Goal: Transaction & Acquisition: Purchase product/service

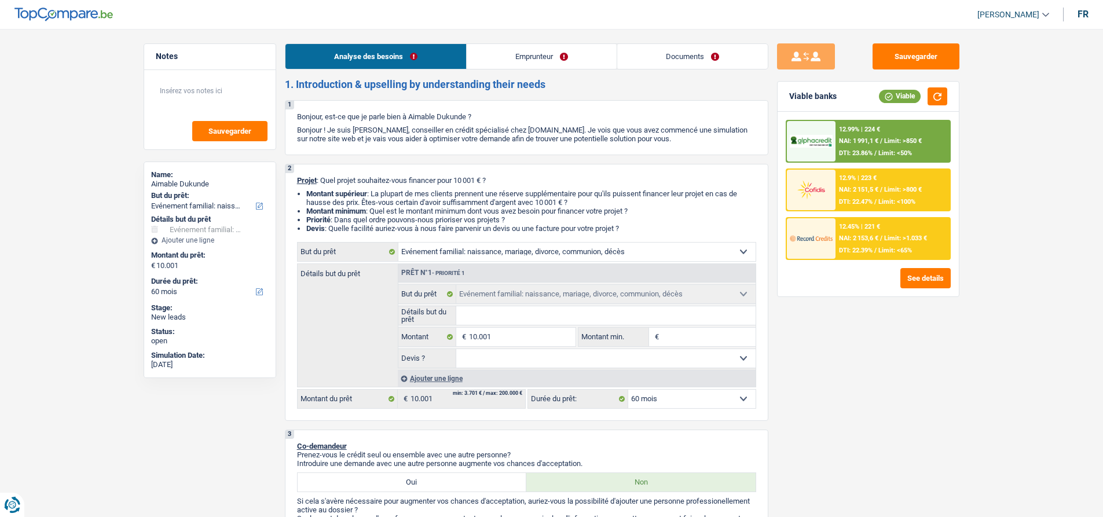
select select "familyEvent"
select select "60"
select select "familyEvent"
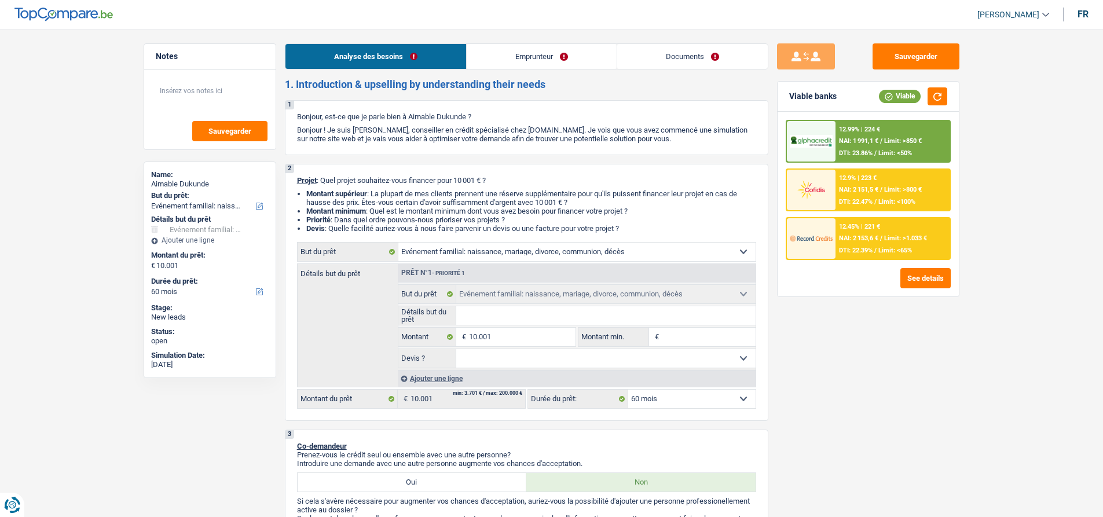
select select "60"
select select "privateEmployee"
select select "netSalary"
select select "mealVouchers"
select select "rents"
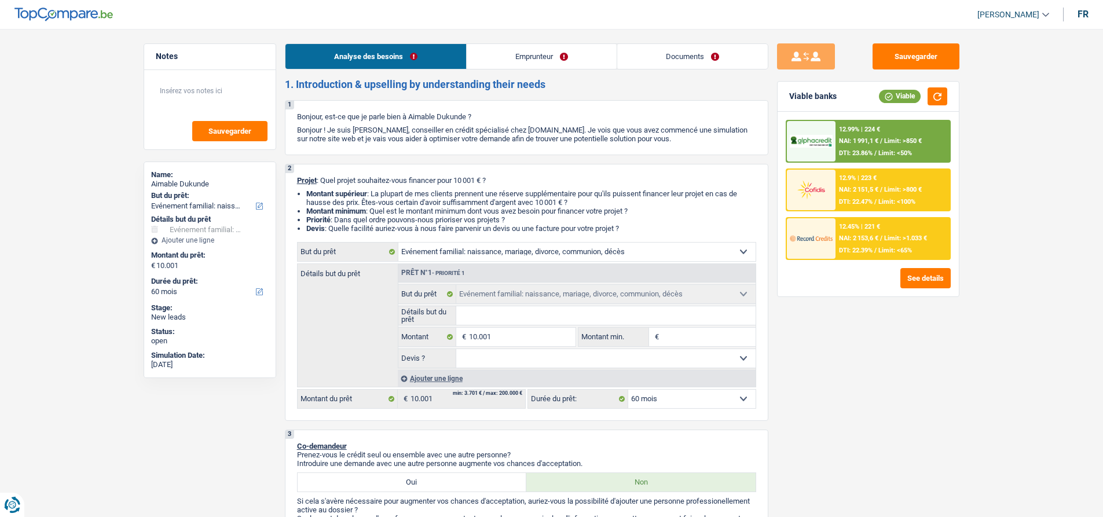
select select "familyEvent"
select select "60"
drag, startPoint x: 636, startPoint y: 229, endPoint x: 291, endPoint y: 179, distance: 348.5
click at [291, 179] on div "2 Projet : Quel projet souhaitez-vous financer pour 10 001 € ? Montant supérieu…" at bounding box center [526, 292] width 483 height 257
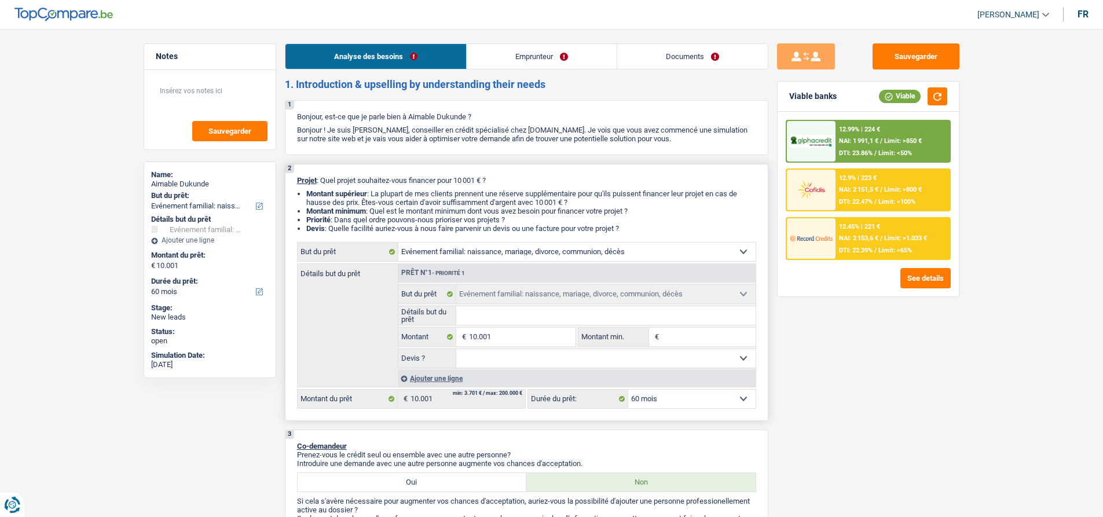
click at [291, 179] on div "2 Projet : Quel projet souhaitez-vous financer pour 10 001 € ? Montant supérieu…" at bounding box center [526, 292] width 483 height 257
drag, startPoint x: 296, startPoint y: 178, endPoint x: 634, endPoint y: 230, distance: 342.6
click at [634, 230] on div "2 Projet : Quel projet souhaitez-vous financer pour 10 001 € ? Montant supérieu…" at bounding box center [526, 292] width 483 height 257
click at [634, 230] on li "Devis : Quelle facilité auriez-vous à nous faire parvenir un devis ou une factu…" at bounding box center [531, 228] width 450 height 9
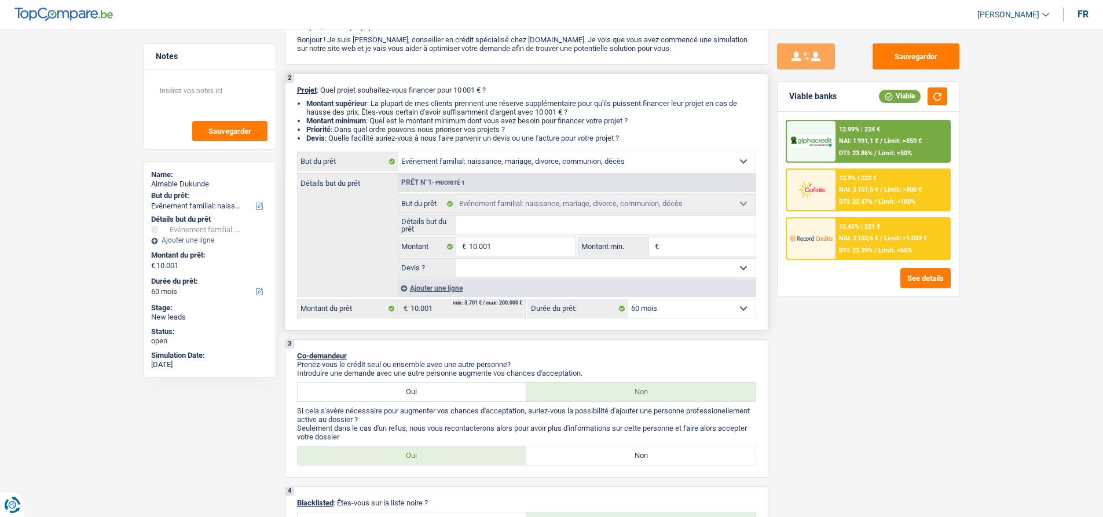
scroll to position [89, 0]
click at [565, 462] on label "Non" at bounding box center [640, 456] width 229 height 19
click at [565, 462] on input "Non" at bounding box center [640, 456] width 229 height 19
radio input "true"
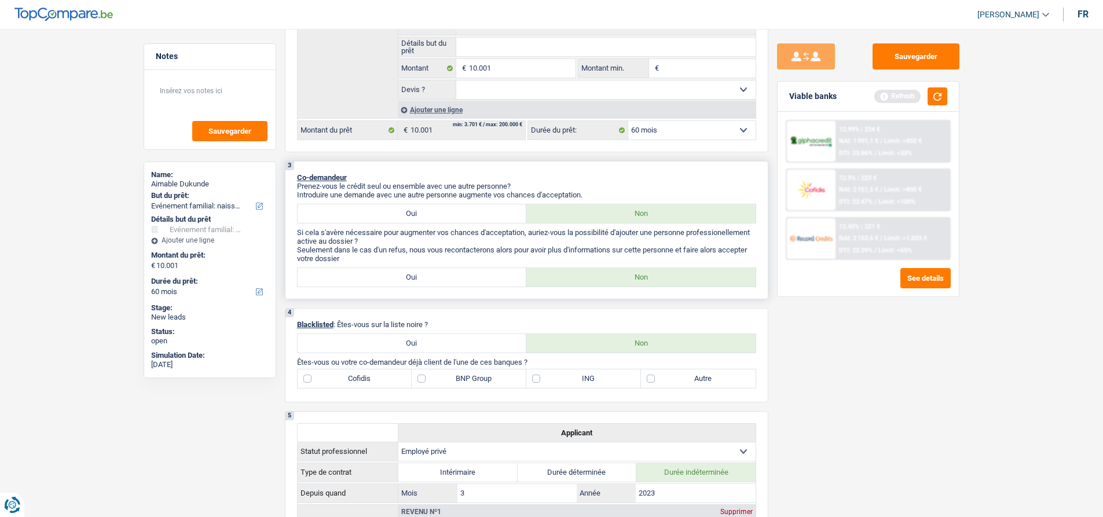
scroll to position [321, 0]
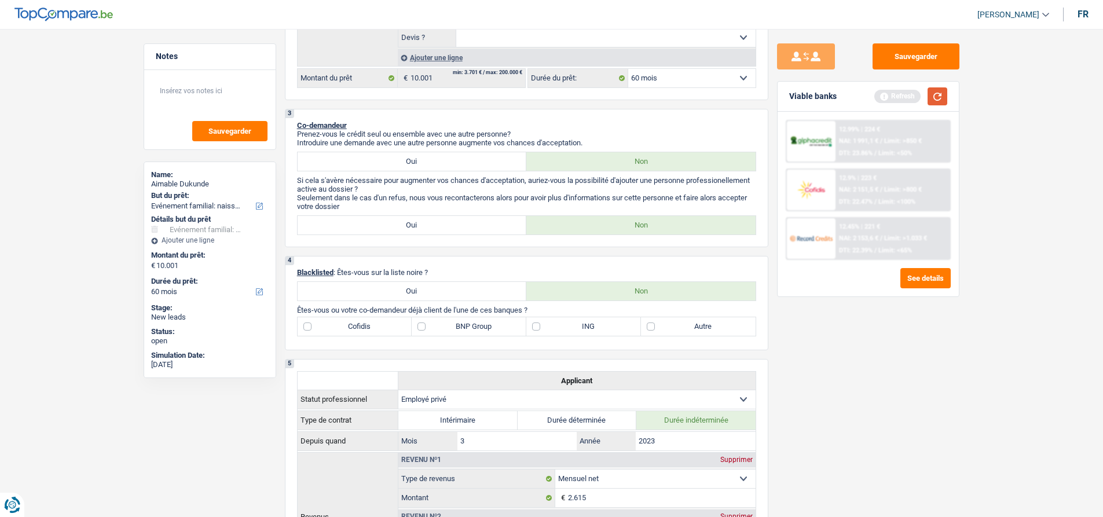
click at [932, 96] on button "button" at bounding box center [937, 96] width 20 height 18
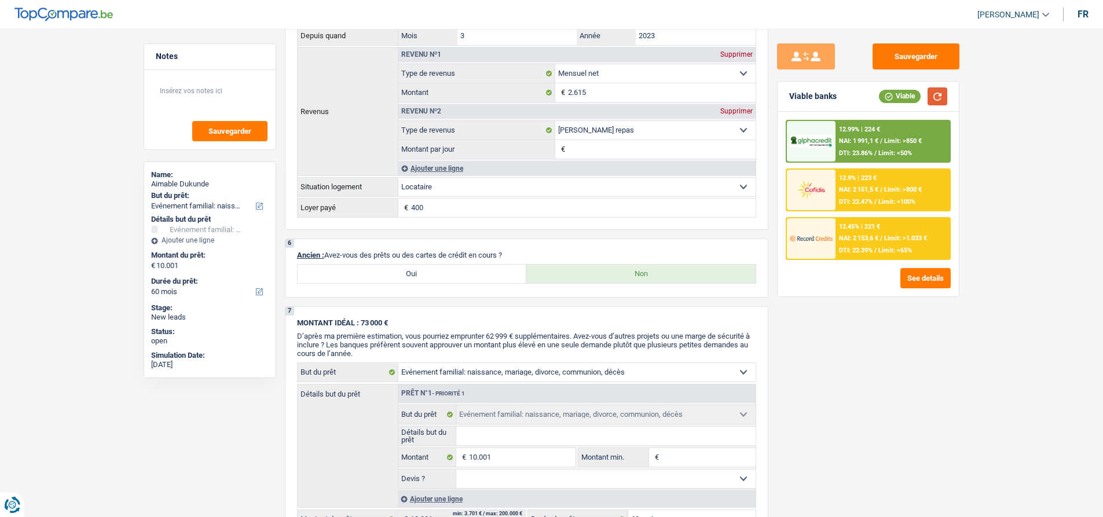
scroll to position [842, 0]
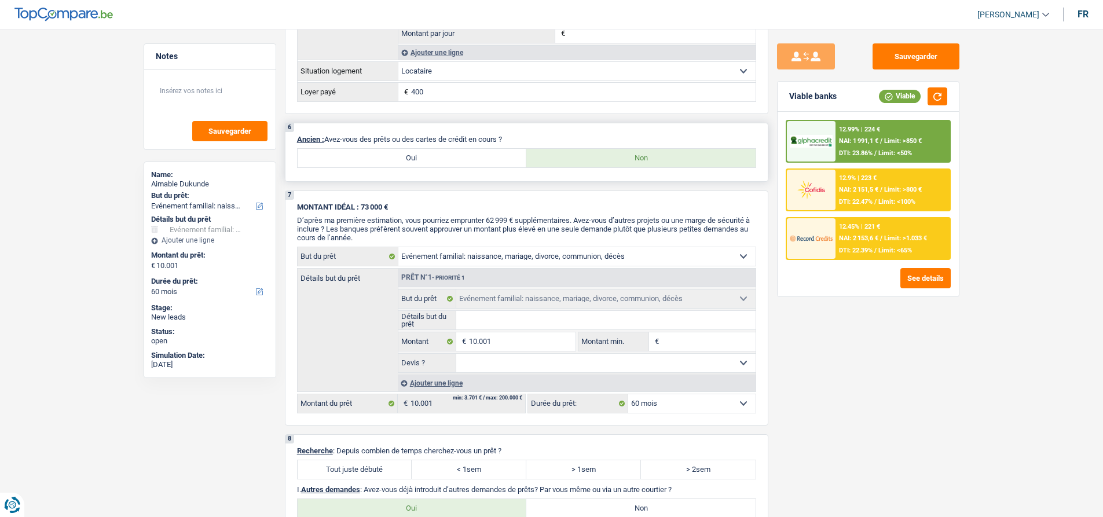
click at [388, 159] on label "Oui" at bounding box center [412, 158] width 229 height 19
click at [388, 159] on input "Oui" at bounding box center [412, 158] width 229 height 19
radio input "true"
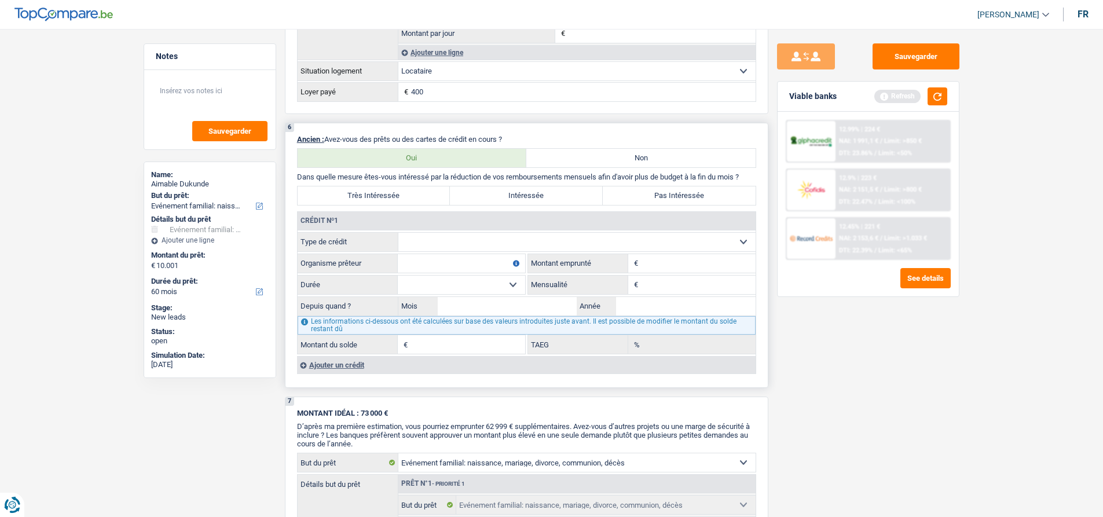
drag, startPoint x: 505, startPoint y: 142, endPoint x: 375, endPoint y: 141, distance: 130.2
click at [375, 141] on p "Ancien : Avez-vous des prêts ou des cartes de crédit en cours ?" at bounding box center [526, 139] width 459 height 9
click at [481, 247] on select "Carte ou ouverture de crédit Prêt hypothécaire Vente à tempérament Prêt à tempé…" at bounding box center [576, 242] width 357 height 19
click at [816, 357] on div "Sauvegarder Viable banks Refresh 12.99% | 224 € NAI: 1 991,1 € / Limit: >850 € …" at bounding box center [868, 269] width 200 height 452
click at [504, 245] on select "Carte ou ouverture de crédit Prêt hypothécaire Vente à tempérament Prêt à tempé…" at bounding box center [576, 242] width 357 height 19
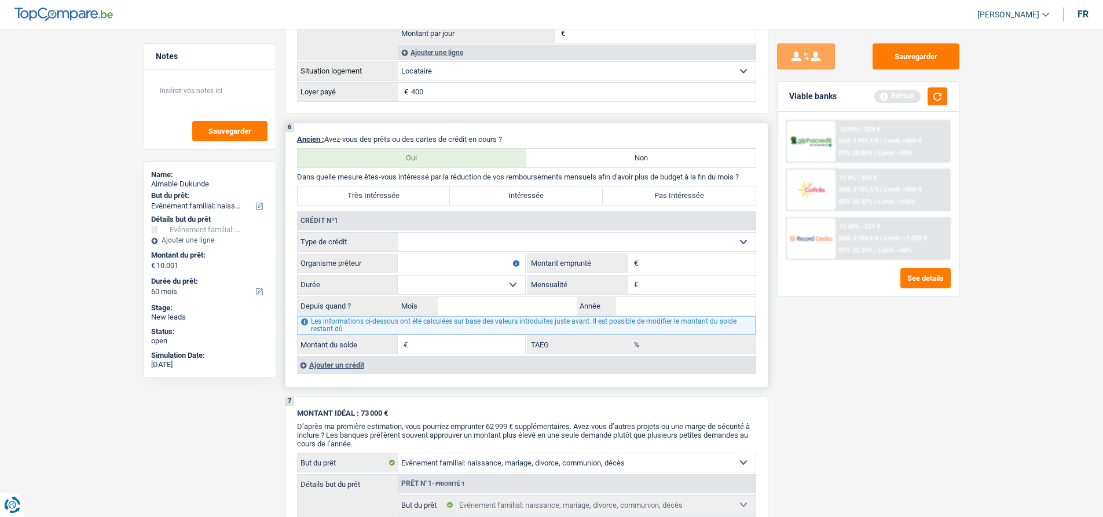
select select "personalLoan"
type input "0"
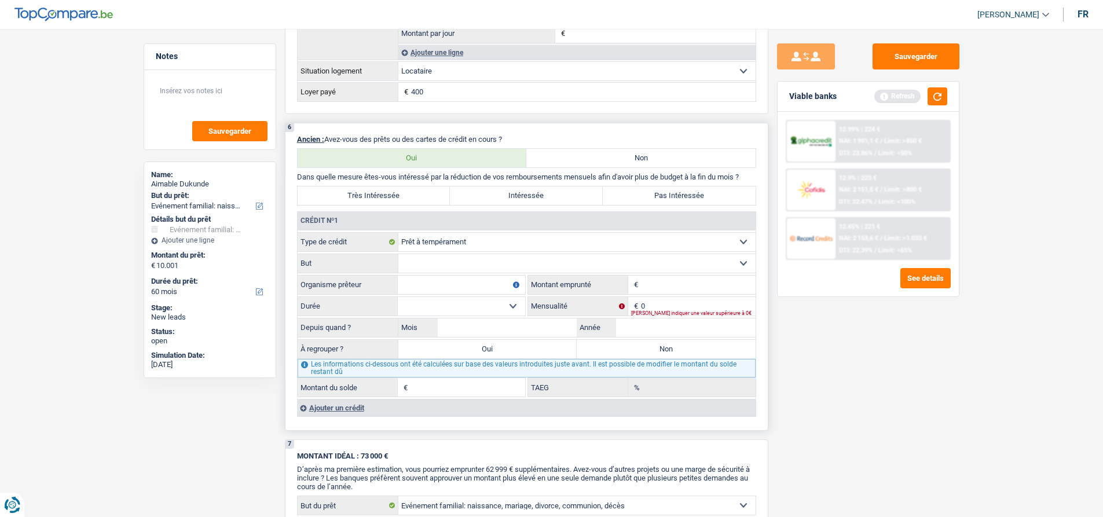
click at [446, 242] on select "Carte ou ouverture de crédit Prêt hypothécaire Vente à tempérament Prêt à tempé…" at bounding box center [576, 242] width 357 height 19
click at [398, 233] on select "Carte ou ouverture de crédit Prêt hypothécaire Vente à tempérament Prêt à tempé…" at bounding box center [576, 242] width 357 height 19
click at [446, 244] on select "Carte ou ouverture de crédit Prêt hypothécaire Vente à tempérament Prêt à tempé…" at bounding box center [576, 242] width 357 height 19
click at [445, 263] on select "Confort maison: meubles, textile, peinture, électroménager, outillage non-profe…" at bounding box center [576, 263] width 357 height 19
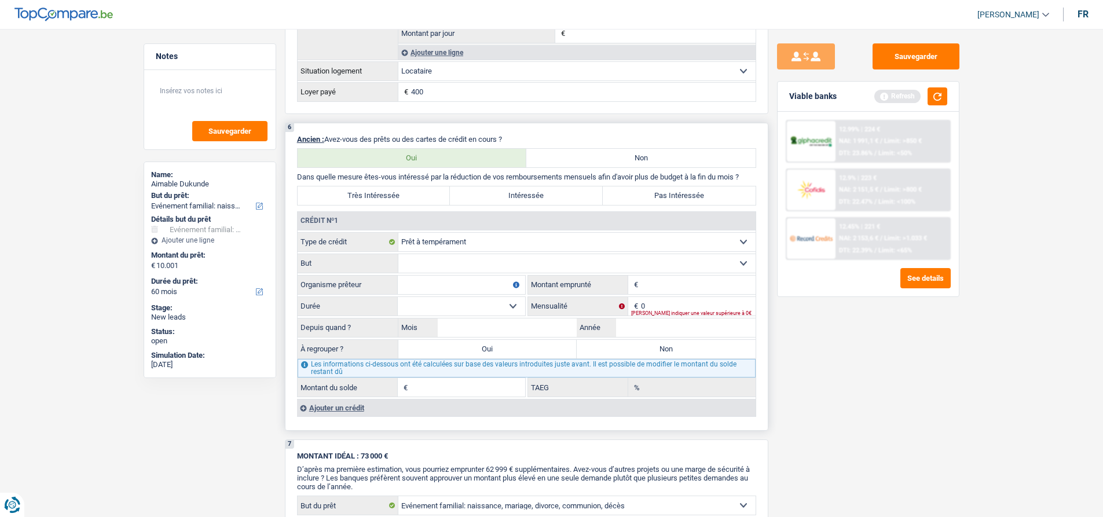
click at [445, 263] on select "Confort maison: meubles, textile, peinture, électroménager, outillage non-profe…" at bounding box center [576, 263] width 357 height 19
click at [446, 238] on select "Carte ou ouverture de crédit Prêt hypothécaire Vente à tempérament Prêt à tempé…" at bounding box center [576, 242] width 357 height 19
select select "cardOrCredit"
click at [398, 233] on select "Carte ou ouverture de crédit Prêt hypothécaire Vente à tempérament Prêt à tempé…" at bounding box center [576, 242] width 357 height 19
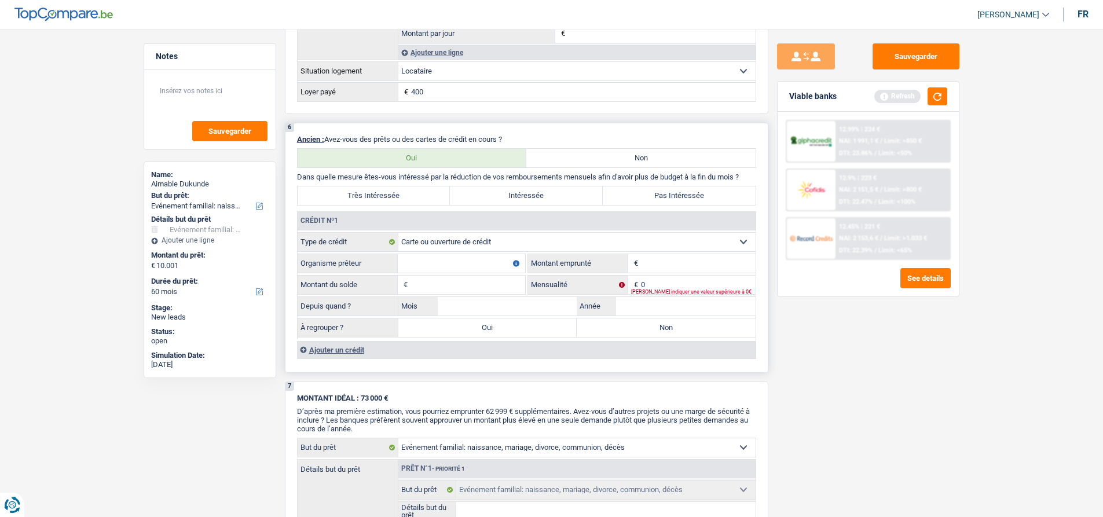
click at [461, 265] on input "Organisme prêteur" at bounding box center [461, 263] width 127 height 19
type input "Cofidis"
click at [661, 260] on input "Montant" at bounding box center [698, 263] width 115 height 19
type input "2.500"
click at [505, 281] on input "Montant du solde" at bounding box center [467, 285] width 115 height 19
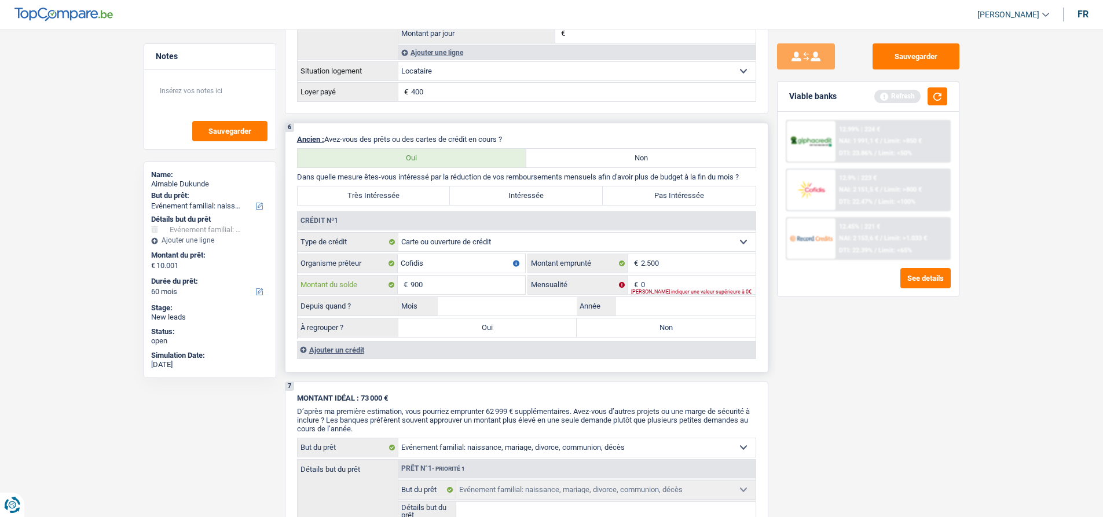
type input "900"
click at [670, 285] on input "0" at bounding box center [698, 285] width 115 height 19
click at [670, 285] on input "60" at bounding box center [698, 285] width 115 height 19
type input "69"
click at [935, 98] on button "button" at bounding box center [937, 96] width 20 height 18
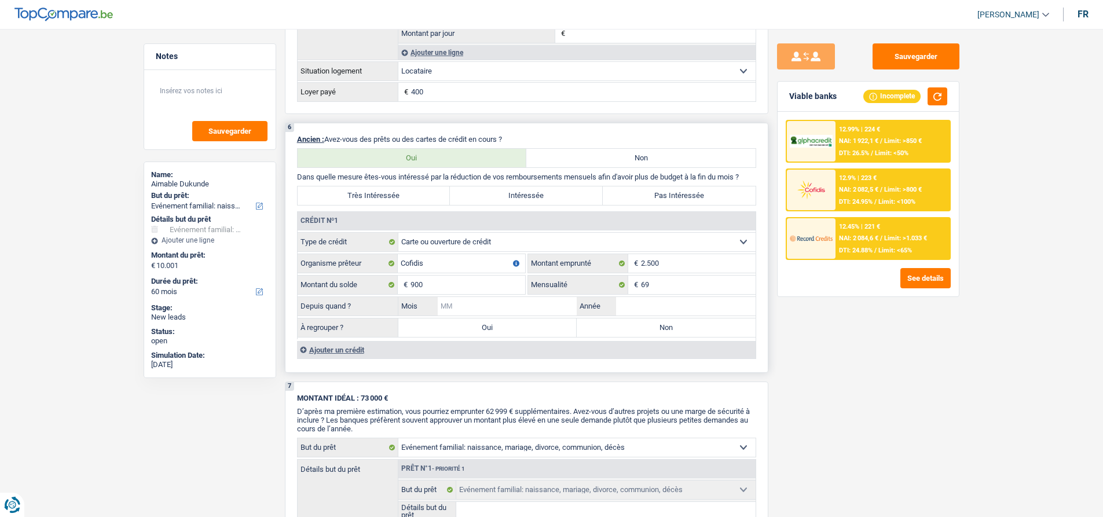
click at [542, 309] on input "Mois" at bounding box center [507, 306] width 139 height 19
click at [655, 300] on input "Année" at bounding box center [685, 306] width 139 height 19
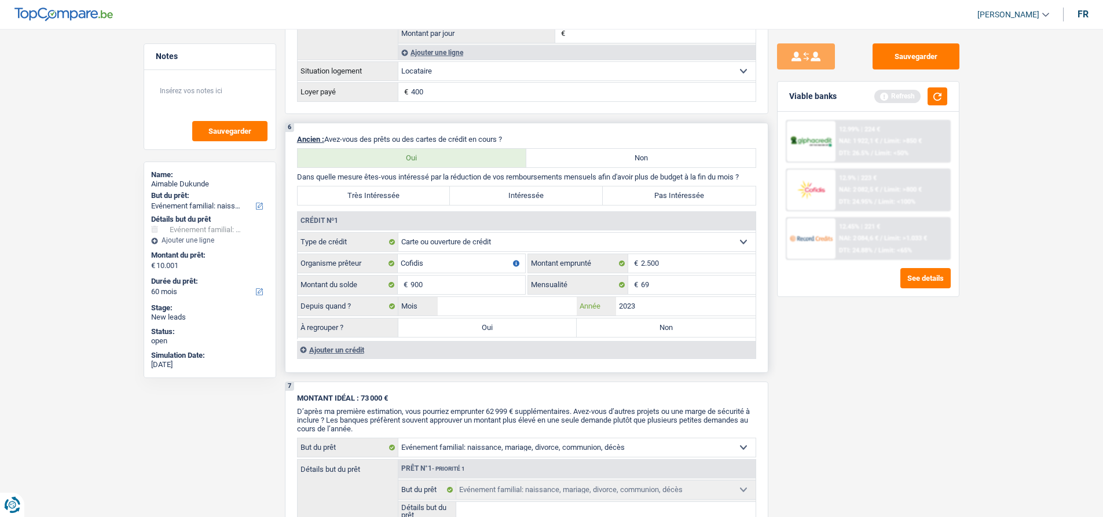
type input "2023"
click at [522, 310] on input "Mois" at bounding box center [507, 306] width 139 height 19
type input "12"
click at [808, 368] on div "Sauvegarder Viable banks Refresh 12.99% | 224 € NAI: 1 922,1 € / Limit: >850 € …" at bounding box center [868, 269] width 200 height 452
click at [931, 97] on button "button" at bounding box center [937, 96] width 20 height 18
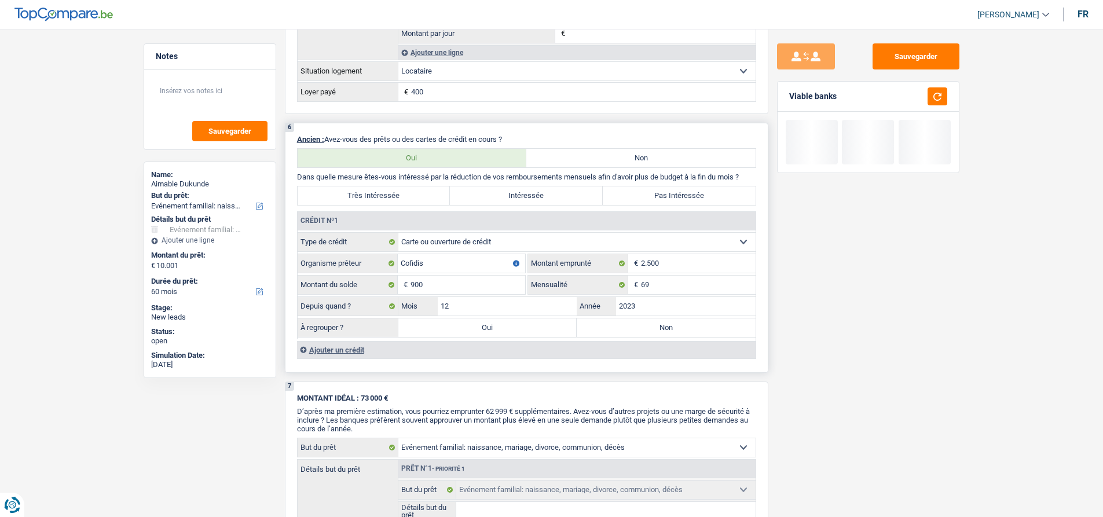
click at [356, 349] on div "Ajouter un crédit" at bounding box center [526, 349] width 458 height 17
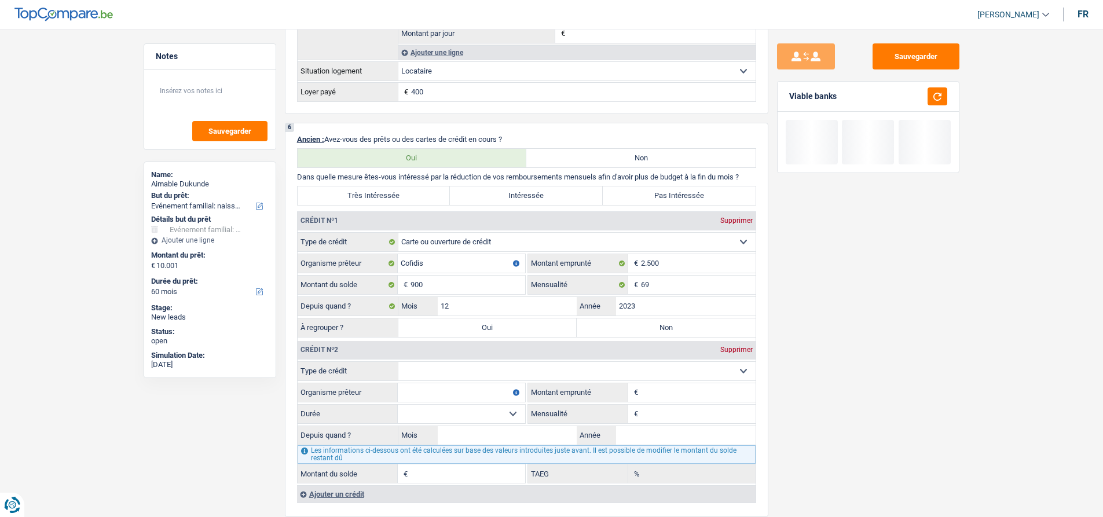
click at [817, 350] on div "Sauvegarder Viable banks" at bounding box center [868, 269] width 200 height 452
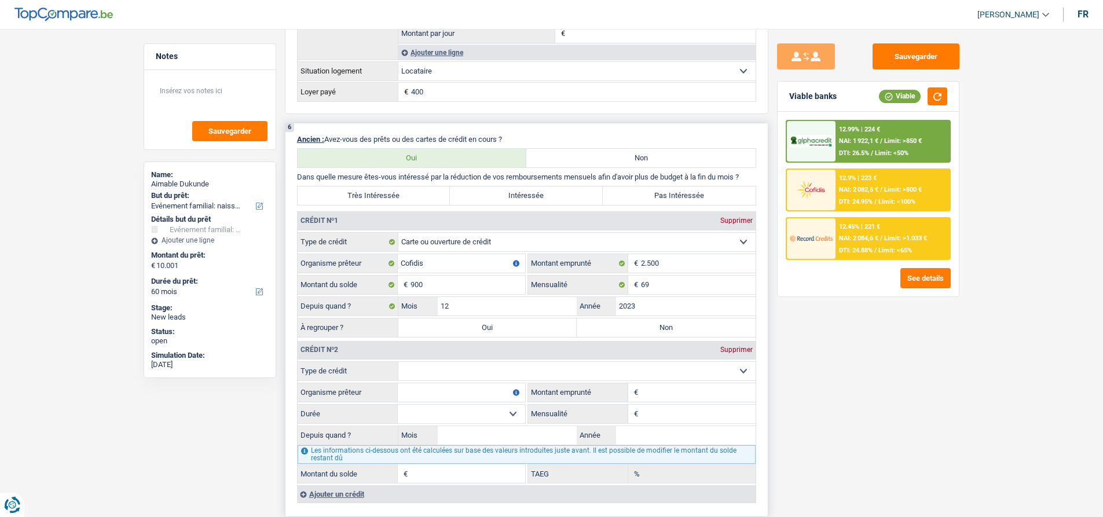
click at [486, 329] on label "Oui" at bounding box center [487, 327] width 179 height 19
click at [486, 329] on input "Oui" at bounding box center [487, 327] width 179 height 19
radio input "true"
type input "10.901"
type input "900"
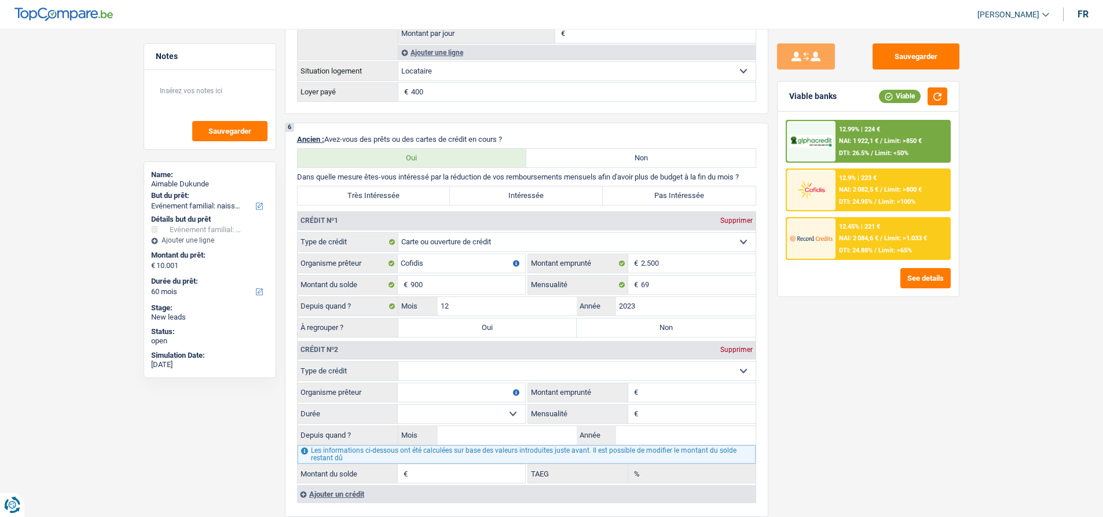
type input "900"
select select "refinancing"
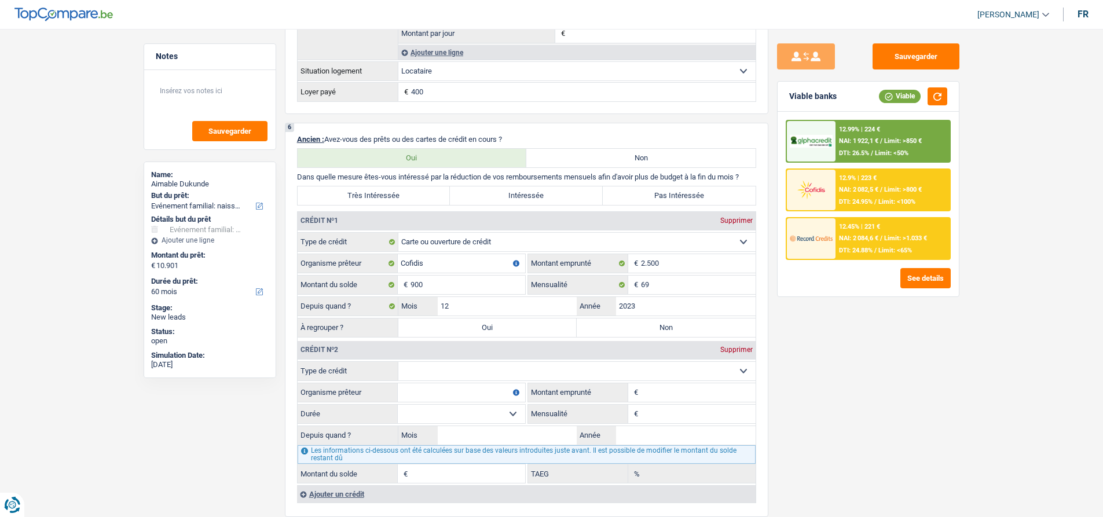
select select "refinancing"
select select "familyEvent"
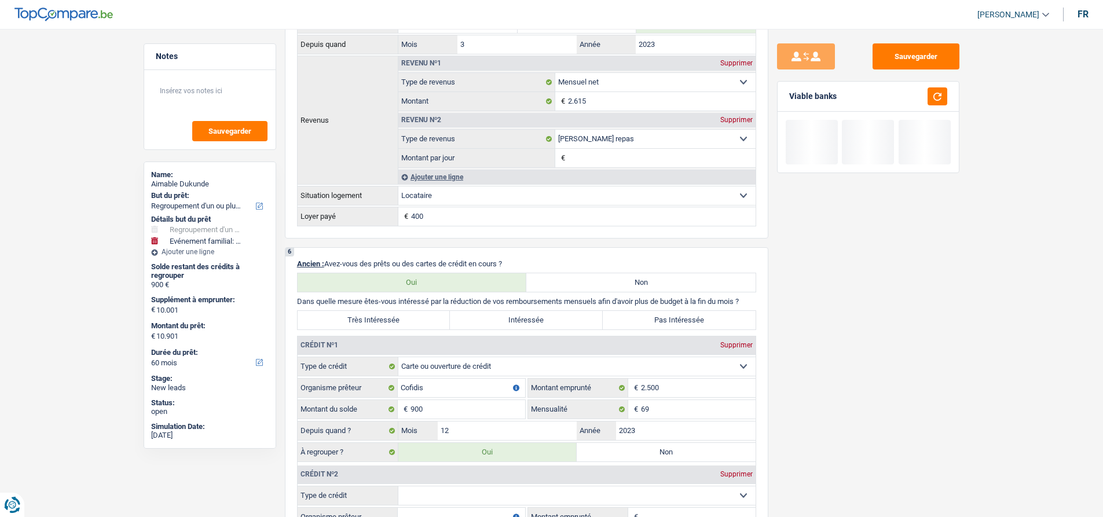
click at [928, 390] on div "Sauvegarder Viable banks" at bounding box center [868, 269] width 200 height 452
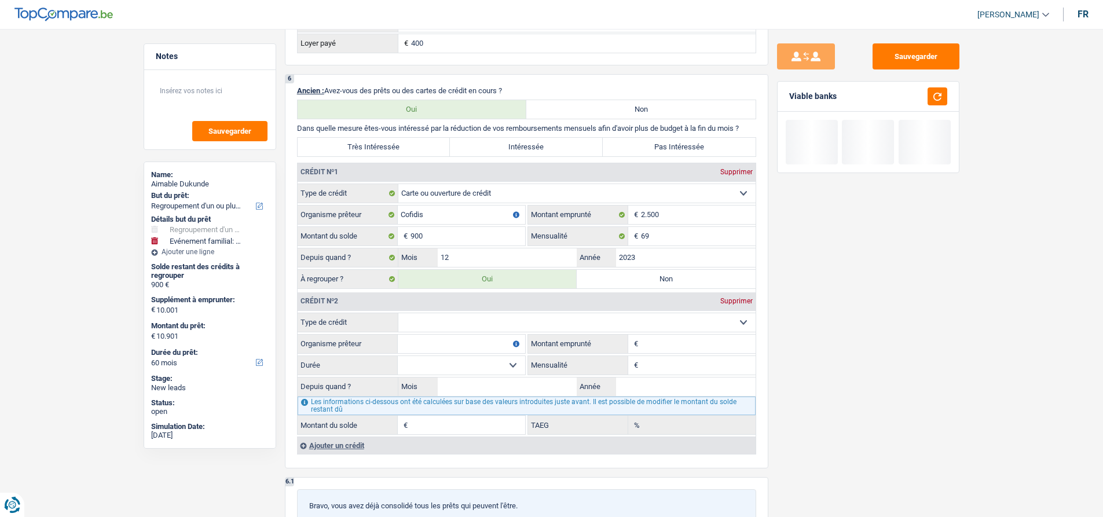
scroll to position [1015, 0]
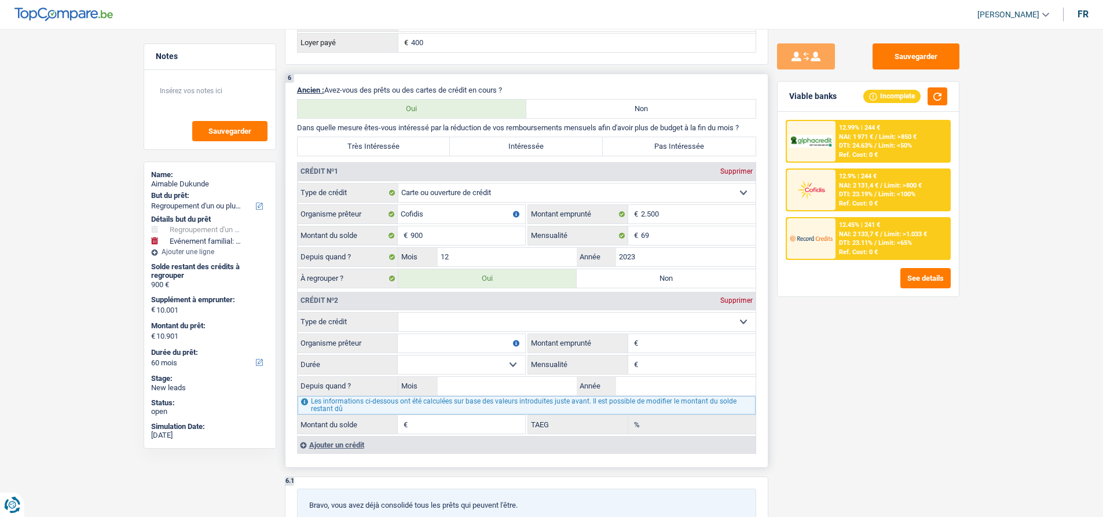
click at [497, 326] on select "Carte ou ouverture de crédit Prêt hypothécaire Vente à tempérament Prêt à tempé…" at bounding box center [576, 322] width 357 height 19
click at [479, 342] on input "Organisme prêteur" at bounding box center [461, 343] width 127 height 19
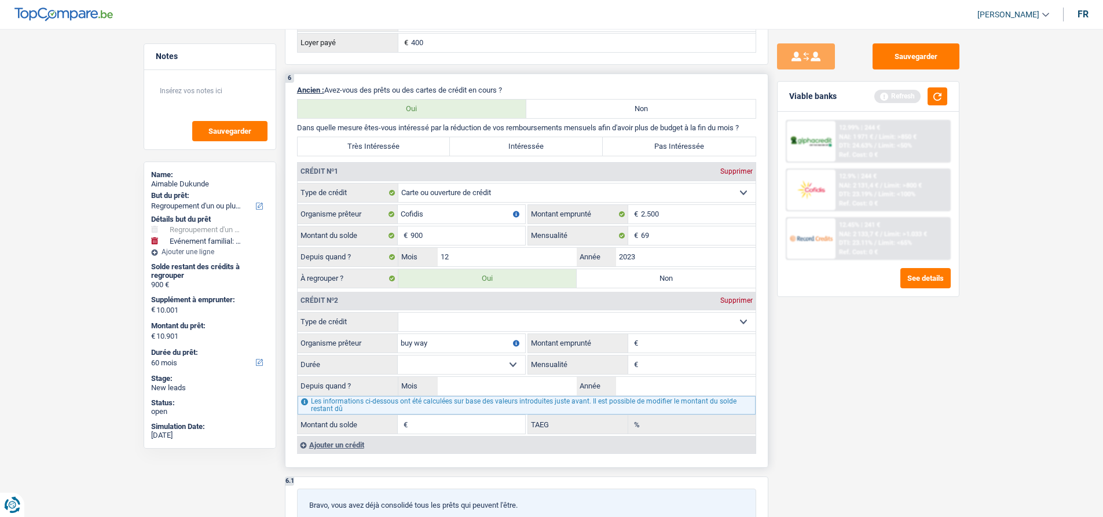
type input "buy way"
click at [481, 327] on select "Carte ou ouverture de crédit Prêt hypothécaire Vente à tempérament Prêt à tempé…" at bounding box center [576, 322] width 357 height 19
select select "cardOrCredit"
type input "0"
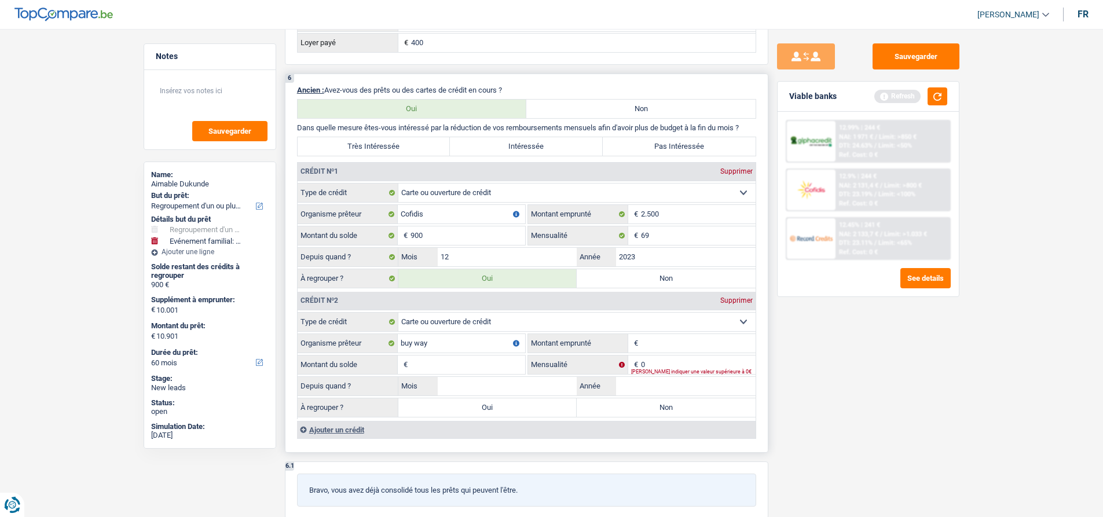
click at [673, 337] on input "Montant" at bounding box center [698, 343] width 115 height 19
type input "2.500"
click at [462, 359] on input "Montant du solde" at bounding box center [467, 364] width 115 height 19
type input "2.200"
click at [653, 366] on input "0" at bounding box center [698, 364] width 115 height 19
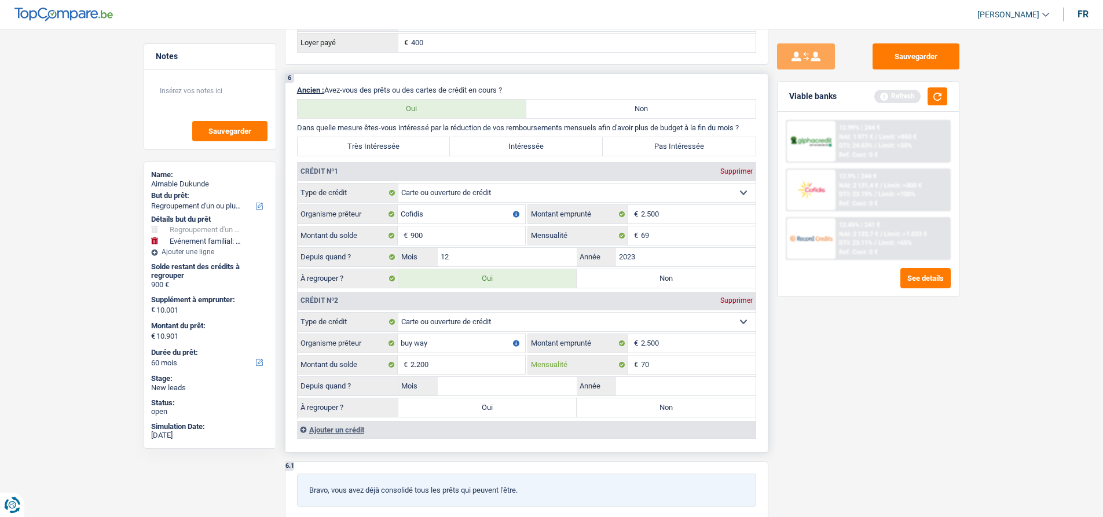
type input "70"
click at [538, 382] on input "Mois" at bounding box center [507, 386] width 139 height 19
click at [932, 93] on button "button" at bounding box center [937, 96] width 20 height 18
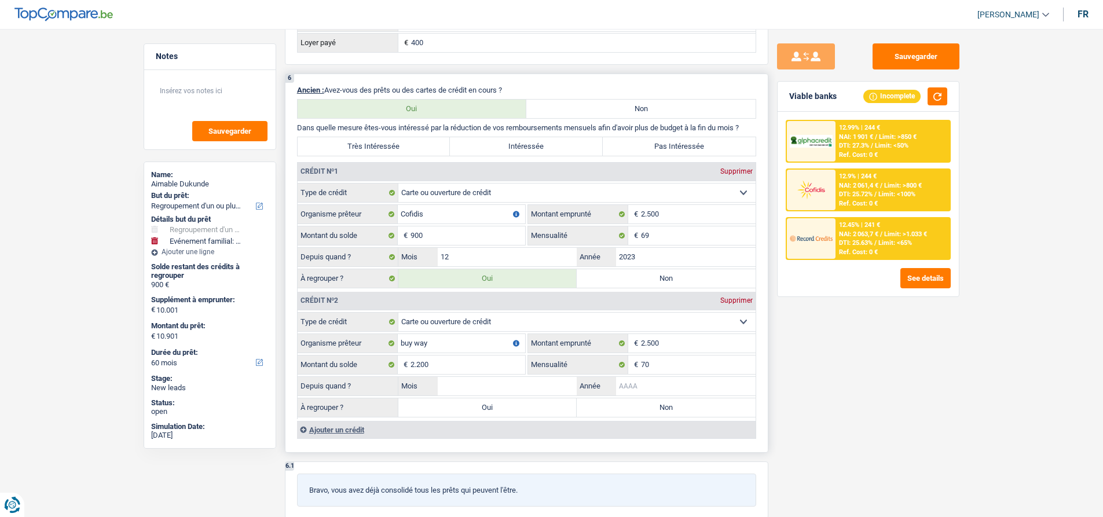
click at [634, 383] on input "Année" at bounding box center [685, 386] width 139 height 19
click at [667, 390] on input "Année" at bounding box center [685, 386] width 139 height 19
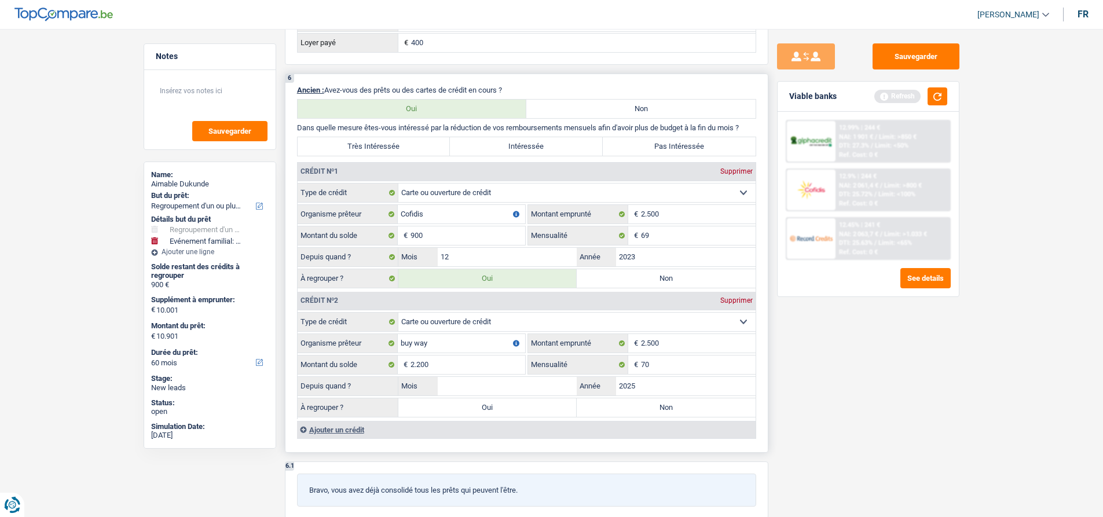
type input "2025"
click at [554, 387] on input "Mois" at bounding box center [507, 386] width 139 height 19
type input "01"
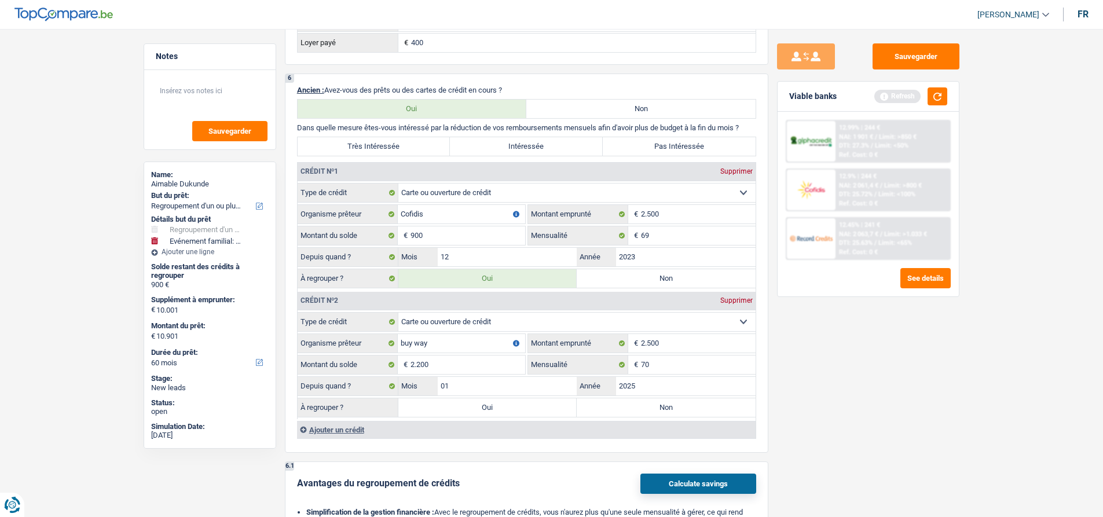
click at [832, 432] on div "Sauvegarder Viable banks Refresh 12.99% | 244 € NAI: 1 901 € / Limit: >850 € DT…" at bounding box center [868, 269] width 200 height 452
click at [494, 412] on label "Oui" at bounding box center [487, 407] width 179 height 19
click at [494, 412] on input "Oui" at bounding box center [487, 407] width 179 height 19
radio input "true"
type input "3.100"
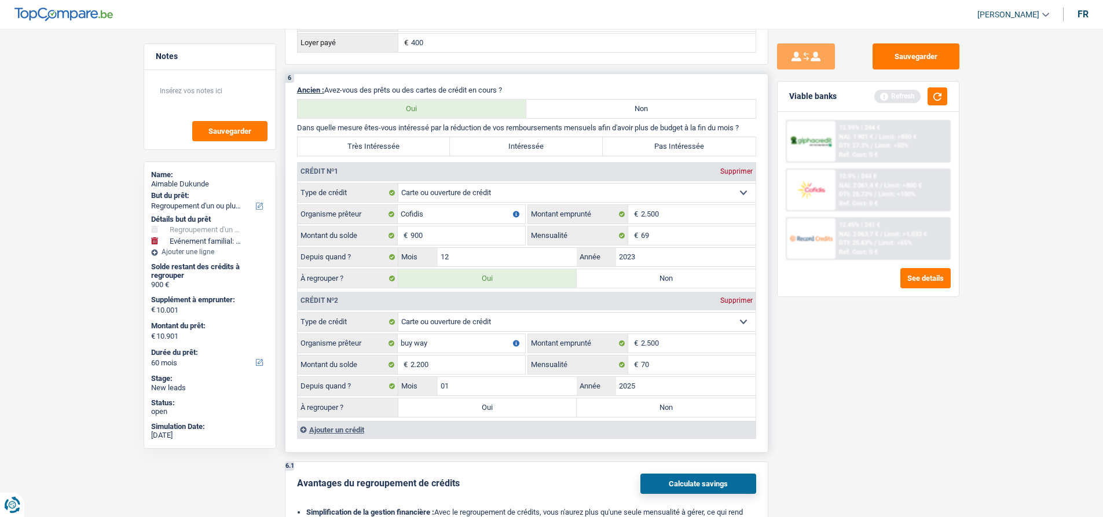
type input "3.100"
type input "13.101"
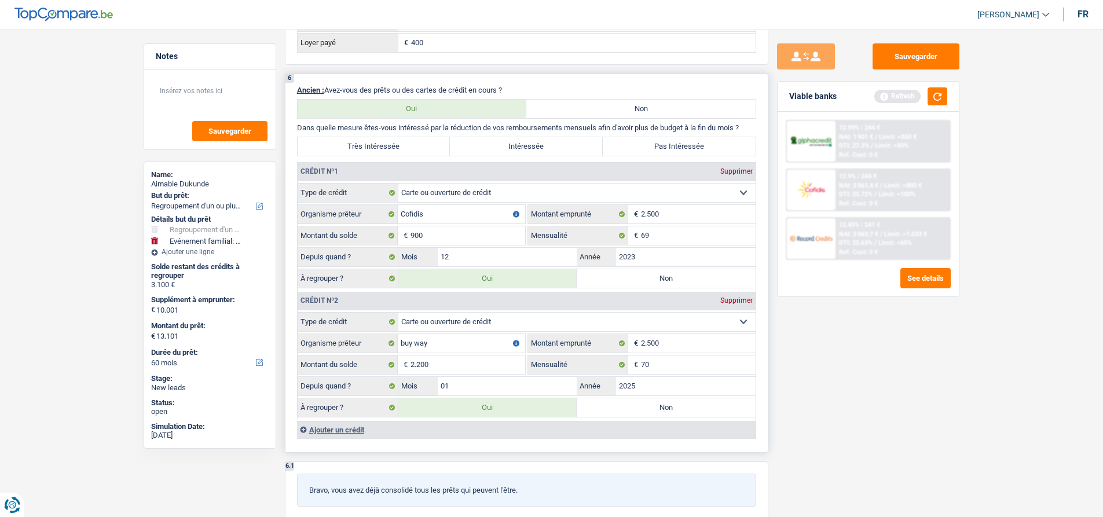
click at [348, 431] on div "Ajouter un crédit" at bounding box center [526, 429] width 458 height 17
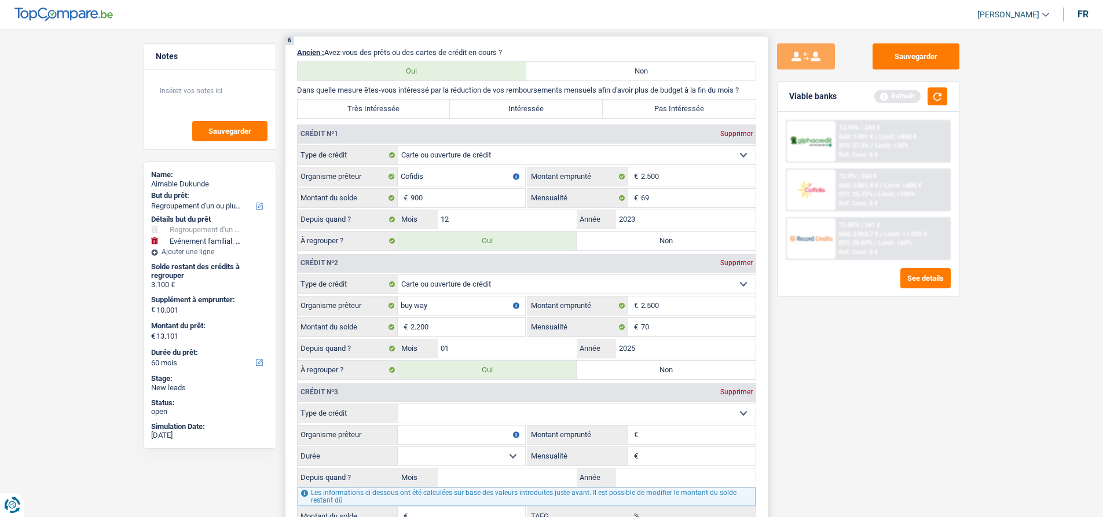
scroll to position [1073, 0]
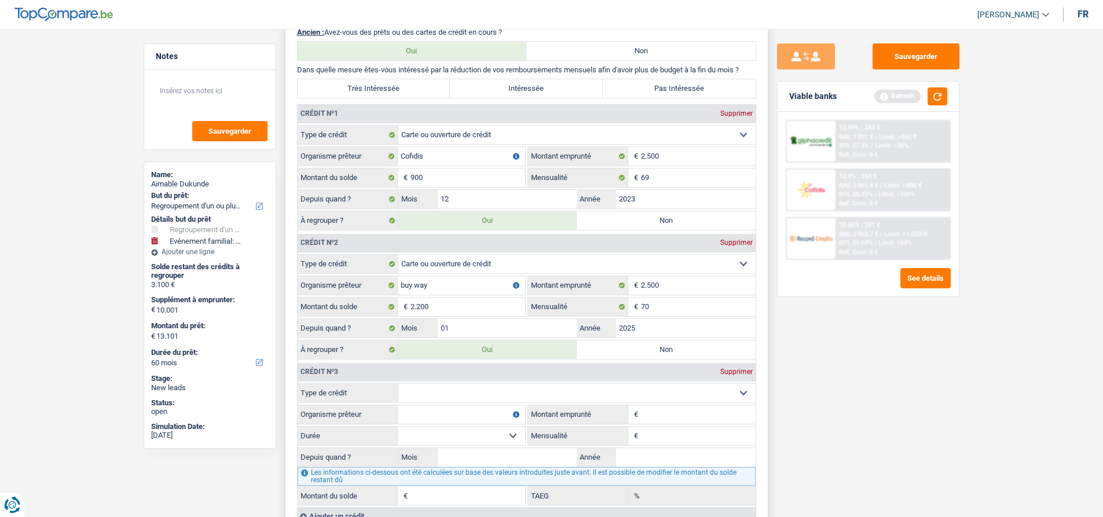
click at [498, 388] on select "Carte ou ouverture de crédit Prêt hypothécaire Vente à tempérament Prêt à tempé…" at bounding box center [576, 393] width 357 height 19
select select "cardOrCredit"
type input "0"
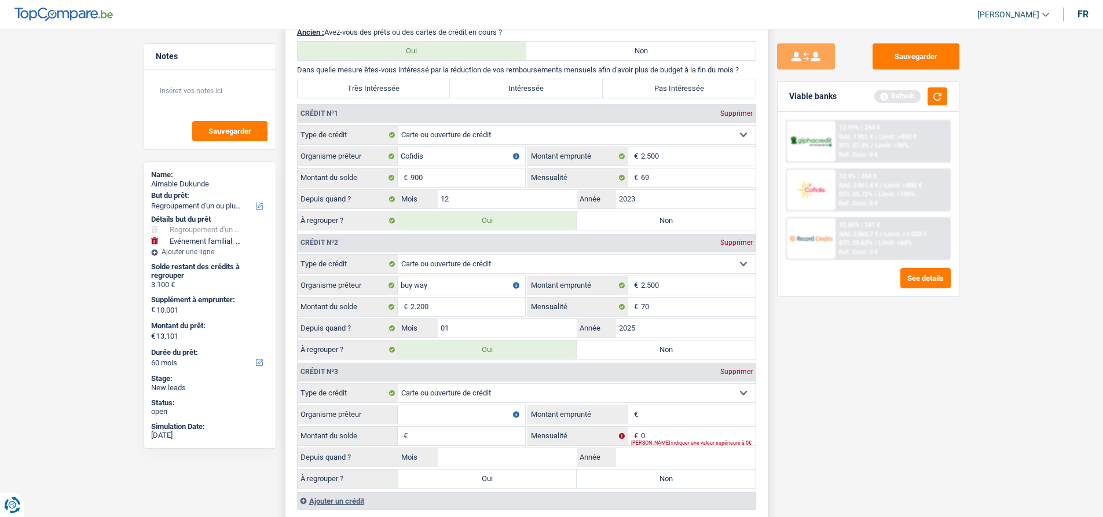
click at [434, 414] on input "Organisme prêteur" at bounding box center [461, 414] width 127 height 19
type input "buy way"
click at [505, 391] on select "Carte ou ouverture de crédit Prêt hypothécaire Vente à tempérament Prêt à tempé…" at bounding box center [576, 393] width 357 height 19
select select "personalSale"
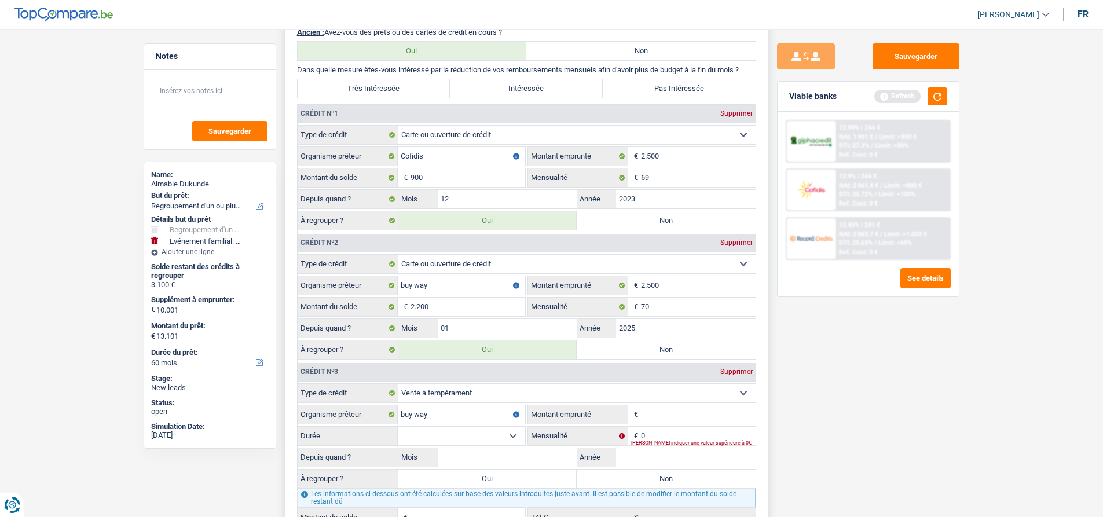
click at [663, 418] on input "Montant emprunté" at bounding box center [698, 414] width 115 height 19
click at [755, 408] on input "1.500" at bounding box center [698, 414] width 115 height 19
type input "1.500"
click at [802, 401] on div "Sauvegarder Viable banks Refresh 12.99% | 244 € NAI: 1 901 € / Limit: >850 € DT…" at bounding box center [868, 269] width 200 height 452
click at [929, 96] on button "button" at bounding box center [937, 96] width 20 height 18
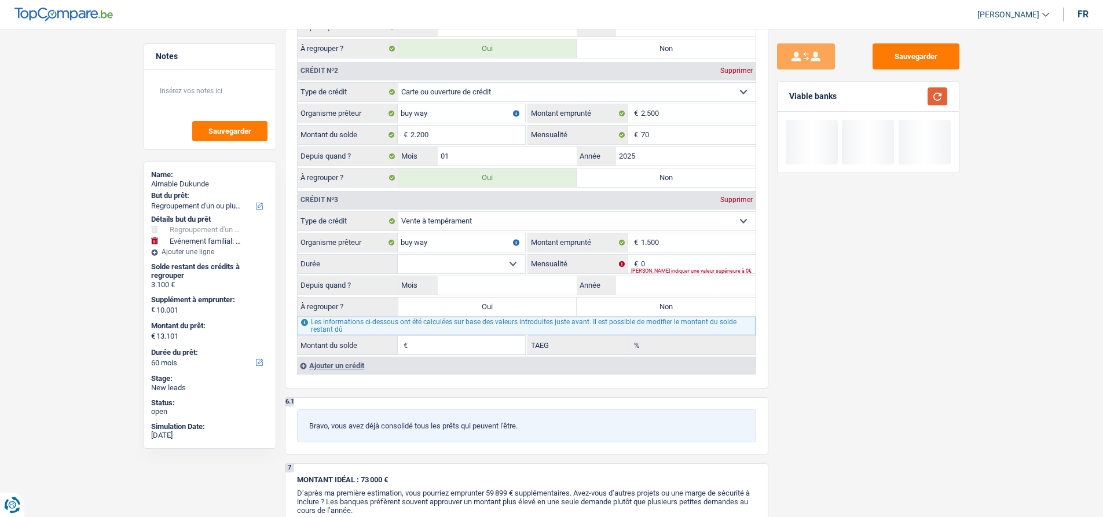
scroll to position [1247, 0]
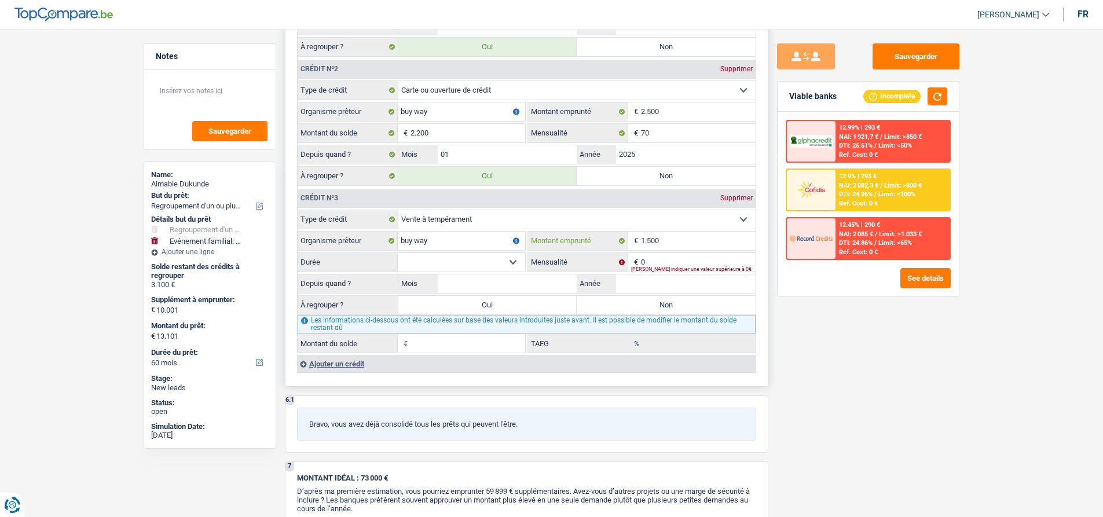
click at [659, 240] on input "1.500" at bounding box center [698, 241] width 115 height 19
click at [496, 266] on select "12 mois 18 mois 24 mois Sélectionner une option" at bounding box center [461, 262] width 127 height 19
click at [398, 253] on select "12 mois 18 mois 24 mois Sélectionner une option" at bounding box center [461, 262] width 127 height 19
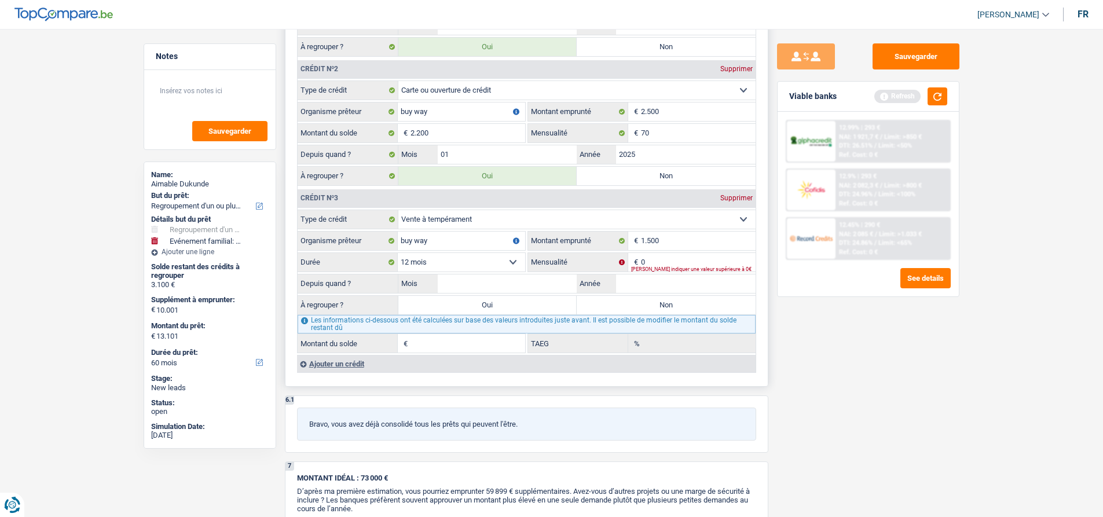
click at [464, 259] on select "12 mois 18 mois 24 mois Sélectionner une option" at bounding box center [461, 262] width 127 height 19
select select "24"
click at [398, 253] on select "12 mois 18 mois 24 mois Sélectionner une option" at bounding box center [461, 262] width 127 height 19
click at [674, 256] on input "0" at bounding box center [698, 262] width 115 height 19
type input "36"
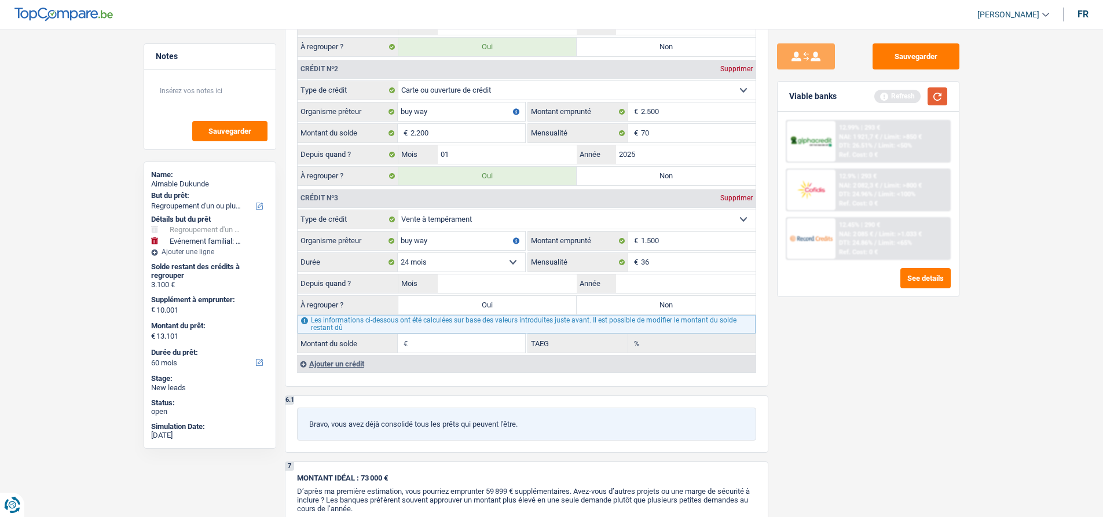
click at [939, 98] on button "button" at bounding box center [937, 96] width 20 height 18
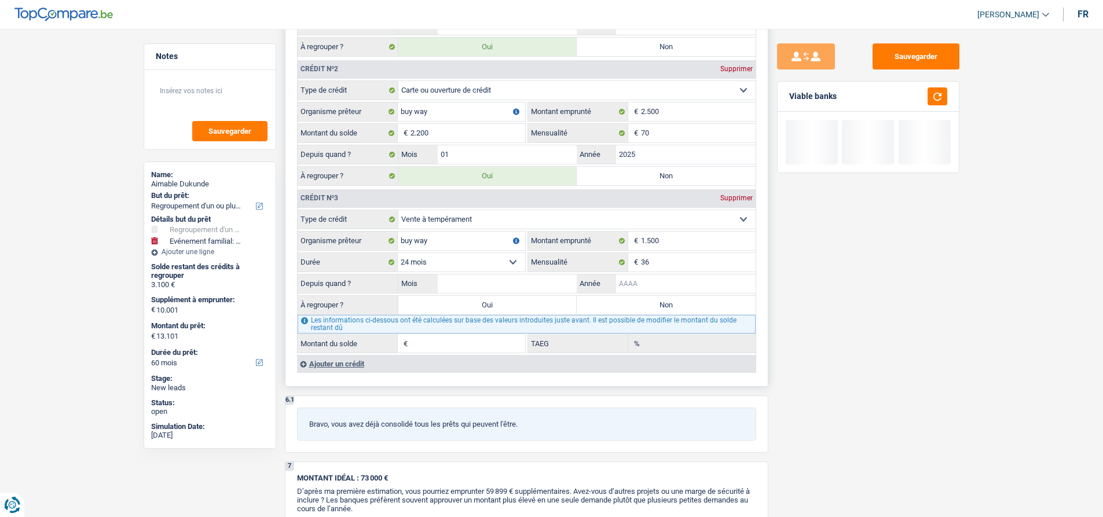
click at [660, 286] on input "Année" at bounding box center [685, 283] width 139 height 19
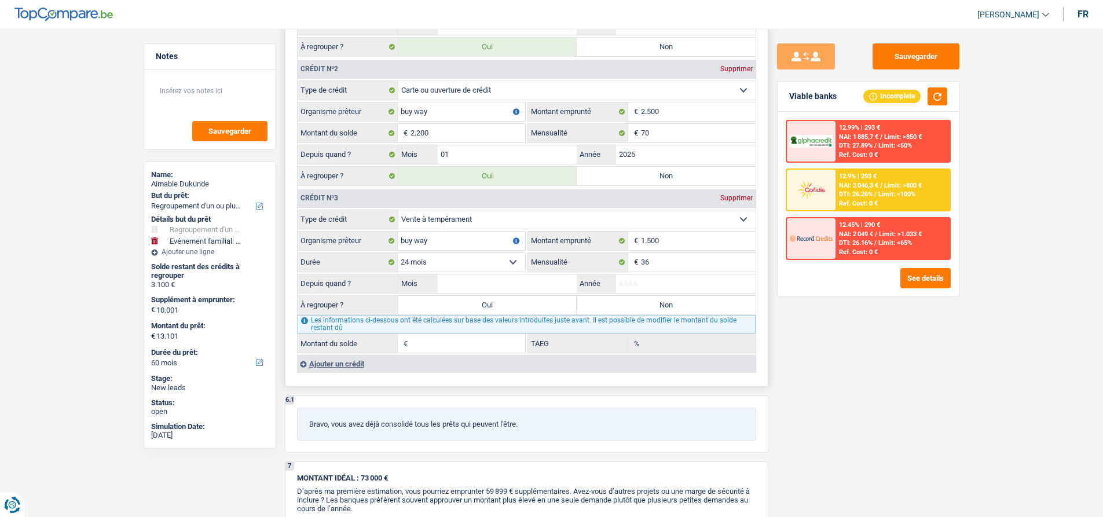
click at [477, 312] on label "Oui" at bounding box center [487, 305] width 179 height 19
click at [477, 312] on input "Oui" at bounding box center [487, 305] width 179 height 19
radio input "true"
type input "0"
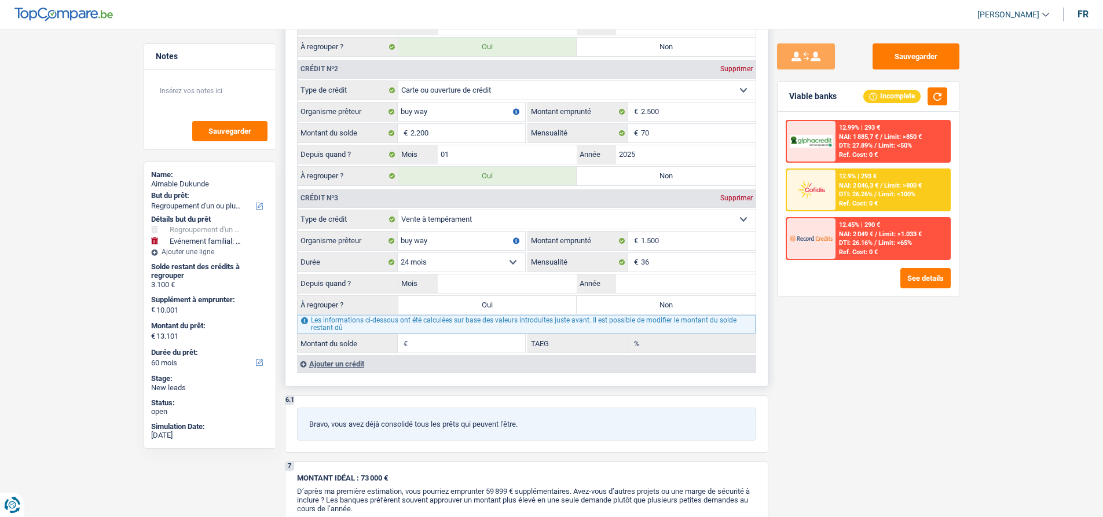
type input "10.001"
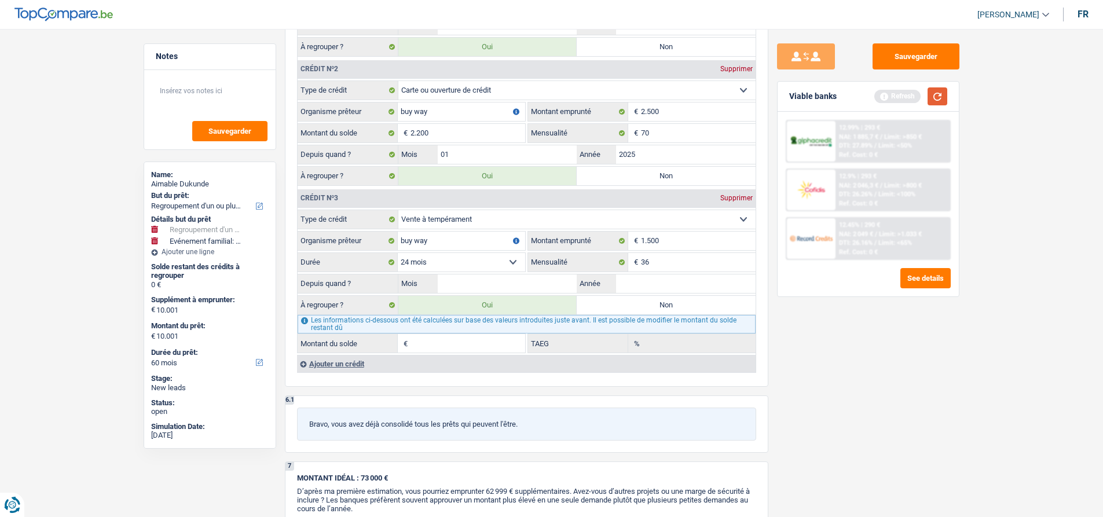
click at [928, 95] on button "button" at bounding box center [937, 96] width 20 height 18
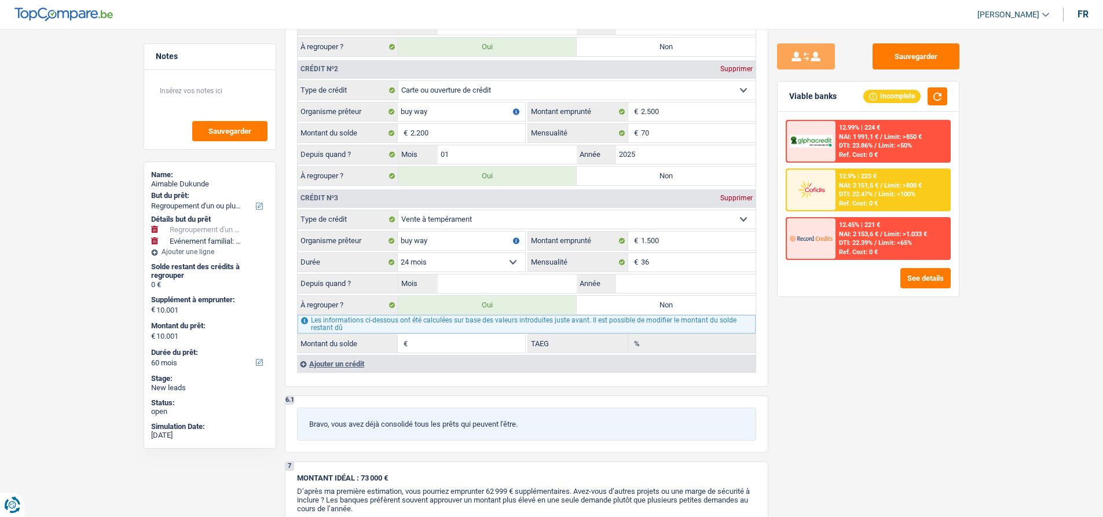
click at [843, 388] on div "Sauvegarder Viable banks Incomplete 12.99% | 224 € NAI: 1 991,1 € / Limit: >850…" at bounding box center [868, 269] width 200 height 452
click at [802, 317] on div "Sauvegarder Viable banks Incomplete 12.99% | 224 € NAI: 1 991,1 € / Limit: >850…" at bounding box center [868, 269] width 200 height 452
click at [692, 283] on input "Année" at bounding box center [685, 283] width 139 height 19
click at [792, 340] on div "Sauvegarder Viable banks Incomplete 12.99% | 224 € NAI: 1 991,1 € / Limit: >850…" at bounding box center [868, 269] width 200 height 452
click at [687, 287] on input "Année" at bounding box center [685, 283] width 139 height 19
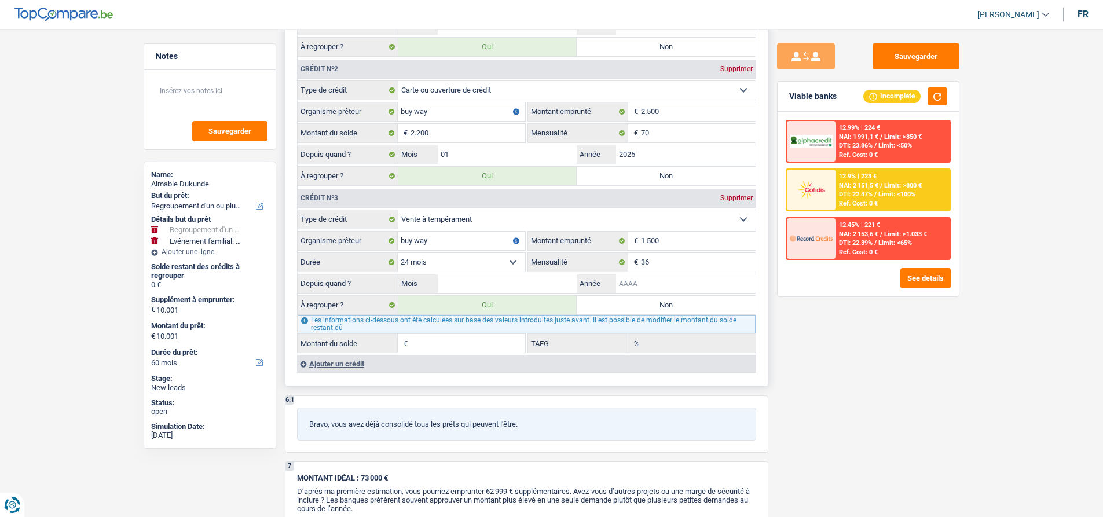
click at [681, 285] on input "Année" at bounding box center [685, 283] width 139 height 19
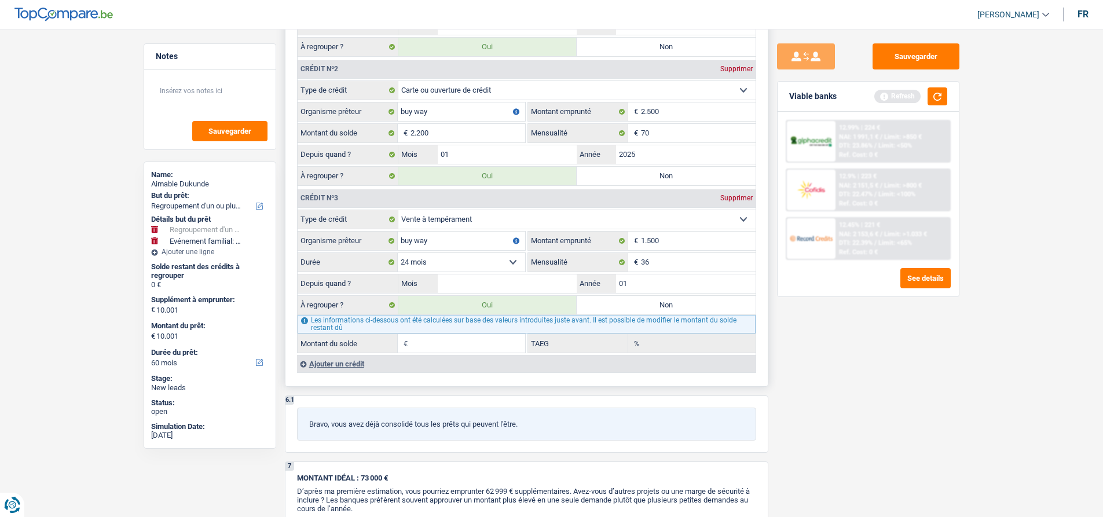
type input "0"
type input "2025"
click at [530, 281] on input "Mois" at bounding box center [507, 283] width 139 height 19
type input "01"
type input "4.003"
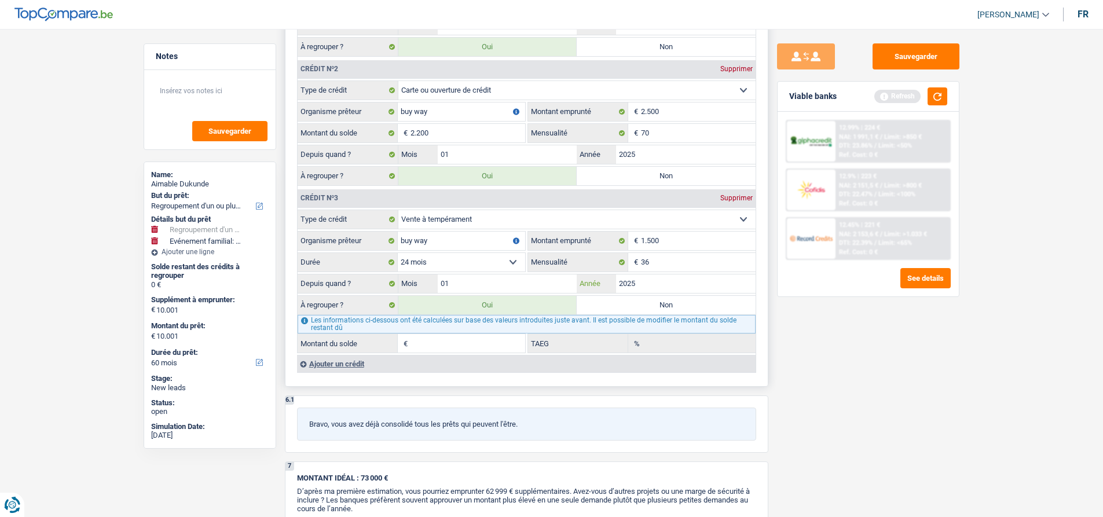
type input "4.003"
type input "14.004"
type input "903"
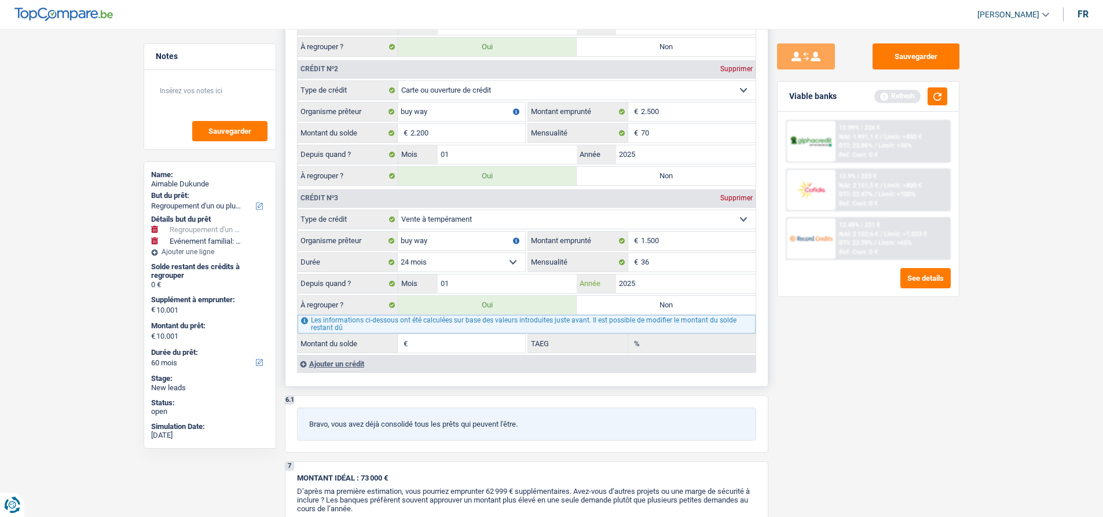
type input "0,00"
click at [813, 366] on div "Sauvegarder Viable banks Refresh 12.99% | 224 € NAI: 1 991,1 € / Limit: >850 € …" at bounding box center [868, 269] width 200 height 452
click at [941, 97] on button "button" at bounding box center [937, 96] width 20 height 18
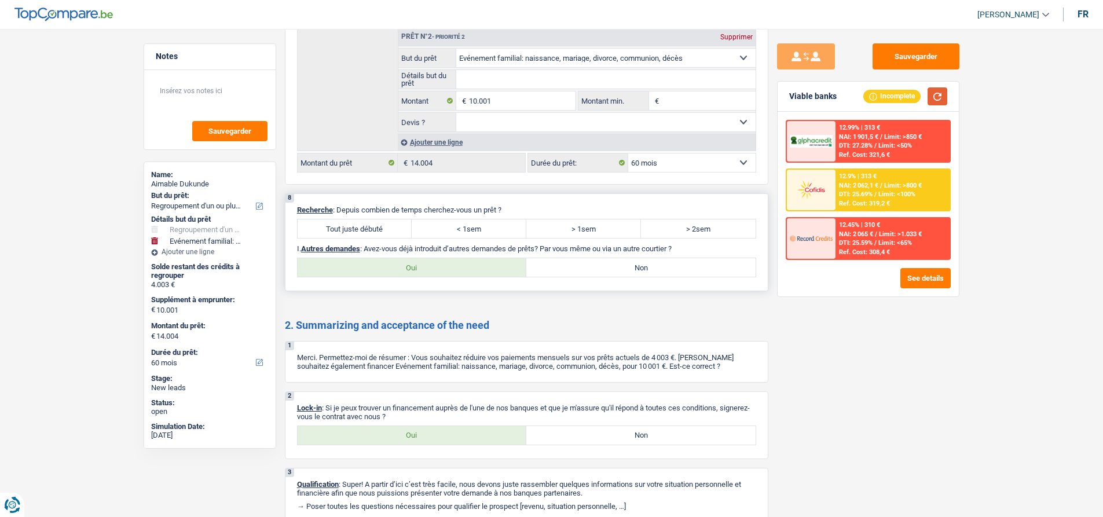
scroll to position [1883, 0]
click at [358, 228] on label "Tout juste débuté" at bounding box center [355, 228] width 115 height 19
click at [358, 228] on input "Tout juste débuté" at bounding box center [355, 228] width 115 height 19
radio input "true"
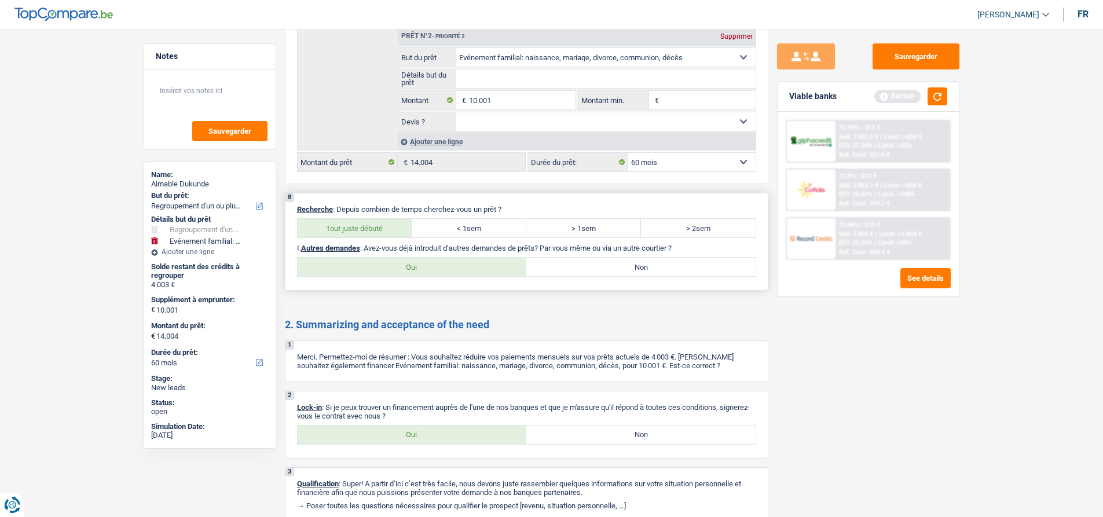
drag, startPoint x: 553, startPoint y: 254, endPoint x: 561, endPoint y: 267, distance: 15.3
click at [555, 256] on div "8 Recherche : Depuis combien de temps cherchez-vous un prêt ? Tout juste débuté…" at bounding box center [526, 242] width 483 height 98
click at [561, 267] on label "Non" at bounding box center [640, 267] width 229 height 19
click at [561, 267] on input "Non" at bounding box center [640, 267] width 229 height 19
radio input "true"
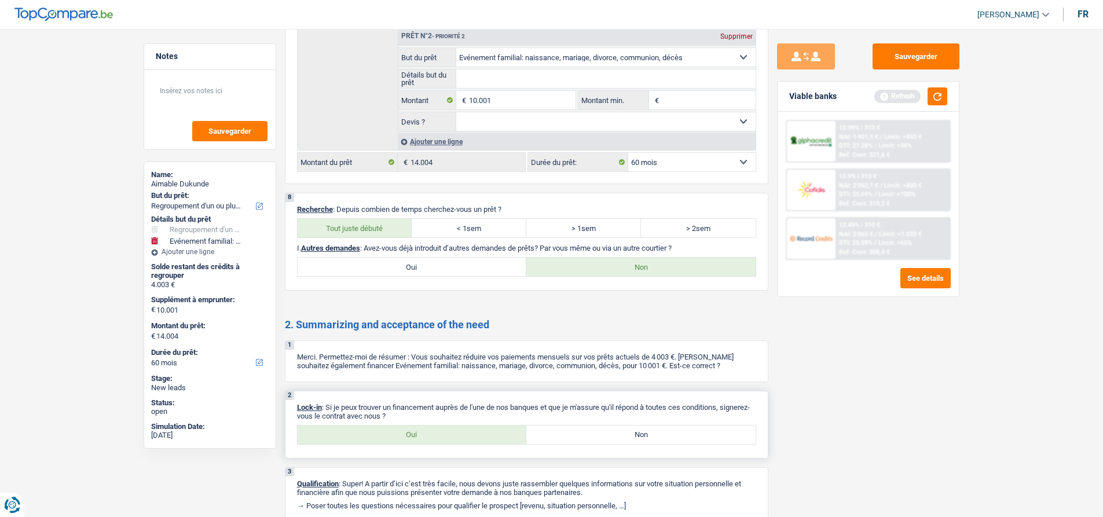
drag, startPoint x: 449, startPoint y: 431, endPoint x: 469, endPoint y: 421, distance: 22.5
click at [448, 432] on label "Oui" at bounding box center [412, 434] width 229 height 19
click at [448, 432] on input "Oui" at bounding box center [412, 434] width 229 height 19
radio input "true"
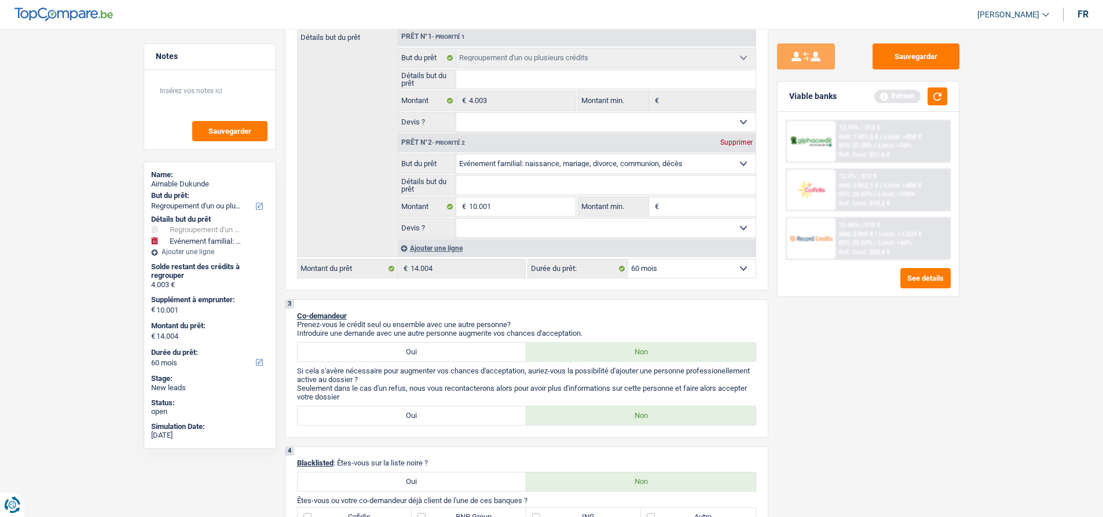
scroll to position [0, 0]
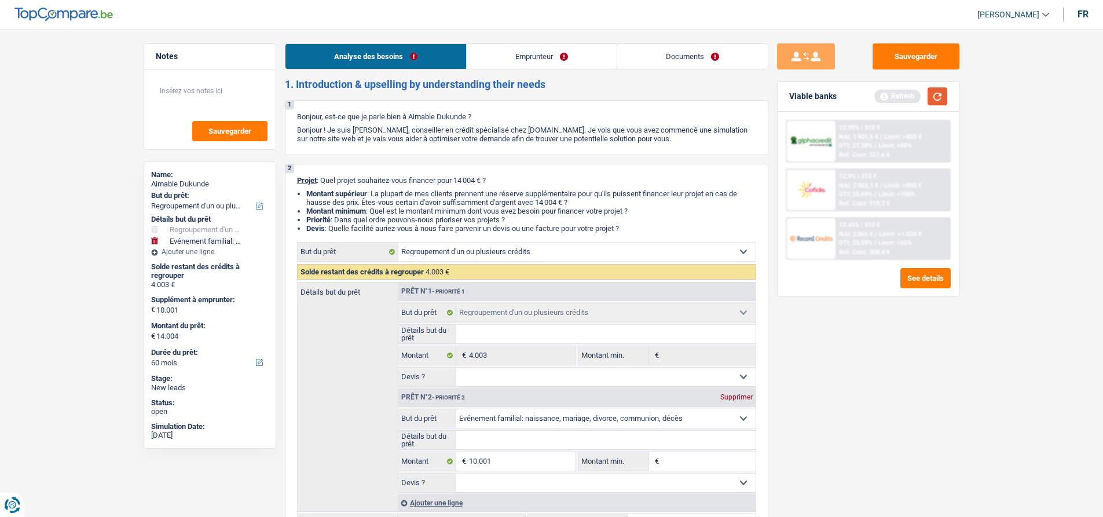
click at [930, 102] on button "button" at bounding box center [937, 96] width 20 height 18
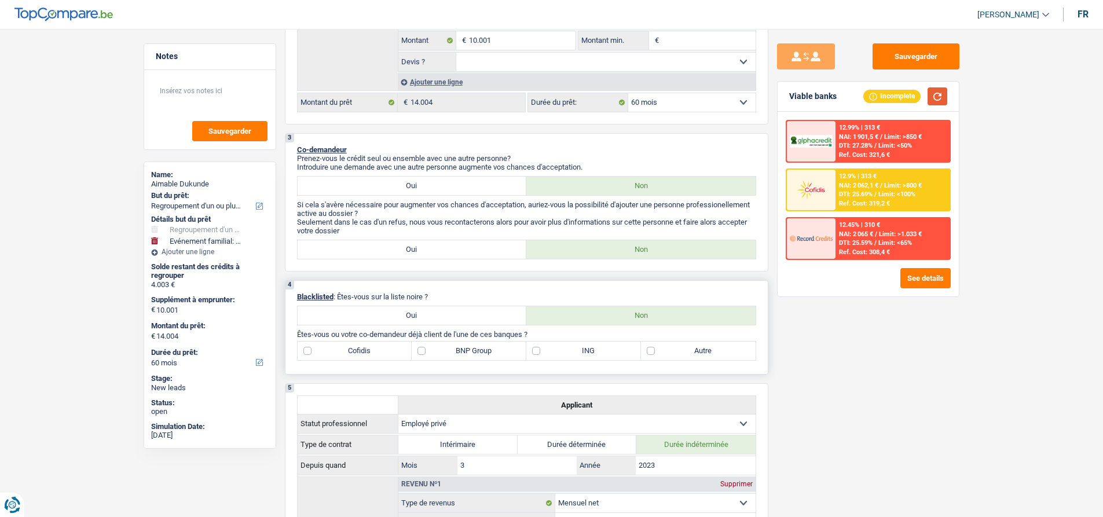
scroll to position [521, 0]
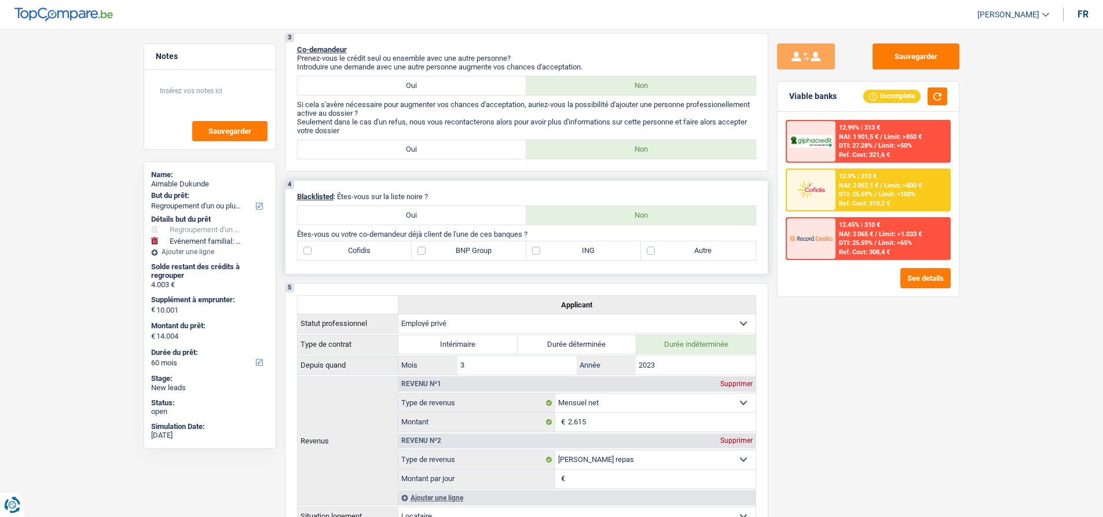
click at [682, 252] on label "Autre" at bounding box center [698, 250] width 115 height 19
click at [682, 252] on input "Autre" at bounding box center [698, 250] width 115 height 19
checkbox input "true"
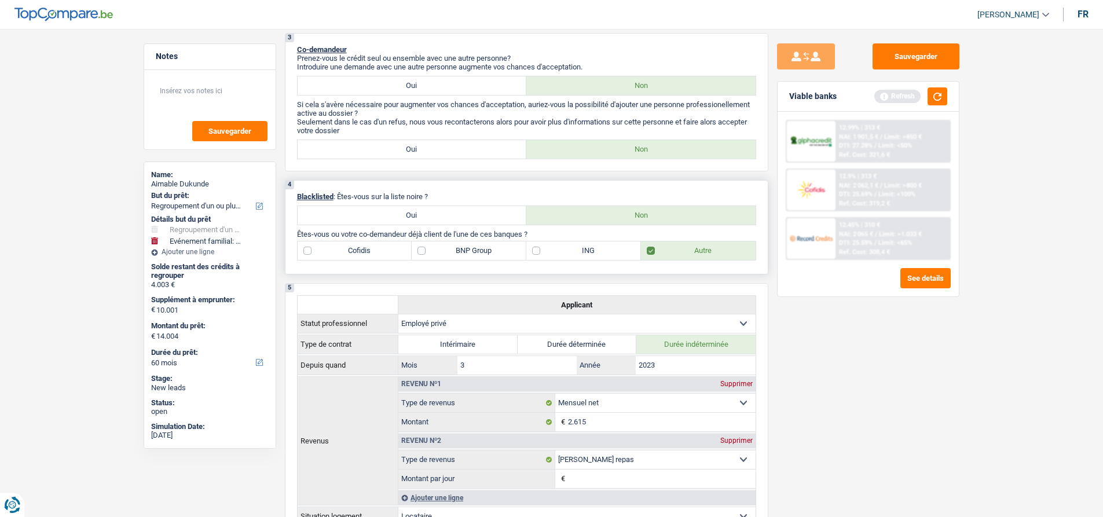
click at [355, 250] on label "Cofidis" at bounding box center [355, 250] width 115 height 19
click at [355, 250] on input "Cofidis" at bounding box center [355, 250] width 115 height 19
checkbox input "true"
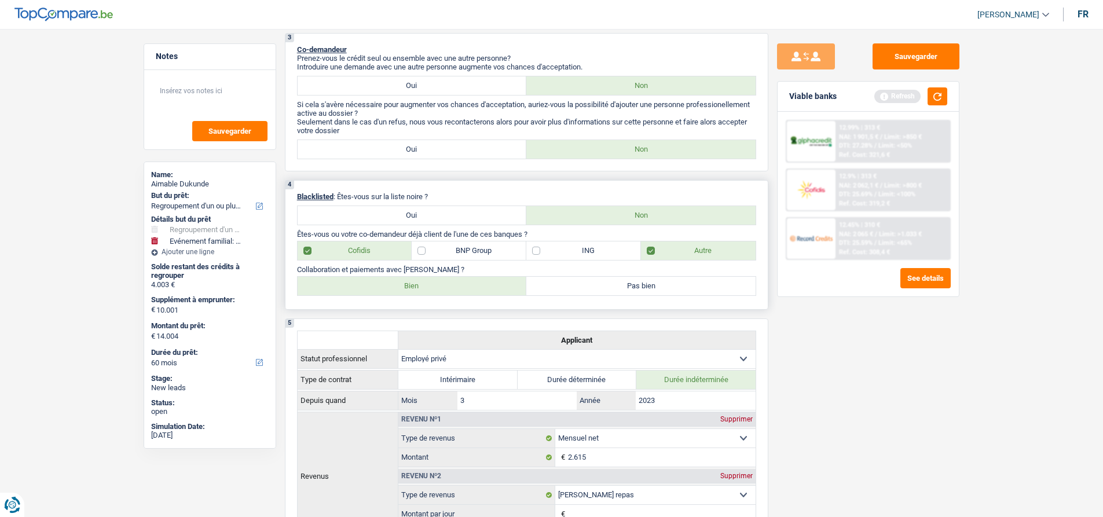
click at [381, 287] on label "Bien" at bounding box center [412, 286] width 229 height 19
click at [381, 287] on input "Bien" at bounding box center [412, 286] width 229 height 19
radio input "true"
click at [933, 94] on button "button" at bounding box center [937, 96] width 20 height 18
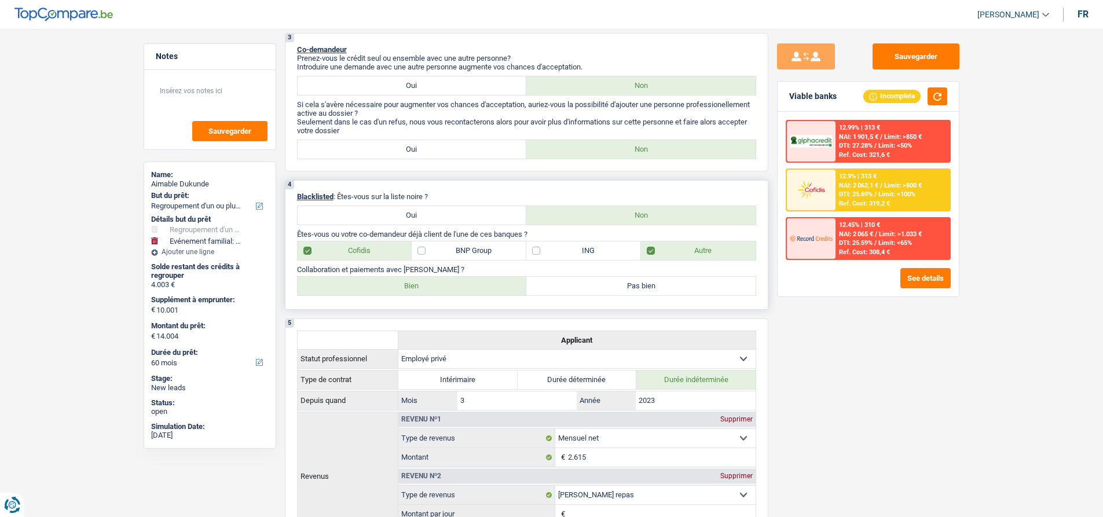
drag, startPoint x: 534, startPoint y: 234, endPoint x: 291, endPoint y: 234, distance: 243.7
click at [291, 234] on div "4 Blacklisted : Êtes-vous sur la liste noire ? Oui Non Êtes-vous ou votre co-de…" at bounding box center [526, 245] width 483 height 130
drag, startPoint x: 297, startPoint y: 269, endPoint x: 427, endPoint y: 270, distance: 130.2
click at [425, 269] on p "Collaboration et paiements avec Cofidis ?" at bounding box center [526, 269] width 459 height 9
click at [490, 268] on p "Collaboration et paiements avec Cofidis ?" at bounding box center [526, 269] width 459 height 9
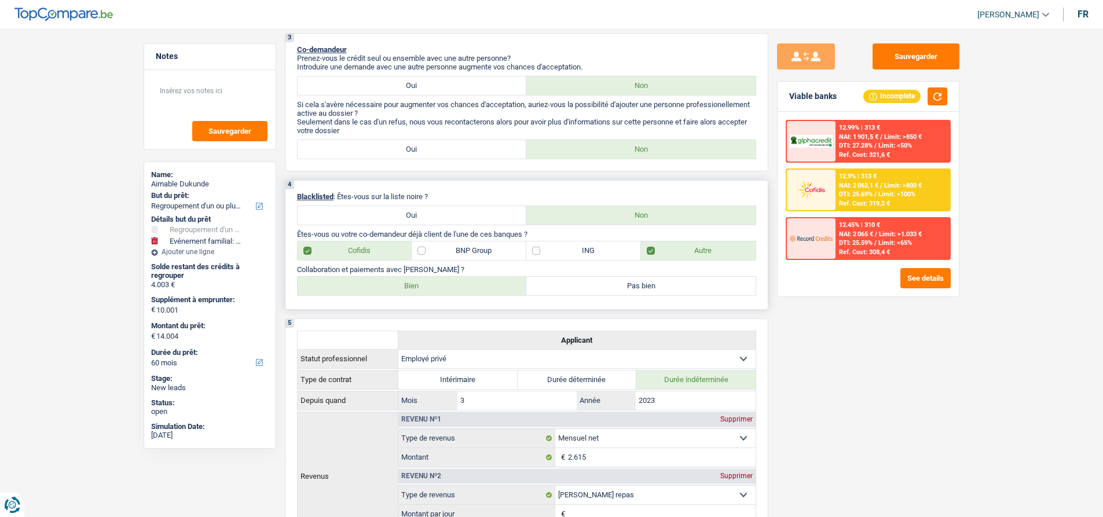
drag, startPoint x: 531, startPoint y: 232, endPoint x: 288, endPoint y: 236, distance: 243.1
click at [288, 236] on div "4 Blacklisted : Êtes-vous sur la liste noire ? Oui Non Êtes-vous ou votre co-de…" at bounding box center [526, 245] width 483 height 130
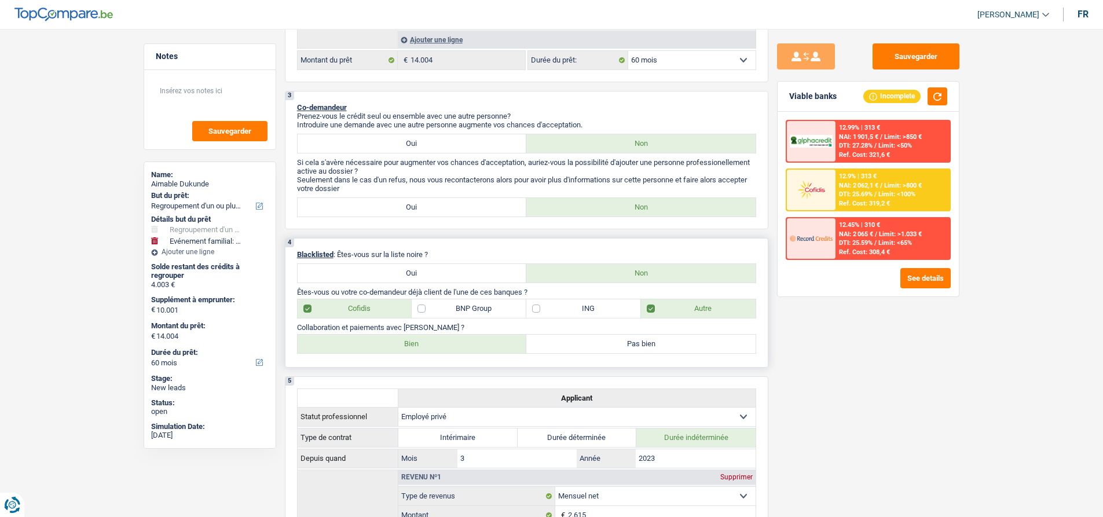
scroll to position [0, 0]
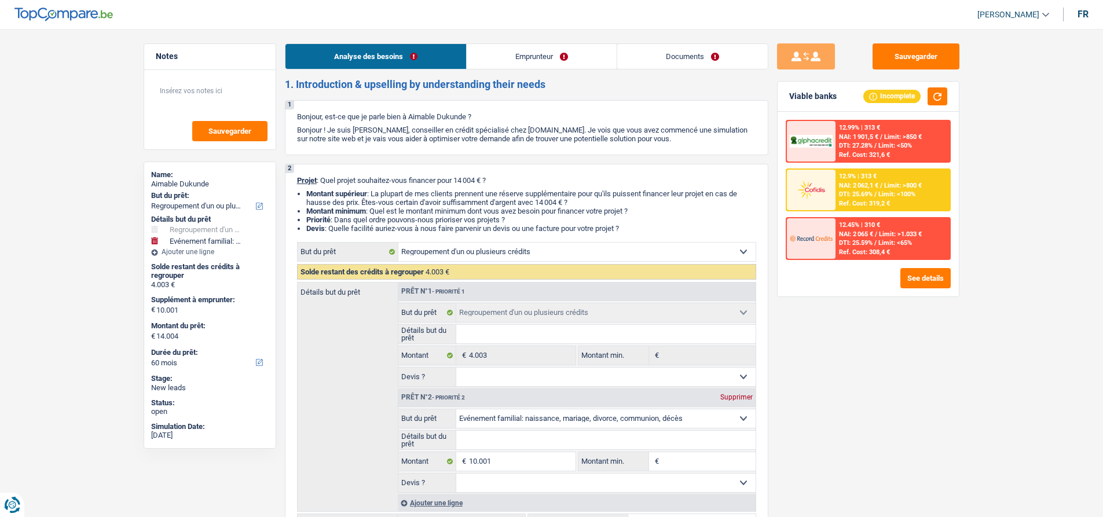
click at [516, 52] on link "Emprunteur" at bounding box center [542, 56] width 150 height 25
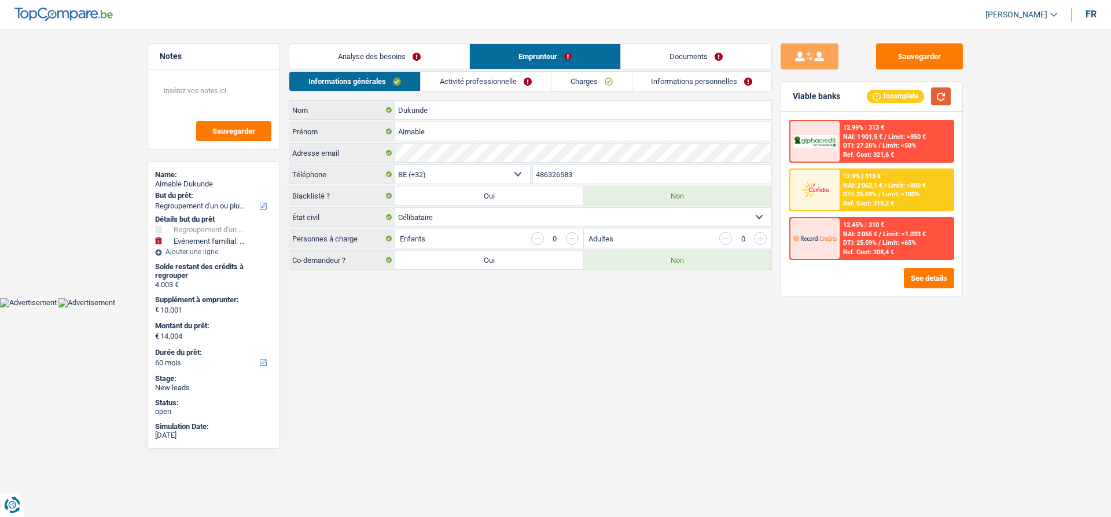
click at [933, 100] on button "button" at bounding box center [941, 96] width 20 height 18
click at [390, 307] on html "Vous avez le contrôle de vos données Nous utilisons des cookies, tout comme nos…" at bounding box center [555, 153] width 1111 height 307
click at [582, 307] on html "Vous avez le contrôle de vos données Nous utilisons des cookies, tout comme nos…" at bounding box center [555, 153] width 1111 height 307
click at [451, 80] on link "Activité professionnelle" at bounding box center [486, 81] width 130 height 19
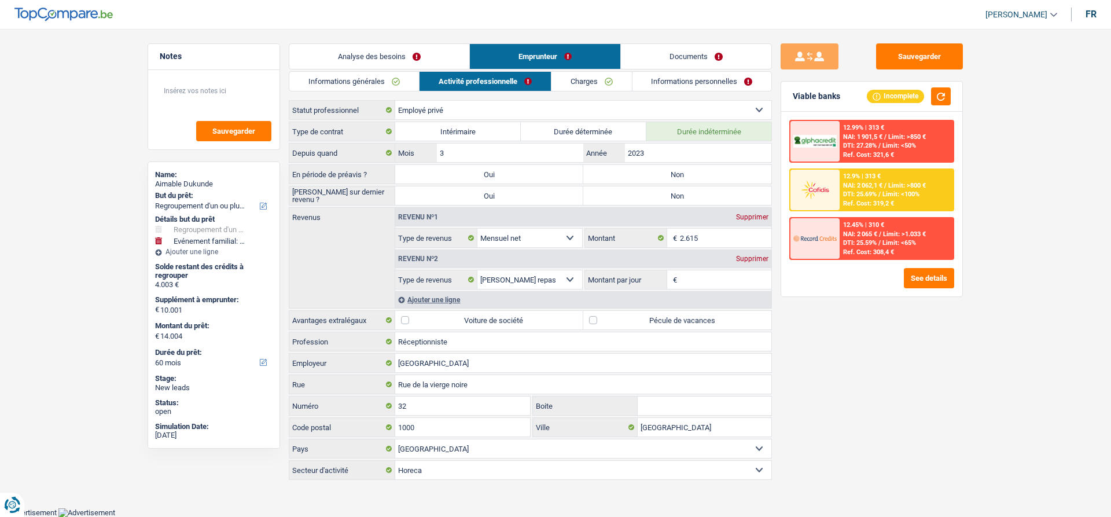
drag, startPoint x: 289, startPoint y: 111, endPoint x: 360, endPoint y: 114, distance: 70.7
click at [360, 114] on label "Statut professionnel" at bounding box center [342, 110] width 106 height 19
click at [361, 110] on label "Statut professionnel" at bounding box center [342, 110] width 106 height 19
click at [0, 0] on select "Ouvrier Employé privé Employé public Invalide Indépendant Pensionné Chômeur Mut…" at bounding box center [0, 0] width 0 height 0
drag, startPoint x: 361, startPoint y: 110, endPoint x: 288, endPoint y: 115, distance: 73.1
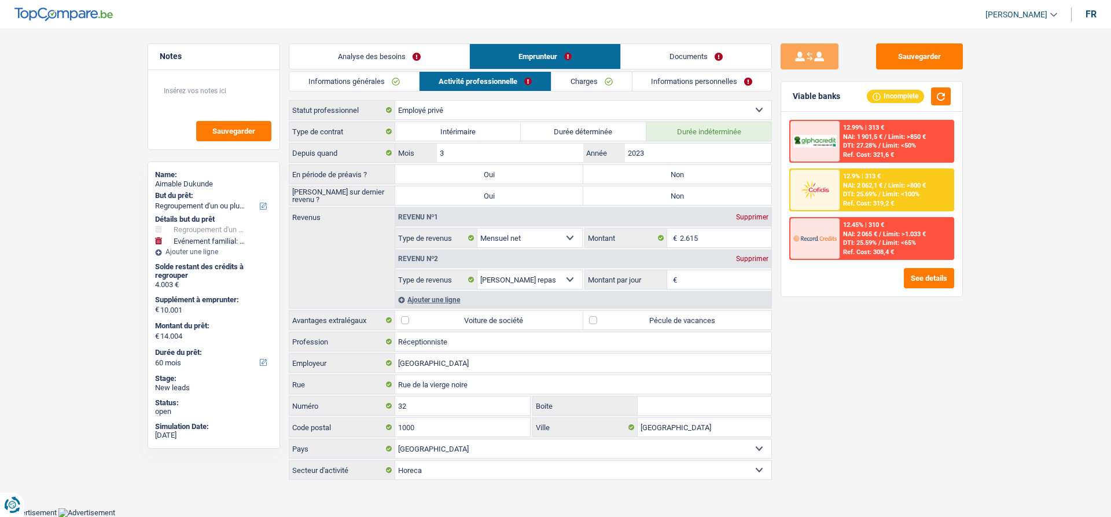
click at [288, 115] on div "Notes Sauvegarder Name: Aimable Dukunde But du prêt: Confort maison: meubles, t…" at bounding box center [555, 262] width 833 height 438
click at [288, 115] on div "Notes Sauvegarder Name: Aimable Dukunde But du prêt: Confort maison: meubles, t…" at bounding box center [214, 269] width 150 height 452
click at [340, 78] on link "Informations générales" at bounding box center [354, 81] width 130 height 19
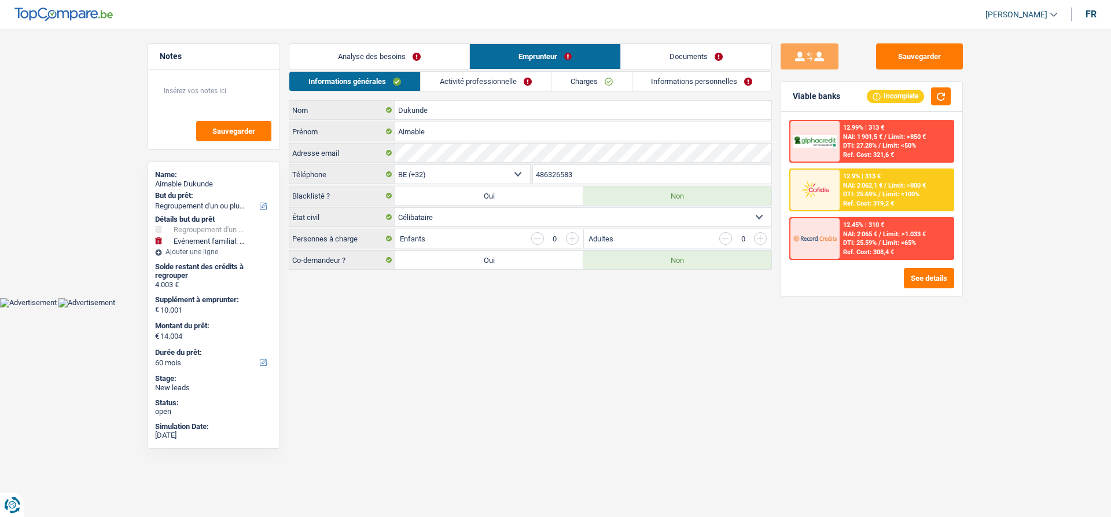
click at [346, 60] on link "Analyse des besoins" at bounding box center [379, 56] width 180 height 25
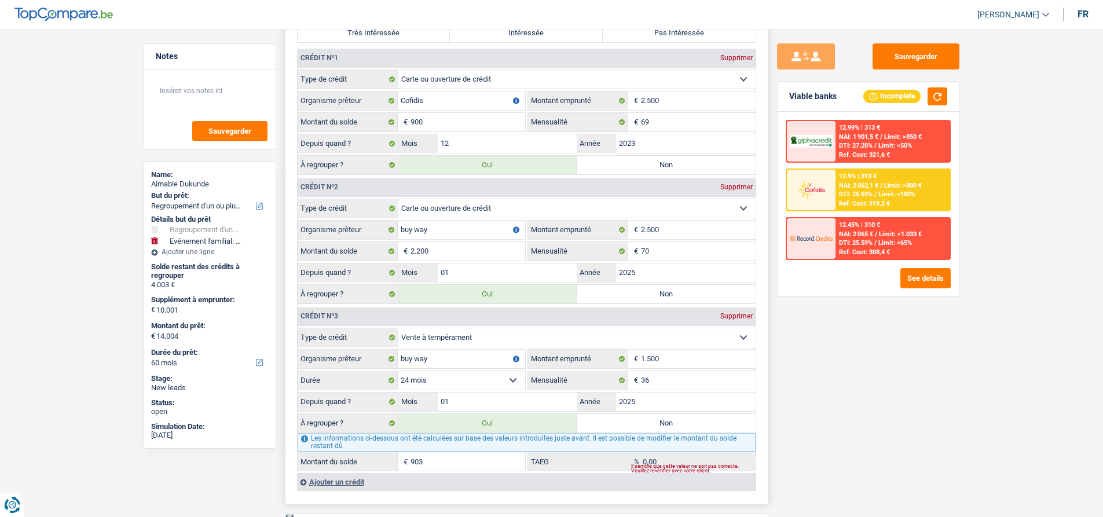
scroll to position [1158, 0]
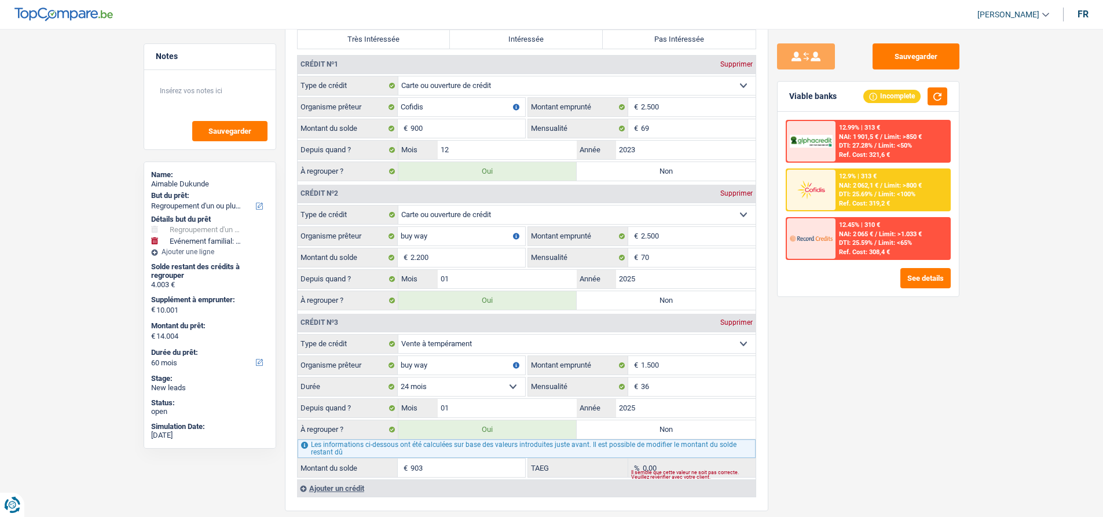
click at [842, 428] on div "Sauvegarder Viable banks Incomplete 12.99% | 313 € NAI: 1 901,5 € / Limit: >850…" at bounding box center [868, 269] width 200 height 452
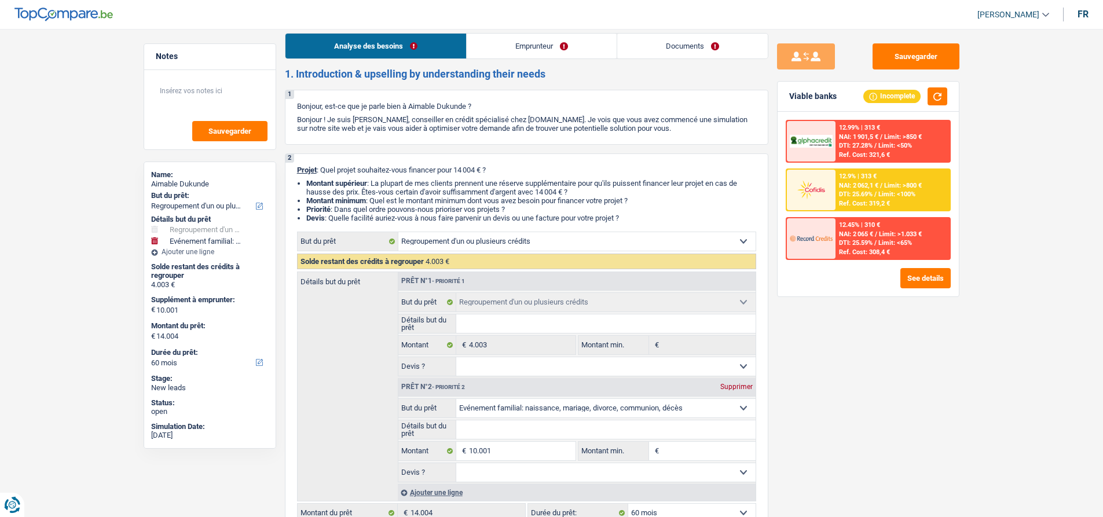
scroll to position [0, 0]
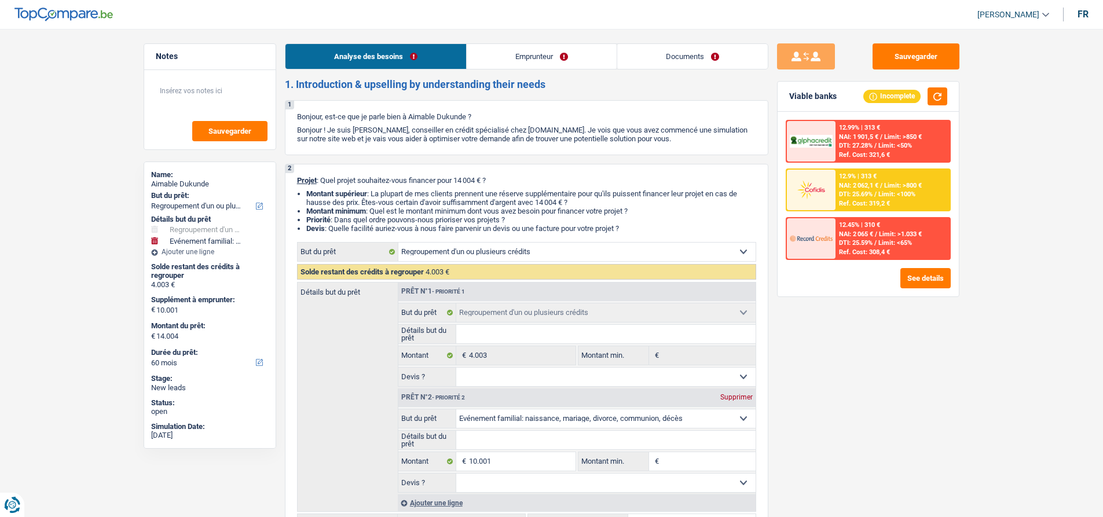
click at [489, 47] on link "Emprunteur" at bounding box center [542, 56] width 150 height 25
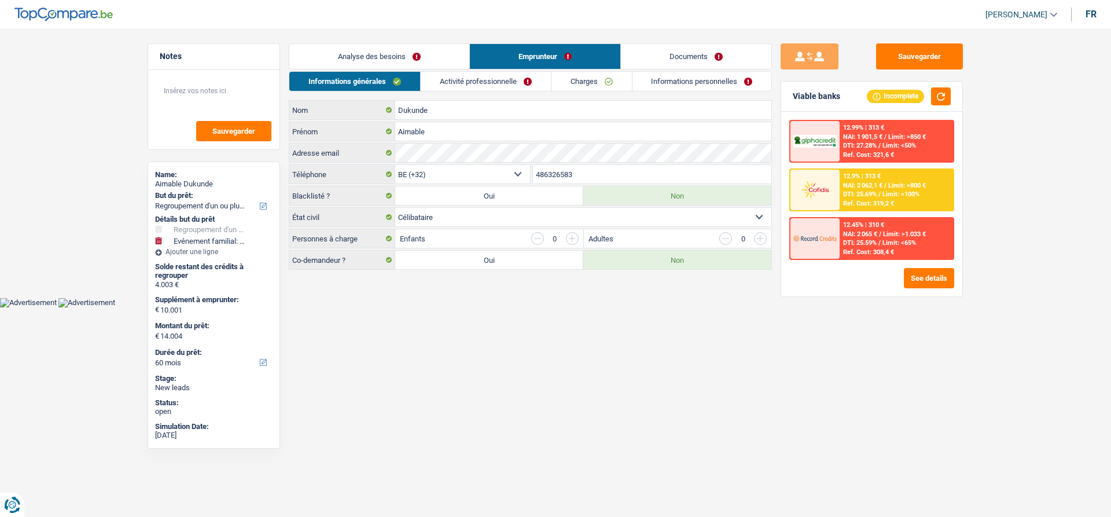
click at [460, 75] on link "Activité professionnelle" at bounding box center [486, 81] width 130 height 19
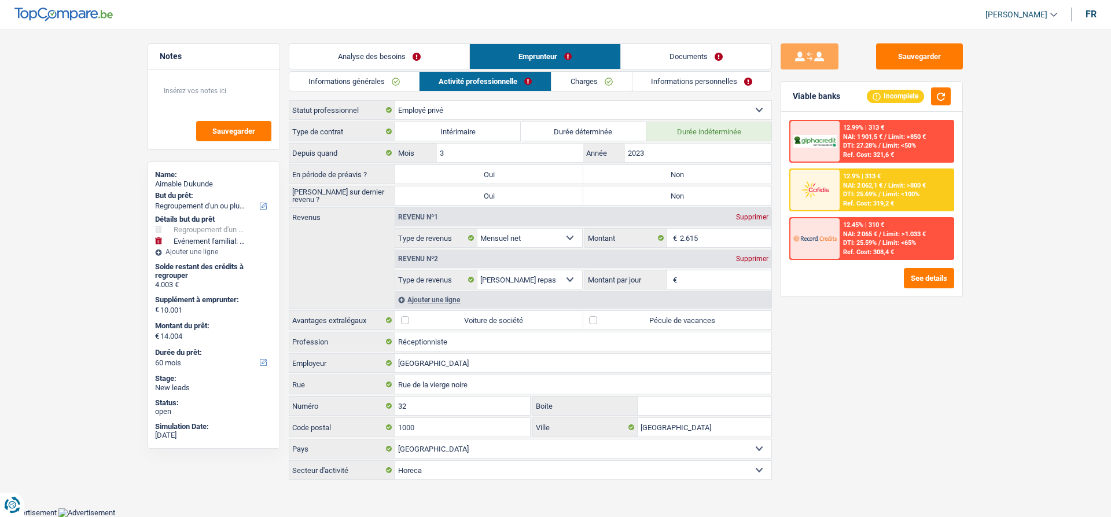
click at [413, 56] on link "Analyse des besoins" at bounding box center [379, 56] width 180 height 25
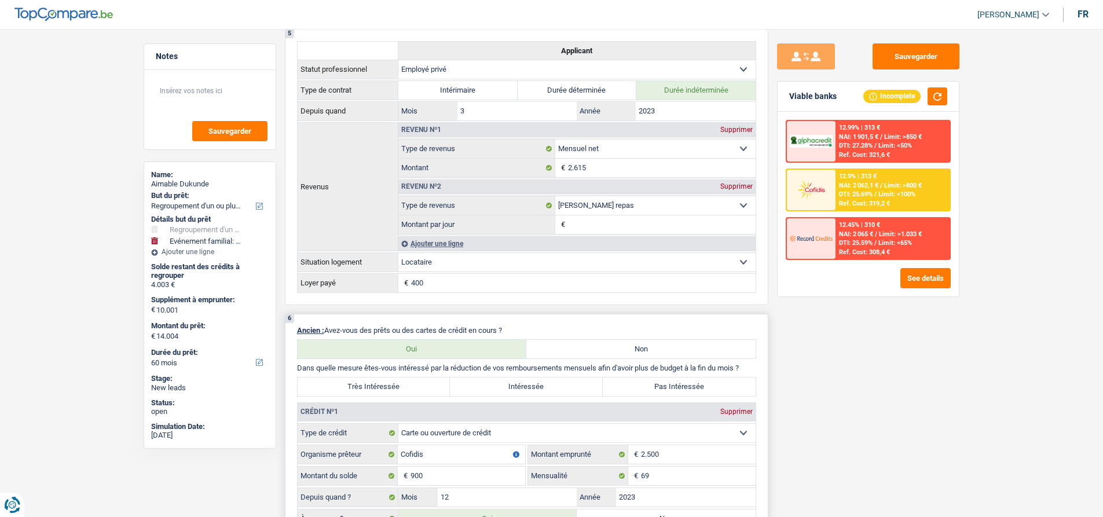
scroll to position [1215, 0]
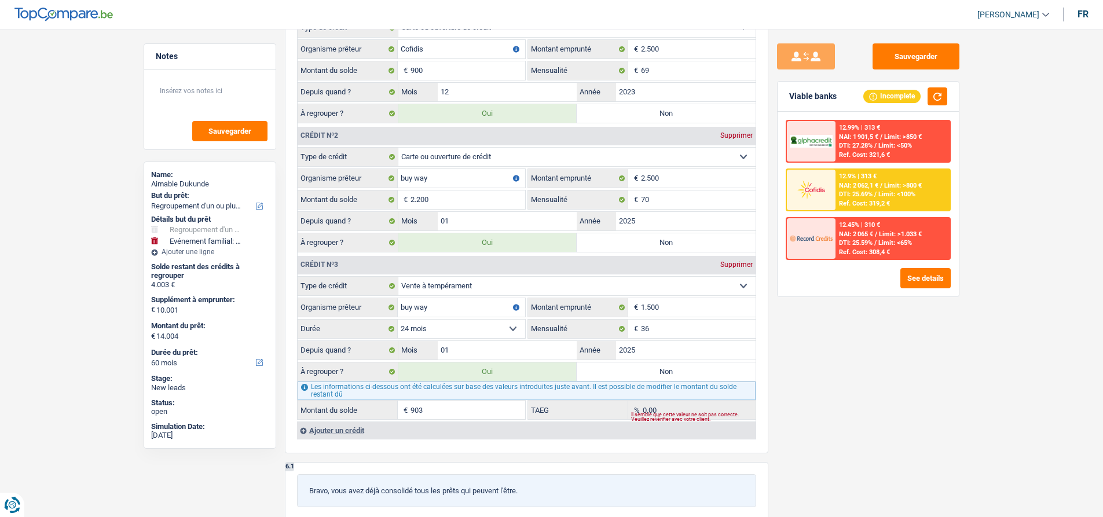
click at [788, 333] on div "Sauvegarder Viable banks Incomplete 12.99% | 313 € NAI: 1 901,5 € / Limit: >850…" at bounding box center [868, 269] width 200 height 452
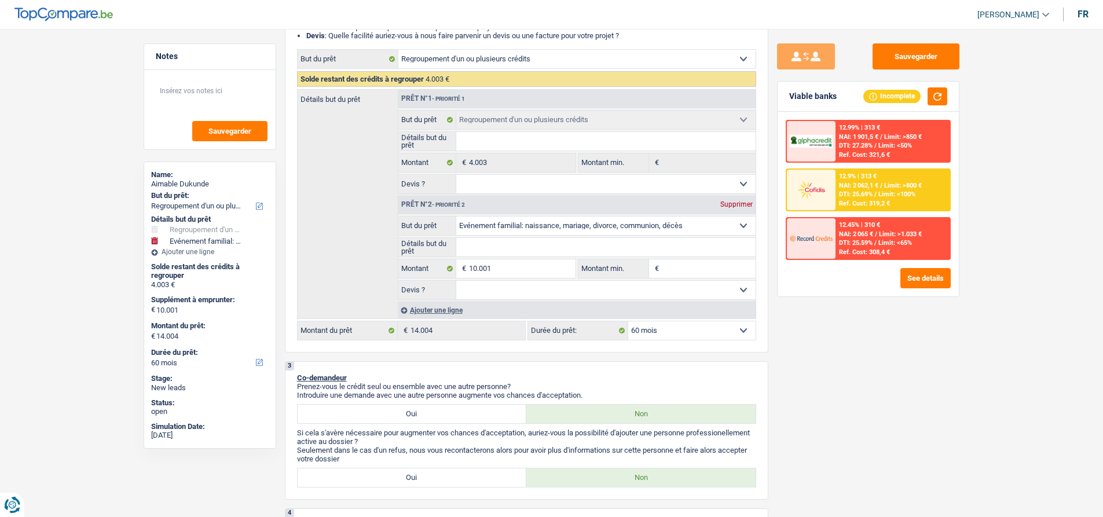
scroll to position [0, 0]
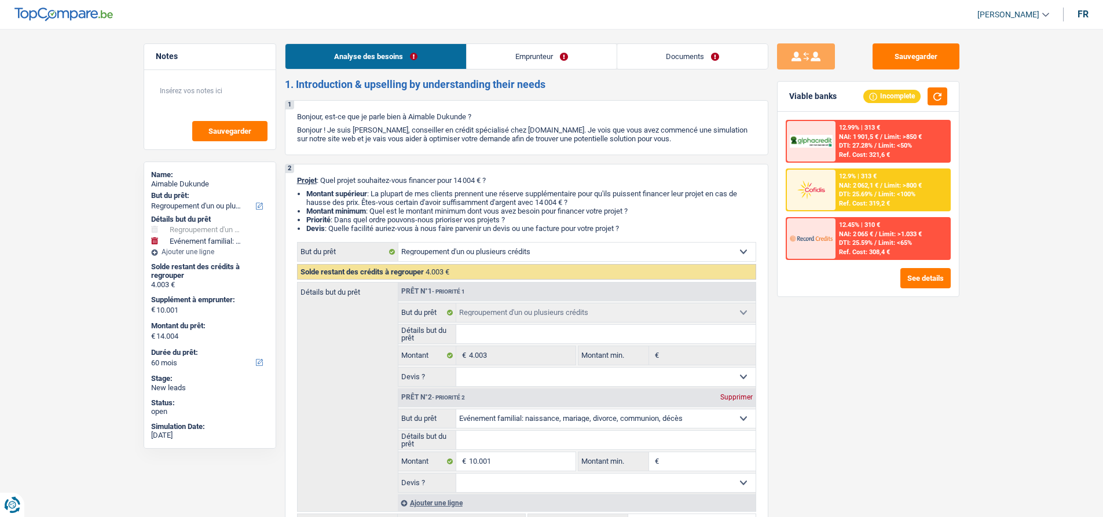
click at [489, 67] on link "Emprunteur" at bounding box center [542, 56] width 150 height 25
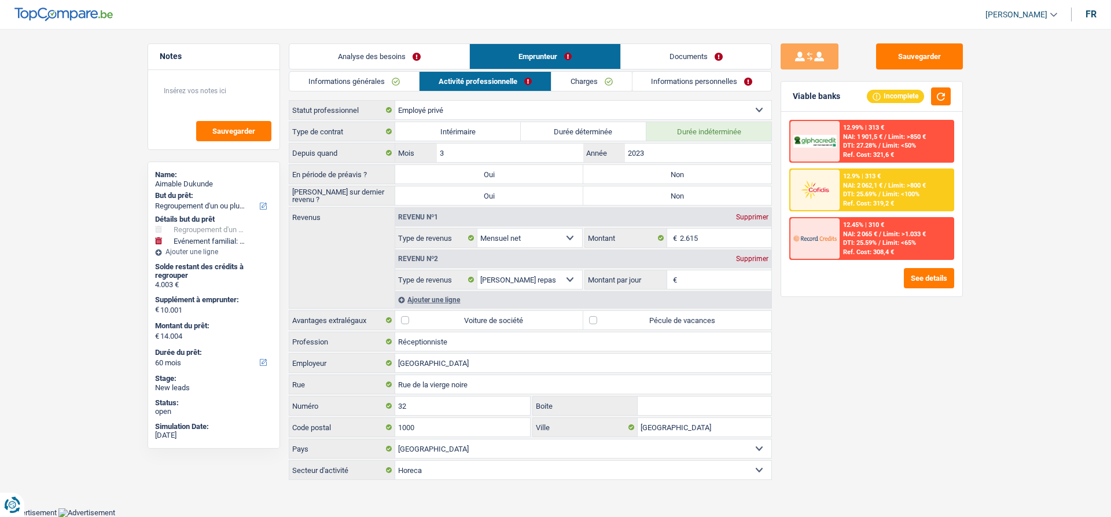
click at [852, 370] on div "Sauvegarder Viable banks Incomplete 12.99% | 313 € NAI: 1 901,5 € / Limit: >850…" at bounding box center [872, 269] width 200 height 452
click at [347, 81] on link "Informations générales" at bounding box center [354, 81] width 130 height 19
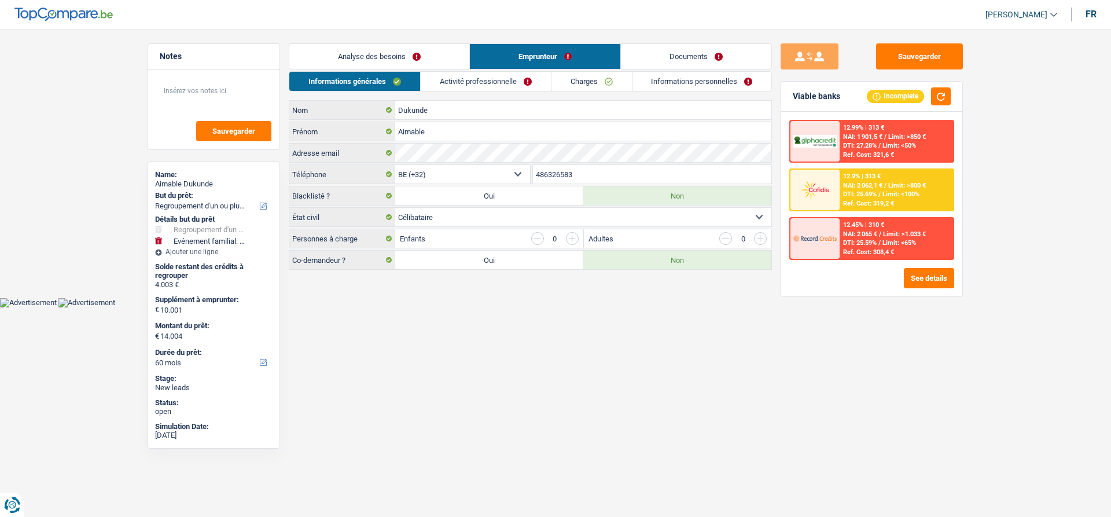
click at [345, 65] on link "Analyse des besoins" at bounding box center [379, 56] width 180 height 25
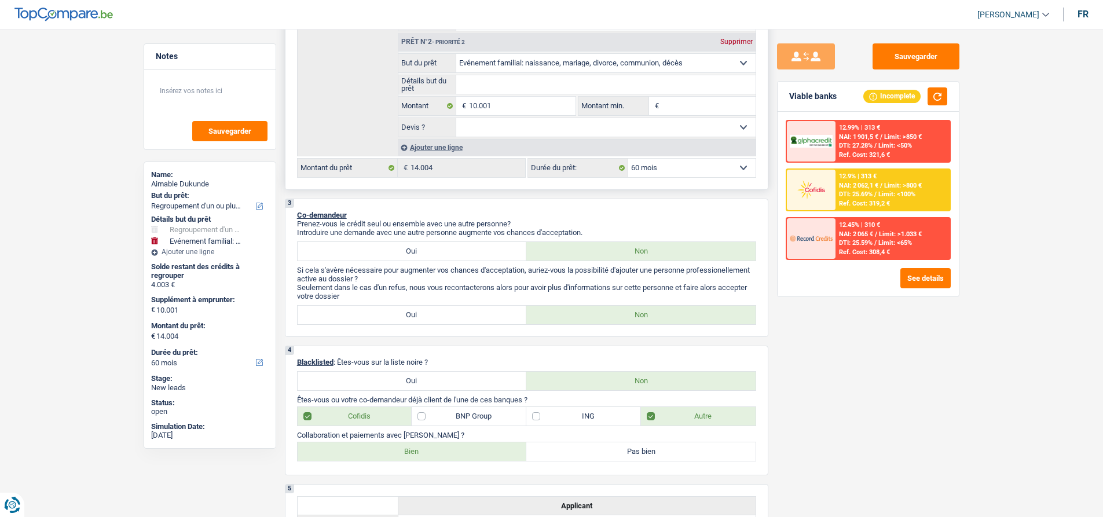
scroll to position [232, 0]
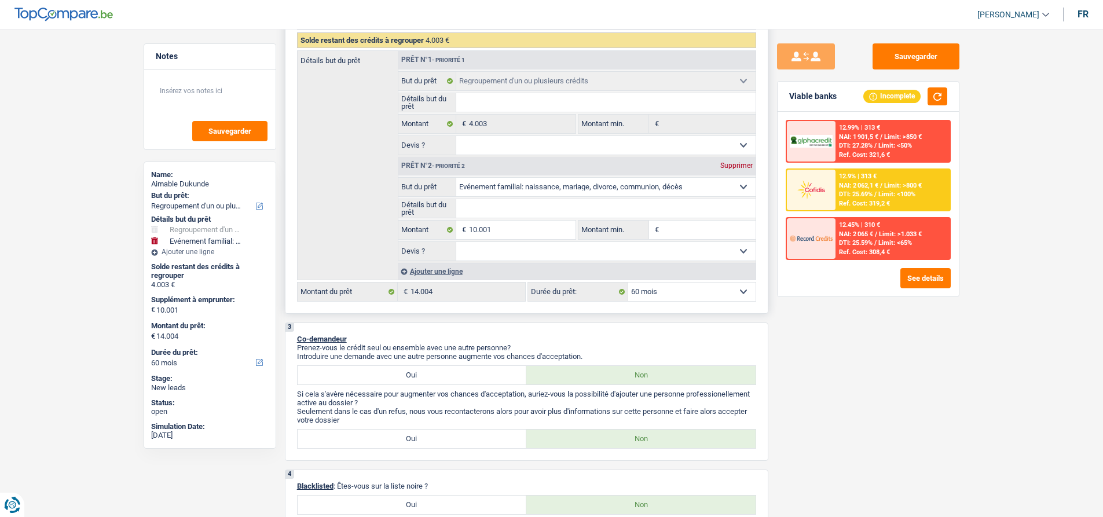
click at [730, 167] on div "Supprimer" at bounding box center [736, 165] width 38 height 7
select select "36"
type input "0"
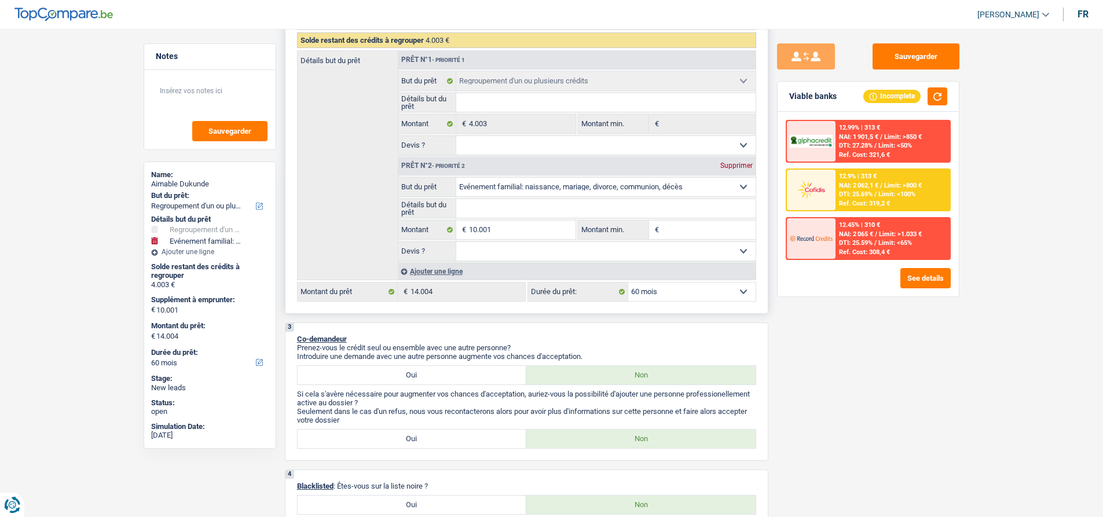
type input "4.003"
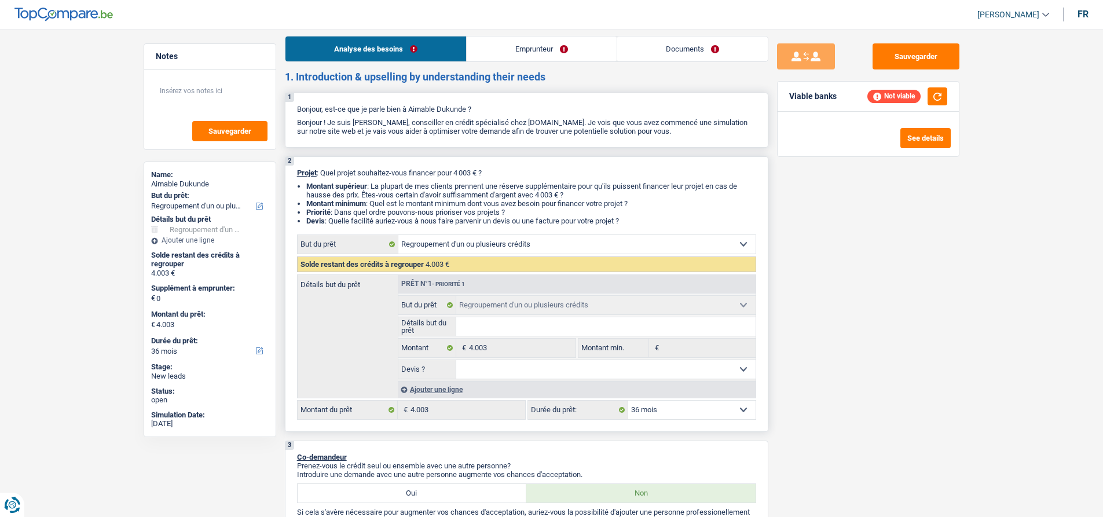
scroll to position [0, 0]
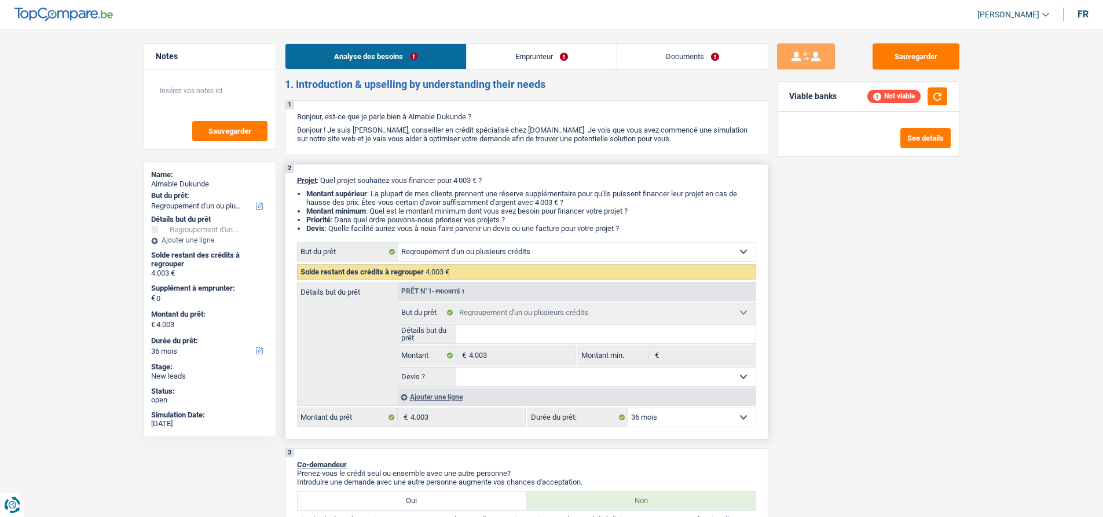
click at [520, 60] on link "Emprunteur" at bounding box center [542, 56] width 150 height 25
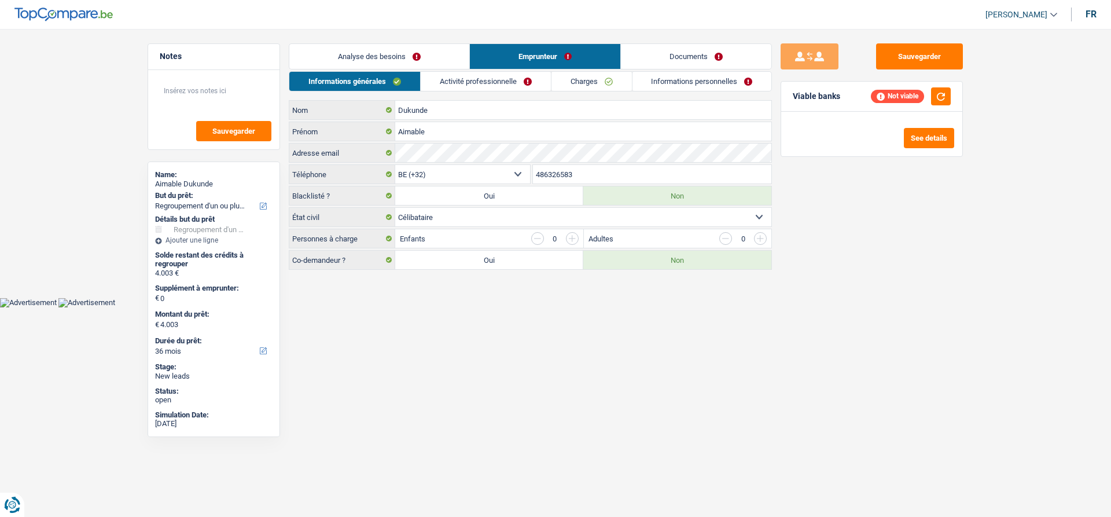
click at [500, 78] on link "Activité professionnelle" at bounding box center [486, 81] width 130 height 19
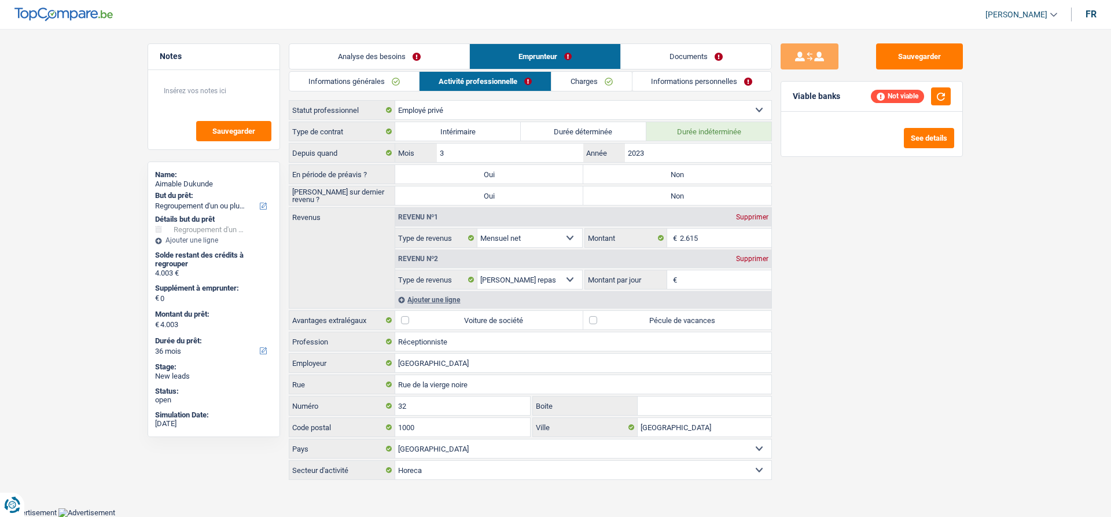
click at [382, 83] on link "Informations générales" at bounding box center [354, 81] width 130 height 19
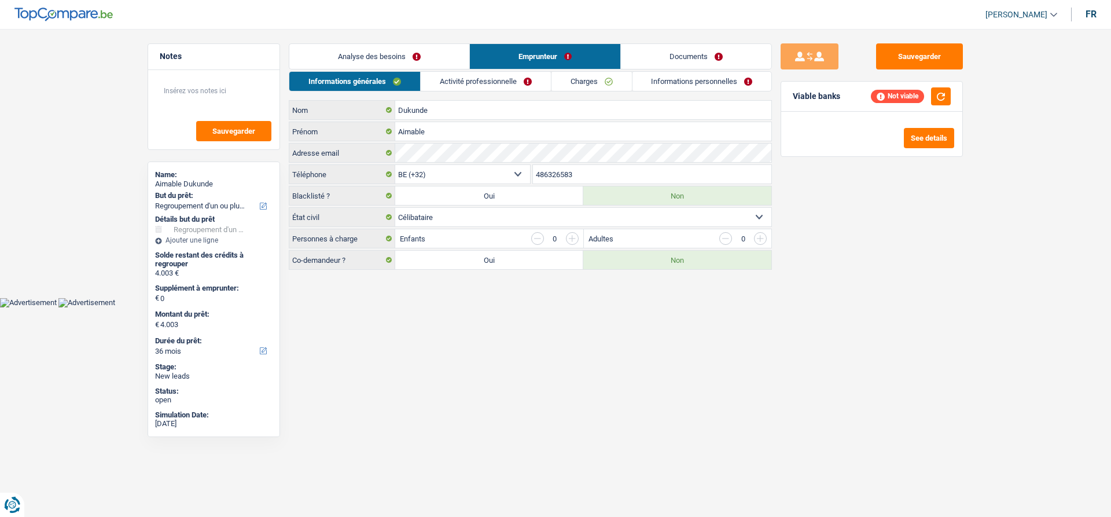
click at [482, 83] on link "Activité professionnelle" at bounding box center [486, 81] width 130 height 19
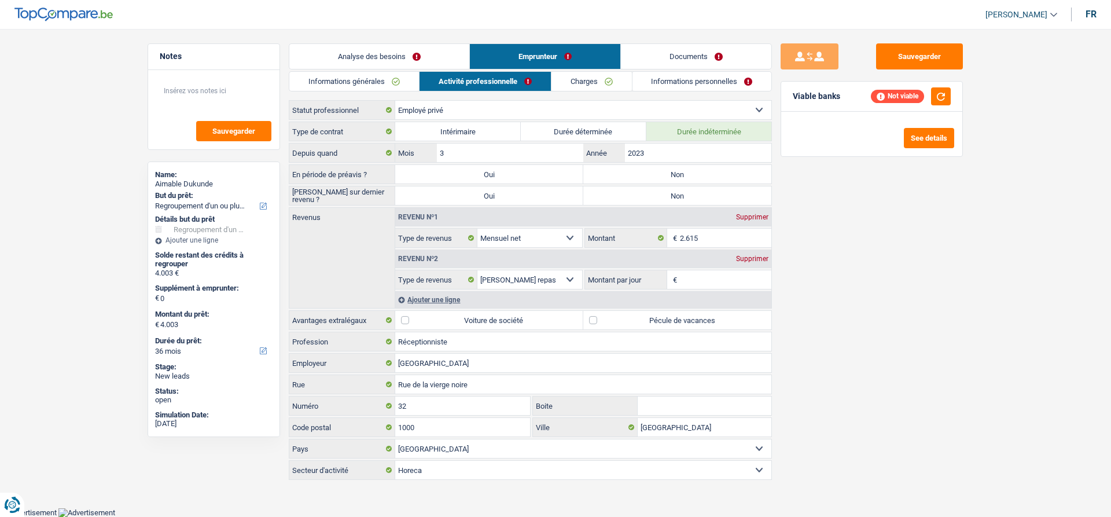
click at [379, 80] on link "Informations générales" at bounding box center [354, 81] width 130 height 19
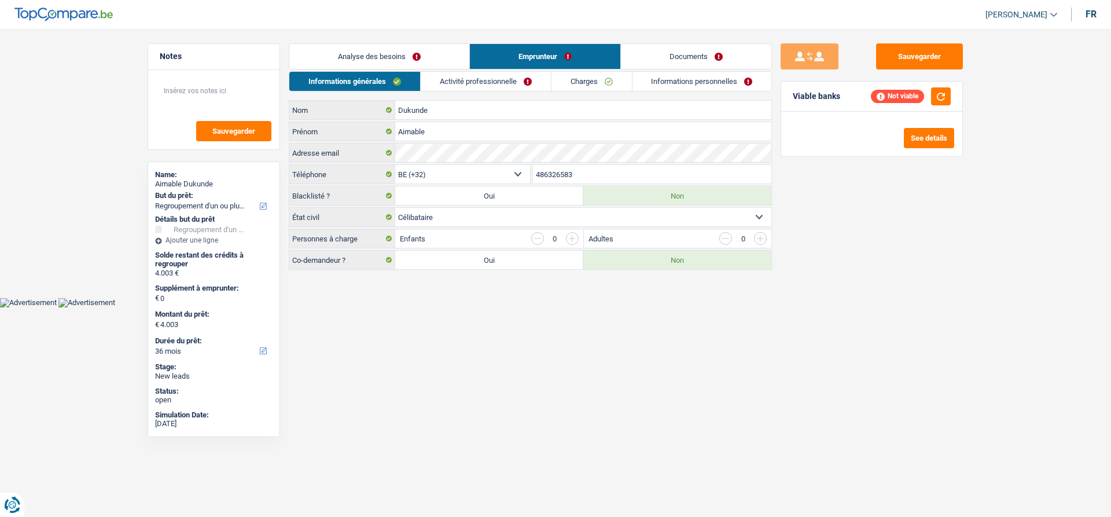
click at [386, 48] on link "Analyse des besoins" at bounding box center [379, 56] width 180 height 25
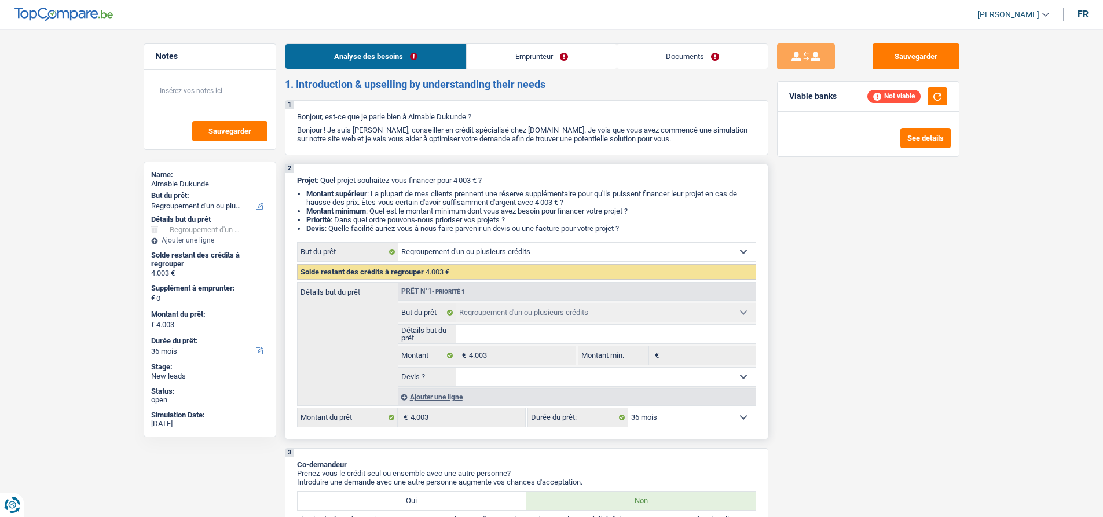
click at [438, 395] on div "Ajouter une ligne" at bounding box center [577, 396] width 358 height 17
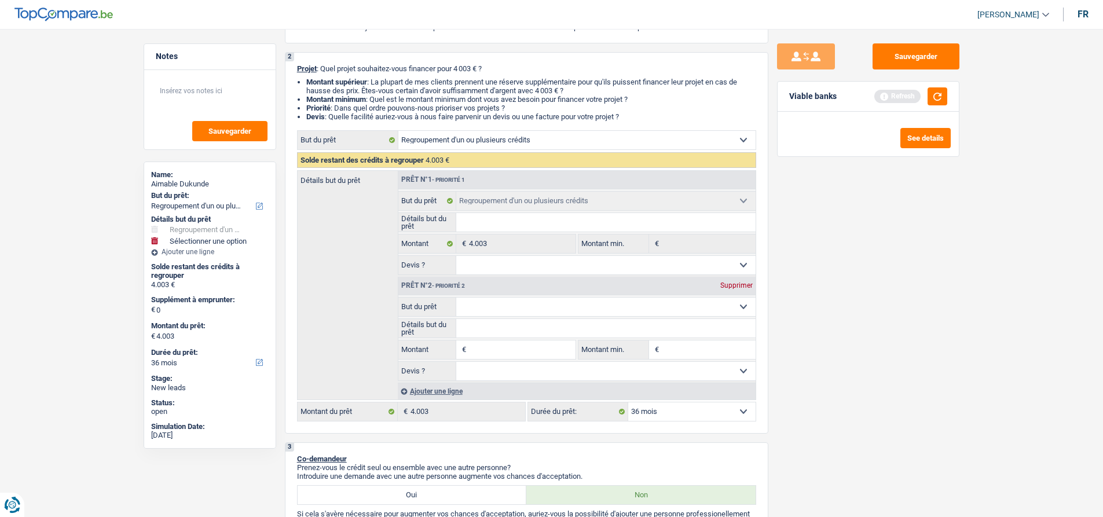
scroll to position [116, 0]
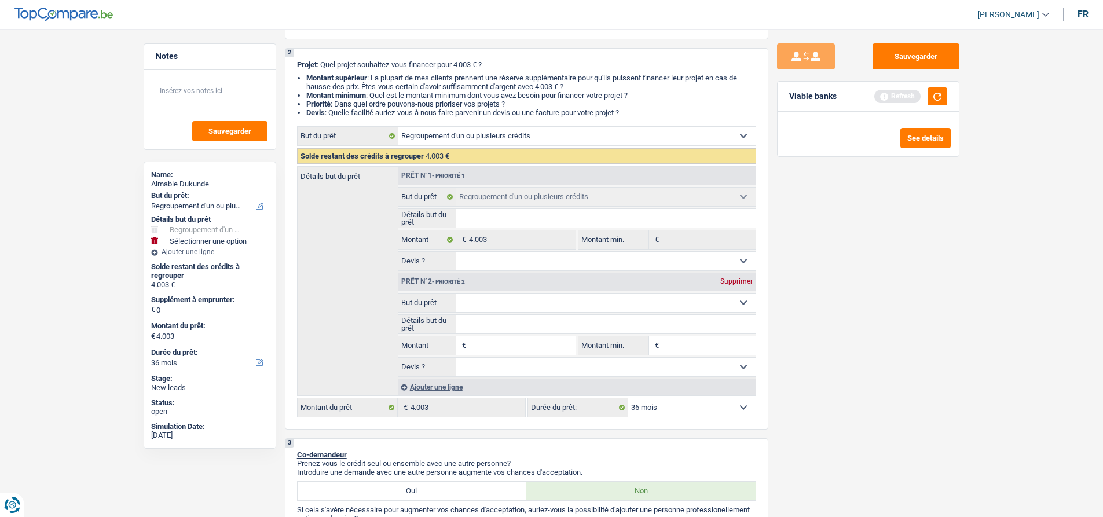
click at [497, 304] on select "Confort maison: meubles, textile, peinture, électroménager, outillage non-profe…" at bounding box center [605, 302] width 299 height 19
drag, startPoint x: 497, startPoint y: 304, endPoint x: 619, endPoint y: 302, distance: 122.1
click at [497, 304] on select "Confort maison: meubles, textile, peinture, électroménager, outillage non-profe…" at bounding box center [605, 302] width 299 height 19
click at [892, 288] on div "Sauvegarder Viable banks Refresh See details" at bounding box center [868, 269] width 200 height 452
click at [484, 347] on input "Montant" at bounding box center [522, 345] width 106 height 19
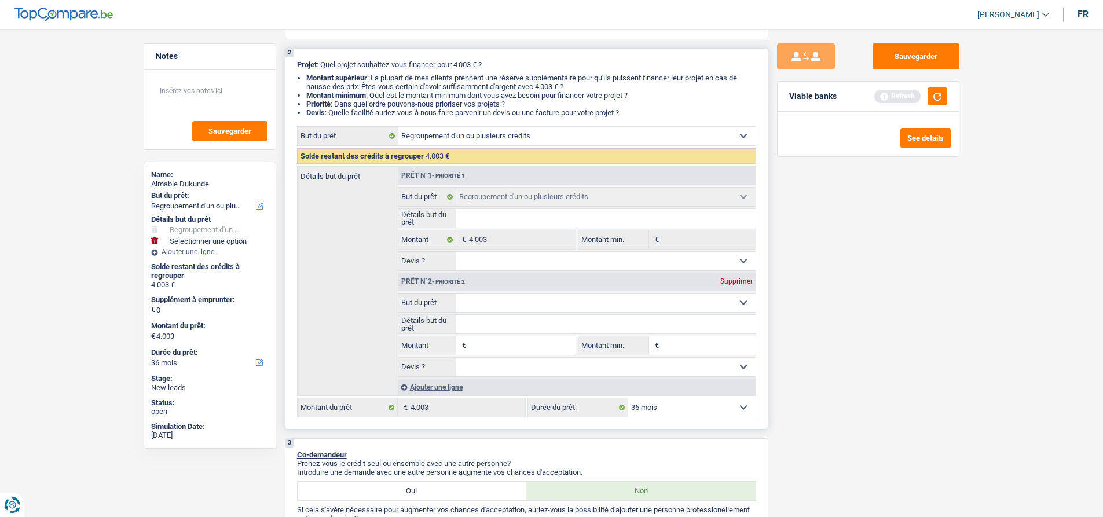
type input "6"
type input "60"
type input "600"
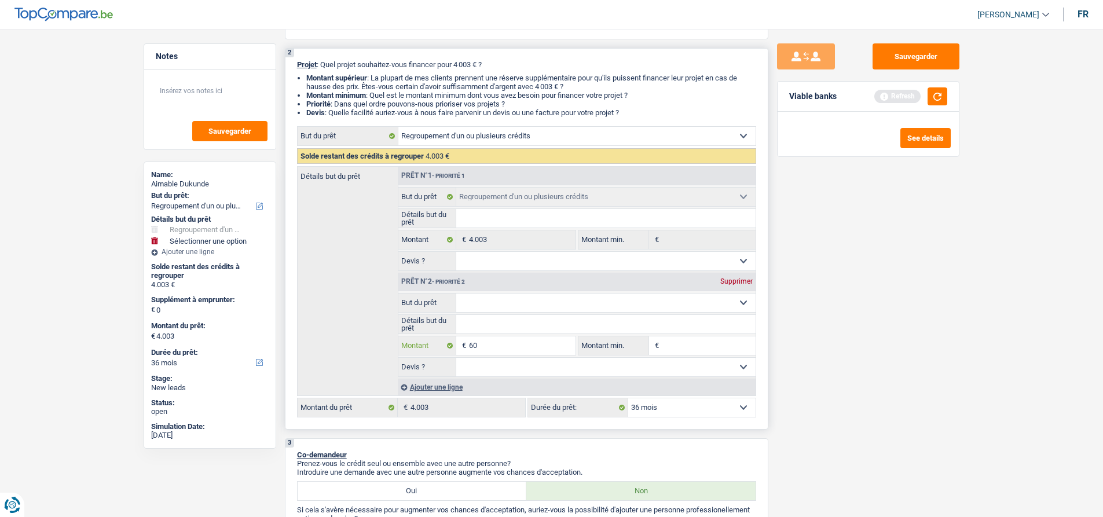
type input "600"
type input "6.000"
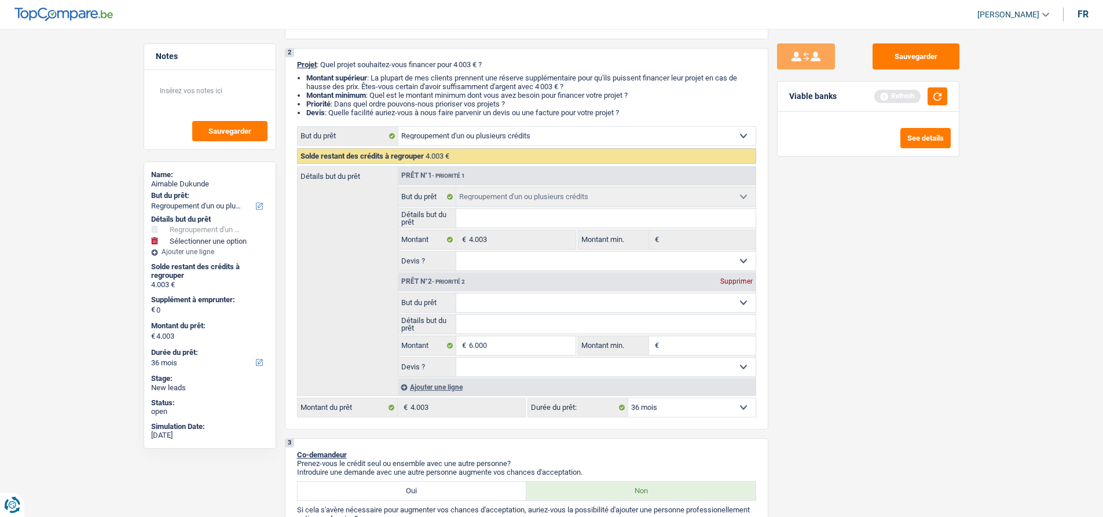
type input "10.003"
click at [905, 391] on div "Sauvegarder Viable banks Refresh See details" at bounding box center [868, 269] width 200 height 452
select select "60"
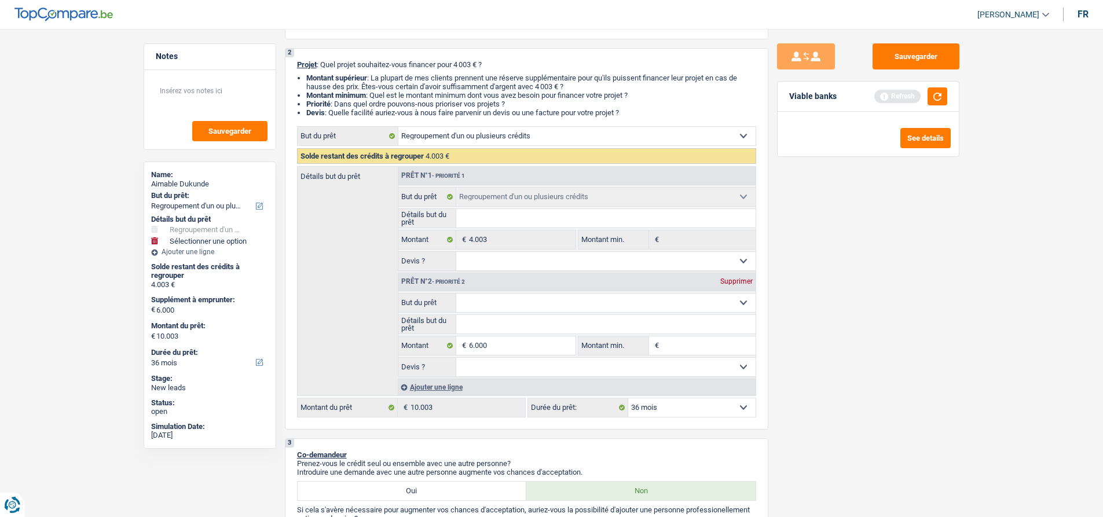
select select "60"
click at [932, 103] on button "button" at bounding box center [937, 96] width 20 height 18
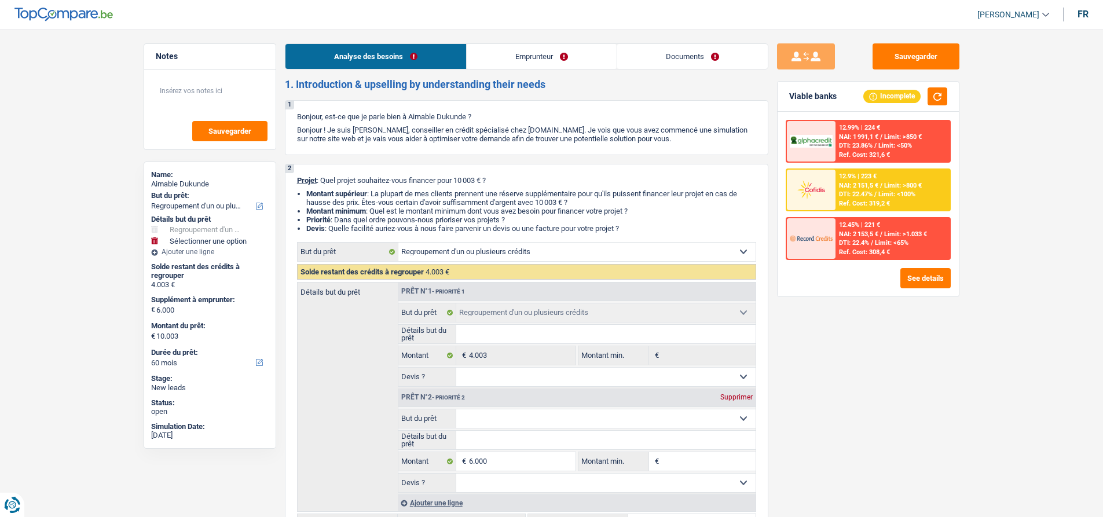
click at [539, 58] on link "Emprunteur" at bounding box center [542, 56] width 150 height 25
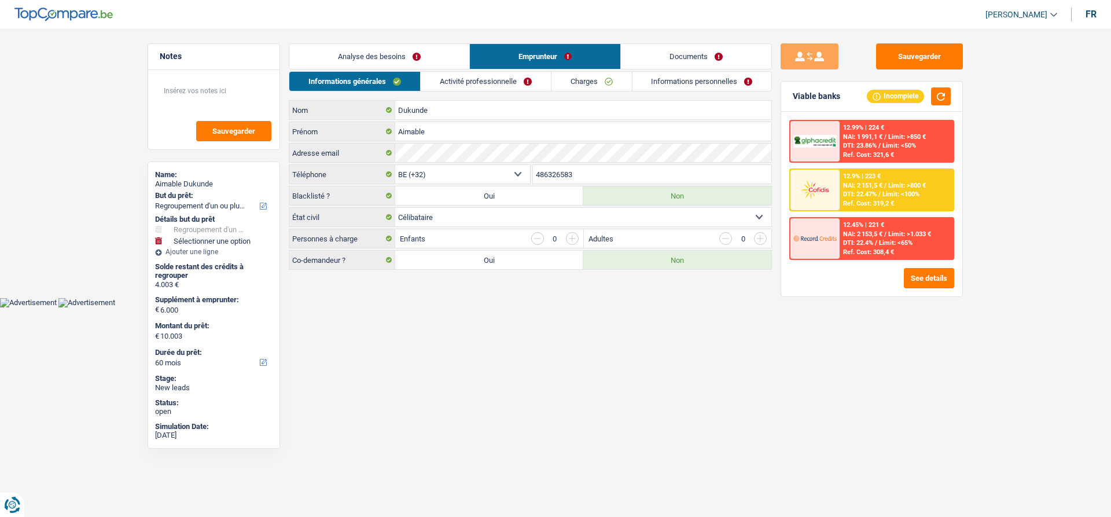
click at [425, 83] on link "Activité professionnelle" at bounding box center [486, 81] width 130 height 19
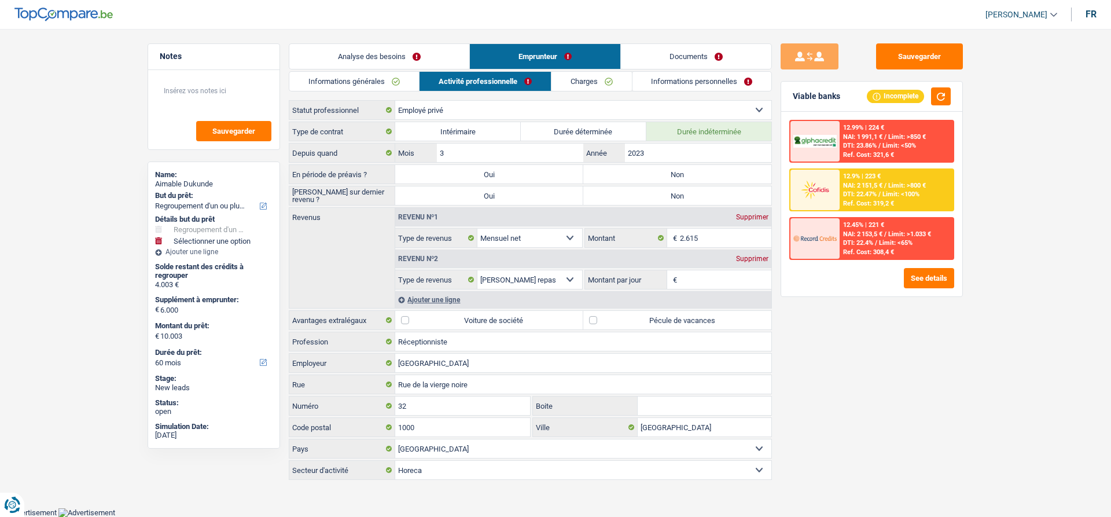
click at [777, 152] on div "Sauvegarder Viable banks Incomplete 12.99% | 224 € NAI: 1 991,1 € / Limit: >850…" at bounding box center [872, 269] width 200 height 452
click at [664, 174] on label "Non" at bounding box center [677, 174] width 188 height 19
click at [664, 174] on input "Non" at bounding box center [677, 174] width 188 height 19
radio input "true"
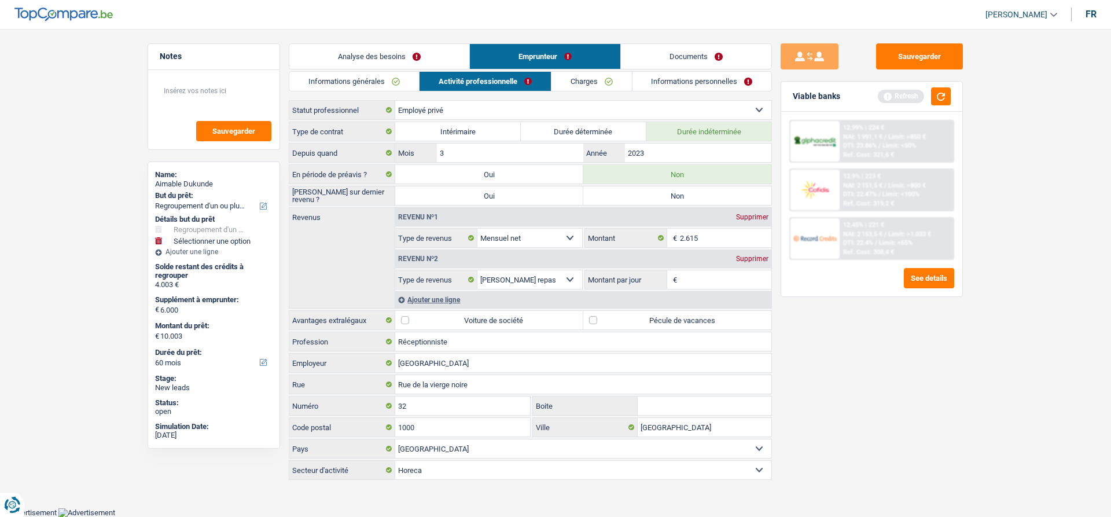
click at [604, 198] on label "Non" at bounding box center [677, 195] width 188 height 19
click at [604, 198] on input "Non" at bounding box center [677, 195] width 188 height 19
radio input "true"
click at [822, 332] on div "Sauvegarder Viable banks Refresh 12.99% | 224 € NAI: 1 991,1 € / Limit: >850 € …" at bounding box center [872, 269] width 200 height 452
click at [699, 273] on input "Montant par jour" at bounding box center [726, 279] width 92 height 19
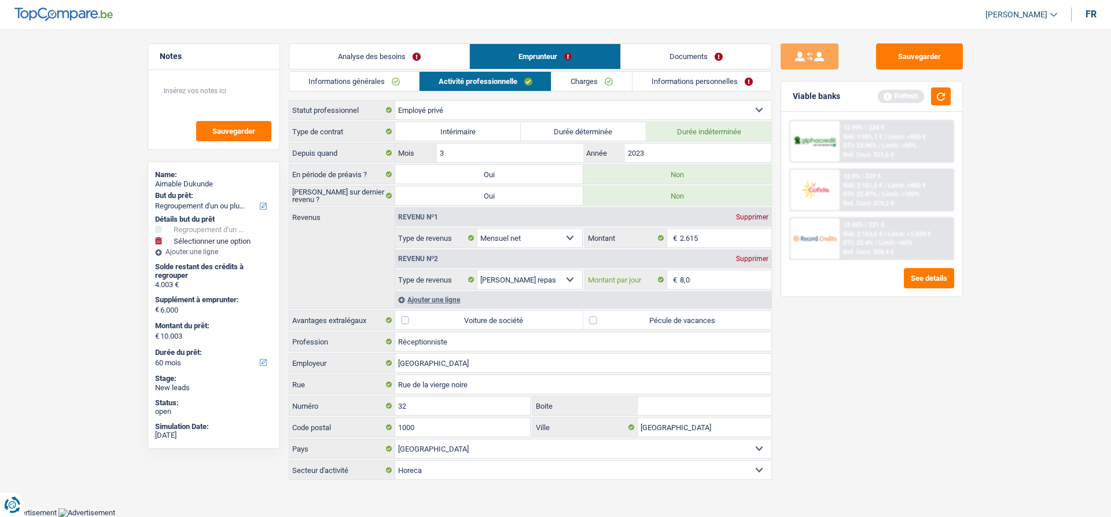
type input "8,0"
click at [805, 347] on div "Sauvegarder Viable banks Refresh 12.99% | 224 € NAI: 1 991,1 € / Limit: >850 € …" at bounding box center [872, 269] width 200 height 452
click at [946, 93] on button "button" at bounding box center [941, 96] width 20 height 18
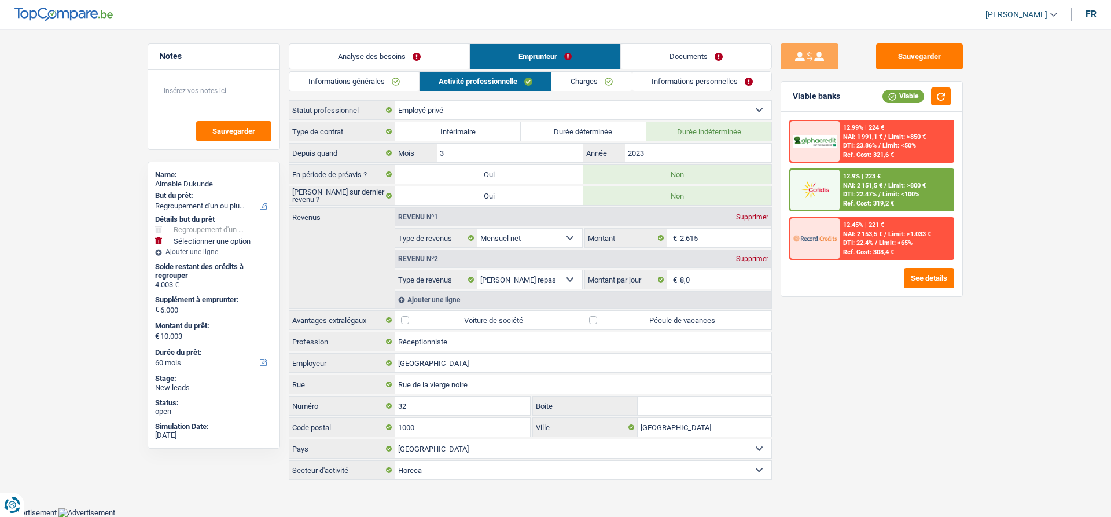
click at [644, 318] on label "Pécule de vacances" at bounding box center [677, 320] width 188 height 19
click at [644, 318] on input "Pécule de vacances" at bounding box center [677, 320] width 188 height 19
checkbox input "true"
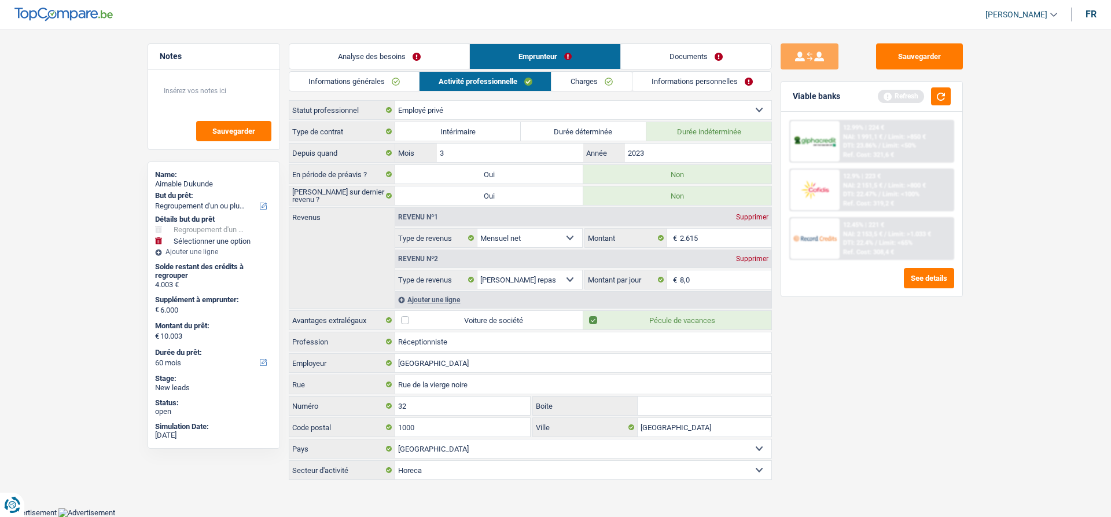
click at [597, 70] on div "Analyse des besoins Emprunteur Documents 1. Introduction & upselling by underst…" at bounding box center [530, 262] width 483 height 438
click at [611, 76] on link "Charges" at bounding box center [592, 81] width 80 height 19
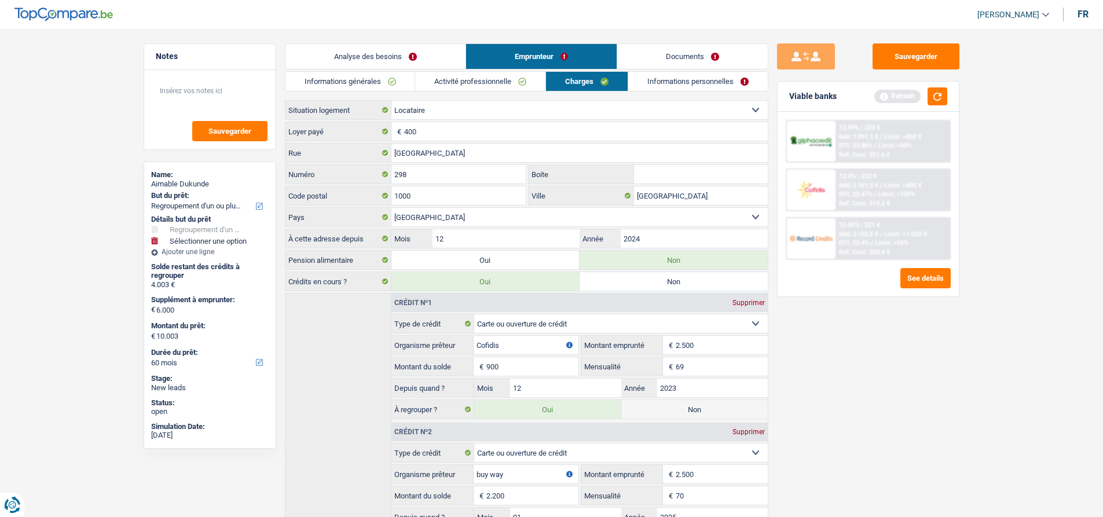
click at [952, 100] on div "Viable banks Refresh" at bounding box center [867, 97] width 181 height 30
click at [947, 96] on div "Viable banks Refresh" at bounding box center [867, 97] width 181 height 30
click at [943, 94] on button "button" at bounding box center [937, 96] width 20 height 18
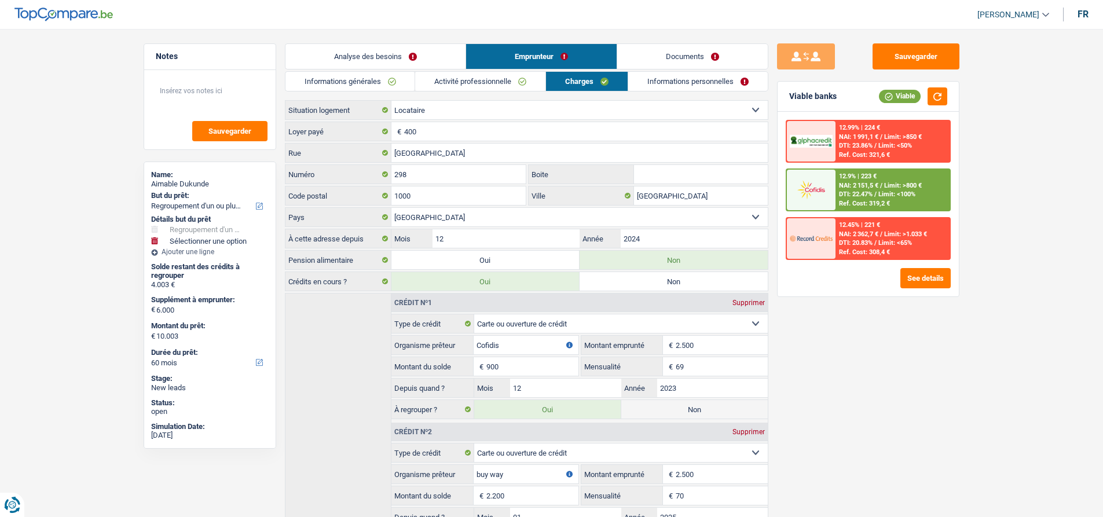
click at [836, 333] on div "Sauvegarder Viable banks Viable 12.99% | 224 € NAI: 1 991,1 € / Limit: >850 € D…" at bounding box center [868, 269] width 200 height 452
click at [801, 411] on div "Sauvegarder Viable banks Viable 12.99% | 224 € NAI: 1 991,1 € / Limit: >850 € D…" at bounding box center [868, 269] width 200 height 452
click at [831, 373] on div "Sauvegarder Viable banks Viable 12.99% | 224 € NAI: 1 991,1 € / Limit: >850 € D…" at bounding box center [868, 269] width 200 height 452
click at [632, 82] on link "Informations personnelles" at bounding box center [697, 81] width 139 height 19
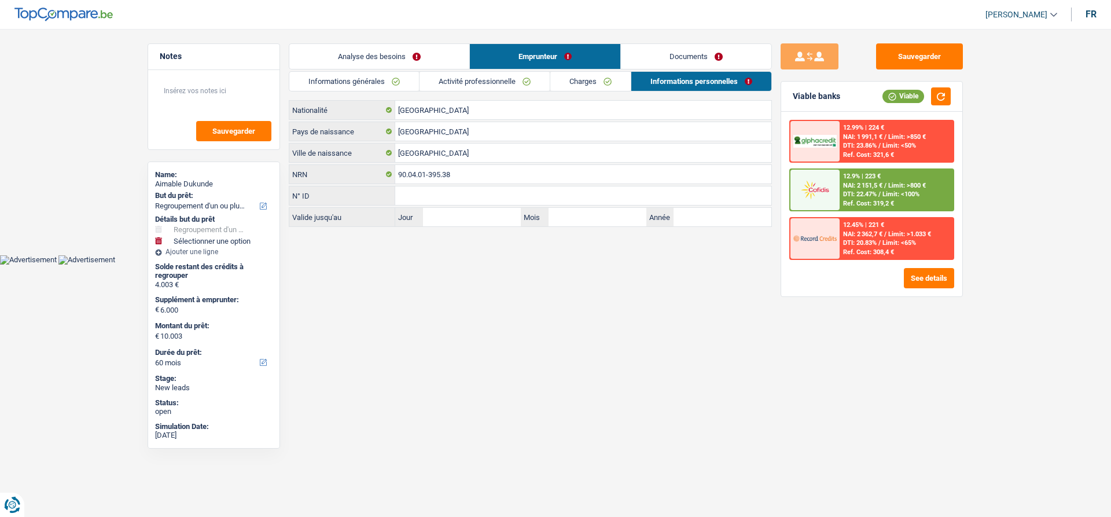
click at [394, 265] on html "Vous avez le contrôle de vos données Nous utilisons des cookies, tout comme nos…" at bounding box center [555, 132] width 1111 height 265
click at [440, 157] on input "[GEOGRAPHIC_DATA]" at bounding box center [583, 153] width 376 height 19
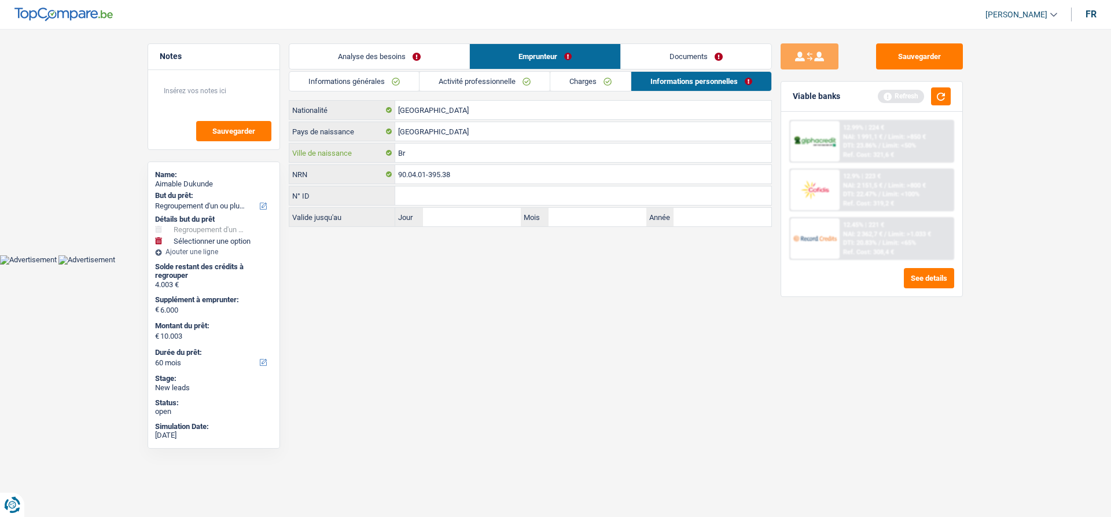
type input "B"
type input "Ngiryi"
click at [424, 265] on html "Vous avez le contrôle de vos données Nous utilisons des cookies, tout comme nos…" at bounding box center [555, 132] width 1111 height 265
click at [443, 265] on html "Vous avez le contrôle de vos données Nous utilisons des cookies, tout comme nos…" at bounding box center [555, 132] width 1111 height 265
click at [937, 96] on button "button" at bounding box center [941, 96] width 20 height 18
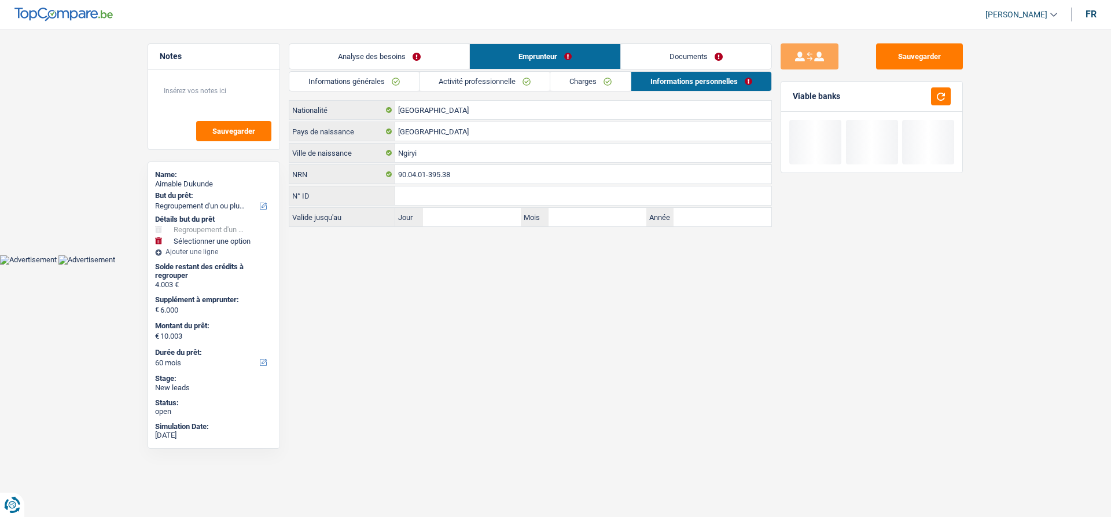
click at [678, 64] on link "Documents" at bounding box center [696, 56] width 150 height 25
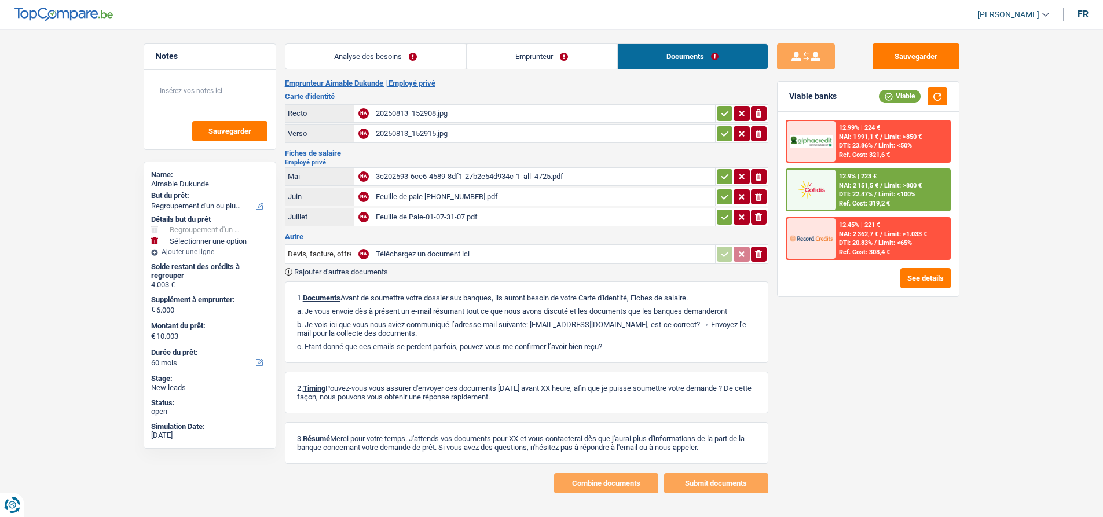
click at [439, 112] on div "20250813_152908.jpg" at bounding box center [544, 113] width 337 height 17
click at [460, 131] on div "20250813_152915.jpg" at bounding box center [544, 133] width 337 height 17
click at [434, 178] on div "3c202593-6ce6-4589-8df1-27b2e54d934c-1_all_4725.pdf" at bounding box center [544, 176] width 337 height 17
click at [391, 203] on div "Feuille de paie 01-06-30-06.pdf" at bounding box center [544, 196] width 337 height 17
click at [427, 222] on div "Feuille de Paie-01-07-31-07.pdf" at bounding box center [544, 216] width 337 height 17
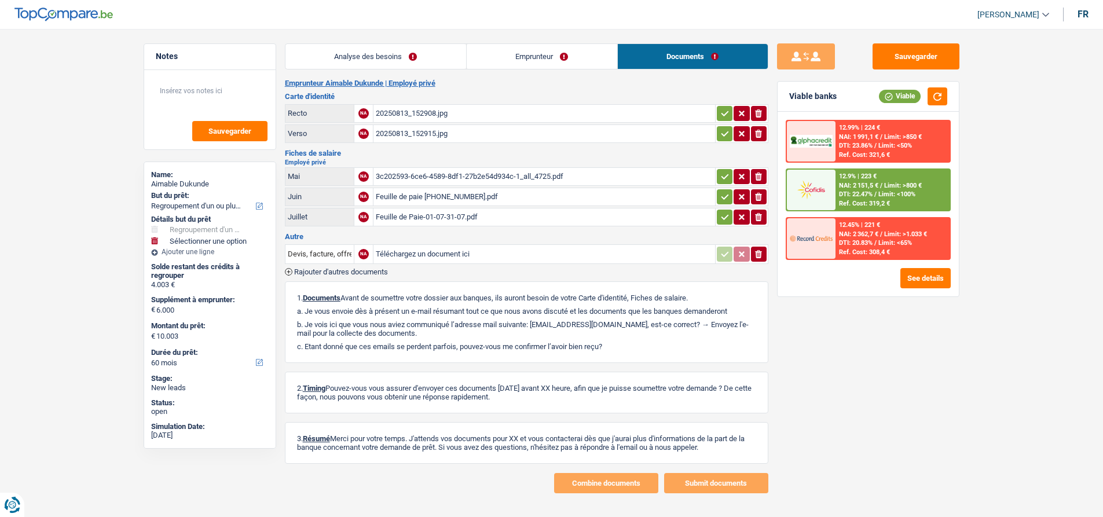
click at [370, 58] on link "Analyse des besoins" at bounding box center [375, 56] width 181 height 25
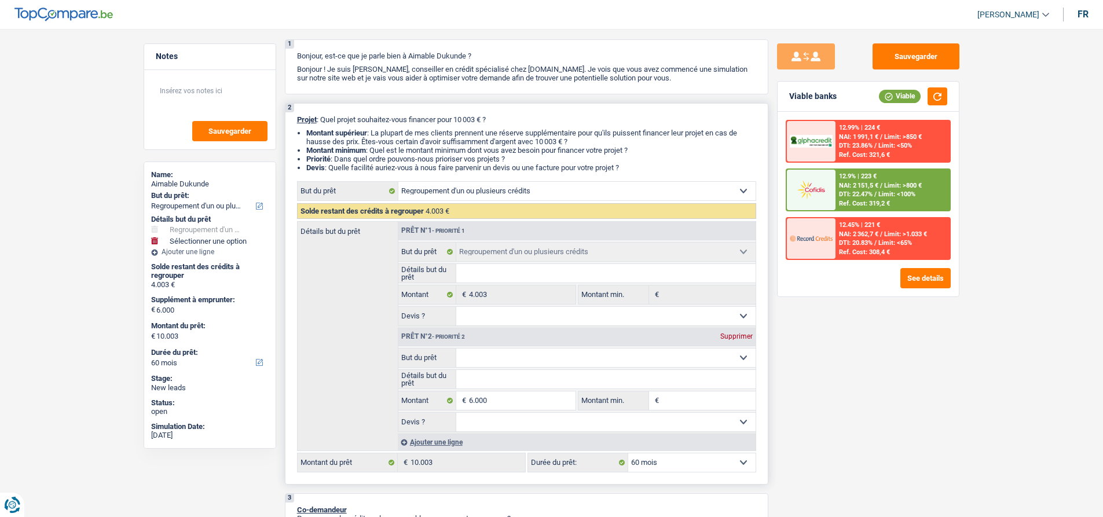
scroll to position [174, 0]
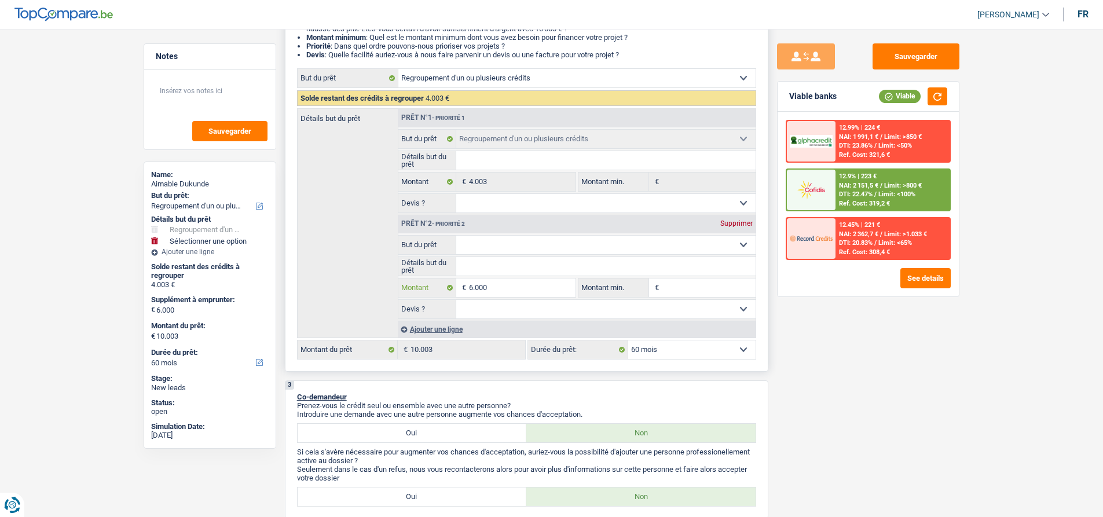
click at [516, 291] on input "6.000" at bounding box center [522, 287] width 106 height 19
type input "600"
type input "60"
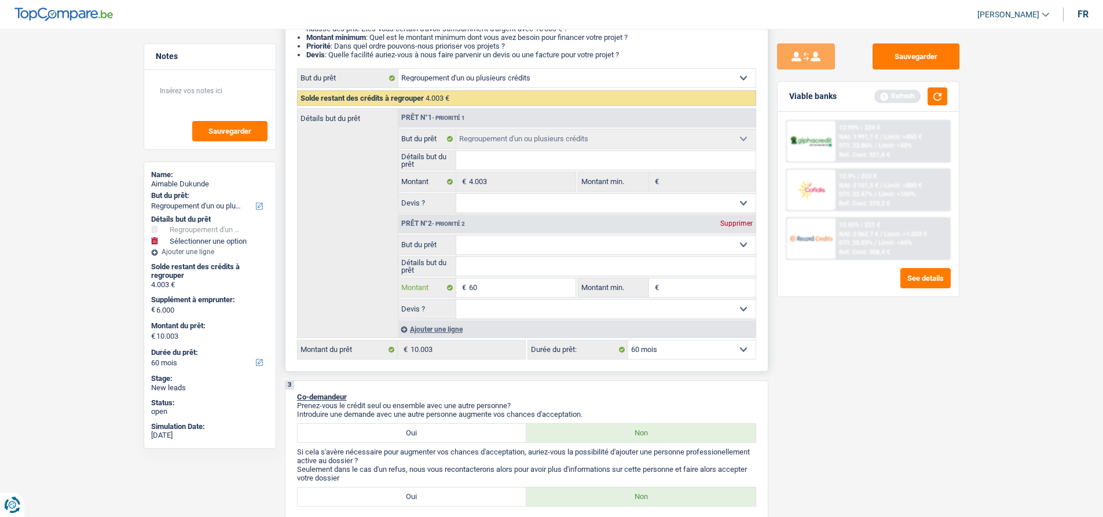
type input "6"
type input "5"
type input "59"
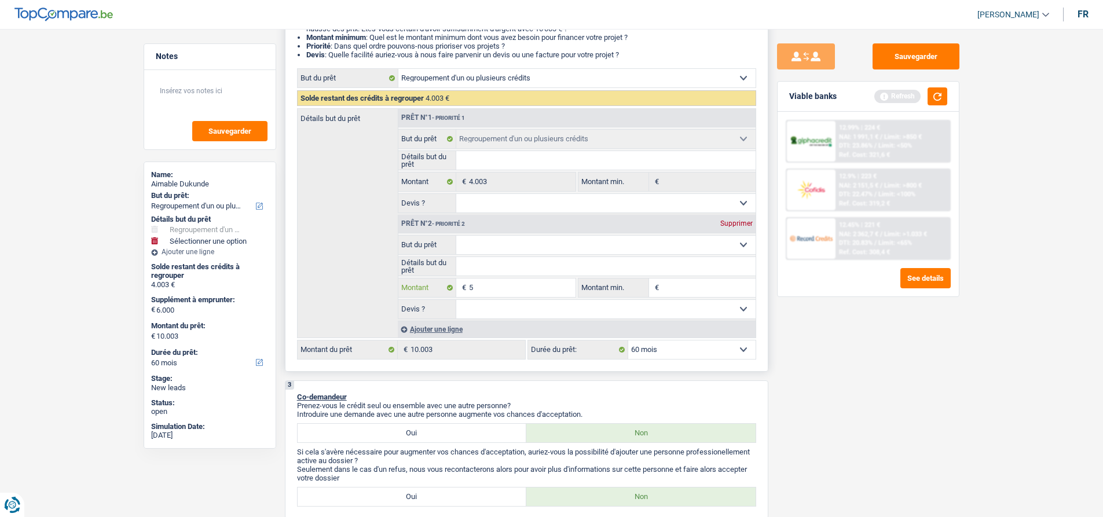
type input "59"
type input "599"
type input "5.997"
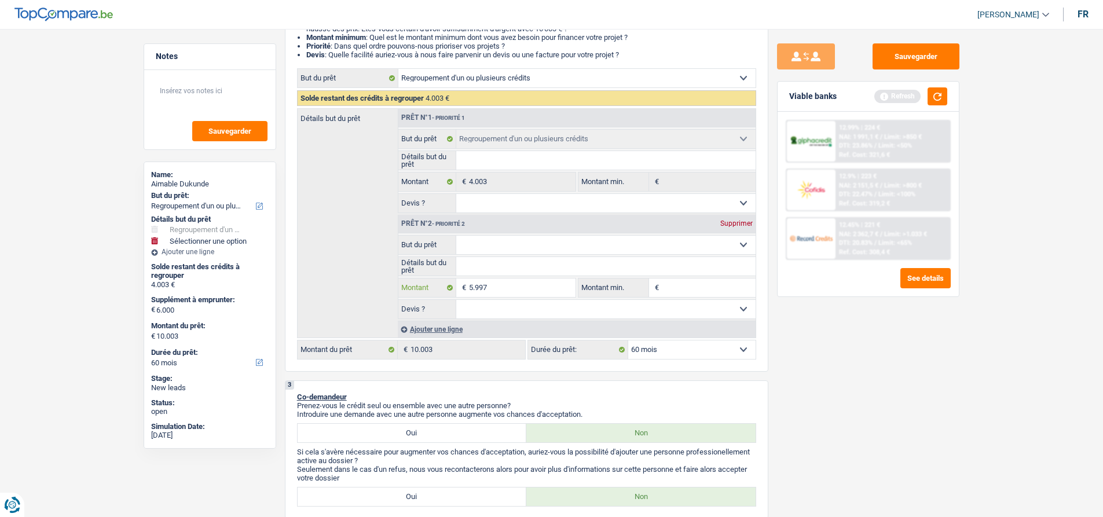
type input "5.997"
select select "48"
type input "5.997"
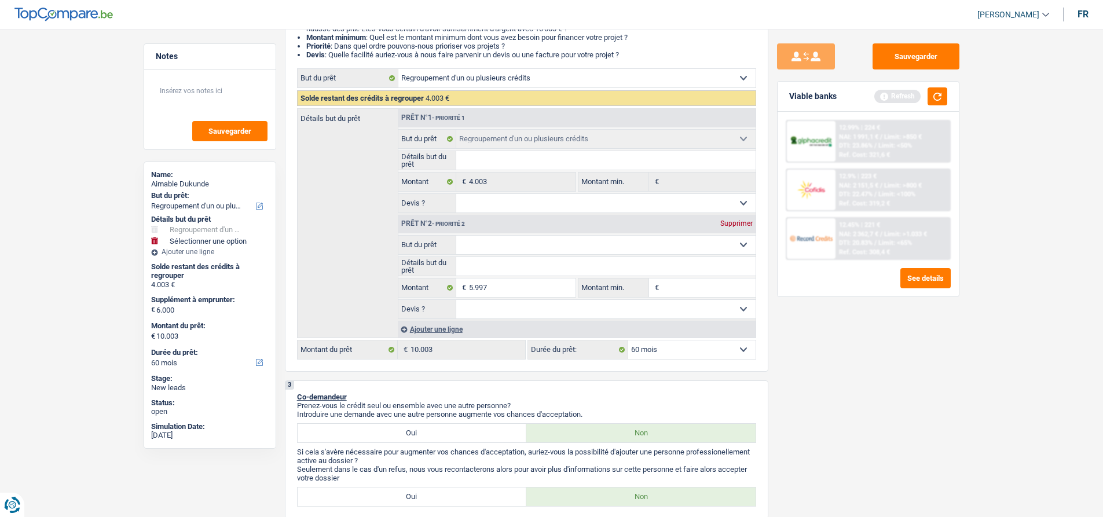
type input "10.000"
click at [828, 356] on div "Sauvegarder Viable banks Refresh 12.99% | 224 € NAI: 1 991,1 € / Limit: >850 € …" at bounding box center [868, 269] width 200 height 452
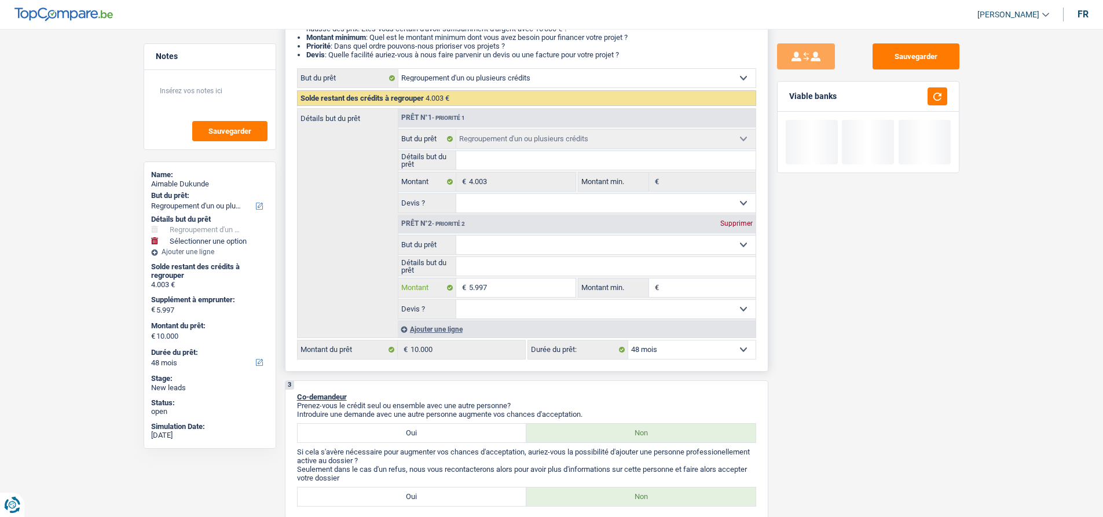
click at [491, 284] on input "5.997" at bounding box center [522, 287] width 106 height 19
type input "599"
type input "5.998"
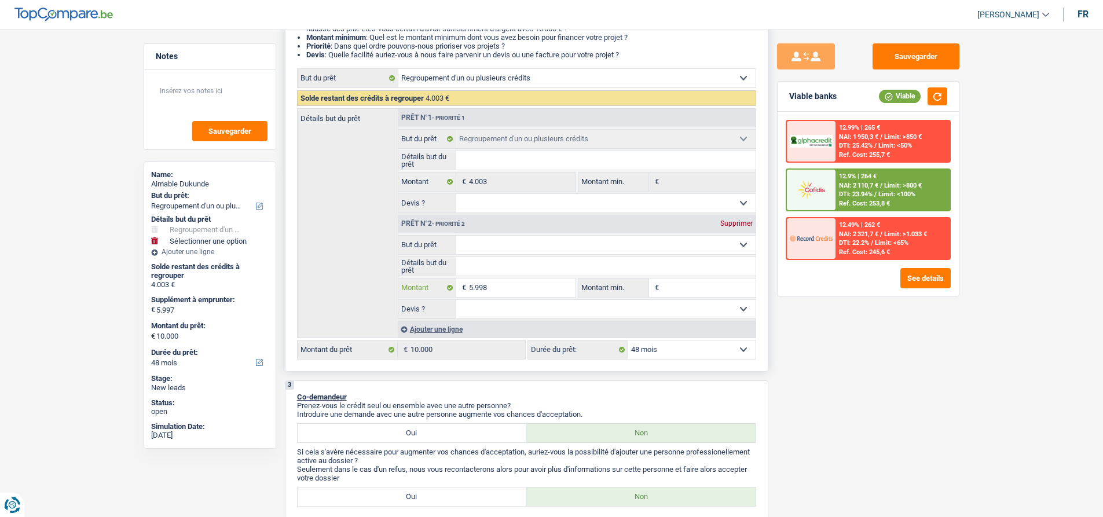
type input "5.998"
type input "10.001"
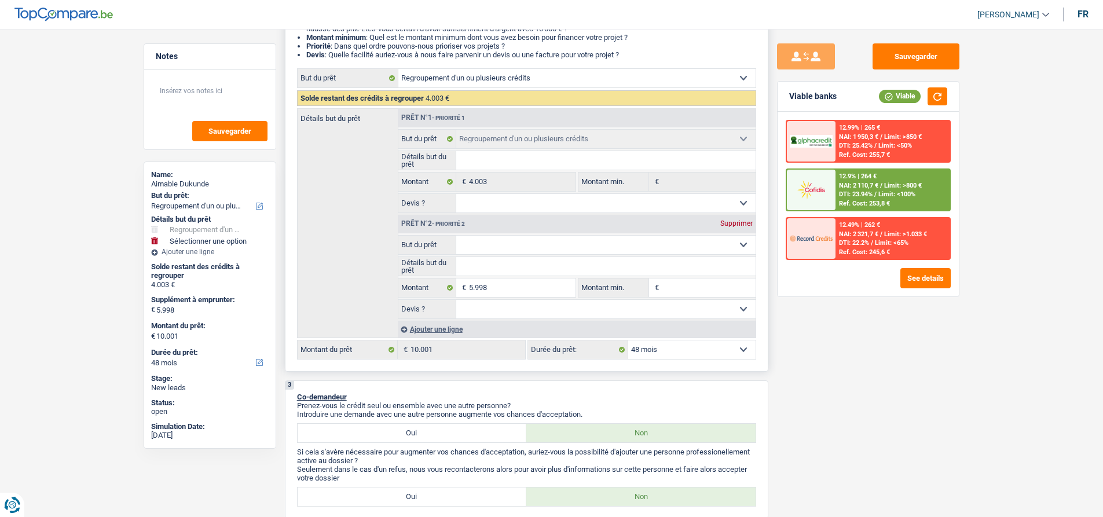
click at [720, 288] on input "Montant min." at bounding box center [709, 287] width 94 height 19
select select "60"
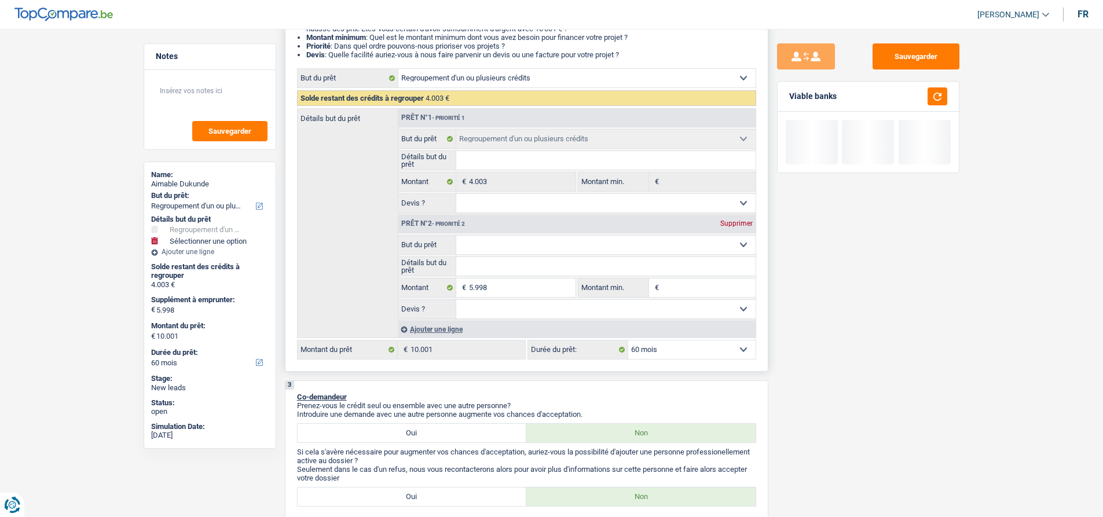
type input "5"
type input "59"
type input "599"
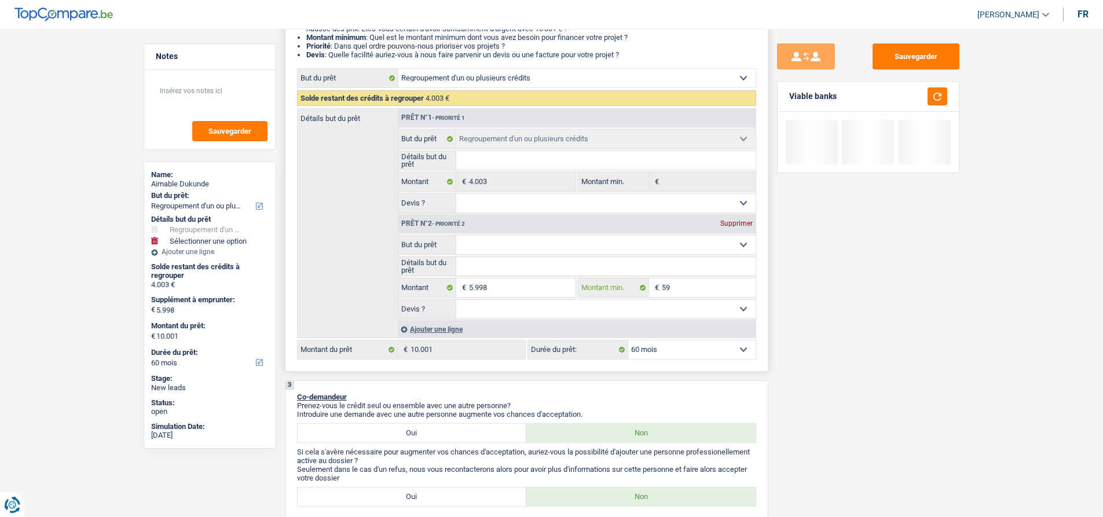
type input "599"
type input "5.998"
click at [943, 89] on button "button" at bounding box center [937, 96] width 20 height 18
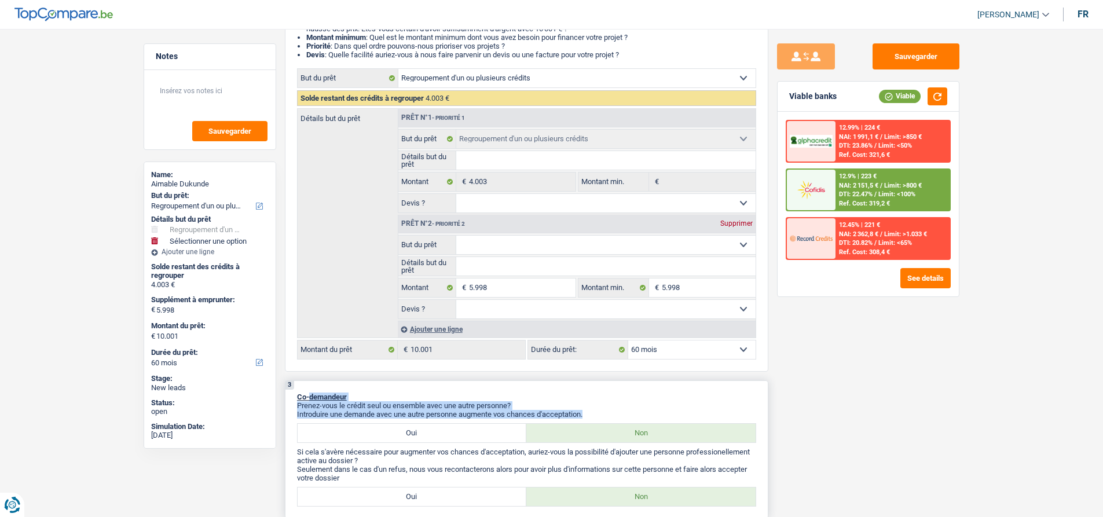
drag, startPoint x: 590, startPoint y: 410, endPoint x: 310, endPoint y: 390, distance: 280.3
click at [310, 390] on div "3 Co-demandeur Prenez-vous le crédit seul ou ensemble avec une autre personne? …" at bounding box center [526, 449] width 483 height 138
click at [468, 383] on div "3 Co-demandeur Prenez-vous le crédit seul ou ensemble avec une autre personne? …" at bounding box center [526, 449] width 483 height 138
drag, startPoint x: 590, startPoint y: 417, endPoint x: 317, endPoint y: 395, distance: 274.1
click at [317, 395] on div "3 Co-demandeur Prenez-vous le crédit seul ou ensemble avec une autre personne? …" at bounding box center [526, 449] width 483 height 138
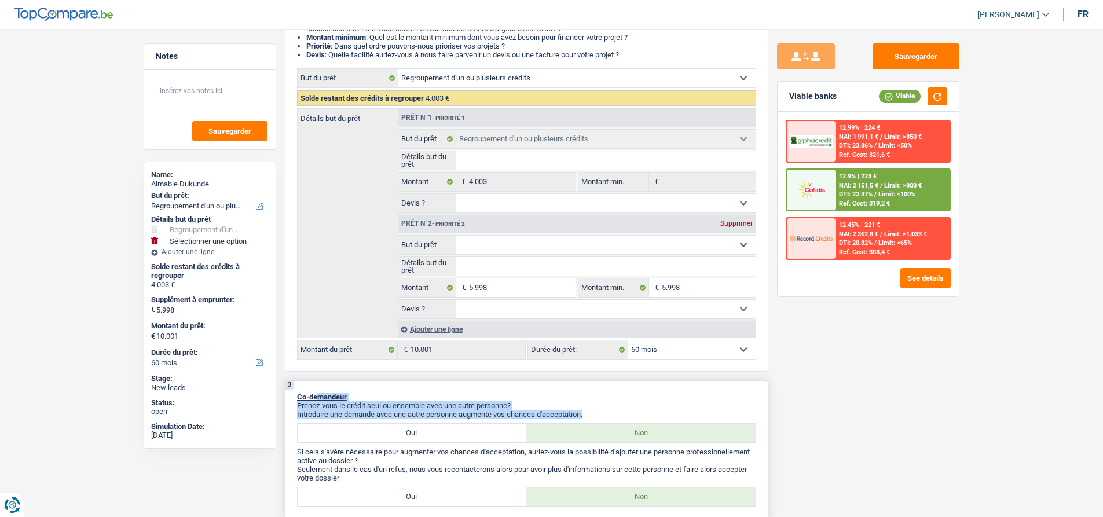
click at [471, 396] on p "Co-demandeur" at bounding box center [526, 396] width 459 height 9
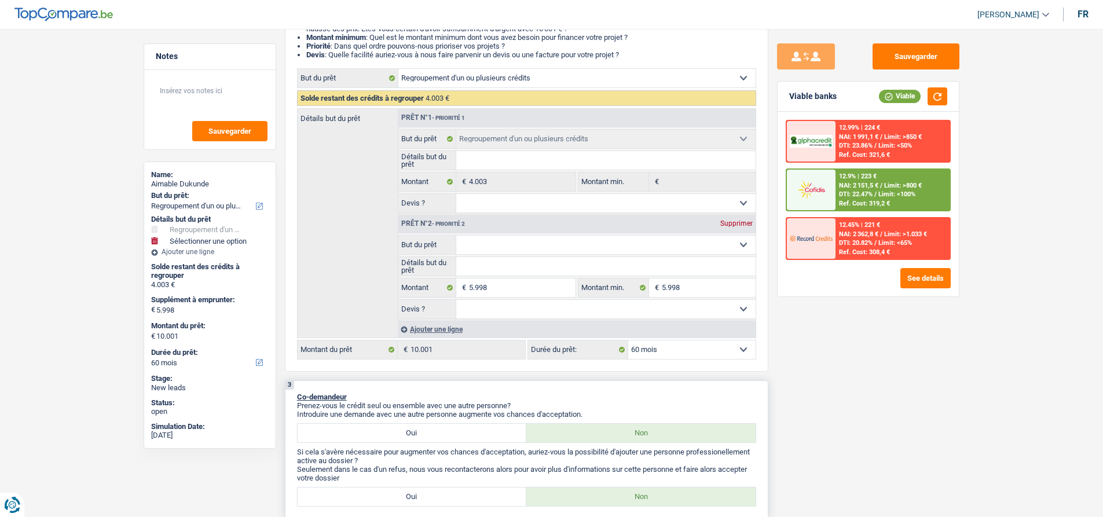
click at [473, 390] on div "3 Co-demandeur Prenez-vous le crédit seul ou ensemble avec une autre personne? …" at bounding box center [526, 449] width 483 height 138
click at [665, 356] on select "12 mois 18 mois 24 mois 30 mois 36 mois 42 mois 48 mois 60 mois Sélectionner un…" at bounding box center [691, 349] width 127 height 19
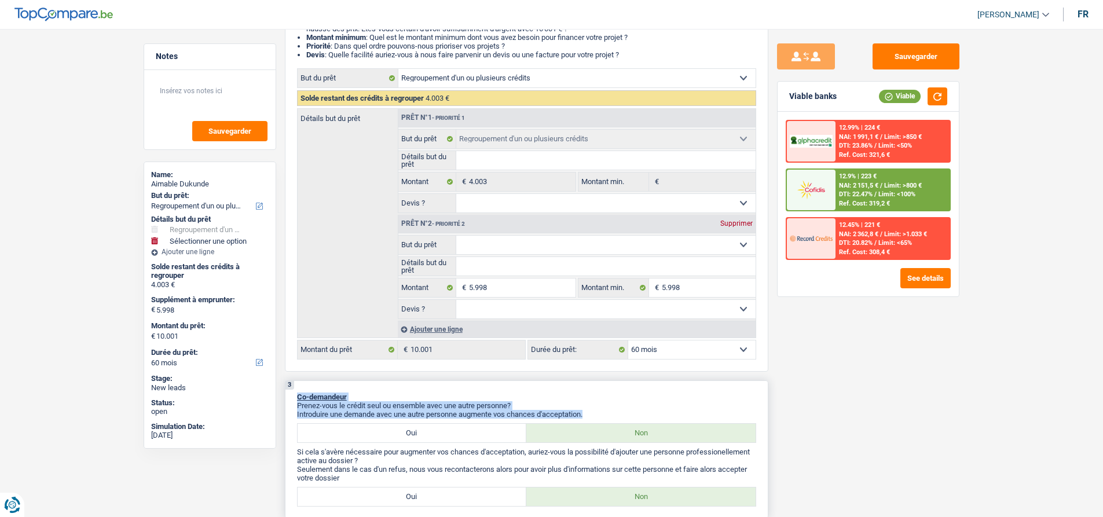
drag, startPoint x: 589, startPoint y: 417, endPoint x: 290, endPoint y: 392, distance: 299.7
click at [290, 392] on div "3 Co-demandeur Prenez-vous le crédit seul ou ensemble avec une autre personne? …" at bounding box center [526, 449] width 483 height 138
drag, startPoint x: 309, startPoint y: 398, endPoint x: 603, endPoint y: 413, distance: 295.0
click at [603, 413] on div "3 Co-demandeur Prenez-vous le crédit seul ou ensemble avec une autre personne? …" at bounding box center [526, 449] width 483 height 138
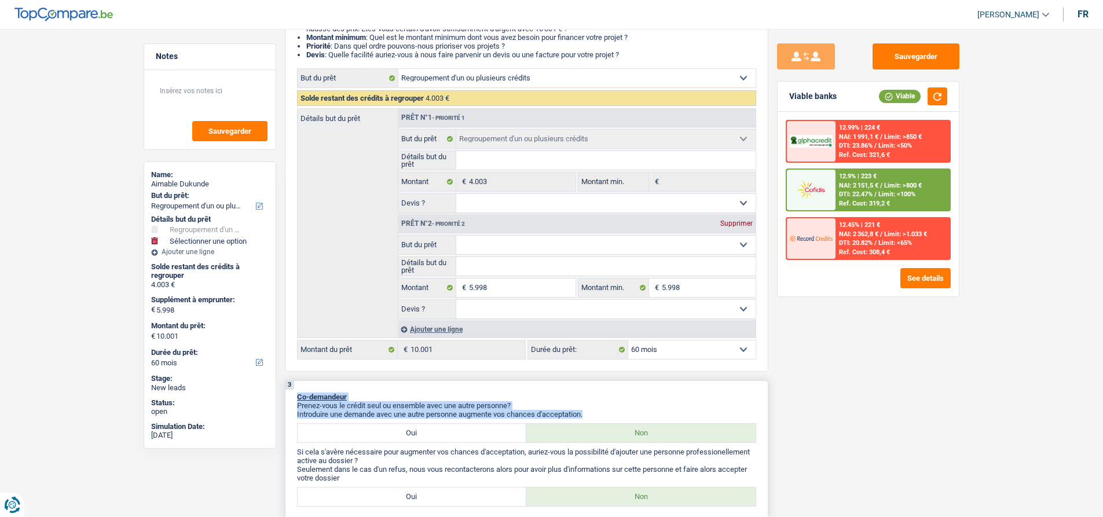
click at [603, 413] on p "Introduire une demande avec une autre personne augmente vos chances d'acceptati…" at bounding box center [526, 414] width 459 height 9
drag, startPoint x: 591, startPoint y: 410, endPoint x: 291, endPoint y: 395, distance: 300.8
click at [292, 393] on div "3 Co-demandeur Prenez-vous le crédit seul ou ensemble avec une autre personne? …" at bounding box center [526, 449] width 483 height 138
click at [291, 395] on div "3 Co-demandeur Prenez-vous le crédit seul ou ensemble avec une autre personne? …" at bounding box center [526, 449] width 483 height 138
drag, startPoint x: 359, startPoint y: 399, endPoint x: 597, endPoint y: 414, distance: 237.7
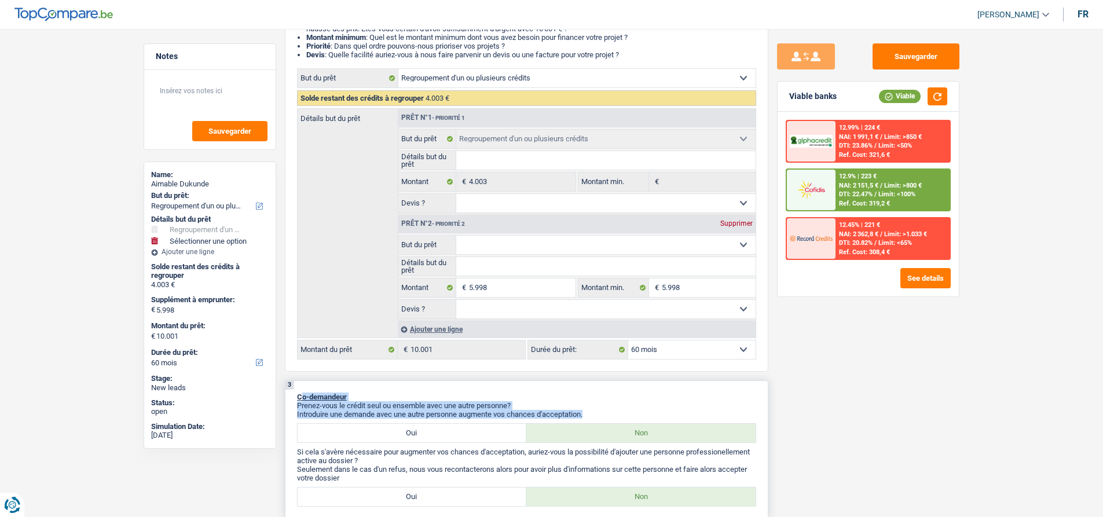
click at [597, 414] on div "3 Co-demandeur Prenez-vous le crédit seul ou ensemble avec une autre personne? …" at bounding box center [526, 449] width 483 height 138
click at [597, 414] on p "Introduire une demande avec une autre personne augmente vos chances d'acceptati…" at bounding box center [526, 414] width 459 height 9
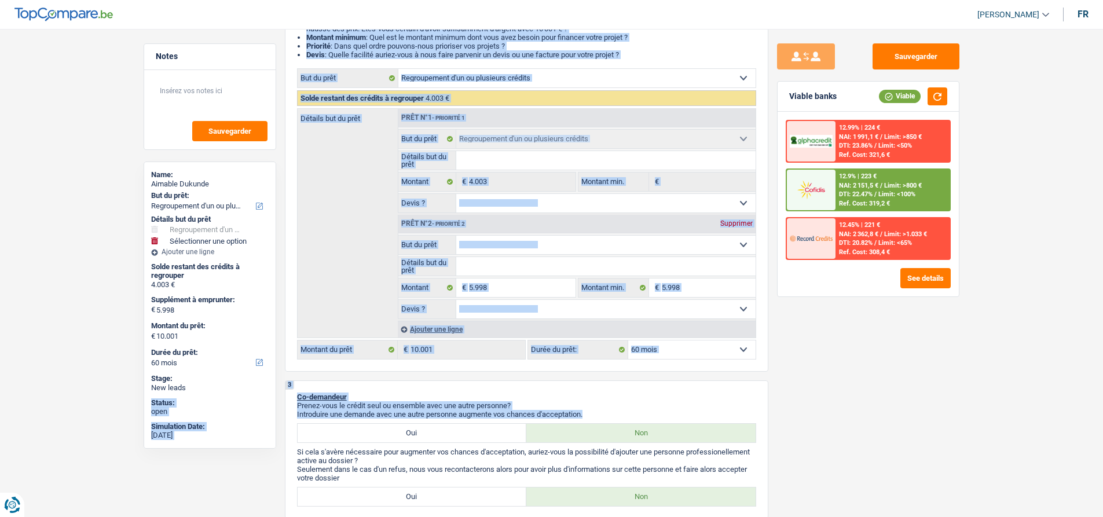
drag, startPoint x: 593, startPoint y: 413, endPoint x: 270, endPoint y: 392, distance: 323.1
click at [293, 399] on div "3 Co-demandeur Prenez-vous le crédit seul ou ensemble avec une autre personne? …" at bounding box center [526, 449] width 483 height 138
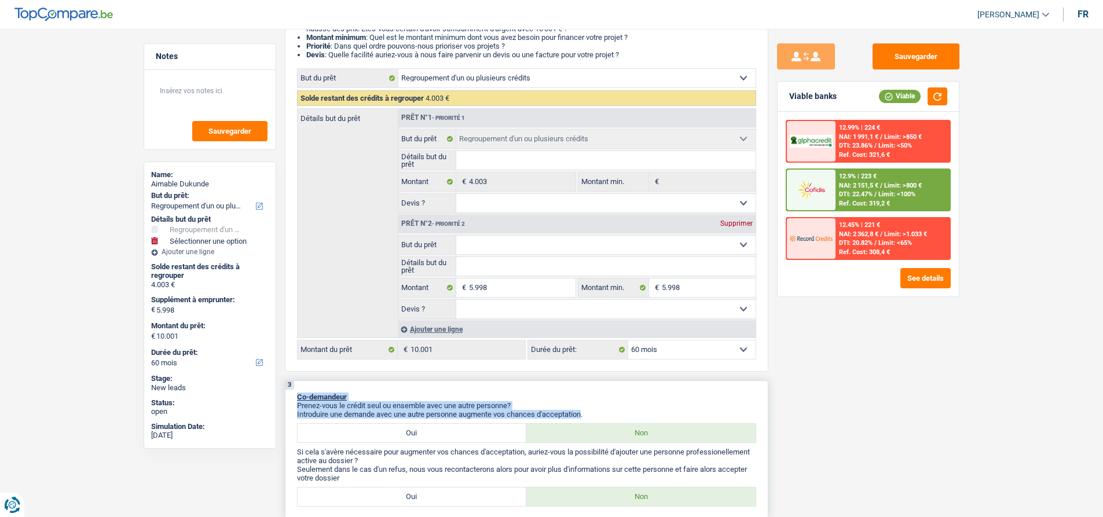
drag, startPoint x: 295, startPoint y: 399, endPoint x: 567, endPoint y: 410, distance: 272.8
click at [567, 410] on div "3 Co-demandeur Prenez-vous le crédit seul ou ensemble avec une autre personne? …" at bounding box center [526, 449] width 483 height 138
click at [650, 398] on p "Co-demandeur" at bounding box center [526, 396] width 459 height 9
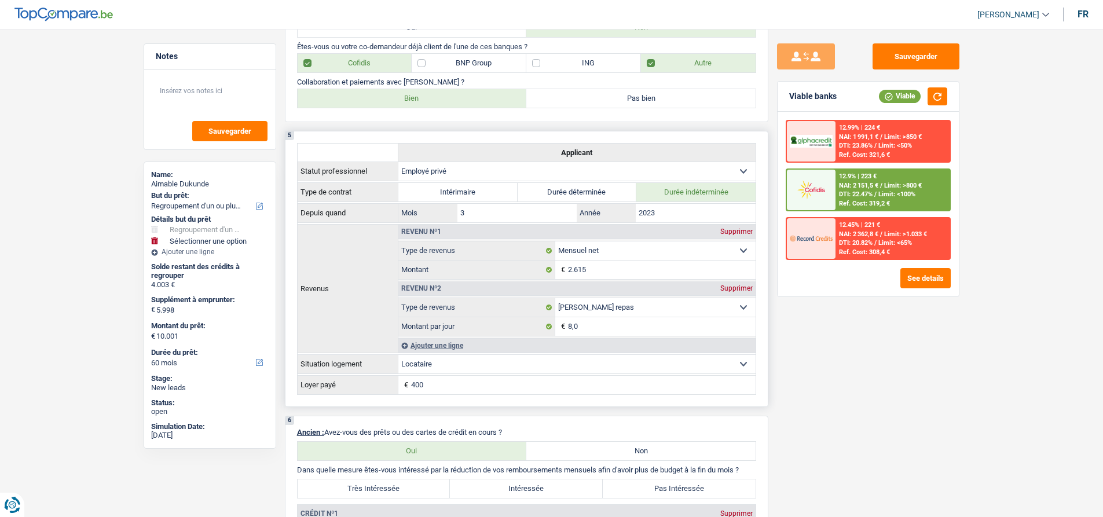
scroll to position [926, 0]
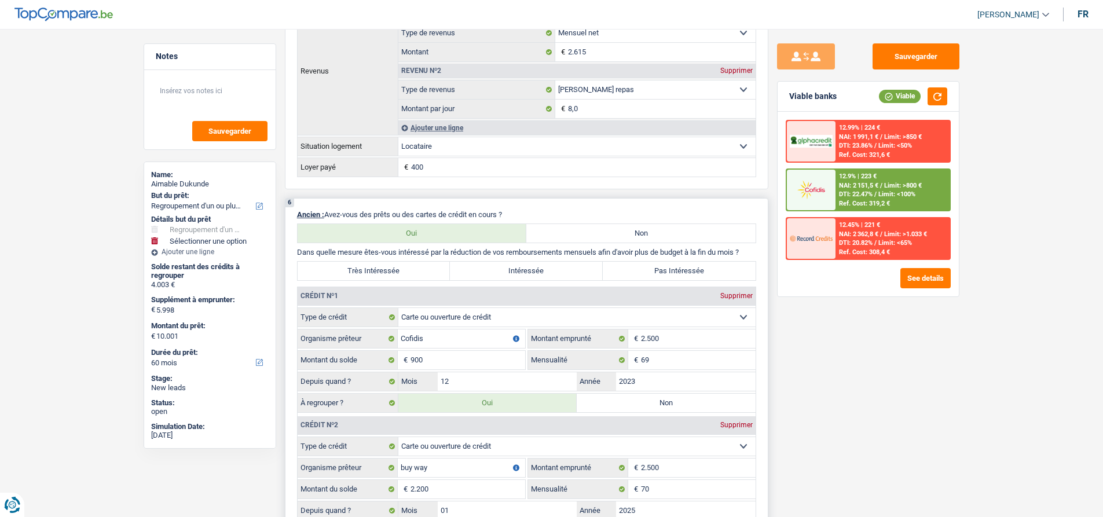
click at [516, 276] on label "Intéressée" at bounding box center [526, 271] width 153 height 19
click at [516, 276] on input "Intéressée" at bounding box center [526, 271] width 153 height 19
radio input "true"
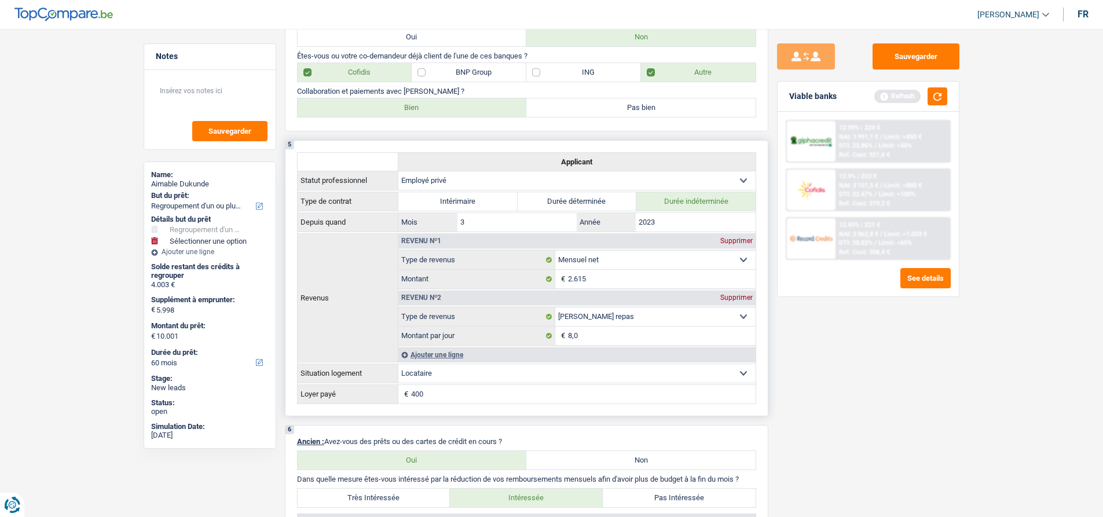
scroll to position [579, 0]
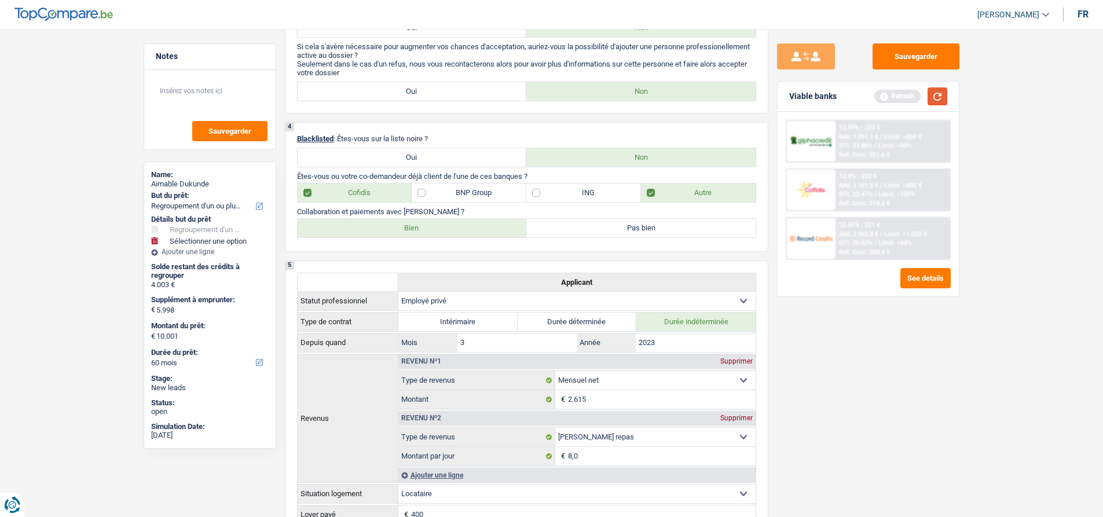
click at [937, 96] on button "button" at bounding box center [937, 96] width 20 height 18
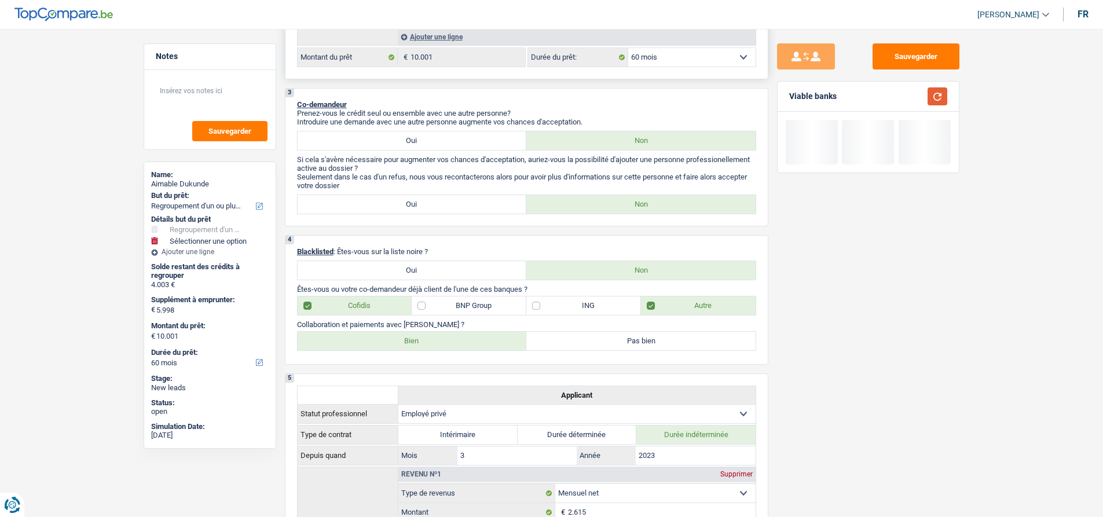
scroll to position [232, 0]
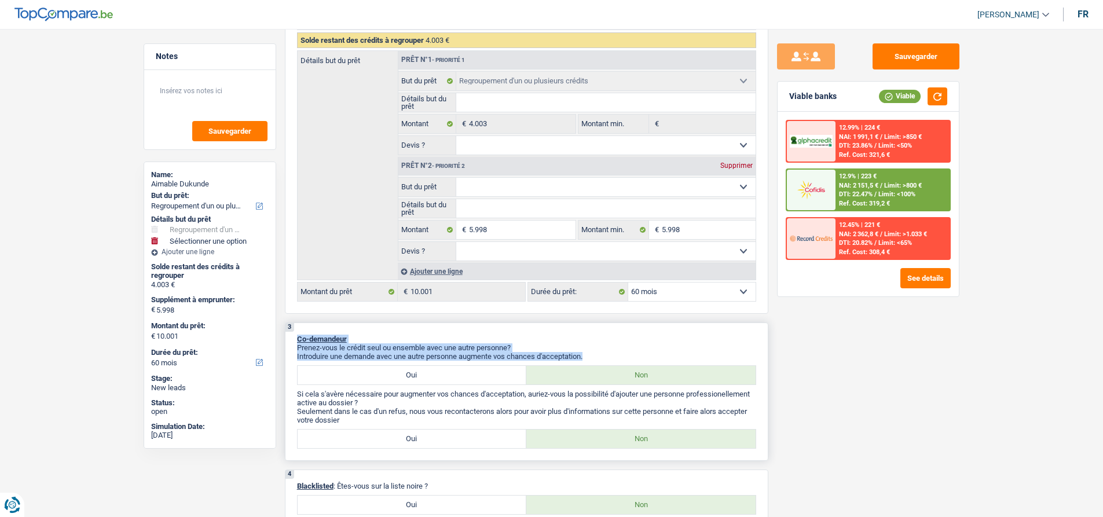
drag, startPoint x: 591, startPoint y: 359, endPoint x: 288, endPoint y: 340, distance: 303.9
click at [288, 340] on div "3 Co-demandeur Prenez-vous le crédit seul ou ensemble avec une autre personne? …" at bounding box center [526, 391] width 483 height 138
click at [542, 327] on div "3 Co-demandeur Prenez-vous le crédit seul ou ensemble avec une autre personne? …" at bounding box center [526, 391] width 483 height 138
drag, startPoint x: 592, startPoint y: 357, endPoint x: 341, endPoint y: 327, distance: 251.8
click at [341, 327] on div "3 Co-demandeur Prenez-vous le crédit seul ou ensemble avec une autre personne? …" at bounding box center [526, 391] width 483 height 138
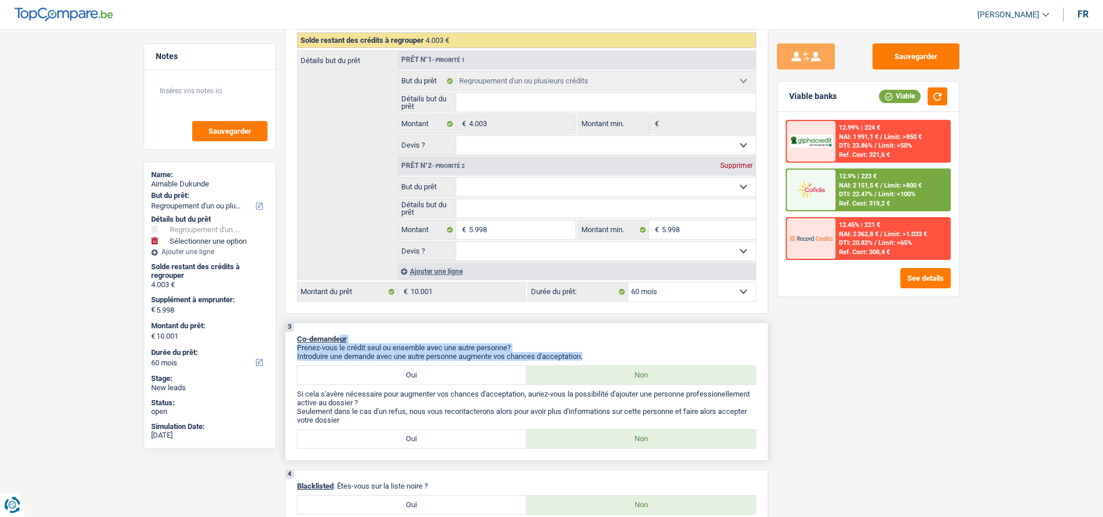
click at [484, 325] on div "3 Co-demandeur Prenez-vous le crédit seul ou ensemble avec une autre personne? …" at bounding box center [526, 391] width 483 height 138
drag, startPoint x: 593, startPoint y: 354, endPoint x: 294, endPoint y: 339, distance: 299.0
click at [294, 339] on div "3 Co-demandeur Prenez-vous le crédit seul ou ensemble avec une autre personne? …" at bounding box center [526, 391] width 483 height 138
drag, startPoint x: 294, startPoint y: 336, endPoint x: 598, endPoint y: 354, distance: 305.0
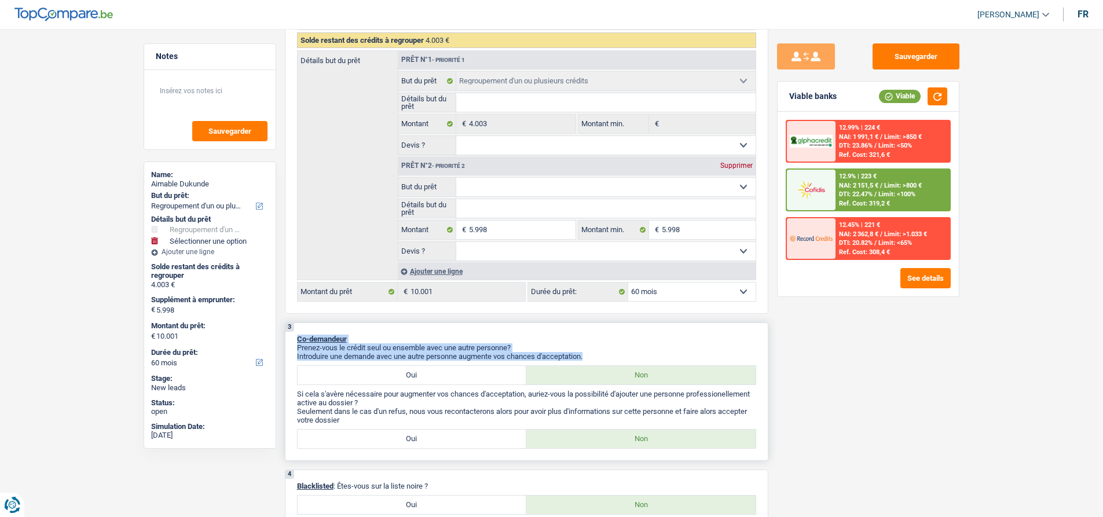
click at [598, 354] on div "3 Co-demandeur Prenez-vous le crédit seul ou ensemble avec une autre personne? …" at bounding box center [526, 391] width 483 height 138
click at [827, 192] on img at bounding box center [810, 189] width 43 height 21
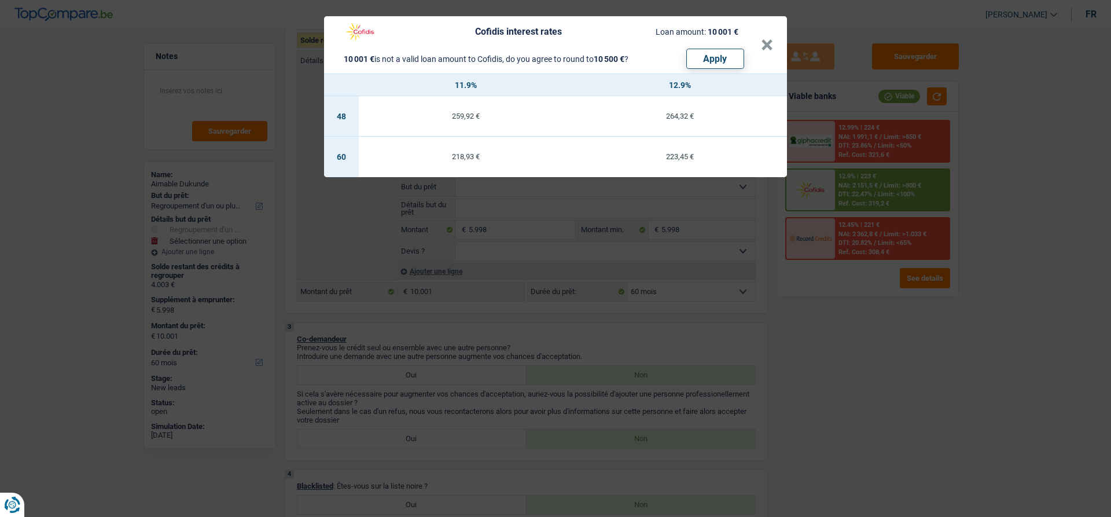
click at [623, 346] on div "Cofidis interest rates Loan amount: 10 001 € 10 001 € is not a valid loan amoun…" at bounding box center [555, 258] width 1111 height 517
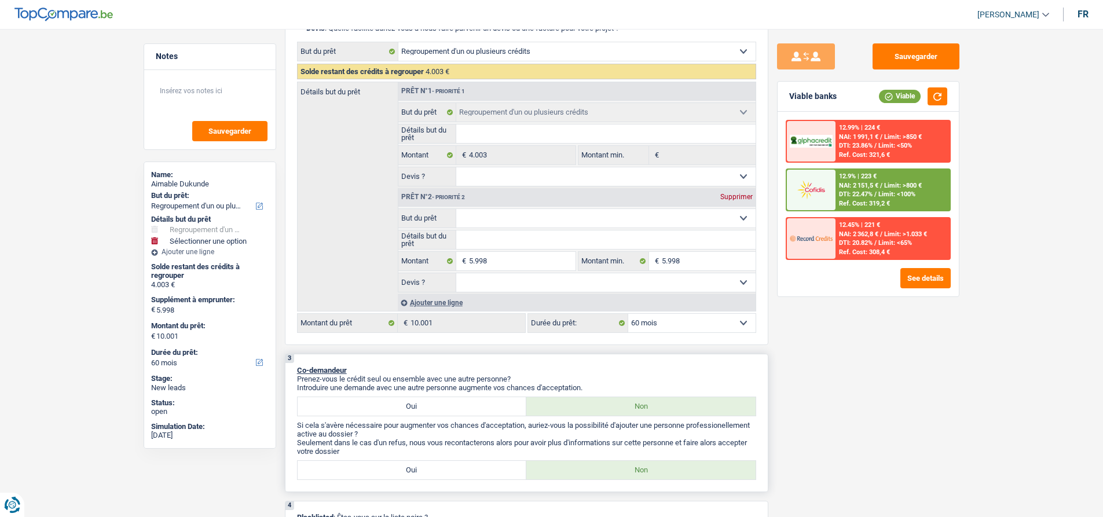
scroll to position [289, 0]
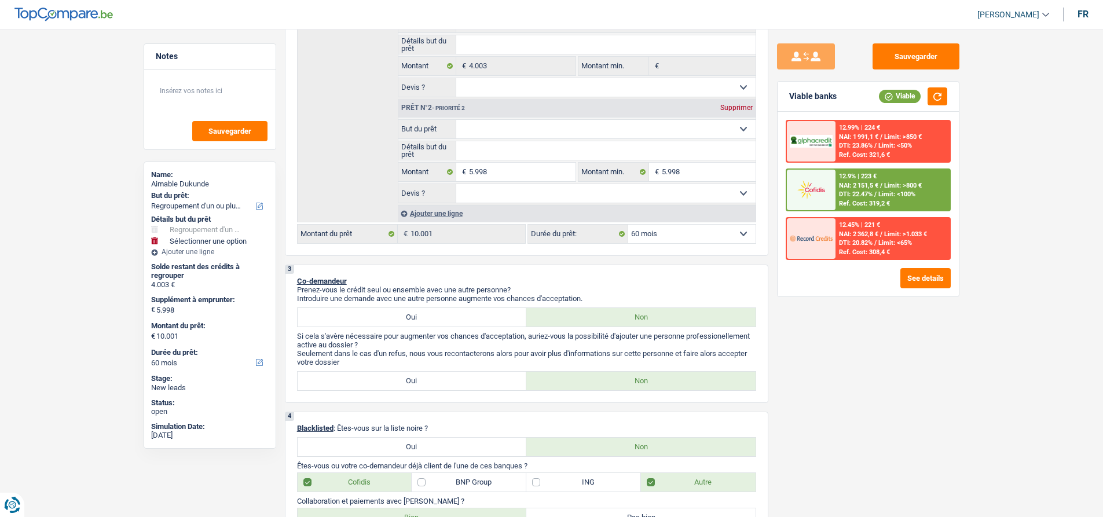
click at [883, 194] on span "Limit: <100%" at bounding box center [896, 194] width 37 height 8
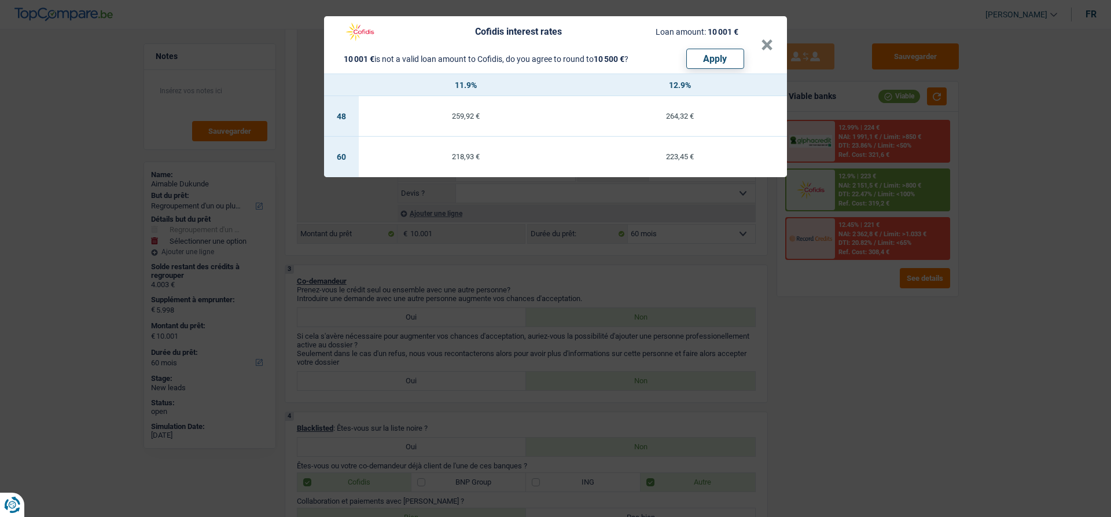
click at [640, 293] on div "Cofidis interest rates Loan amount: 10 001 € 10 001 € is not a valid loan amoun…" at bounding box center [555, 258] width 1111 height 517
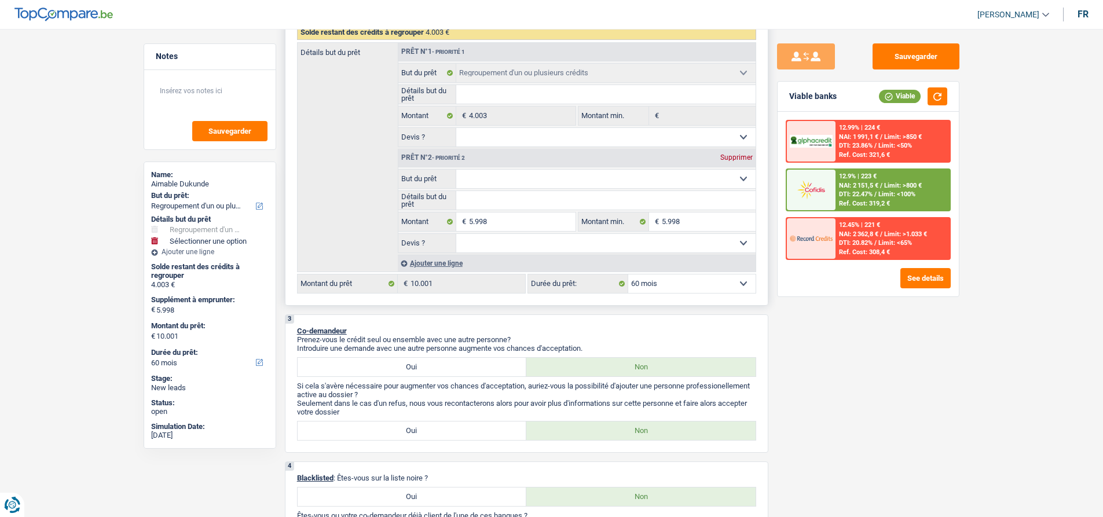
scroll to position [174, 0]
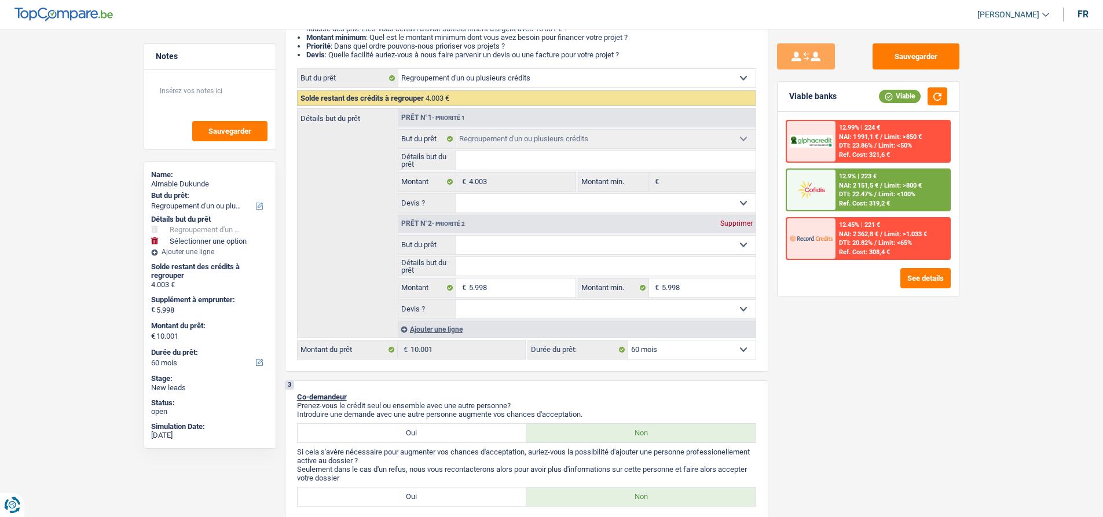
click at [835, 178] on div "12.9% | 223 € NAI: 2 151,5 € / Limit: >800 € DTI: 22.47% / Limit: <100% Ref. Co…" at bounding box center [892, 190] width 114 height 41
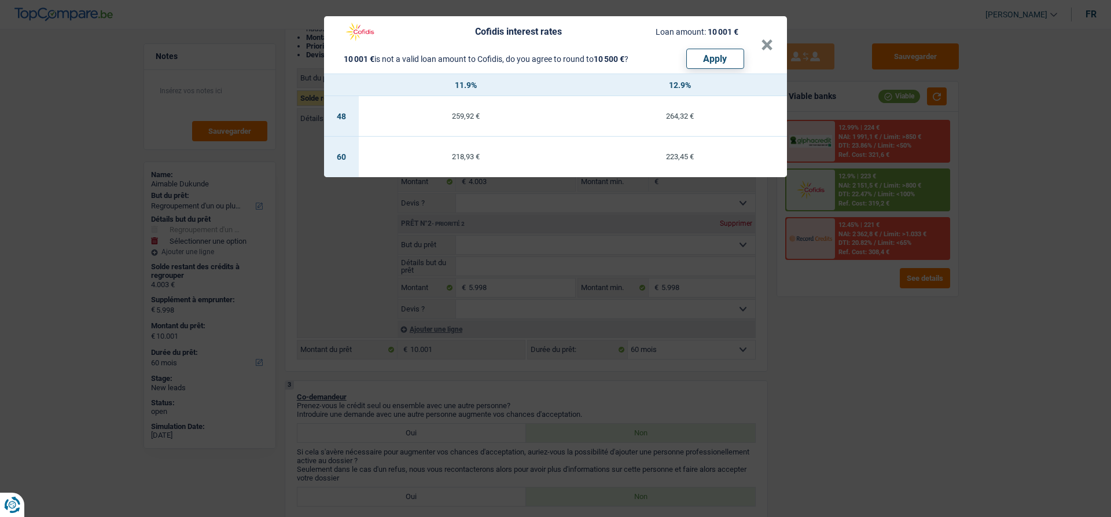
click at [517, 392] on div "Cofidis interest rates Loan amount: 10 001 € 10 001 € is not a valid loan amoun…" at bounding box center [555, 258] width 1111 height 517
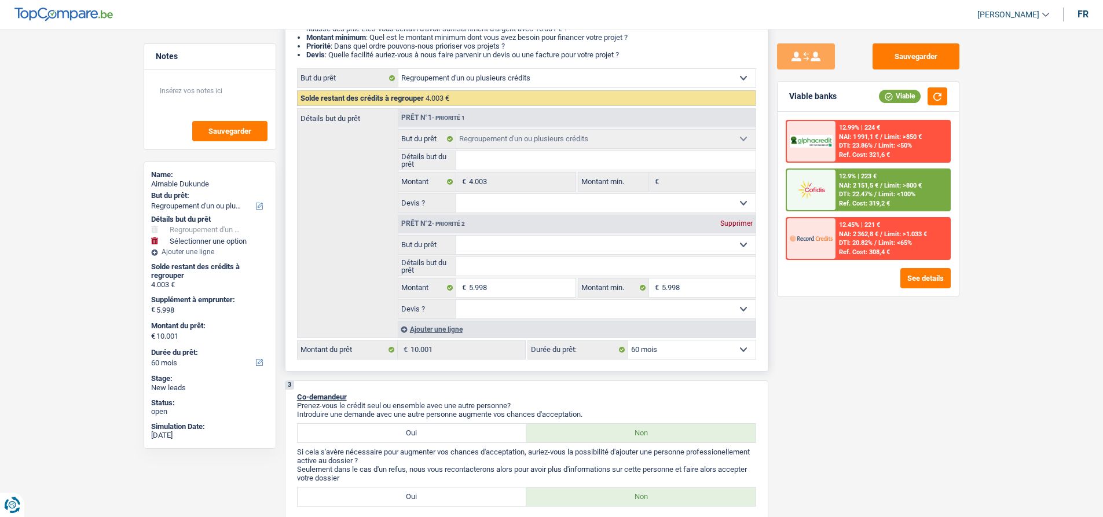
click at [597, 245] on select "Confort maison: meubles, textile, peinture, électroménager, outillage non-profe…" at bounding box center [605, 245] width 299 height 19
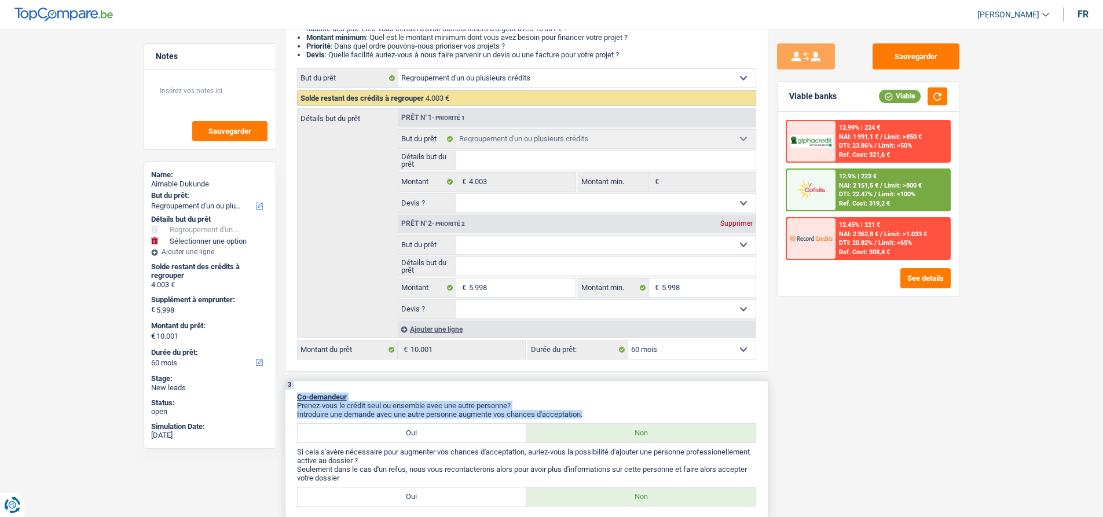
drag, startPoint x: 589, startPoint y: 412, endPoint x: 295, endPoint y: 393, distance: 295.2
click at [295, 393] on div "3 Co-demandeur Prenez-vous le crédit seul ou ensemble avec une autre personne? …" at bounding box center [526, 449] width 483 height 138
click at [395, 390] on div "3 Co-demandeur Prenez-vous le crédit seul ou ensemble avec une autre personne? …" at bounding box center [526, 449] width 483 height 138
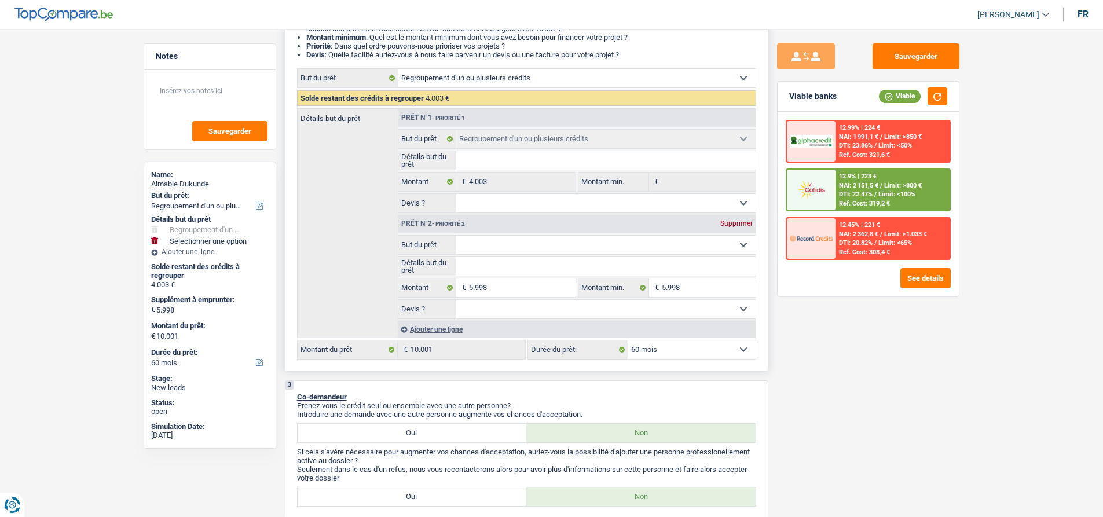
click at [552, 244] on select "Confort maison: meubles, textile, peinture, électroménager, outillage non-profe…" at bounding box center [605, 245] width 299 height 19
click at [802, 352] on div "Sauvegarder Viable banks Viable 12.99% | 224 € NAI: 1 991,1 € / Limit: >850 € D…" at bounding box center [868, 269] width 200 height 452
click at [541, 250] on select "Confort maison: meubles, textile, peinture, électroménager, outillage non-profe…" at bounding box center [605, 245] width 299 height 19
select select "other"
click at [456, 236] on select "Confort maison: meubles, textile, peinture, électroménager, outillage non-profe…" at bounding box center [605, 245] width 299 height 19
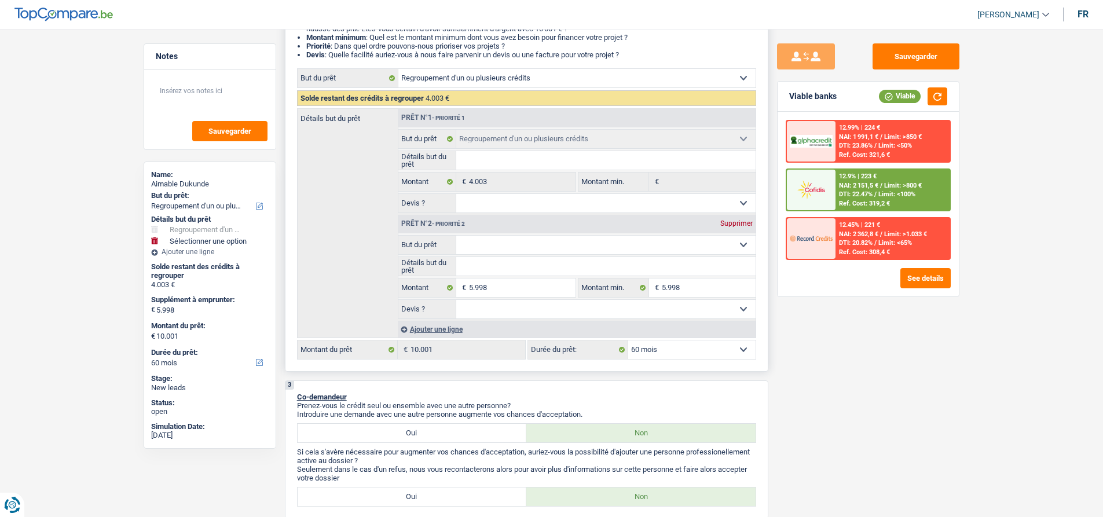
select select "other"
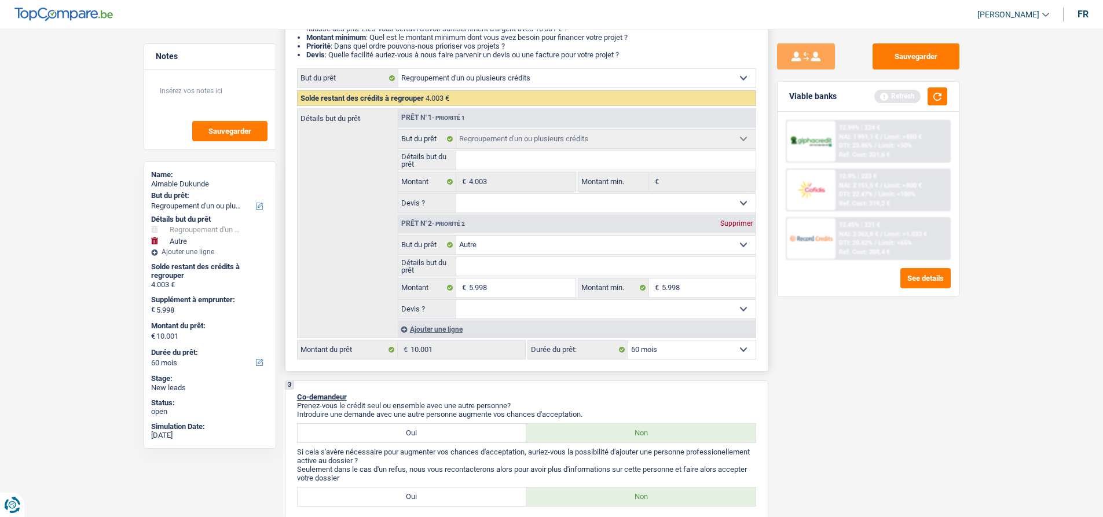
click at [479, 267] on input "Détails but du prêt" at bounding box center [605, 266] width 299 height 19
type input "a"
type input "ac"
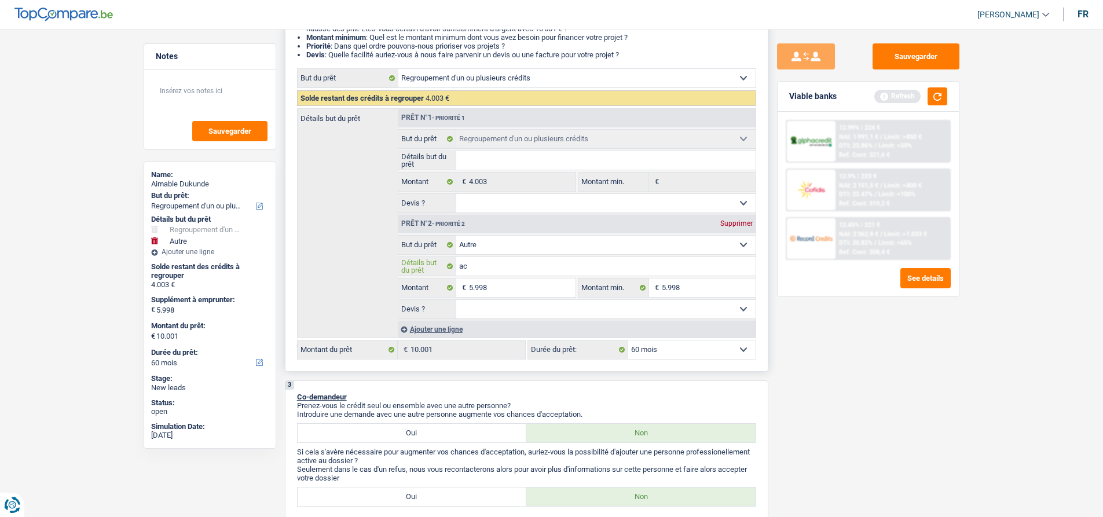
type input "ach"
type input "acha"
type input "achat"
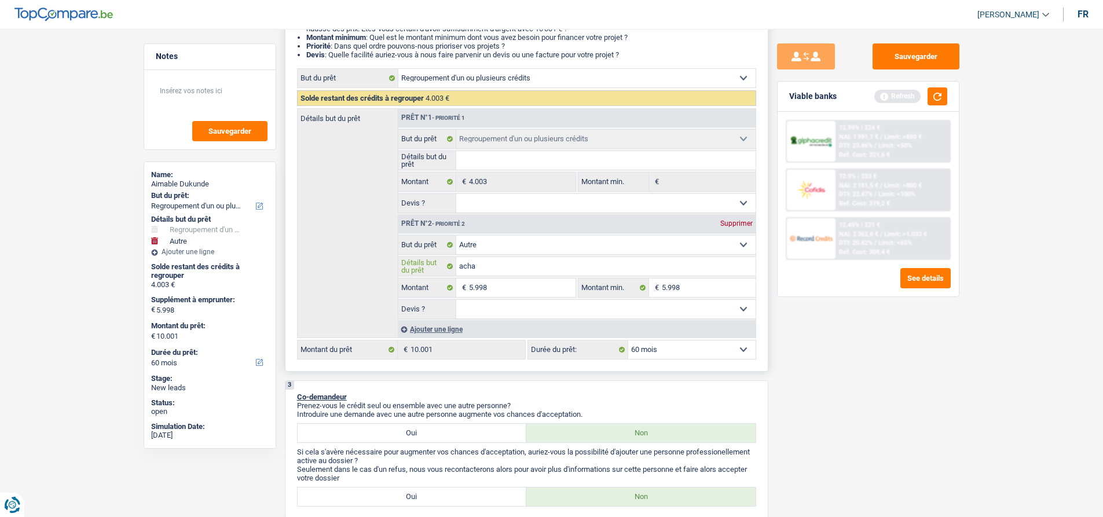
type input "achat"
type input "achat d"
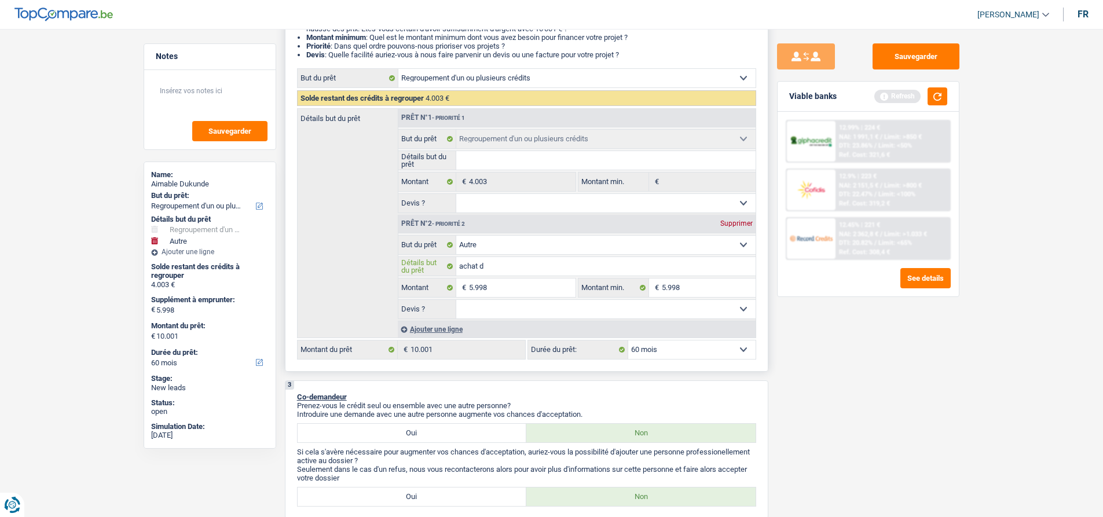
type input "achat d'"
type input "achat d'u"
type input "achat d'un"
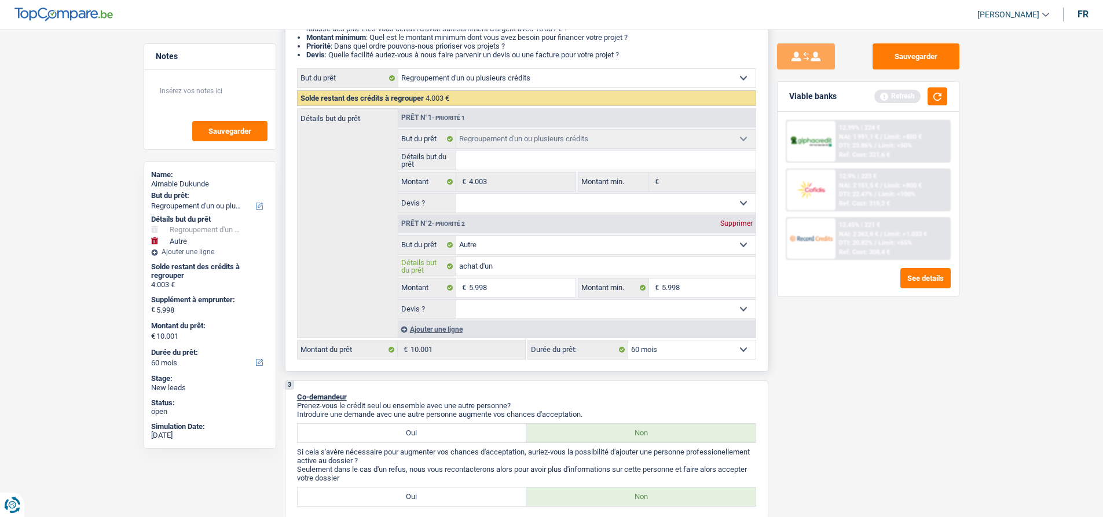
type input "achat d'un"
type input "achat d'une"
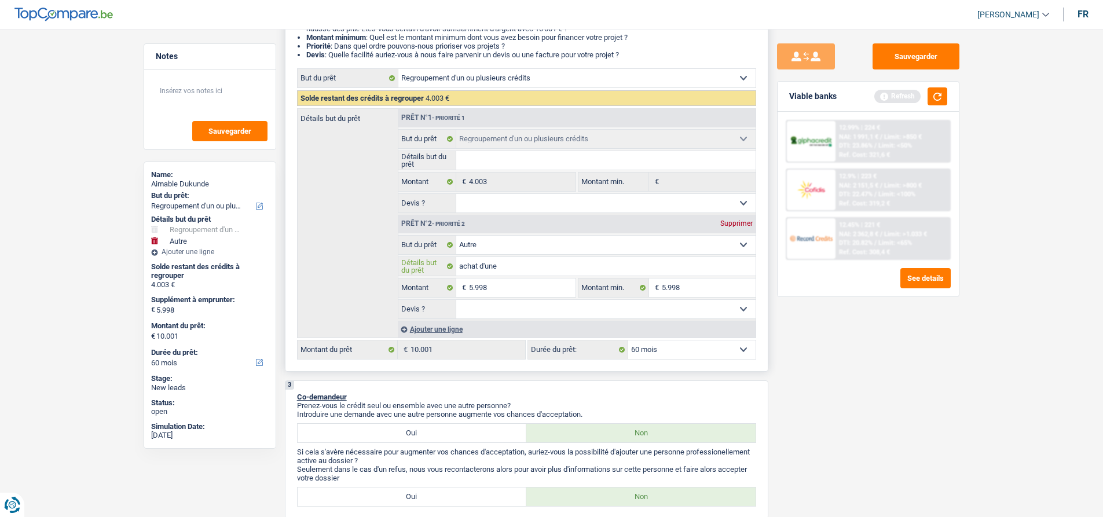
type input "achat d'une v"
type input "achat d'une vo"
type input "achat d'une voi"
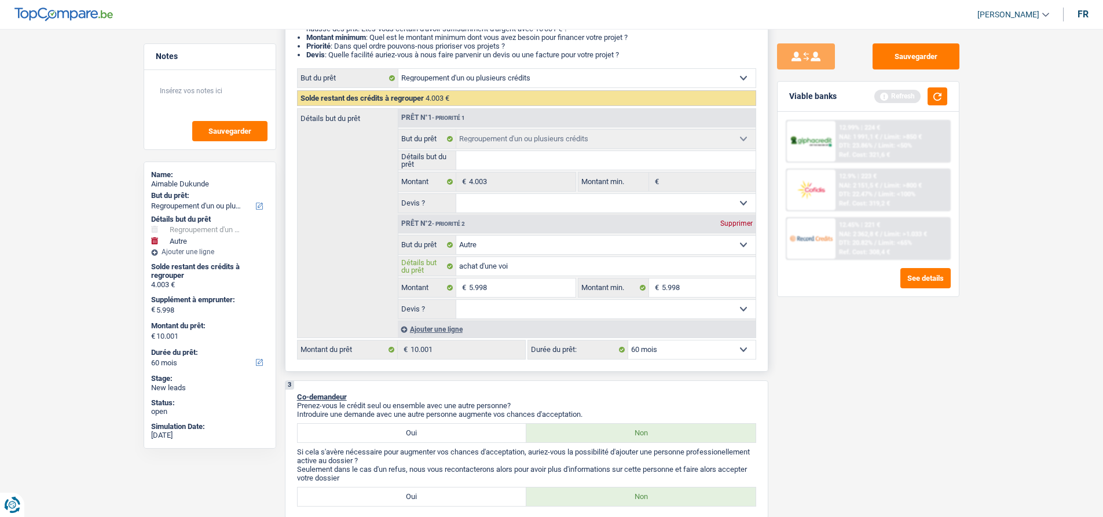
type input "achat d'une voi"
type input "achat d'une voit"
type input "achat d'une voitu"
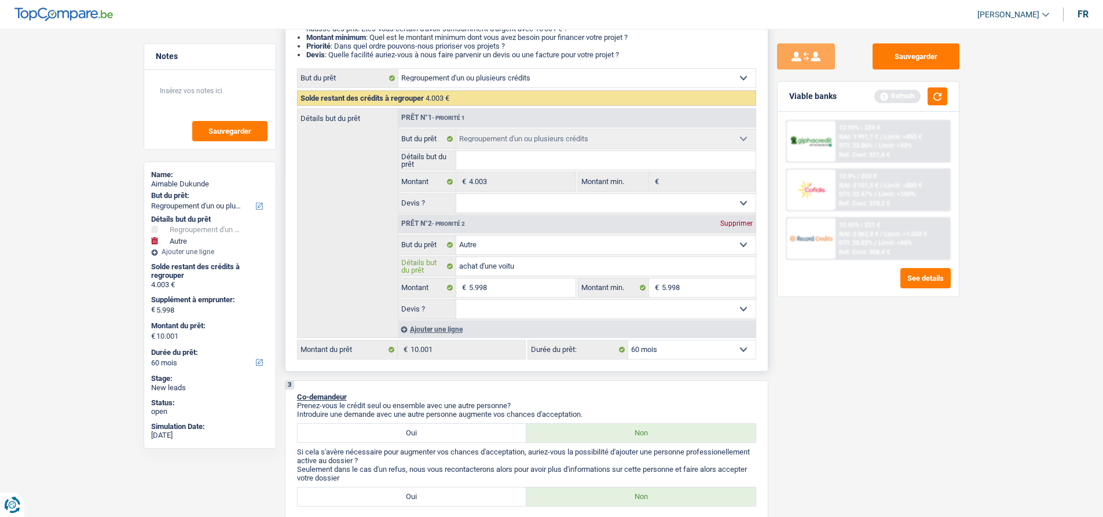
type input "achat d'une voitur"
type input "achat d'une voiture"
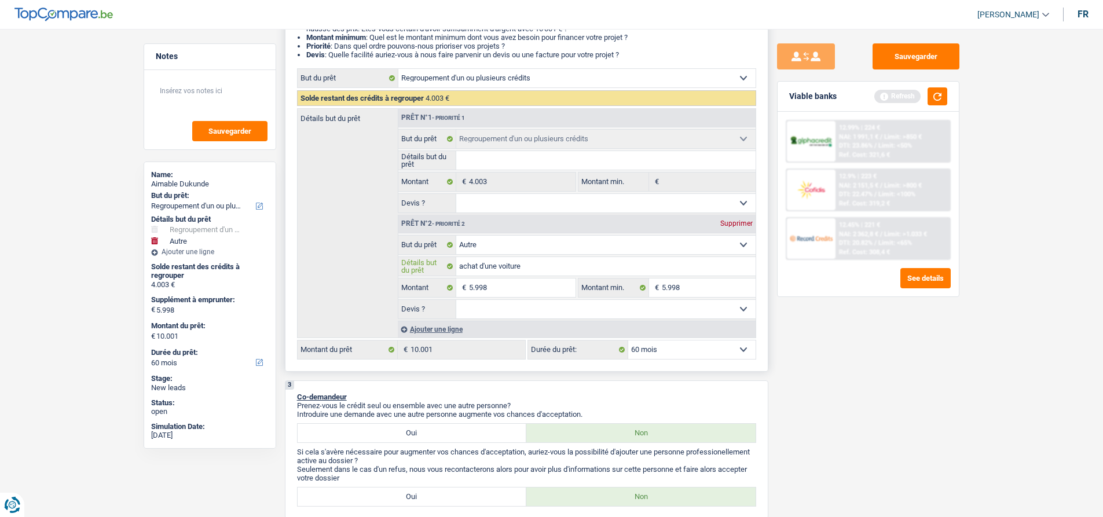
type input "achat d'une voiture"
type input "achat d'une voiture d"
click at [513, 310] on select "Oui Non Non répondu Sélectionner une option" at bounding box center [605, 309] width 299 height 19
click at [456, 300] on select "Oui Non Non répondu Sélectionner une option" at bounding box center [605, 309] width 299 height 19
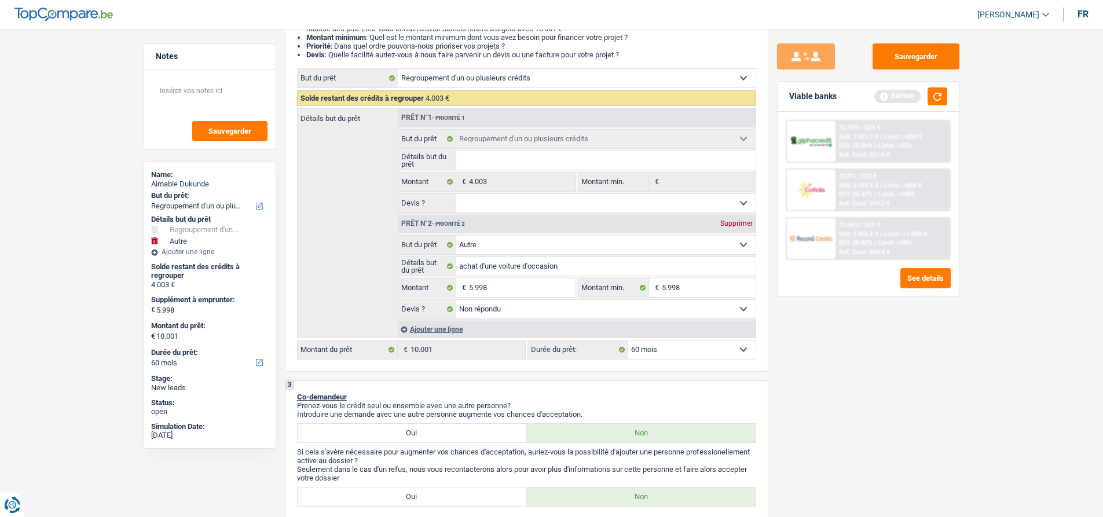
click at [833, 368] on div "Sauvegarder Viable banks Refresh 12.99% | 224 € NAI: 1 991,1 € / Limit: >850 € …" at bounding box center [868, 269] width 200 height 452
click at [937, 98] on button "button" at bounding box center [937, 96] width 20 height 18
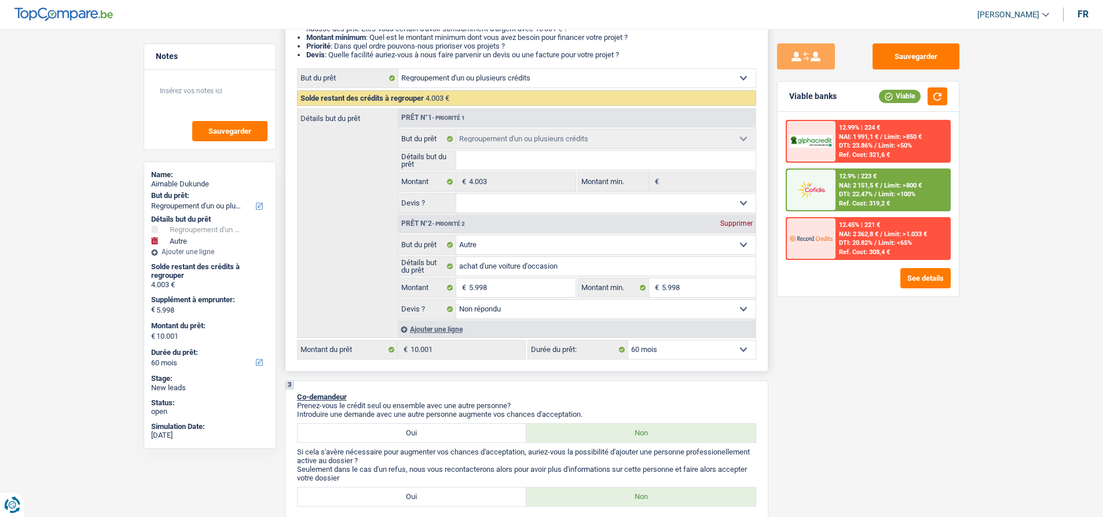
click at [543, 197] on select "Oui Non Non répondu Sélectionner une option" at bounding box center [605, 203] width 299 height 19
click at [456, 194] on select "Oui Non Non répondu Sélectionner une option" at bounding box center [605, 203] width 299 height 19
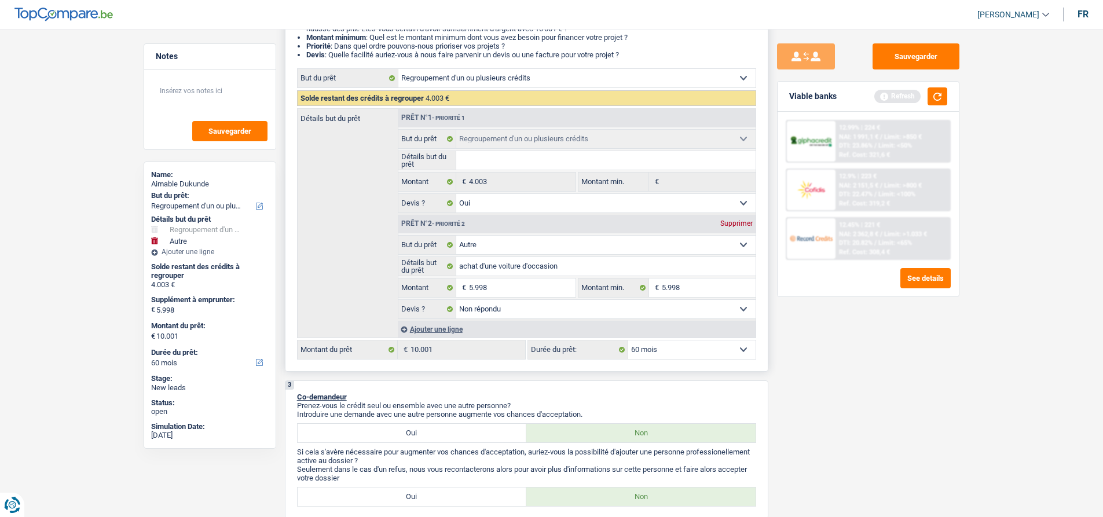
click at [507, 161] on input "Détails but du prêt" at bounding box center [605, 160] width 299 height 19
click at [713, 284] on input "5.998" at bounding box center [709, 287] width 94 height 19
click at [837, 365] on div "Sauvegarder Viable banks Refresh 12.99% | 224 € NAI: 1 991,1 € / Limit: >850 € …" at bounding box center [868, 269] width 200 height 452
click at [938, 96] on button "button" at bounding box center [937, 96] width 20 height 18
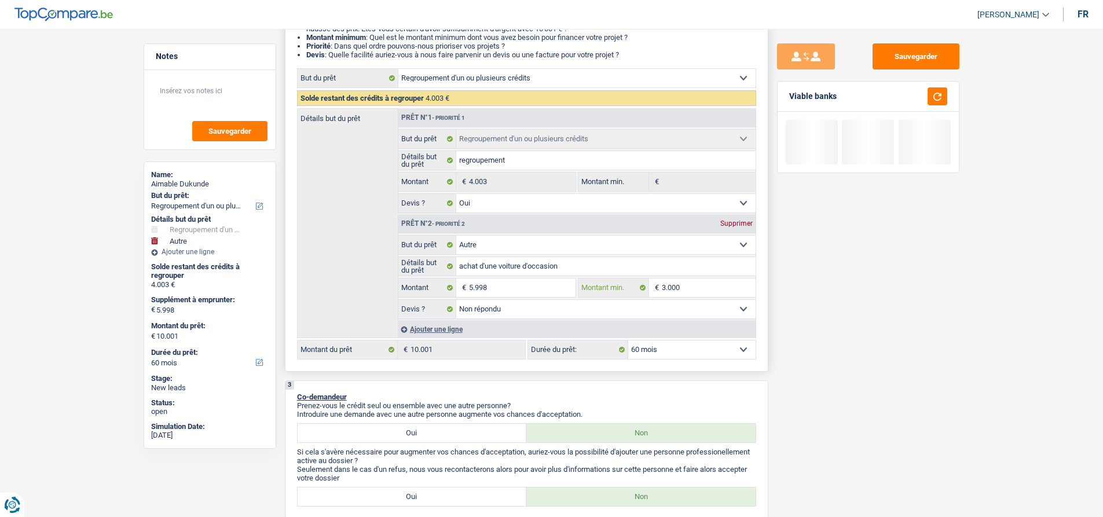
click at [693, 293] on input "3.000" at bounding box center [709, 287] width 94 height 19
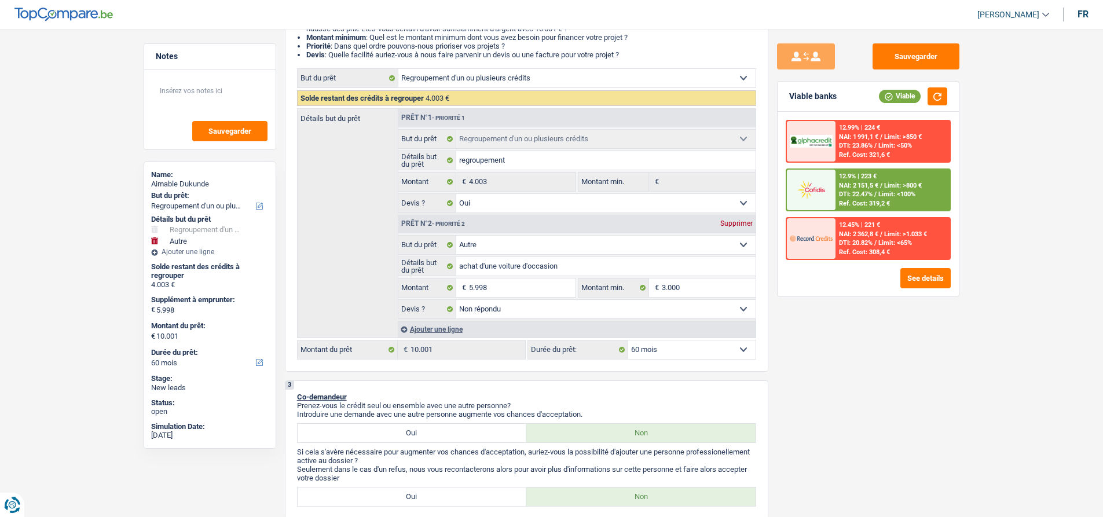
click at [830, 397] on div "Sauvegarder Viable banks Viable 12.99% | 224 € NAI: 1 991,1 € / Limit: >850 € D…" at bounding box center [868, 269] width 200 height 452
click at [794, 347] on div "Sauvegarder Viable banks Viable 12.99% | 224 € NAI: 1 991,1 € / Limit: >850 € D…" at bounding box center [868, 269] width 200 height 452
drag, startPoint x: 832, startPoint y: 347, endPoint x: 887, endPoint y: 212, distance: 145.6
click at [833, 347] on div "Sauvegarder Viable banks Viable 12.99% | 224 € NAI: 1 991,1 € / Limit: >850 € D…" at bounding box center [868, 269] width 200 height 452
click at [921, 60] on button "Sauvegarder" at bounding box center [915, 56] width 87 height 26
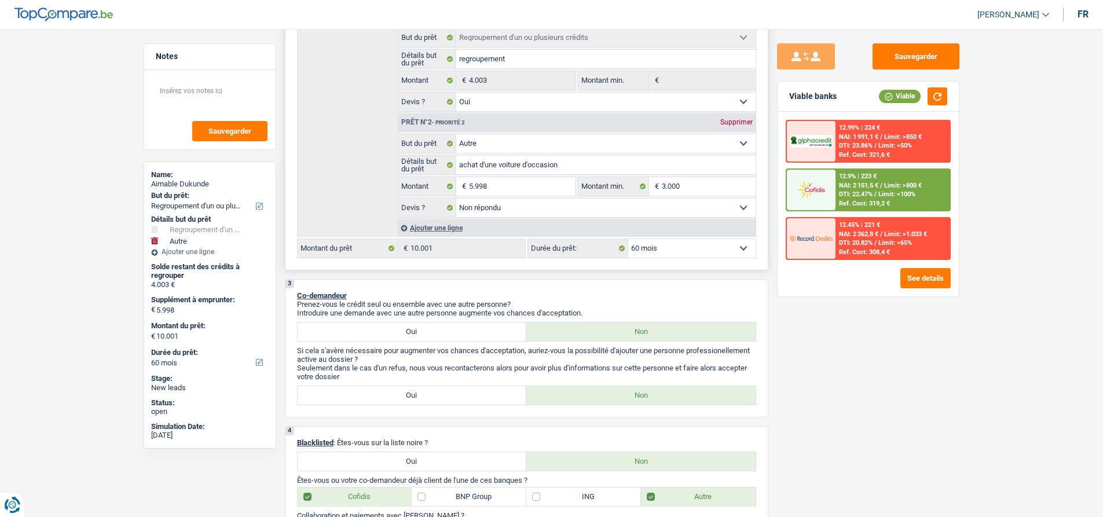
scroll to position [0, 0]
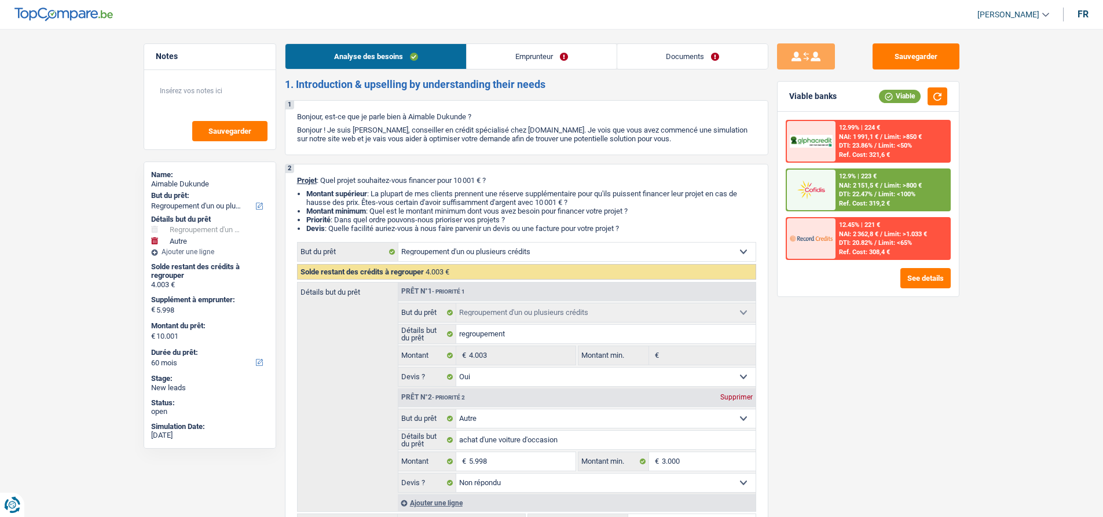
click at [714, 49] on link "Documents" at bounding box center [692, 56] width 150 height 25
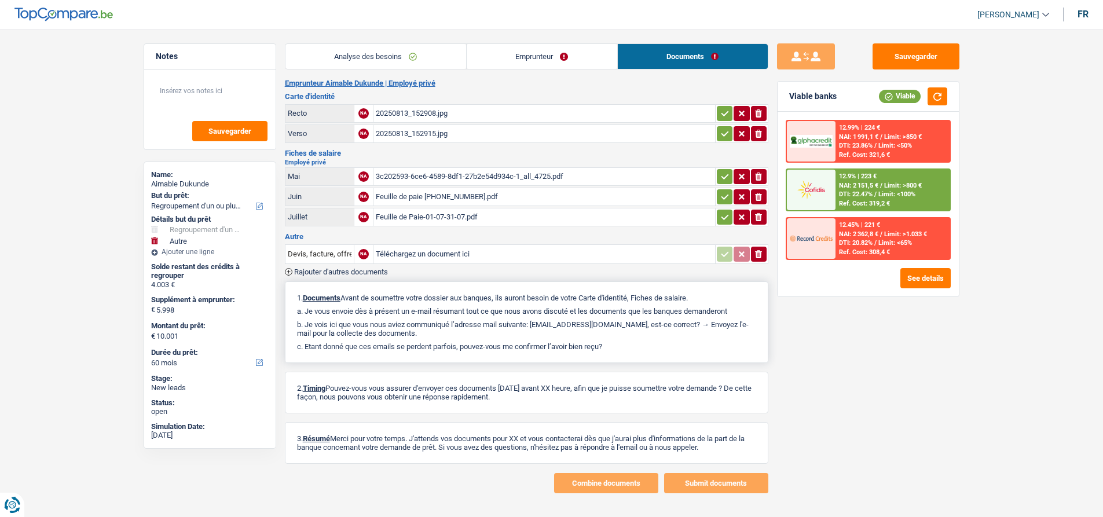
drag, startPoint x: 609, startPoint y: 345, endPoint x: 296, endPoint y: 298, distance: 316.7
click at [296, 298] on div "1. Documents Avant de soumettre votre dossier aux banques, ils auront besoin de…" at bounding box center [526, 322] width 483 height 82
click at [901, 57] on button "Sauvegarder" at bounding box center [915, 56] width 87 height 26
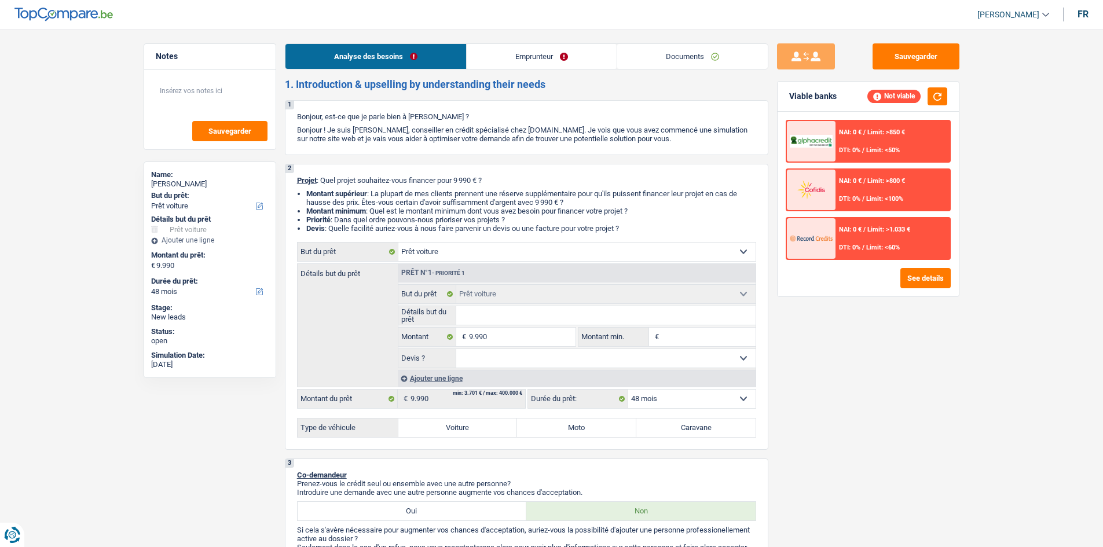
select select "car"
select select "48"
select select "car"
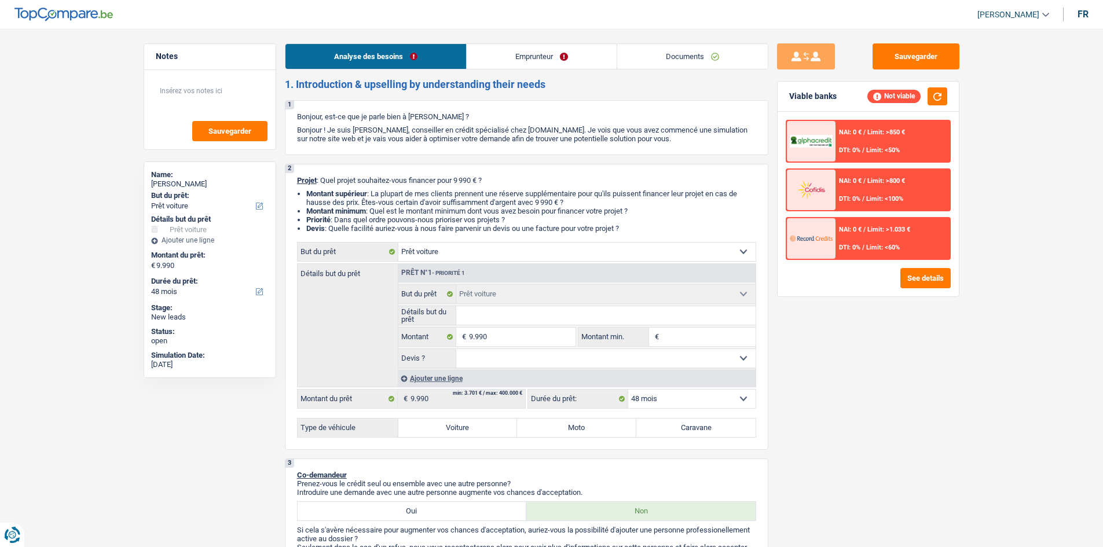
select select "48"
select select "car"
select select "48"
drag, startPoint x: 626, startPoint y: 229, endPoint x: 341, endPoint y: 192, distance: 287.2
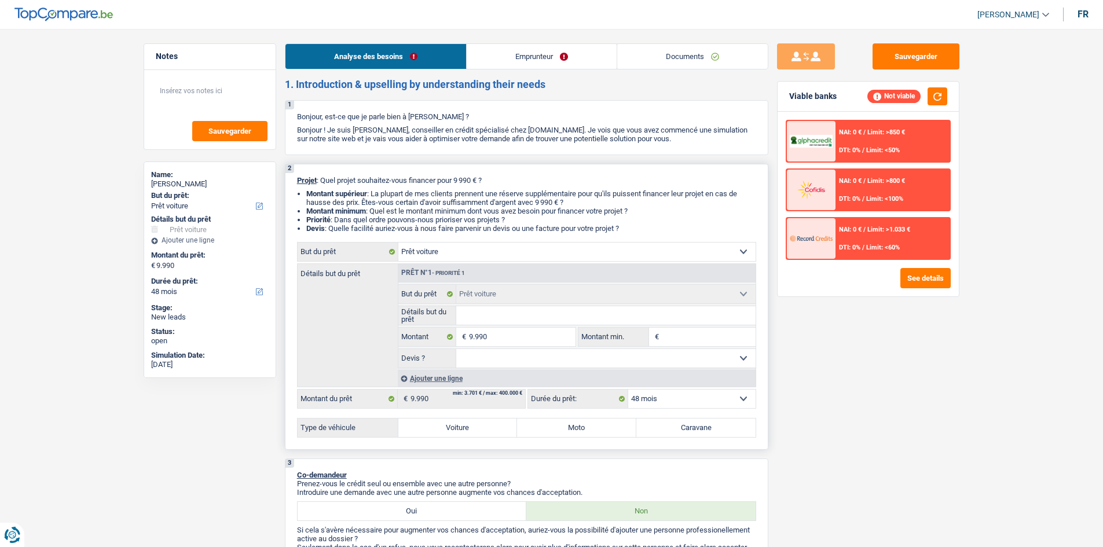
click at [341, 192] on ul "Montant supérieur : La plupart de mes clients prennent une réserve supplémentai…" at bounding box center [526, 210] width 459 height 43
click at [689, 57] on link "Documents" at bounding box center [692, 56] width 150 height 25
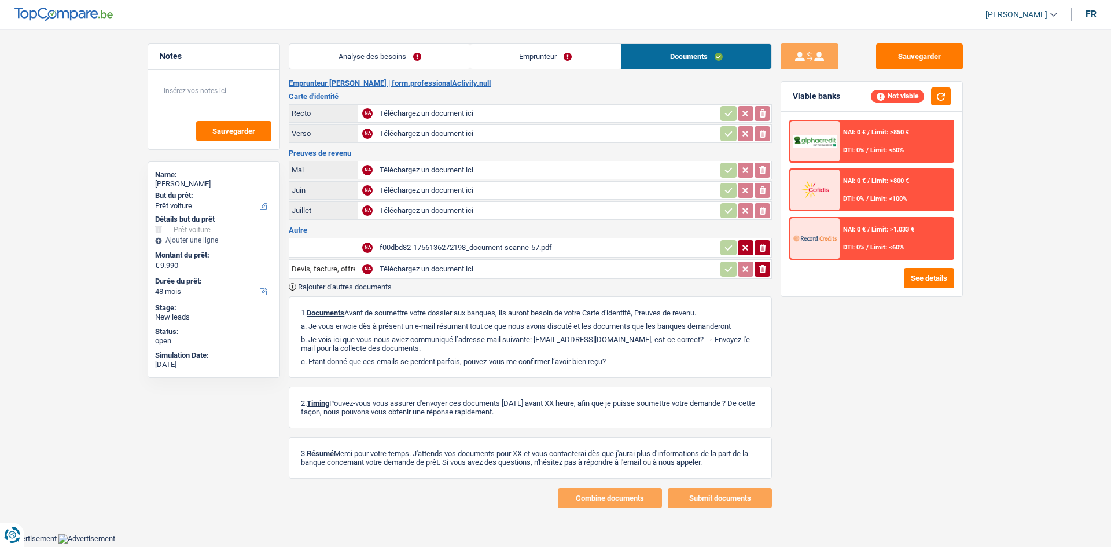
click at [489, 244] on div "f00dbd82-1756136272198_document-scanne-57.pdf" at bounding box center [548, 247] width 337 height 17
click at [350, 52] on link "Analyse des besoins" at bounding box center [379, 56] width 181 height 25
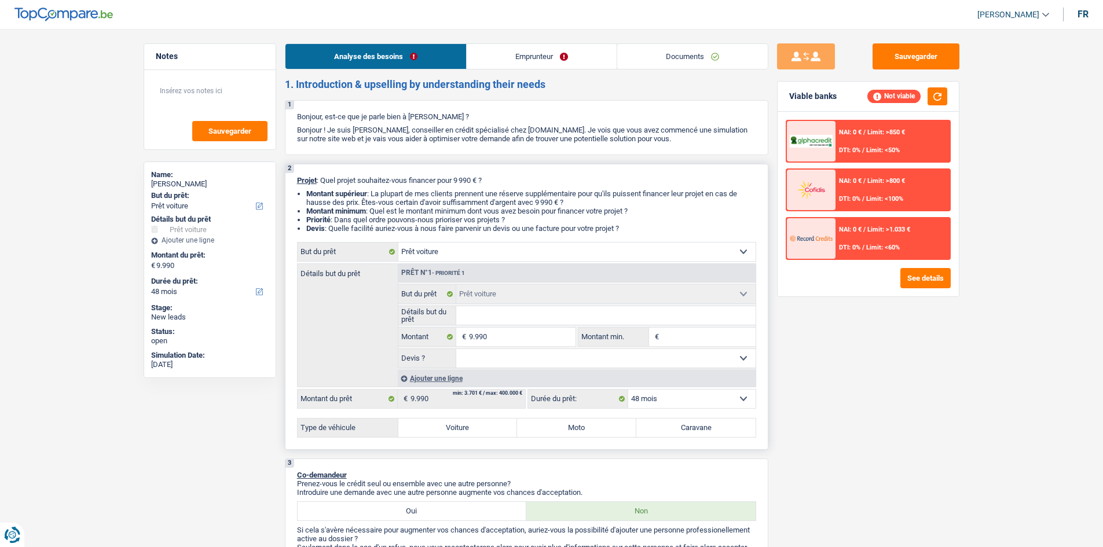
click at [505, 319] on input "Détails but du prêt" at bounding box center [605, 315] width 299 height 19
type input "p"
type input "pe"
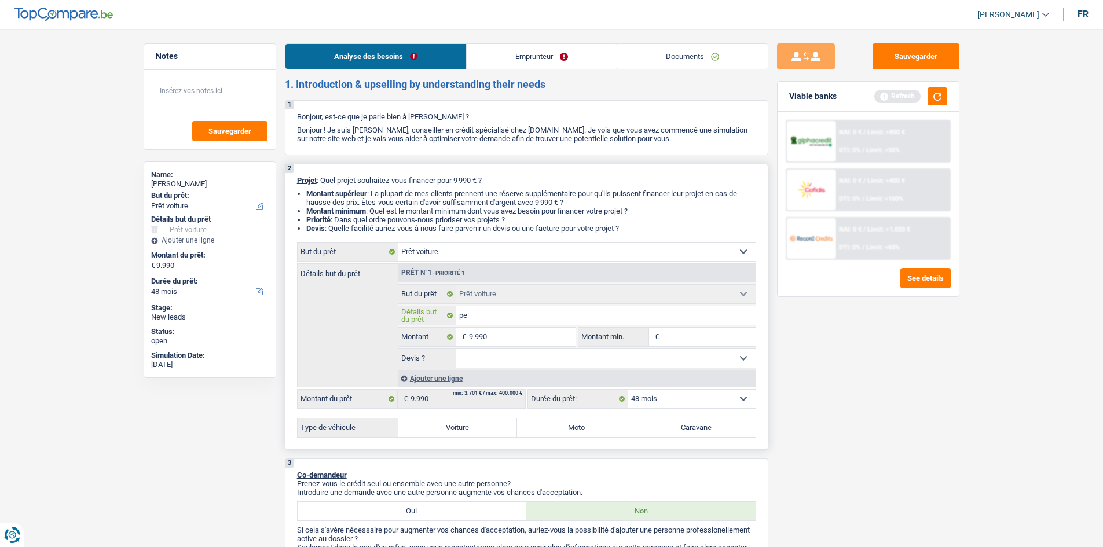
type input "peu"
type input "peug"
type input "peuge"
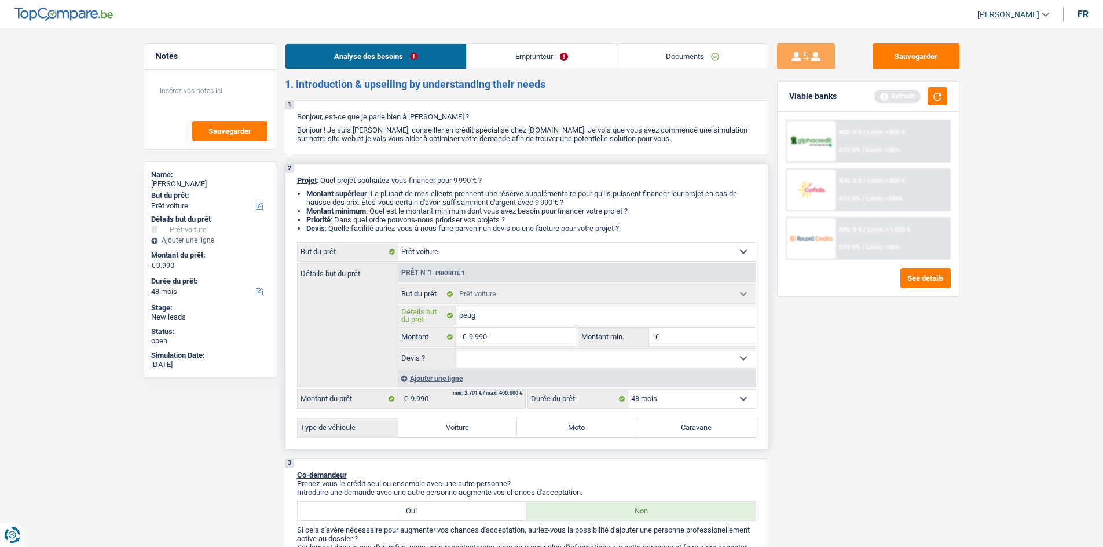
type input "peuge"
type input "peugeo"
type input "peugeot"
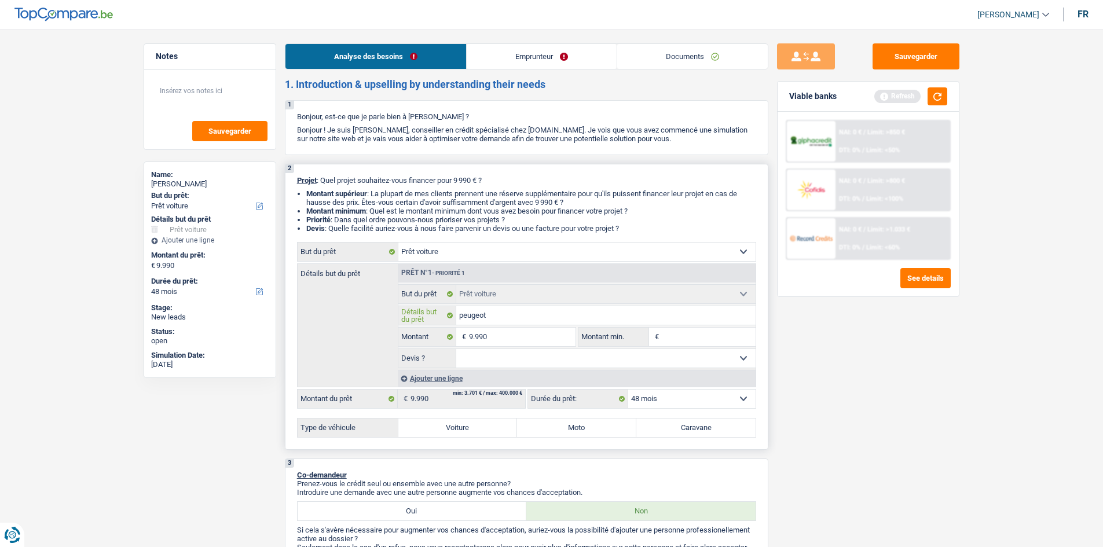
type input "peugeot"
type input "peugeot 3"
type input "peugeot 30"
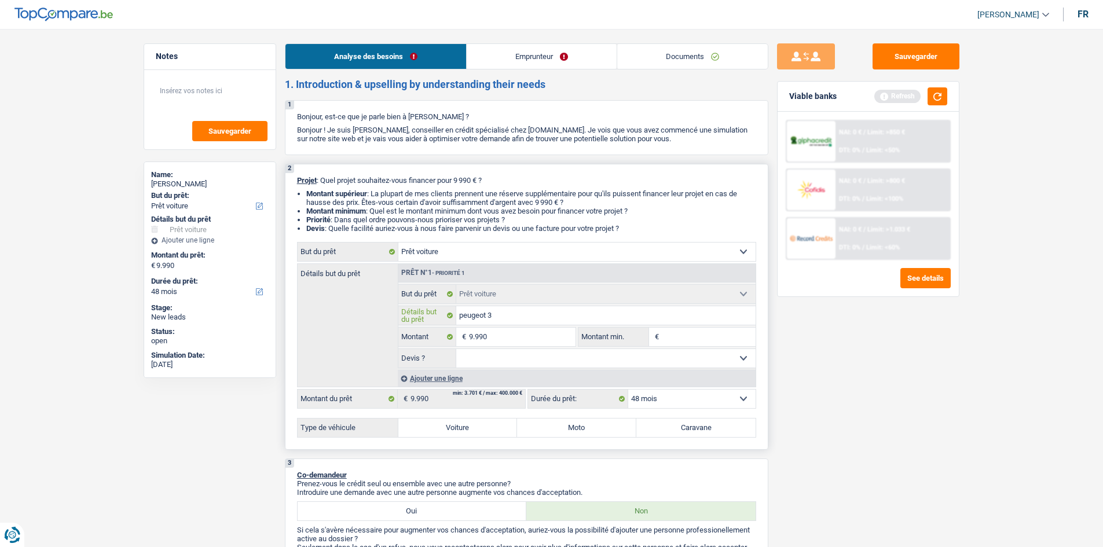
type input "peugeot 30"
type input "peugeot 308"
click at [693, 332] on input "Montant min." at bounding box center [709, 337] width 94 height 19
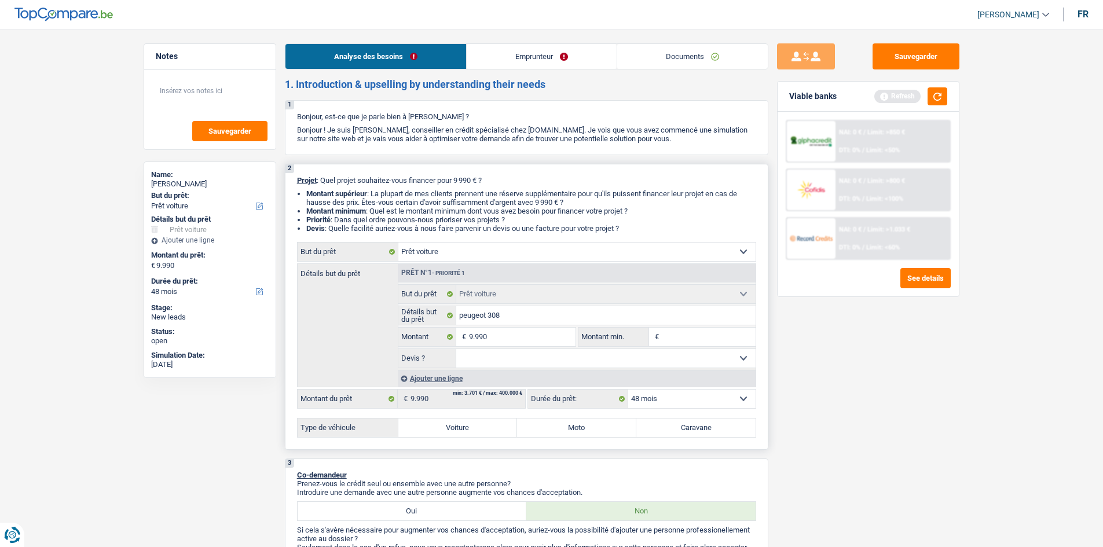
type input "9"
type input "99"
type input "999"
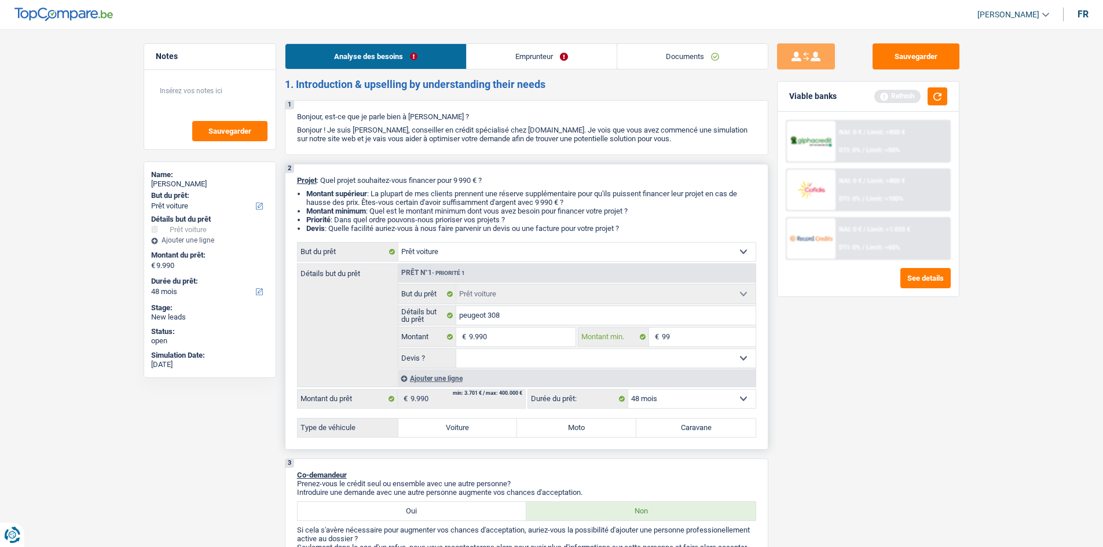
type input "999"
type input "9.990"
click at [814, 383] on div "Sauvegarder Viable banks Refresh NAI: 0 € / Limit: >850 € DTI: 0% / Limit: <50%…" at bounding box center [868, 284] width 200 height 482
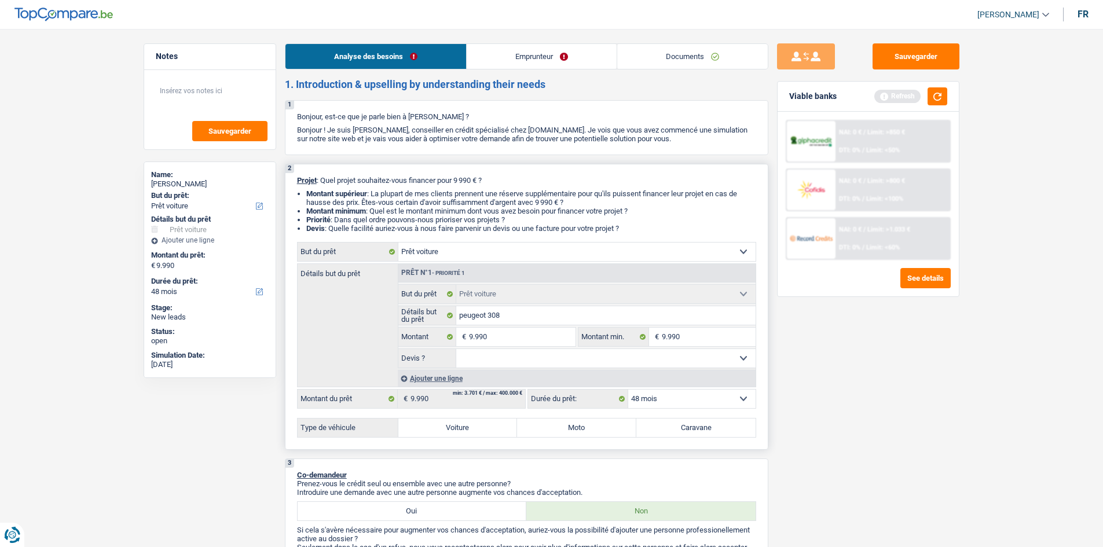
click at [653, 361] on select "Oui Non Non répondu Sélectionner une option" at bounding box center [605, 358] width 299 height 19
select select "yes"
click at [456, 349] on select "Oui Non Non répondu Sélectionner une option" at bounding box center [605, 358] width 299 height 19
select select "yes"
click at [460, 419] on label "Voiture" at bounding box center [457, 427] width 119 height 19
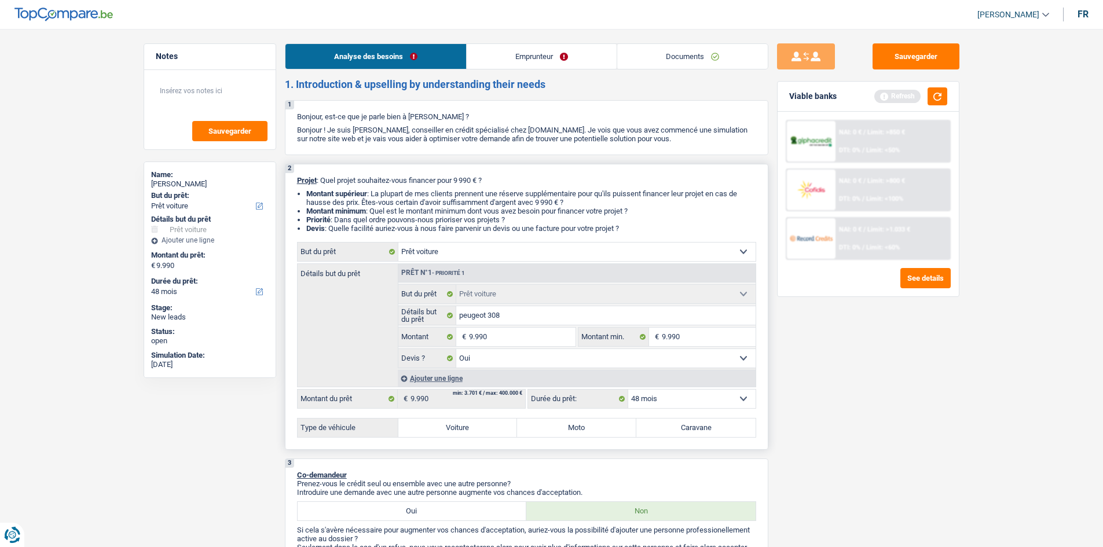
click at [460, 419] on input "Voiture" at bounding box center [457, 427] width 119 height 19
radio input "true"
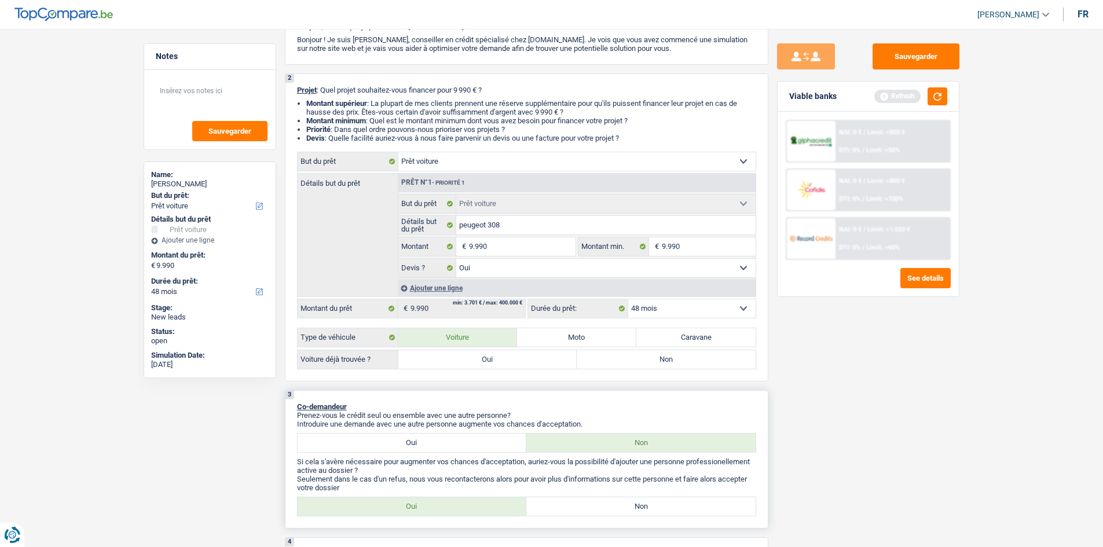
scroll to position [174, 0]
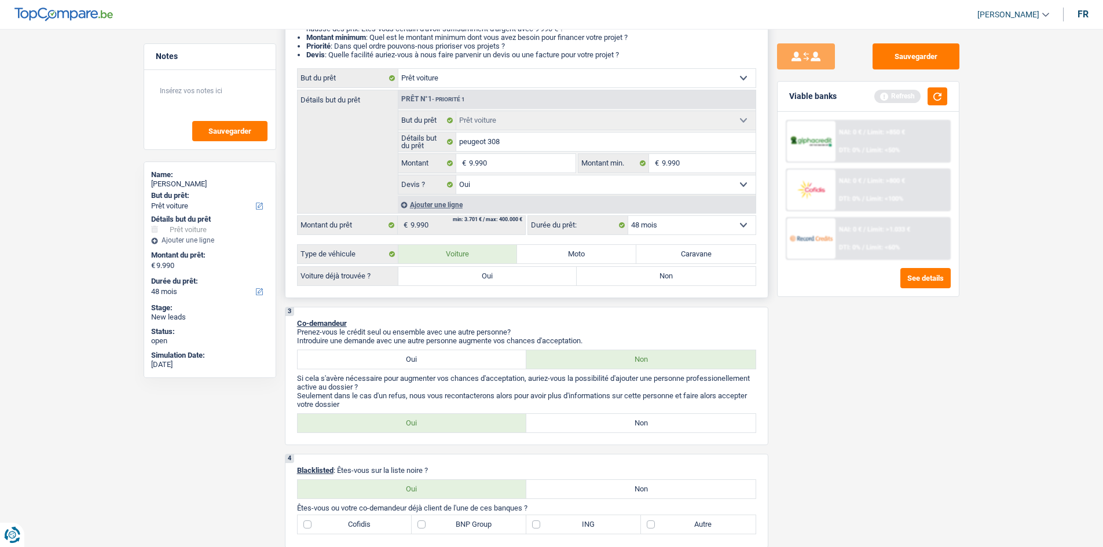
click at [473, 281] on label "Oui" at bounding box center [487, 276] width 179 height 19
click at [473, 281] on input "Oui" at bounding box center [487, 276] width 179 height 19
radio input "true"
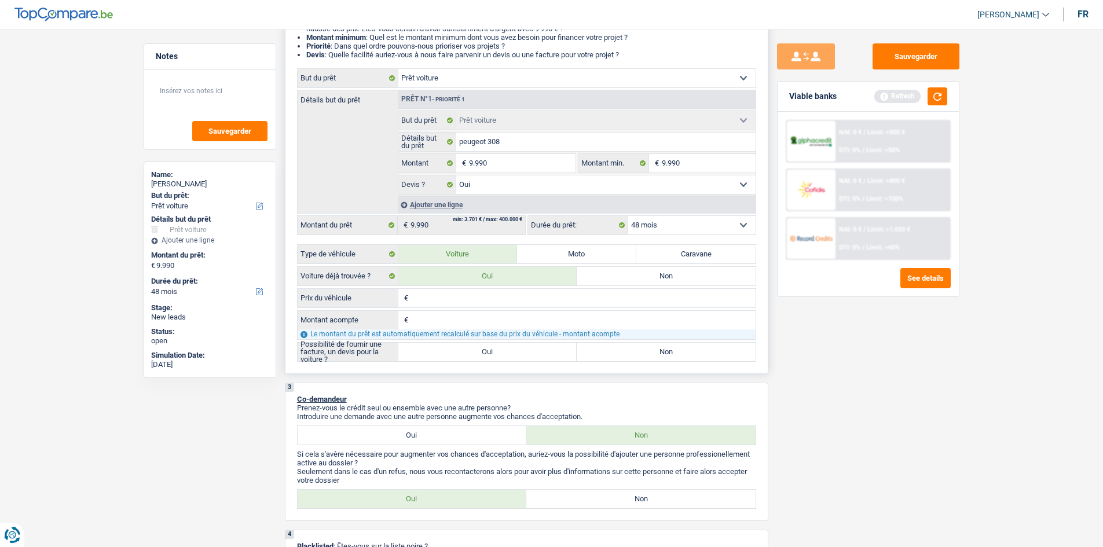
click at [464, 302] on input "Prix du véhicule" at bounding box center [583, 298] width 344 height 19
type input "9"
type input "99"
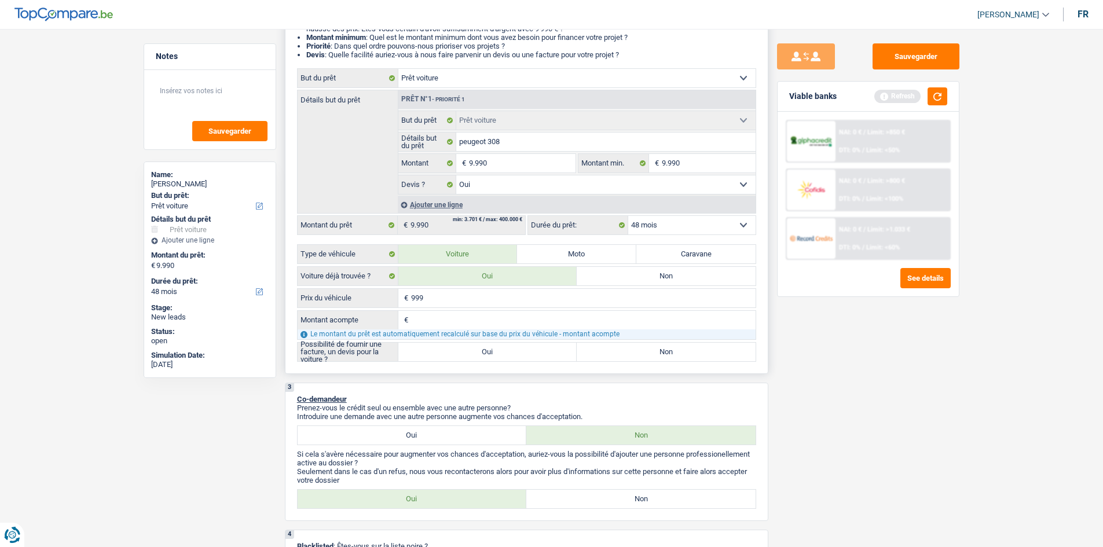
type input "9.990"
click at [451, 331] on div "Le montant du prêt est automatiquement recalculé sur base du prix du véhicule -…" at bounding box center [527, 334] width 458 height 10
click at [450, 325] on input "Montant acompte" at bounding box center [583, 320] width 344 height 19
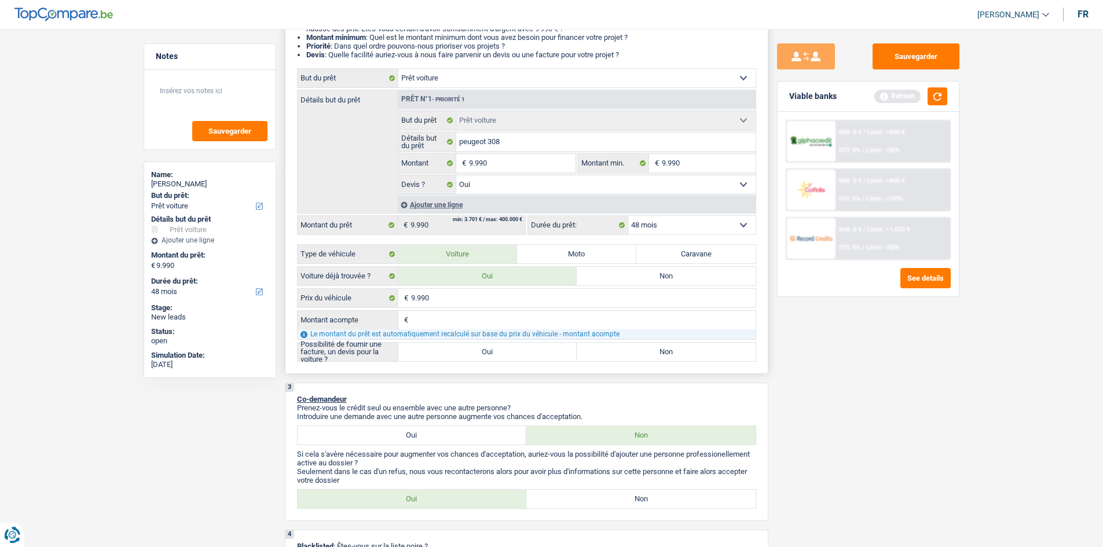
type input "0"
click at [436, 354] on label "Oui" at bounding box center [487, 352] width 179 height 19
click at [436, 354] on input "Oui" at bounding box center [487, 352] width 179 height 19
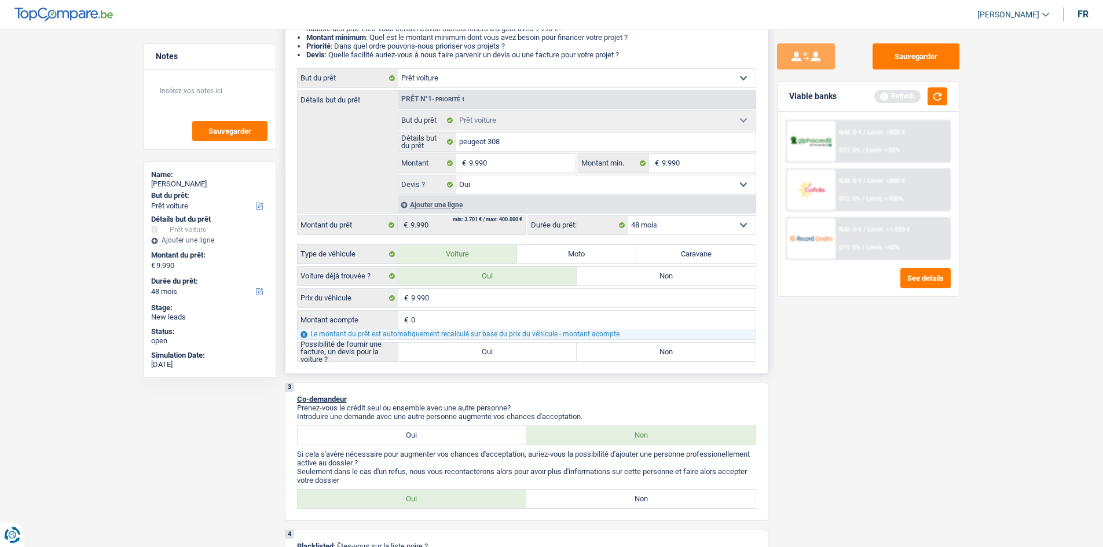
radio input "true"
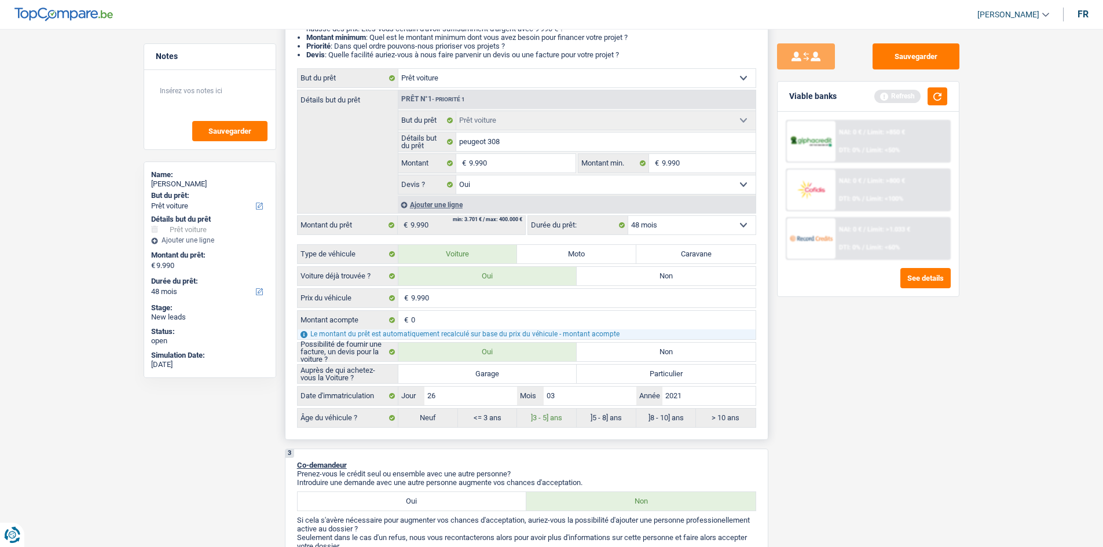
click at [439, 372] on label "Garage" at bounding box center [487, 374] width 179 height 19
click at [439, 372] on input "Garage" at bounding box center [487, 374] width 179 height 19
radio input "true"
click at [945, 90] on button "button" at bounding box center [937, 96] width 20 height 18
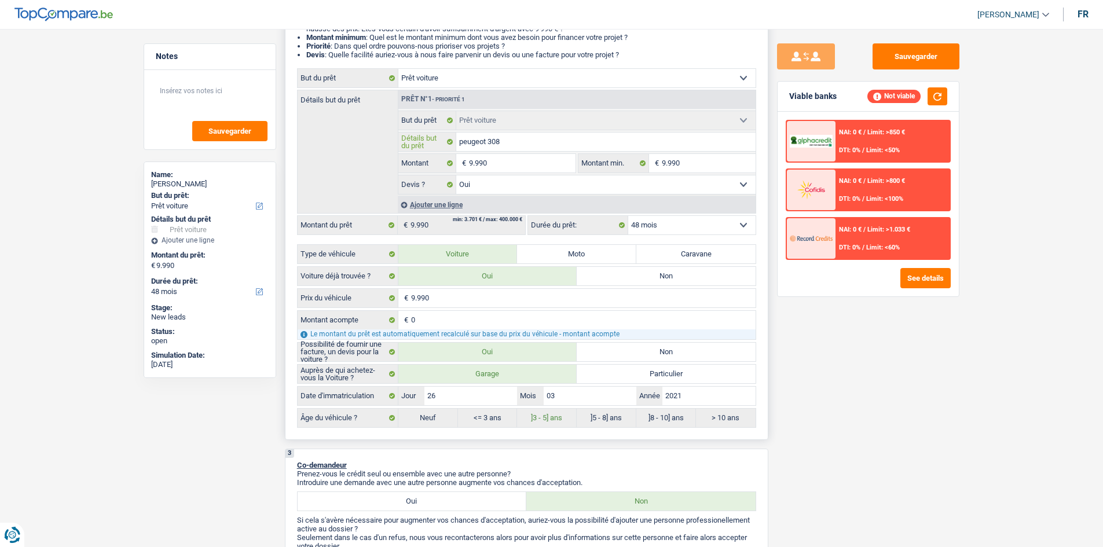
click at [519, 146] on input "peugeot 308" at bounding box center [605, 142] width 299 height 19
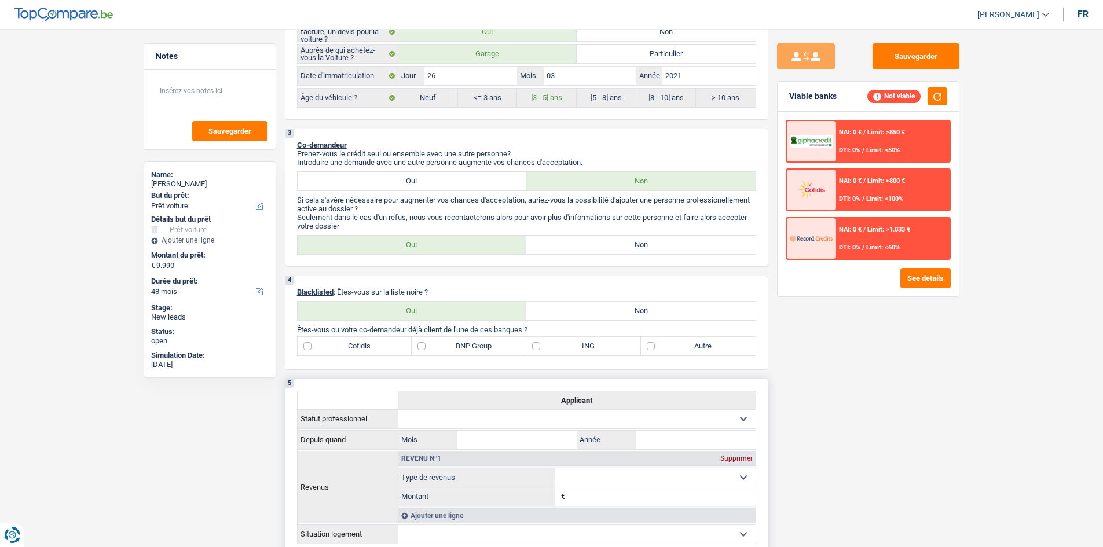
scroll to position [637, 0]
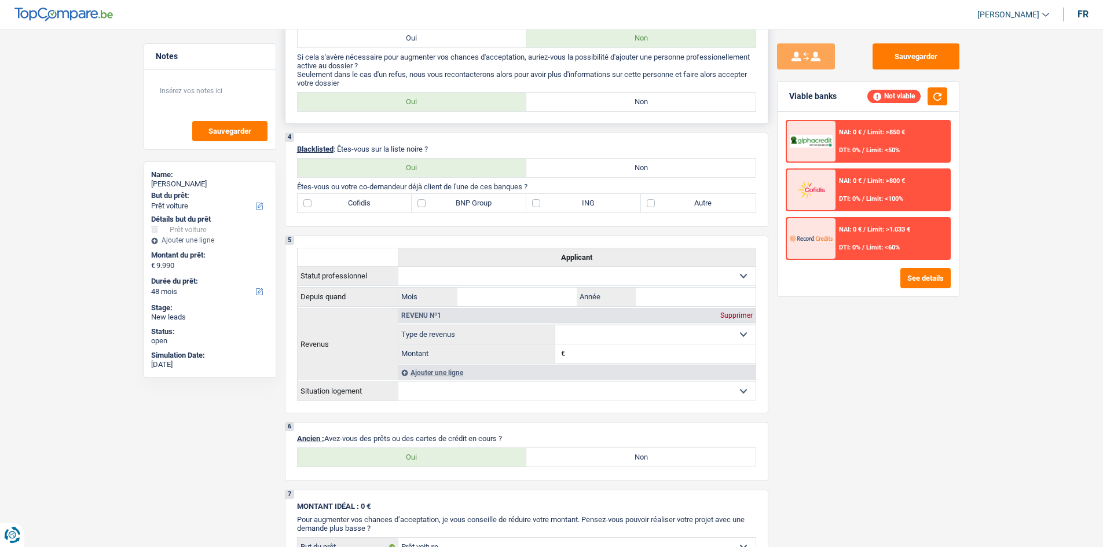
click at [591, 97] on label "Non" at bounding box center [640, 102] width 229 height 19
click at [591, 97] on input "Non" at bounding box center [640, 102] width 229 height 19
radio input "true"
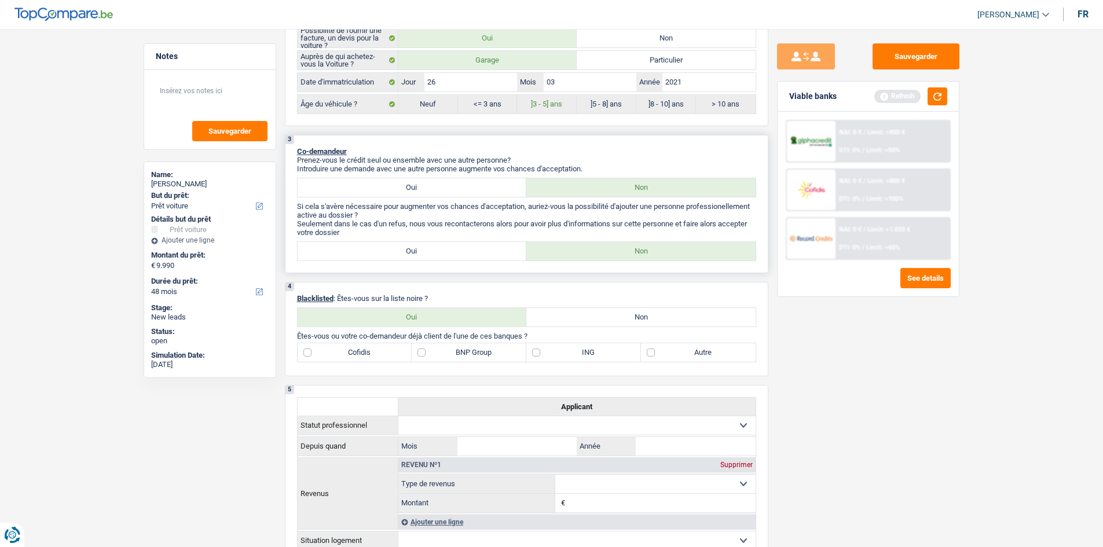
scroll to position [579, 0]
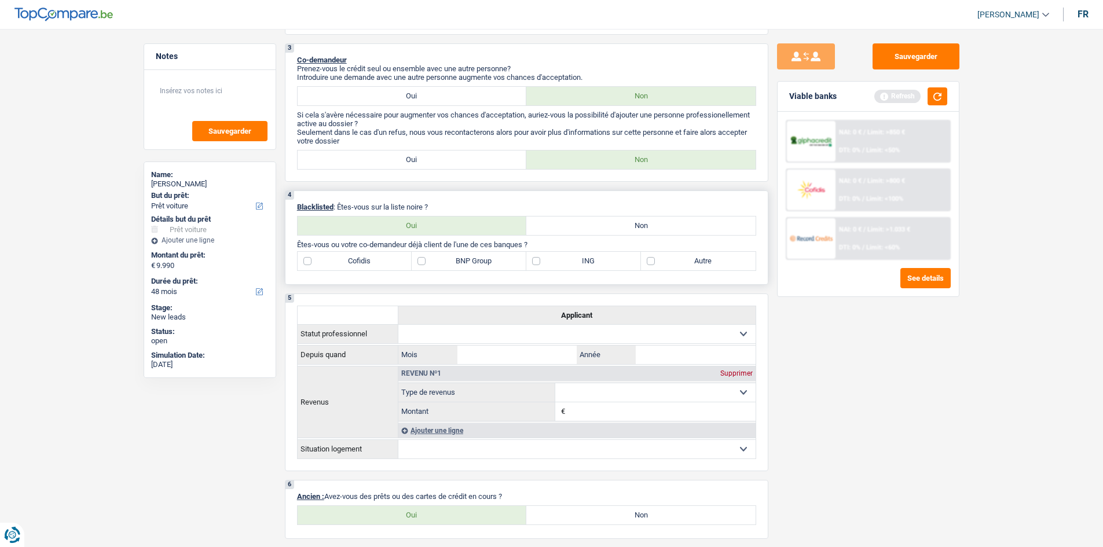
drag, startPoint x: 446, startPoint y: 206, endPoint x: 341, endPoint y: 207, distance: 104.2
click at [341, 207] on p "Blacklisted : Êtes-vous sur la liste noire ?" at bounding box center [526, 207] width 459 height 9
click at [945, 90] on div "Viable banks Refresh" at bounding box center [867, 97] width 181 height 30
click at [943, 90] on button "button" at bounding box center [937, 96] width 20 height 18
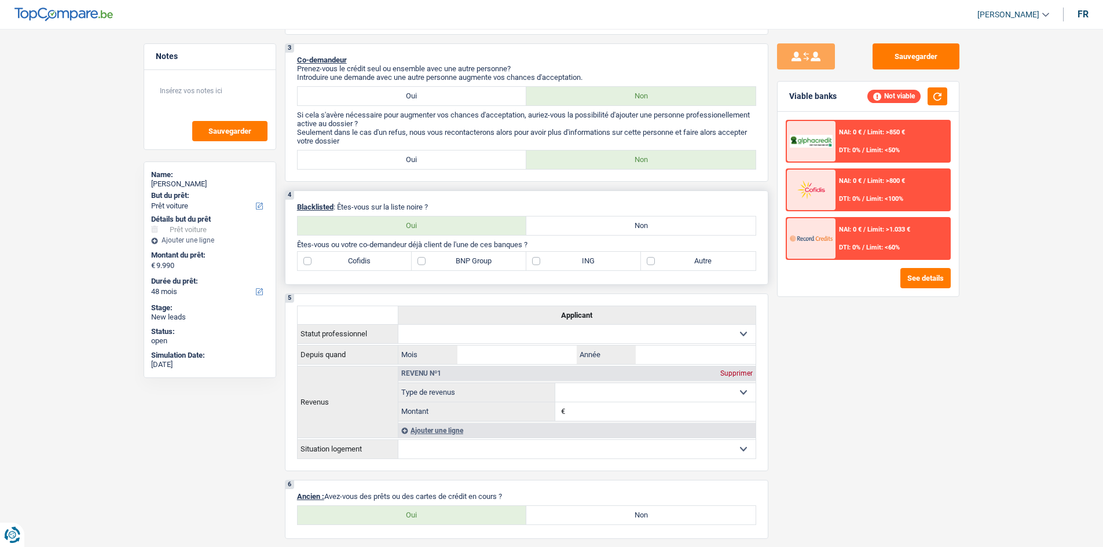
click at [668, 227] on label "Non" at bounding box center [640, 225] width 229 height 19
click at [668, 227] on input "Non" at bounding box center [640, 225] width 229 height 19
radio input "true"
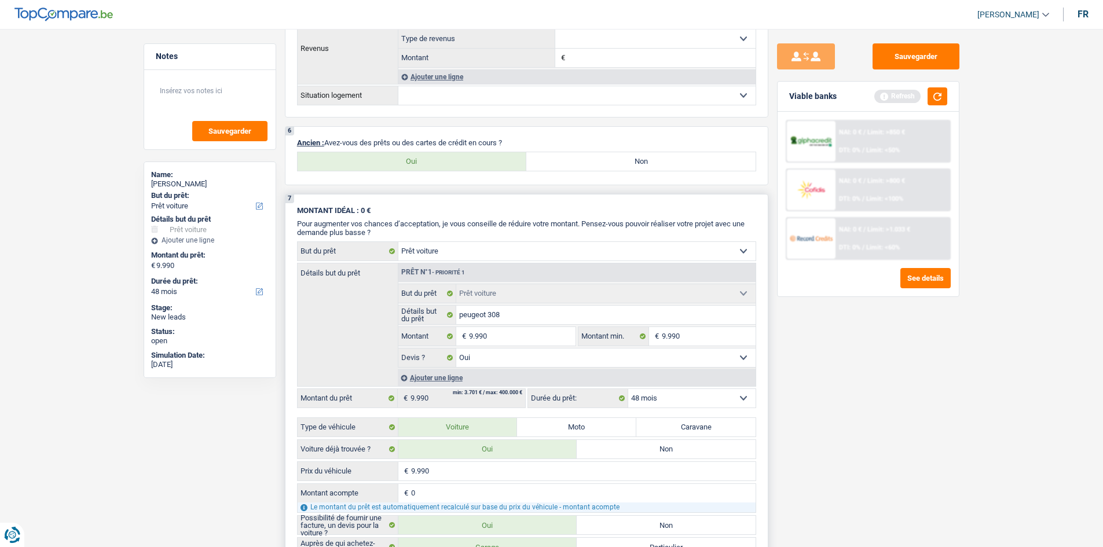
scroll to position [868, 0]
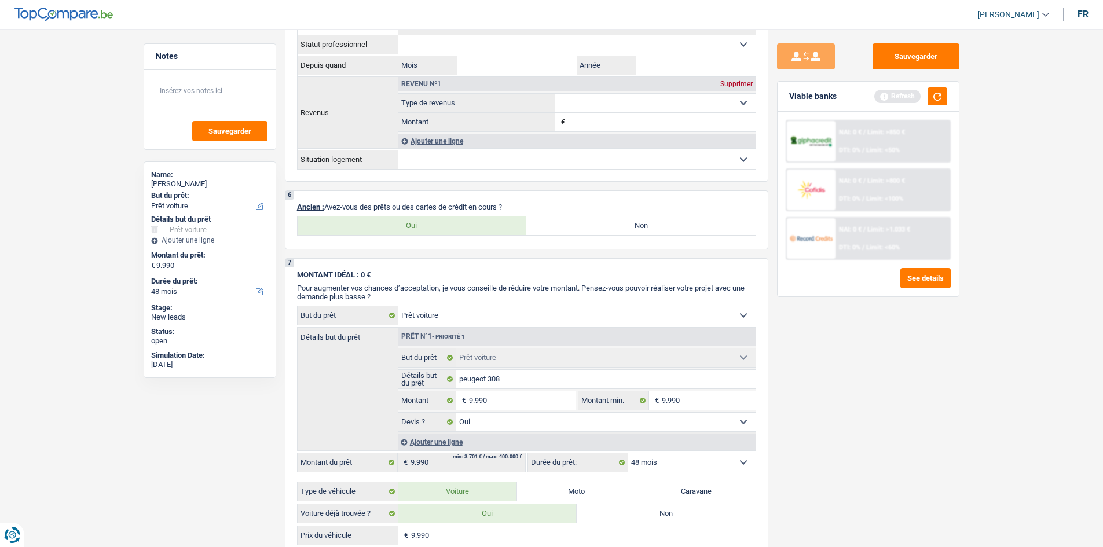
click at [631, 231] on label "Non" at bounding box center [640, 225] width 229 height 19
click at [631, 231] on input "Non" at bounding box center [640, 225] width 229 height 19
radio input "true"
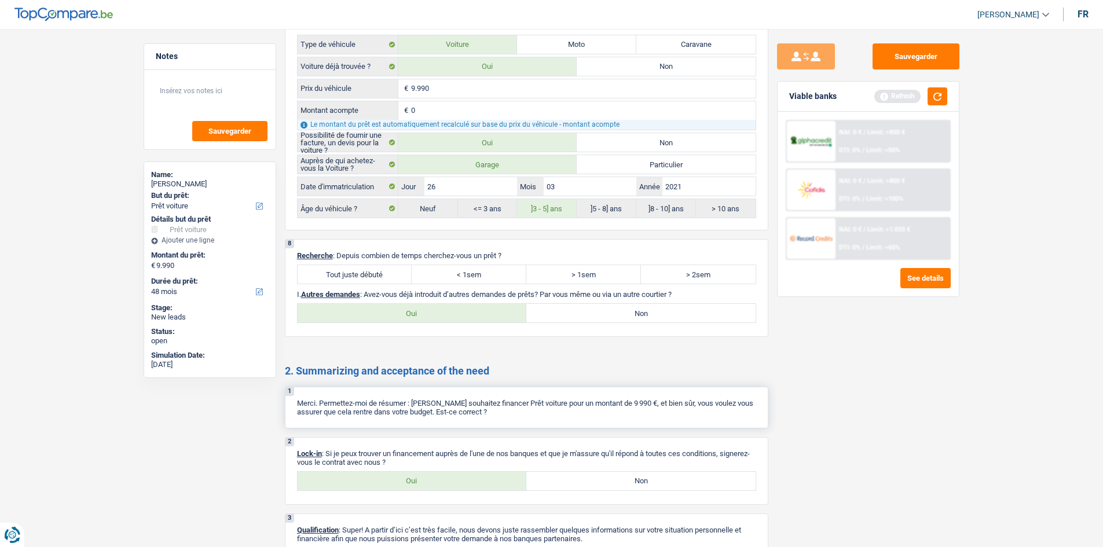
scroll to position [1380, 0]
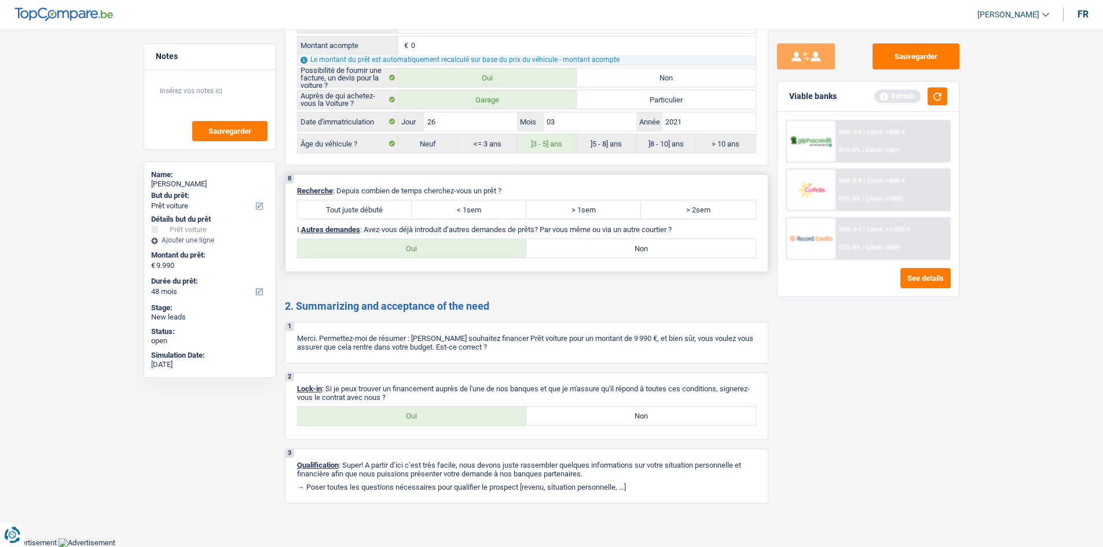
click at [391, 214] on label "Tout juste débuté" at bounding box center [355, 209] width 115 height 19
click at [391, 214] on input "Tout juste débuté" at bounding box center [355, 209] width 115 height 19
radio input "true"
click at [581, 249] on label "Non" at bounding box center [640, 248] width 229 height 19
click at [581, 249] on input "Non" at bounding box center [640, 248] width 229 height 19
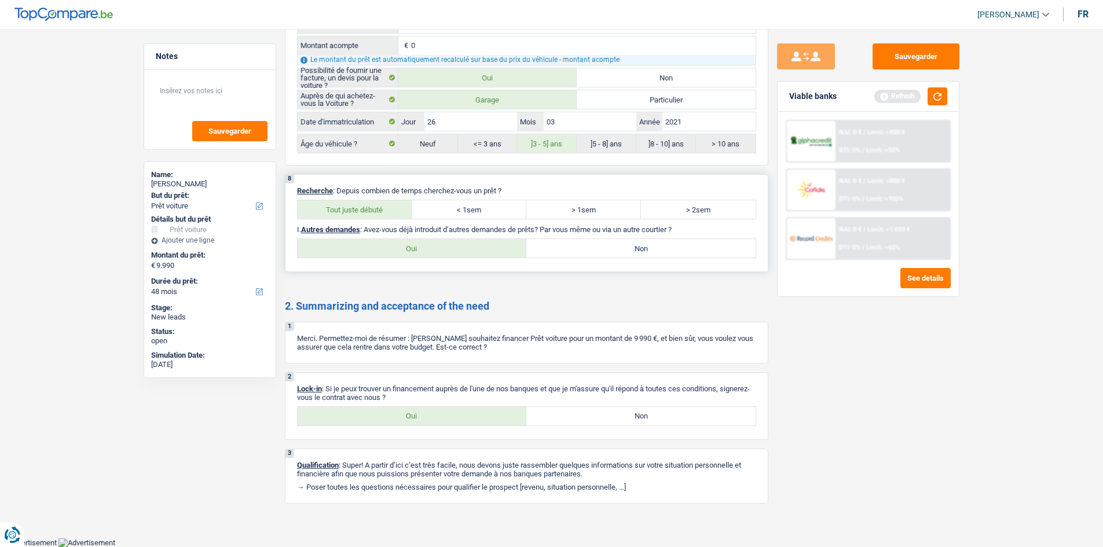
radio input "true"
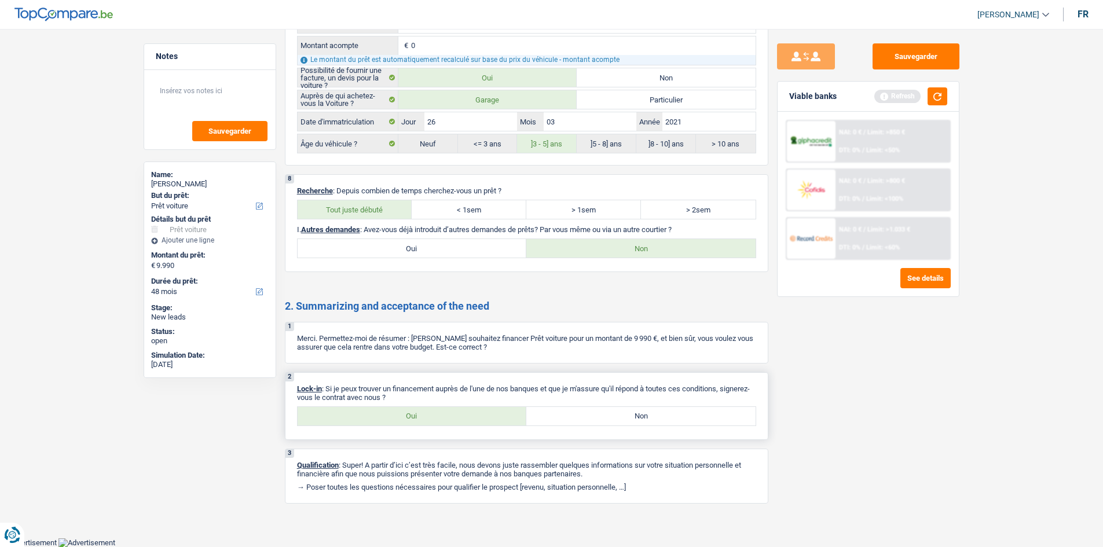
click at [416, 433] on div "2 Lock-in : Si je peux trouver un financement auprès de l'une de nos banques et…" at bounding box center [526, 406] width 483 height 68
click at [419, 415] on label "Oui" at bounding box center [412, 416] width 229 height 19
click at [419, 415] on input "Oui" at bounding box center [412, 416] width 229 height 19
radio input "true"
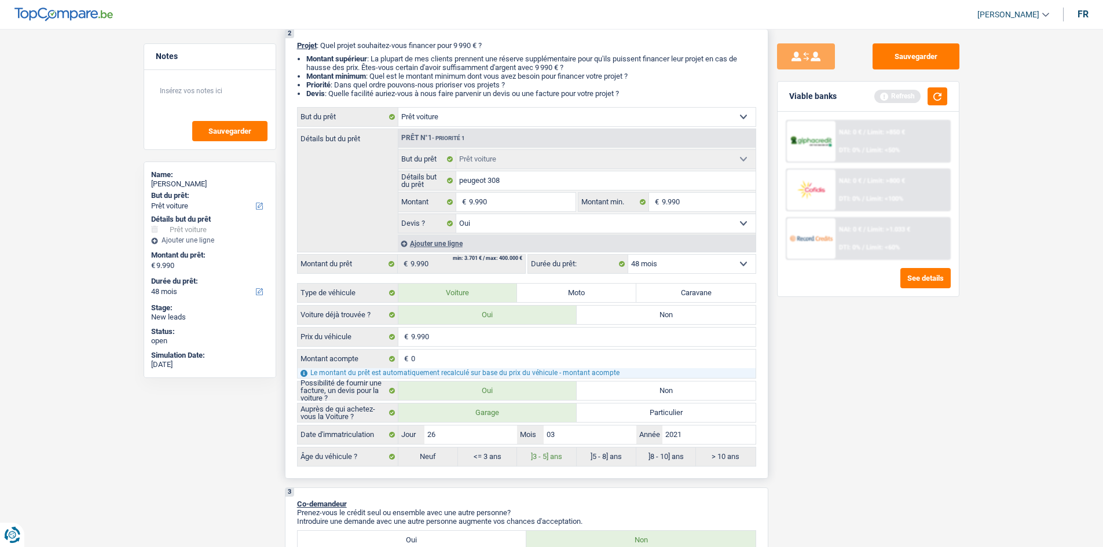
scroll to position [0, 0]
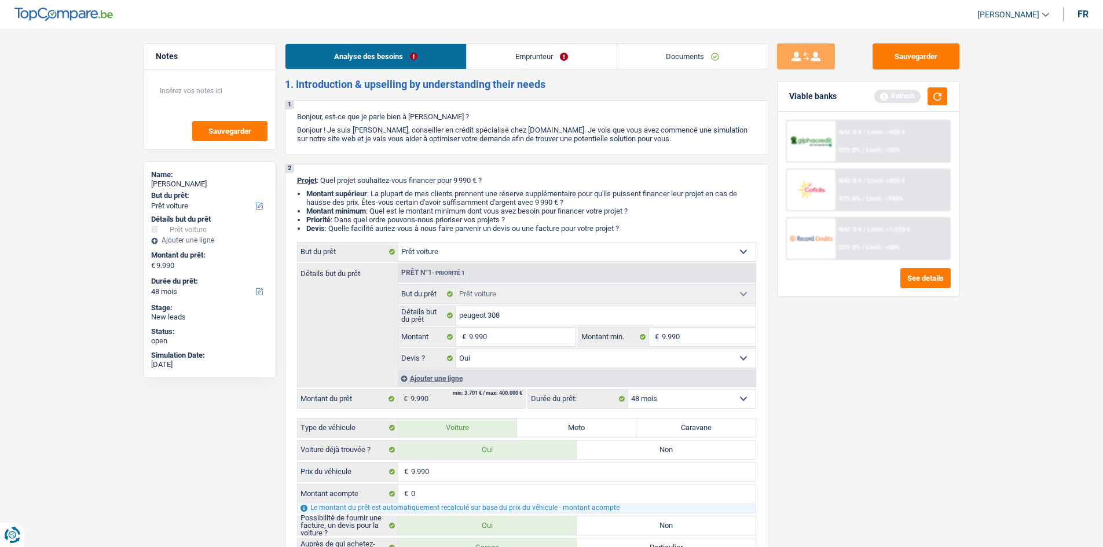
click at [556, 65] on link "Emprunteur" at bounding box center [542, 56] width 150 height 25
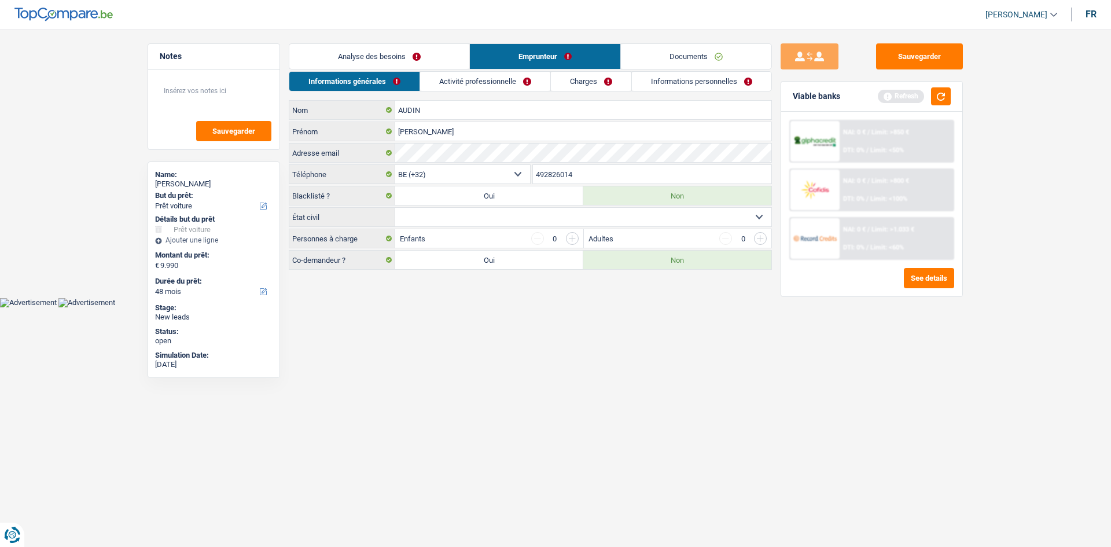
click at [931, 104] on div "Refresh" at bounding box center [914, 96] width 73 height 18
click at [936, 101] on button "button" at bounding box center [941, 96] width 20 height 18
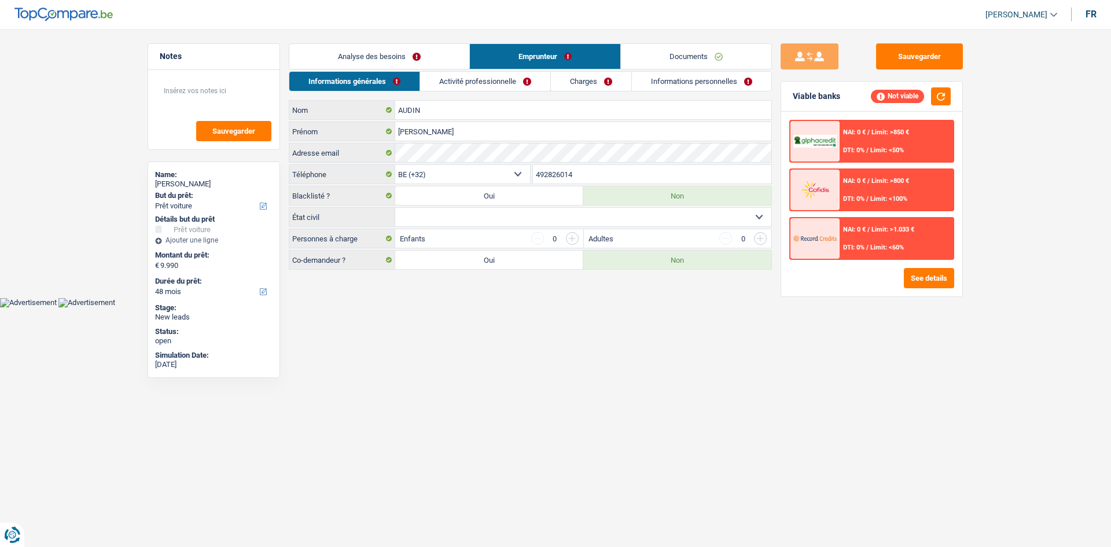
click at [429, 221] on select "Célibataire Marié(e) Cohabitant(e) légal(e) Divorcé(e) Veuf(ve) Séparé (de fait…" at bounding box center [583, 217] width 376 height 19
select select "single"
click at [395, 208] on select "Célibataire Marié(e) Cohabitant(e) légal(e) Divorcé(e) Veuf(ve) Séparé (de fait…" at bounding box center [583, 217] width 376 height 19
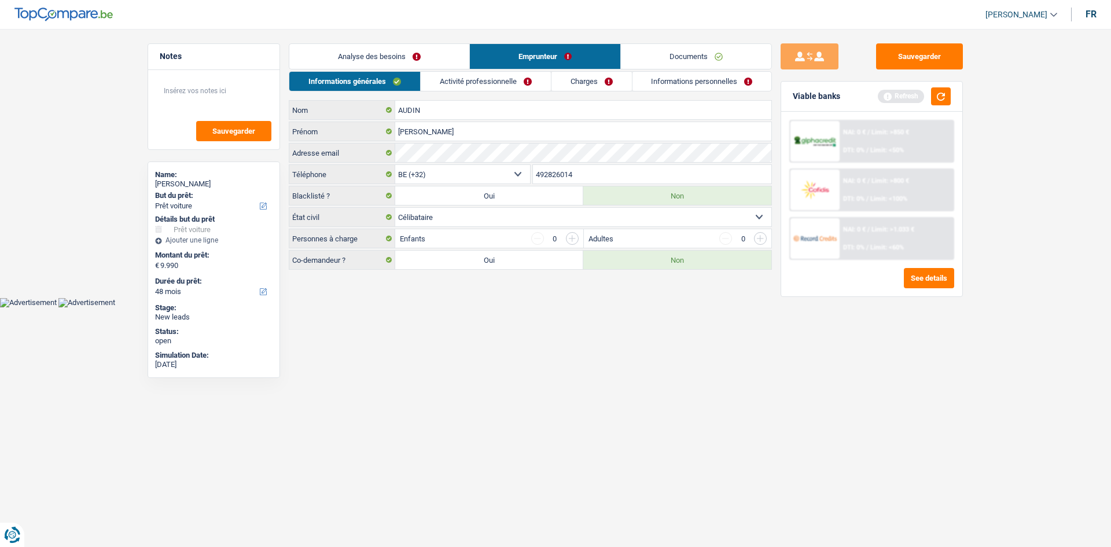
drag, startPoint x: 367, startPoint y: 243, endPoint x: 298, endPoint y: 238, distance: 69.0
click at [298, 238] on label "Personnes à charge" at bounding box center [342, 238] width 106 height 19
drag, startPoint x: 493, startPoint y: 354, endPoint x: 607, endPoint y: 171, distance: 215.0
click at [508, 307] on html "Vous avez le contrôle de vos données Nous utilisons des cookies, tout comme nos…" at bounding box center [555, 153] width 1111 height 307
click at [512, 90] on link "Activité professionnelle" at bounding box center [486, 81] width 130 height 19
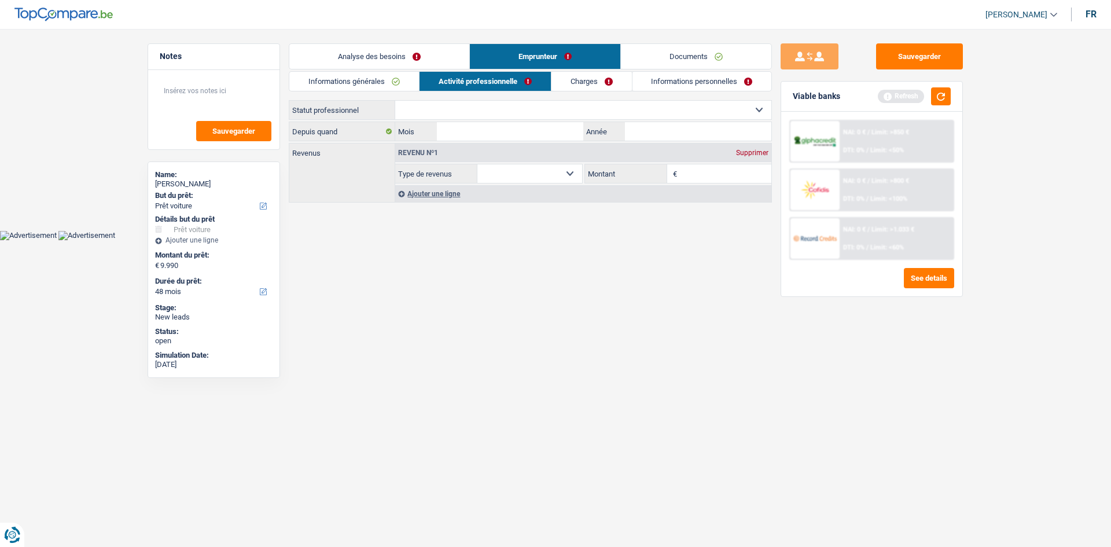
click at [482, 112] on select "Ouvrier Employé privé Employé public Invalide Indépendant Pensionné Chômeur Mut…" at bounding box center [583, 110] width 376 height 19
select select "publicEmployee"
click at [395, 101] on select "Ouvrier Employé privé Employé public Invalide Indépendant Pensionné Chômeur Mut…" at bounding box center [583, 110] width 376 height 19
select select "netSalary"
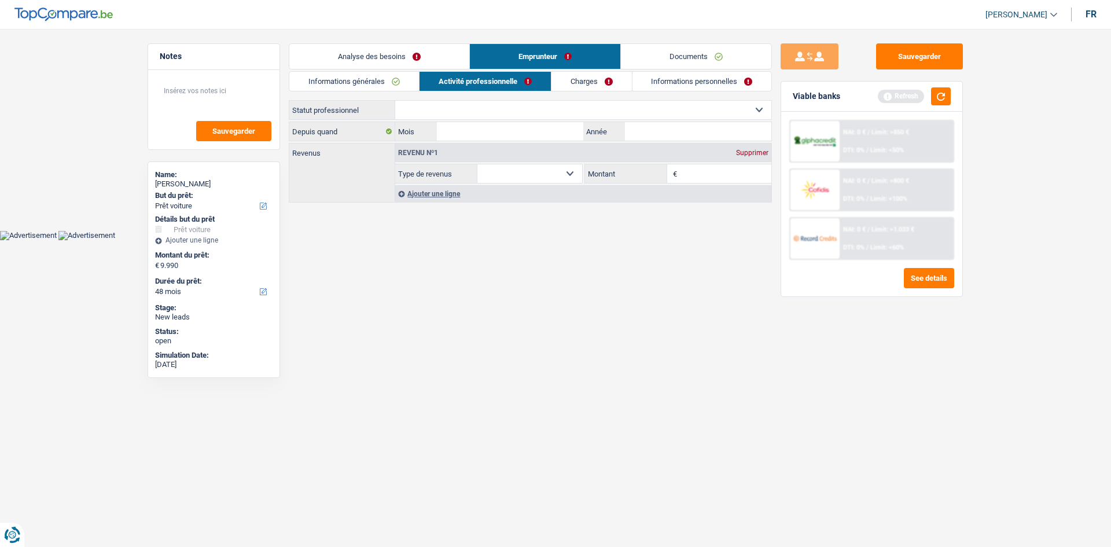
select select "mealVouchers"
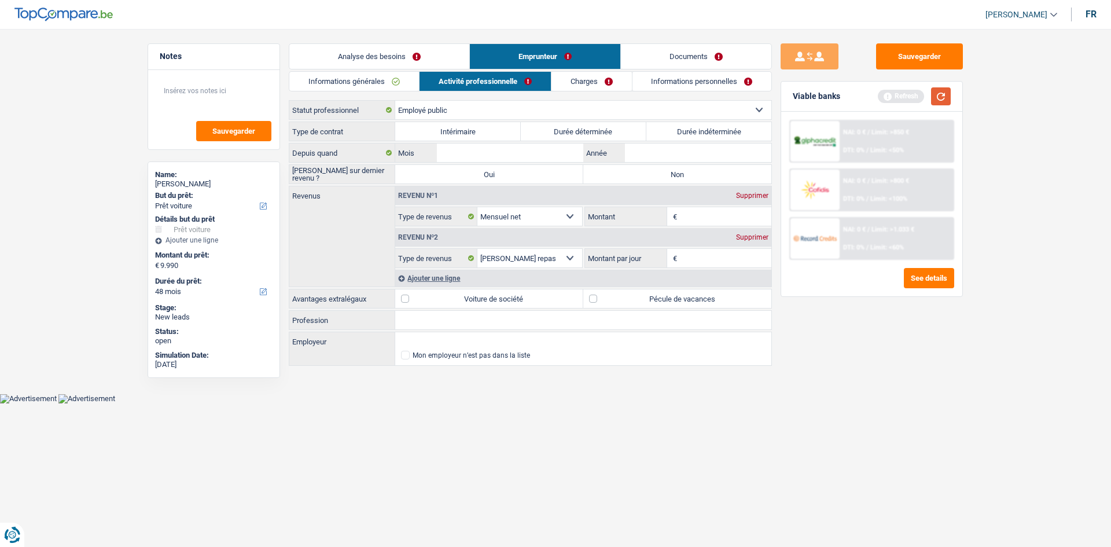
click at [937, 102] on button "button" at bounding box center [941, 96] width 20 height 18
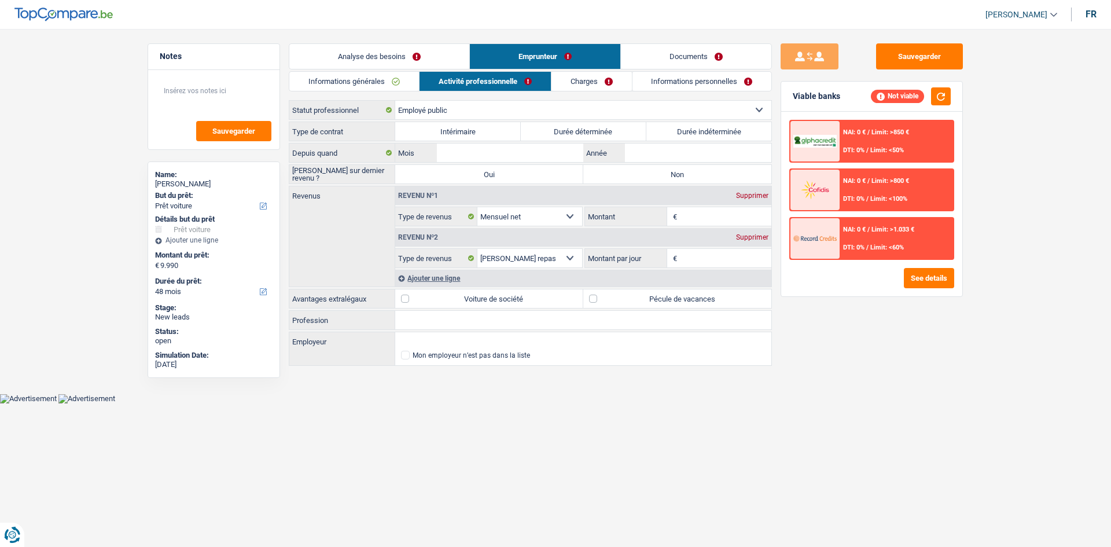
click at [721, 135] on label "Durée indéterminée" at bounding box center [710, 131] width 126 height 19
click at [721, 135] on input "Durée indéterminée" at bounding box center [710, 131] width 126 height 19
radio input "true"
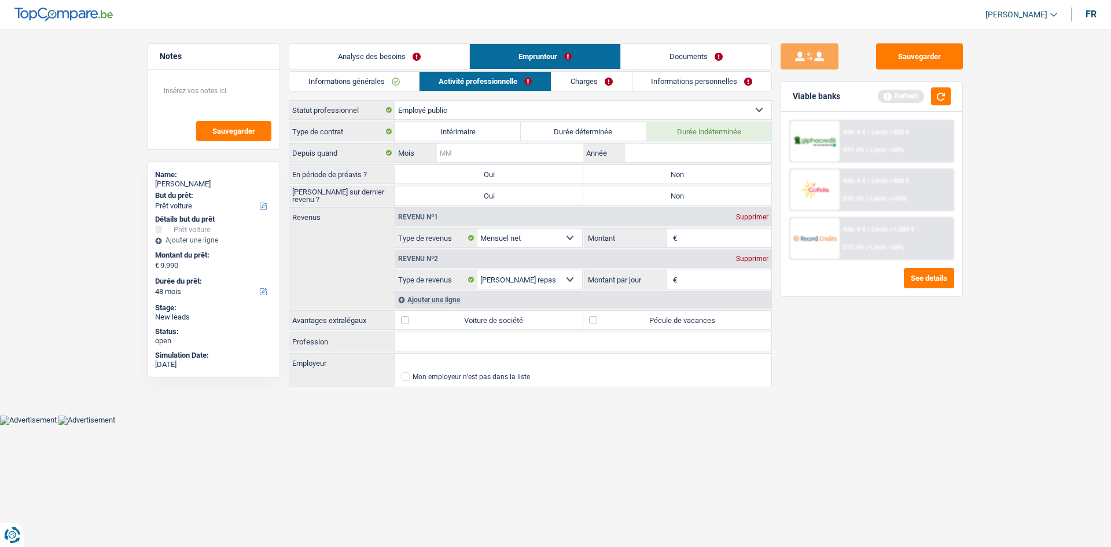
click at [541, 152] on input "Mois" at bounding box center [510, 153] width 146 height 19
click at [654, 150] on input "Année" at bounding box center [698, 153] width 146 height 19
type input "2006"
click at [553, 156] on input "Mois" at bounding box center [510, 153] width 146 height 19
type input "06"
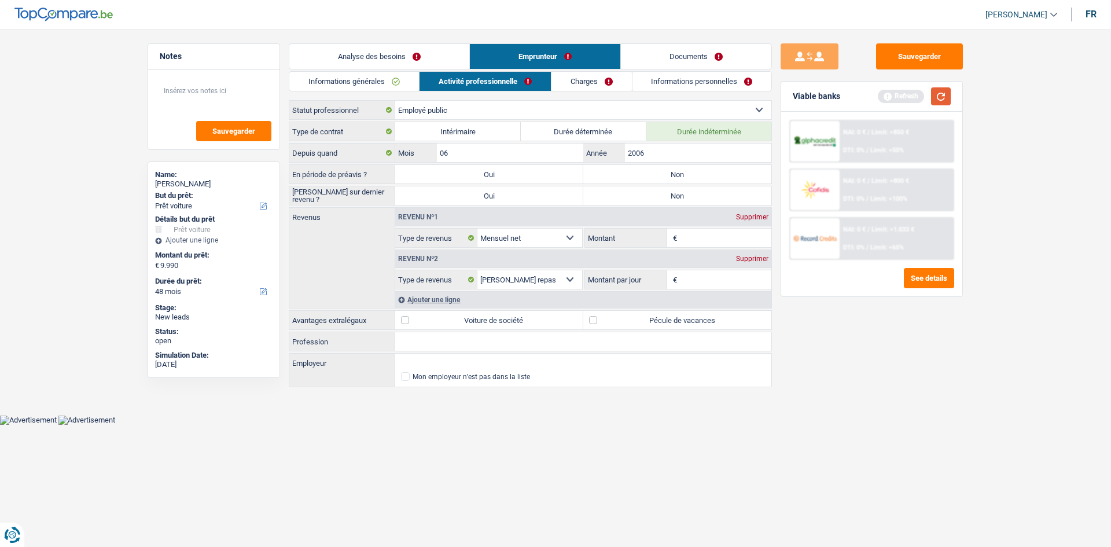
click at [949, 100] on button "button" at bounding box center [941, 96] width 20 height 18
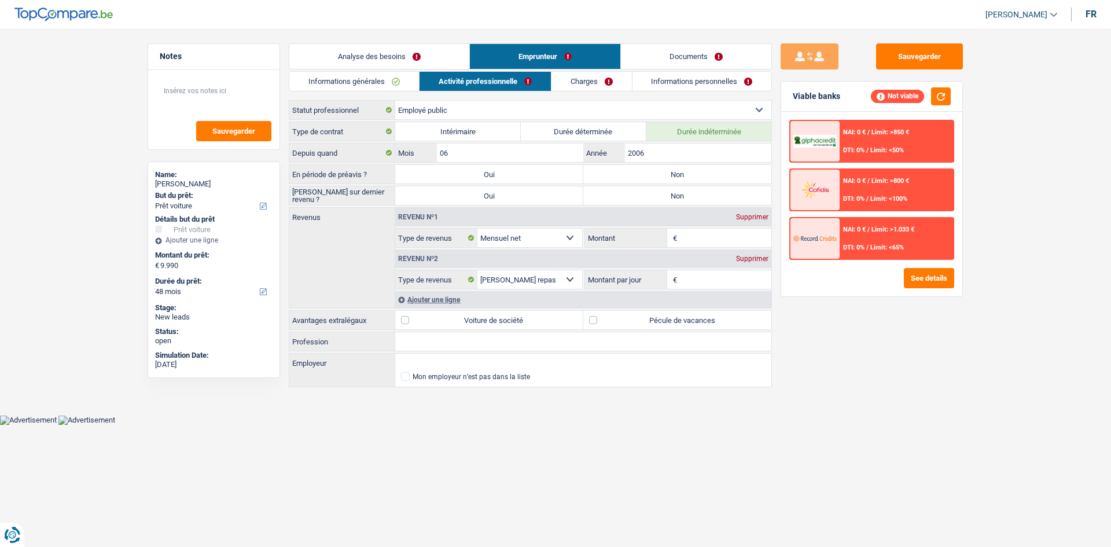
click at [696, 239] on input "Montant" at bounding box center [726, 238] width 92 height 19
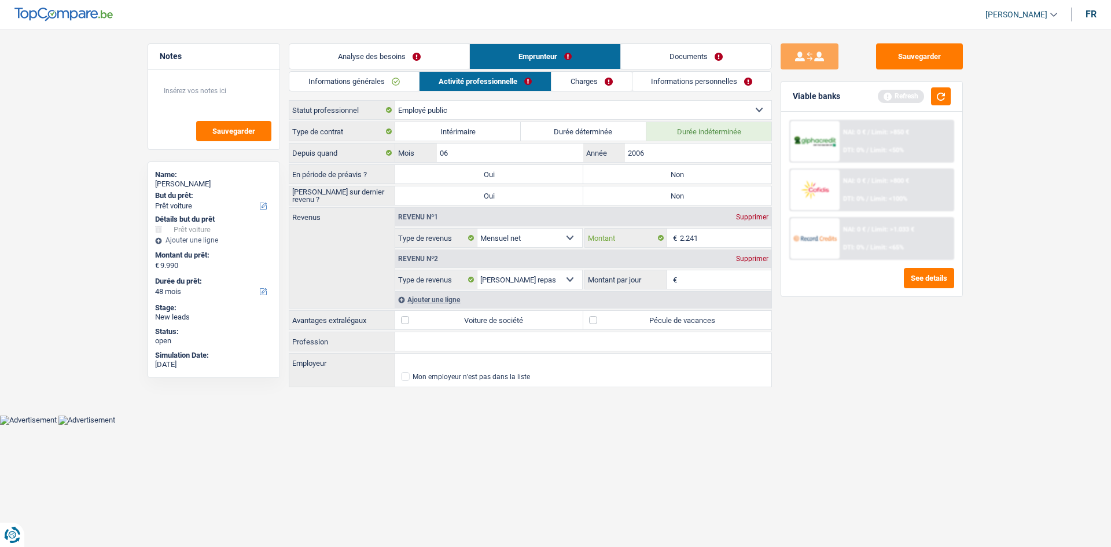
type input "2.241"
click at [831, 362] on div "Sauvegarder Viable banks Refresh NAI: 0 € / Limit: >850 € DTI: 0% / Limit: <50%…" at bounding box center [872, 284] width 200 height 482
click at [700, 271] on input "Montant par jour" at bounding box center [726, 279] width 92 height 19
click at [696, 287] on input "Montant par jour" at bounding box center [726, 279] width 92 height 19
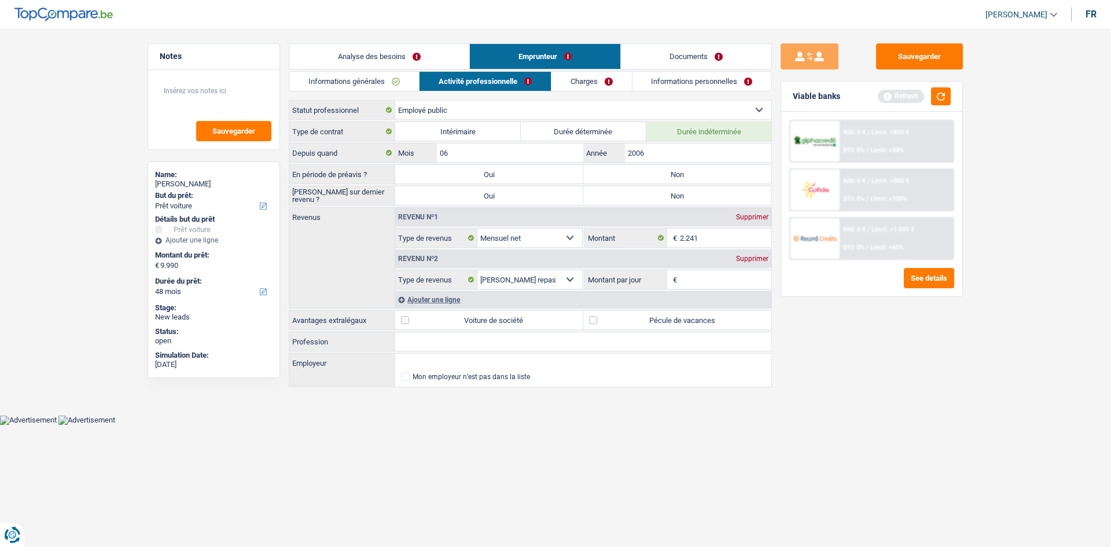
click at [695, 284] on input "Montant par jour" at bounding box center [726, 279] width 92 height 19
type input "4,0"
click at [836, 328] on div "Sauvegarder Viable banks Refresh NAI: 0 € / Limit: >850 € DTI: 0% / Limit: <50%…" at bounding box center [872, 284] width 200 height 482
click at [624, 318] on label "Pécule de vacances" at bounding box center [677, 320] width 188 height 19
click at [624, 318] on input "Pécule de vacances" at bounding box center [677, 320] width 188 height 19
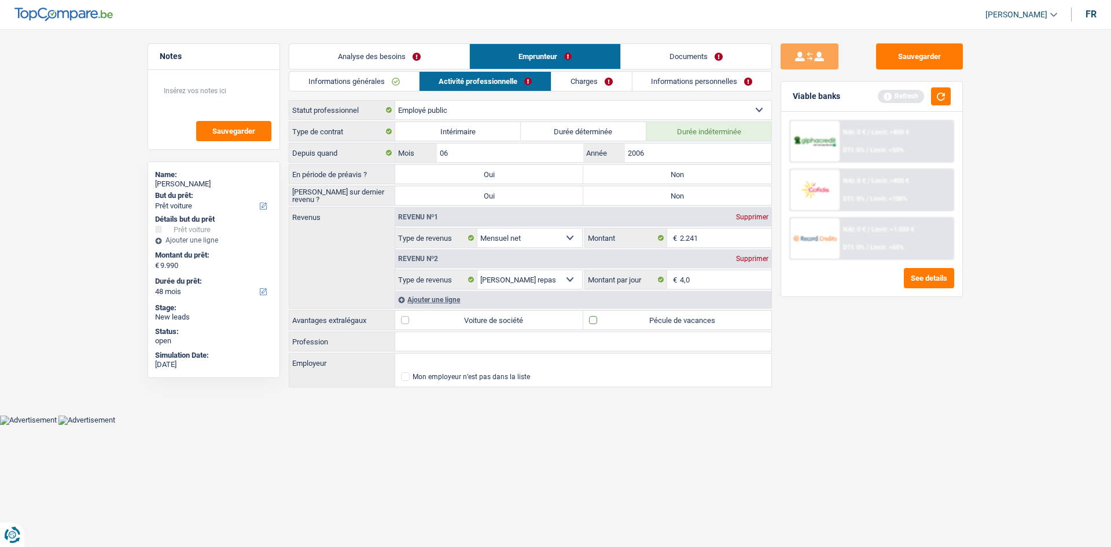
checkbox input "true"
drag, startPoint x: 898, startPoint y: 355, endPoint x: 898, endPoint y: 270, distance: 84.5
click at [898, 352] on div "Sauvegarder Viable banks Refresh NAI: 0 € / Limit: >850 € DTI: 0% / Limit: <50%…" at bounding box center [872, 284] width 200 height 482
click at [931, 97] on div "Refresh" at bounding box center [914, 96] width 73 height 18
click at [942, 91] on button "button" at bounding box center [941, 96] width 20 height 18
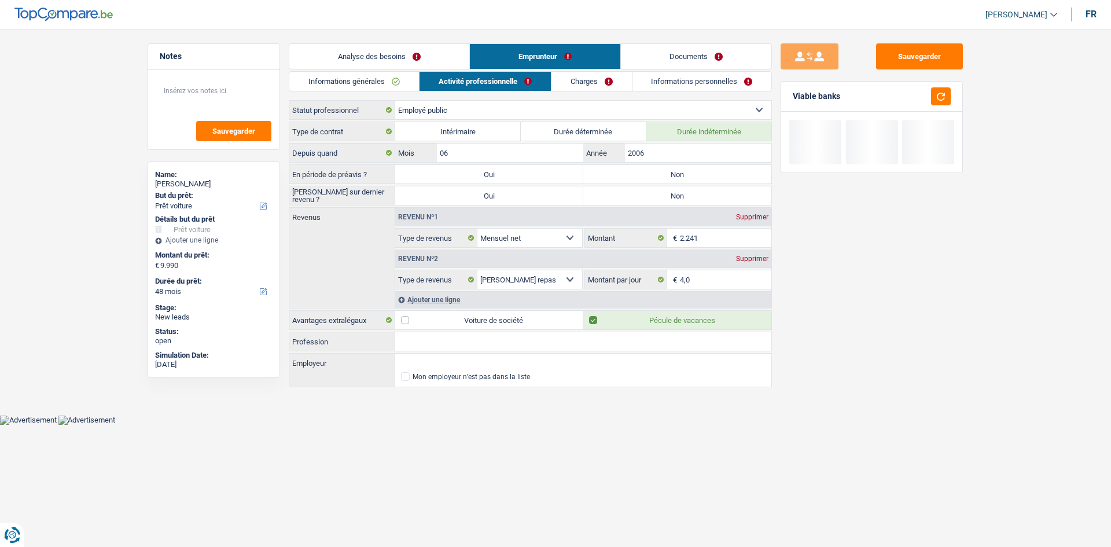
click at [420, 344] on input "Profession" at bounding box center [583, 341] width 376 height 19
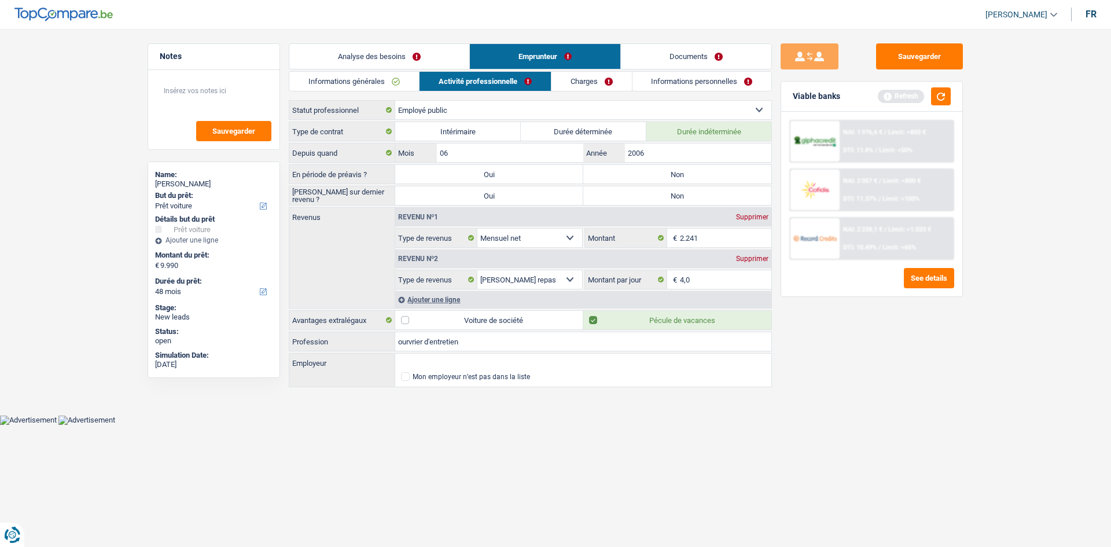
type input "ourvrier d'entretien"
click at [577, 82] on link "Charges" at bounding box center [592, 81] width 80 height 19
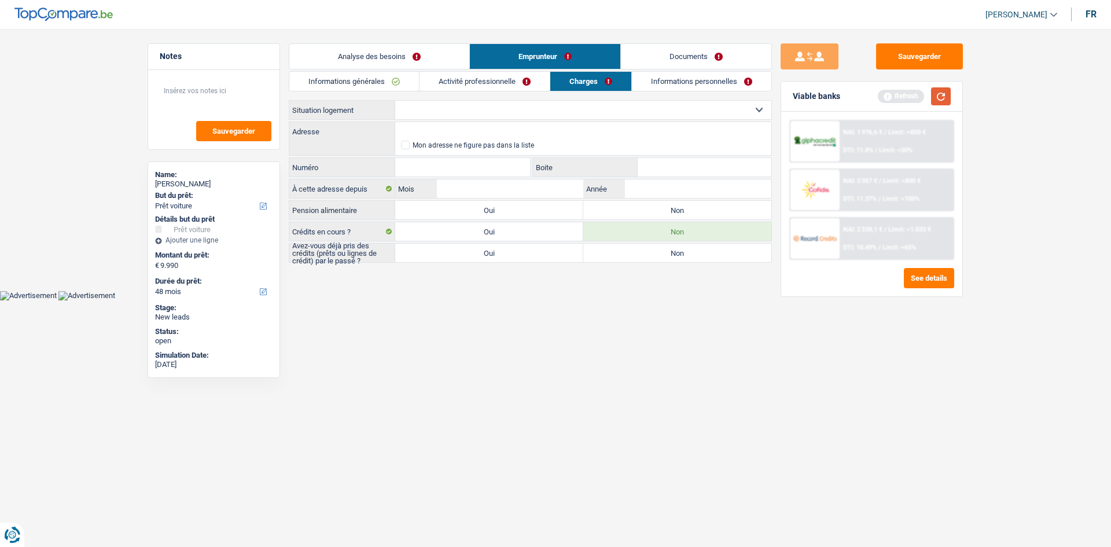
click at [944, 99] on button "button" at bounding box center [941, 96] width 20 height 18
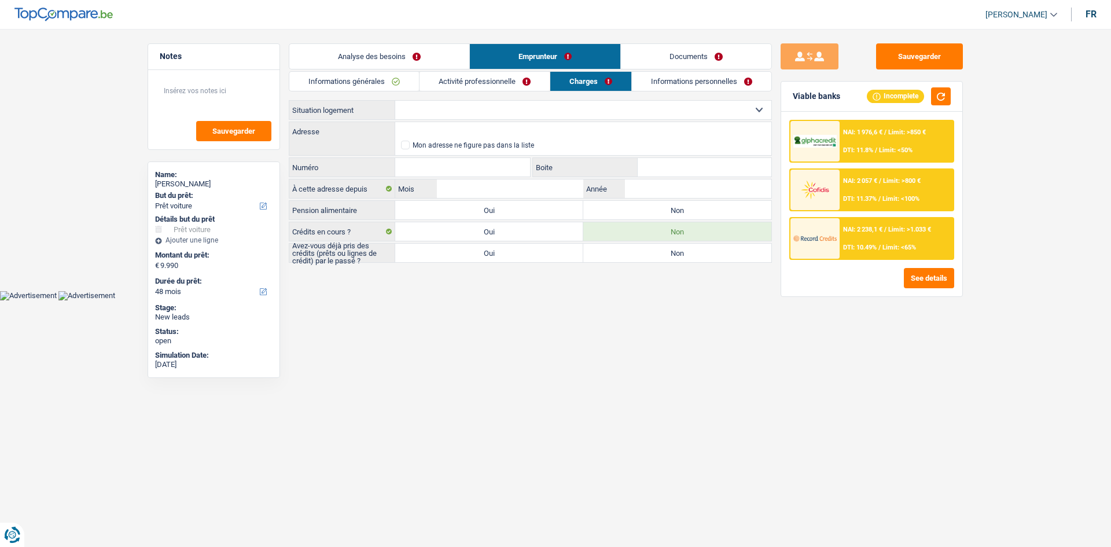
click at [525, 103] on select "Locataire Propriétaire avec prêt hypothécaire Propriétaire sans prêt hypothécai…" at bounding box center [583, 110] width 376 height 19
select select "liveWithParents"
click at [395, 101] on select "Locataire Propriétaire avec prêt hypothécaire Propriétaire sans prêt hypothécai…" at bounding box center [583, 110] width 376 height 19
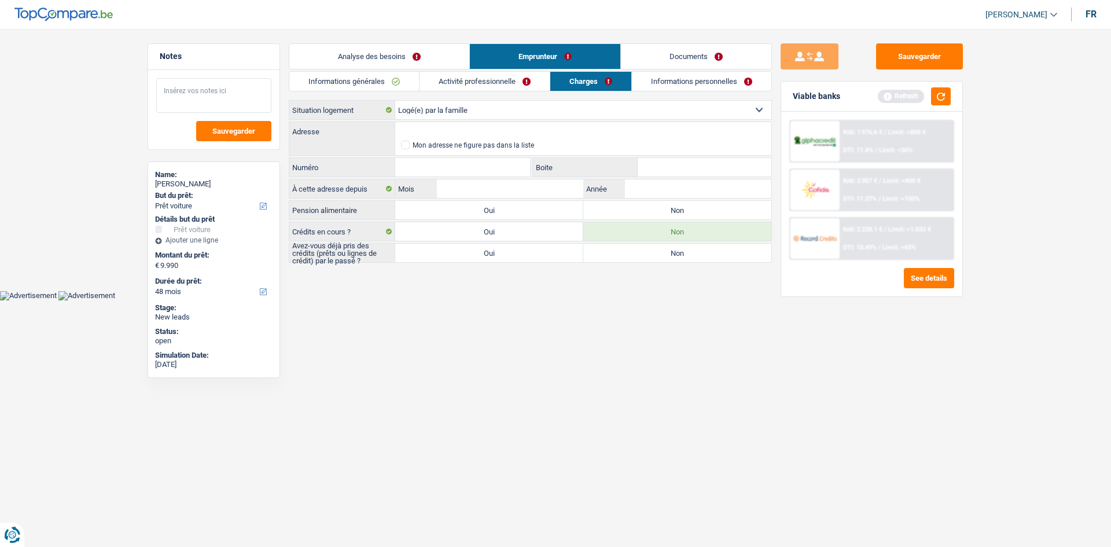
click at [207, 90] on textarea at bounding box center [213, 95] width 115 height 35
type textarea "monsieur est logé par son père"
click at [935, 97] on button "button" at bounding box center [941, 96] width 20 height 18
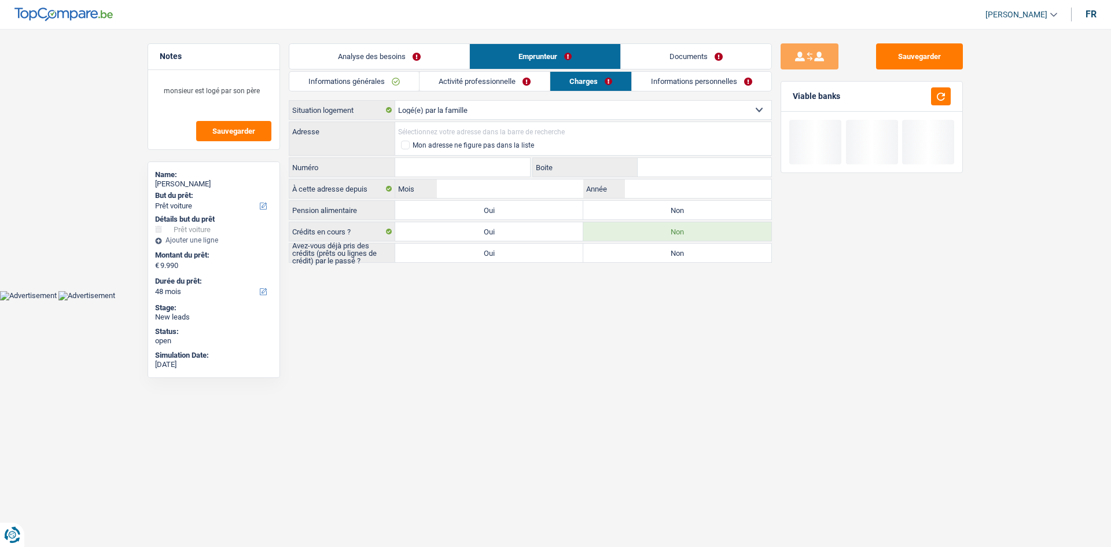
click at [447, 126] on input "Adresse" at bounding box center [583, 131] width 376 height 19
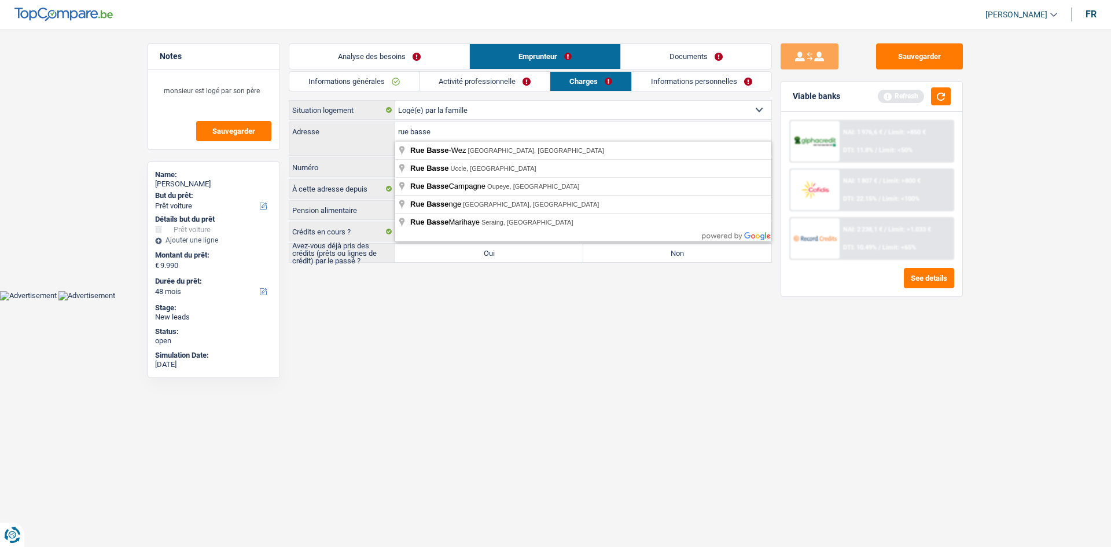
type input "rue basse"
click at [470, 300] on html "Vous avez le contrôle de vos données Nous utilisons des cookies, tout comme nos…" at bounding box center [555, 150] width 1111 height 300
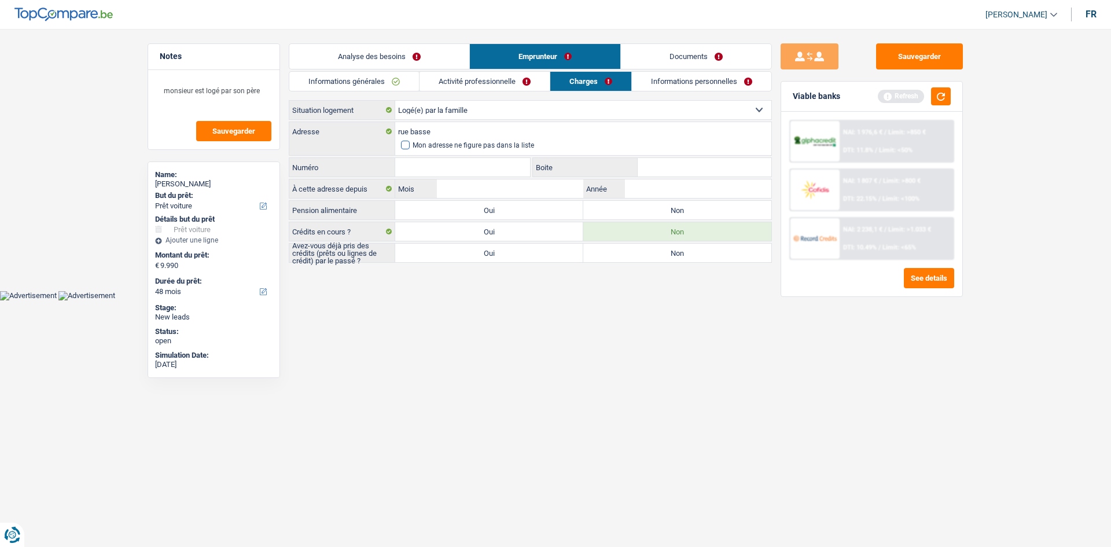
click at [413, 148] on div "Mon adresse ne figure pas dans la liste" at bounding box center [474, 145] width 122 height 7
click at [401, 145] on input "Mon adresse ne figure pas dans la liste" at bounding box center [401, 145] width 0 height 0
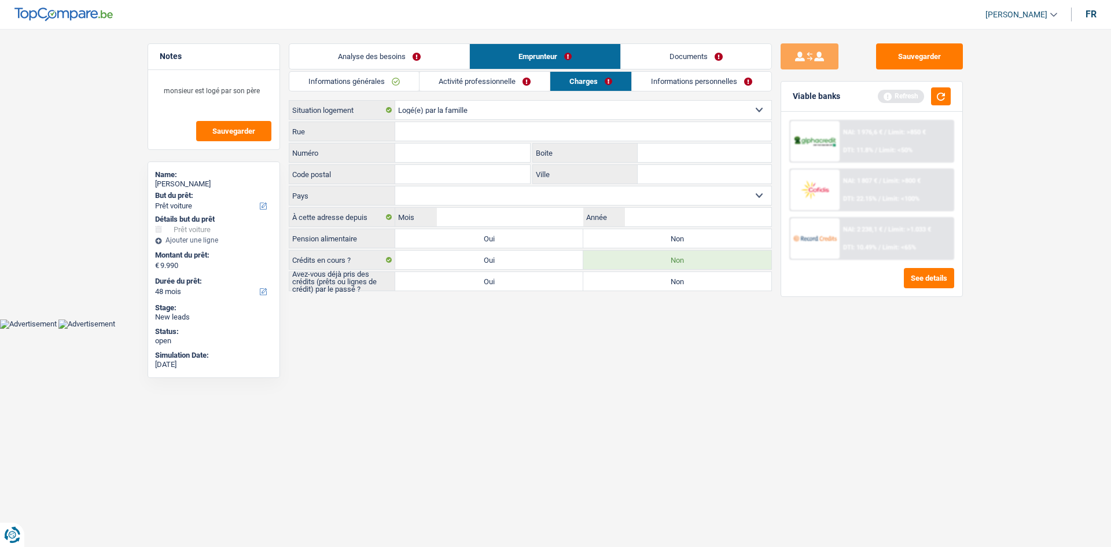
click at [413, 178] on input "Code postal" at bounding box center [462, 174] width 135 height 19
type input "7372"
click at [419, 153] on input "Numéro" at bounding box center [462, 153] width 135 height 19
type input "57"
click at [413, 135] on input "Rue" at bounding box center [583, 131] width 376 height 19
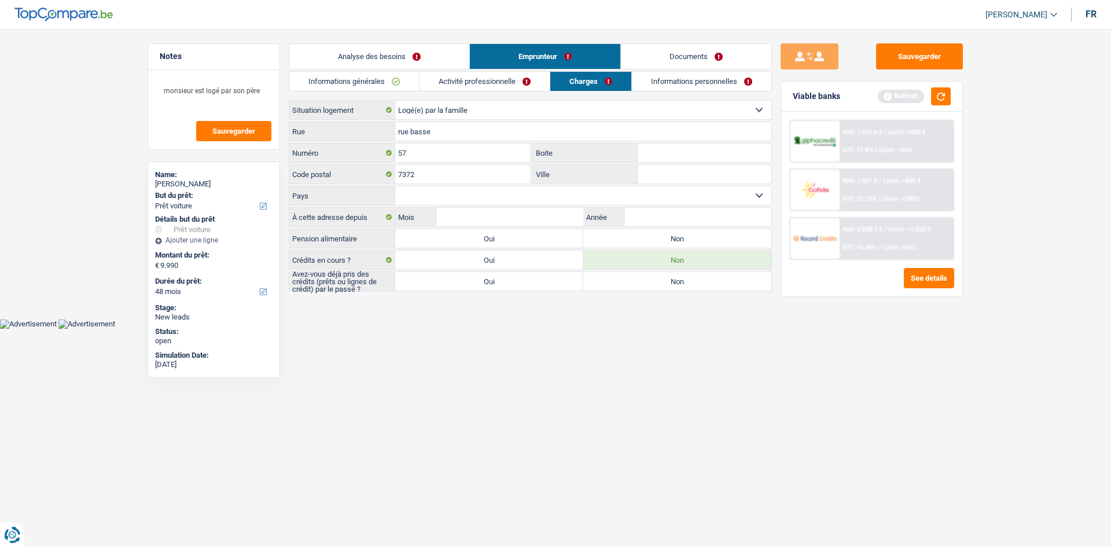
type input "rue basse"
click at [559, 329] on html "Vous avez le contrôle de vos données Nous utilisons des cookies, tout comme nos…" at bounding box center [555, 164] width 1111 height 329
click at [664, 177] on input "Ville" at bounding box center [705, 174] width 134 height 19
click at [415, 175] on input "7372" at bounding box center [462, 174] width 135 height 19
type input "7370"
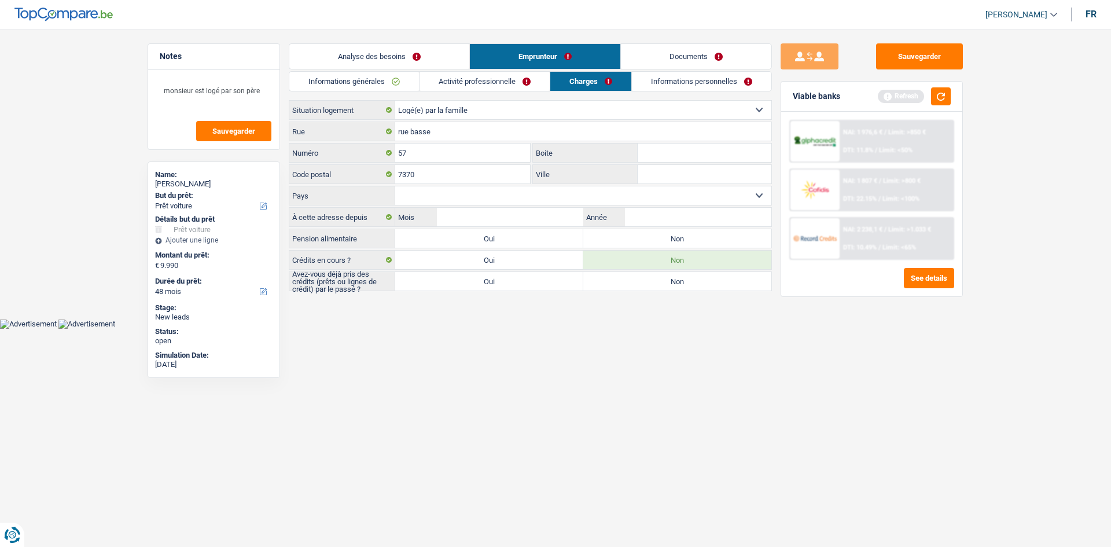
click at [650, 172] on input "Ville" at bounding box center [705, 174] width 134 height 19
type input "Doux"
click at [618, 329] on html "Vous avez le contrôle de vos données Nous utilisons des cookies, tout comme nos…" at bounding box center [555, 164] width 1111 height 329
click at [934, 103] on button "button" at bounding box center [941, 96] width 20 height 18
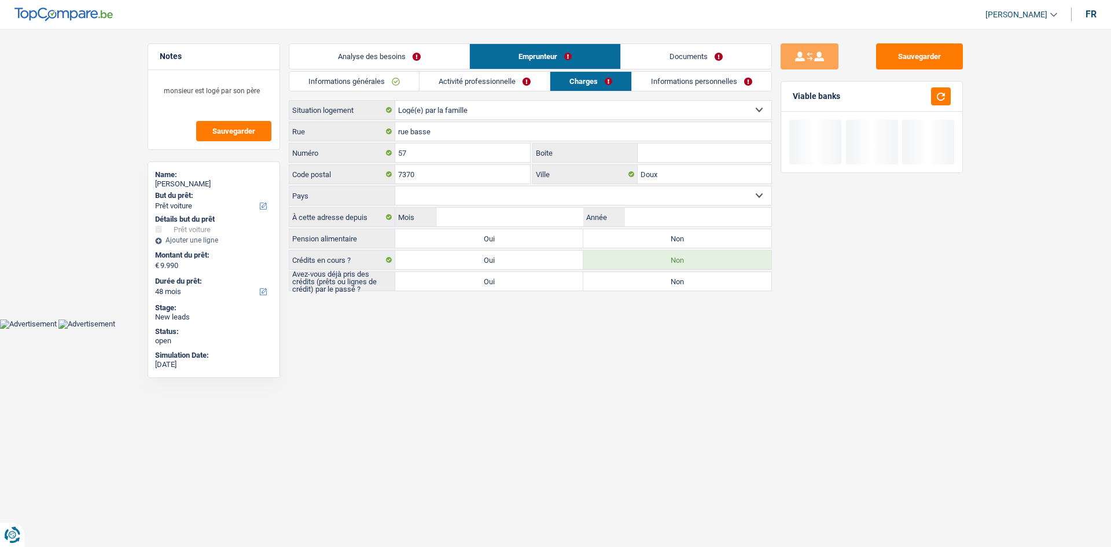
click at [446, 193] on select "Belgique Luxembourg Sélectionner une option" at bounding box center [583, 195] width 376 height 19
select select "BE"
click at [395, 186] on select "Belgique Luxembourg Sélectionner une option" at bounding box center [583, 195] width 376 height 19
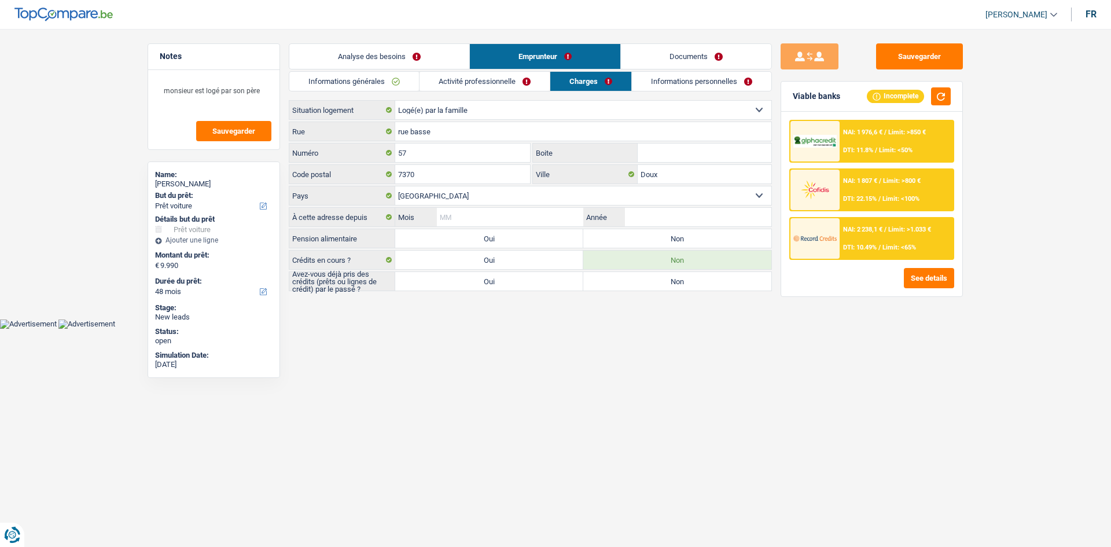
click at [494, 225] on input "Mois" at bounding box center [510, 217] width 146 height 19
click at [645, 213] on input "Année" at bounding box center [698, 217] width 146 height 19
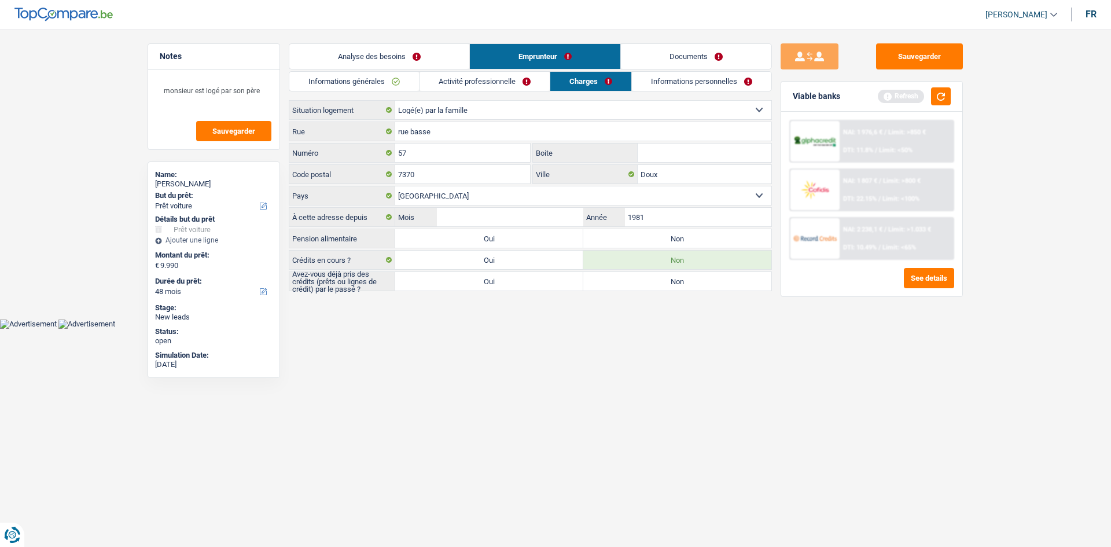
type input "1981"
click at [484, 221] on input "Mois" at bounding box center [510, 217] width 146 height 19
click at [586, 329] on html "Vous avez le contrôle de vos données Nous utilisons des cookies, tout comme nos…" at bounding box center [555, 164] width 1111 height 329
click at [936, 94] on button "button" at bounding box center [941, 96] width 20 height 18
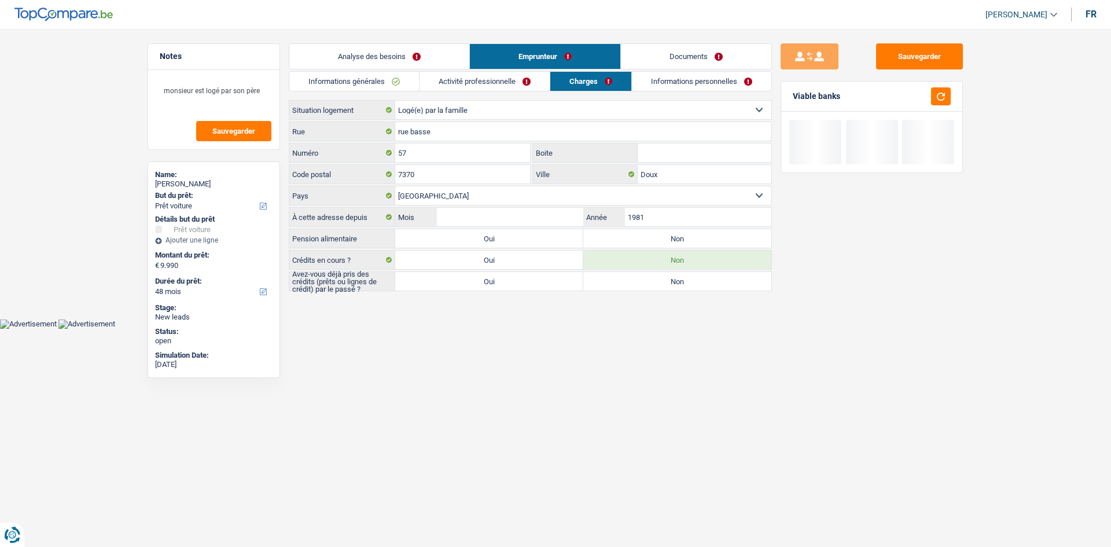
click at [463, 244] on label "Oui" at bounding box center [489, 238] width 188 height 19
click at [463, 244] on input "Oui" at bounding box center [489, 238] width 188 height 19
radio input "true"
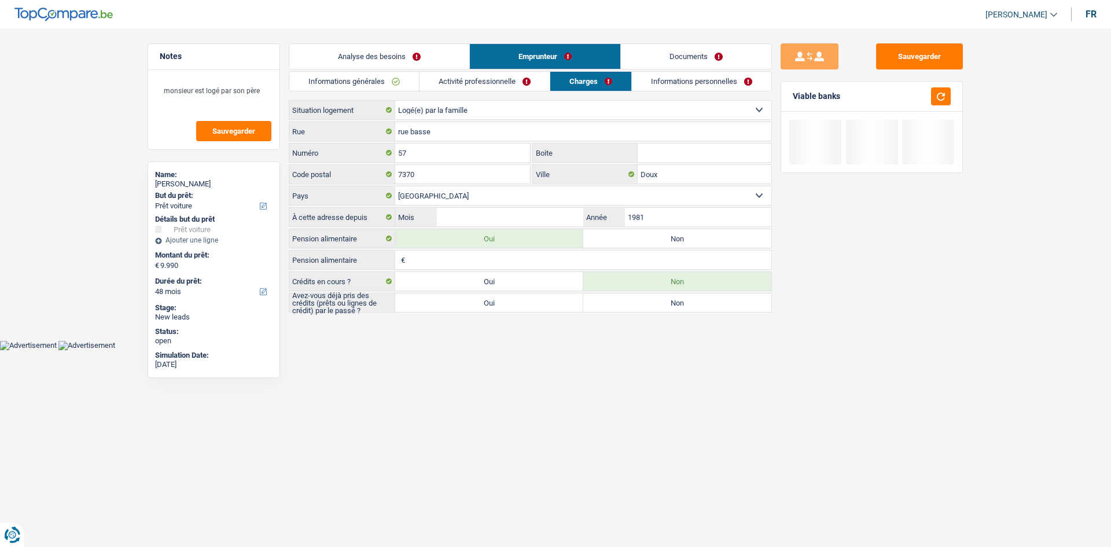
click at [464, 264] on input "Pension alimentaire" at bounding box center [589, 260] width 363 height 19
click at [934, 98] on button "button" at bounding box center [941, 96] width 20 height 18
click at [524, 261] on input "Pension alimentaire" at bounding box center [589, 260] width 363 height 19
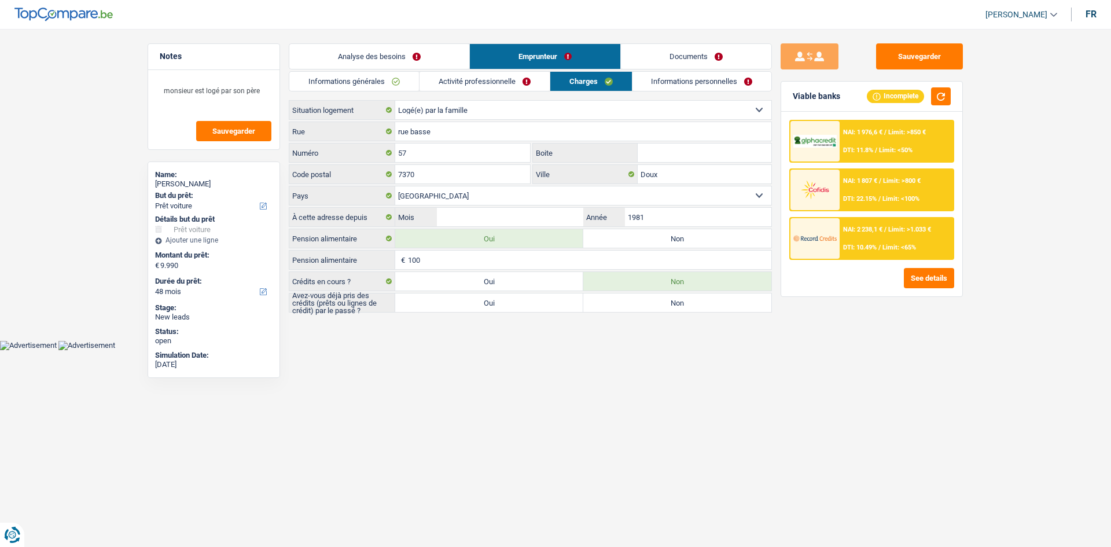
type input "100"
click at [503, 350] on html "Vous avez le contrôle de vos données Nous utilisons des cookies, tout comme nos…" at bounding box center [555, 175] width 1111 height 350
click at [450, 301] on label "Oui" at bounding box center [489, 302] width 188 height 19
click at [450, 301] on input "Oui" at bounding box center [489, 302] width 188 height 19
radio input "true"
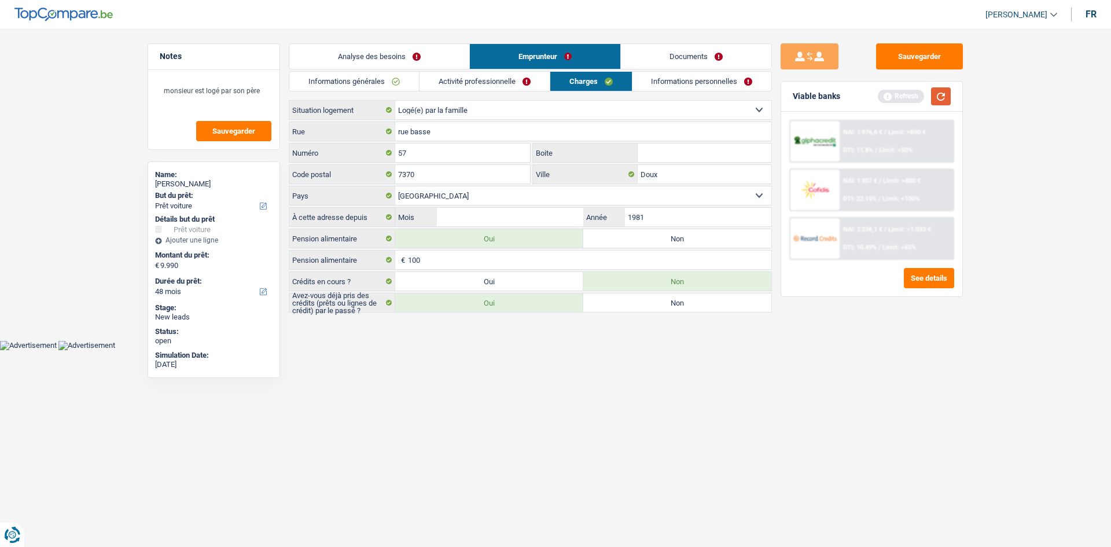
click at [938, 100] on button "button" at bounding box center [941, 96] width 20 height 18
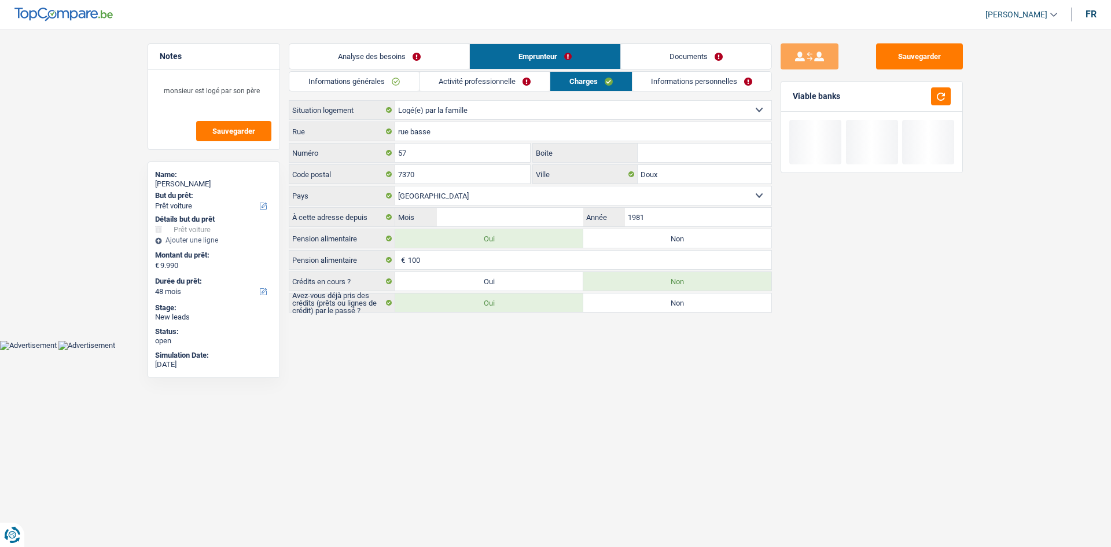
click at [696, 87] on link "Informations personnelles" at bounding box center [702, 81] width 139 height 19
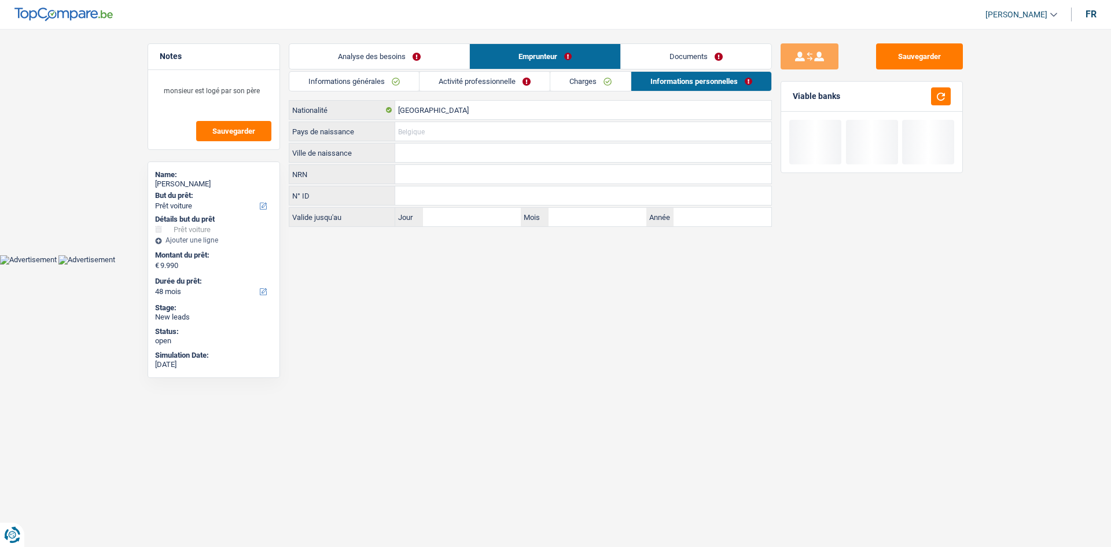
click at [461, 131] on input "Pays de naissance" at bounding box center [583, 131] width 376 height 19
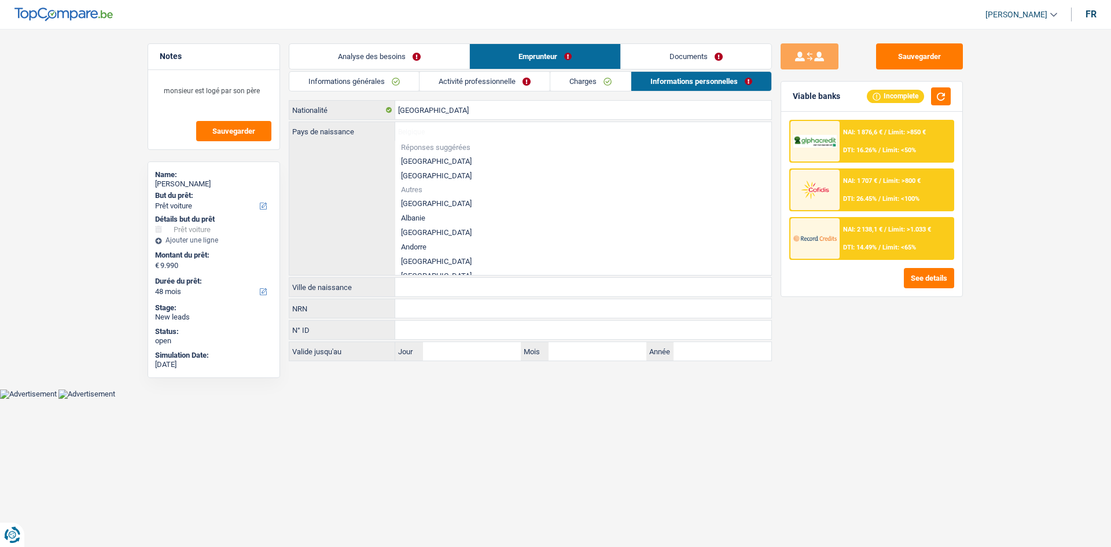
click at [431, 158] on li "[GEOGRAPHIC_DATA]" at bounding box center [583, 161] width 376 height 14
type input "[GEOGRAPHIC_DATA]"
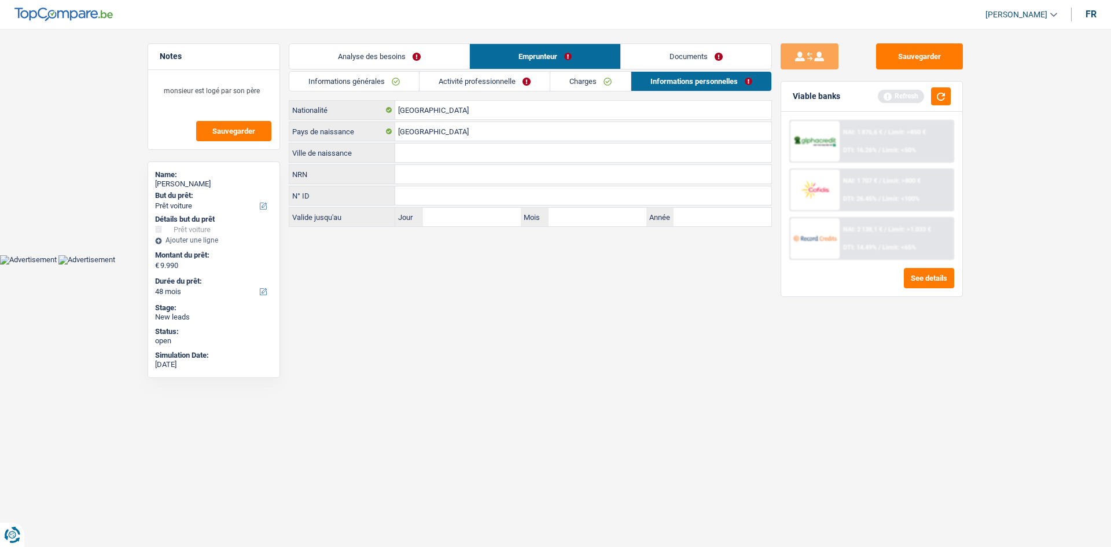
click at [421, 156] on input "Ville de naissance" at bounding box center [583, 153] width 376 height 19
drag, startPoint x: 432, startPoint y: 158, endPoint x: 311, endPoint y: 156, distance: 120.4
click at [313, 156] on div "bOUSSU Ville de naissance" at bounding box center [530, 153] width 482 height 19
type input "Boussu"
click at [426, 174] on input "NRN" at bounding box center [583, 174] width 376 height 19
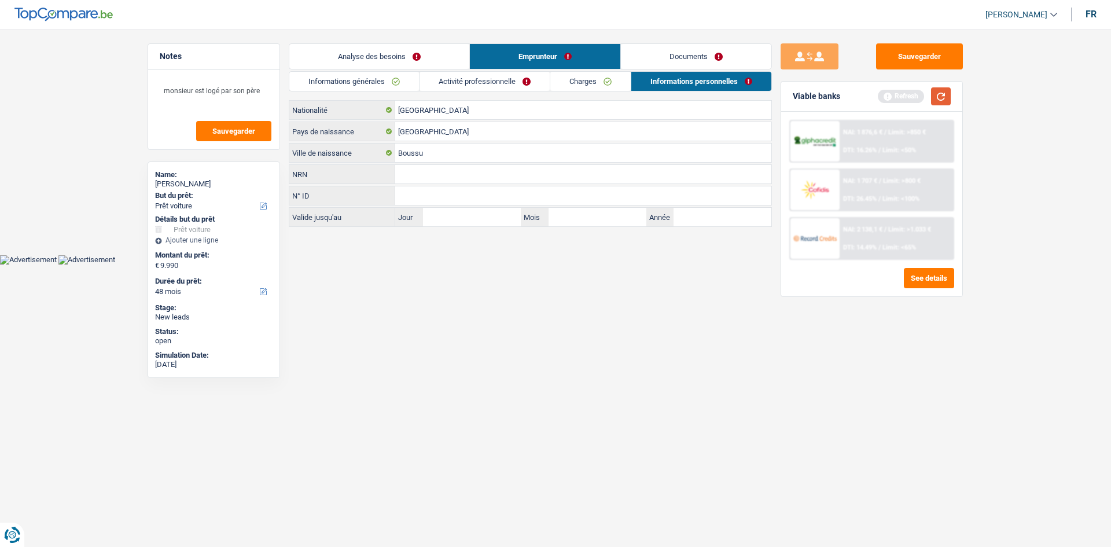
click at [947, 91] on button "button" at bounding box center [941, 96] width 20 height 18
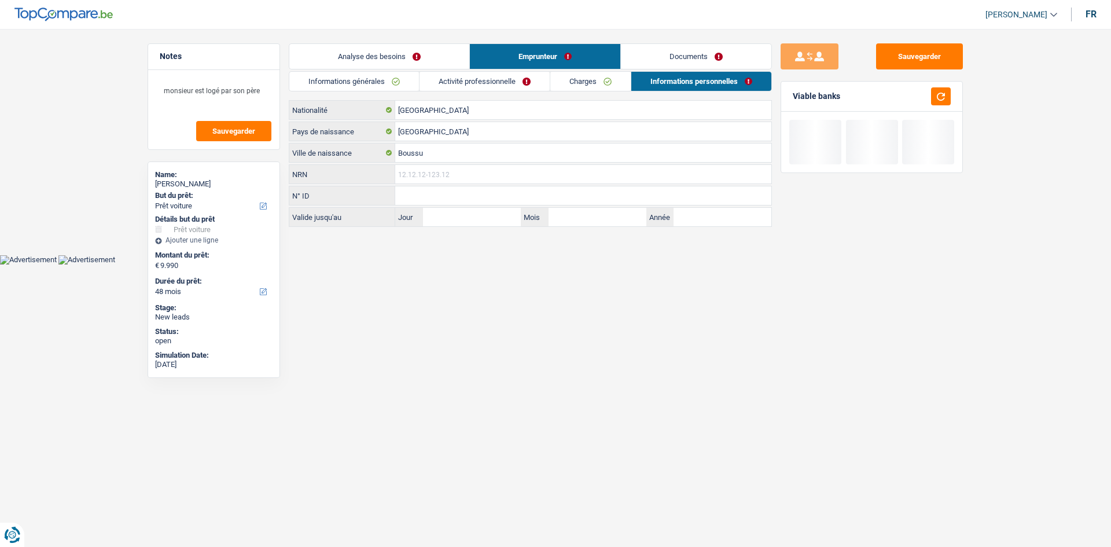
click at [425, 171] on input "NRN" at bounding box center [583, 174] width 376 height 19
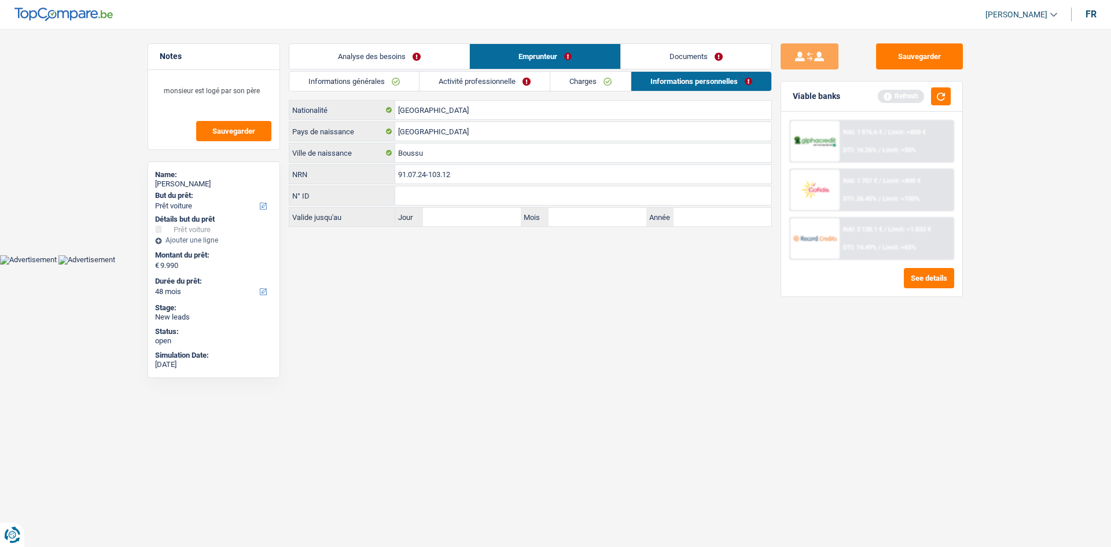
click at [402, 174] on input "91.07.24-103.12" at bounding box center [583, 174] width 376 height 19
drag, startPoint x: 457, startPoint y: 169, endPoint x: 325, endPoint y: 175, distance: 132.1
click at [332, 173] on div "10.72.41-031.28 NRN" at bounding box center [530, 174] width 482 height 19
click at [435, 172] on input "81.01.24" at bounding box center [583, 174] width 376 height 19
type input "81.01.24-103.12"
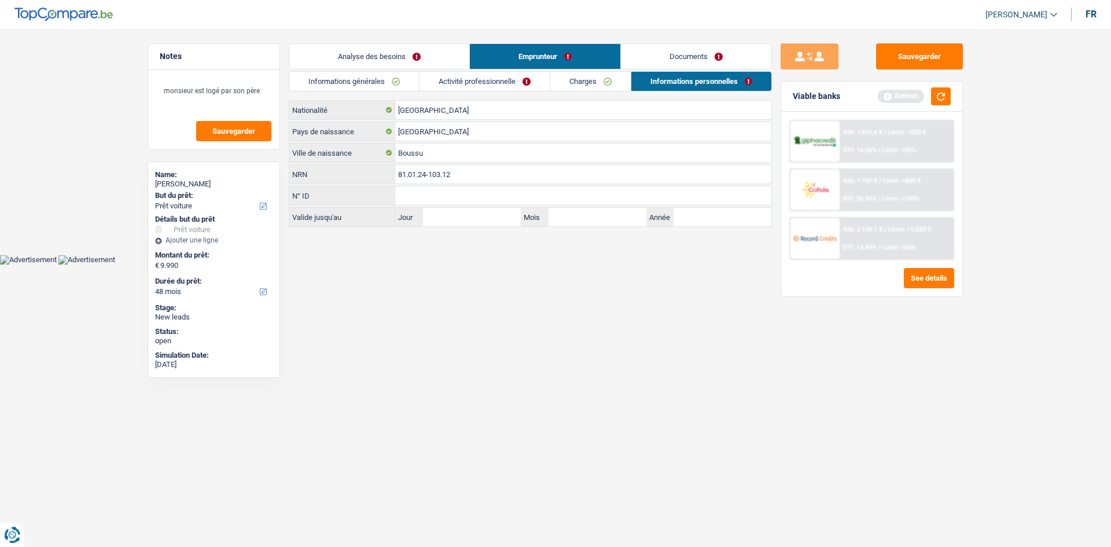
click at [408, 265] on html "Vous avez le contrôle de vos données Nous utilisons des cookies, tout comme nos…" at bounding box center [555, 132] width 1111 height 265
click at [942, 93] on button "button" at bounding box center [941, 96] width 20 height 18
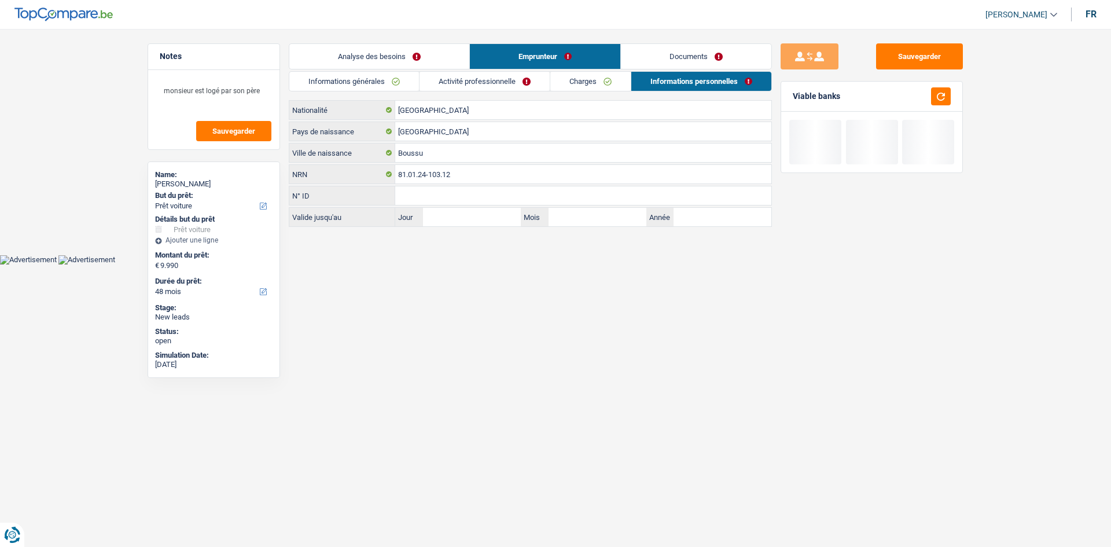
click at [561, 83] on link "Charges" at bounding box center [590, 81] width 80 height 19
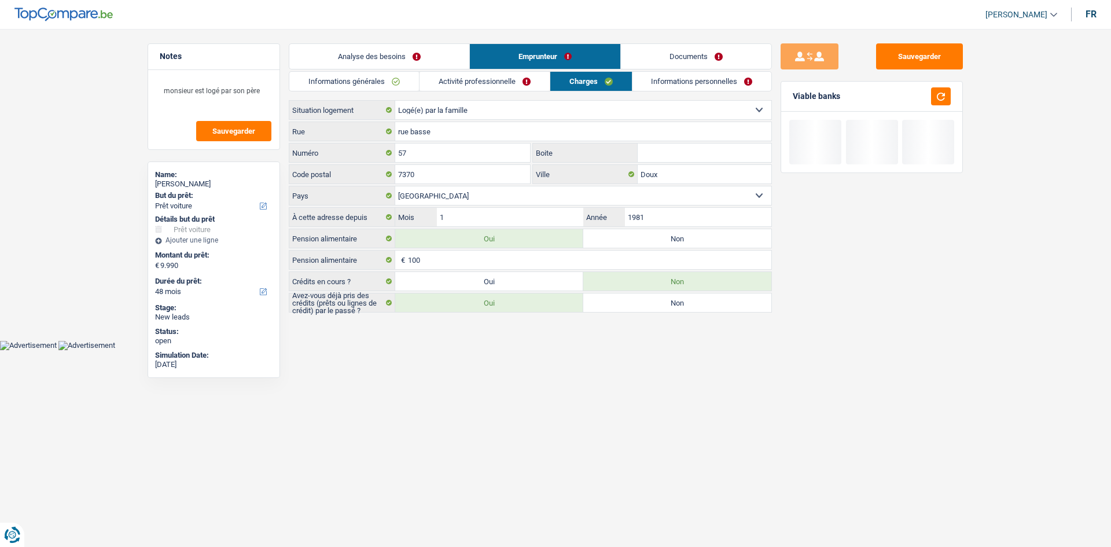
click at [513, 84] on link "Activité professionnelle" at bounding box center [485, 81] width 130 height 19
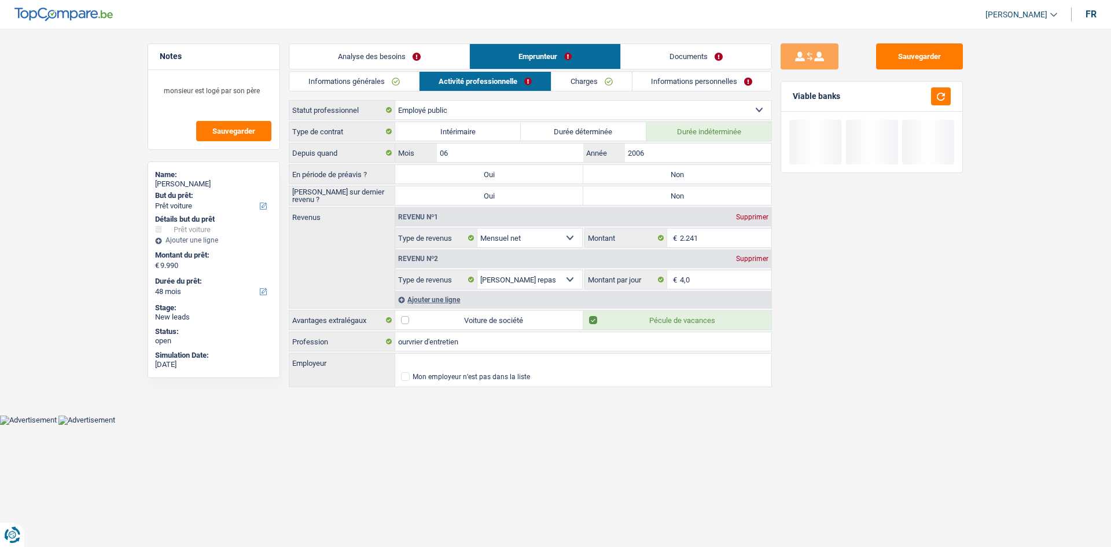
click at [334, 79] on link "Informations générales" at bounding box center [354, 81] width 130 height 19
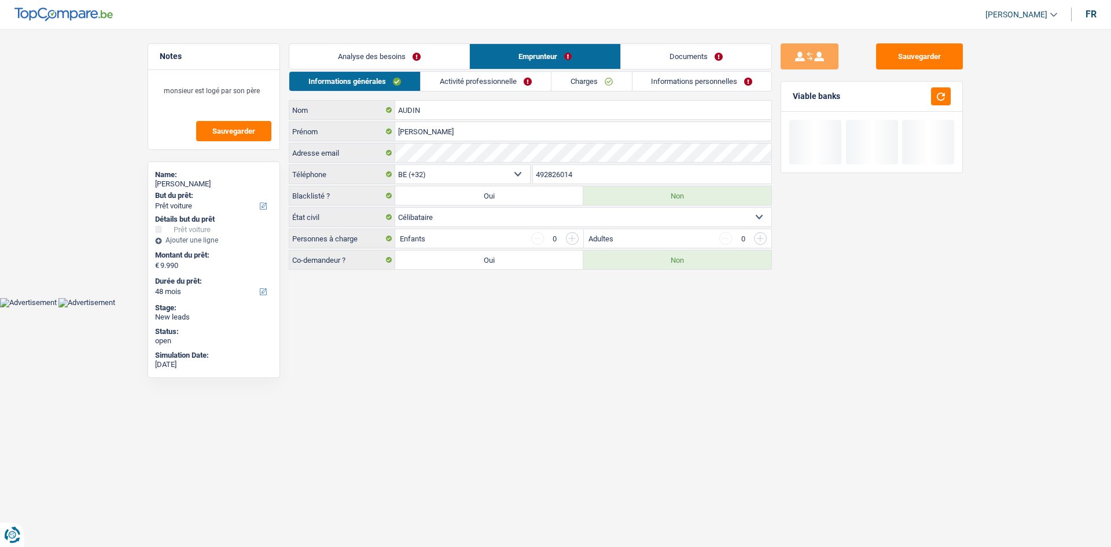
click at [335, 64] on link "Analyse des besoins" at bounding box center [379, 56] width 180 height 25
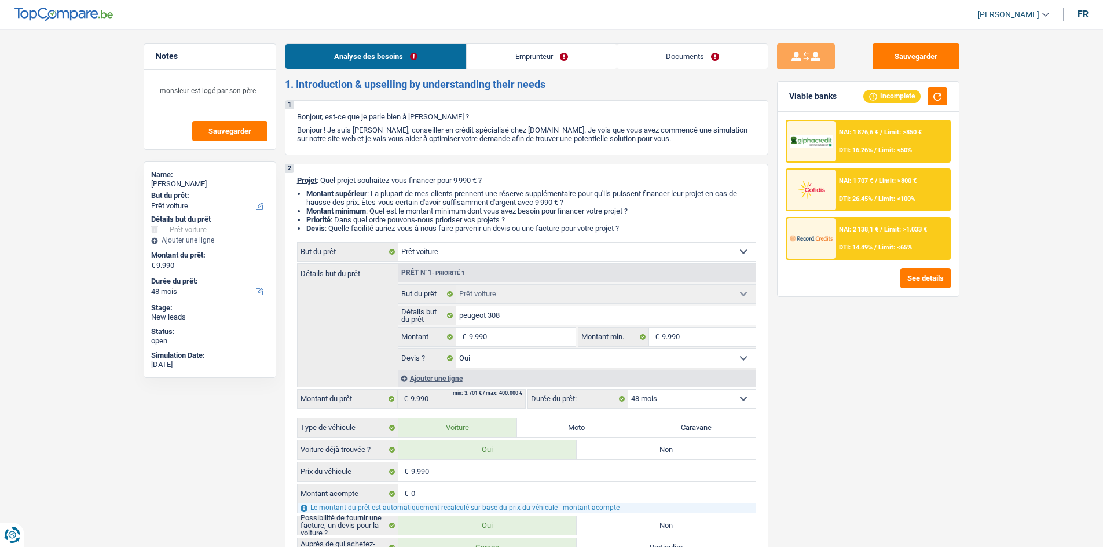
click at [561, 50] on link "Emprunteur" at bounding box center [542, 56] width 150 height 25
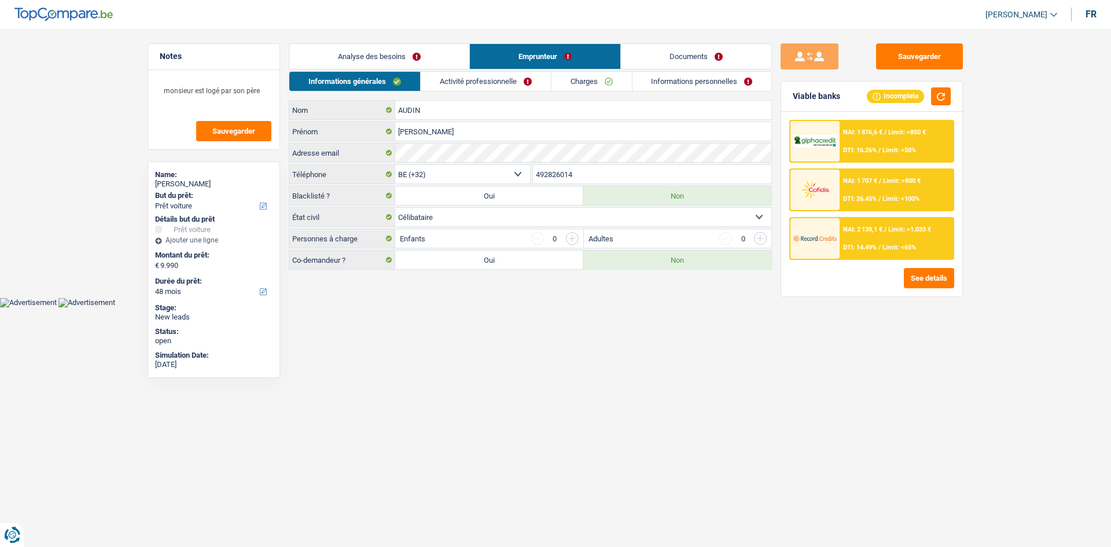
click at [492, 82] on link "Activité professionnelle" at bounding box center [486, 81] width 130 height 19
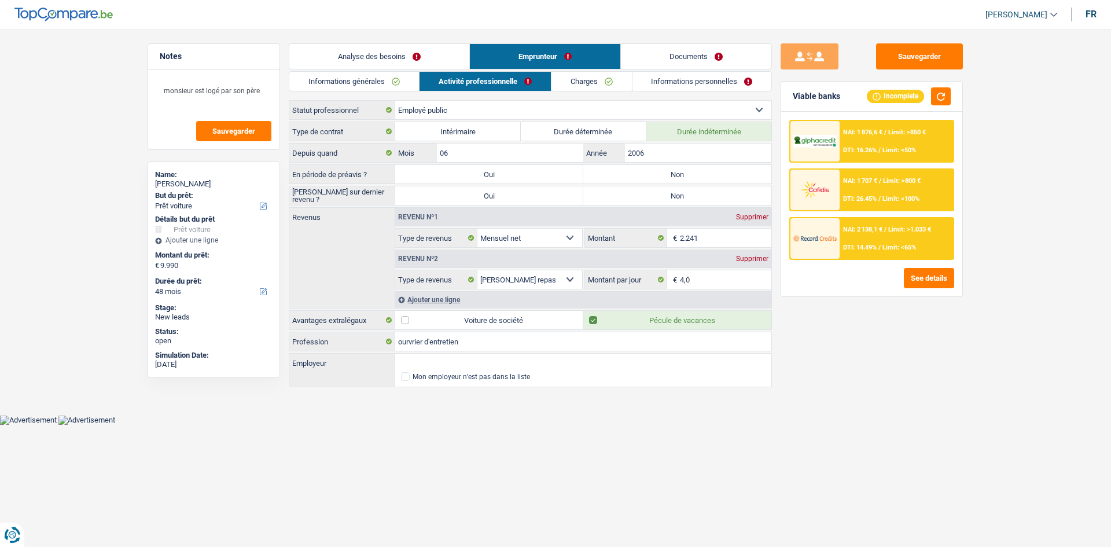
click at [395, 50] on link "Analyse des besoins" at bounding box center [379, 56] width 180 height 25
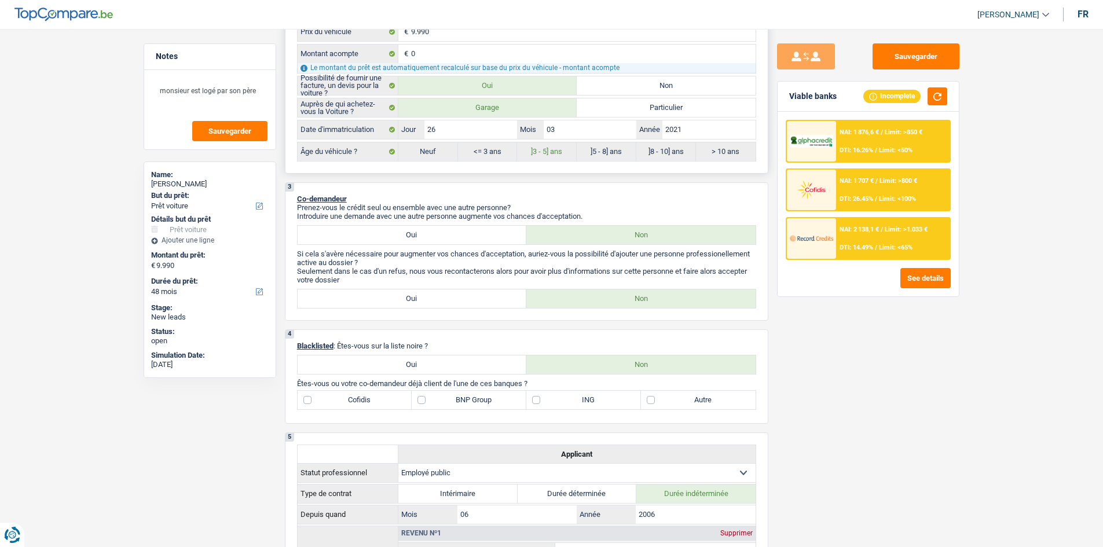
scroll to position [521, 0]
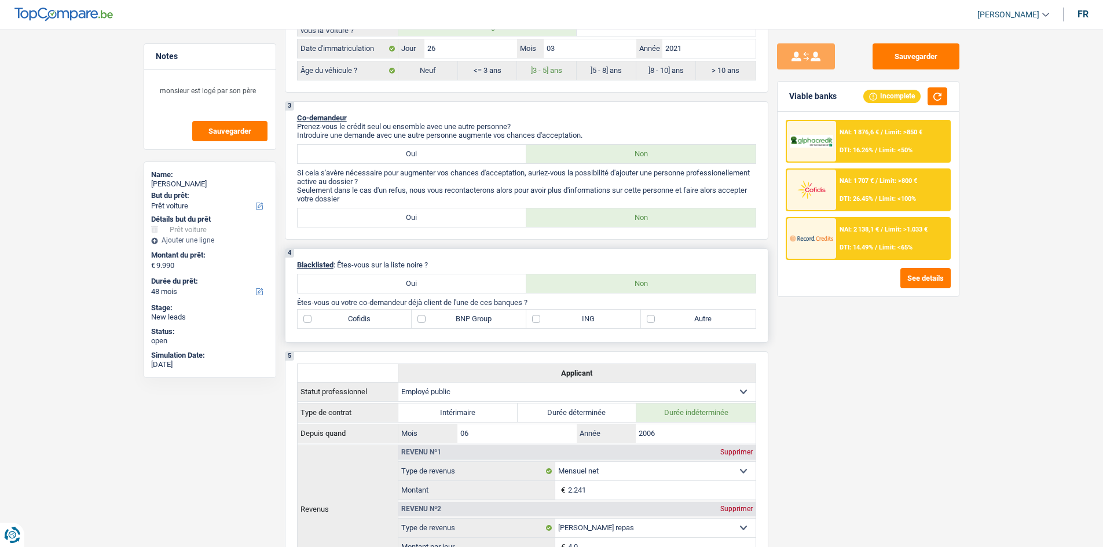
click at [452, 314] on label "BNP Group" at bounding box center [469, 319] width 115 height 19
click at [452, 314] on input "BNP Group" at bounding box center [469, 319] width 115 height 19
checkbox input "true"
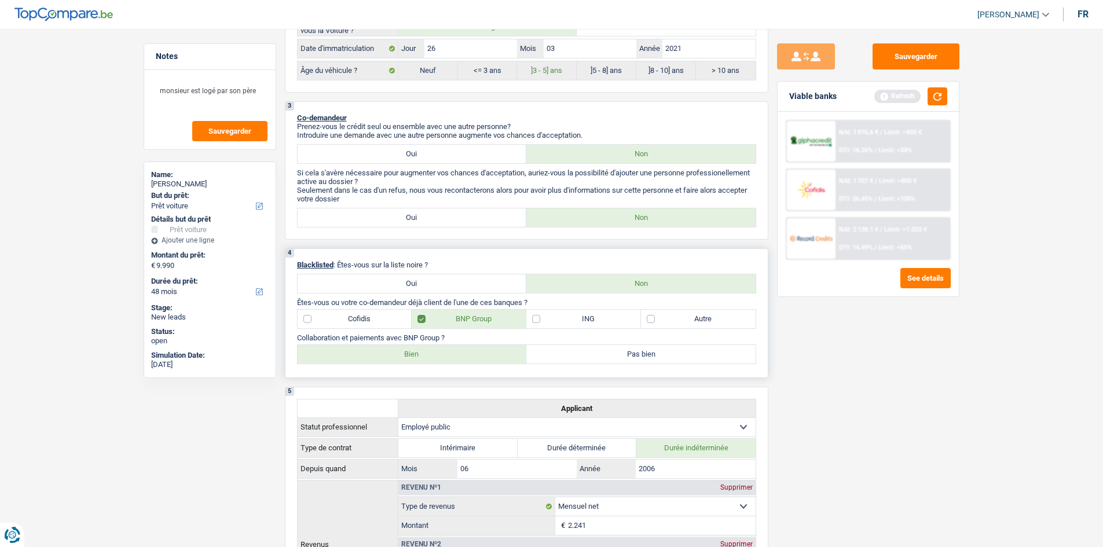
click at [394, 357] on label "Bien" at bounding box center [412, 354] width 229 height 19
click at [394, 357] on input "Bien" at bounding box center [412, 354] width 229 height 19
radio input "true"
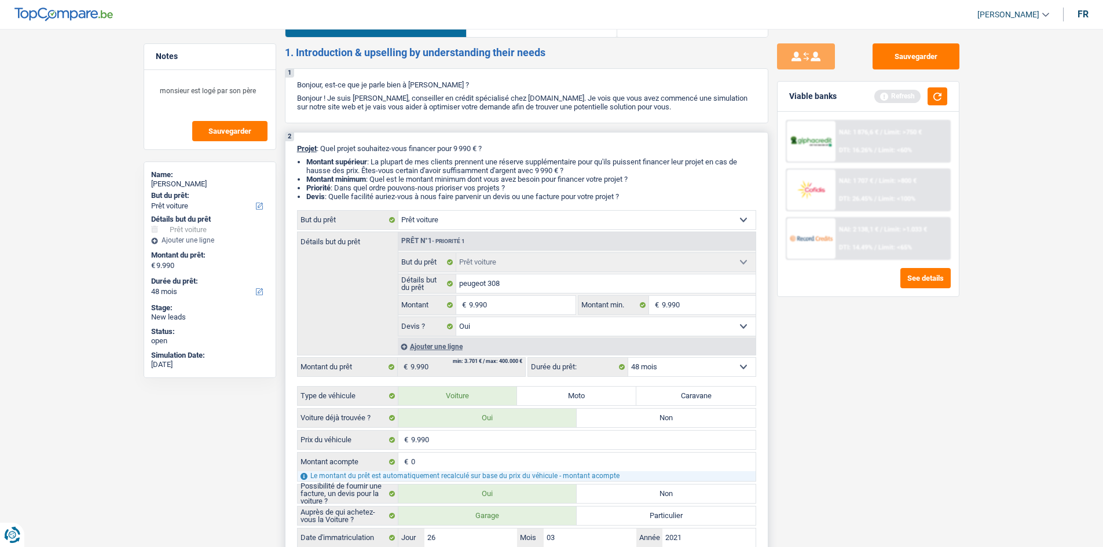
scroll to position [0, 0]
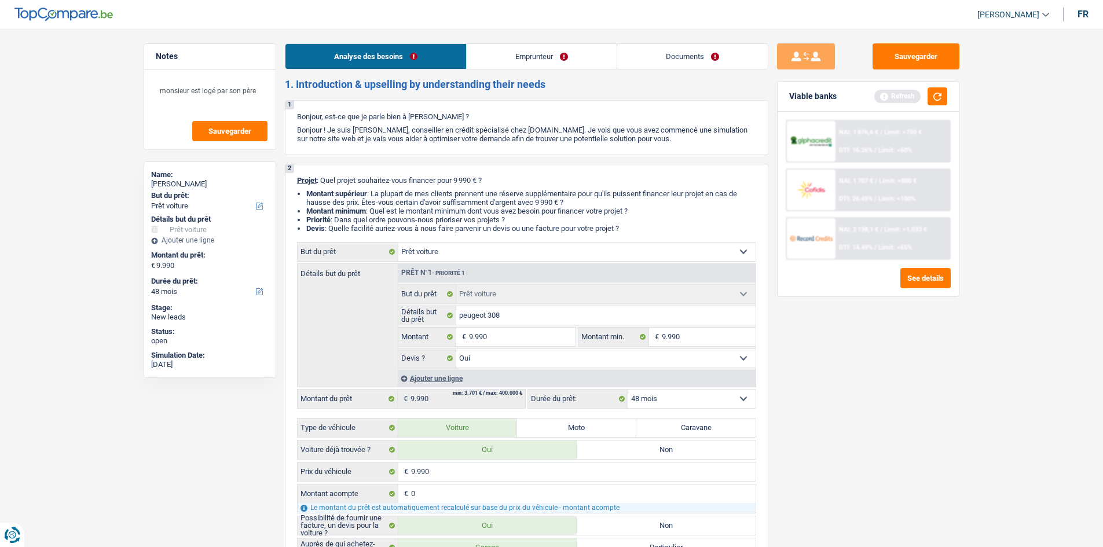
click at [599, 69] on li "Emprunteur" at bounding box center [541, 56] width 150 height 26
click at [575, 54] on link "Emprunteur" at bounding box center [542, 56] width 150 height 25
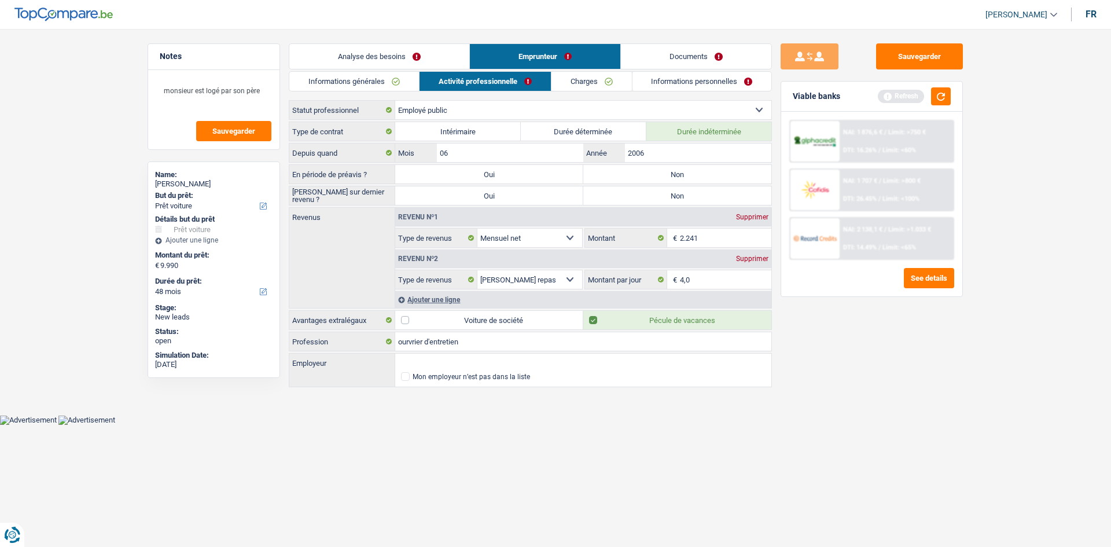
click at [557, 87] on link "Charges" at bounding box center [592, 81] width 80 height 19
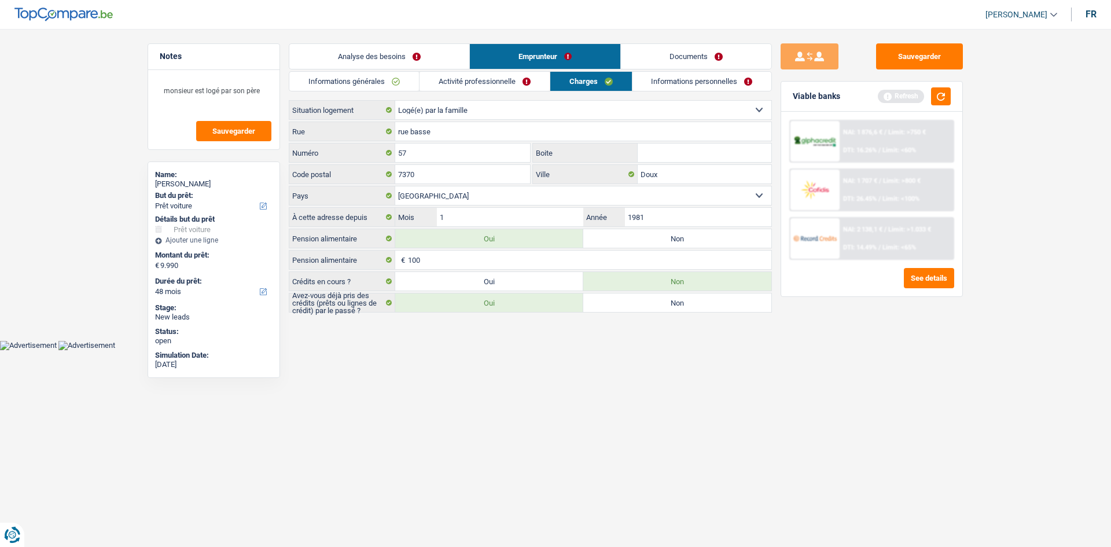
click at [500, 223] on input "1" at bounding box center [510, 217] width 146 height 19
type input "7"
click at [571, 350] on html "Vous avez le contrôle de vos données Nous utilisons des cookies, tout comme nos…" at bounding box center [555, 175] width 1111 height 350
click at [939, 90] on button "button" at bounding box center [941, 96] width 20 height 18
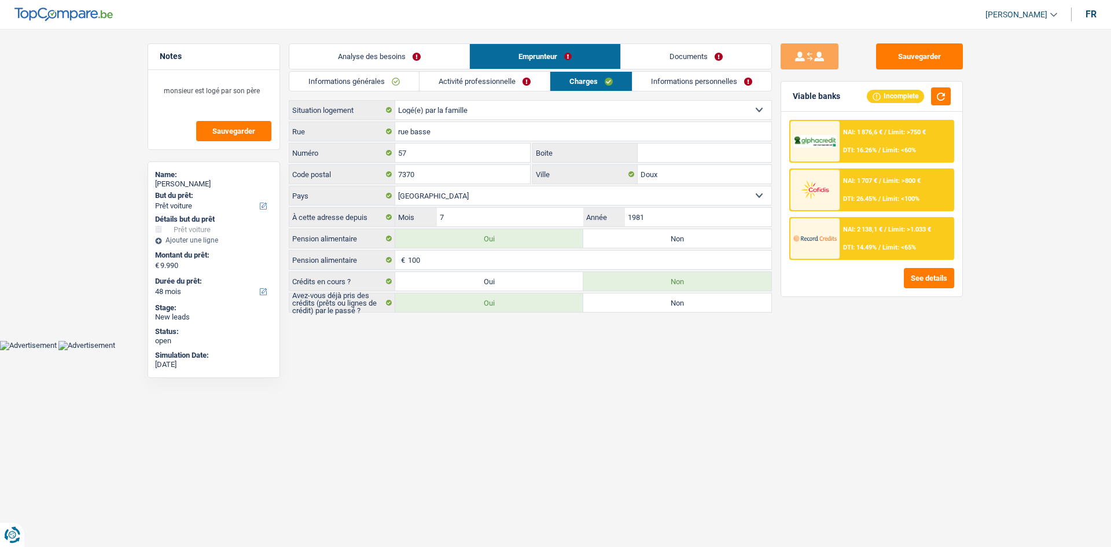
click at [684, 79] on link "Informations personnelles" at bounding box center [702, 81] width 139 height 19
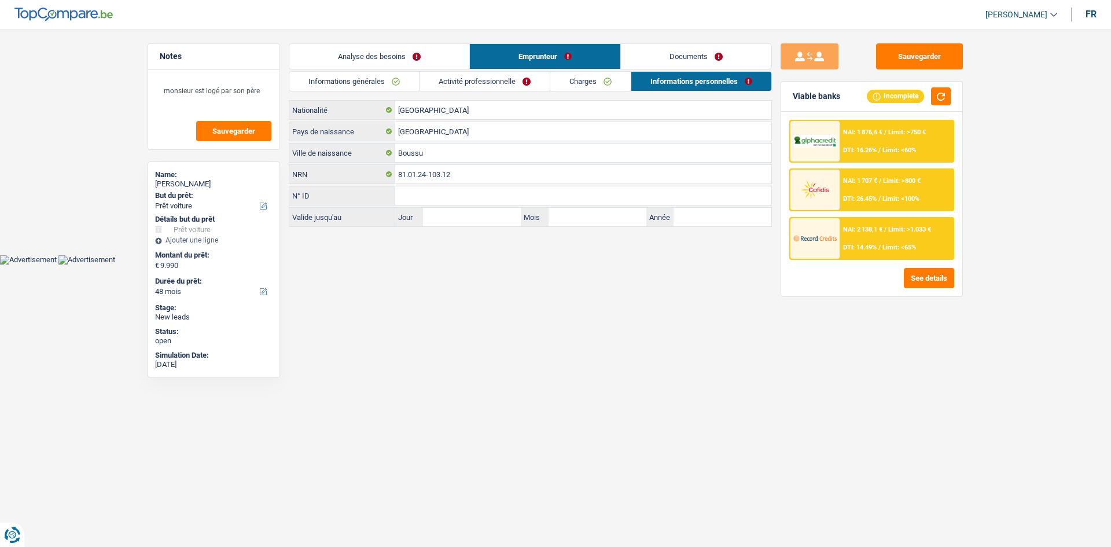
click at [680, 58] on link "Documents" at bounding box center [696, 56] width 150 height 25
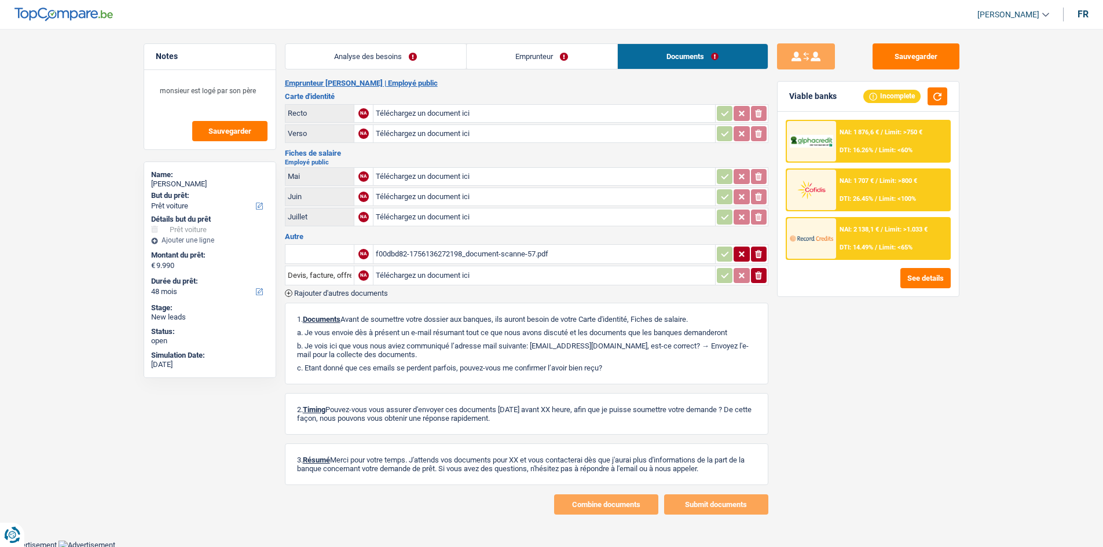
click at [361, 54] on link "Analyse des besoins" at bounding box center [375, 56] width 181 height 25
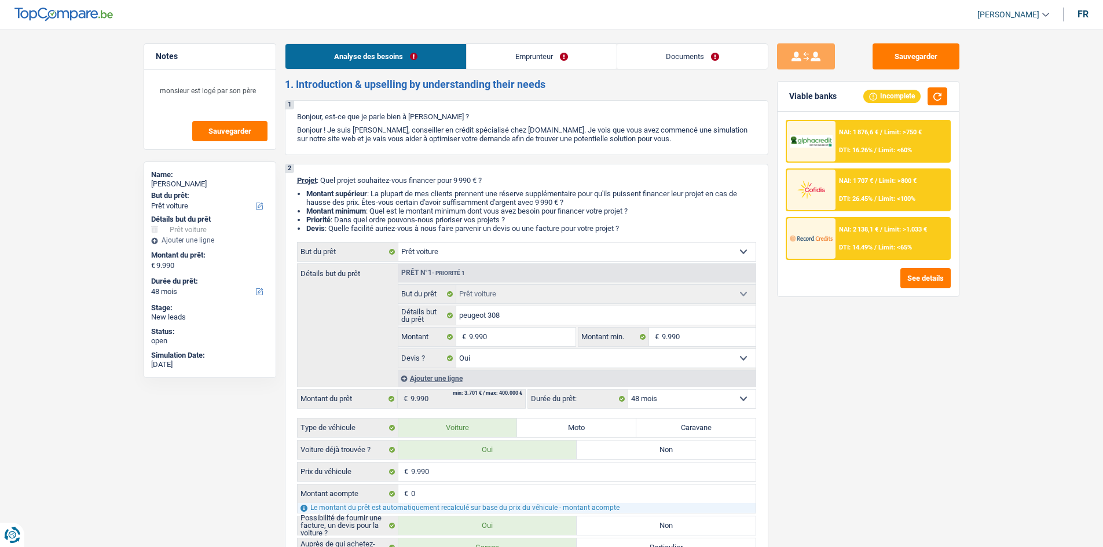
click at [670, 59] on link "Documents" at bounding box center [692, 56] width 150 height 25
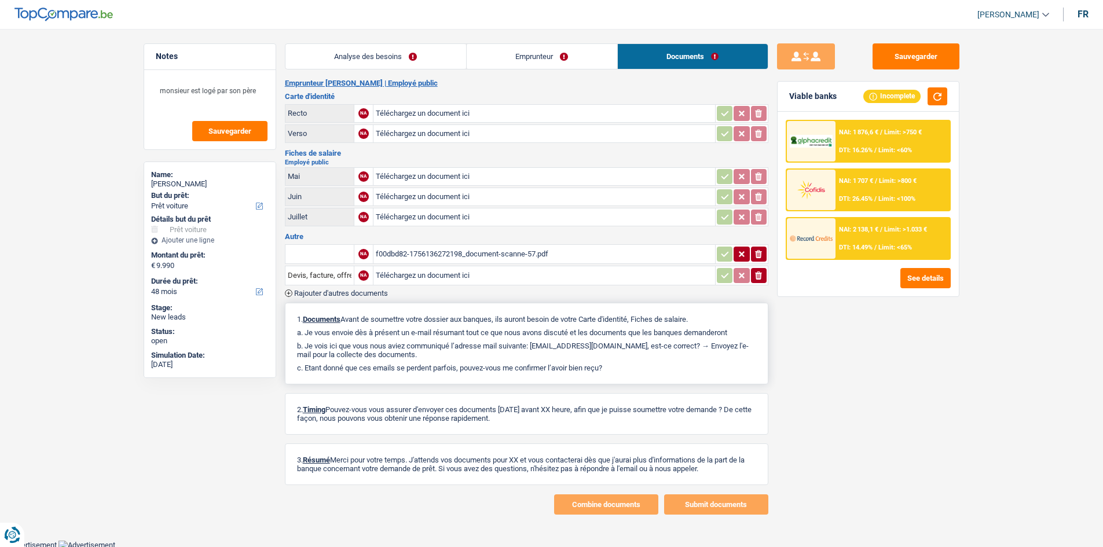
drag, startPoint x: 609, startPoint y: 372, endPoint x: 482, endPoint y: 352, distance: 128.9
click at [482, 352] on div "1. Documents Avant de soumettre votre dossier aux banques, ils auront besoin de…" at bounding box center [526, 344] width 483 height 82
click at [582, 354] on p "b. Je vois ici que vous nous aviez communiqué l’adresse mail suivante: manon.c…" at bounding box center [526, 349] width 459 height 17
drag, startPoint x: 623, startPoint y: 344, endPoint x: 538, endPoint y: 349, distance: 85.2
click at [538, 349] on p "b. Je vois ici que vous nous aviez communiqué l’adresse mail suivante: manon.c…" at bounding box center [526, 349] width 459 height 17
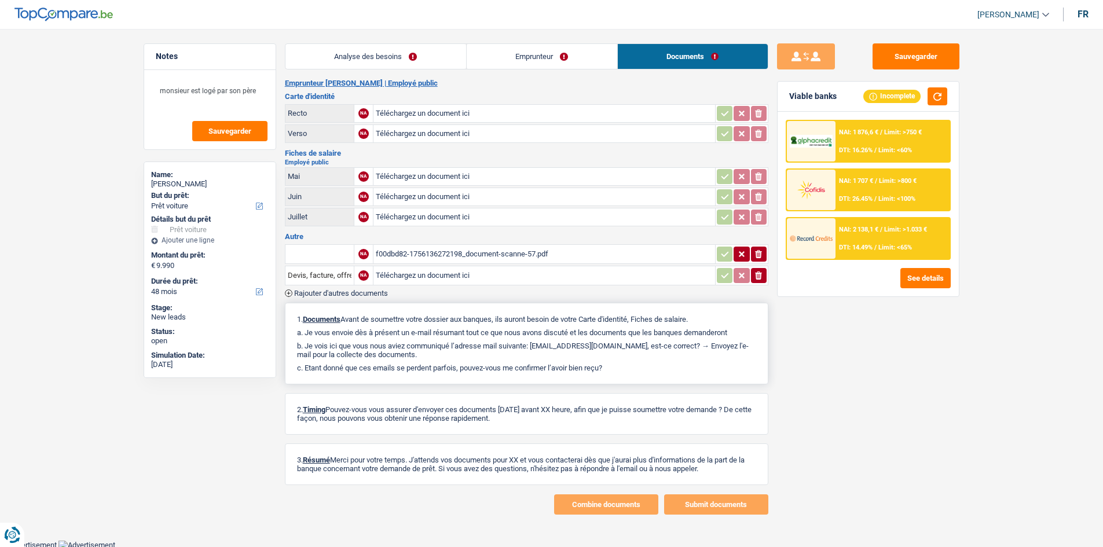
click at [536, 362] on div "1. Documents Avant de soumettre votre dossier aux banques, ils auront besoin de…" at bounding box center [526, 344] width 483 height 82
drag, startPoint x: 534, startPoint y: 346, endPoint x: 623, endPoint y: 343, distance: 88.6
click at [623, 343] on p "b. Je vois ici que vous nous aviez communiqué l’adresse mail suivante: manon.c…" at bounding box center [526, 349] width 459 height 17
click at [609, 376] on div "1. Documents Avant de soumettre votre dossier aux banques, ils auront besoin de…" at bounding box center [526, 344] width 483 height 82
drag, startPoint x: 608, startPoint y: 365, endPoint x: 293, endPoint y: 344, distance: 315.5
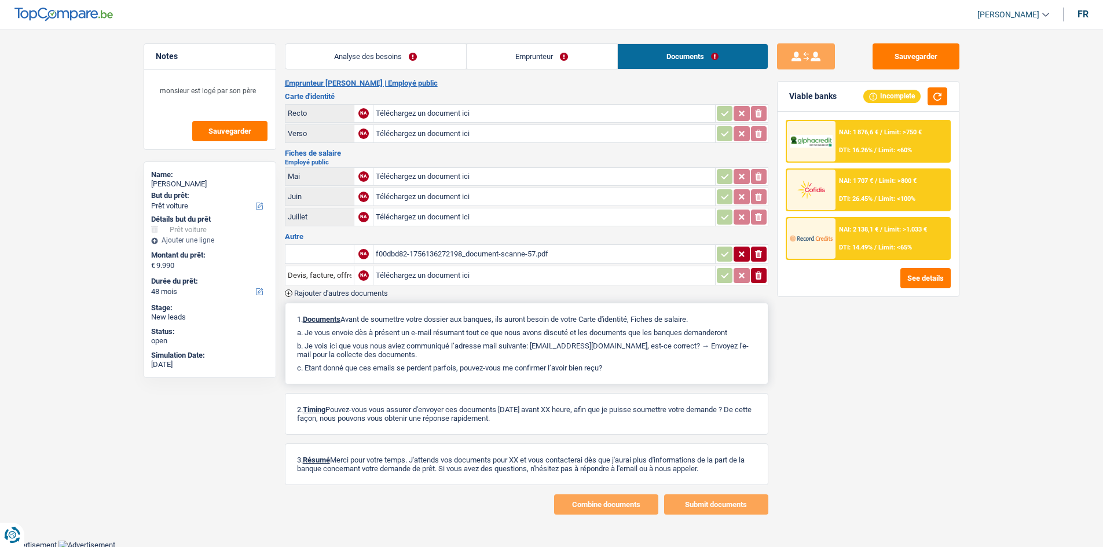
click at [293, 344] on div "1. Documents Avant de soumettre votre dossier aux banques, ils auront besoin de…" at bounding box center [526, 344] width 483 height 82
drag, startPoint x: 295, startPoint y: 345, endPoint x: 612, endPoint y: 362, distance: 317.7
click at [612, 362] on div "1. Documents Avant de soumettre votre dossier aux banques, ils auront besoin de…" at bounding box center [526, 344] width 483 height 82
click at [613, 363] on p "c. Etant donné que ces emails se perdent parfois, pouvez-vous me confirmer l’a…" at bounding box center [526, 367] width 459 height 9
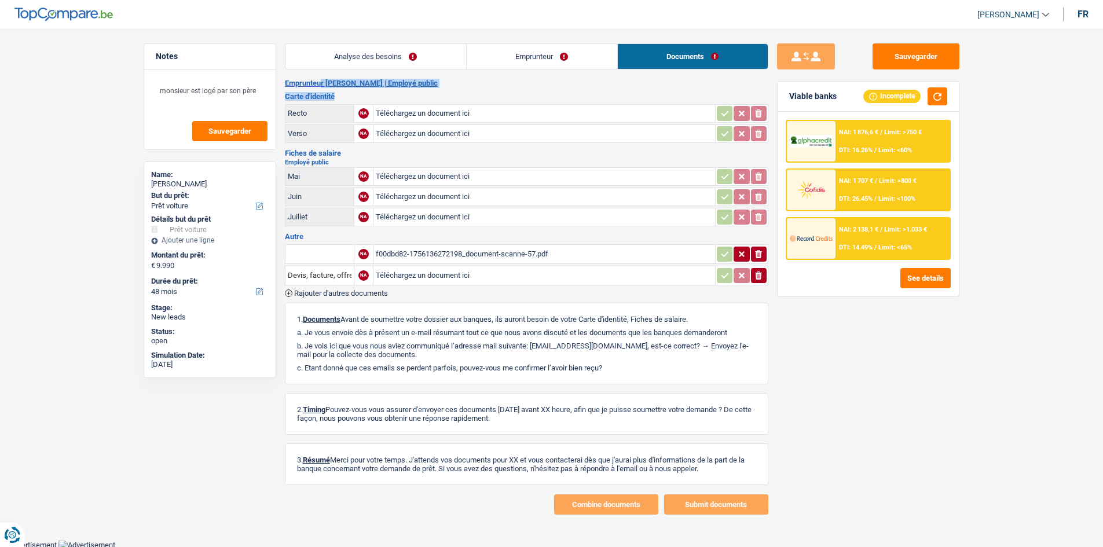
drag, startPoint x: 340, startPoint y: 96, endPoint x: 286, endPoint y: 80, distance: 56.1
click at [286, 80] on div "Emprunteur LIONEL AUDIN | Employé public Carte d'identité Recto NA Téléchargez …" at bounding box center [526, 297] width 483 height 436
click at [282, 80] on div "Notes monsieur est logé par son père Sauvegarder Name: LIONEL AUDIN But du prêt…" at bounding box center [210, 284] width 150 height 482
drag, startPoint x: 282, startPoint y: 81, endPoint x: 359, endPoint y: 90, distance: 77.5
click at [359, 90] on div "Notes monsieur est logé par son père Sauvegarder Name: LIONEL AUDIN But du prêt…" at bounding box center [551, 278] width 833 height 471
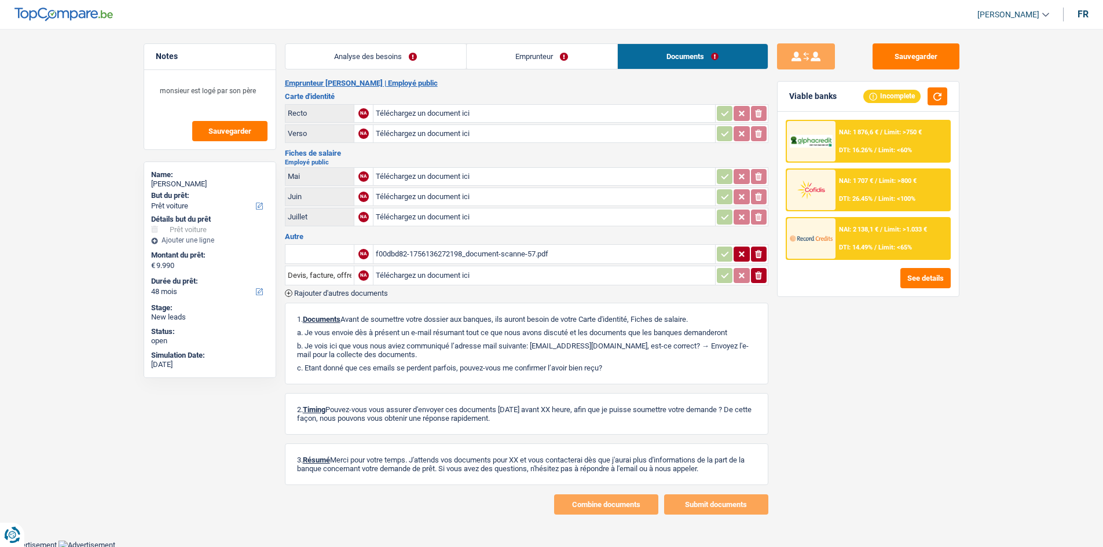
click at [359, 90] on div "Emprunteur LIONEL AUDIN | Employé public Carte d'identité Recto NA Téléchargez …" at bounding box center [526, 297] width 483 height 436
click at [900, 52] on button "Sauvegarder" at bounding box center [915, 56] width 87 height 26
click at [361, 56] on link "Analyse des besoins" at bounding box center [375, 56] width 181 height 25
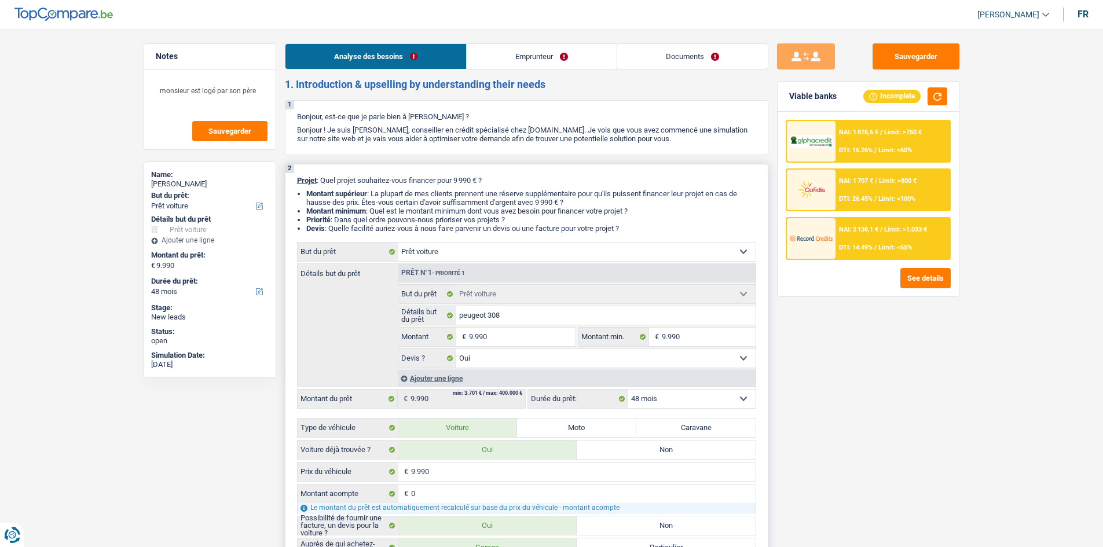
scroll to position [174, 0]
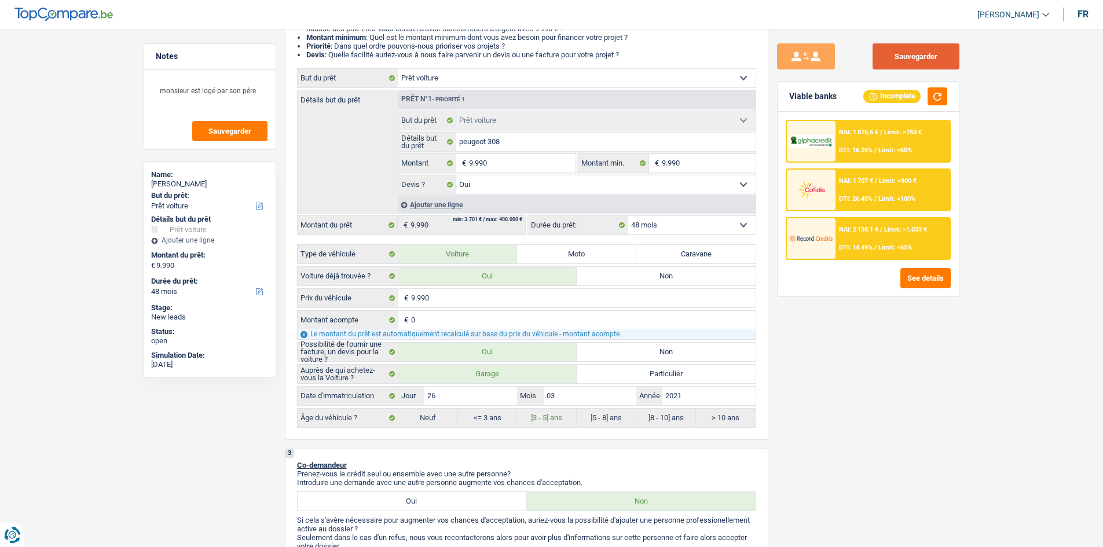
click at [932, 56] on button "Sauvegarder" at bounding box center [915, 56] width 87 height 26
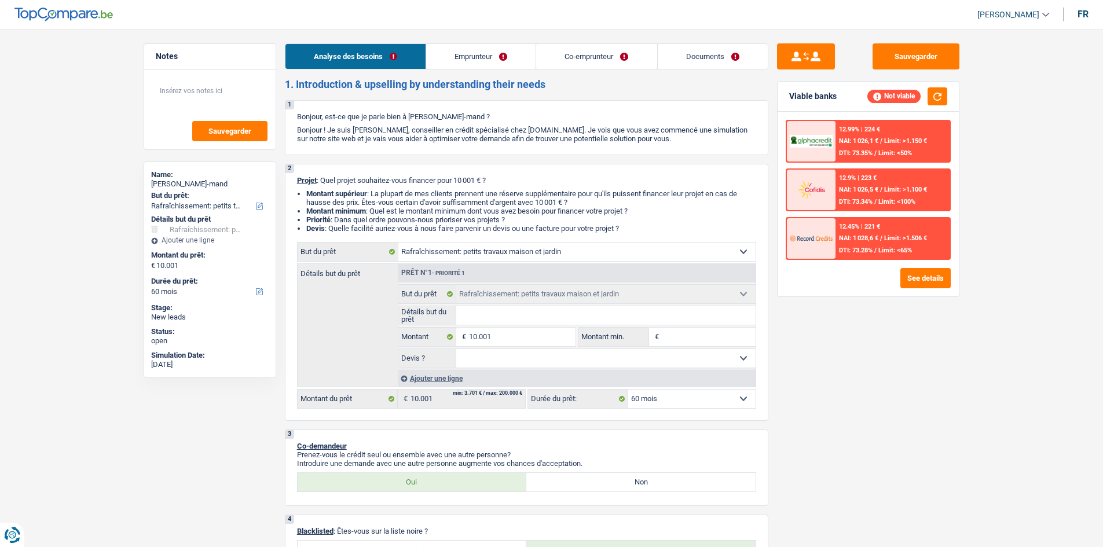
select select "houseOrGarden"
select select "60"
select select "houseOrGarden"
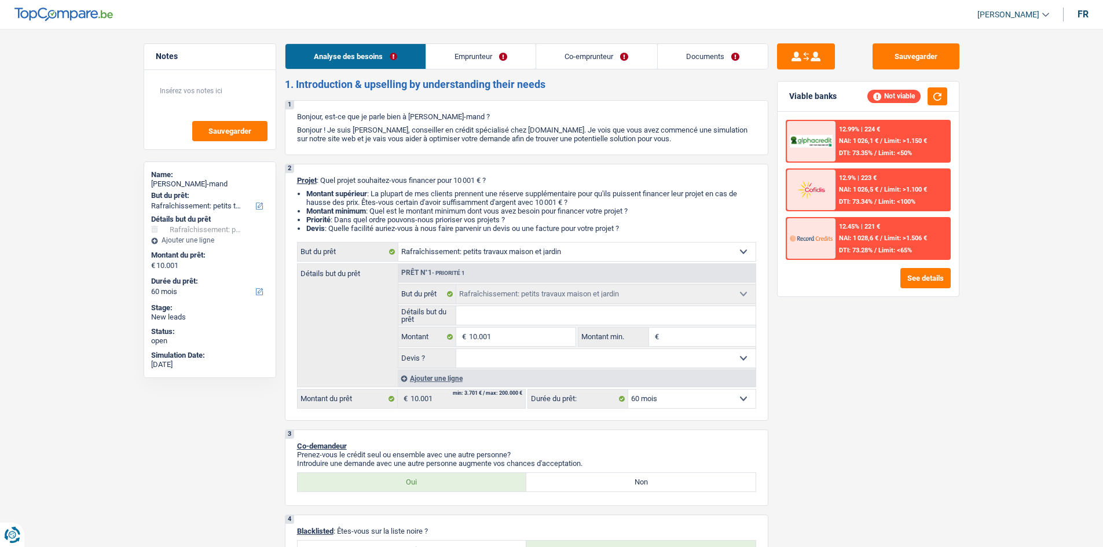
select select "60"
select select "worker"
select select "netSalary"
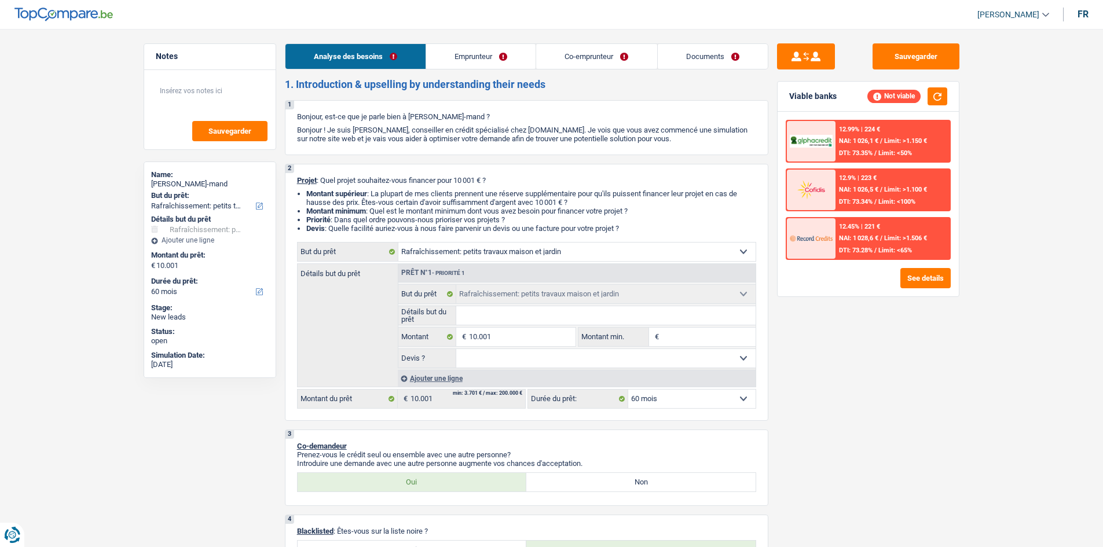
select select "rents"
select select "creditConsolidation"
select select "36"
select select "houseOrGarden"
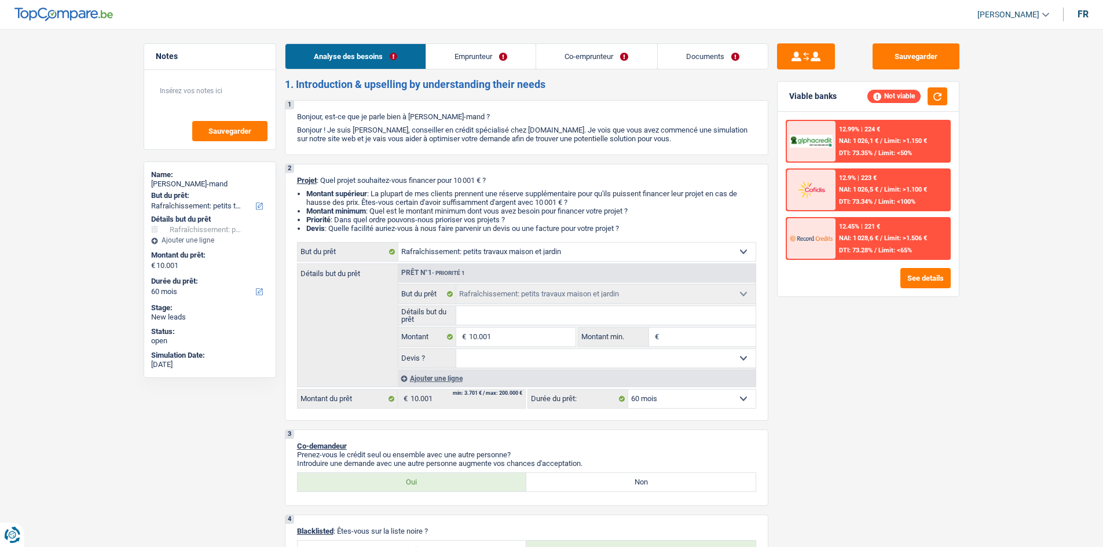
select select "60"
drag, startPoint x: 830, startPoint y: 387, endPoint x: 774, endPoint y: 370, distance: 58.0
click at [830, 387] on div "Sauvegarder Viable banks Not viable 12.99% | 224 € NAI: 1 026,1 € / Limit: >1.1…" at bounding box center [868, 284] width 200 height 482
click at [683, 340] on input "Montant min." at bounding box center [709, 337] width 94 height 19
type input "1"
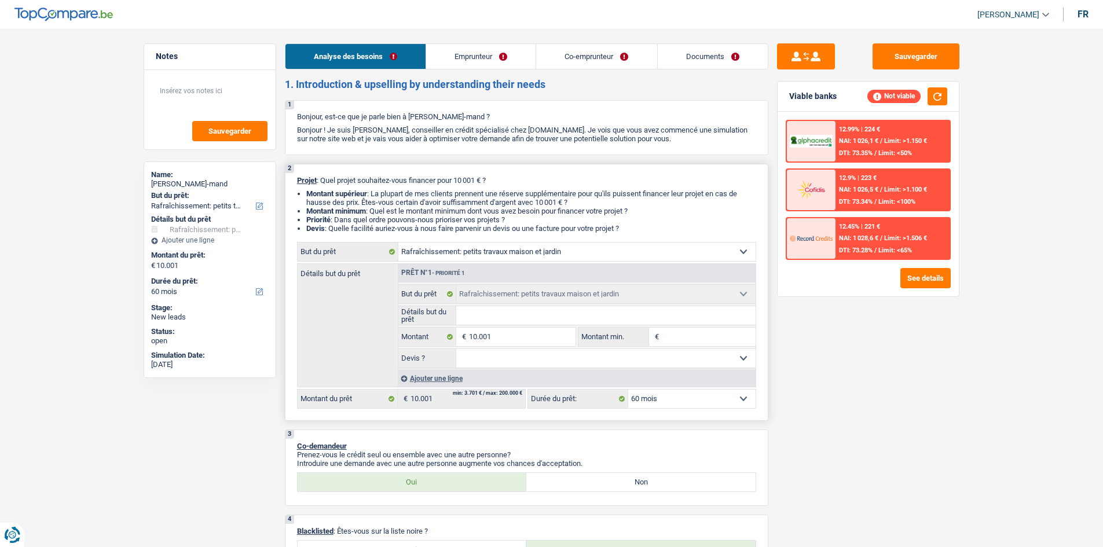
type input "1"
type input "10"
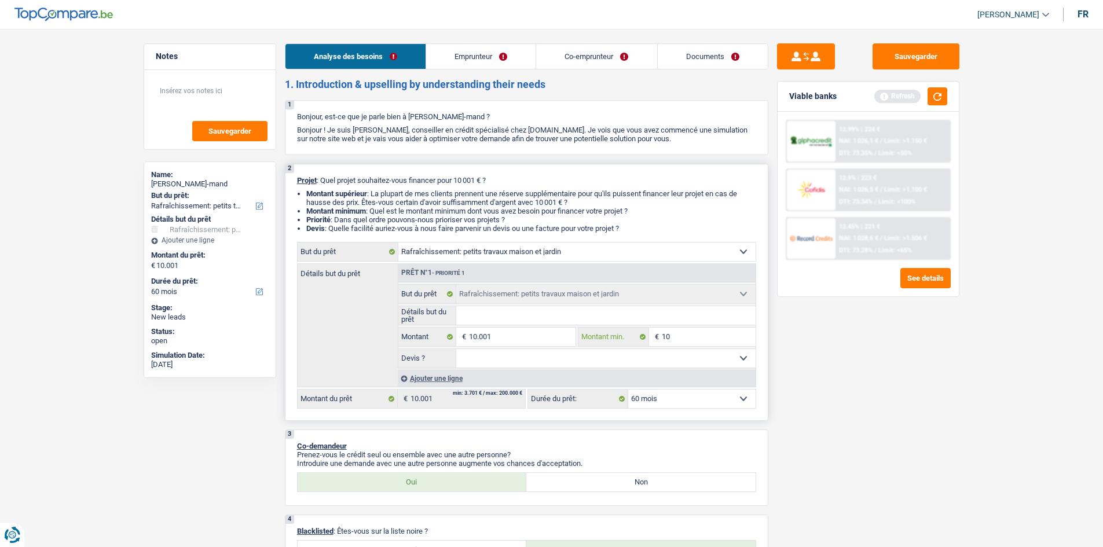
type input "100"
type input "1.000"
type input "10.001"
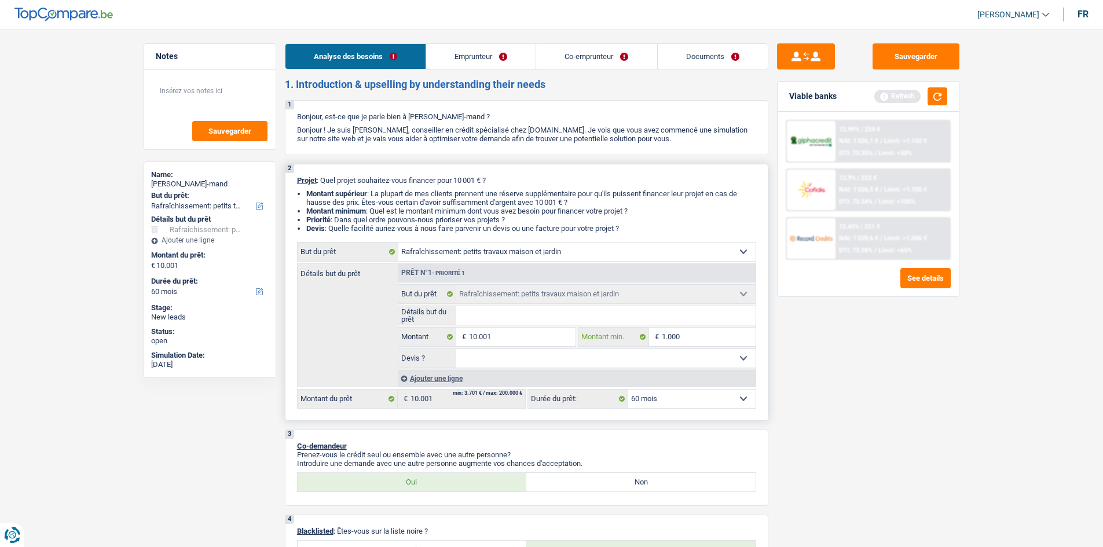
type input "10.001"
click at [861, 360] on div "Sauvegarder Viable banks Refresh 12.99% | 224 € NAI: 1 026,1 € / Limit: >1.150 …" at bounding box center [868, 284] width 200 height 482
click at [536, 253] on select "Confort maison: meubles, textile, peinture, électroménager, outillage non-profe…" at bounding box center [576, 252] width 357 height 19
select select "household"
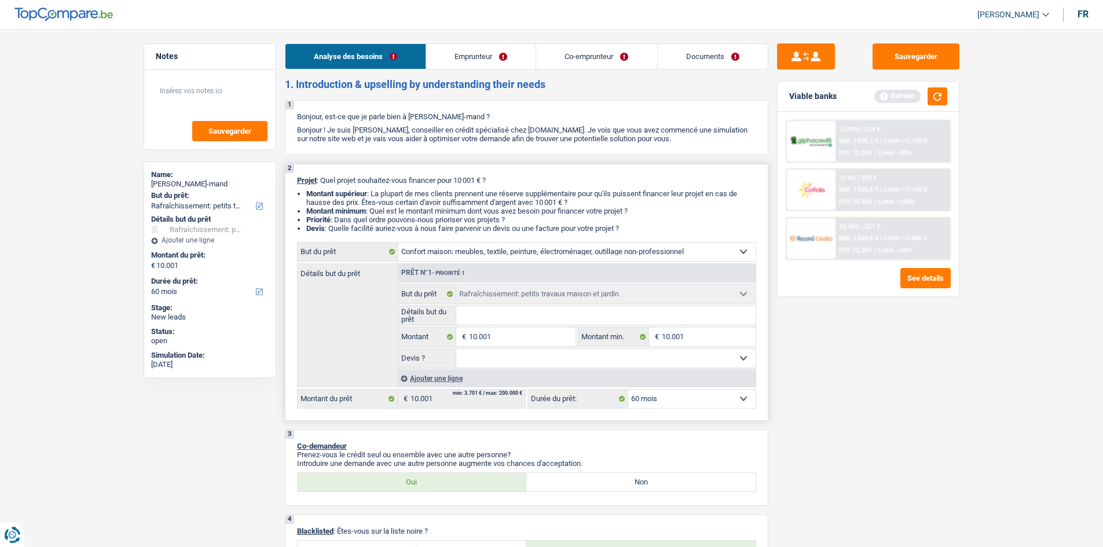
click at [398, 243] on select "Confort maison: meubles, textile, peinture, électroménager, outillage non-profe…" at bounding box center [576, 252] width 357 height 19
select select "household"
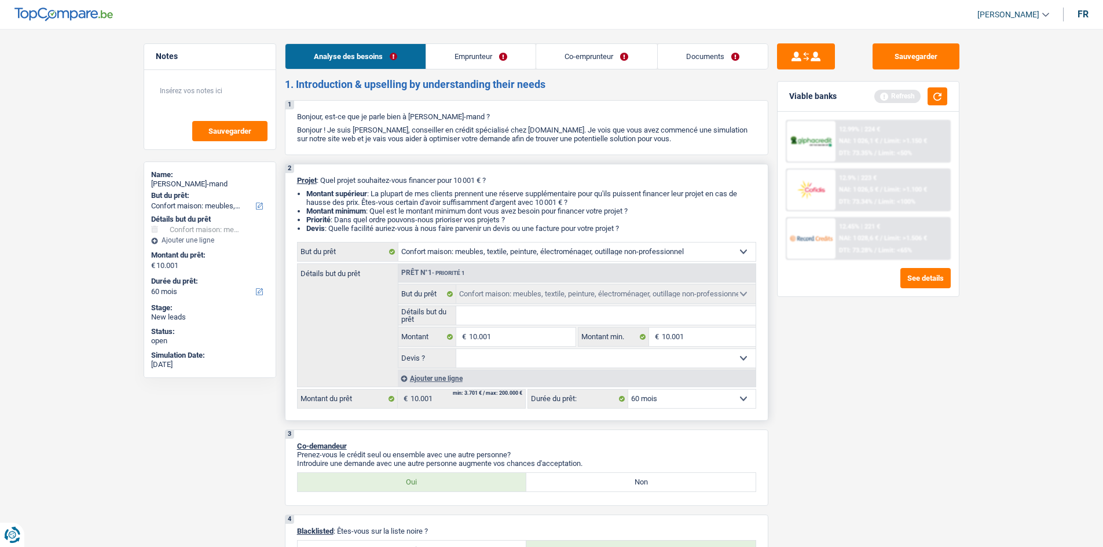
select select "household"
select select "houseOrGarden"
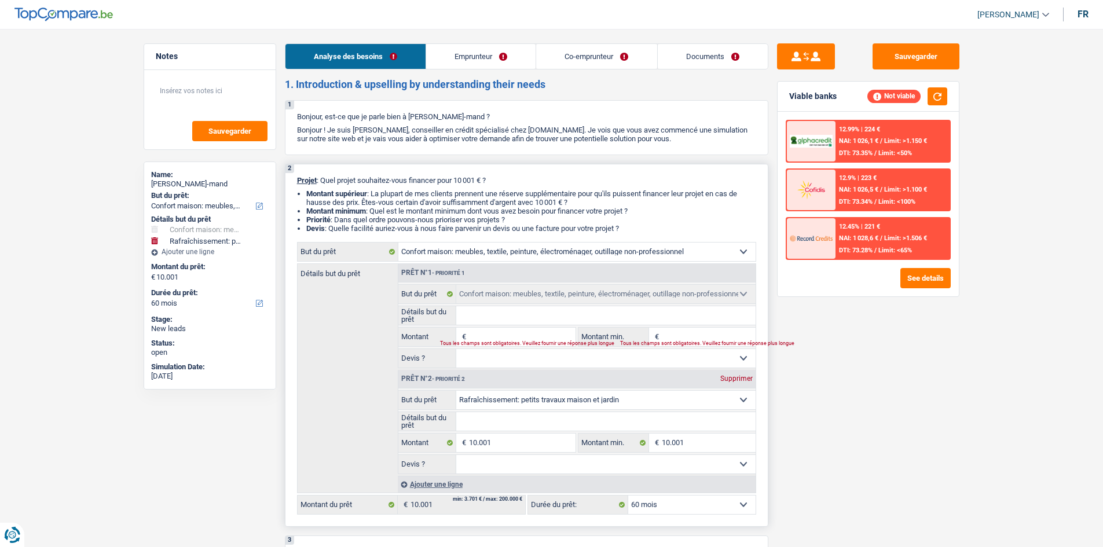
click at [733, 380] on div "Supprimer" at bounding box center [736, 378] width 38 height 7
type input "0"
select select
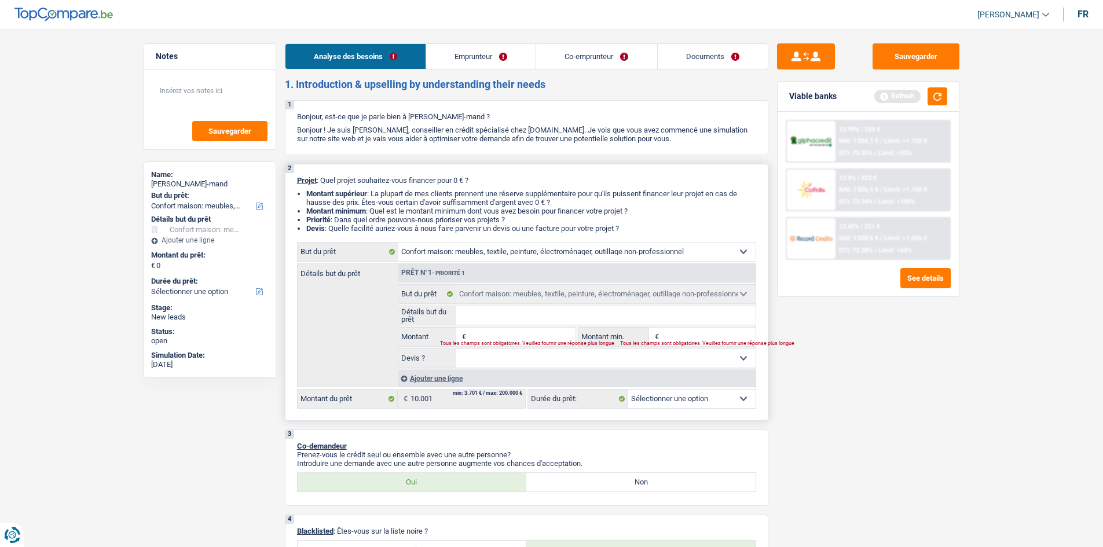
click at [499, 335] on input "Montant" at bounding box center [522, 337] width 106 height 19
type input "1"
type input "10"
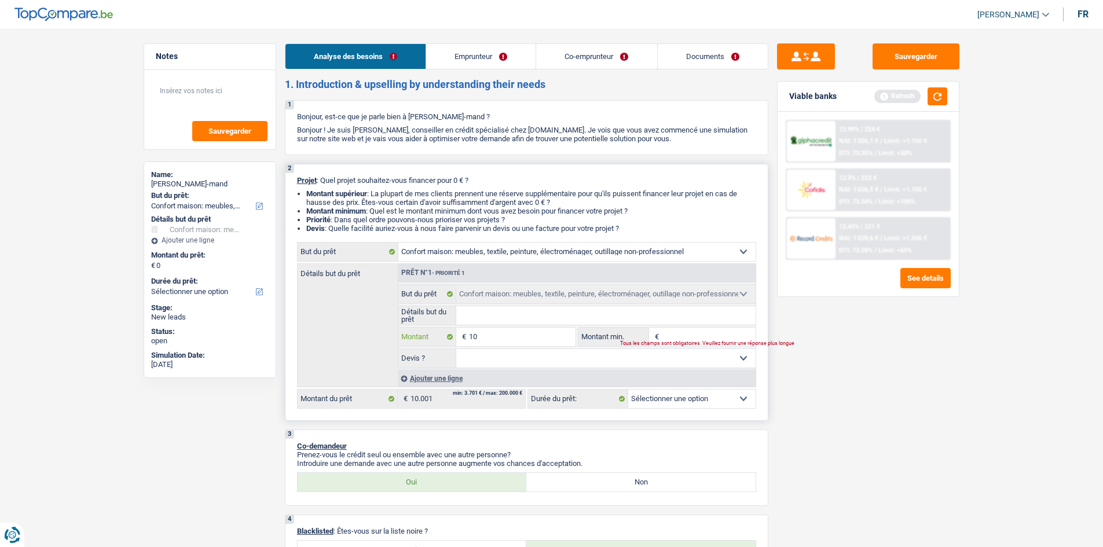
type input "100"
type input "1.000"
type input "10.001"
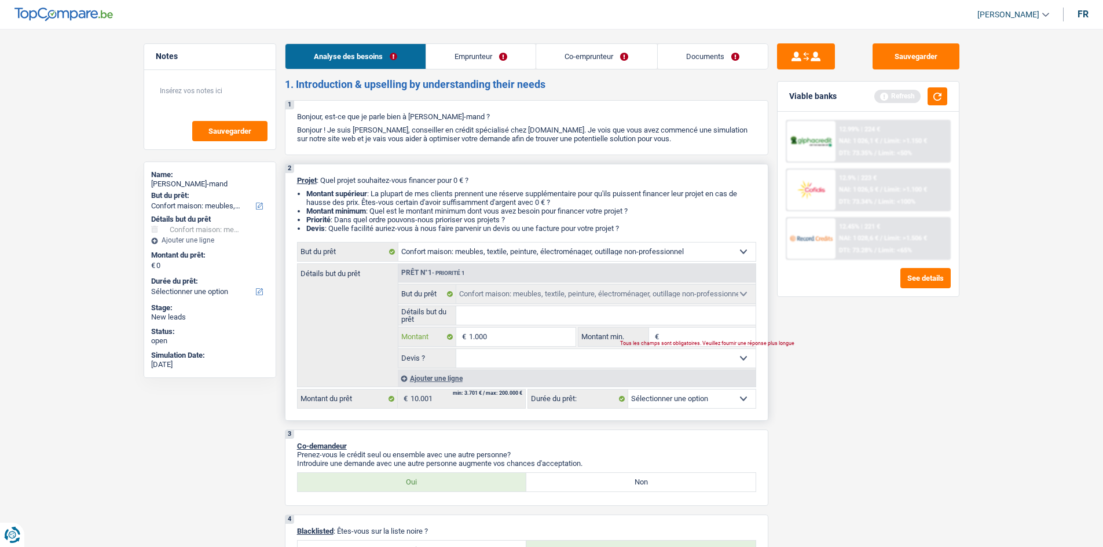
type input "10.001"
click at [703, 337] on input "Montant min." at bounding box center [709, 337] width 94 height 19
type input "10.001"
select select "60"
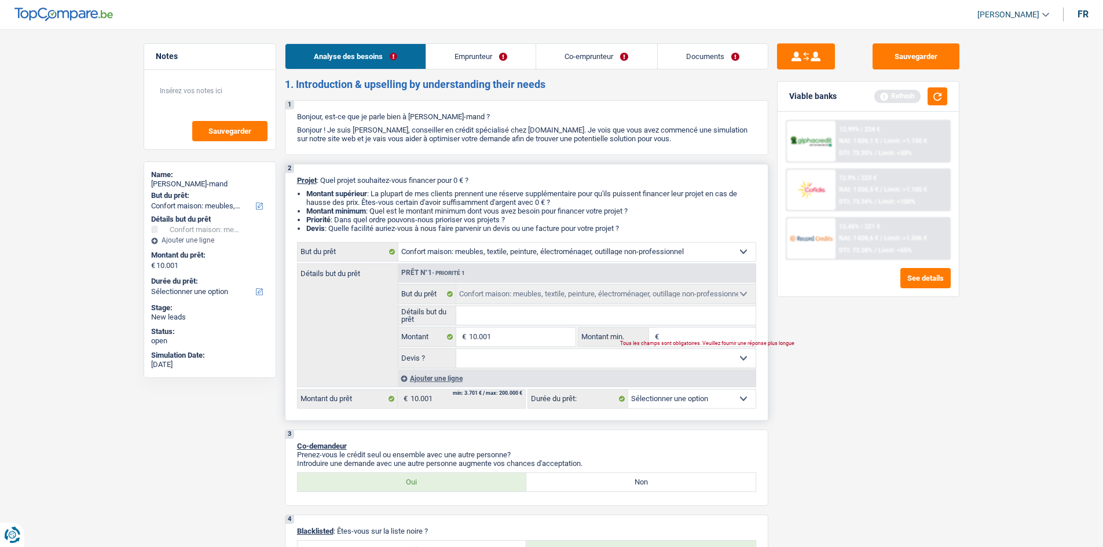
select select "60"
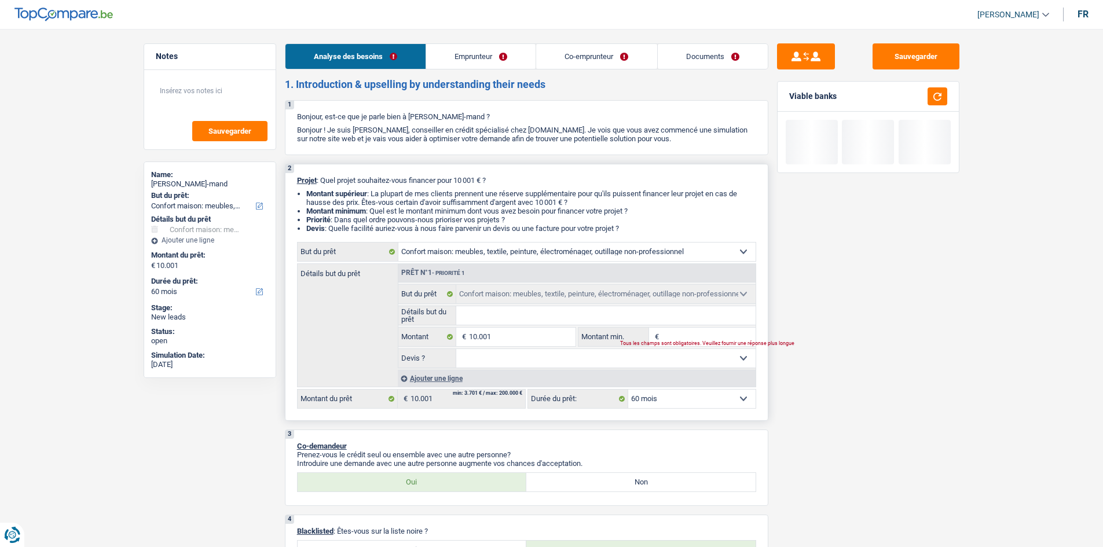
type input "1"
type input "10"
type input "100"
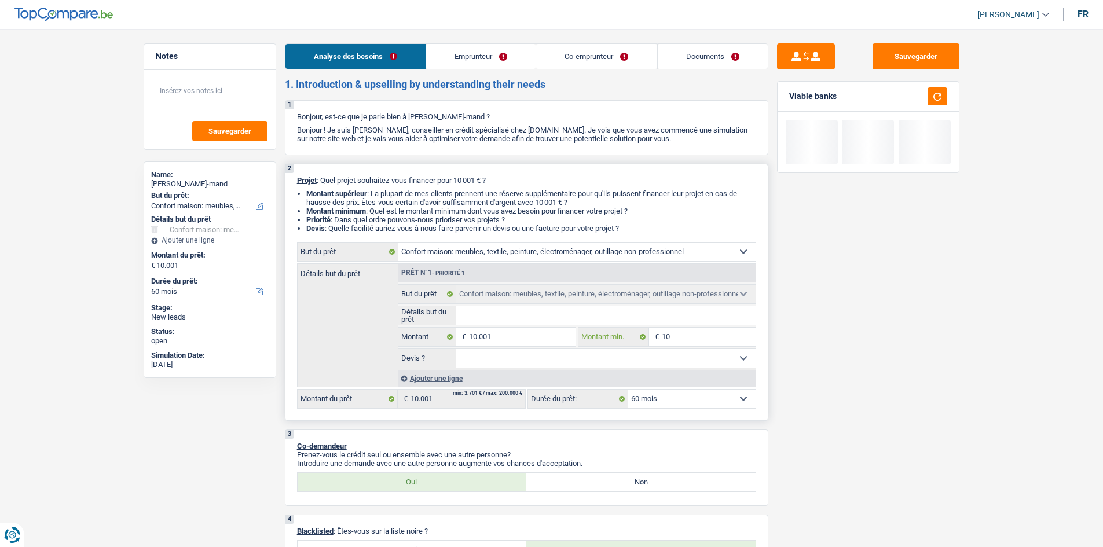
type input "100"
type input "1.000"
type input "10.001"
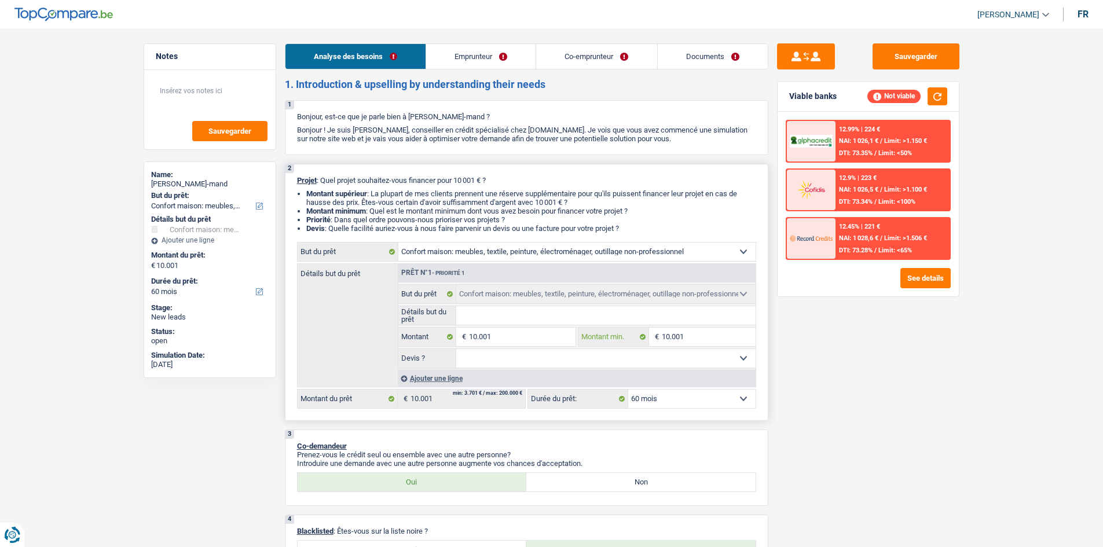
type input "10.001"
click at [503, 311] on input "Détails but du prêt" at bounding box center [605, 315] width 299 height 19
type input "am"
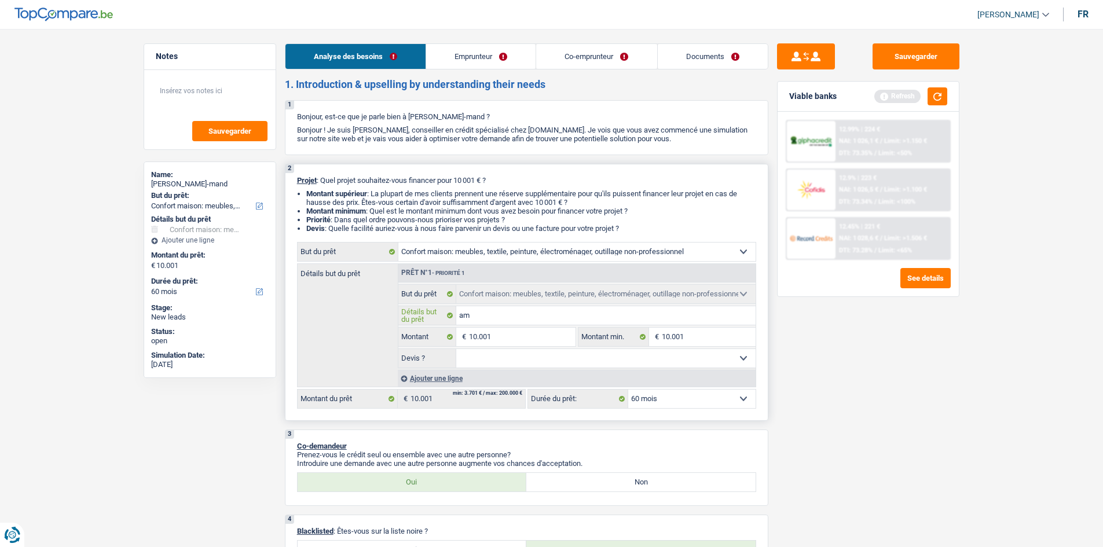
type input "ame"
type input "ameu"
type input "ameub"
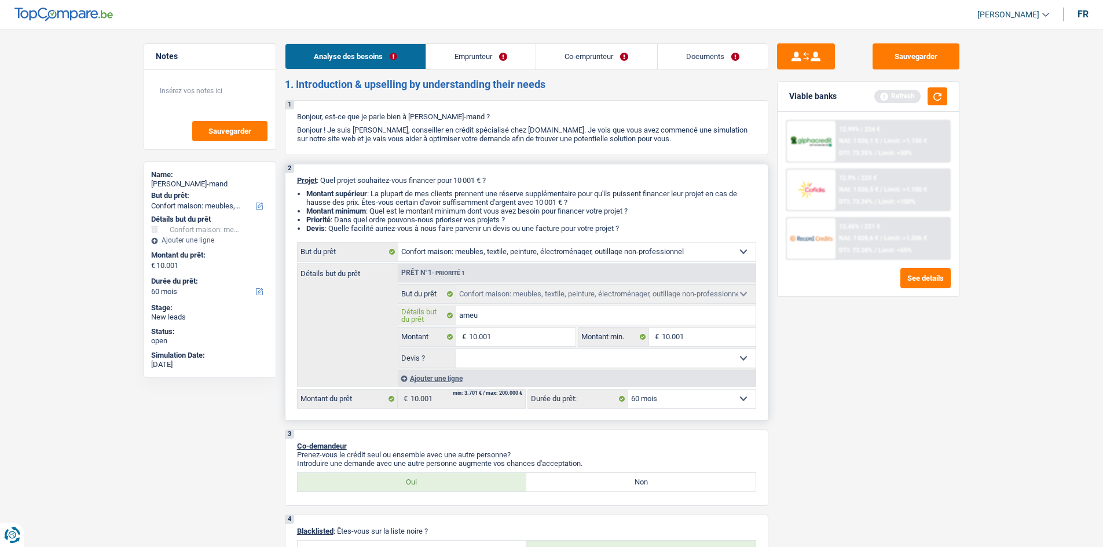
type input "ameub"
type input "ameube"
type input "ameubem"
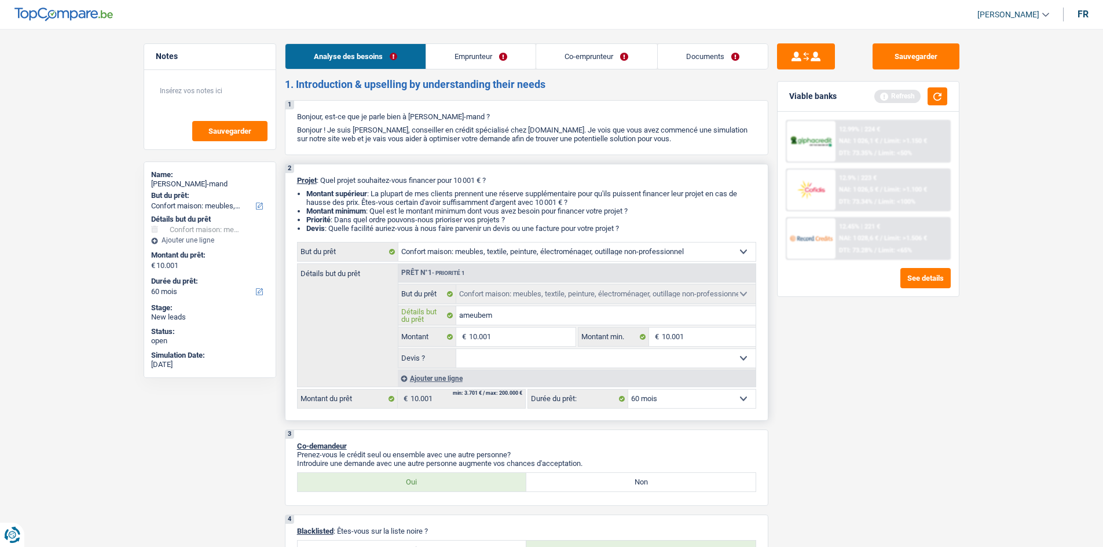
type input "ameubemz"
type input "ameubem"
type input "ameube"
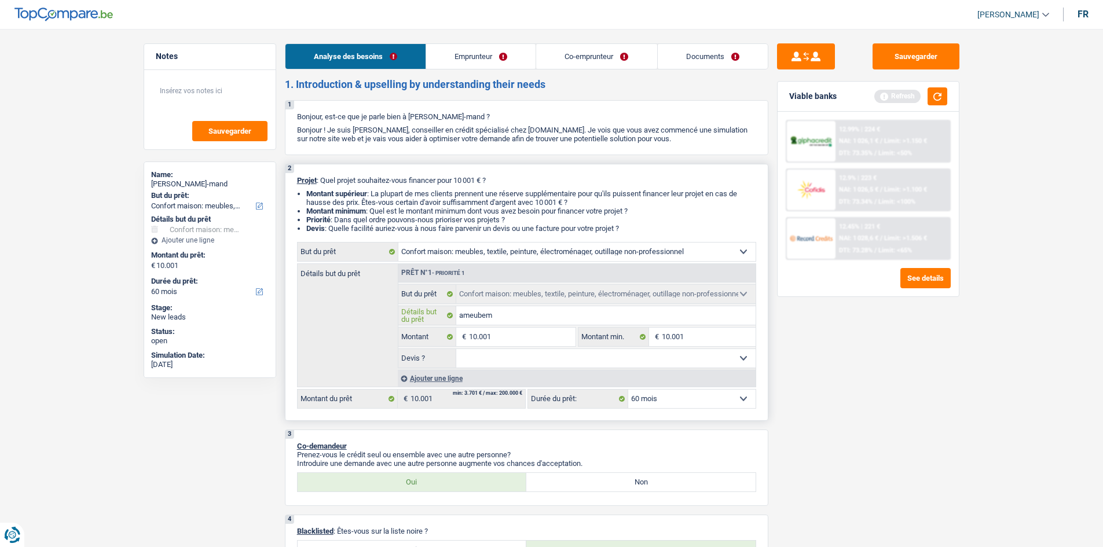
type input "ameube"
type input "ameub"
type input "ameu"
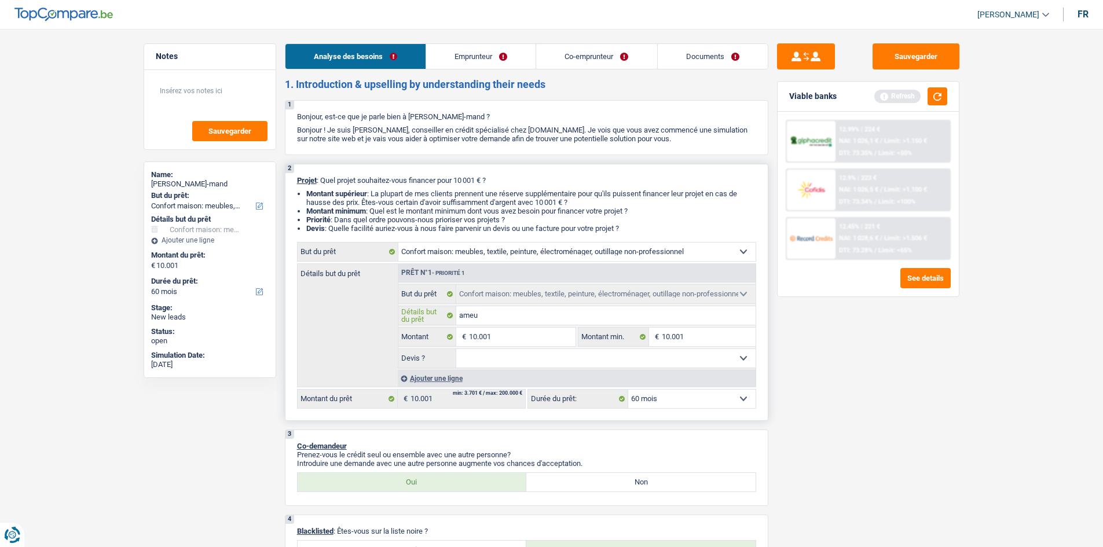
type input "ameub"
type input "ameubl"
type input "ameuble"
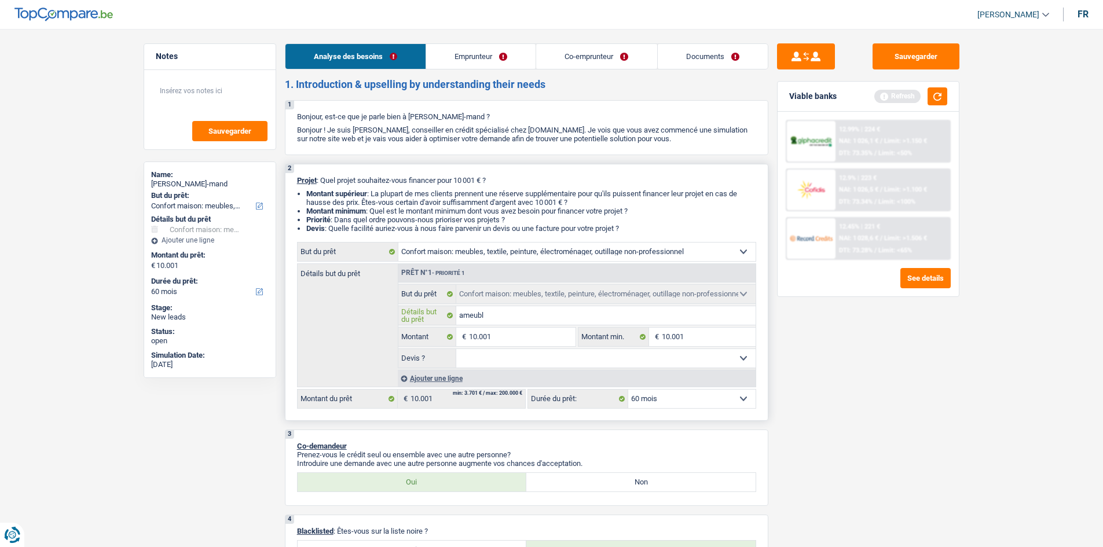
type input "ameuble"
type input "ameublem"
type input "ameubleme"
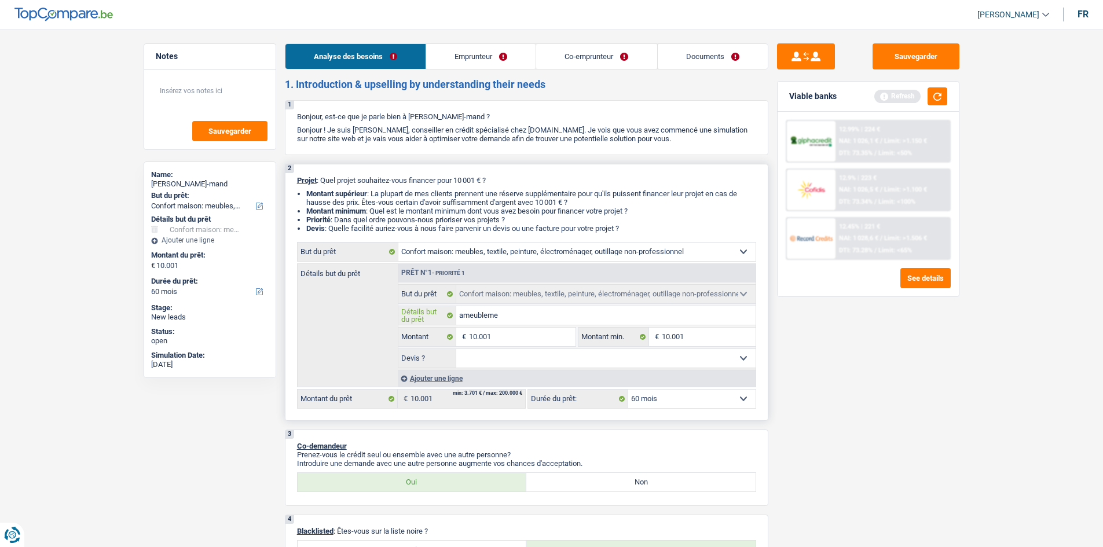
type input "ameublemen"
type input "ameublement"
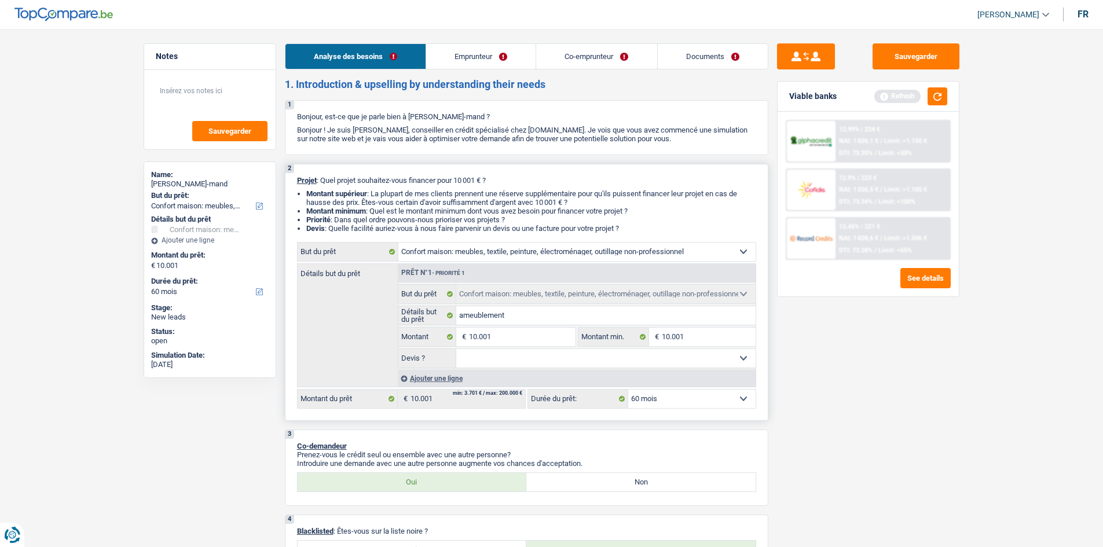
drag, startPoint x: 515, startPoint y: 352, endPoint x: 505, endPoint y: 364, distance: 14.8
click at [515, 352] on select "Oui Non Non répondu Sélectionner une option" at bounding box center [605, 358] width 299 height 19
select select "yes"
click at [456, 349] on select "Oui Non Non répondu Sélectionner une option" at bounding box center [605, 358] width 299 height 19
select select "yes"
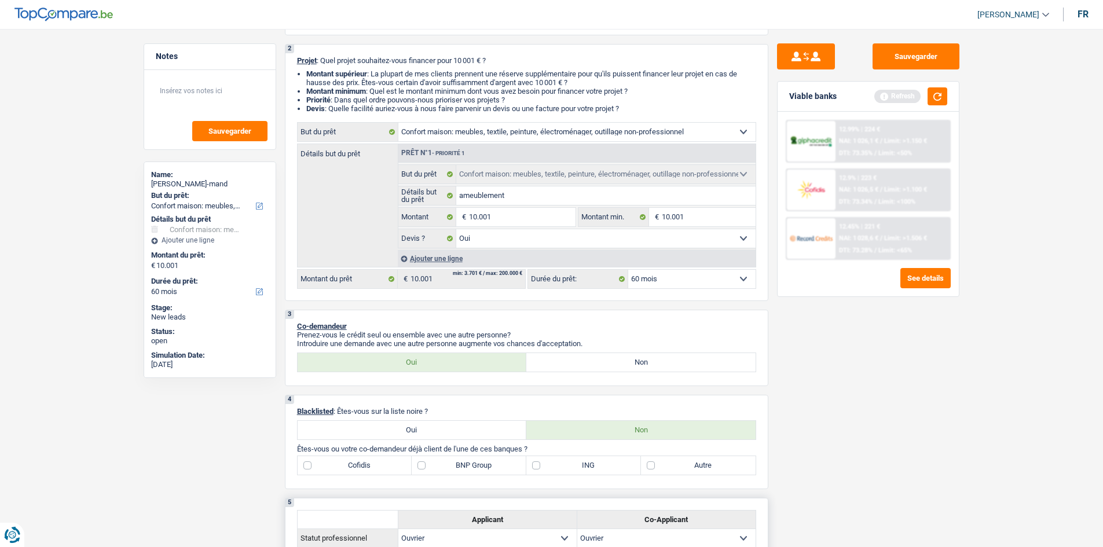
scroll to position [232, 0]
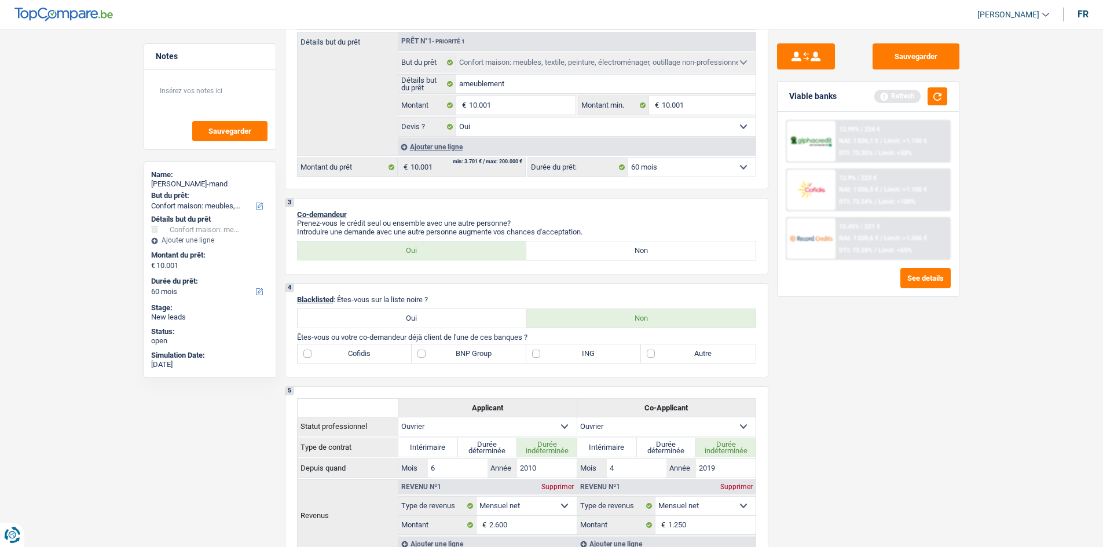
click at [554, 249] on label "Non" at bounding box center [640, 250] width 229 height 19
click at [554, 249] on input "Non" at bounding box center [640, 250] width 229 height 19
radio input "true"
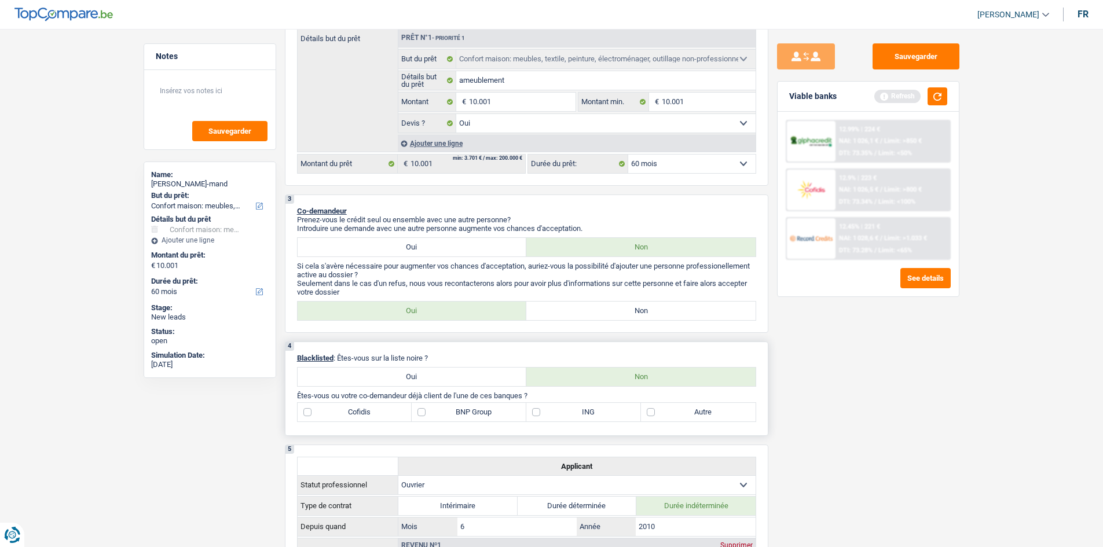
scroll to position [289, 0]
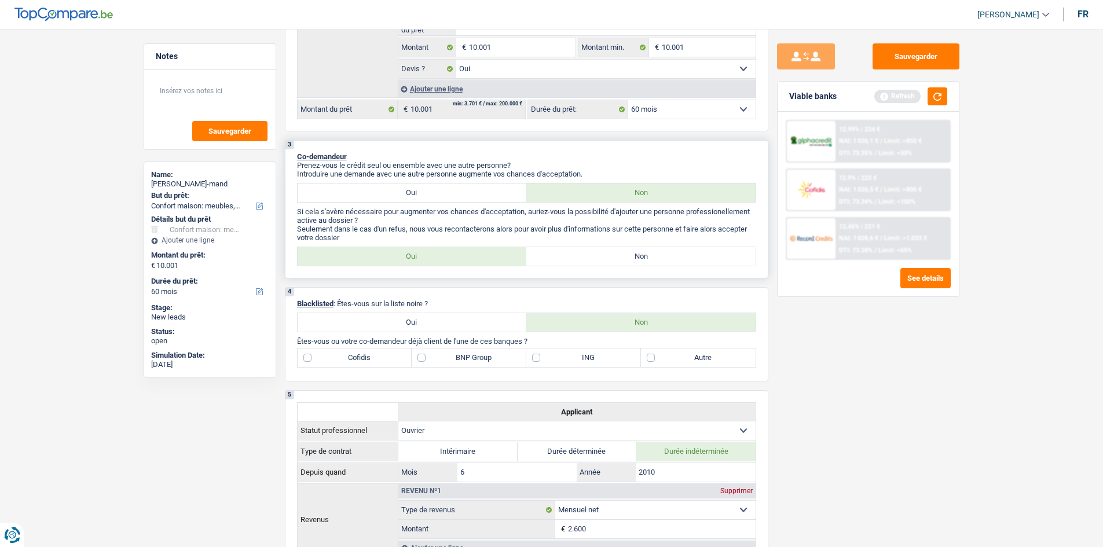
click at [595, 263] on label "Non" at bounding box center [640, 256] width 229 height 19
click at [595, 263] on input "Non" at bounding box center [640, 256] width 229 height 19
radio input "true"
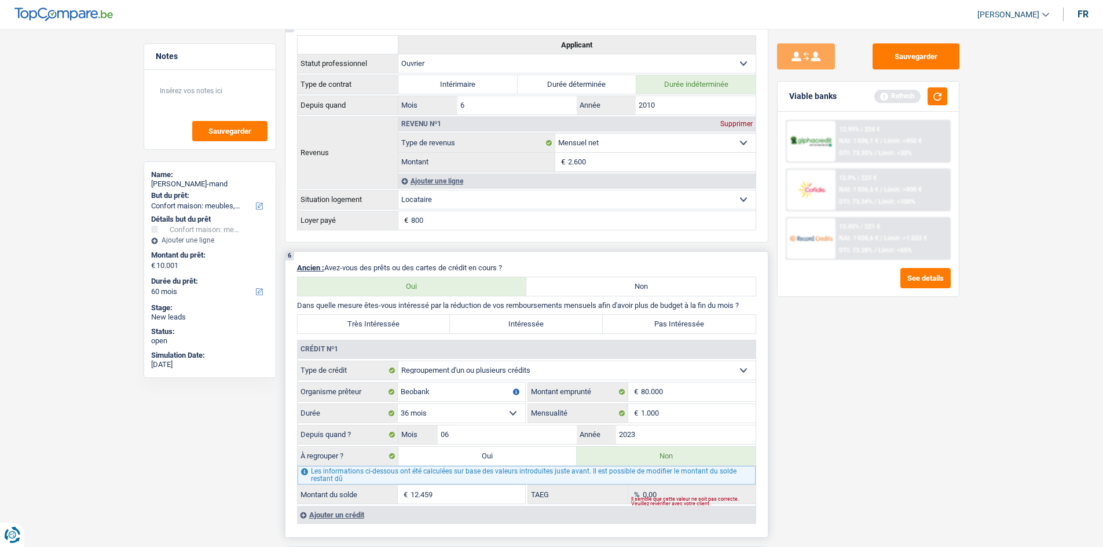
scroll to position [752, 0]
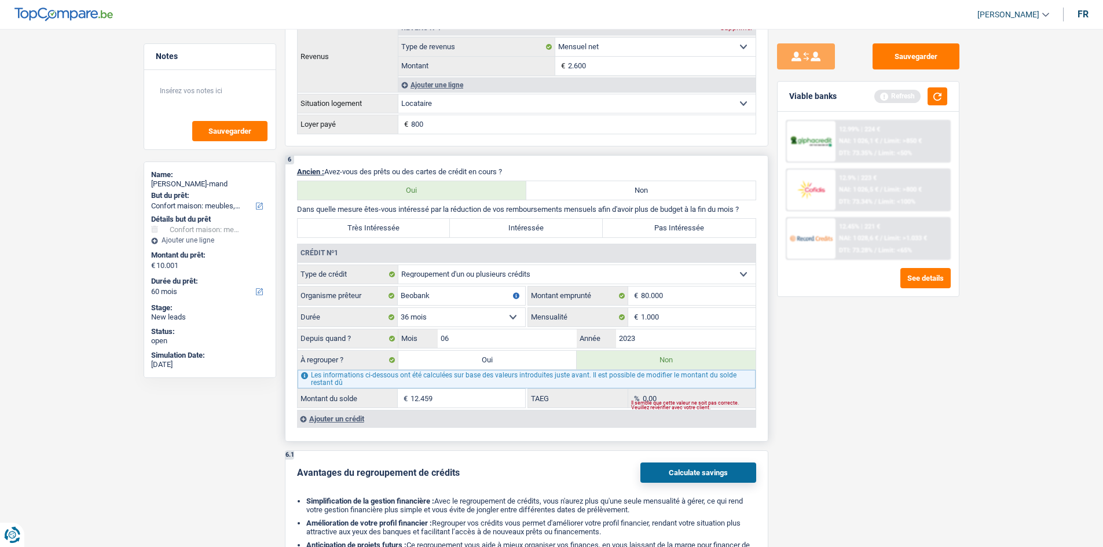
click at [419, 319] on select "12 mois 18 mois 24 mois 30 mois 36 mois 42 mois 48 mois 60 mois 72 mois 84 mois…" at bounding box center [461, 317] width 127 height 19
click at [899, 385] on div "Sauvegarder Viable banks Refresh 12.99% | 224 € NAI: 1 026,1 € / Limit: >850 € …" at bounding box center [868, 284] width 200 height 482
click at [931, 100] on button "button" at bounding box center [937, 96] width 20 height 18
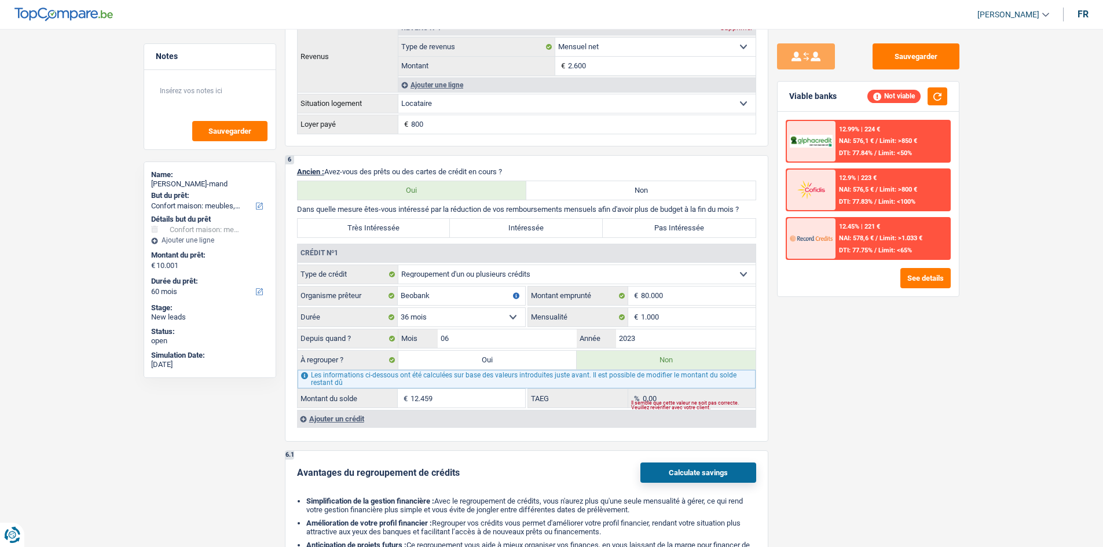
click at [945, 370] on div "Sauvegarder Viable banks Not viable 12.99% | 224 € NAI: 576,1 € / Limit: >850 €…" at bounding box center [868, 284] width 200 height 482
click at [359, 423] on div "Ajouter un crédit" at bounding box center [526, 418] width 458 height 17
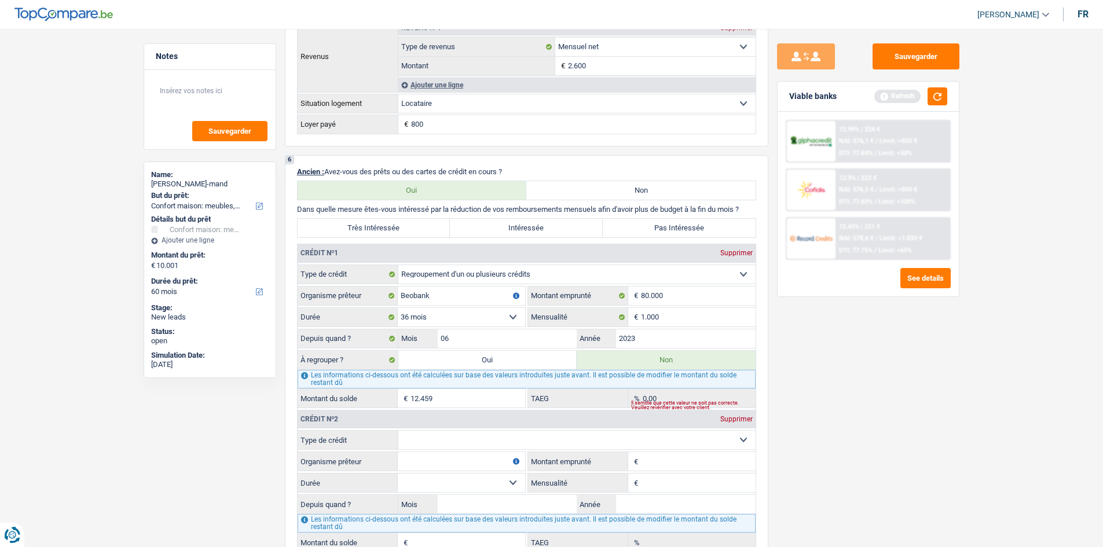
click at [897, 439] on div "Sauvegarder Viable banks Refresh 12.99% | 224 € NAI: 576,1 € / Limit: >850 € DT…" at bounding box center [868, 284] width 200 height 482
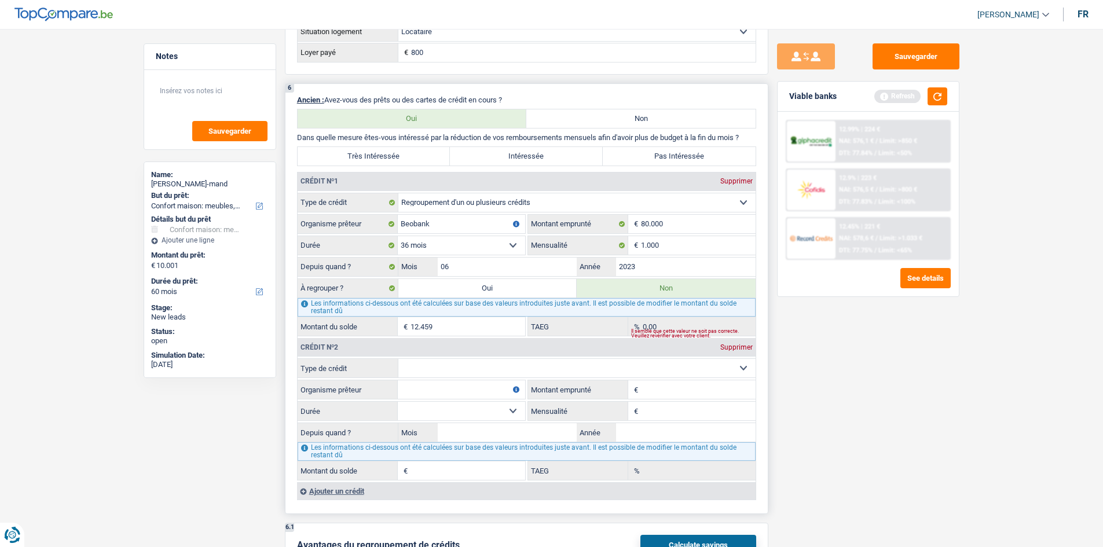
scroll to position [926, 0]
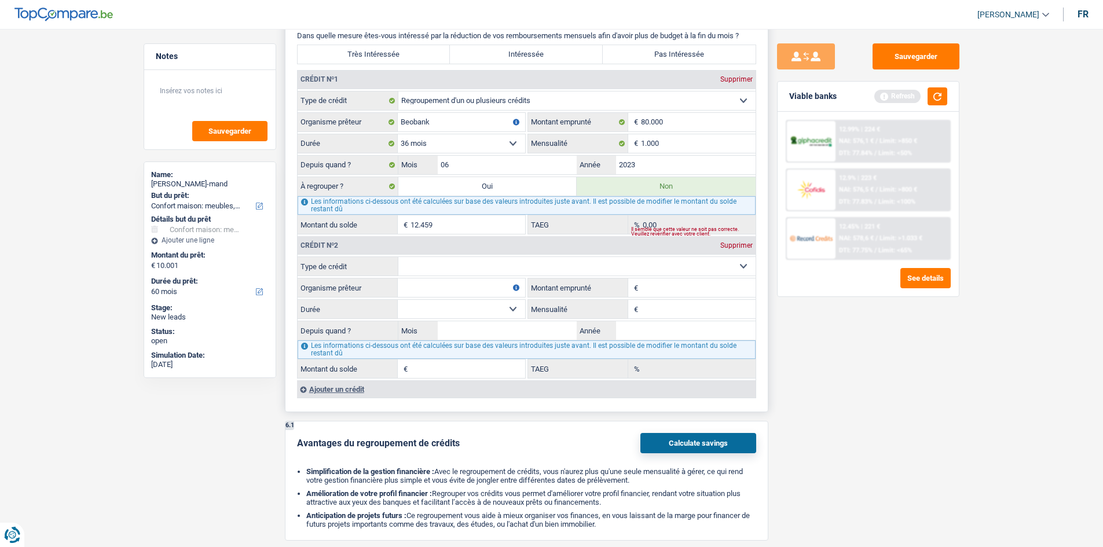
click at [734, 243] on div "Supprimer" at bounding box center [736, 245] width 38 height 7
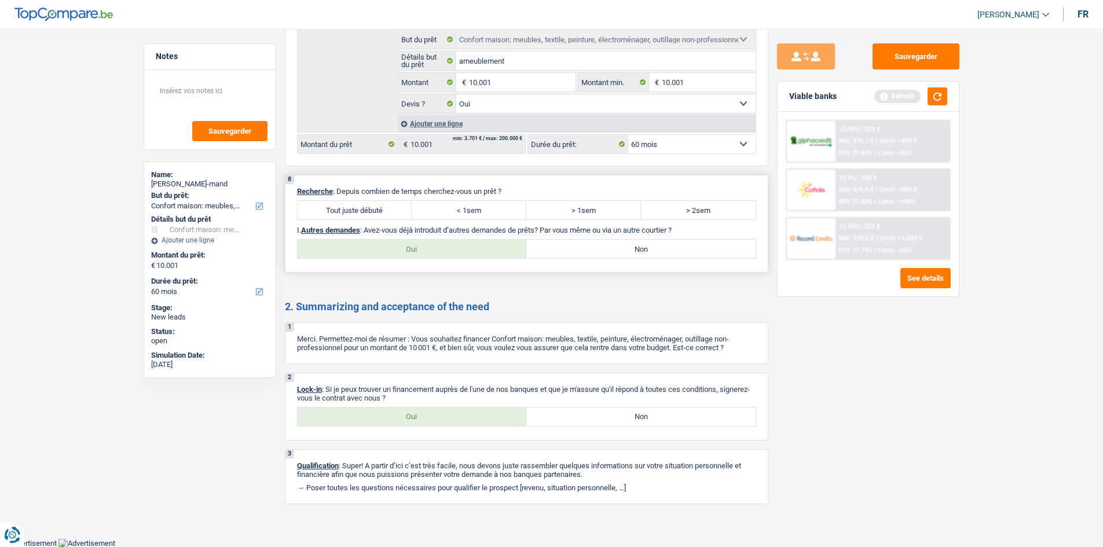
scroll to position [1392, 0]
click at [383, 206] on label "Tout juste débuté" at bounding box center [355, 209] width 115 height 19
click at [383, 206] on input "Tout juste débuté" at bounding box center [355, 209] width 115 height 19
radio input "true"
click at [591, 242] on label "Non" at bounding box center [640, 248] width 229 height 19
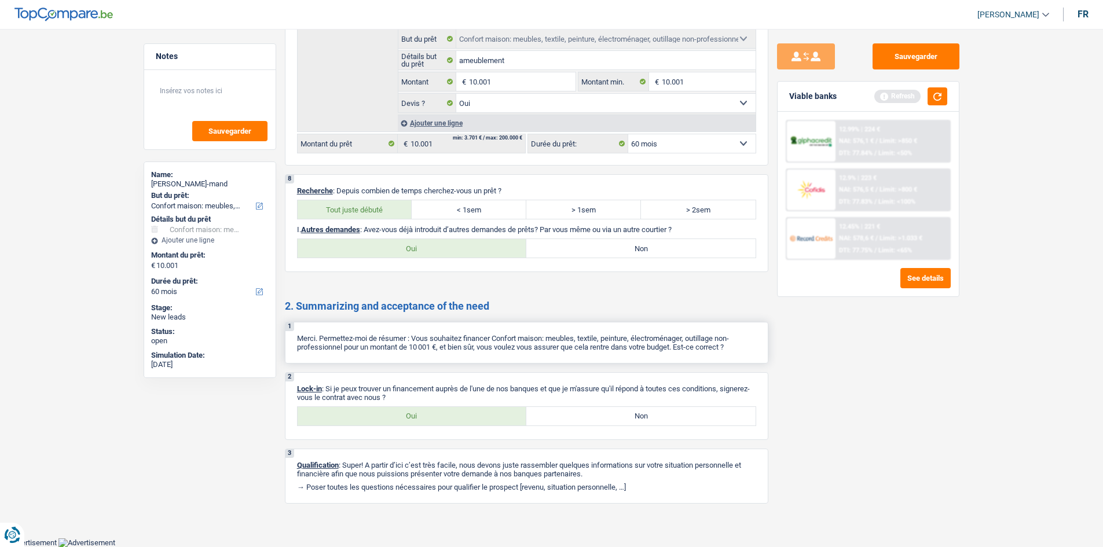
click at [591, 242] on input "Non" at bounding box center [640, 248] width 229 height 19
radio input "true"
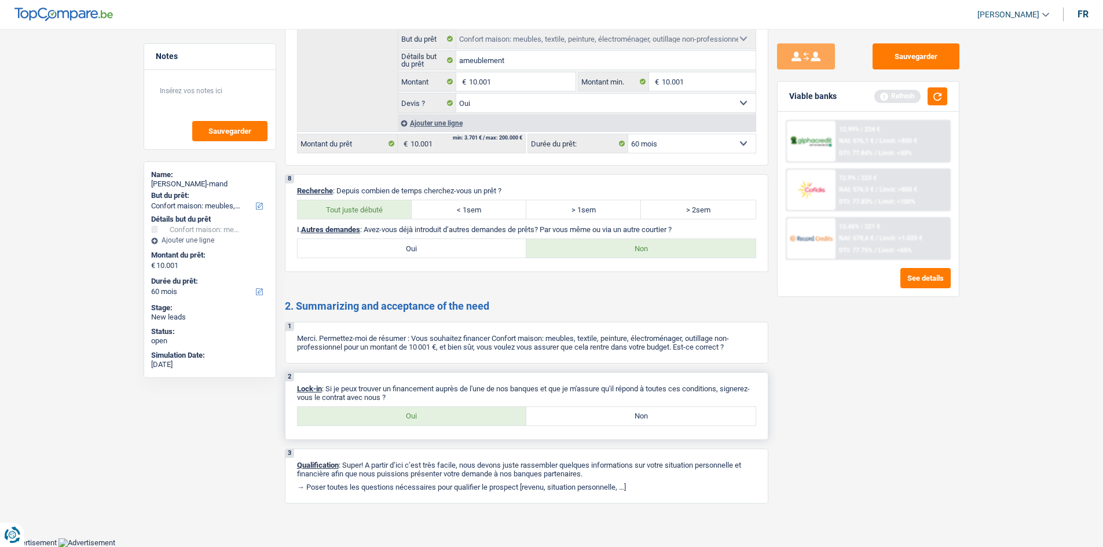
click at [455, 429] on div "2 Lock-in : Si je peux trouver un financement auprès de l'une de nos banques et…" at bounding box center [526, 406] width 483 height 68
click at [459, 421] on label "Oui" at bounding box center [412, 416] width 229 height 19
click at [459, 421] on input "Oui" at bounding box center [412, 416] width 229 height 19
radio input "true"
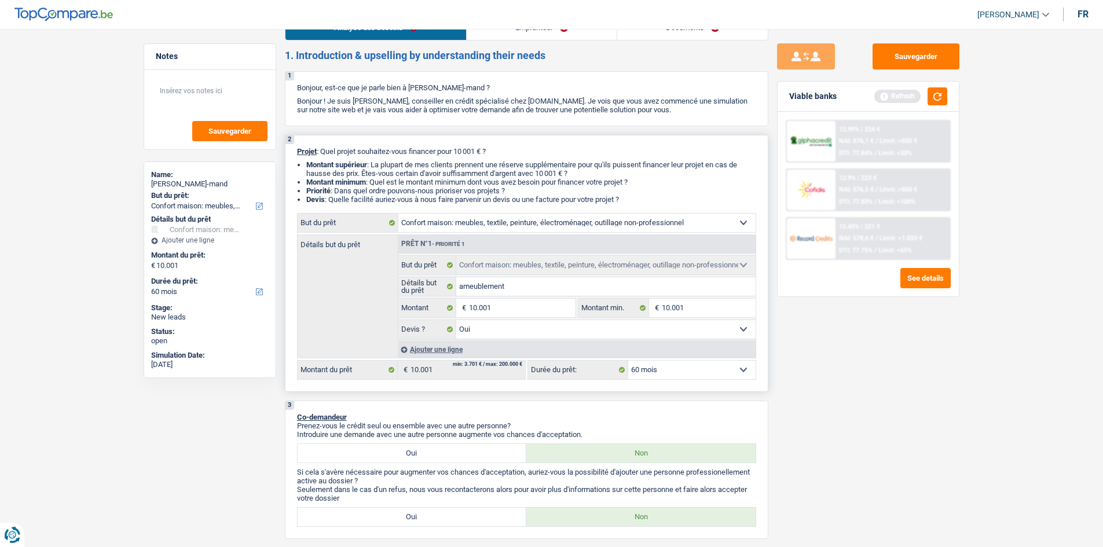
scroll to position [0, 0]
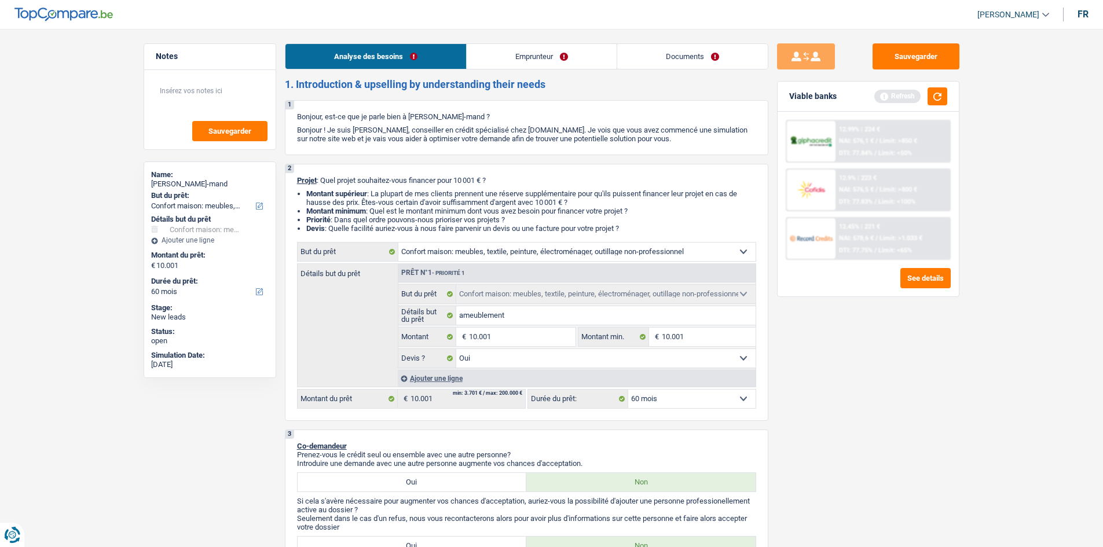
click at [530, 65] on link "Emprunteur" at bounding box center [542, 56] width 150 height 25
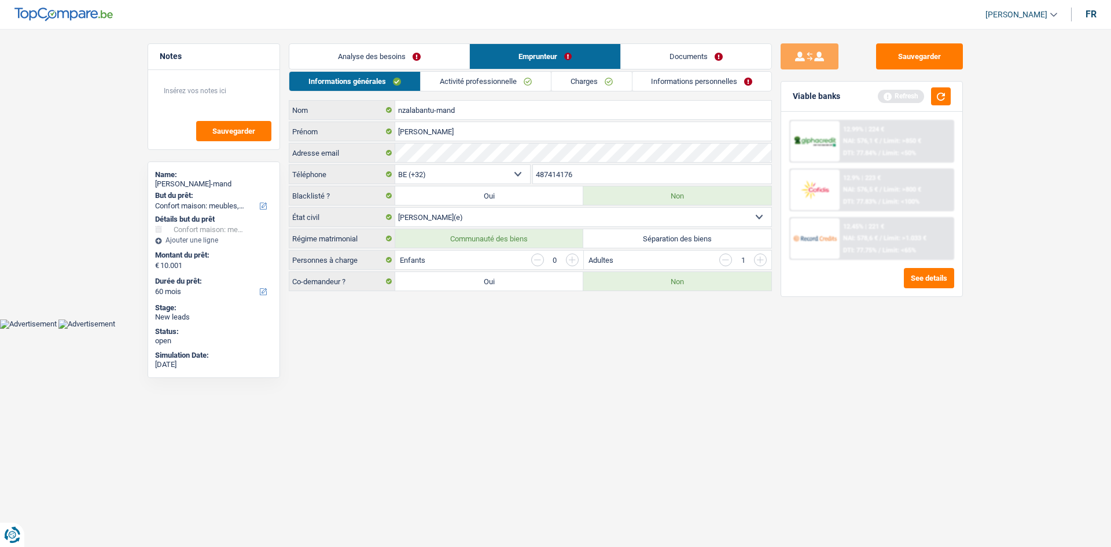
click at [429, 329] on html "Vous avez le contrôle de vos données Nous utilisons des cookies, tout comme nos…" at bounding box center [555, 164] width 1111 height 329
click at [947, 94] on button "button" at bounding box center [941, 96] width 20 height 18
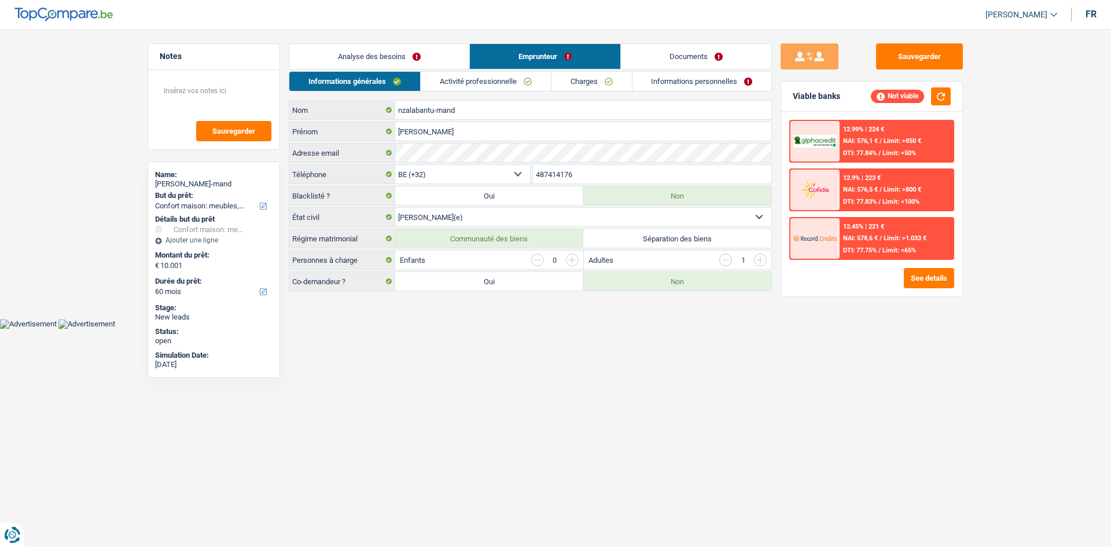
click at [416, 329] on html "Vous avez le contrôle de vos données Nous utilisons des cookies, tout comme nos…" at bounding box center [555, 164] width 1111 height 329
click at [578, 256] on input "button" at bounding box center [572, 260] width 13 height 13
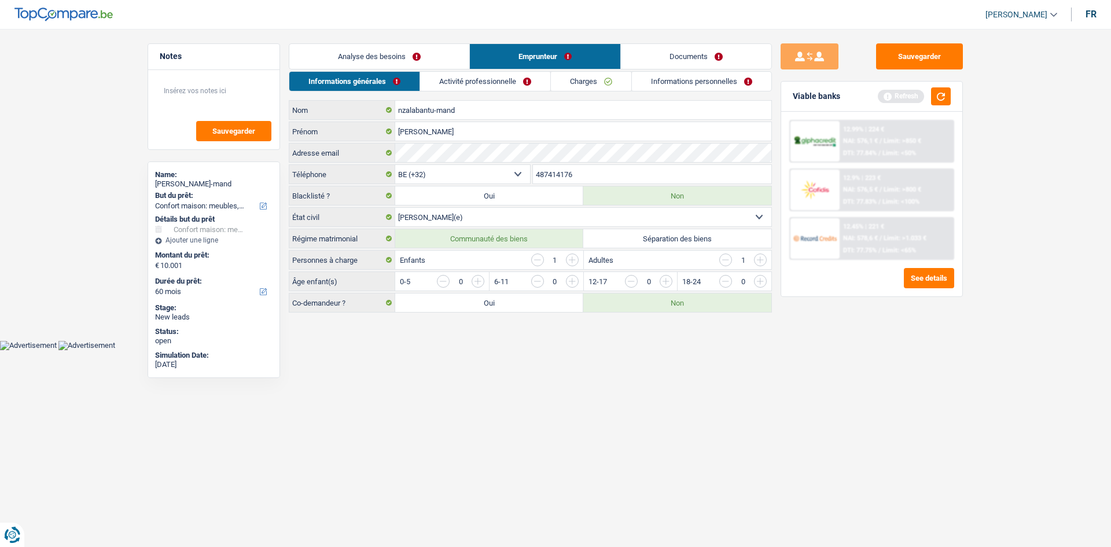
click at [723, 258] on input "button" at bounding box center [725, 260] width 13 height 13
click at [761, 280] on input "button" at bounding box center [995, 284] width 482 height 19
click at [939, 100] on button "button" at bounding box center [941, 96] width 20 height 18
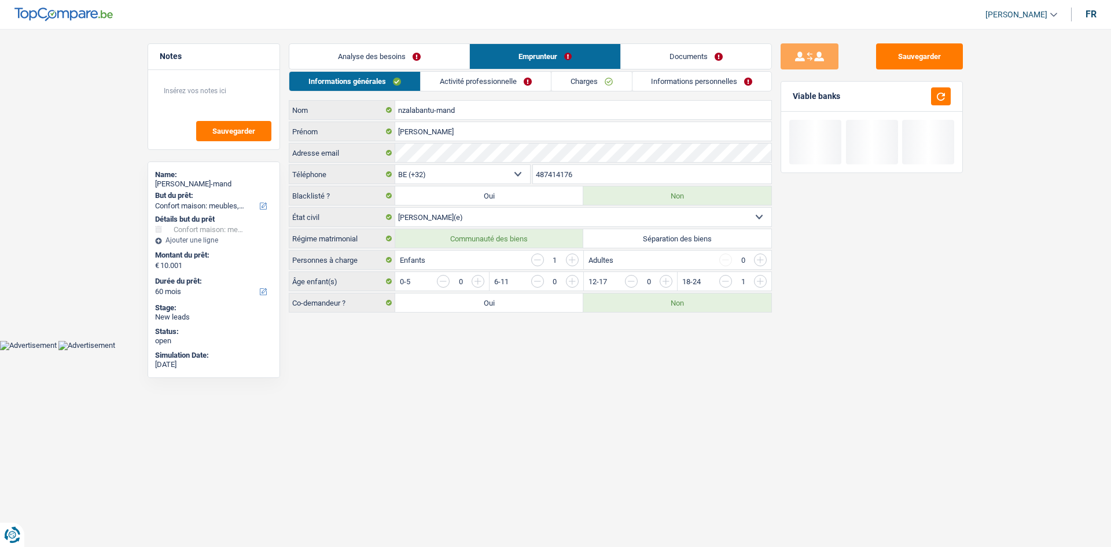
click at [474, 79] on link "Activité professionnelle" at bounding box center [486, 81] width 130 height 19
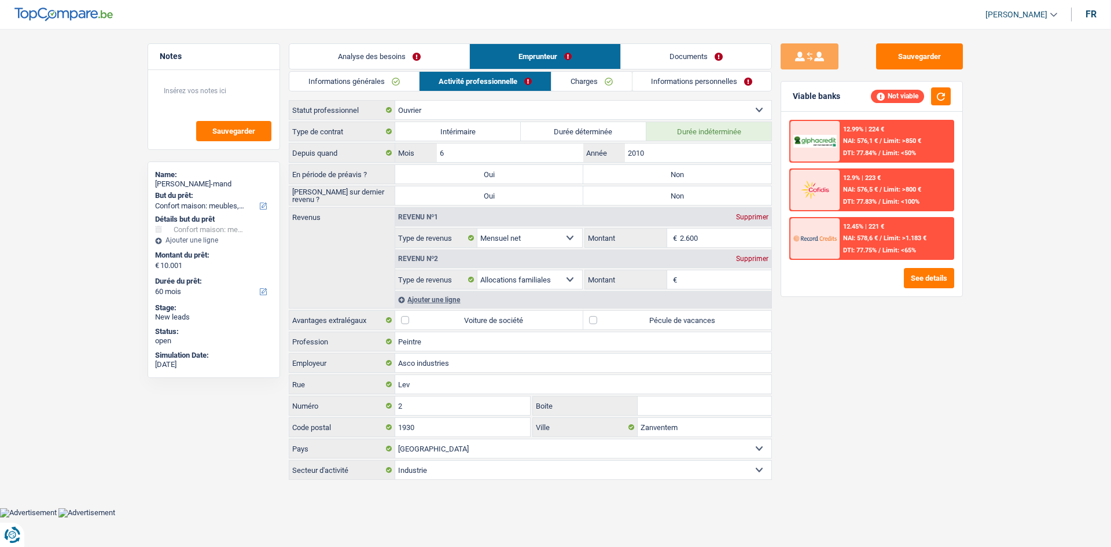
click at [837, 356] on div "Sauvegarder Viable banks Not viable 12.99% | 224 € NAI: 576,1 € / Limit: >850 €…" at bounding box center [872, 284] width 200 height 482
click at [671, 167] on label "Non" at bounding box center [677, 174] width 188 height 19
click at [671, 167] on input "Non" at bounding box center [677, 174] width 188 height 19
radio input "true"
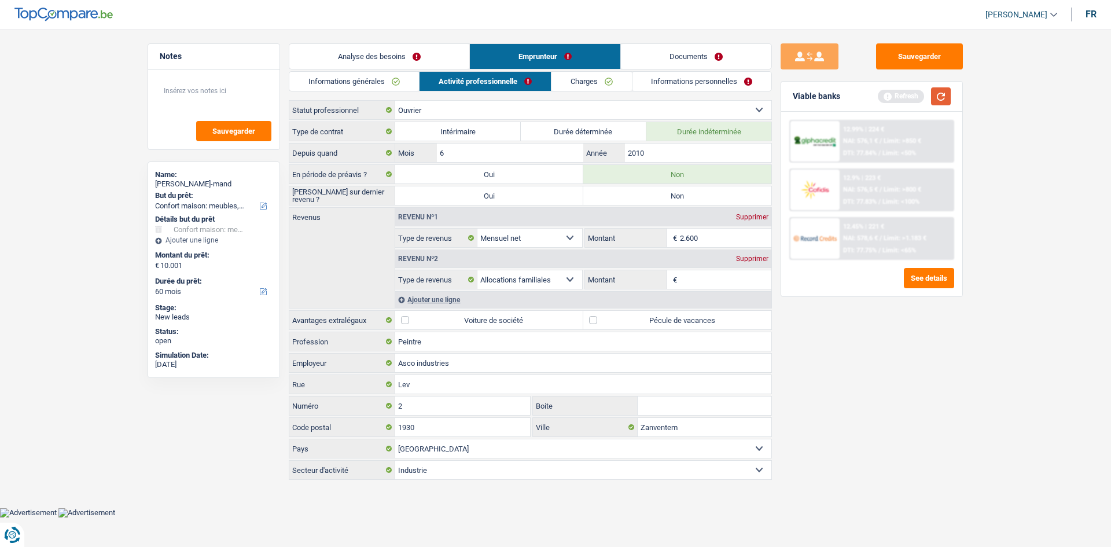
click at [943, 89] on button "button" at bounding box center [941, 96] width 20 height 18
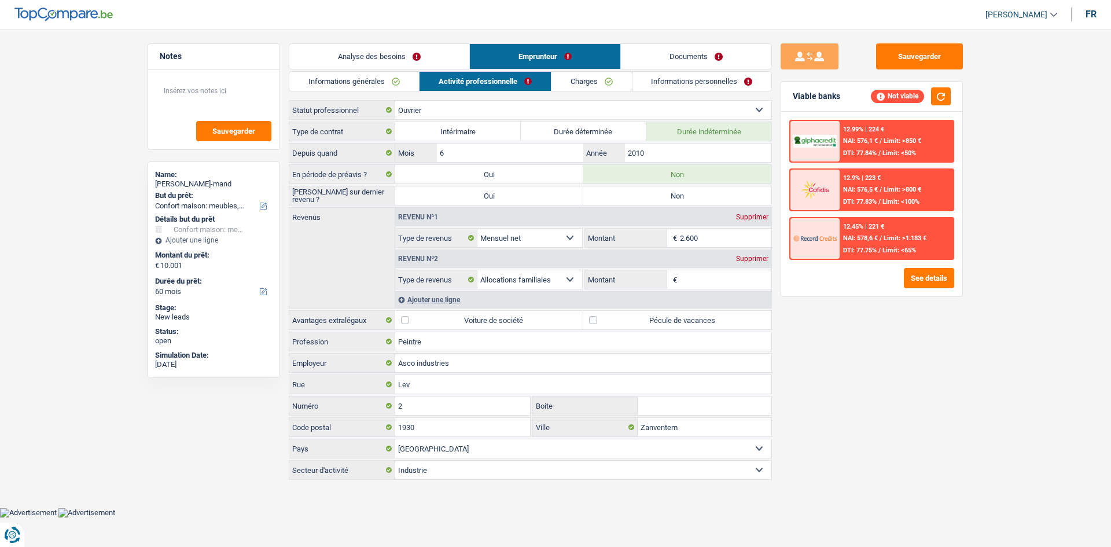
click at [670, 193] on label "Non" at bounding box center [677, 195] width 188 height 19
click at [670, 193] on input "Non" at bounding box center [677, 195] width 188 height 19
radio input "true"
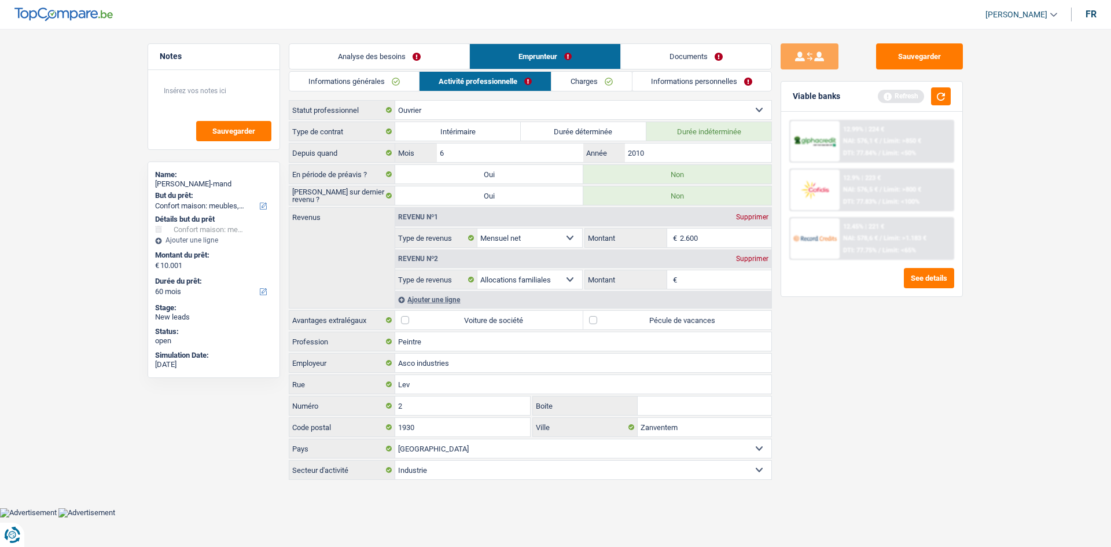
click at [861, 361] on div "Sauvegarder Viable banks Refresh 12.99% | 224 € NAI: 576,1 € / Limit: >850 € DT…" at bounding box center [872, 284] width 200 height 482
click at [945, 97] on button "button" at bounding box center [941, 96] width 20 height 18
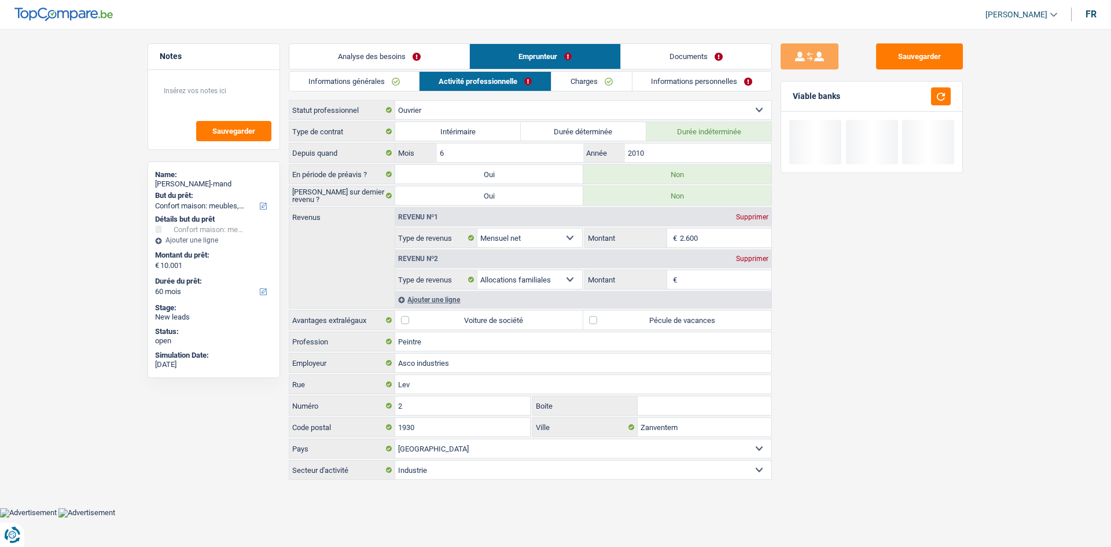
click at [693, 280] on input "Montant" at bounding box center [726, 279] width 92 height 19
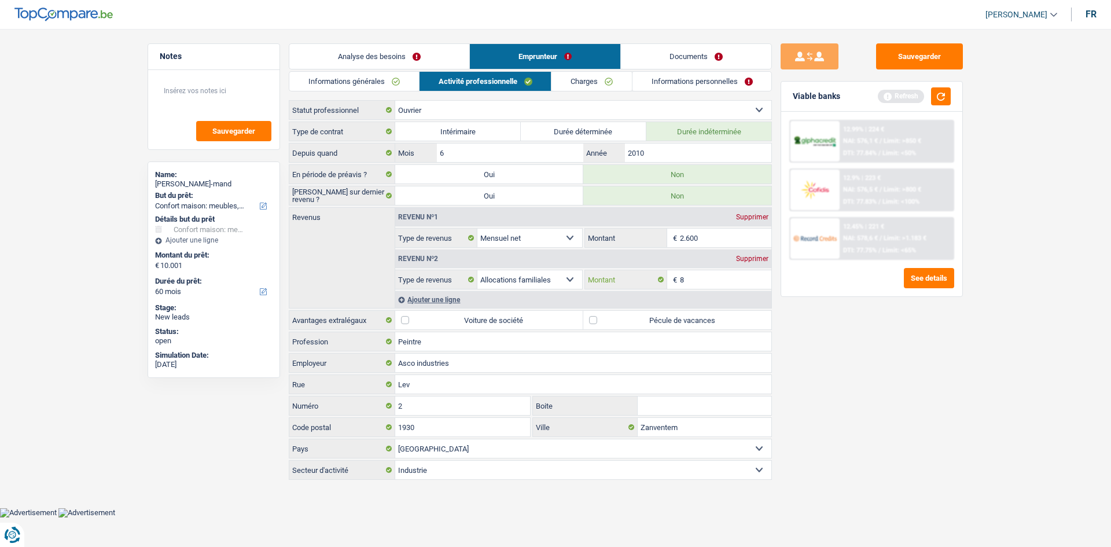
type input "8"
click at [795, 347] on div "Sauvegarder Viable banks Refresh 12.99% | 224 € NAI: 576,1 € / Limit: >850 € DT…" at bounding box center [872, 284] width 200 height 482
click at [943, 91] on button "button" at bounding box center [941, 96] width 20 height 18
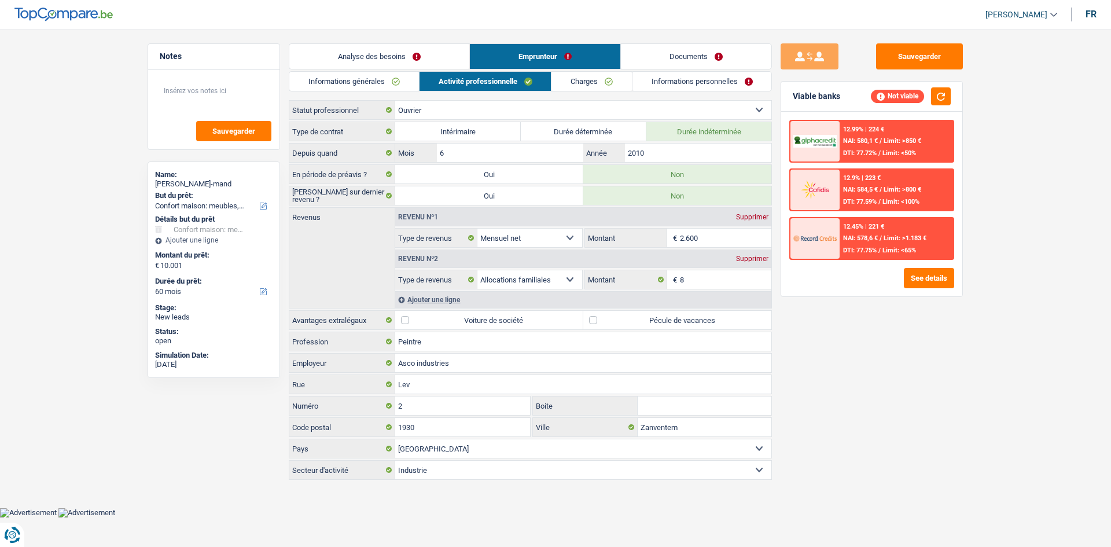
click at [686, 325] on label "Pécule de vacances" at bounding box center [677, 320] width 188 height 19
click at [686, 325] on input "Pécule de vacances" at bounding box center [677, 320] width 188 height 19
checkbox input "true"
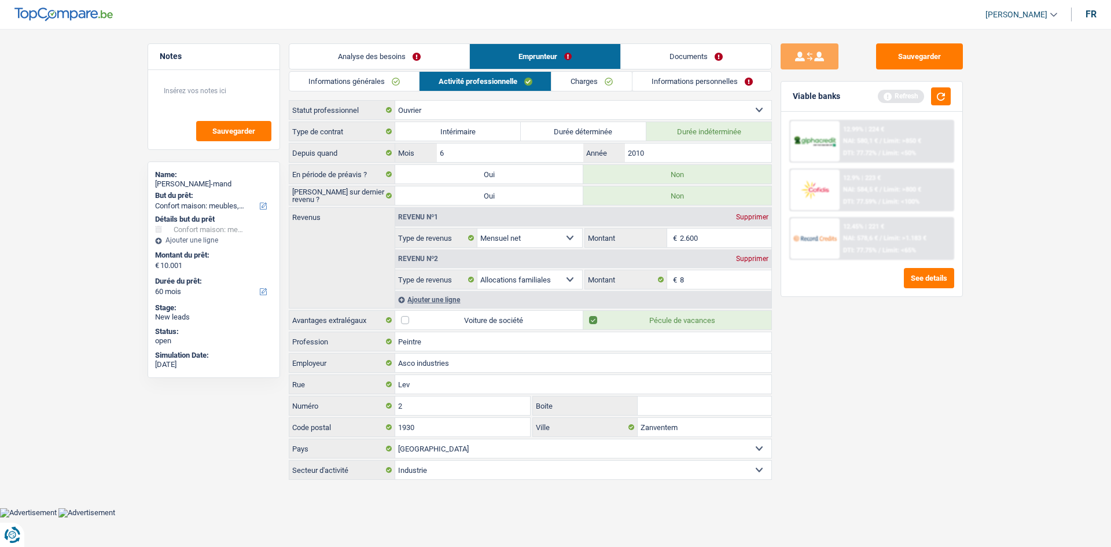
drag, startPoint x: 954, startPoint y: 363, endPoint x: 924, endPoint y: 167, distance: 197.8
click at [952, 358] on div "Sauvegarder Viable banks Refresh 12.99% | 224 € NAI: 580,1 € / Limit: >850 € DT…" at bounding box center [872, 284] width 200 height 482
drag, startPoint x: 941, startPoint y: 90, endPoint x: 938, endPoint y: 106, distance: 16.5
click at [941, 91] on button "button" at bounding box center [941, 96] width 20 height 18
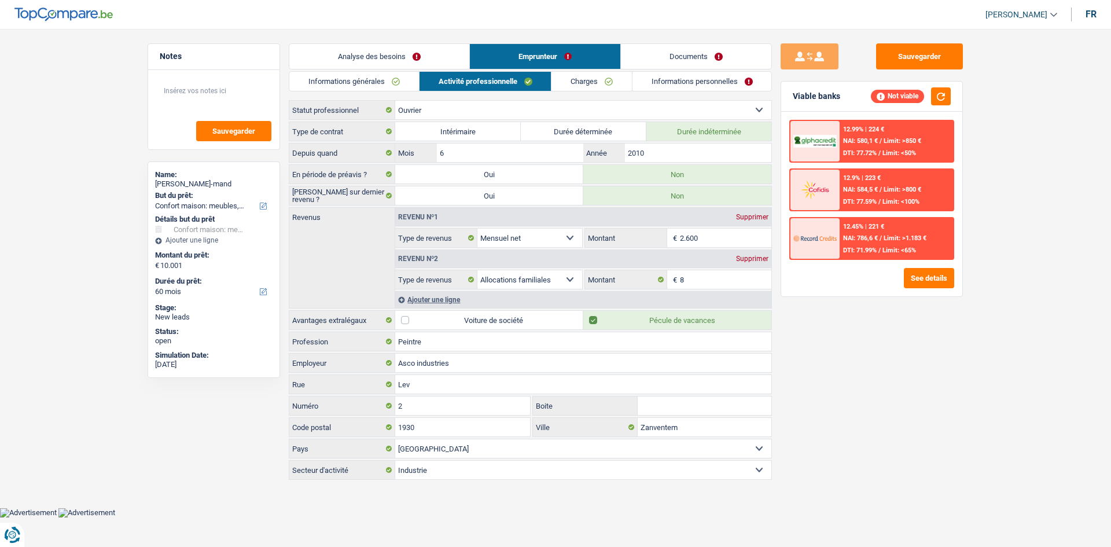
click at [433, 300] on div "Ajouter une ligne" at bounding box center [583, 299] width 376 height 17
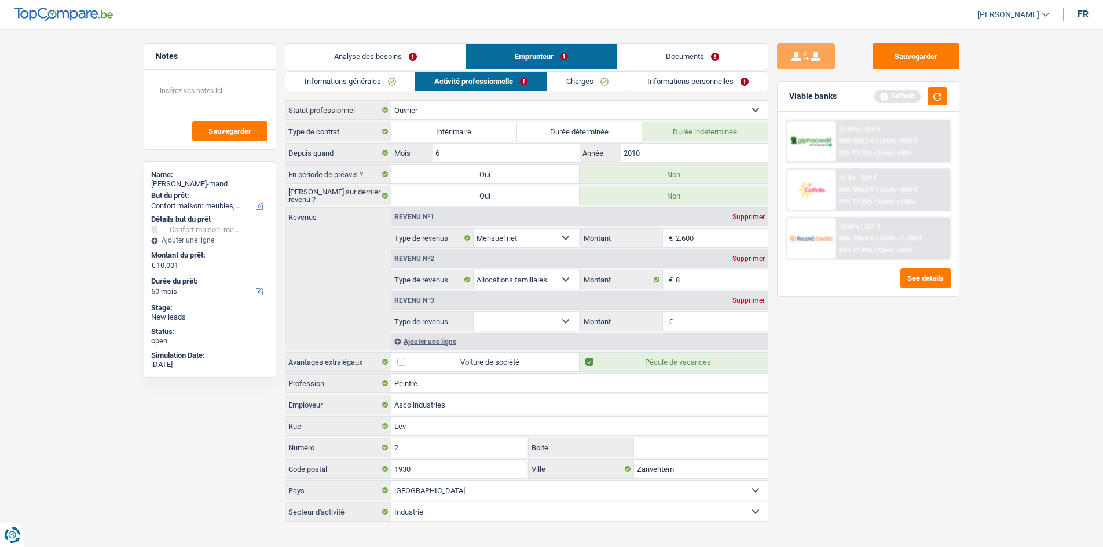
click at [746, 300] on div "Supprimer" at bounding box center [748, 300] width 38 height 7
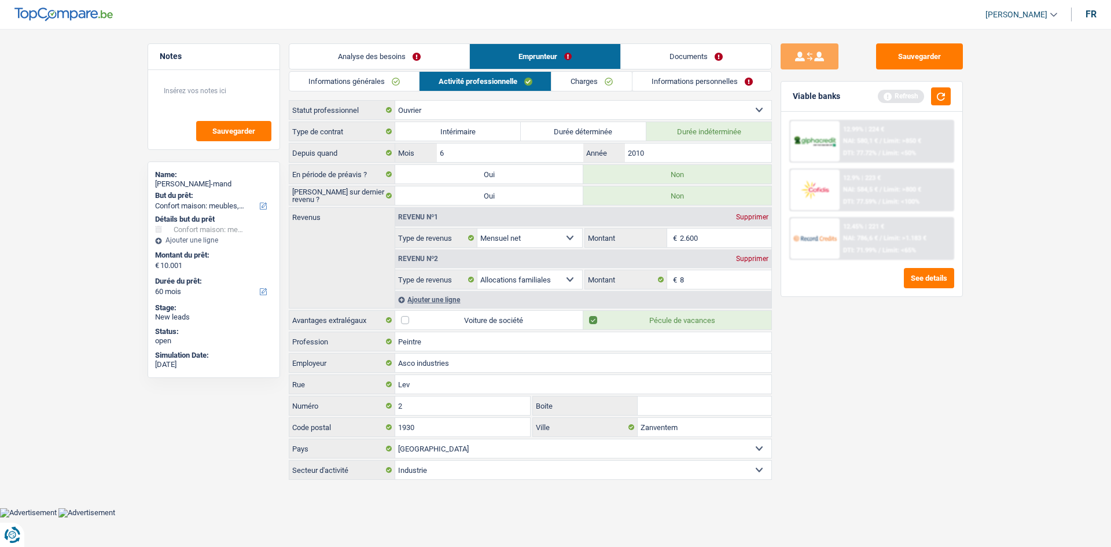
click at [745, 260] on div "Supprimer" at bounding box center [752, 258] width 38 height 7
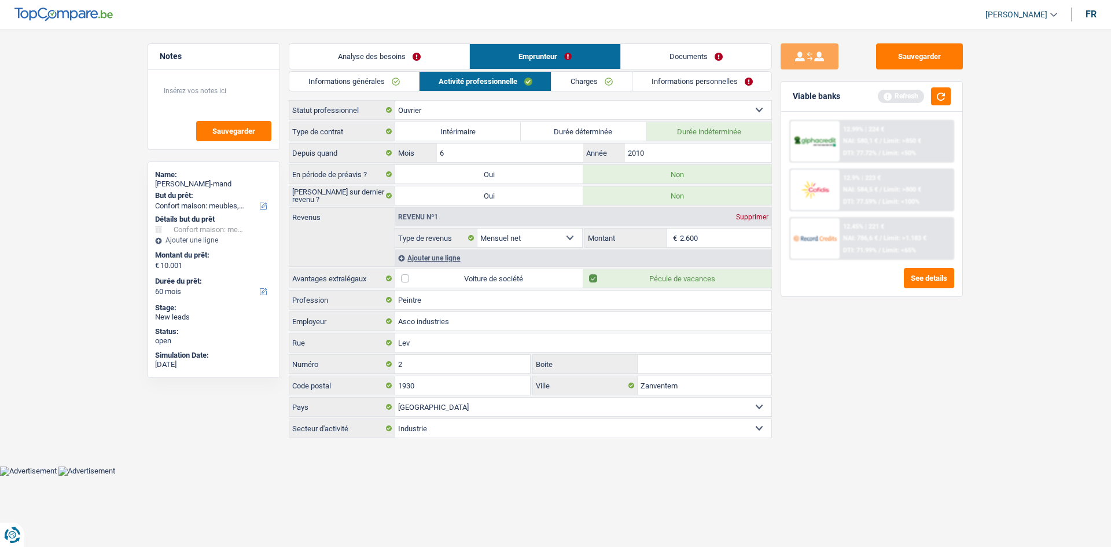
click at [442, 263] on div "Ajouter une ligne" at bounding box center [583, 257] width 376 height 17
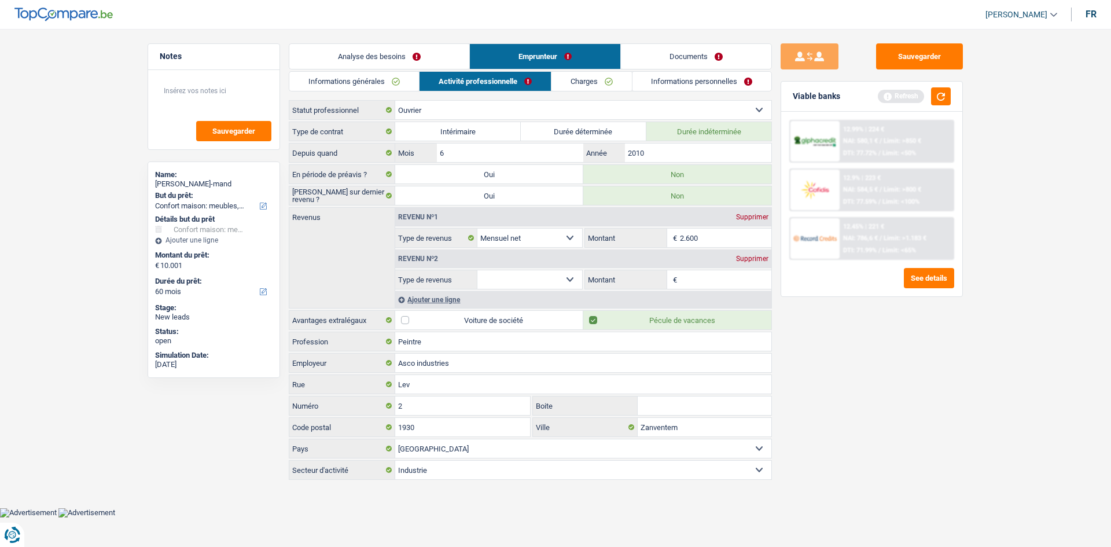
click at [572, 274] on select "Allocation d'handicap Allocations chômage Allocations familiales Chèques repas …" at bounding box center [530, 279] width 105 height 19
select select "mealVouchers"
click at [478, 270] on select "Allocation d'handicap Allocations chômage Allocations familiales Chèques repas …" at bounding box center [530, 279] width 105 height 19
click at [707, 282] on input "Montant par jour" at bounding box center [726, 279] width 92 height 19
type input "8,0"
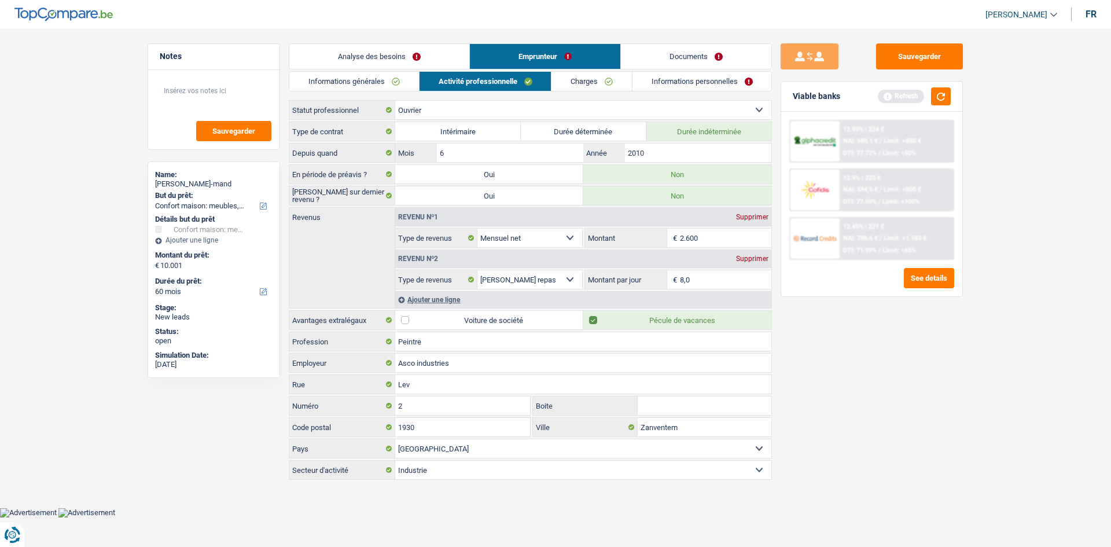
drag, startPoint x: 811, startPoint y: 391, endPoint x: 892, endPoint y: 211, distance: 197.7
click at [813, 391] on div "Sauvegarder Viable banks Refresh 12.99% | 224 € NAI: 580,1 € / Limit: >850 € DT…" at bounding box center [872, 284] width 200 height 482
click at [939, 93] on button "button" at bounding box center [941, 96] width 20 height 18
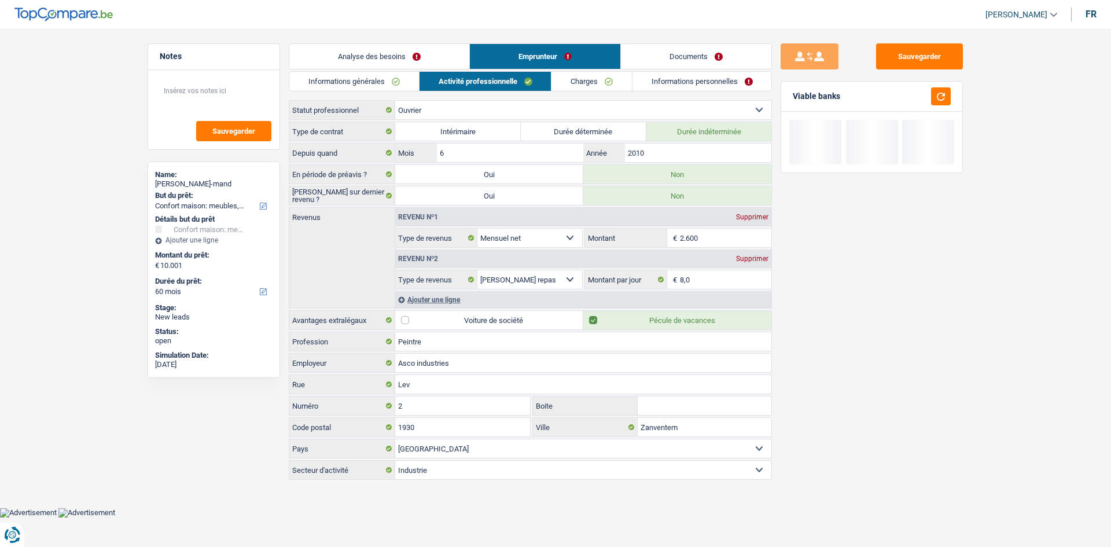
drag, startPoint x: 597, startPoint y: 77, endPoint x: 582, endPoint y: 88, distance: 18.6
click at [597, 77] on link "Charges" at bounding box center [592, 81] width 80 height 19
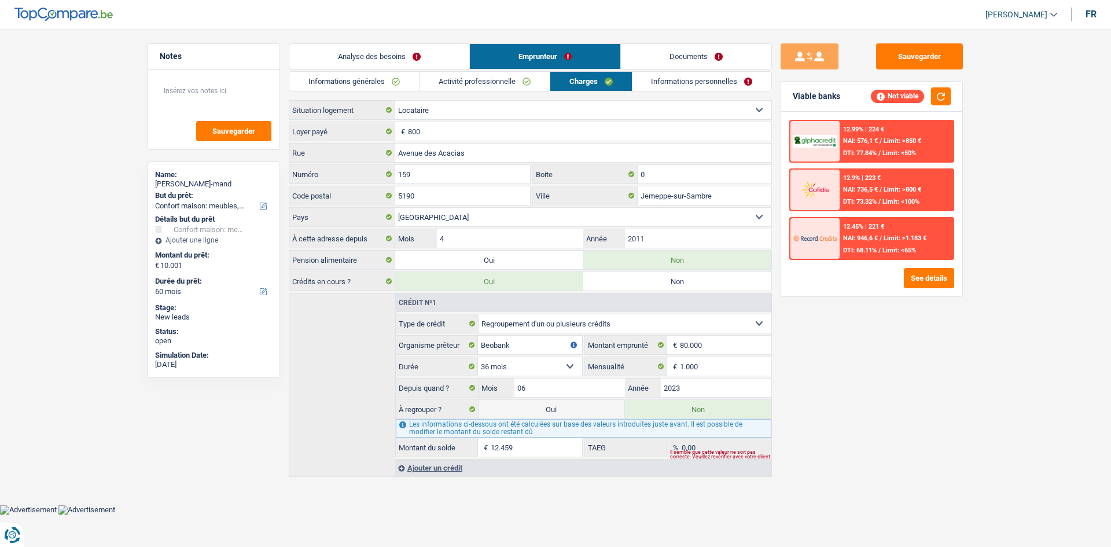
click at [832, 348] on div "Sauvegarder Viable banks Not viable 12.99% | 224 € NAI: 576,1 € / Limit: >850 €…" at bounding box center [872, 284] width 200 height 482
click at [925, 412] on div "Sauvegarder Viable banks Not viable 12.99% | 224 € NAI: 576,1 € / Limit: >850 €…" at bounding box center [872, 284] width 200 height 482
click at [678, 89] on link "Informations personnelles" at bounding box center [702, 81] width 139 height 19
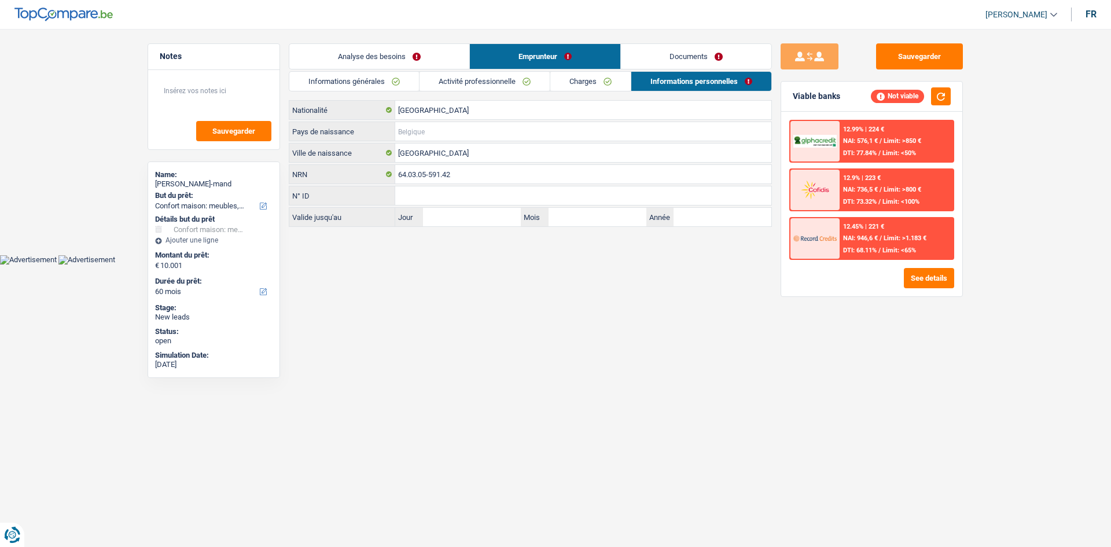
click at [498, 126] on input "Pays de naissance" at bounding box center [583, 131] width 376 height 19
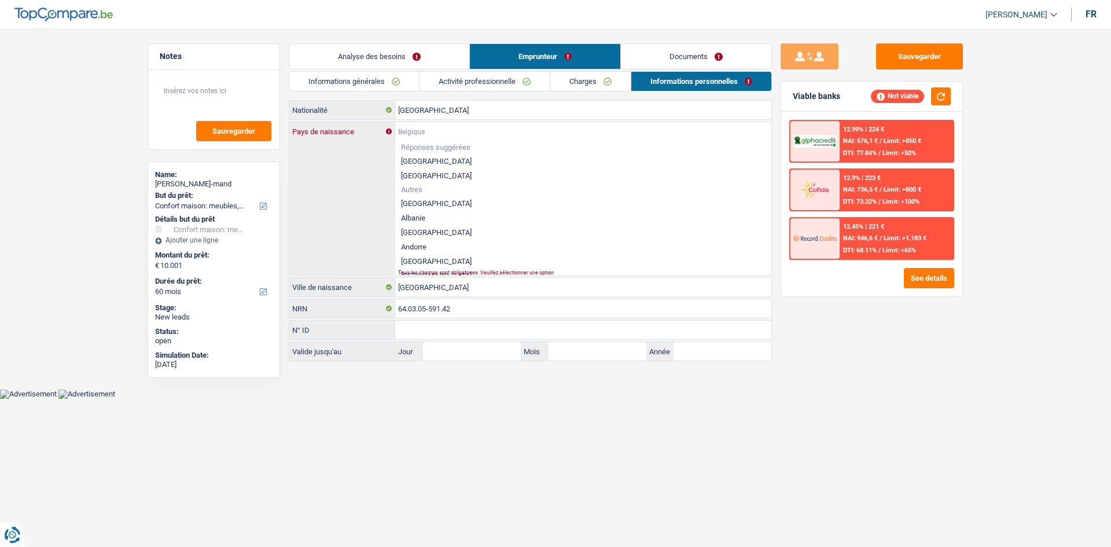
type input "R"
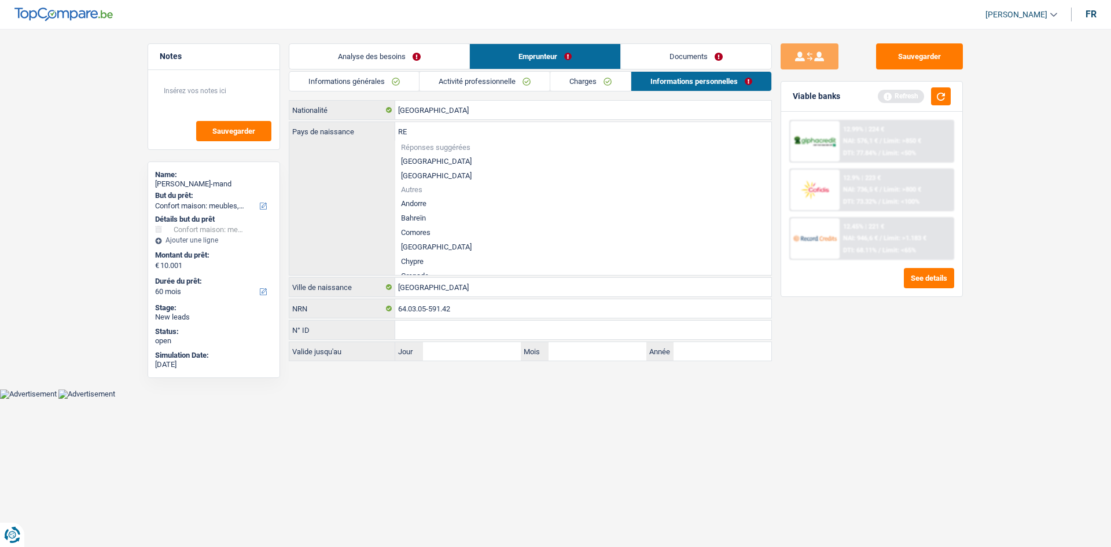
type input "R"
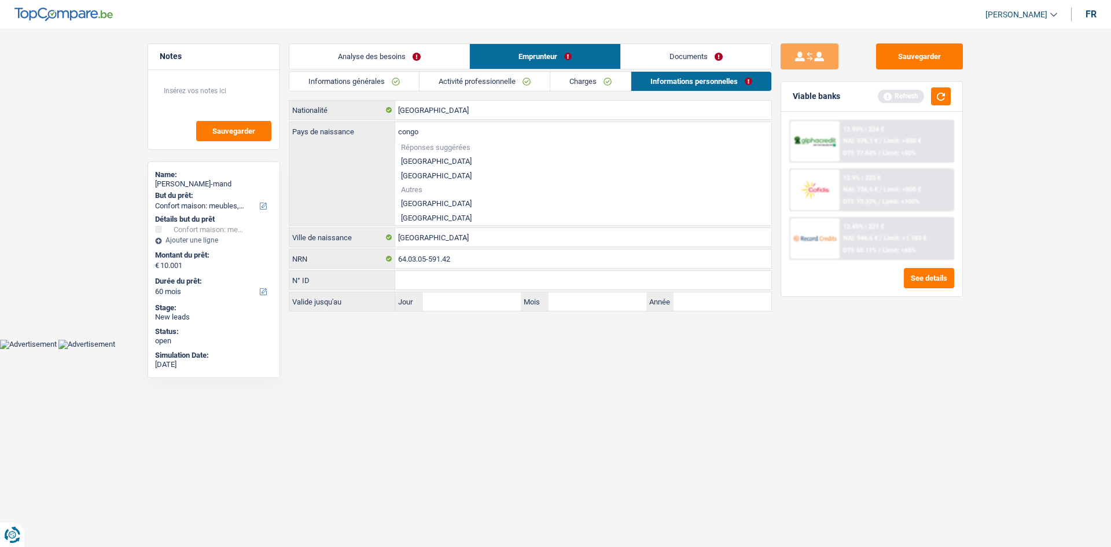
click at [510, 203] on li "République démocratique du Congo" at bounding box center [583, 203] width 376 height 14
type input "République démocratique du Congo"
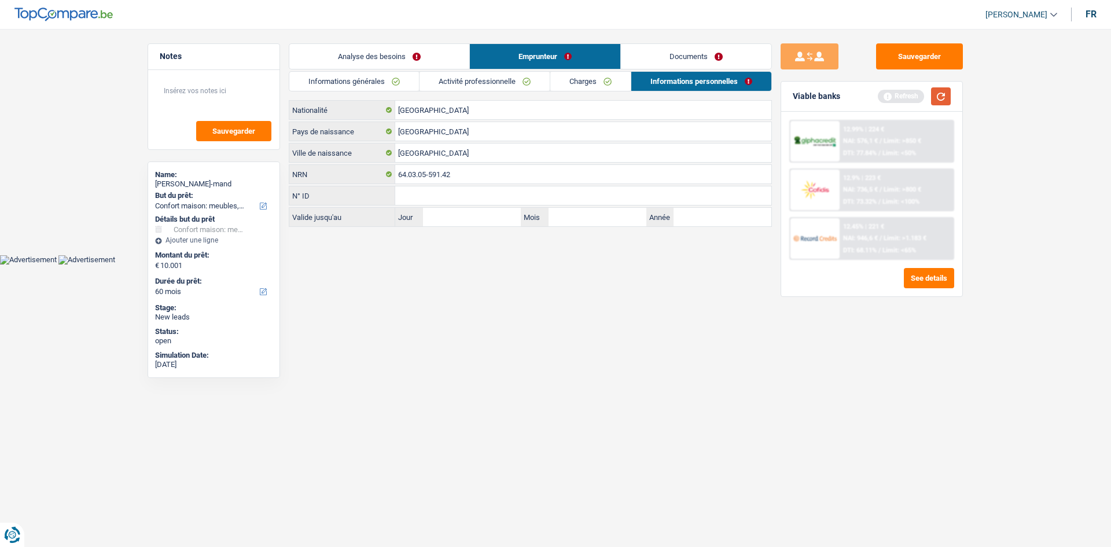
click at [950, 91] on button "button" at bounding box center [941, 96] width 20 height 18
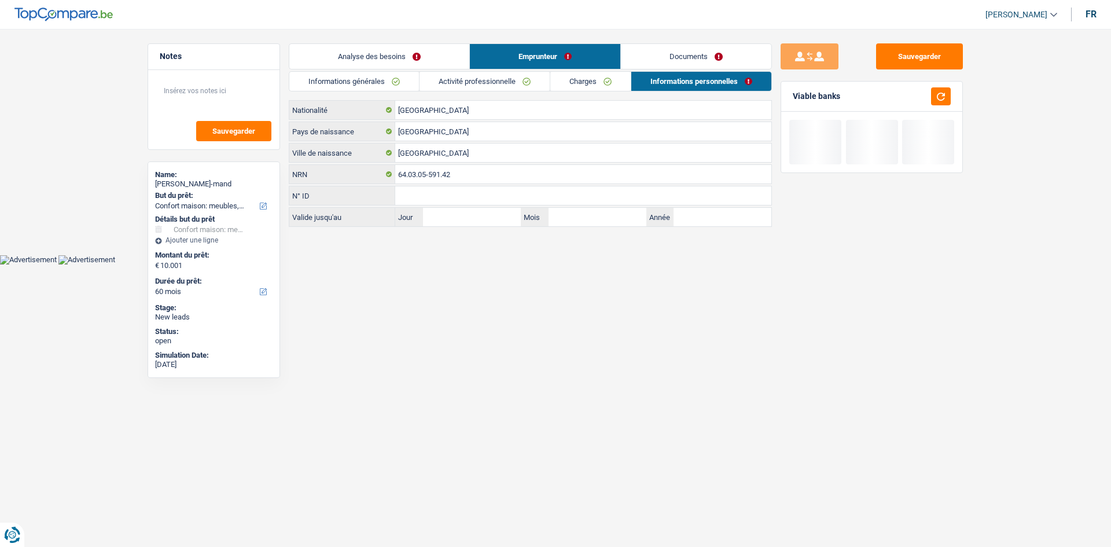
click at [663, 60] on link "Documents" at bounding box center [696, 56] width 150 height 25
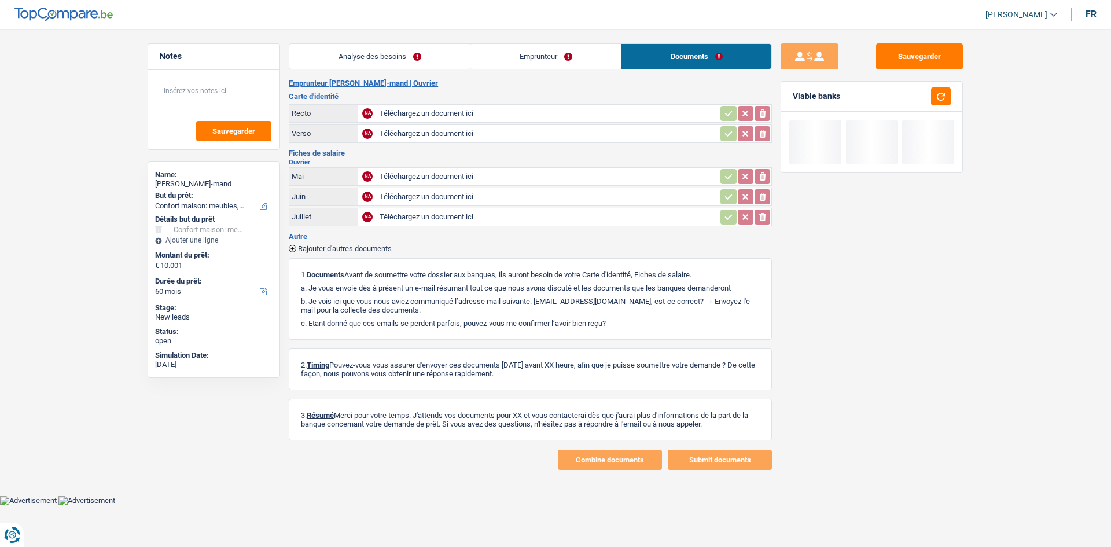
click at [391, 60] on link "Analyse des besoins" at bounding box center [379, 56] width 181 height 25
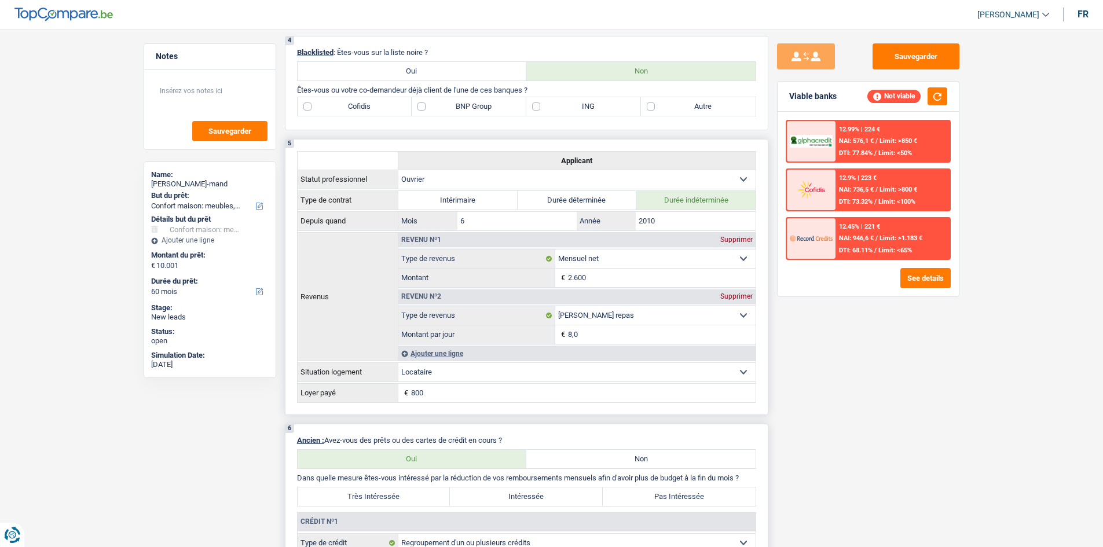
scroll to position [521, 0]
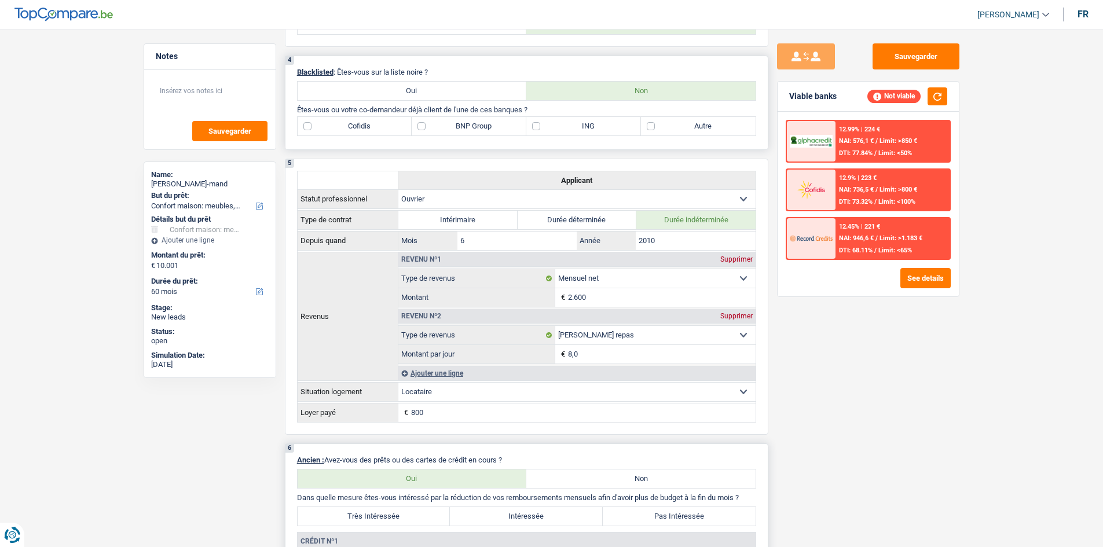
click at [662, 128] on label "Autre" at bounding box center [698, 126] width 115 height 19
click at [662, 128] on input "Autre" at bounding box center [698, 126] width 115 height 19
checkbox input "true"
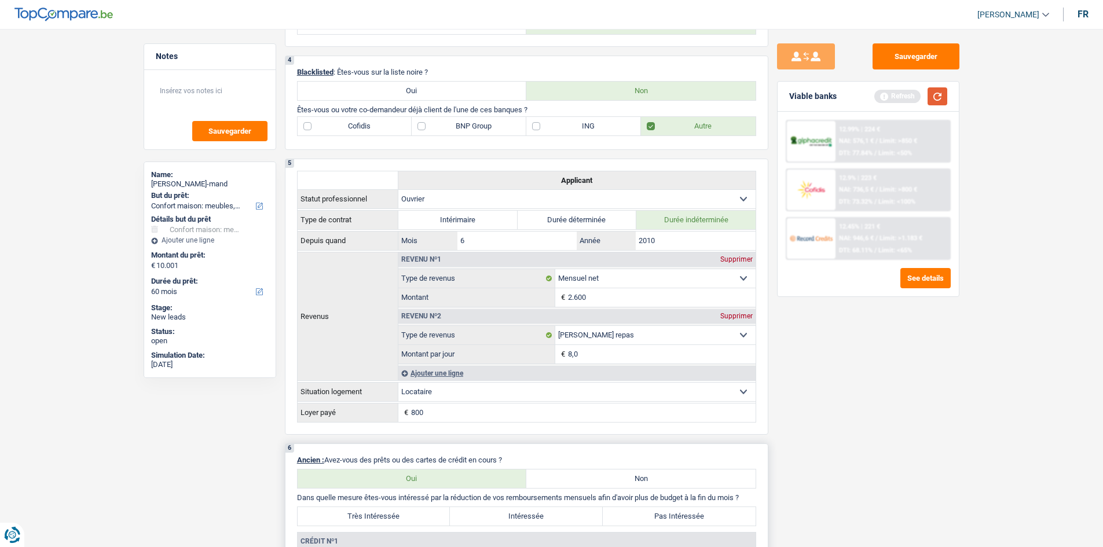
click at [947, 92] on div "Viable banks Refresh" at bounding box center [867, 97] width 181 height 30
drag, startPoint x: 942, startPoint y: 95, endPoint x: 912, endPoint y: 109, distance: 33.1
click at [941, 95] on button "button" at bounding box center [937, 96] width 20 height 18
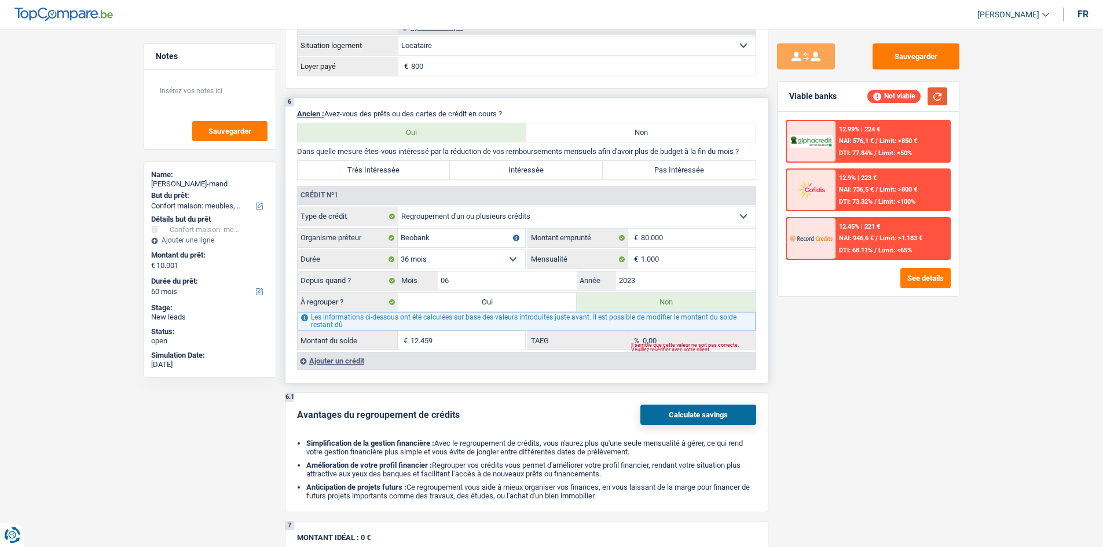
scroll to position [868, 0]
click at [843, 359] on div "Sauvegarder Viable banks Not viable 12.99% | 224 € NAI: 576,1 € / Limit: >850 €…" at bounding box center [868, 284] width 200 height 482
click at [805, 353] on div "Sauvegarder Viable banks Not viable 12.99% | 224 € NAI: 576,1 € / Limit: >850 €…" at bounding box center [868, 284] width 200 height 482
click at [453, 341] on input "12.459" at bounding box center [467, 339] width 115 height 19
click at [877, 365] on div "Sauvegarder Viable banks Not viable 12.99% | 224 € NAI: 576,1 € / Limit: >850 €…" at bounding box center [868, 284] width 200 height 482
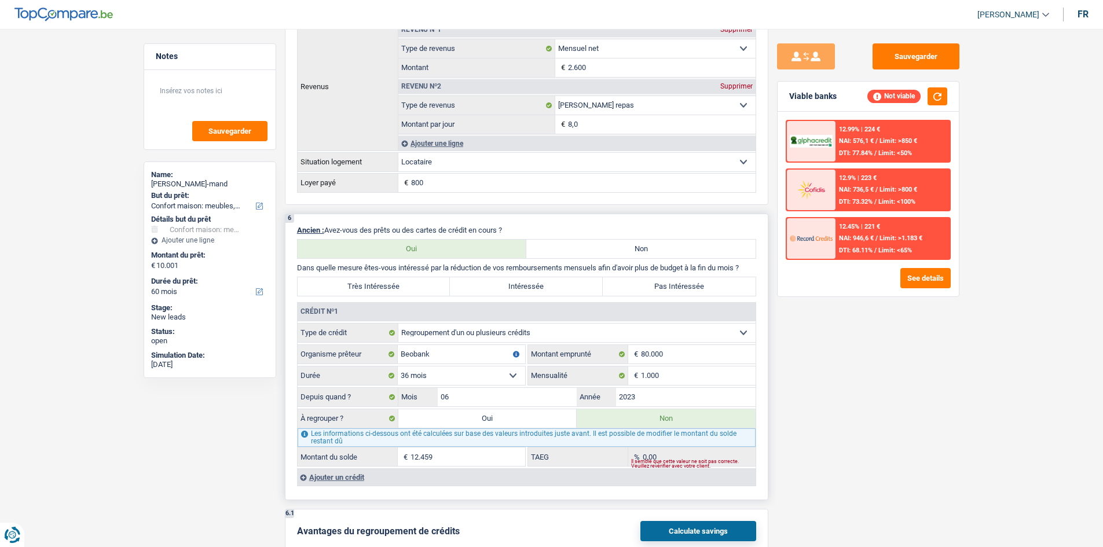
scroll to position [926, 0]
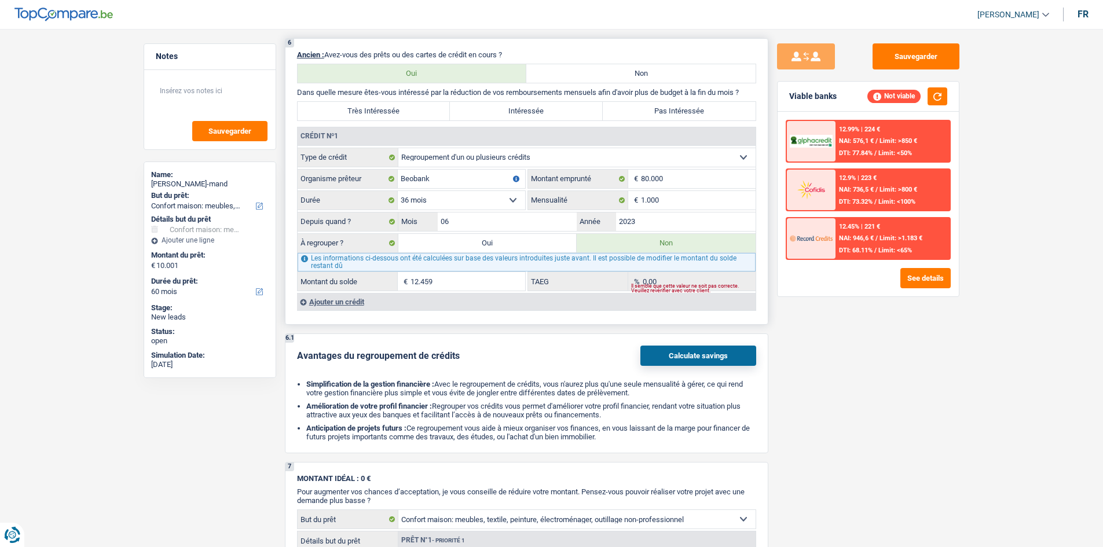
click at [504, 241] on label "Oui" at bounding box center [487, 243] width 179 height 19
click at [504, 241] on input "Oui" at bounding box center [487, 243] width 179 height 19
radio input "true"
type input "22.460"
type input "12.459"
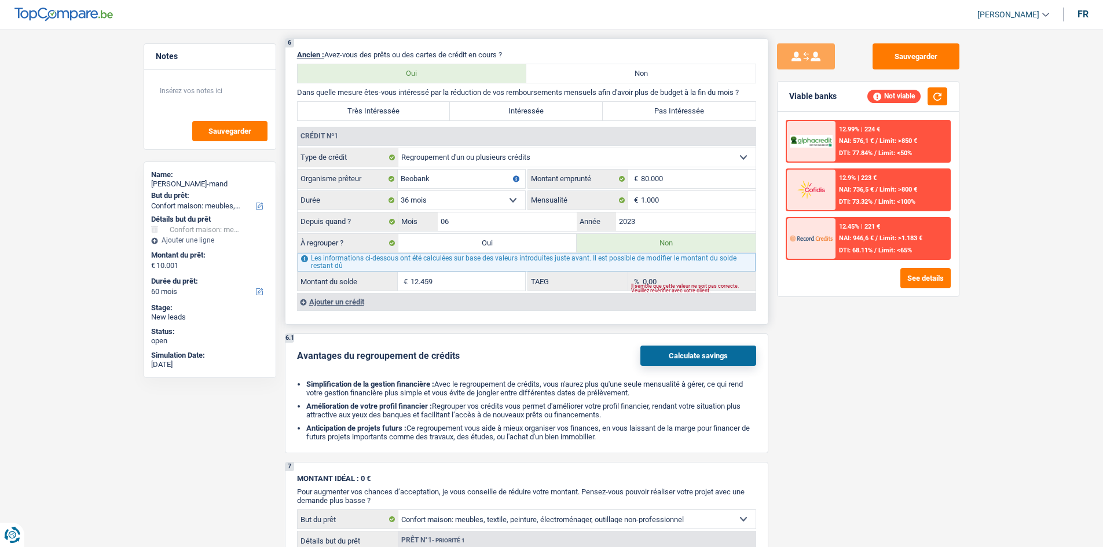
select select
radio input "false"
type input "12.459"
select select
select select "refinancing"
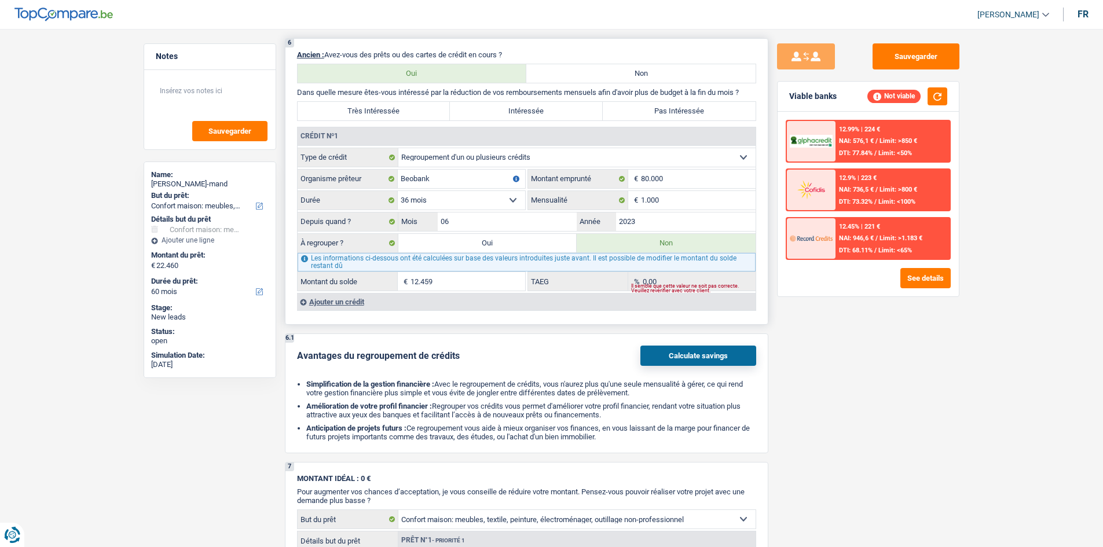
select select "refinancing"
select select "120"
select select "refinancing"
select select "120"
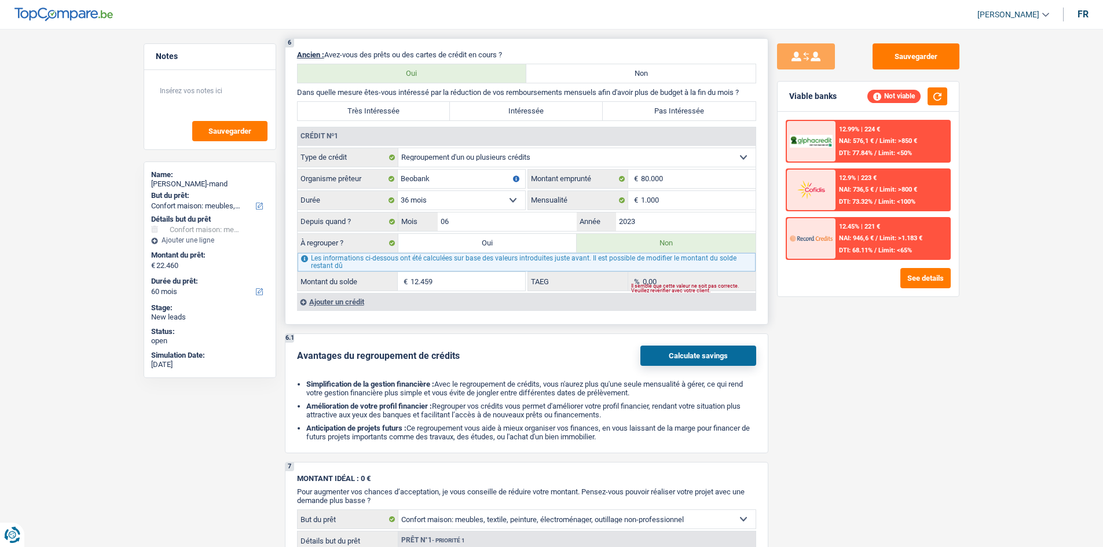
select select "refinancing"
select select "120"
select select "household"
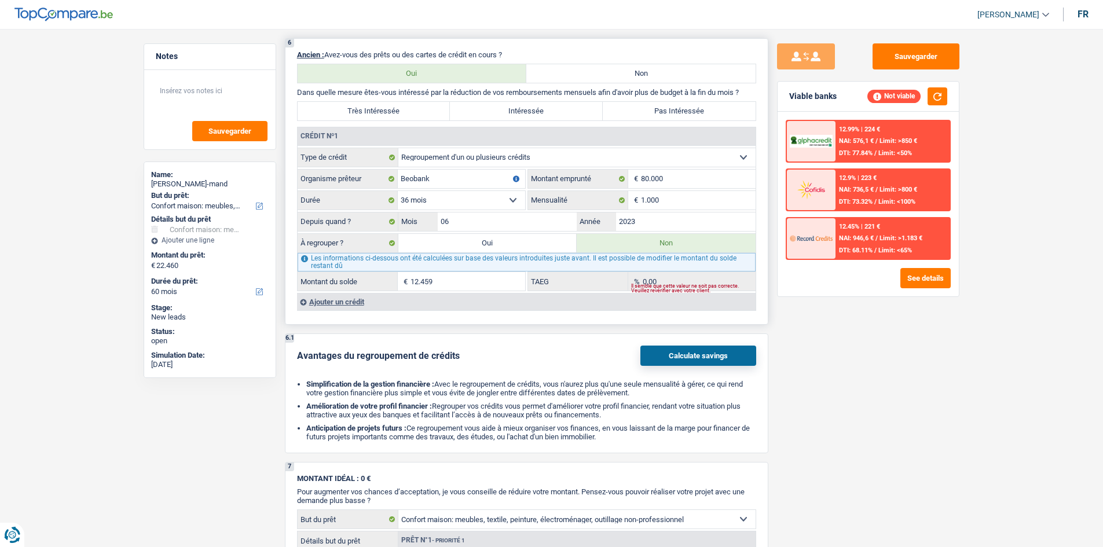
select select "yes"
select select "household"
select select "yes"
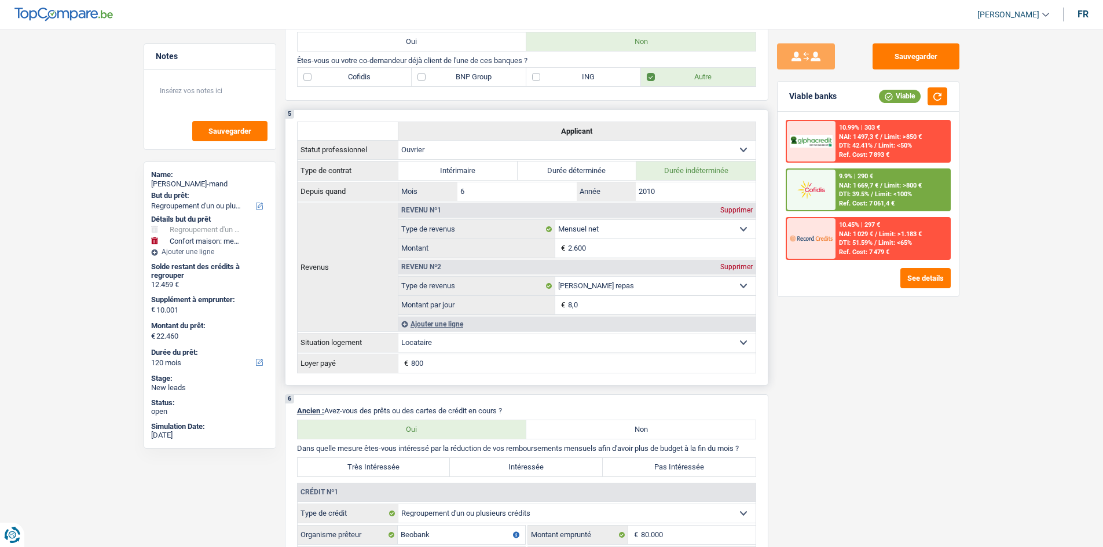
scroll to position [347, 0]
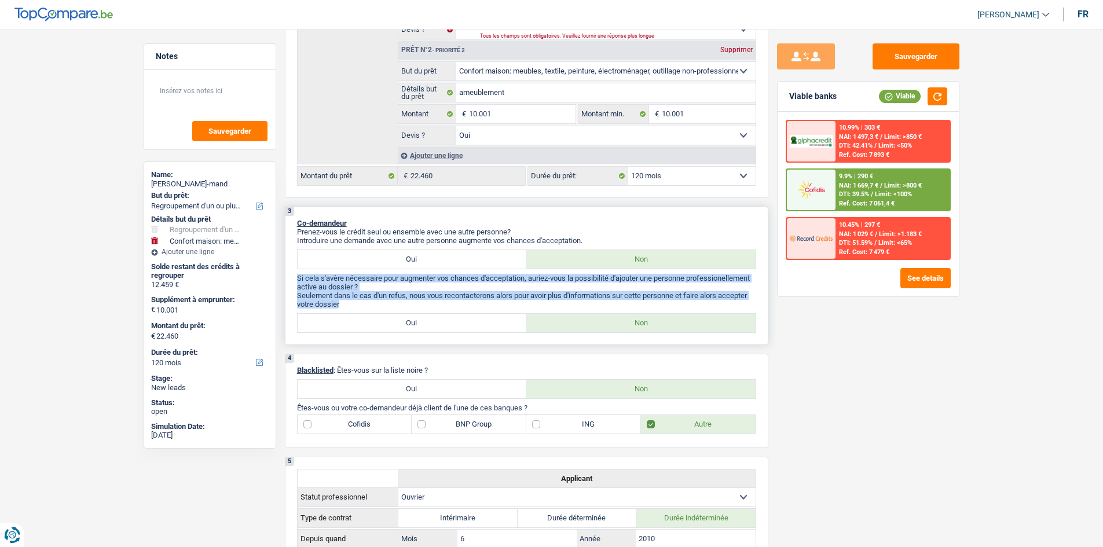
drag, startPoint x: 347, startPoint y: 303, endPoint x: 296, endPoint y: 278, distance: 57.0
click at [296, 278] on div "3 Co-demandeur Prenez-vous le crédit seul ou ensemble avec une autre personne? …" at bounding box center [526, 276] width 483 height 138
click at [359, 286] on p "Si cela s'avère nécessaire pour augmenter vos chances d'acceptation, auriez-vou…" at bounding box center [526, 282] width 459 height 17
drag, startPoint x: 340, startPoint y: 302, endPoint x: 289, endPoint y: 280, distance: 54.9
click at [289, 280] on div "3 Co-demandeur Prenez-vous le crédit seul ou ensemble avec une autre personne? …" at bounding box center [526, 276] width 483 height 138
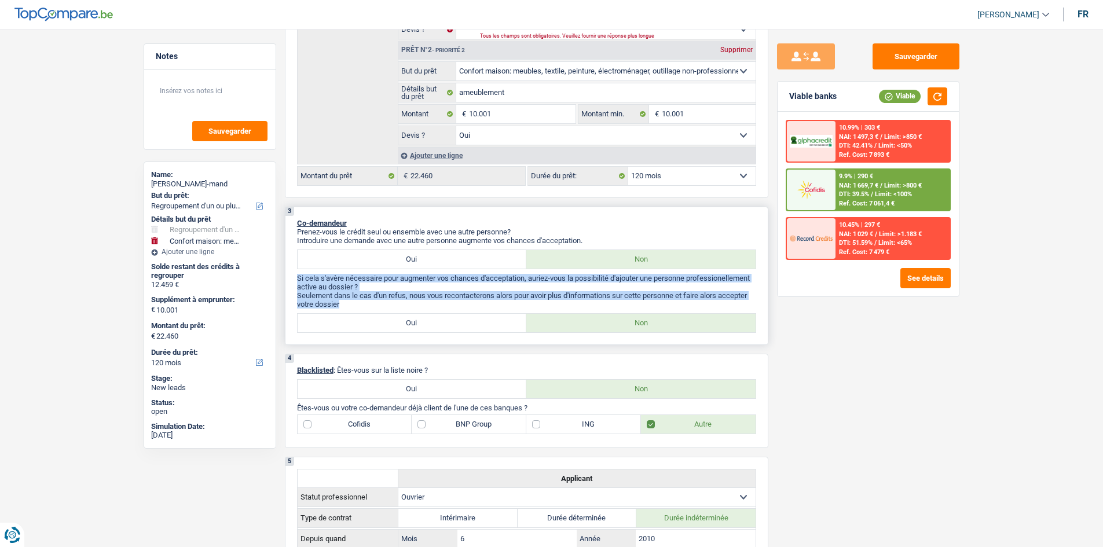
click at [428, 304] on p "Seulement dans le cas d'un refus, nous vous recontacterons alors pour avoir plu…" at bounding box center [526, 299] width 459 height 17
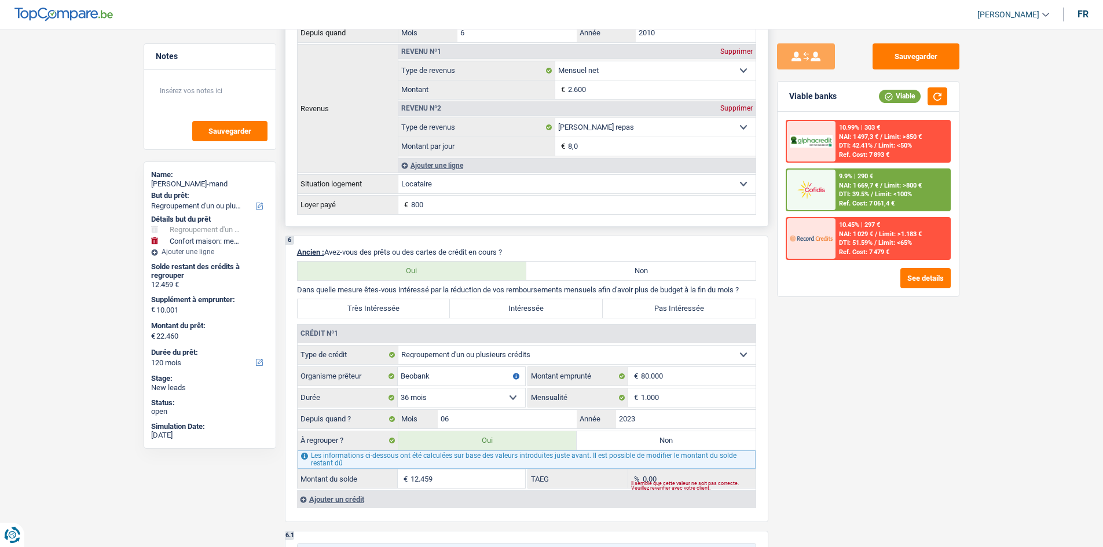
scroll to position [868, 0]
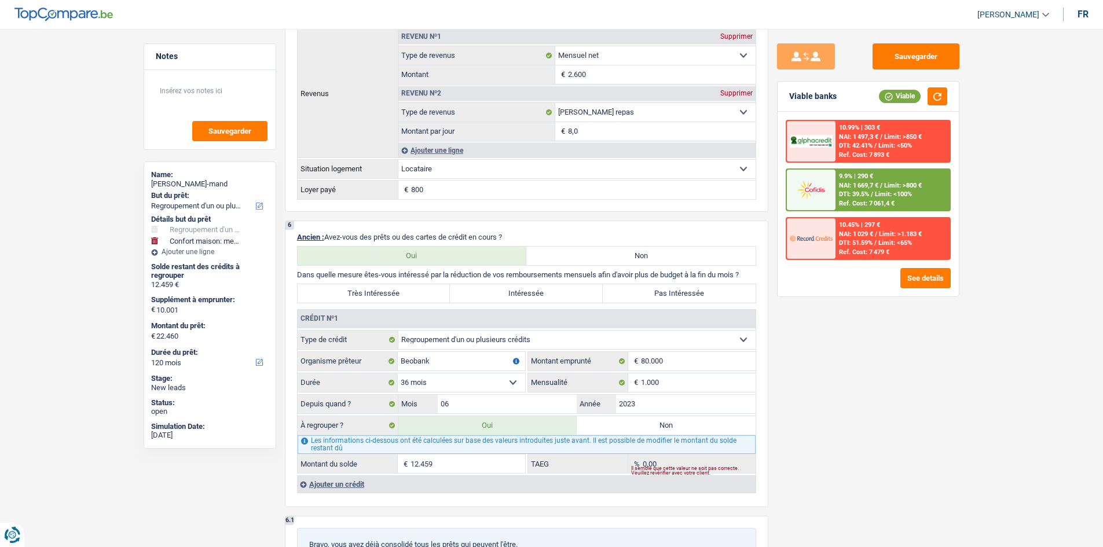
click at [806, 425] on div "Sauvegarder Viable banks Viable 10.99% | 303 € NAI: 1 497,3 € / Limit: >850 € D…" at bounding box center [868, 284] width 200 height 482
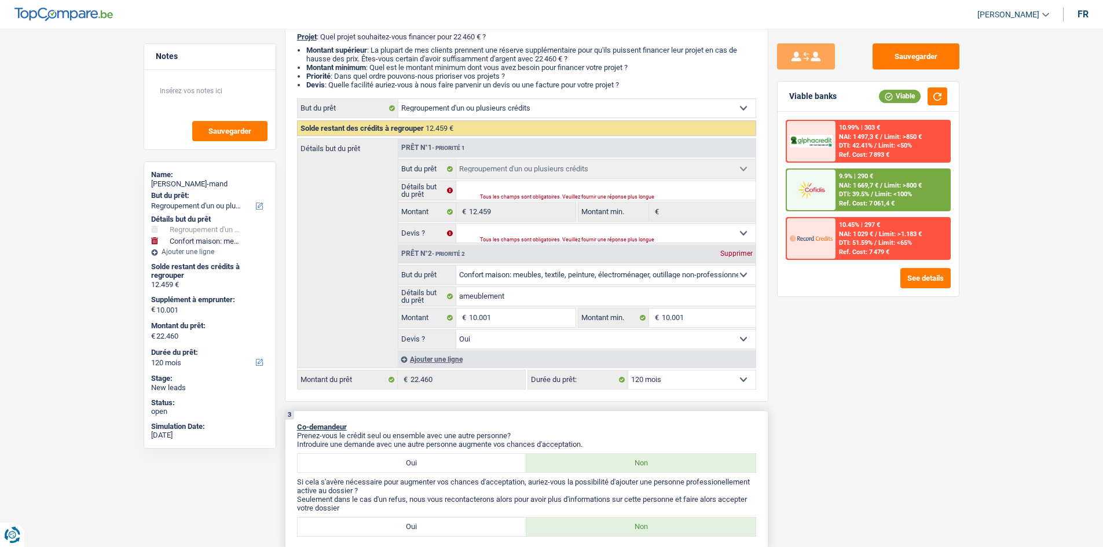
scroll to position [289, 0]
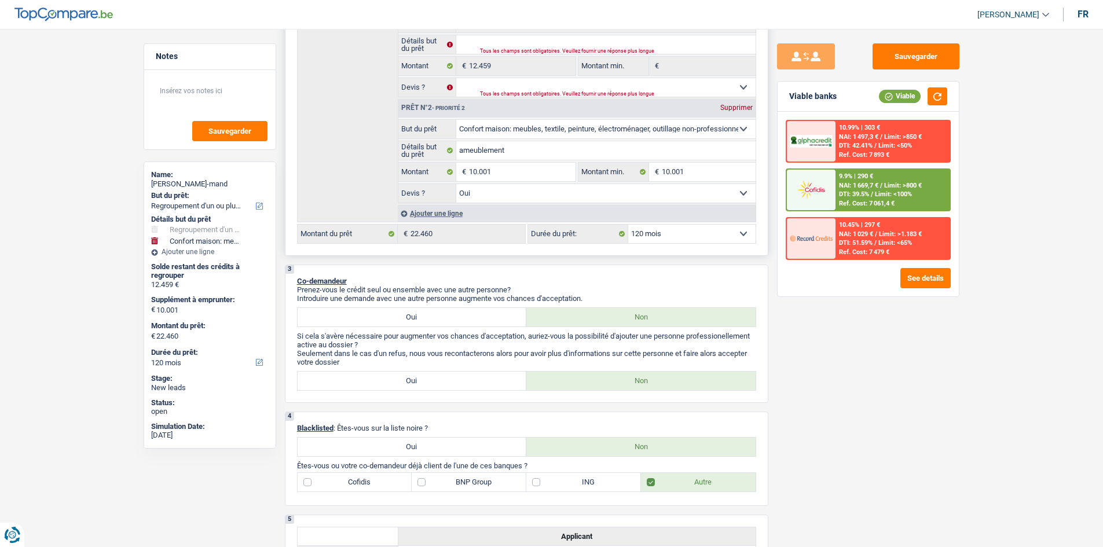
drag, startPoint x: 670, startPoint y: 230, endPoint x: 669, endPoint y: 238, distance: 7.6
click at [670, 230] on select "12 mois 18 mois 24 mois 30 mois 36 mois 42 mois 48 mois 60 mois 72 mois 84 mois…" at bounding box center [691, 234] width 127 height 19
click at [519, 275] on div "3 Co-demandeur Prenez-vous le crédit seul ou ensemble avec une autre personne? …" at bounding box center [526, 334] width 483 height 138
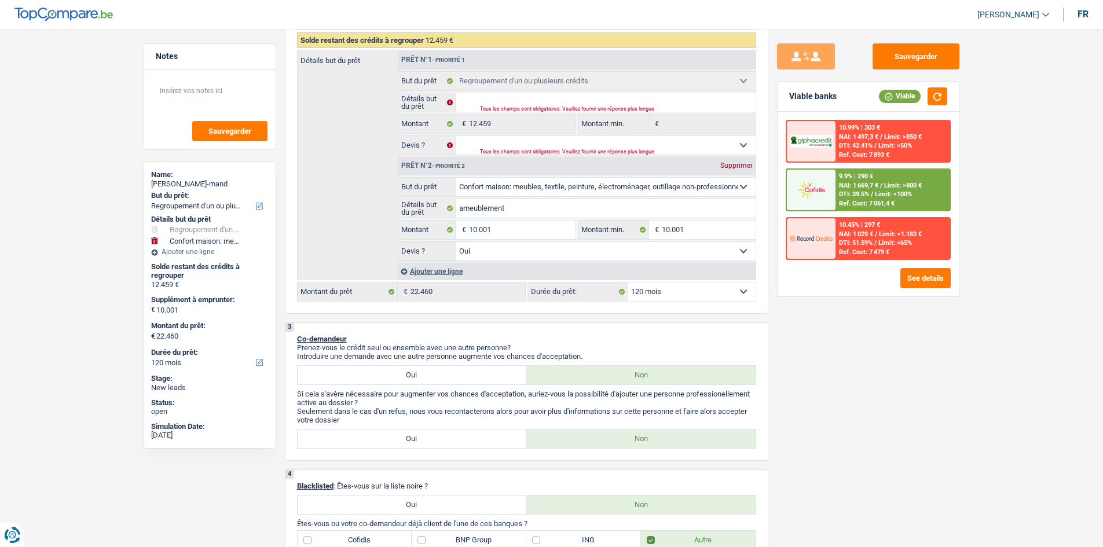
scroll to position [174, 0]
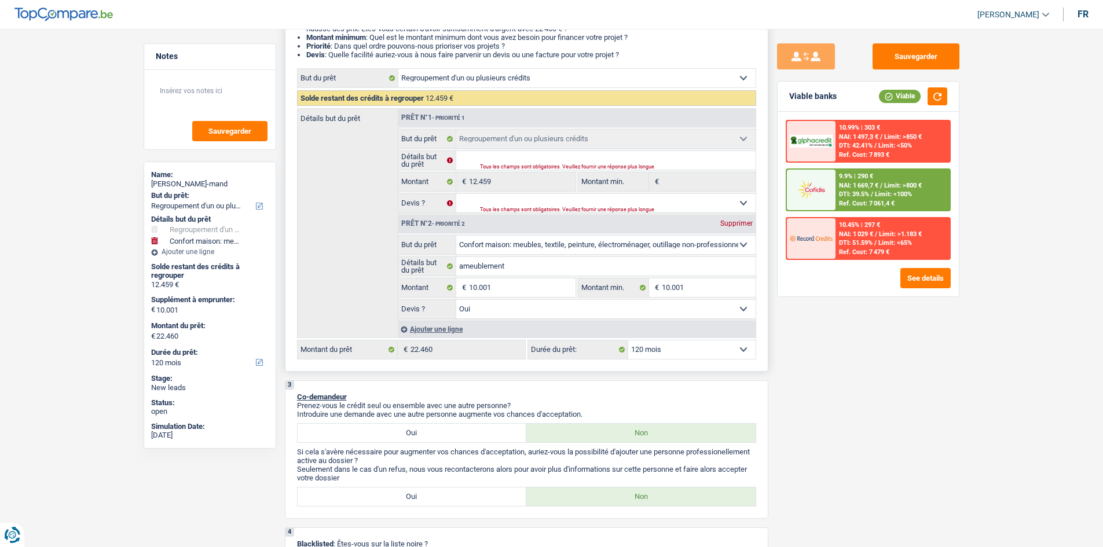
click at [662, 352] on select "12 mois 18 mois 24 mois 30 mois 36 mois 42 mois 48 mois 60 mois 72 mois 84 mois…" at bounding box center [691, 349] width 127 height 19
select select "12"
click at [628, 340] on select "12 mois 18 mois 24 mois 30 mois 36 mois 42 mois 48 mois 60 mois 72 mois 84 mois…" at bounding box center [691, 349] width 127 height 19
select select "12"
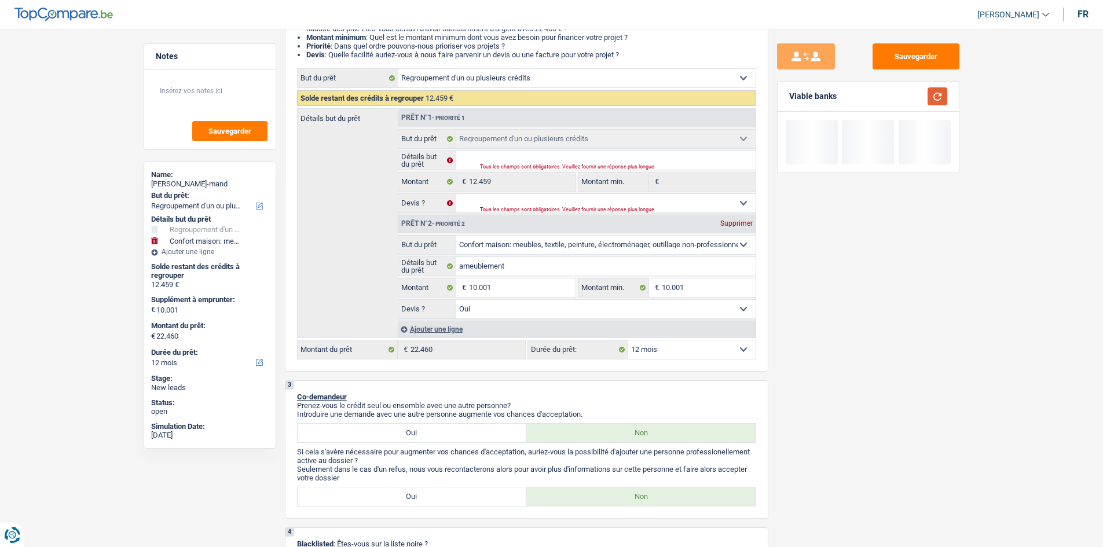
click at [946, 104] on button "button" at bounding box center [937, 96] width 20 height 18
drag, startPoint x: 671, startPoint y: 348, endPoint x: 668, endPoint y: 355, distance: 7.8
click at [671, 348] on select "12 mois 18 mois 24 mois 30 mois 36 mois 42 mois 48 mois 60 mois 72 mois 84 mois…" at bounding box center [691, 349] width 127 height 19
select select "18"
click at [628, 340] on select "12 mois 18 mois 24 mois 30 mois 36 mois 42 mois 48 mois 60 mois 72 mois 84 mois…" at bounding box center [691, 349] width 127 height 19
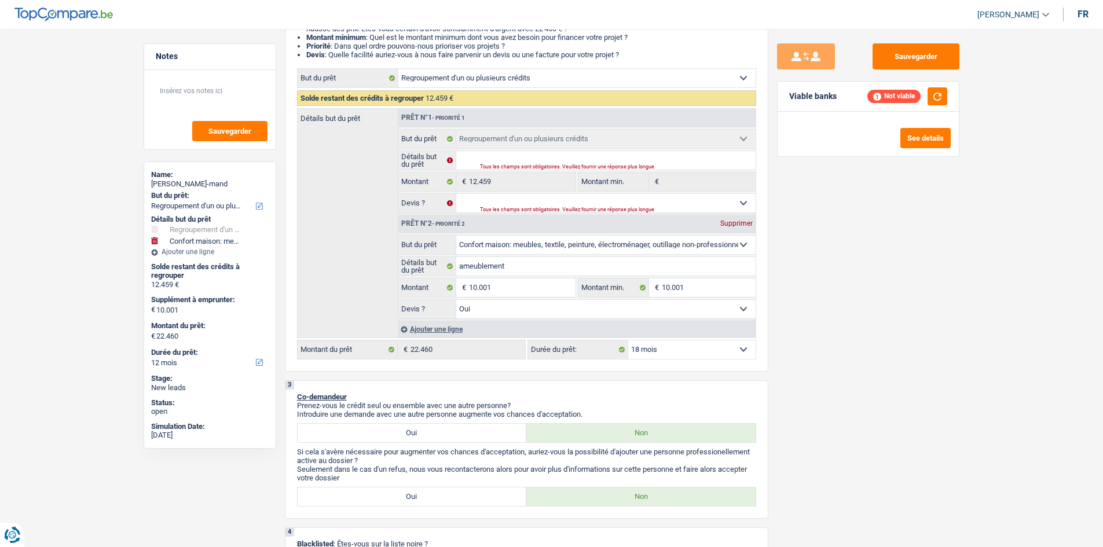
select select "18"
drag, startPoint x: 662, startPoint y: 347, endPoint x: 660, endPoint y: 356, distance: 9.0
click at [662, 347] on select "12 mois 18 mois 24 mois 30 mois 36 mois 42 mois 48 mois 60 mois 72 mois 84 mois…" at bounding box center [691, 349] width 127 height 19
select select "24"
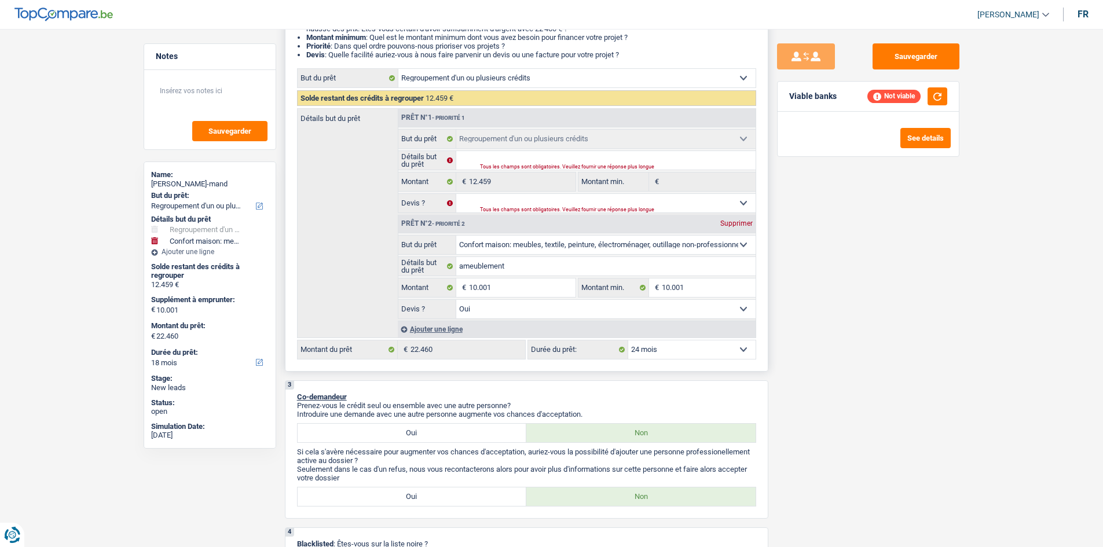
click at [628, 340] on select "12 mois 18 mois 24 mois 30 mois 36 mois 42 mois 48 mois 60 mois 72 mois 84 mois…" at bounding box center [691, 349] width 127 height 19
select select "24"
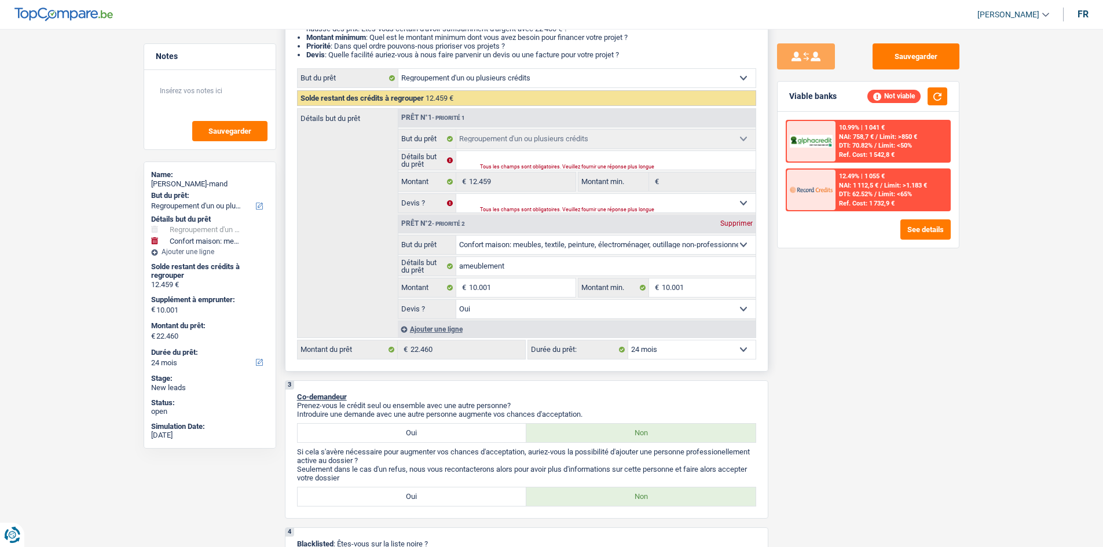
click at [658, 348] on select "12 mois 18 mois 24 mois 30 mois 36 mois 42 mois 48 mois 60 mois 72 mois 84 mois…" at bounding box center [691, 349] width 127 height 19
select select "30"
click at [628, 340] on select "12 mois 18 mois 24 mois 30 mois 36 mois 42 mois 48 mois 60 mois 72 mois 84 mois…" at bounding box center [691, 349] width 127 height 19
select select "30"
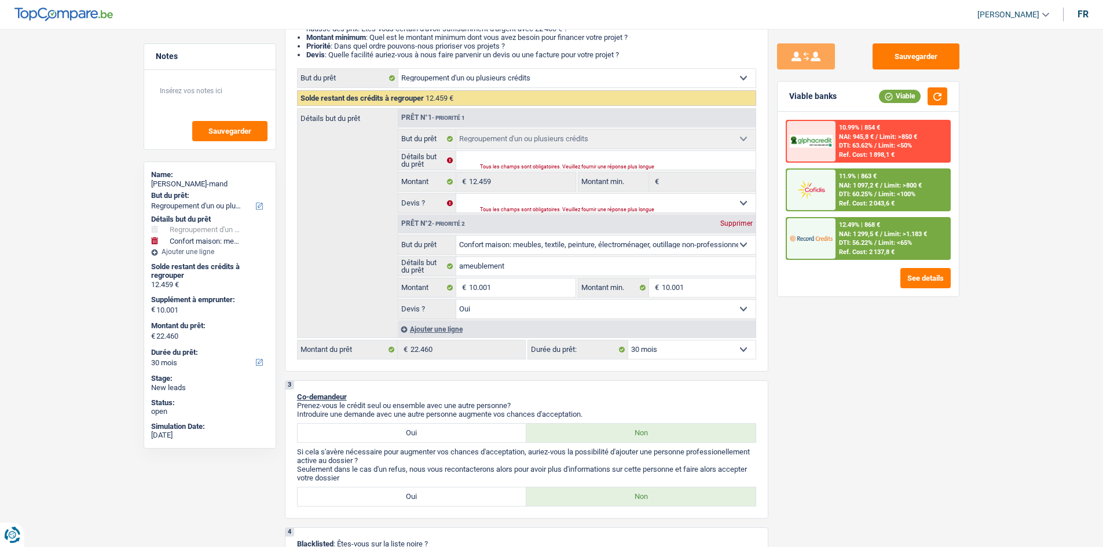
click at [863, 190] on div "11.9% | 863 € NAI: 1 097,2 € / Limit: >800 € DTI: 60.25% / Limit: <100% Ref. Co…" at bounding box center [892, 190] width 114 height 41
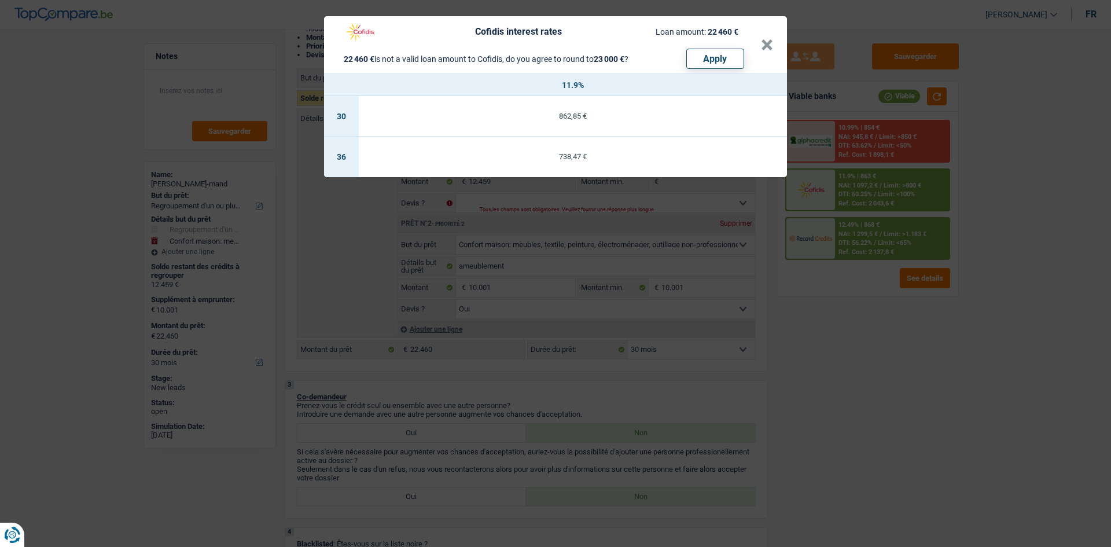
click at [832, 333] on div "Cofidis interest rates Loan amount: 22 460 € 22 460 € is not a valid loan amoun…" at bounding box center [555, 273] width 1111 height 547
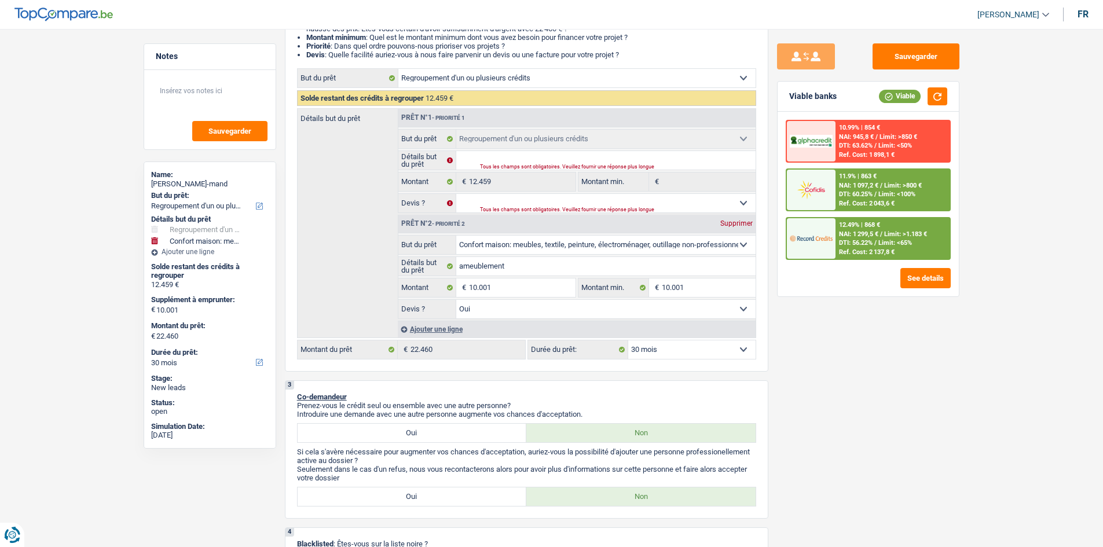
click at [831, 238] on img at bounding box center [810, 237] width 43 height 21
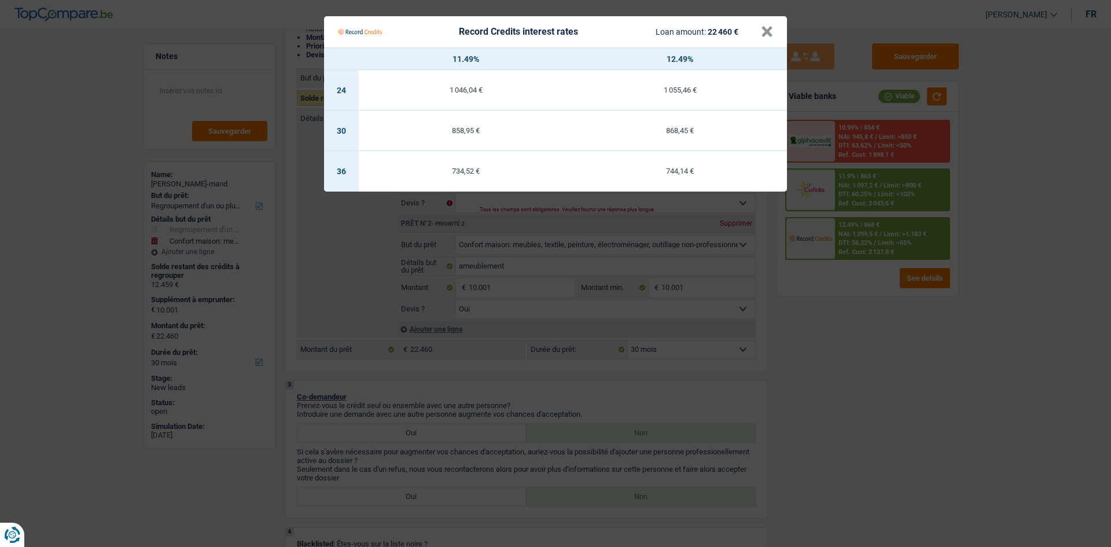
click at [844, 325] on Credits "Record Credits interest rates Loan amount: 22 460 € × 11.49% 12.49% 24 1 046,04…" at bounding box center [555, 273] width 1111 height 547
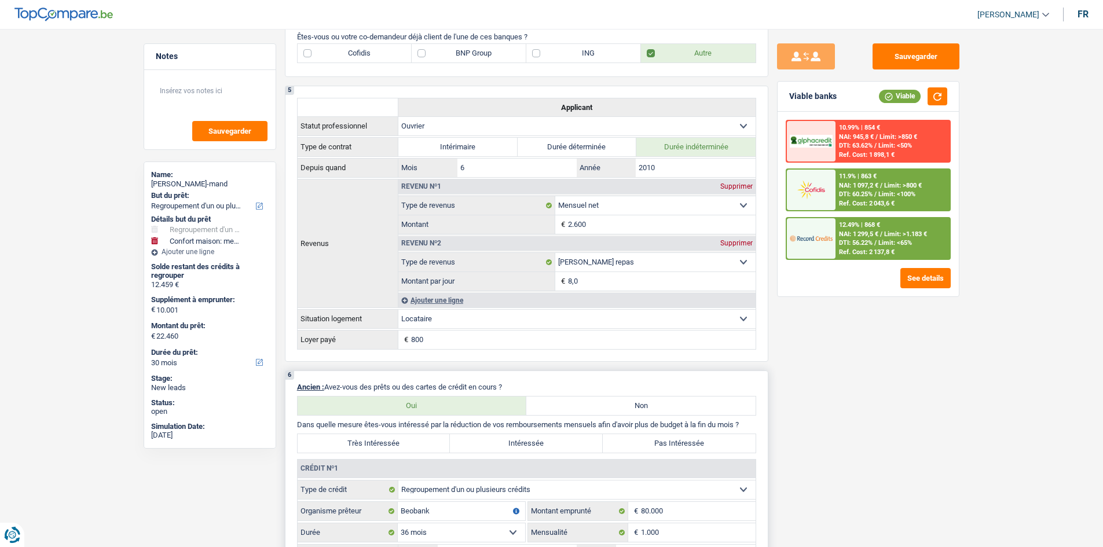
scroll to position [984, 0]
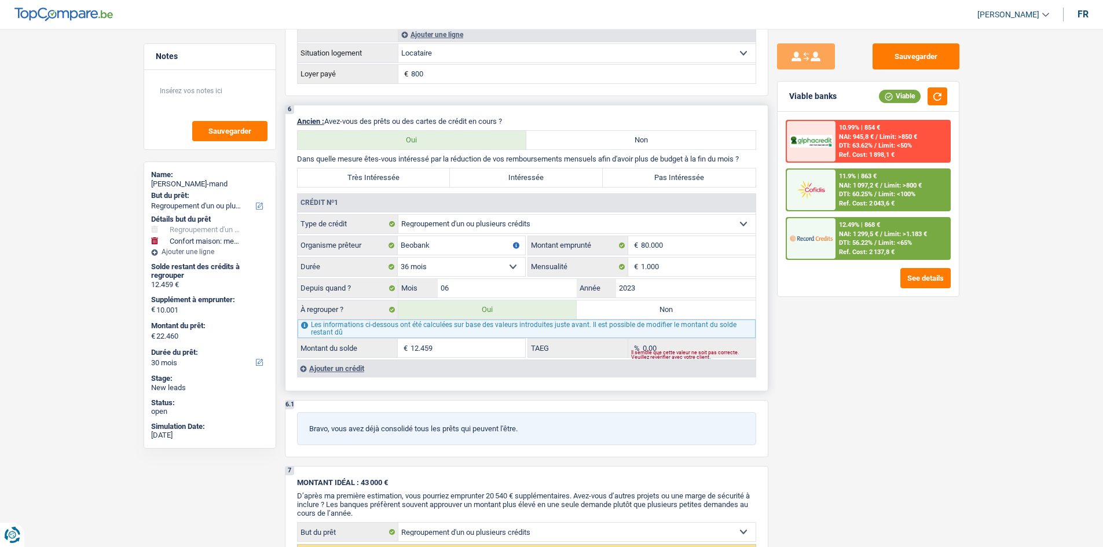
click at [616, 311] on label "Non" at bounding box center [665, 309] width 179 height 19
click at [616, 311] on input "Non" at bounding box center [665, 309] width 179 height 19
radio input "true"
select select "household"
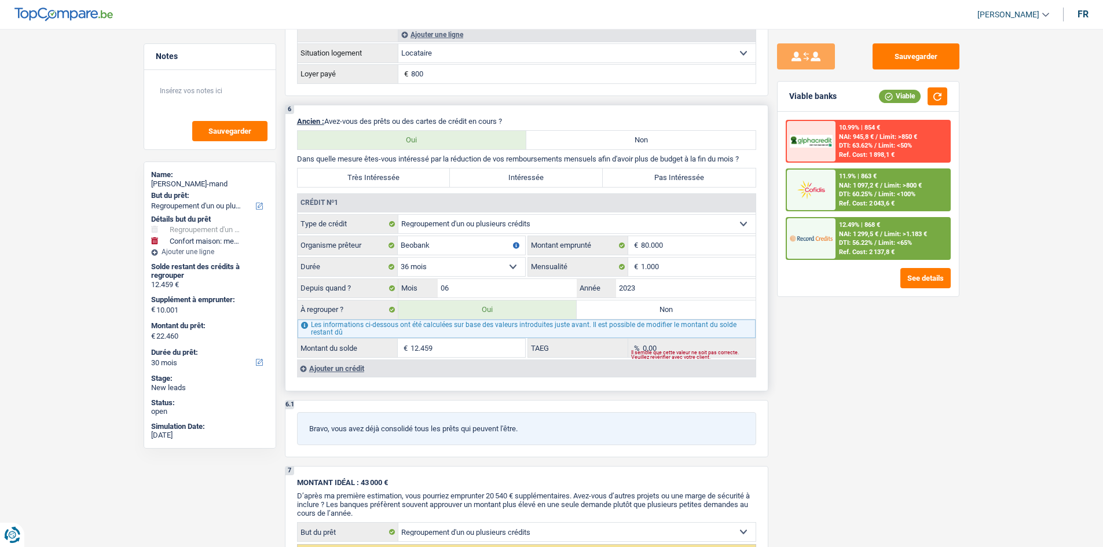
select select "60"
select select "household"
type input "ameublement"
type input "10.001"
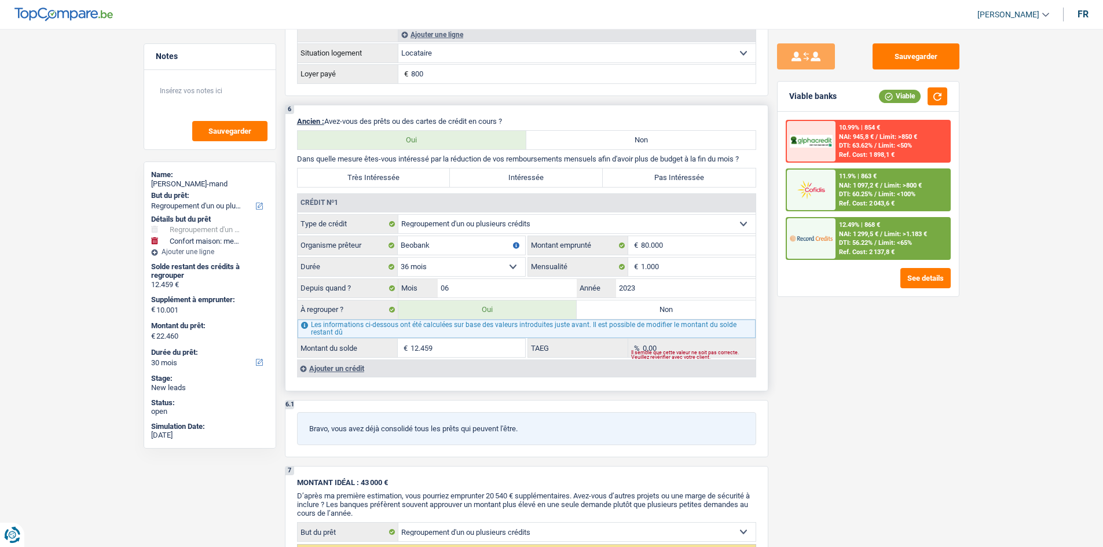
type input "10.001"
select select "yes"
select select "60"
radio input "false"
select select "household"
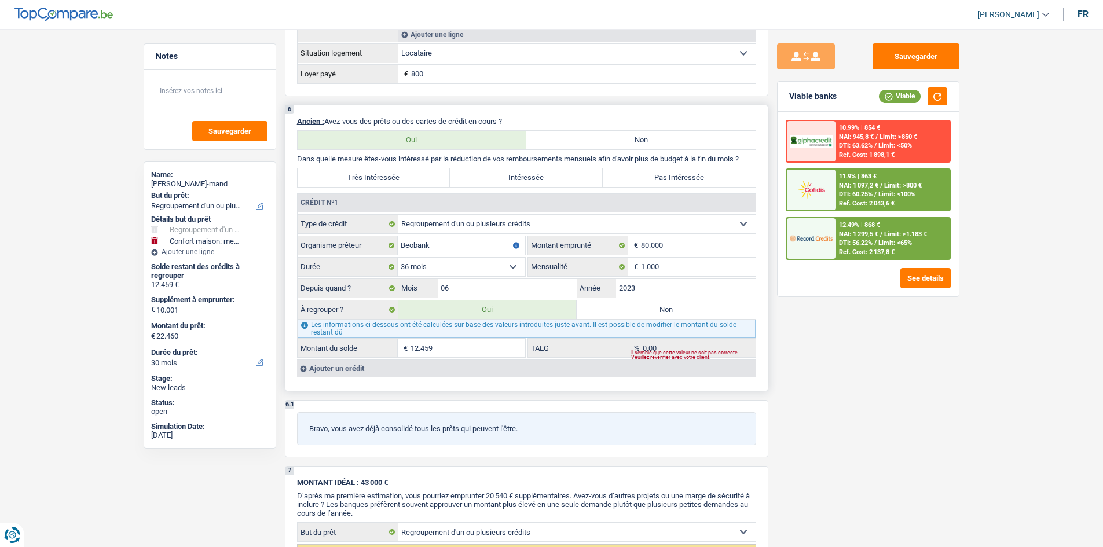
select select "household"
type input "ameublement"
type input "10.001"
select select "yes"
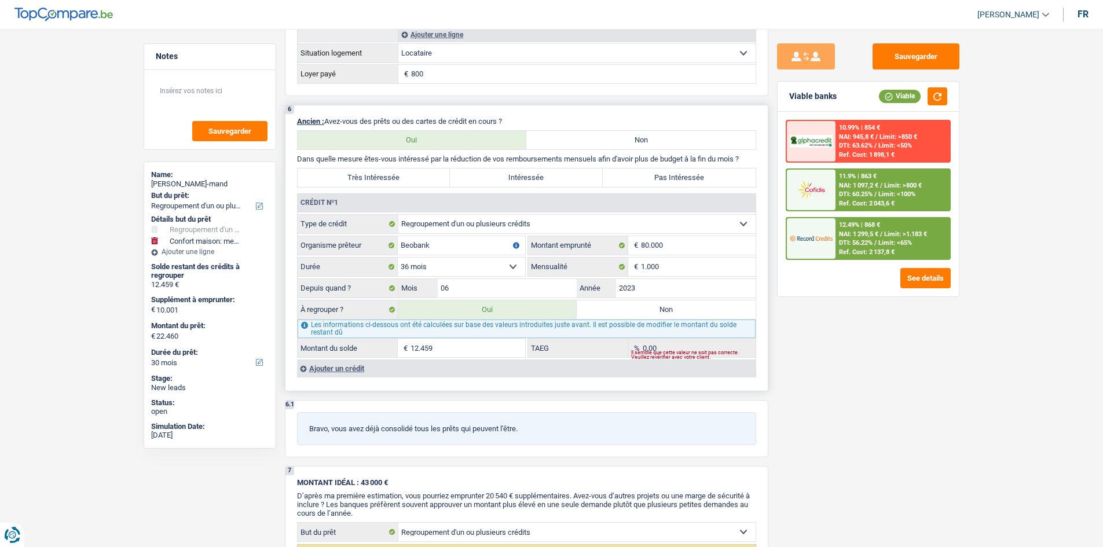
select select "60"
type input "10.001"
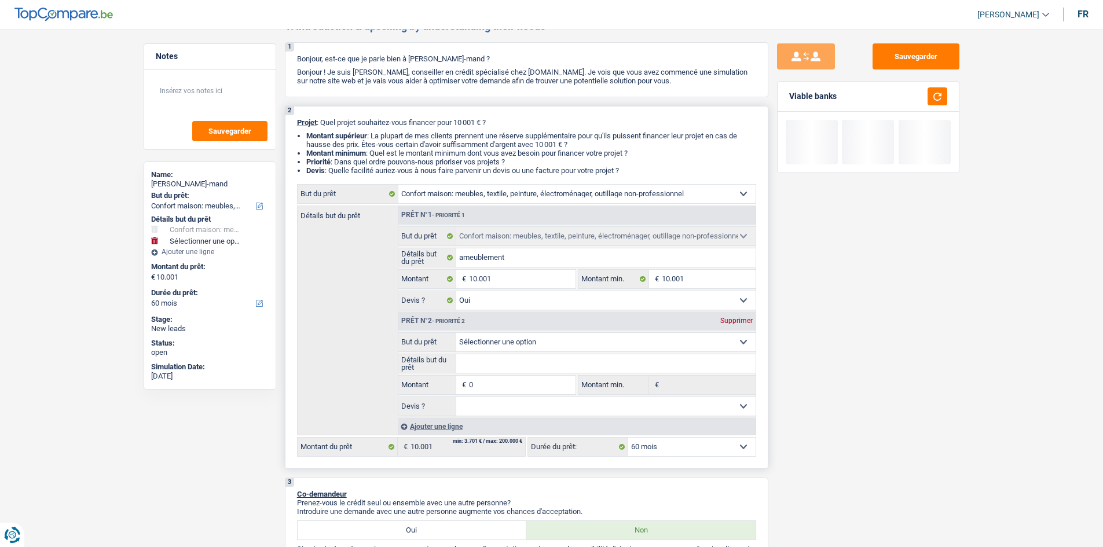
scroll to position [0, 0]
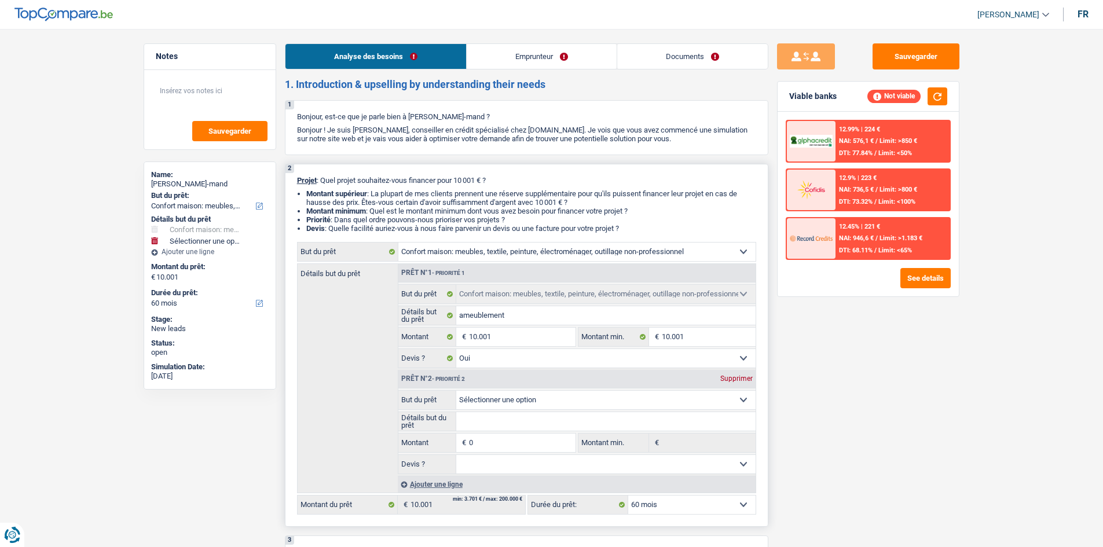
click at [740, 377] on div "Supprimer" at bounding box center [736, 378] width 38 height 7
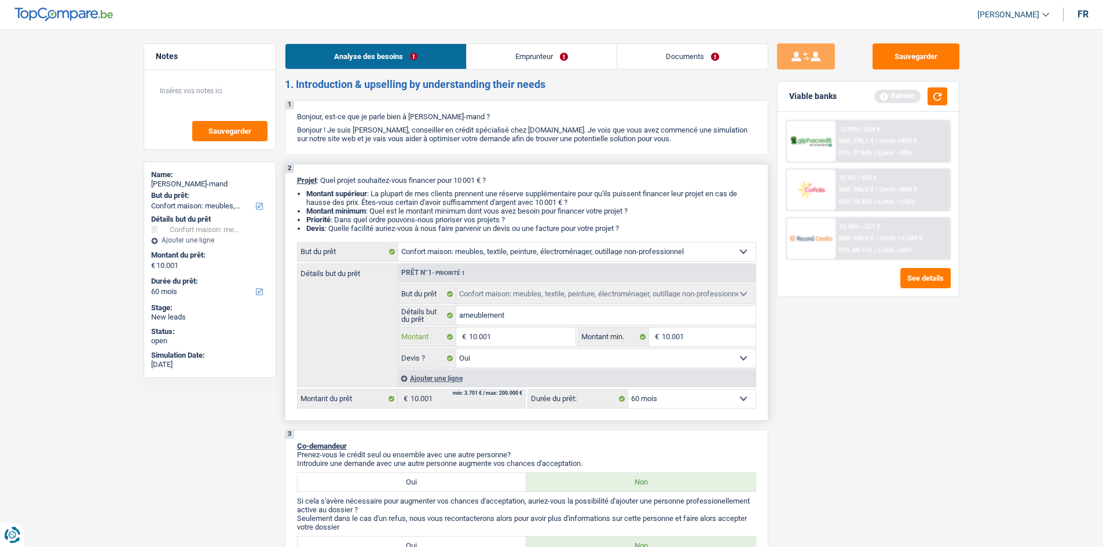
click at [500, 335] on input "10.001" at bounding box center [522, 337] width 106 height 19
click at [504, 334] on input "10.001" at bounding box center [522, 337] width 106 height 19
type input "1.000"
type input "100"
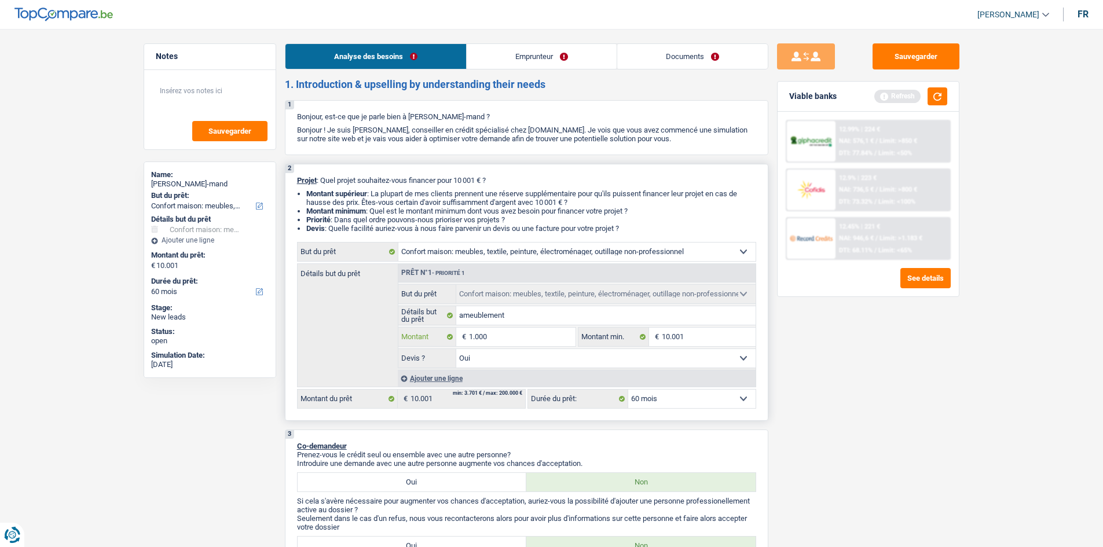
type input "100"
type input "10"
type input "1"
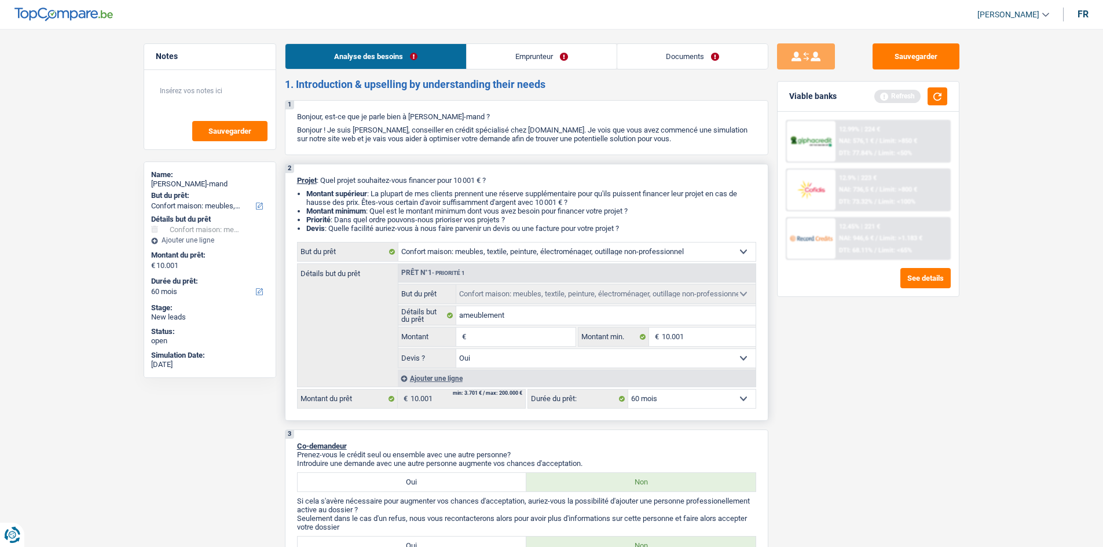
type input "5"
type input "50"
type input "500"
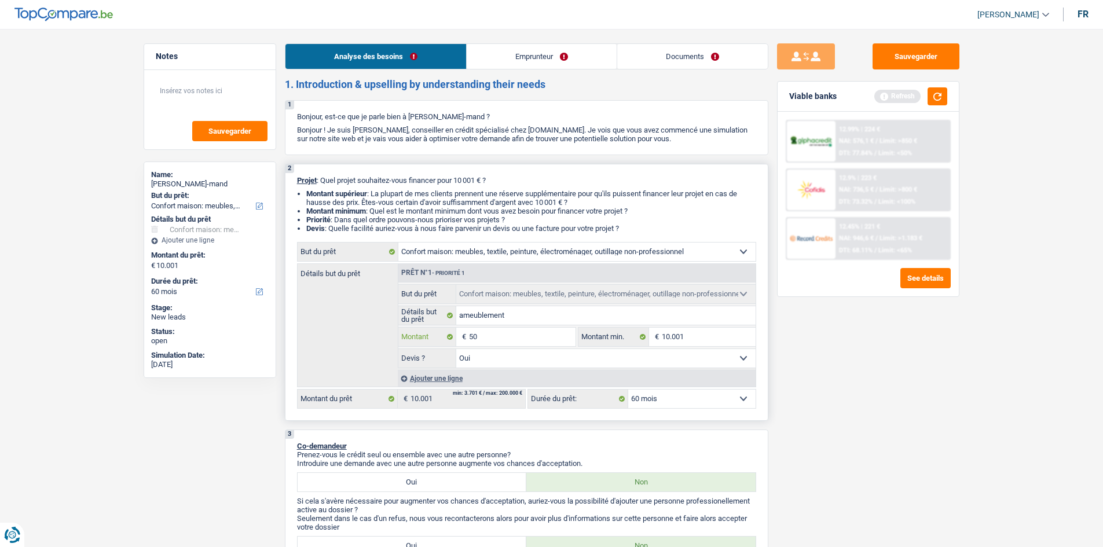
type input "500"
type input "5.001"
click at [936, 97] on button "button" at bounding box center [937, 96] width 20 height 18
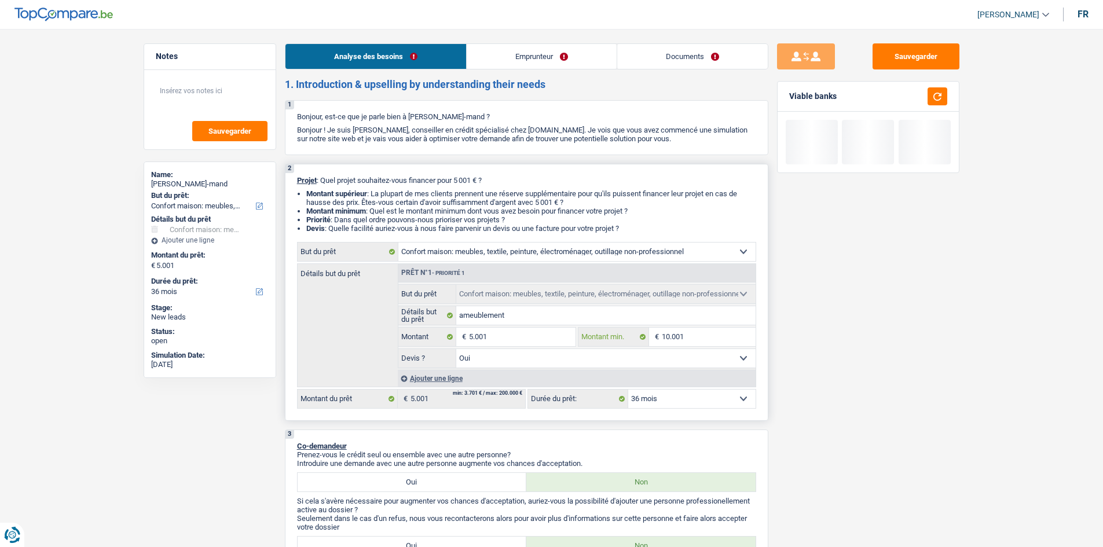
click at [703, 333] on input "10.001" at bounding box center [709, 337] width 94 height 19
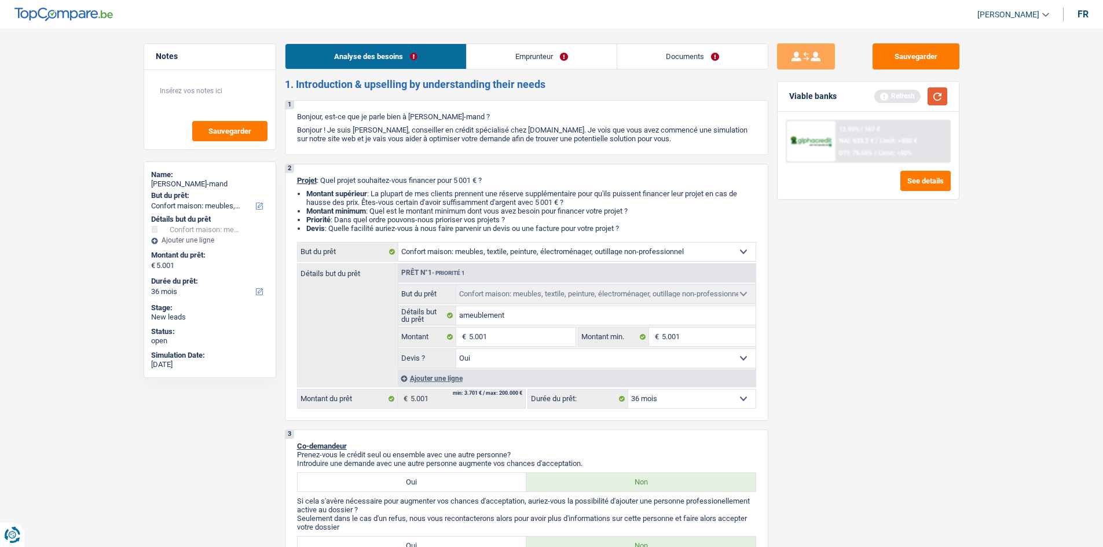
click at [937, 91] on button "button" at bounding box center [937, 96] width 20 height 18
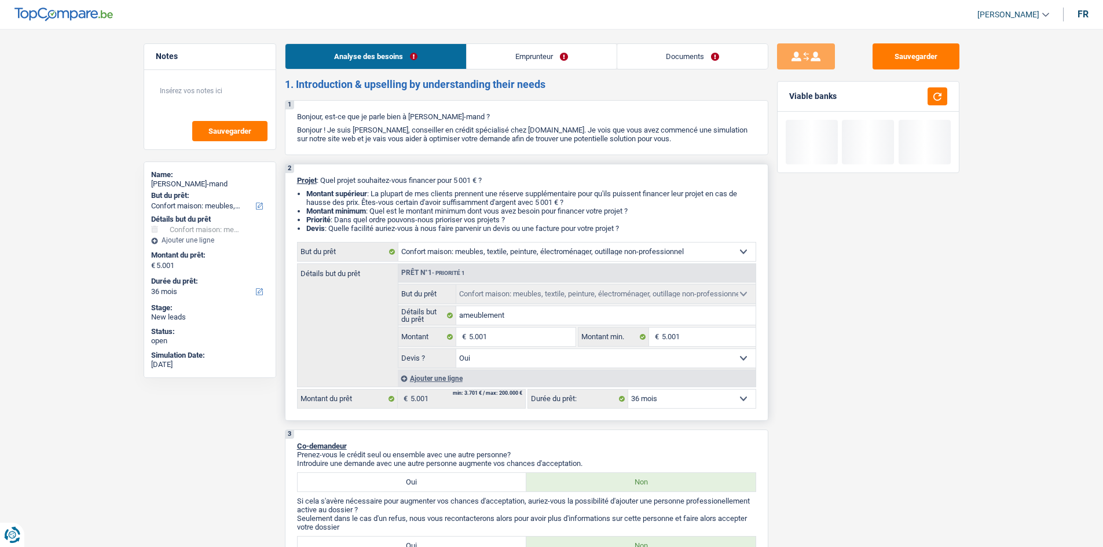
click at [660, 393] on select "12 mois 18 mois 24 mois 30 mois 36 mois Sélectionner une option" at bounding box center [691, 399] width 127 height 19
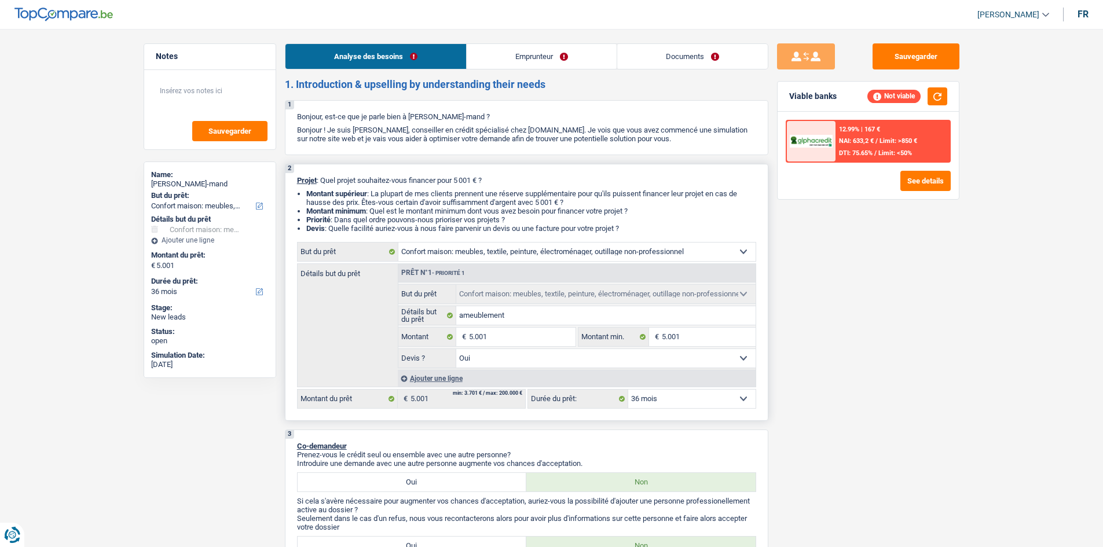
click at [658, 396] on select "12 mois 18 mois 24 mois 30 mois 36 mois Sélectionner une option" at bounding box center [691, 399] width 127 height 19
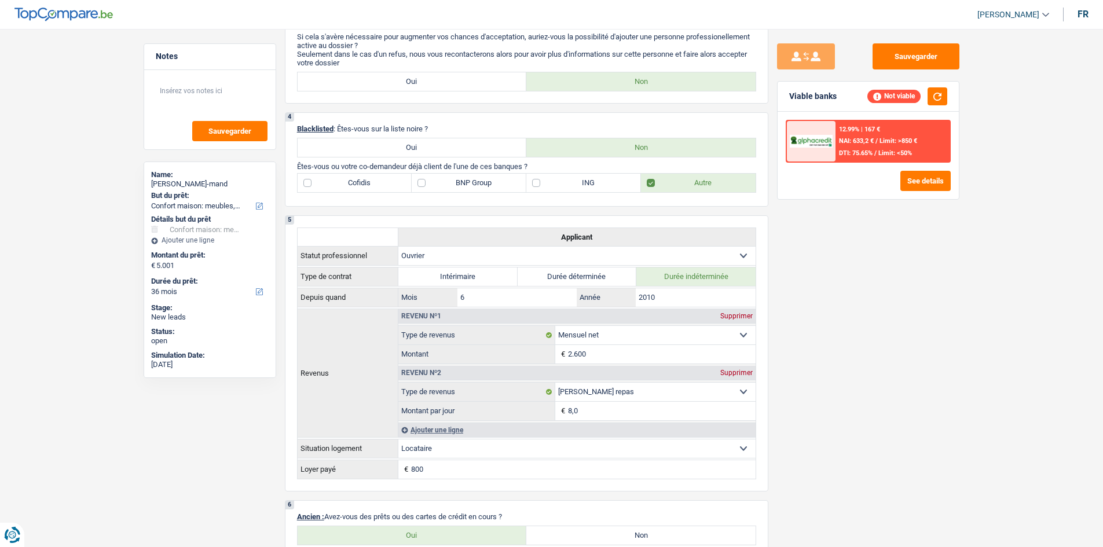
scroll to position [405, 0]
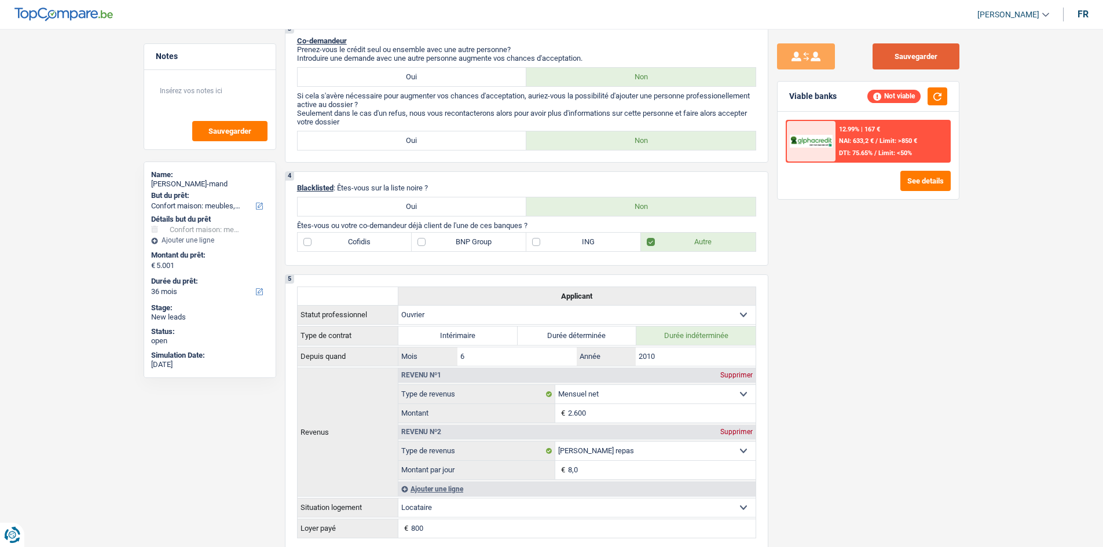
click at [915, 52] on button "Sauvegarder" at bounding box center [915, 56] width 87 height 26
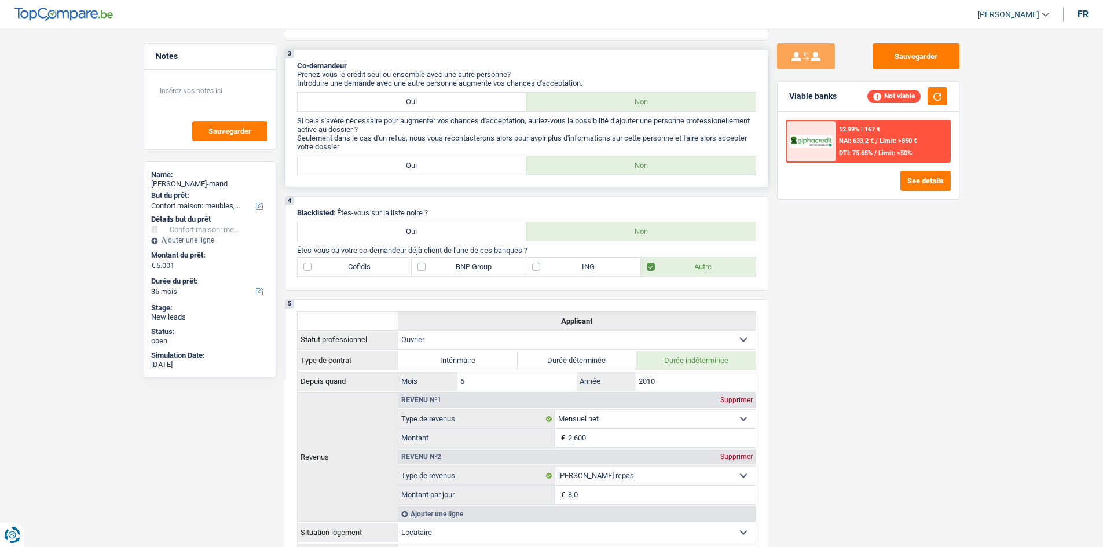
scroll to position [0, 0]
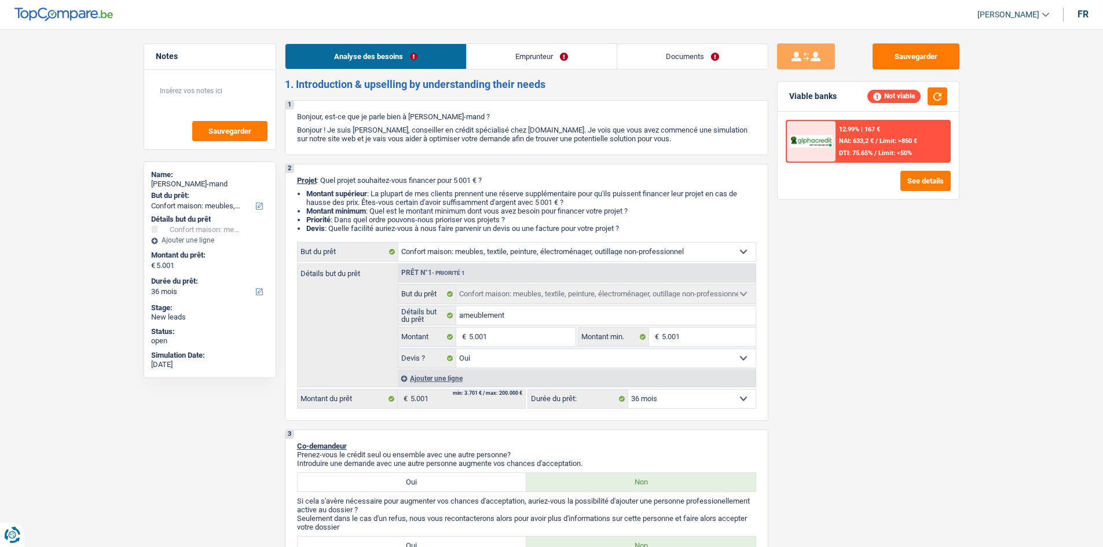
select select "household"
select select "36"
select select "household"
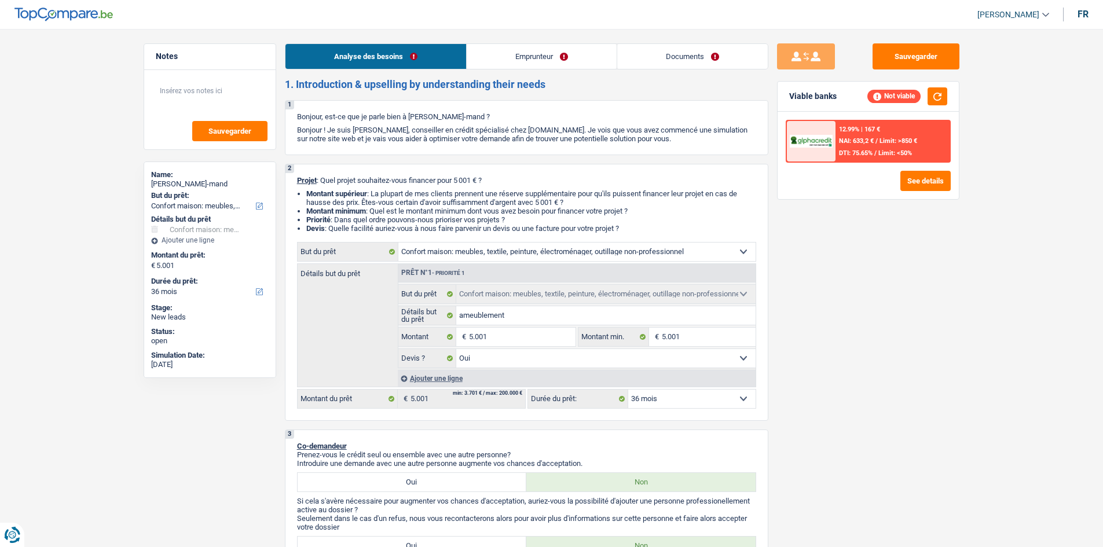
select select "yes"
select select "36"
select select "worker"
select select "netSalary"
select select "mealVouchers"
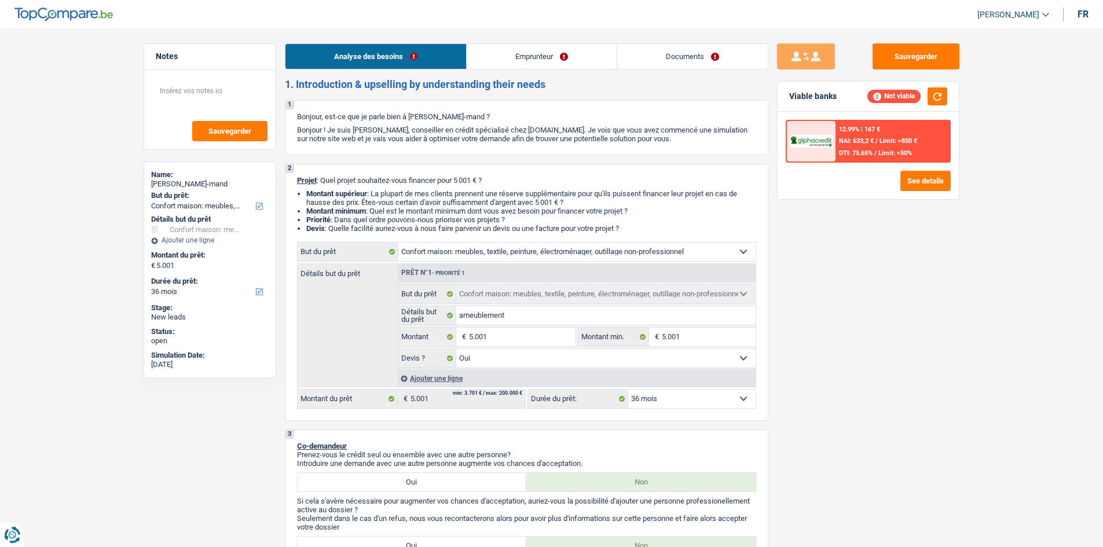
select select "familyAllowances"
select select "rents"
select select "creditConsolidation"
select select "36"
select select "household"
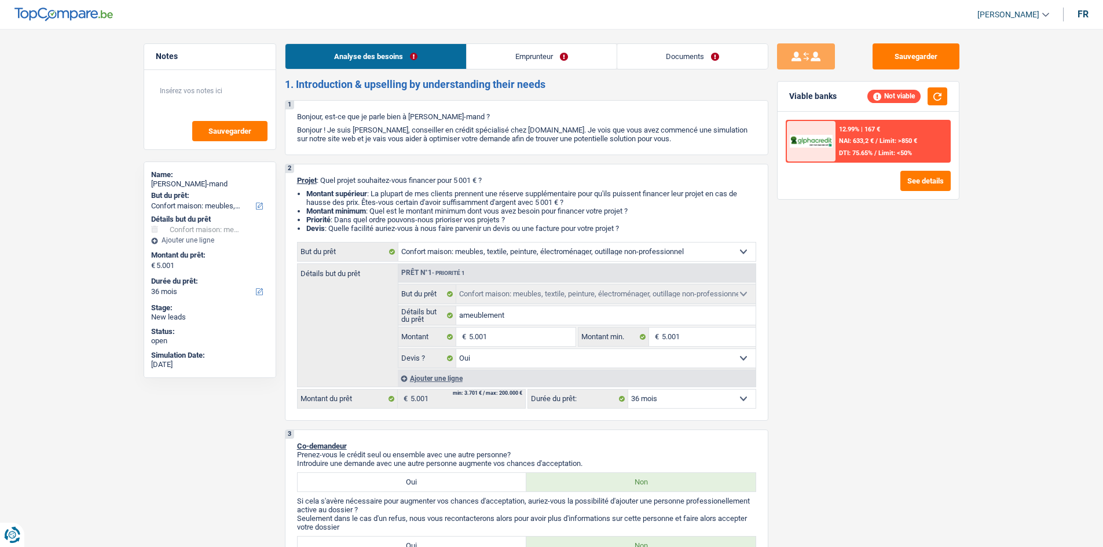
select select "household"
select select "yes"
select select "36"
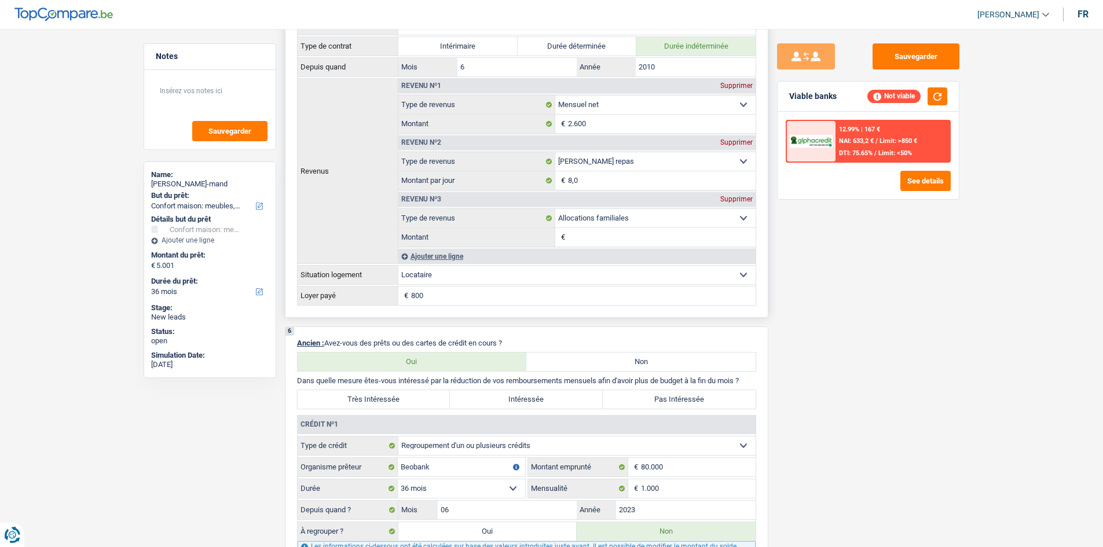
scroll to position [868, 0]
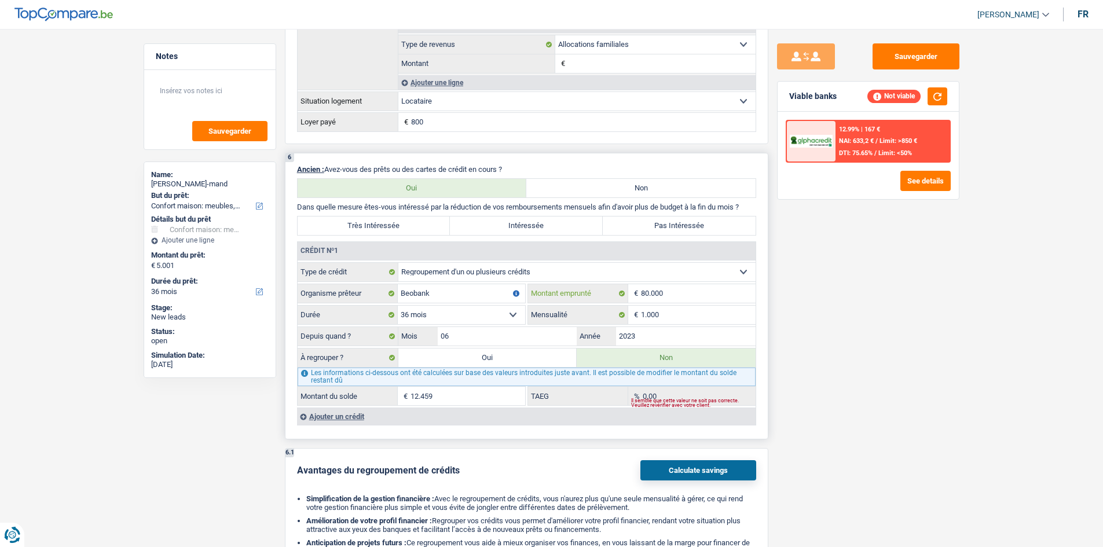
click at [666, 294] on input "80.000" at bounding box center [698, 293] width 115 height 19
drag, startPoint x: 666, startPoint y: 294, endPoint x: 640, endPoint y: 298, distance: 26.3
click at [640, 298] on div "80.000 € Montant emprunté" at bounding box center [641, 293] width 227 height 19
type input "3"
select select
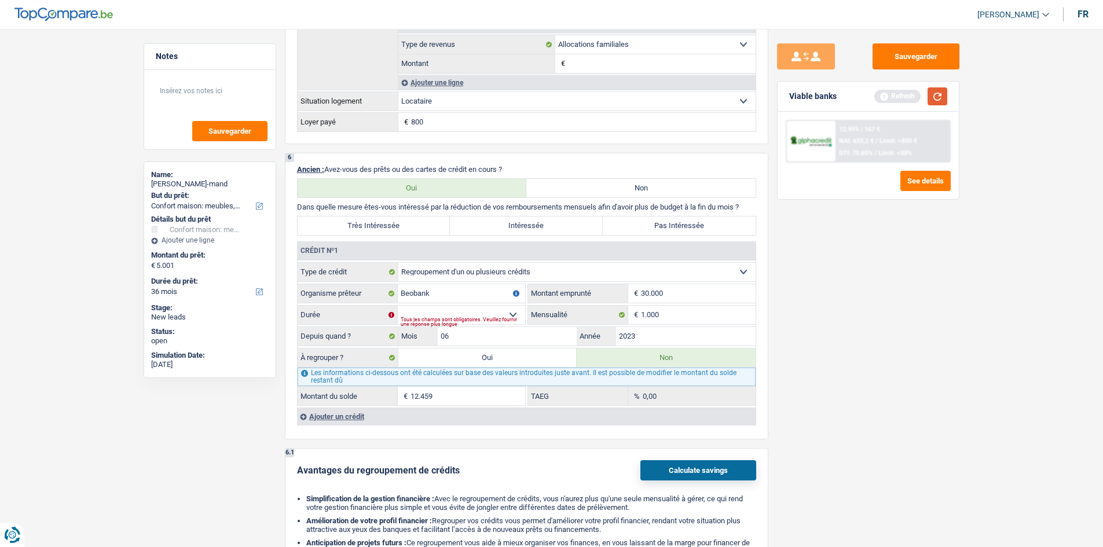
type input "30.000"
click at [931, 94] on button "button" at bounding box center [937, 96] width 20 height 18
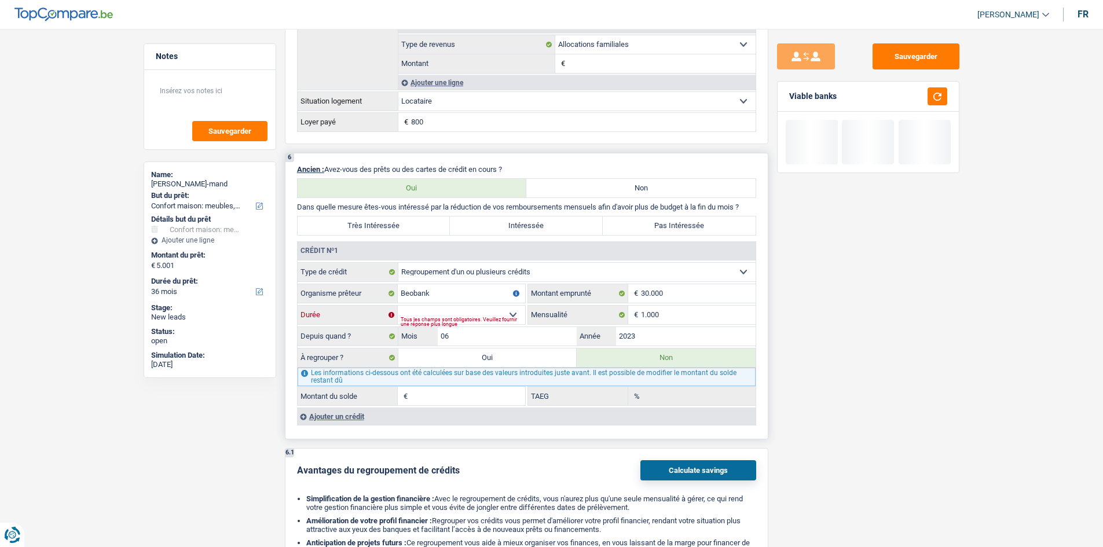
click at [495, 311] on select "12 mois 18 mois 24 mois 30 mois 36 mois 42 mois 48 mois 60 mois 72 mois 84 mois…" at bounding box center [461, 315] width 127 height 19
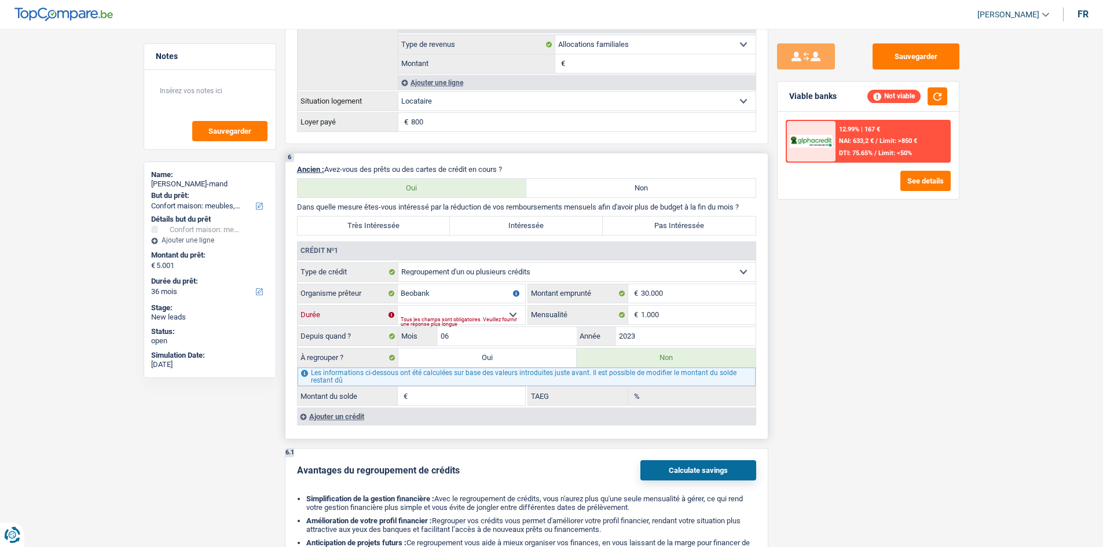
select select "36"
click at [398, 306] on select "12 mois 18 mois 24 mois 30 mois 36 mois 42 mois 48 mois 60 mois 72 mois 84 mois…" at bounding box center [461, 315] width 127 height 19
type input "9.461"
type input "12,96"
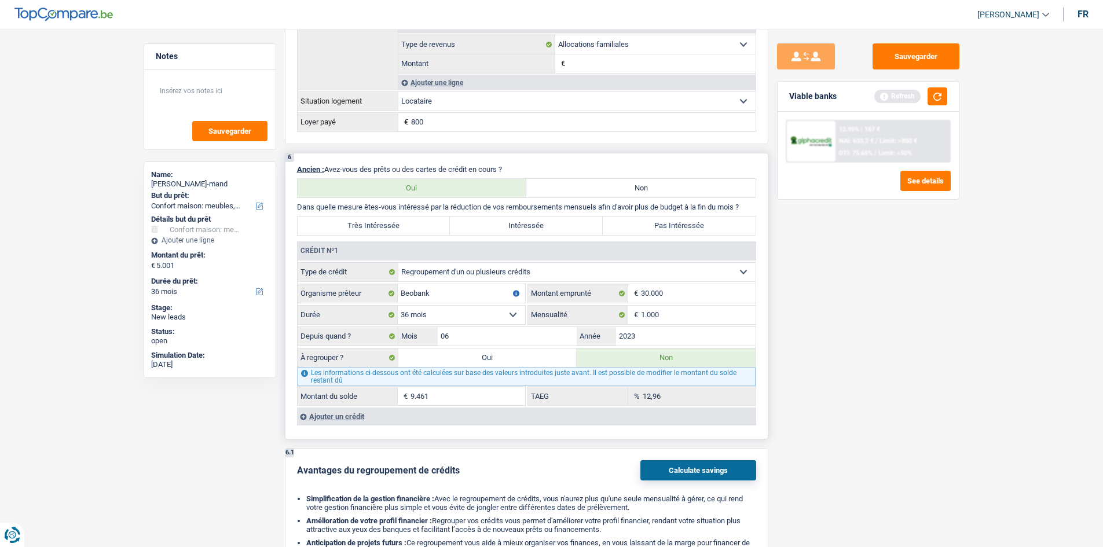
drag, startPoint x: 878, startPoint y: 384, endPoint x: 880, endPoint y: 347, distance: 37.7
click at [878, 380] on div "Sauvegarder Viable banks Refresh 12.99% | 167 € NAI: 633,2 € / Limit: >850 € DT…" at bounding box center [868, 284] width 200 height 482
click at [928, 95] on button "button" at bounding box center [937, 96] width 20 height 18
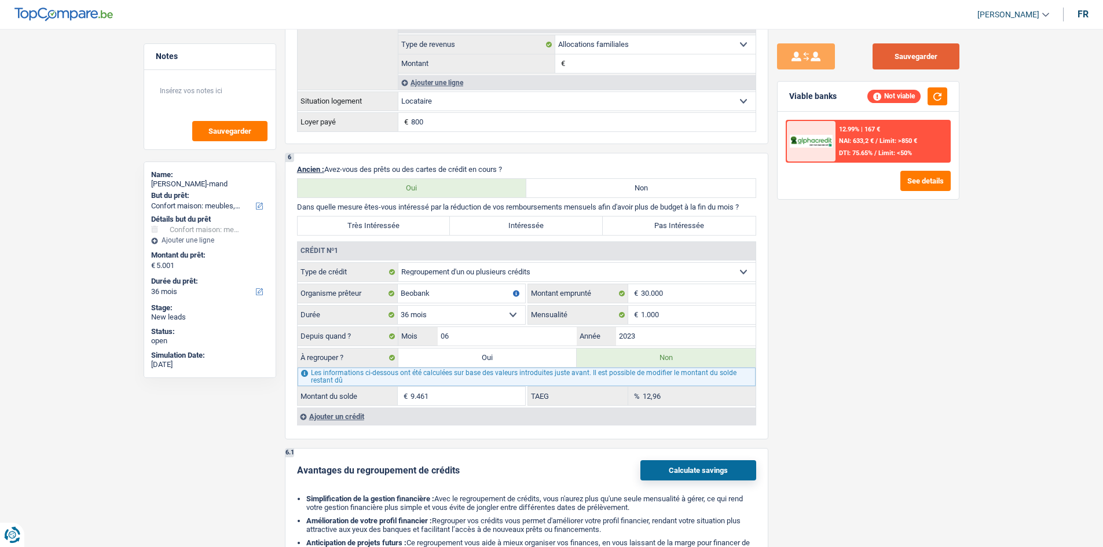
click at [897, 60] on button "Sauvegarder" at bounding box center [915, 56] width 87 height 26
click at [930, 54] on button "Sauvegarder" at bounding box center [915, 56] width 87 height 26
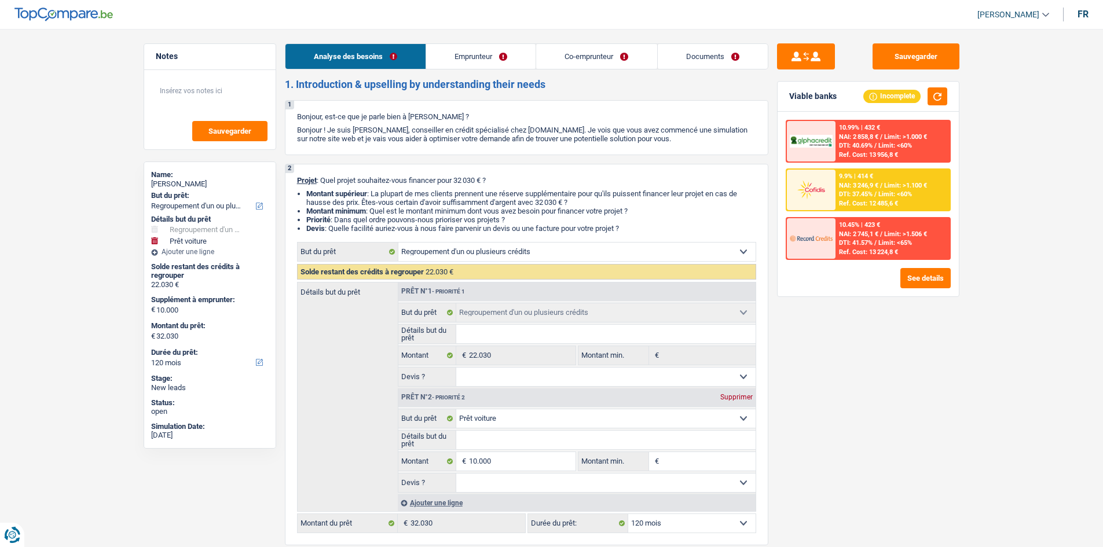
select select "refinancing"
select select "car"
select select "120"
select select "refinancing"
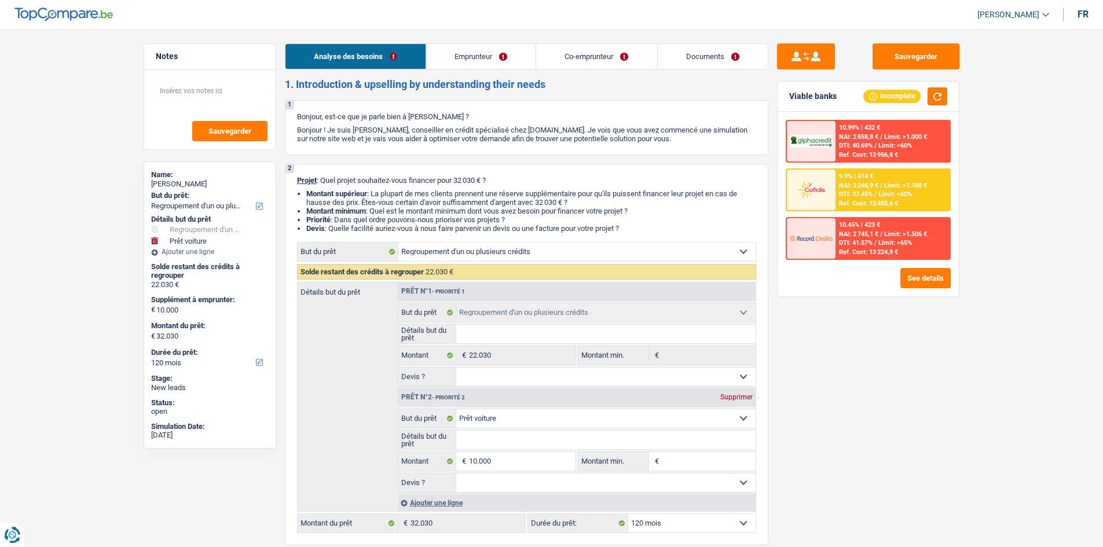
select select "refinancing"
select select "car"
select select "120"
select select "worker"
select select "mutuality"
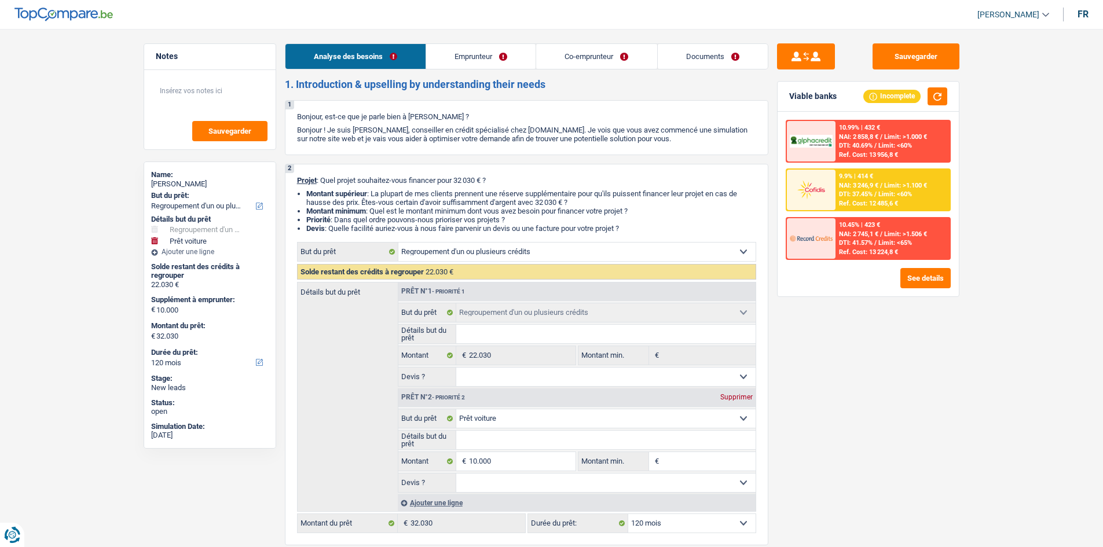
select select "familyAllowances"
select select "netSalary"
select select "mutualityIndemnity"
select select "ownerWithMortgage"
select select "mortgage"
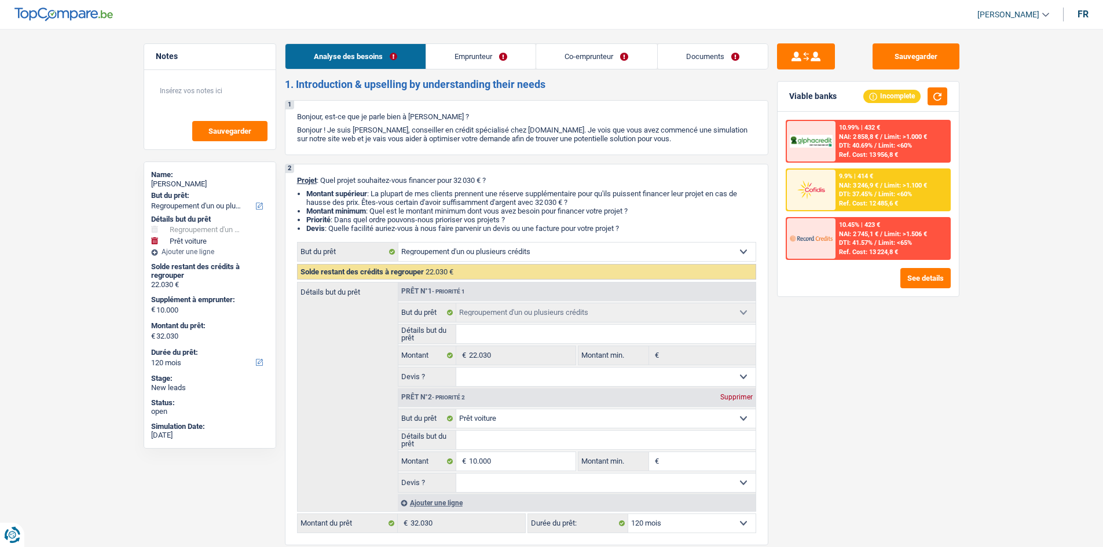
select select "300"
select select "cardOrCredit"
select select "carLoan"
select select "60"
select select "personalLoan"
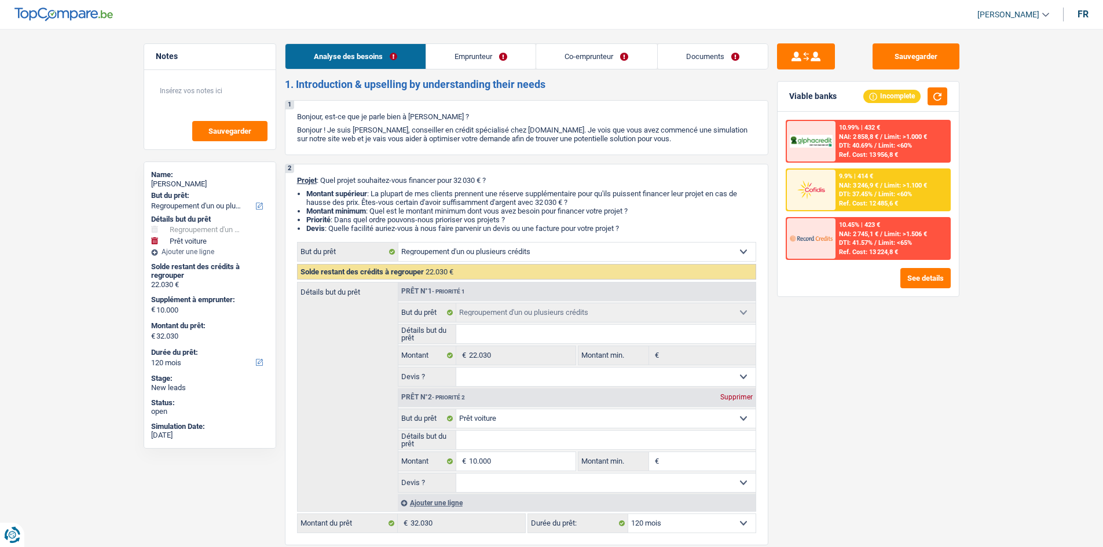
select select "homeFurnishingOrRelocation"
select select "60"
select select "refinancing"
select select "car"
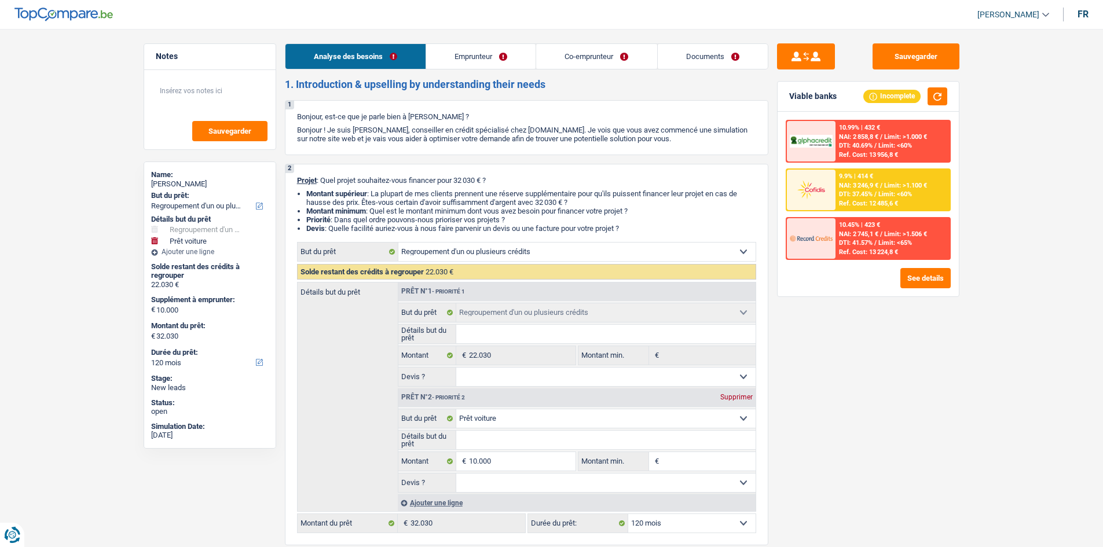
select select "120"
drag, startPoint x: 632, startPoint y: 227, endPoint x: 380, endPoint y: 218, distance: 252.5
click at [380, 218] on ul "Montant supérieur : La plupart de mes clients prennent une réserve supplémentai…" at bounding box center [526, 210] width 459 height 43
click at [578, 58] on link "Co-emprunteur" at bounding box center [596, 56] width 120 height 25
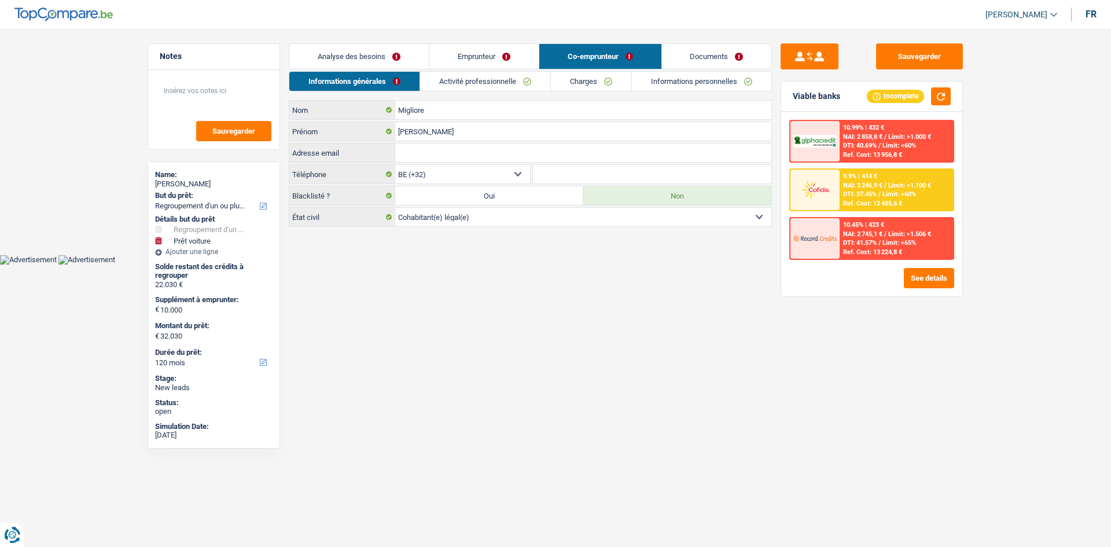
click at [379, 53] on link "Analyse des besoins" at bounding box center [358, 56] width 139 height 25
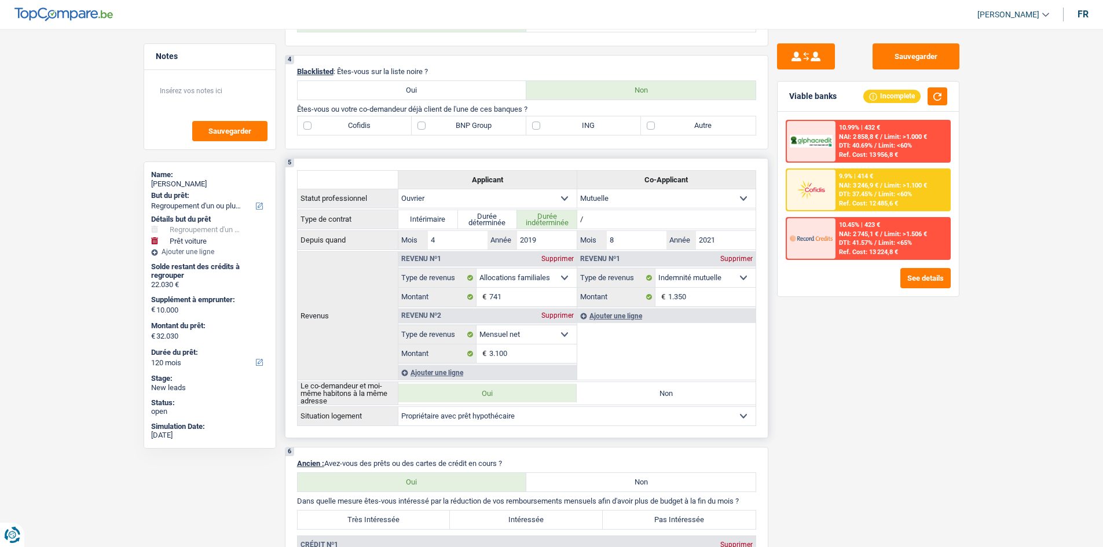
scroll to position [521, 0]
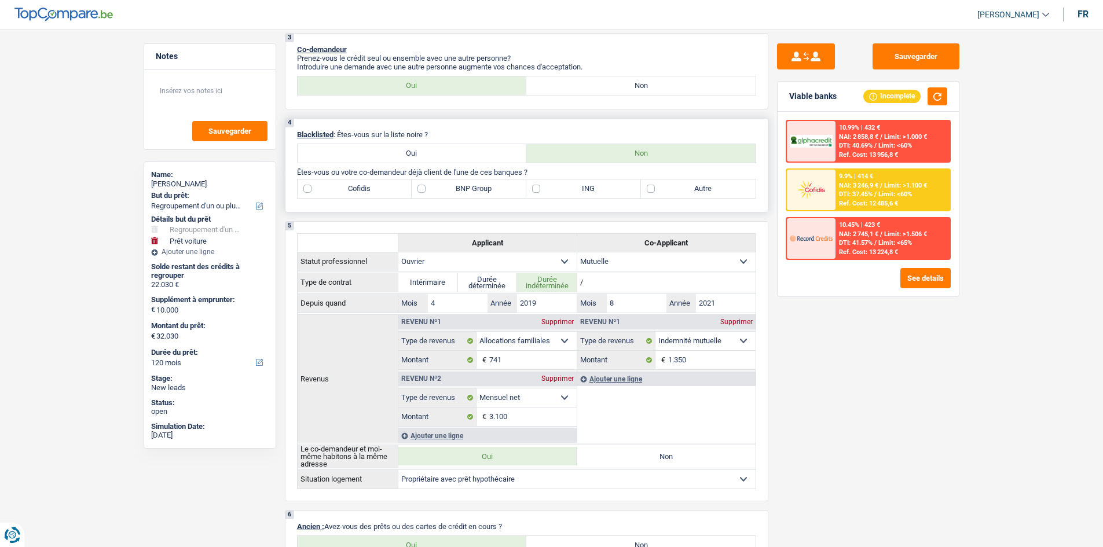
drag, startPoint x: 439, startPoint y: 130, endPoint x: 417, endPoint y: 132, distance: 22.1
click at [418, 131] on p "Blacklisted : Êtes-vous sur la liste noire ?" at bounding box center [526, 134] width 459 height 9
click at [493, 128] on div "4 Blacklisted : Êtes-vous sur la liste noire ? Oui Non Êtes-vous ou votre co-de…" at bounding box center [526, 165] width 483 height 94
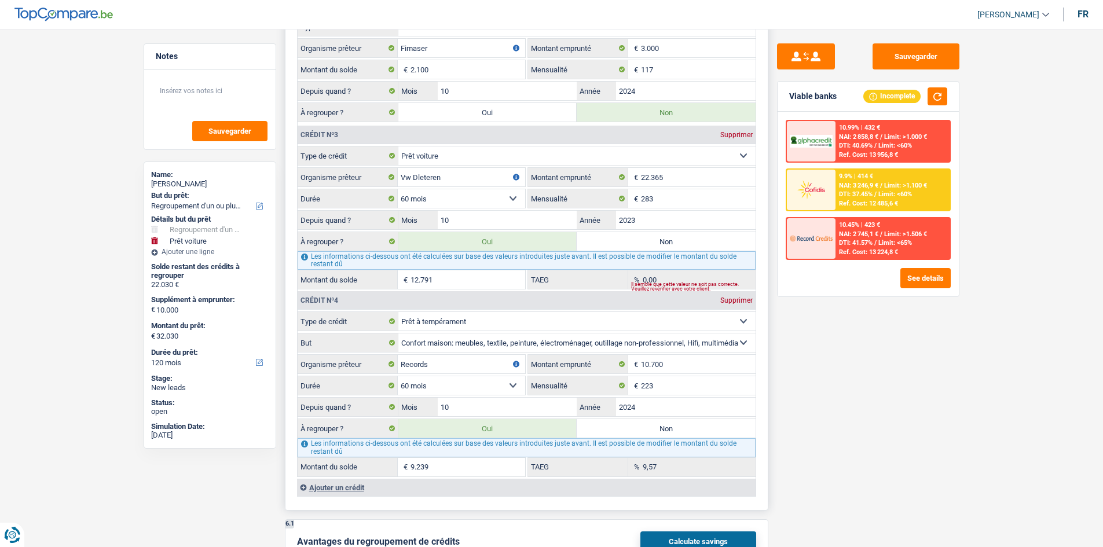
scroll to position [984, 0]
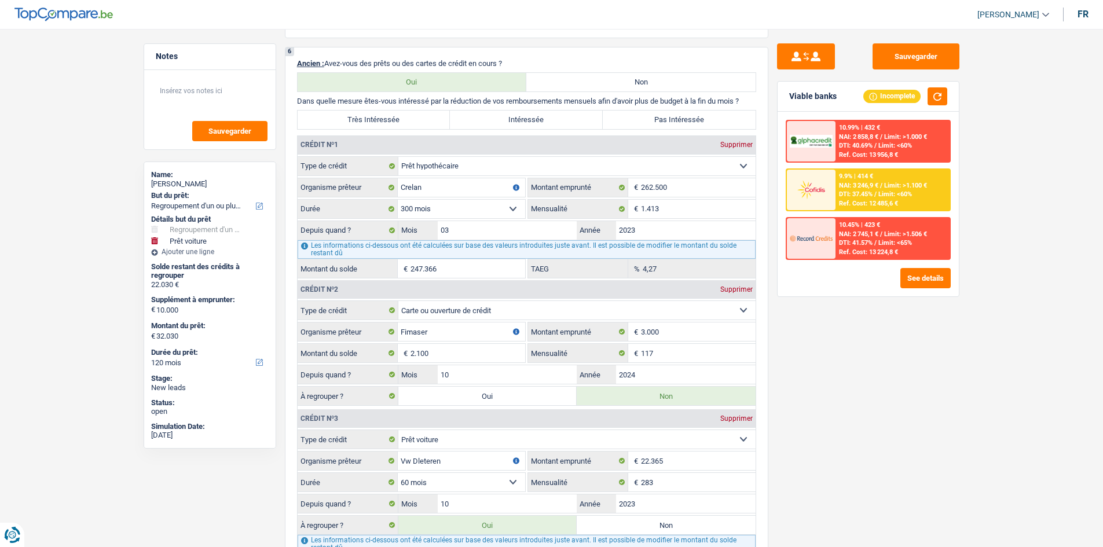
click at [827, 391] on div "Sauvegarder Viable banks Incomplete 10.99% | 432 € NAI: 2 858,8 € / Limit: >1.0…" at bounding box center [868, 284] width 200 height 482
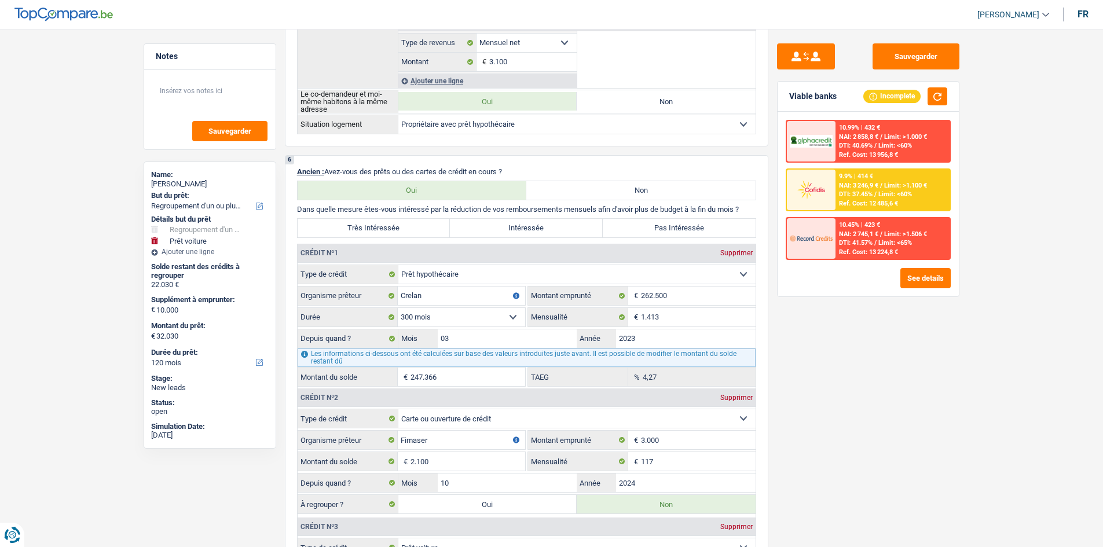
scroll to position [868, 0]
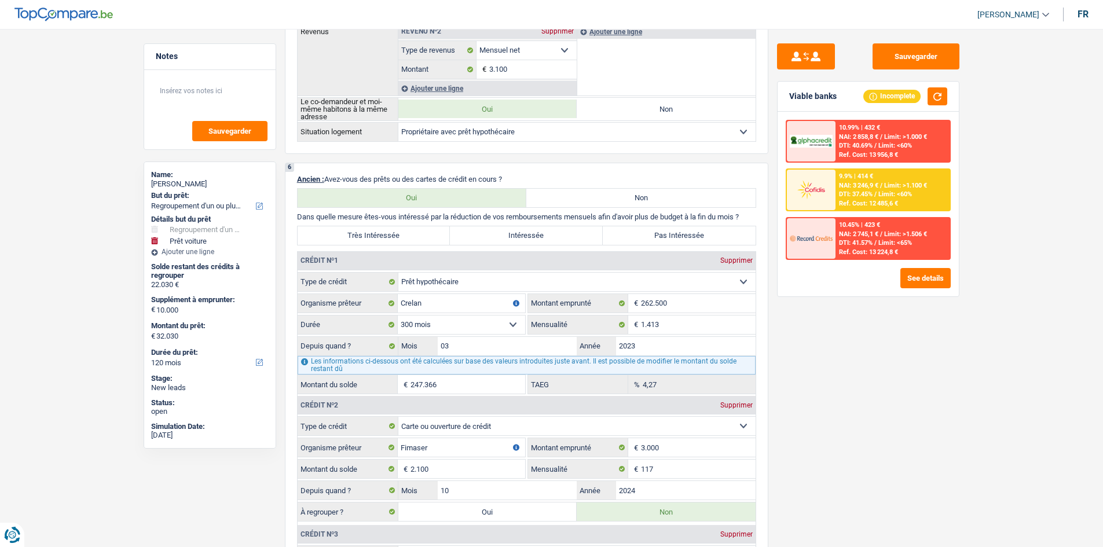
click at [812, 364] on div "Sauvegarder Viable banks Incomplete 10.99% | 432 € NAI: 2 858,8 € / Limit: >1.0…" at bounding box center [868, 284] width 200 height 482
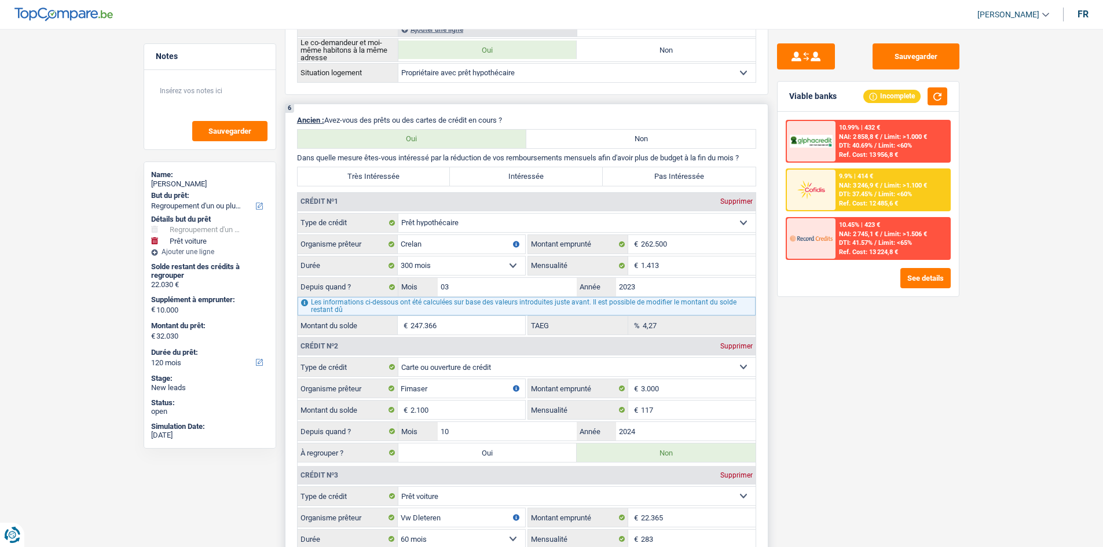
scroll to position [1042, 0]
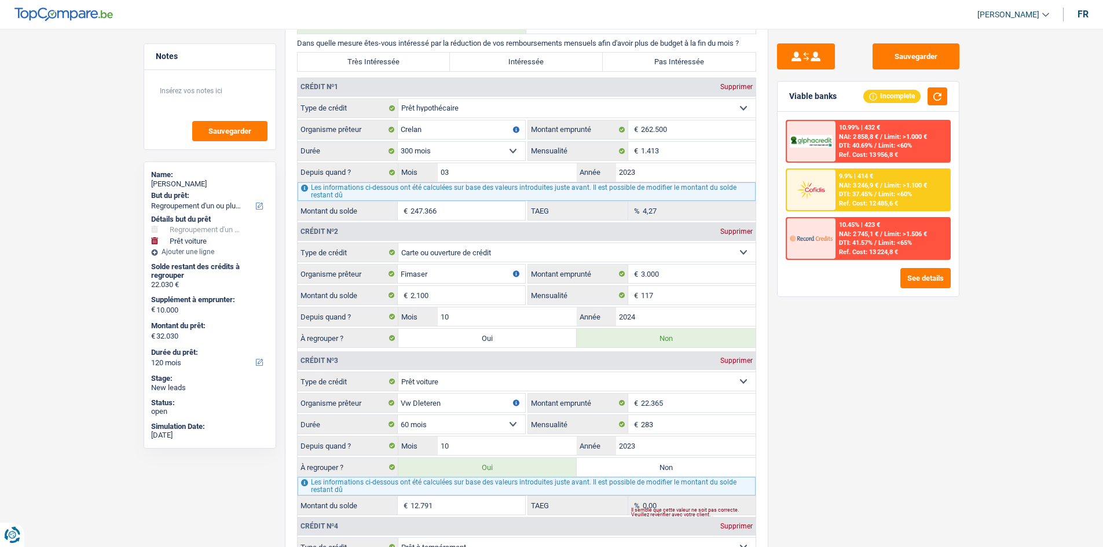
click at [783, 346] on div "Sauvegarder Viable banks Incomplete 10.99% | 432 € NAI: 2 858,8 € / Limit: >1.0…" at bounding box center [868, 284] width 200 height 482
click at [798, 369] on div "Sauvegarder Viable banks Incomplete 10.99% | 432 € NAI: 2 858,8 € / Limit: >1.0…" at bounding box center [868, 284] width 200 height 482
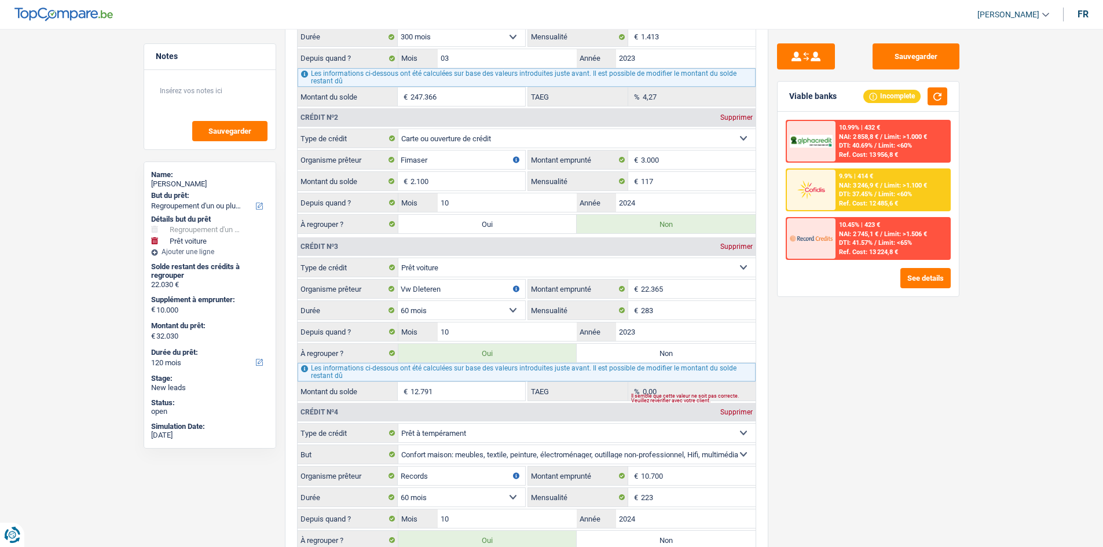
scroll to position [1158, 0]
click at [905, 355] on div "Sauvegarder Viable banks Incomplete 10.99% | 432 € NAI: 2 858,8 € / Limit: >1.0…" at bounding box center [868, 284] width 200 height 482
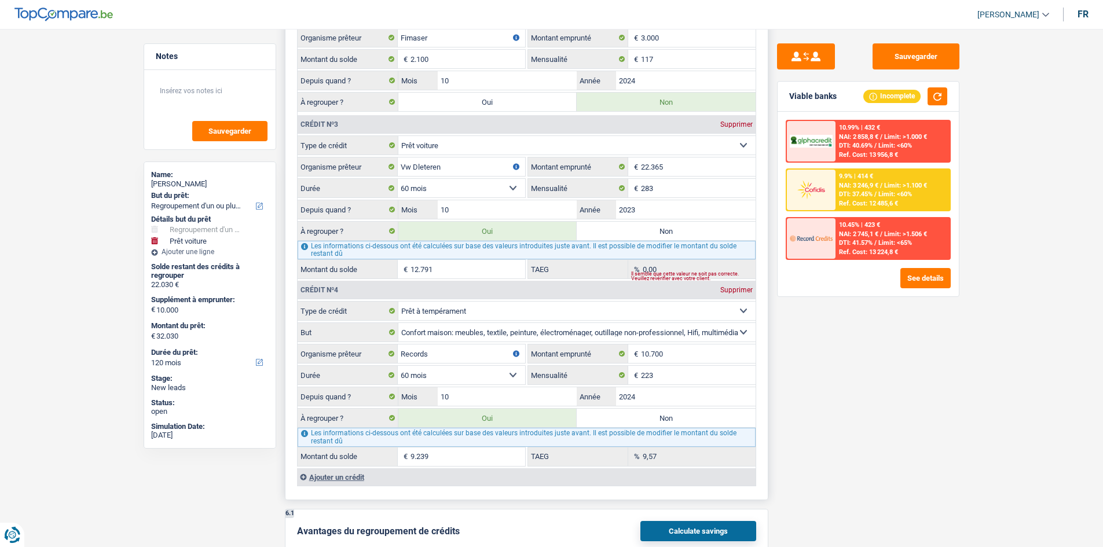
scroll to position [1273, 0]
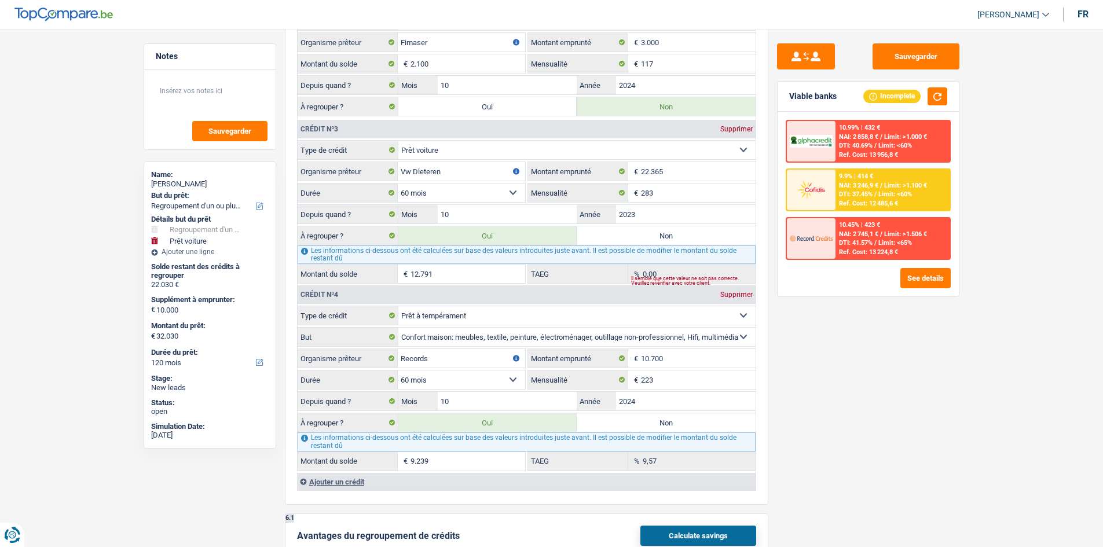
click at [841, 422] on div "Sauvegarder Viable banks Incomplete 10.99% | 432 € NAI: 2 858,8 € / Limit: >1.0…" at bounding box center [868, 284] width 200 height 482
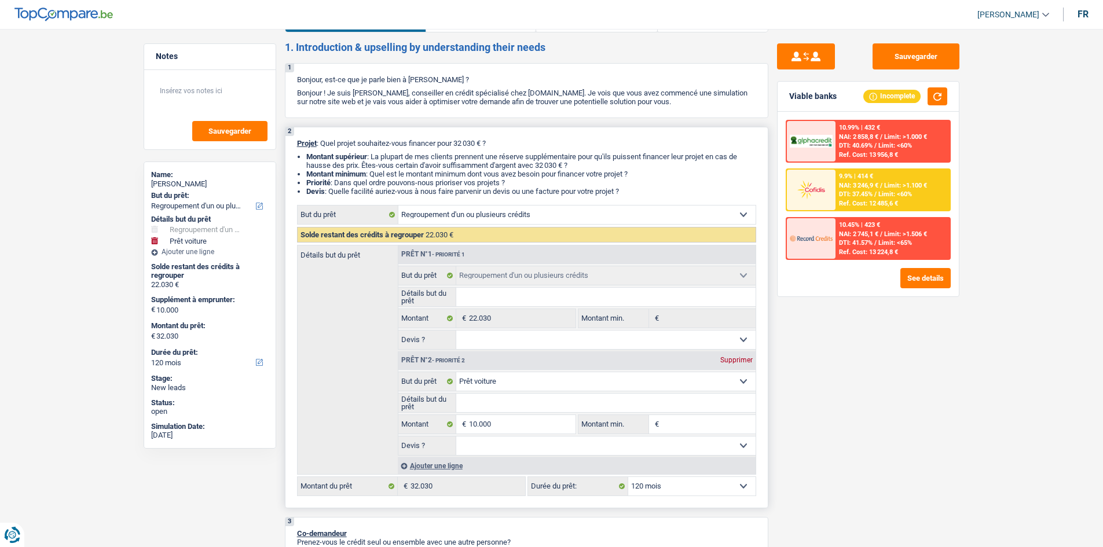
scroll to position [0, 0]
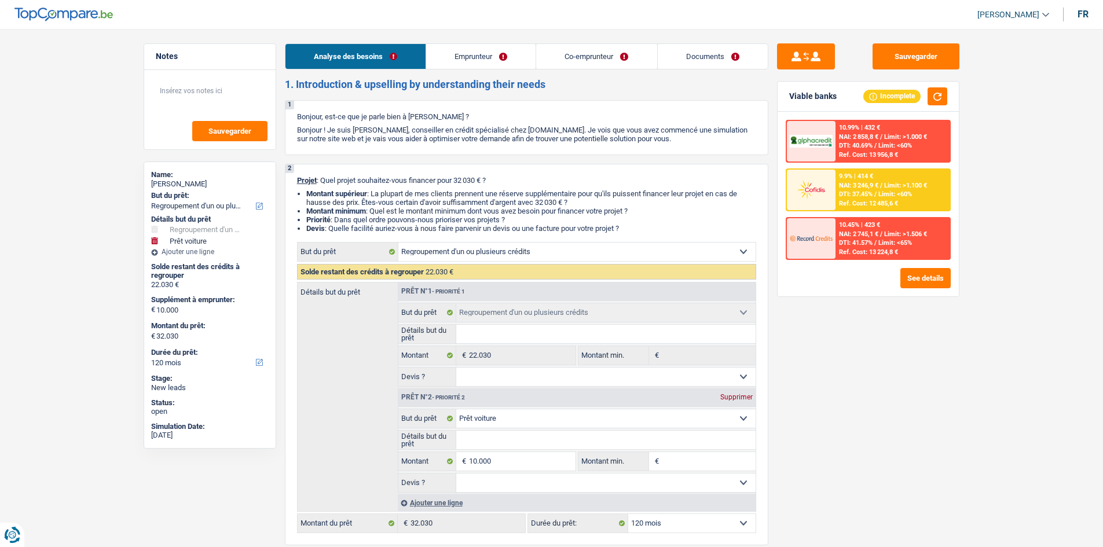
click at [494, 68] on link "Emprunteur" at bounding box center [480, 56] width 109 height 25
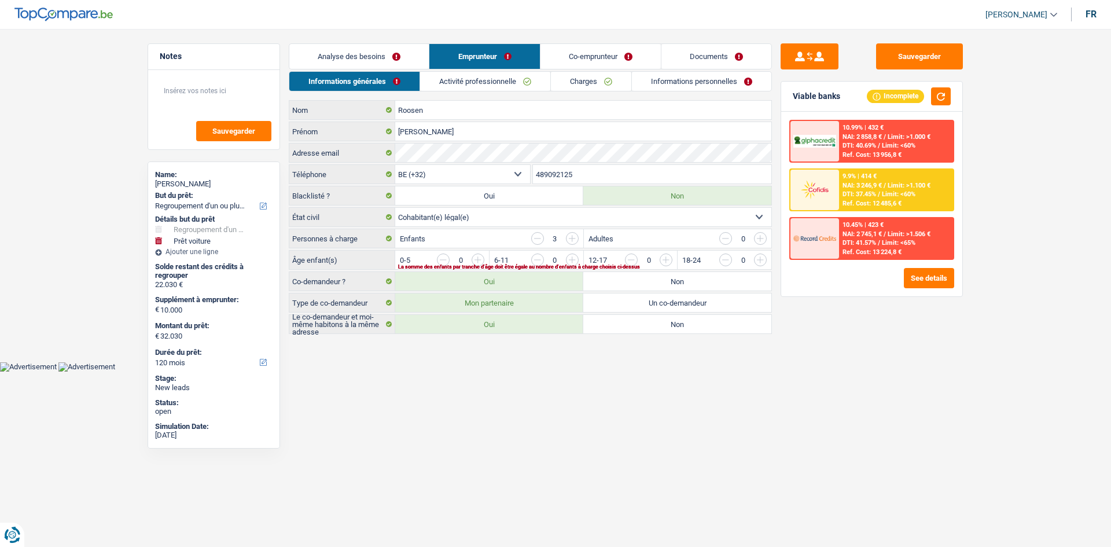
click at [468, 73] on link "Activité professionnelle" at bounding box center [485, 81] width 130 height 19
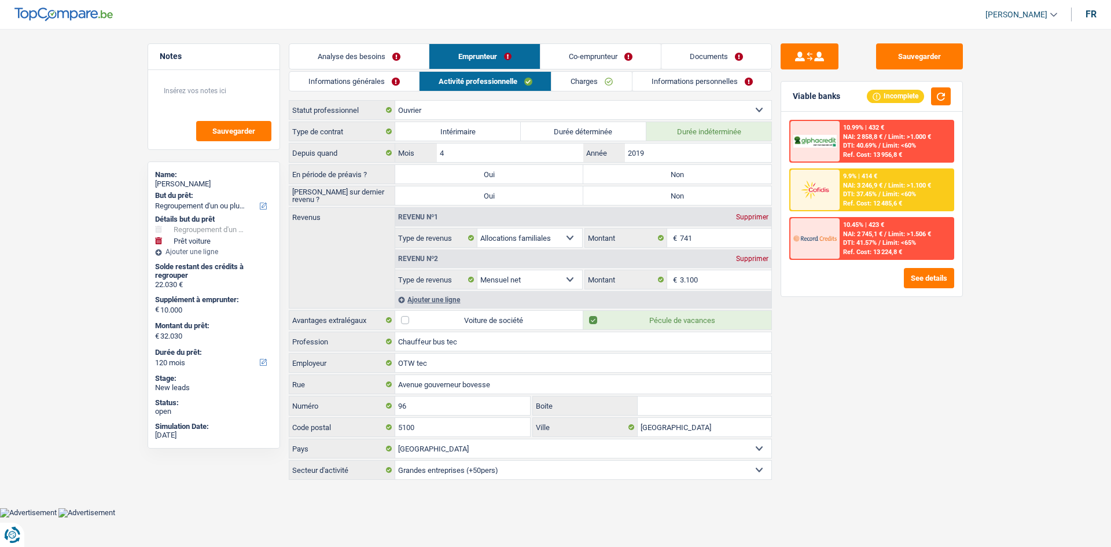
click at [576, 41] on main "Notes Sauvegarder Name: [PERSON_NAME] But du prêt: Confort maison: meubles, tex…" at bounding box center [555, 262] width 1111 height 490
click at [575, 52] on link "Co-emprunteur" at bounding box center [601, 56] width 120 height 25
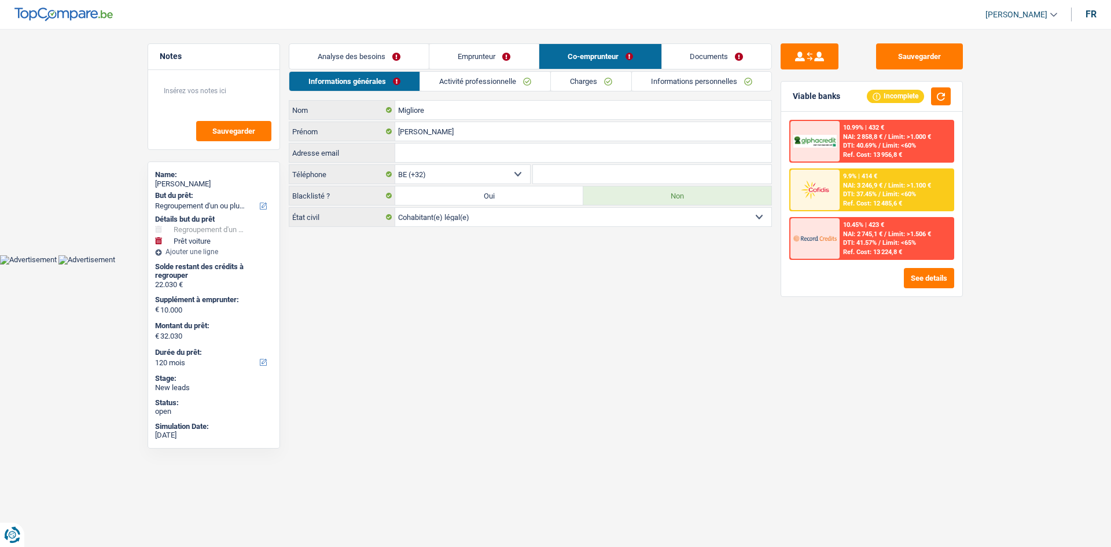
click at [490, 83] on link "Activité professionnelle" at bounding box center [485, 81] width 130 height 19
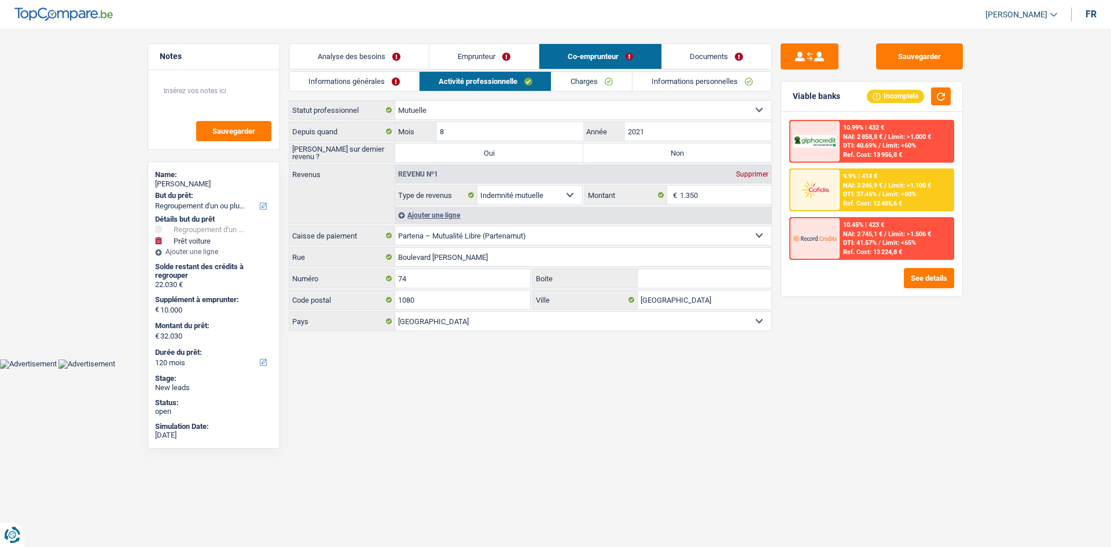
click at [362, 78] on link "Informations générales" at bounding box center [354, 81] width 130 height 19
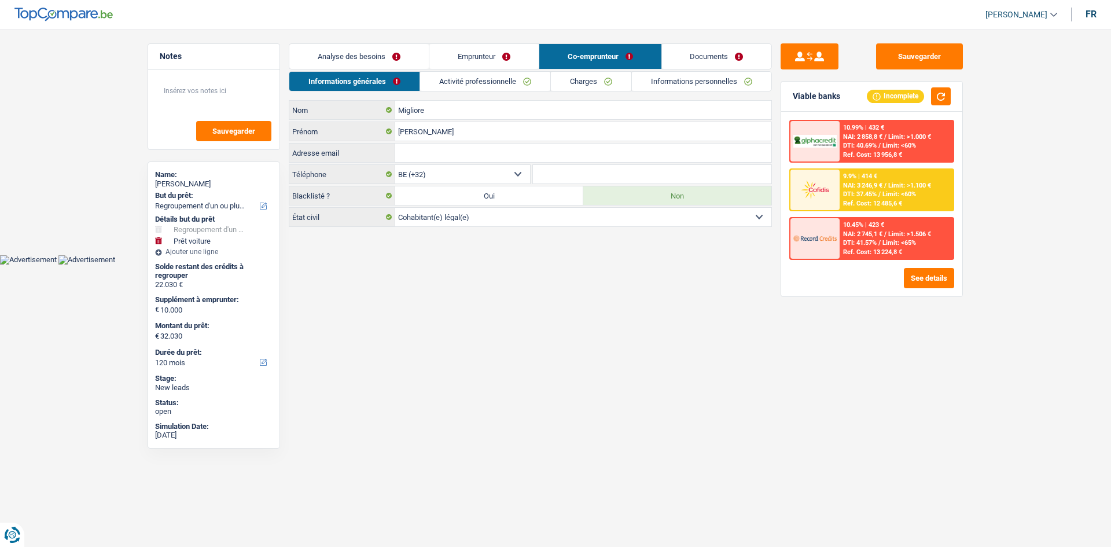
click at [351, 53] on link "Analyse des besoins" at bounding box center [358, 56] width 139 height 25
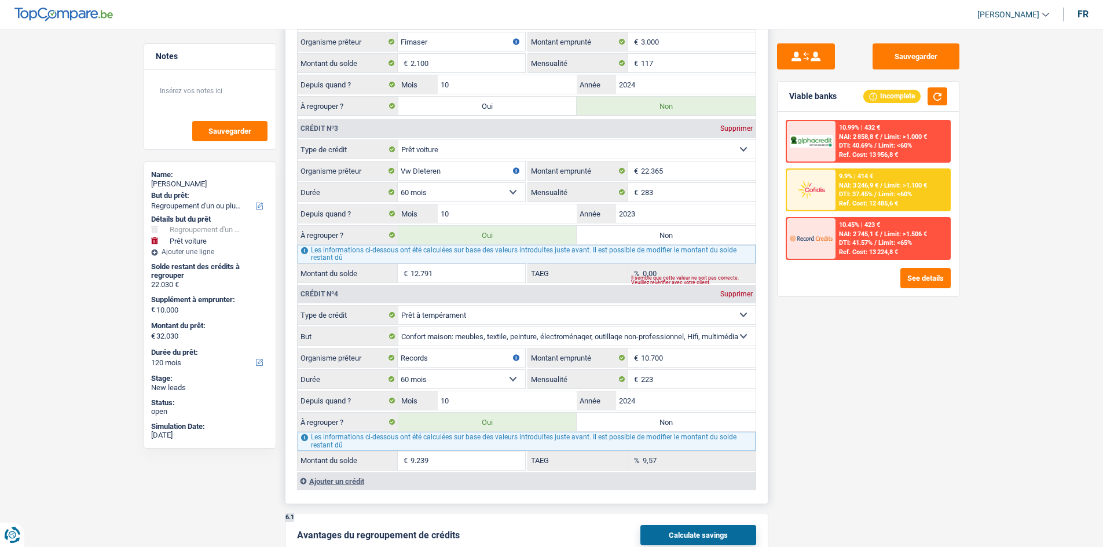
scroll to position [1273, 0]
drag, startPoint x: 667, startPoint y: 174, endPoint x: 638, endPoint y: 173, distance: 28.9
click at [638, 173] on div "22.365 € Montant emprunté" at bounding box center [641, 171] width 227 height 19
click at [802, 333] on div "Sauvegarder Viable banks Incomplete 10.99% | 432 € NAI: 2 858,8 € / Limit: >1.0…" at bounding box center [868, 284] width 200 height 482
click at [205, 94] on textarea at bounding box center [209, 95] width 115 height 35
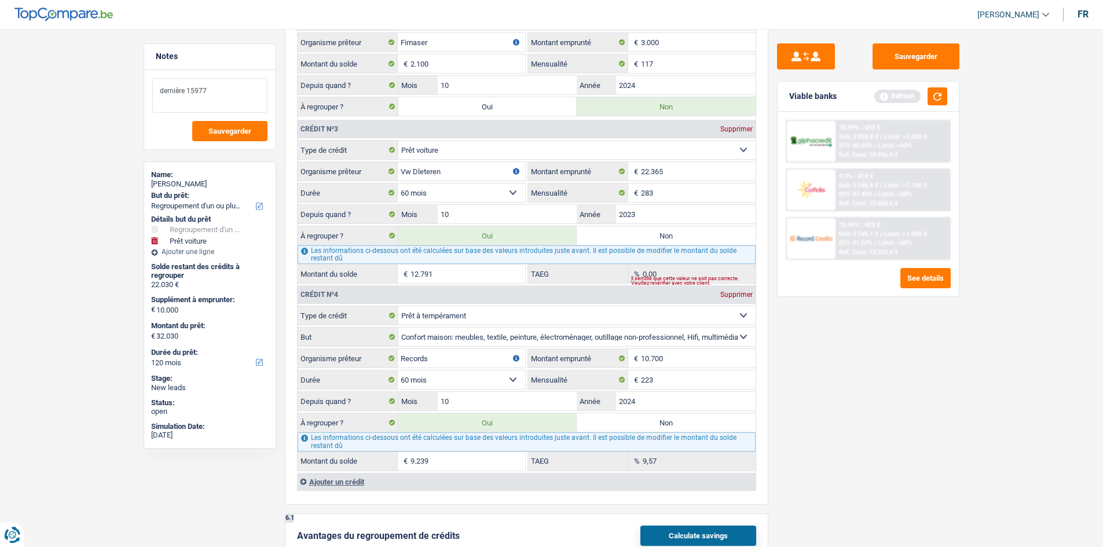
click at [212, 90] on textarea "dernière 15977" at bounding box center [209, 95] width 115 height 35
click at [183, 90] on textarea "dernière 15777" at bounding box center [209, 95] width 115 height 35
click at [815, 392] on div "Sauvegarder Viable banks Refresh 10.99% | 432 € NAI: 2 858,8 € / Limit: >1.000 …" at bounding box center [868, 284] width 200 height 482
click at [252, 97] on textarea "dernière mensualité 15777" at bounding box center [209, 95] width 115 height 35
type textarea "dernière mensualité 15777 223665€"
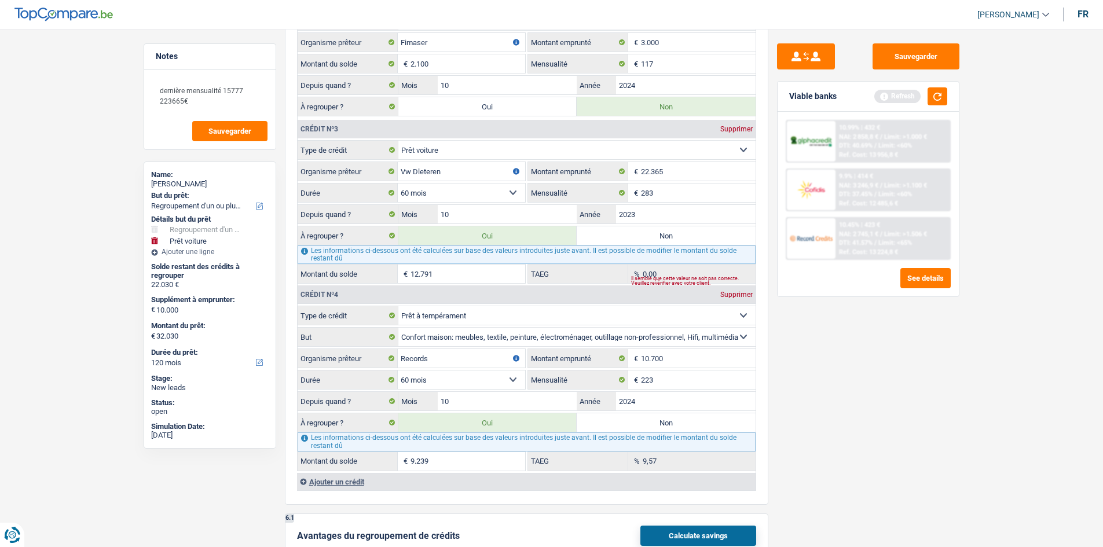
drag, startPoint x: 871, startPoint y: 397, endPoint x: 864, endPoint y: 366, distance: 31.6
click at [871, 396] on div "Sauvegarder Viable banks Refresh 10.99% | 432 € NAI: 2 858,8 € / Limit: >1.000 …" at bounding box center [868, 284] width 200 height 482
click at [931, 95] on button "button" at bounding box center [937, 96] width 20 height 18
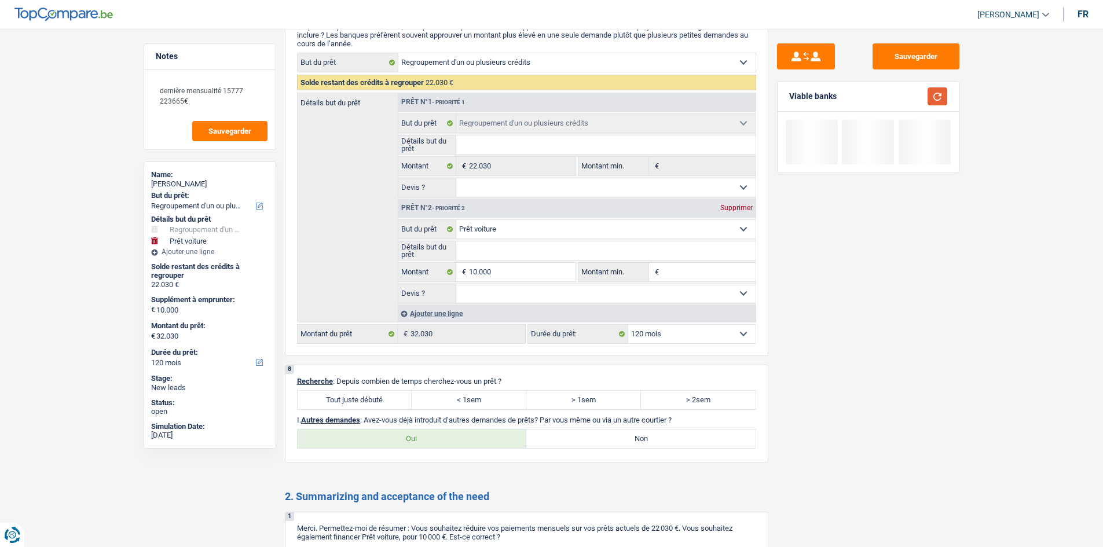
scroll to position [2084, 0]
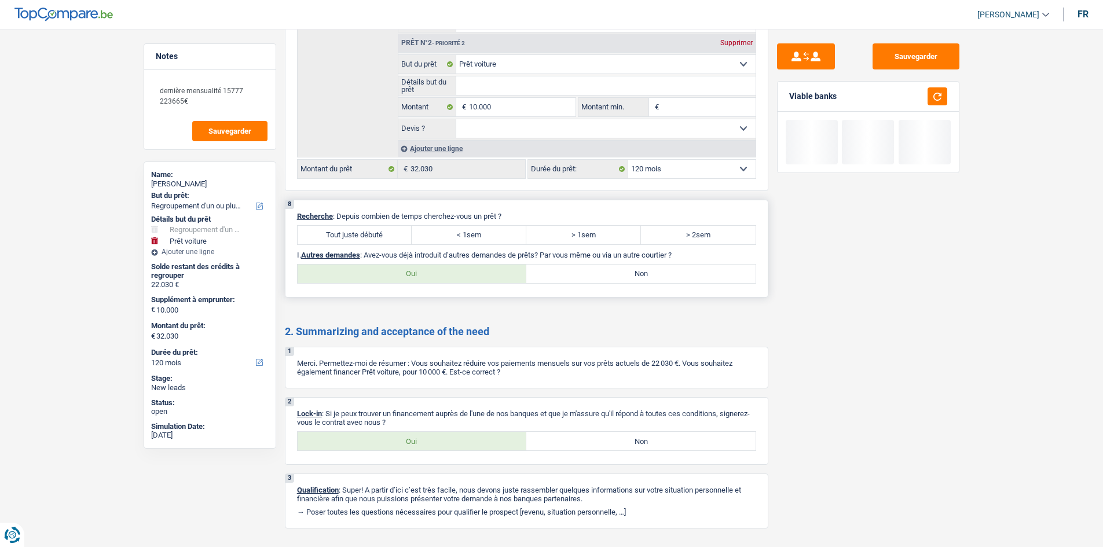
click at [337, 234] on label "Tout juste débuté" at bounding box center [355, 235] width 115 height 19
click at [337, 234] on input "Tout juste débuté" at bounding box center [355, 235] width 115 height 19
radio input "true"
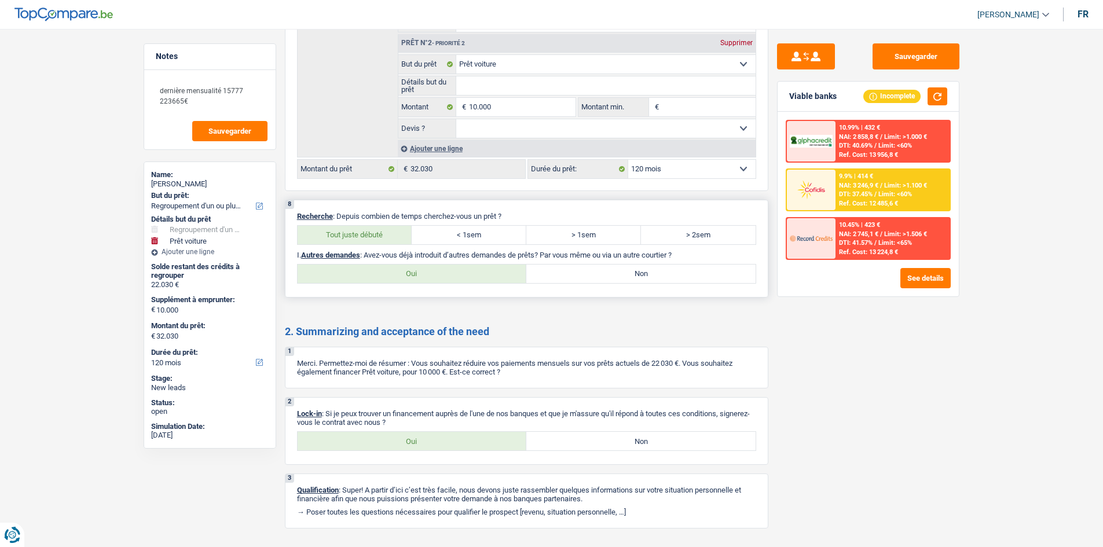
click at [578, 263] on div "8 Recherche : Depuis combien de temps cherchez-vous un prêt ? Tout juste débuté…" at bounding box center [526, 249] width 483 height 98
click at [581, 268] on label "Non" at bounding box center [640, 274] width 229 height 19
click at [581, 268] on input "Non" at bounding box center [640, 274] width 229 height 19
radio input "true"
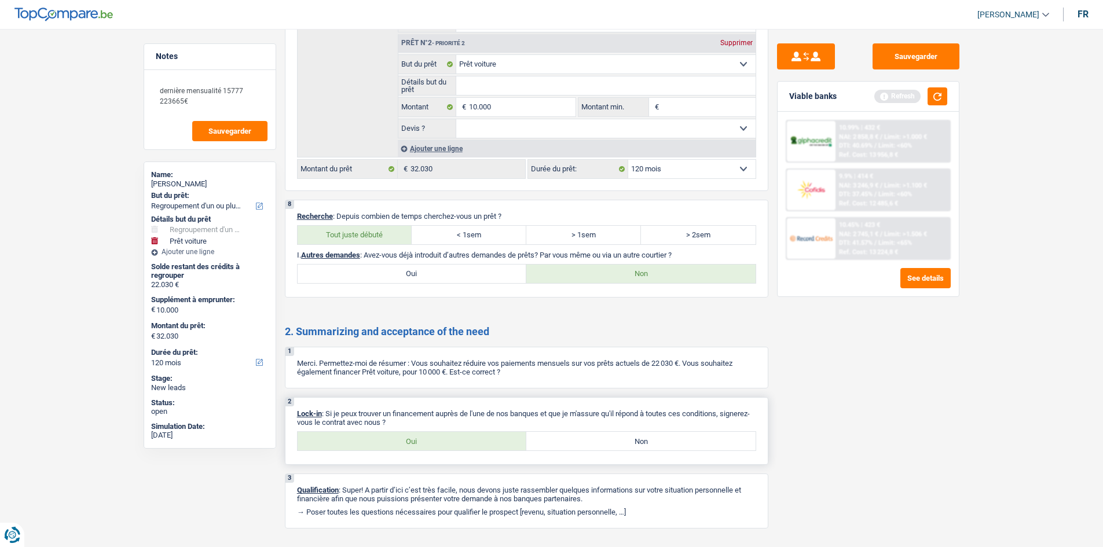
click at [425, 445] on label "Oui" at bounding box center [412, 441] width 229 height 19
click at [425, 445] on input "Oui" at bounding box center [412, 441] width 229 height 19
radio input "true"
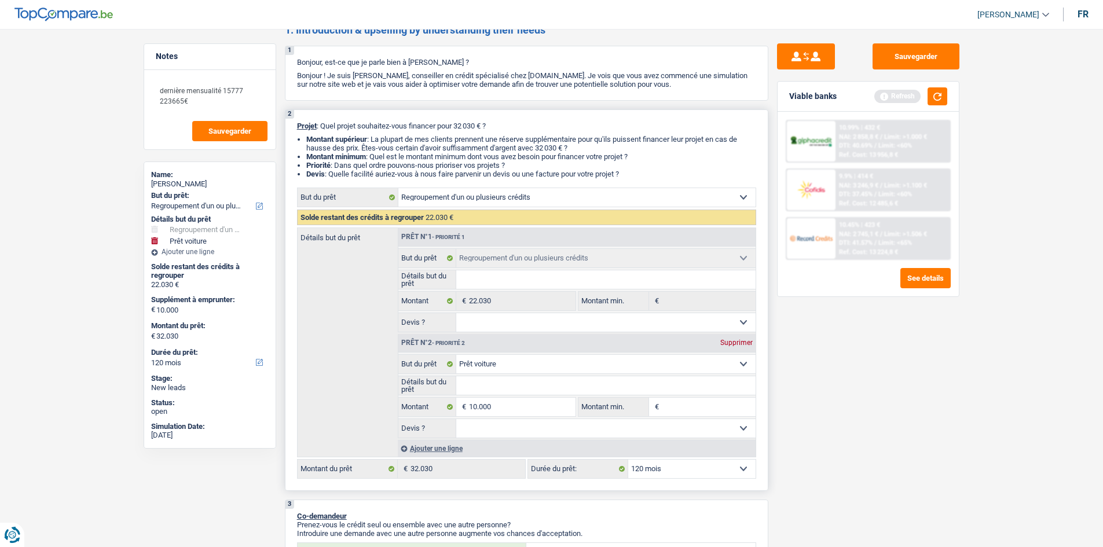
scroll to position [0, 0]
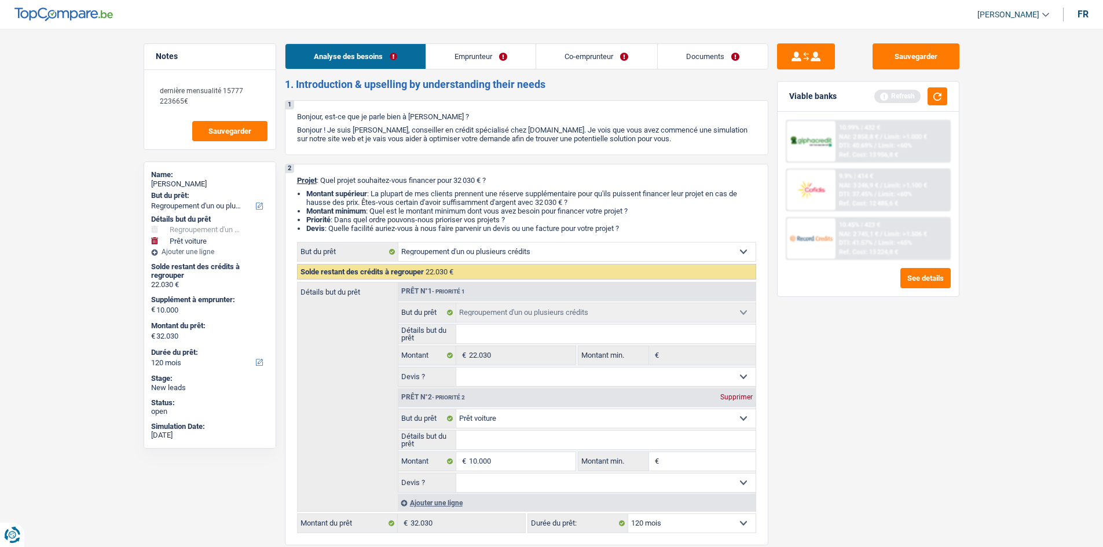
click at [468, 56] on link "Emprunteur" at bounding box center [480, 56] width 109 height 25
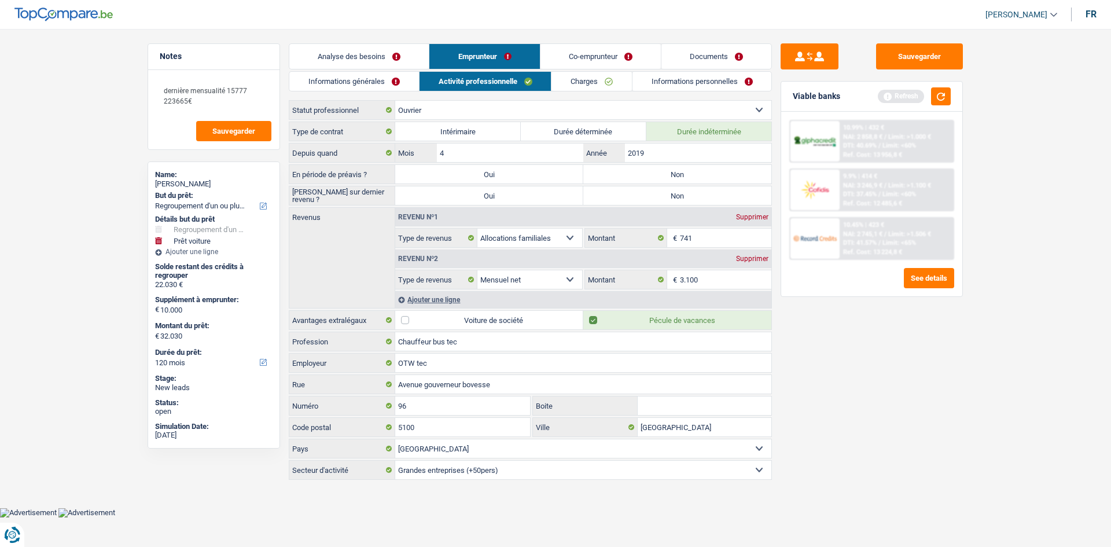
click at [352, 76] on link "Informations générales" at bounding box center [354, 81] width 130 height 19
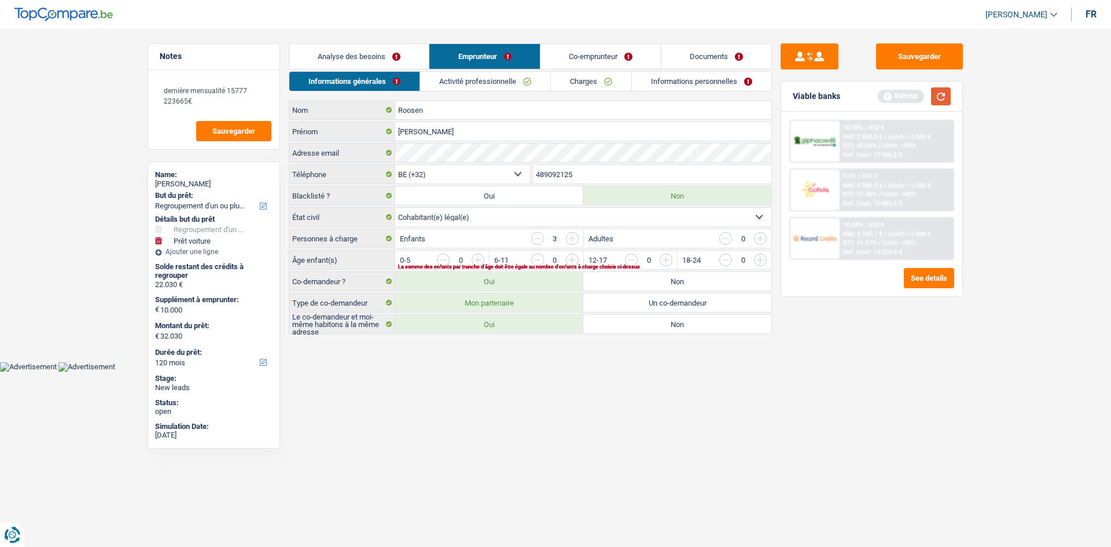
click at [942, 100] on button "button" at bounding box center [941, 96] width 20 height 18
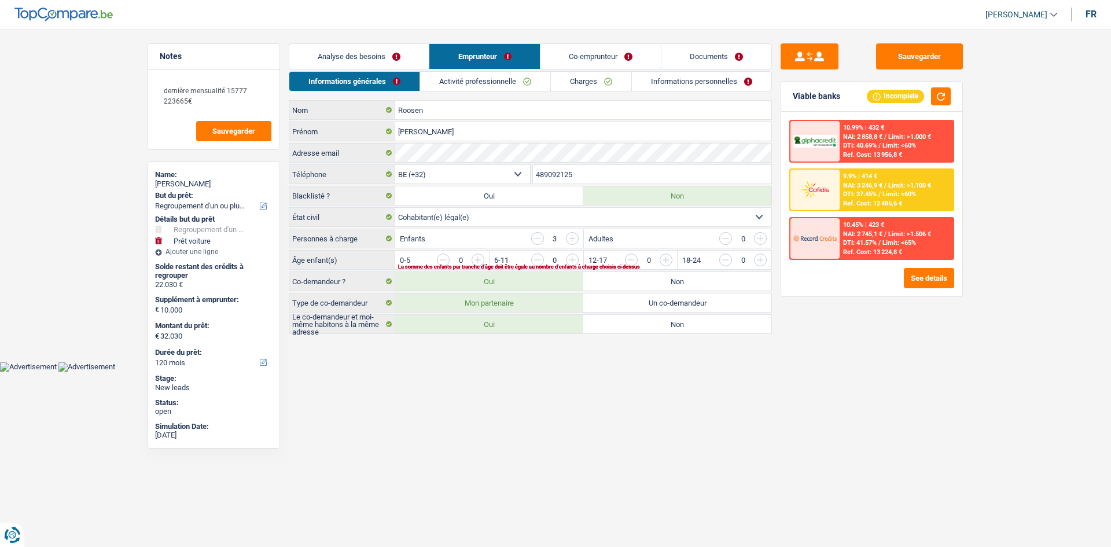
click at [575, 263] on input "button" at bounding box center [807, 263] width 482 height 19
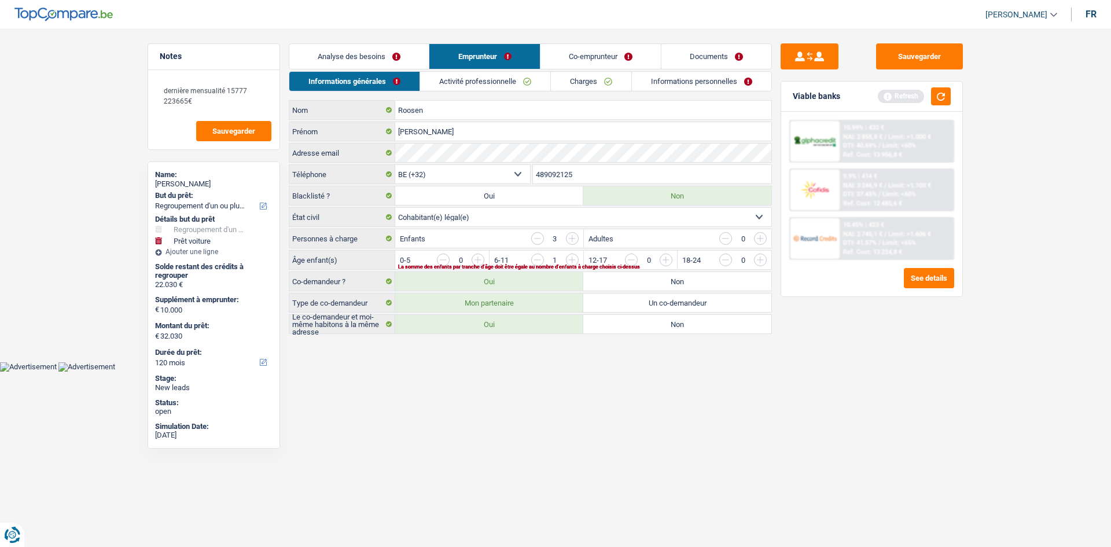
click at [574, 260] on input "button" at bounding box center [807, 263] width 482 height 19
click at [659, 262] on input "button" at bounding box center [807, 263] width 482 height 19
click at [664, 258] on input "button" at bounding box center [901, 263] width 482 height 19
click at [543, 258] on input "button" at bounding box center [537, 260] width 13 height 13
click at [669, 262] on input "button" at bounding box center [901, 263] width 482 height 19
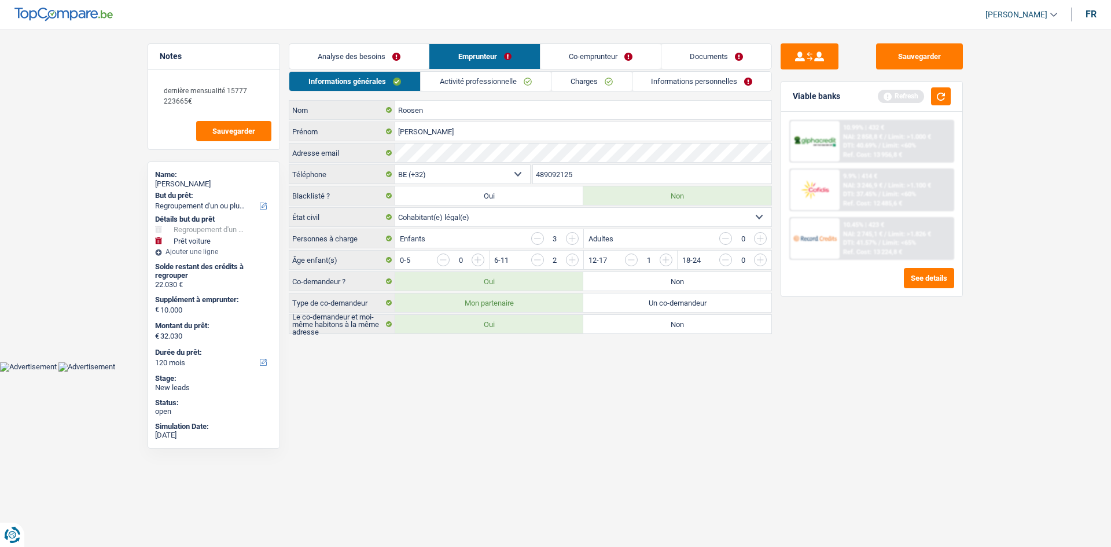
click at [489, 97] on div "Informations générales Activité professionnelle Charges Informations personnell…" at bounding box center [530, 202] width 483 height 263
click at [489, 91] on div "Informations générales Activité professionnelle Charges Informations personnell…" at bounding box center [530, 202] width 483 height 263
click at [498, 96] on div "Informations générales Activité professionnelle Charges Informations personnell…" at bounding box center [530, 202] width 483 height 263
click at [480, 70] on div "Analyse des besoins Emprunteur Co-emprunteur Documents 1. Introduction & upsell…" at bounding box center [530, 188] width 483 height 291
click at [480, 81] on link "Activité professionnelle" at bounding box center [486, 81] width 130 height 19
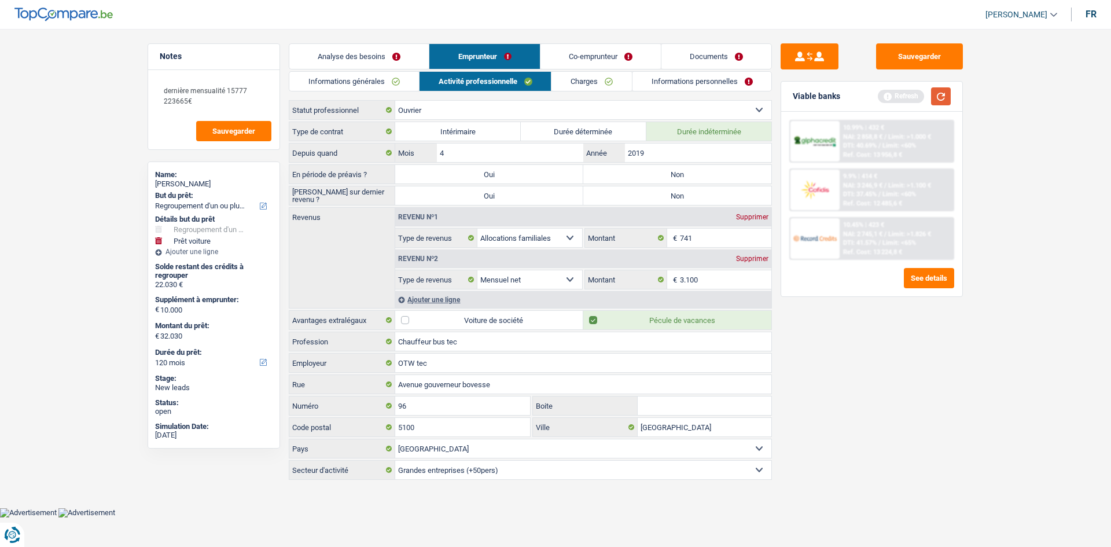
click at [943, 89] on button "button" at bounding box center [941, 96] width 20 height 18
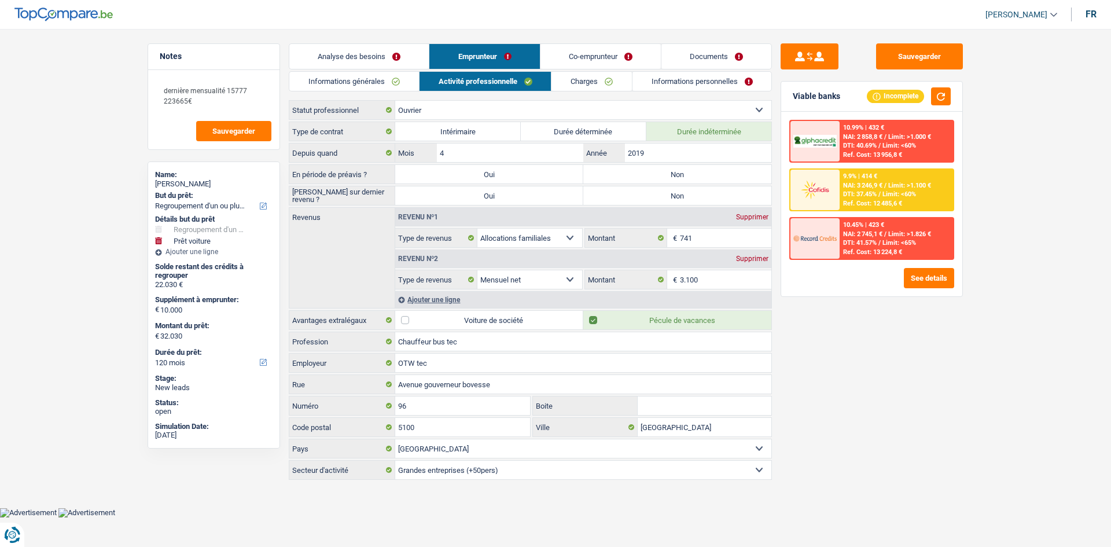
click at [821, 402] on div "Sauvegarder Viable banks Incomplete 10.99% | 432 € NAI: 2 858,8 € / Limit: >1.0…" at bounding box center [872, 284] width 200 height 482
click at [781, 156] on div "Viable banks Incomplete 10.99% | 432 € NAI: 2 858,8 € / Limit: >1.000 € DTI: 40…" at bounding box center [872, 189] width 182 height 216
click at [628, 177] on label "Non" at bounding box center [677, 174] width 188 height 19
click at [628, 177] on input "Non" at bounding box center [677, 174] width 188 height 19
radio input "true"
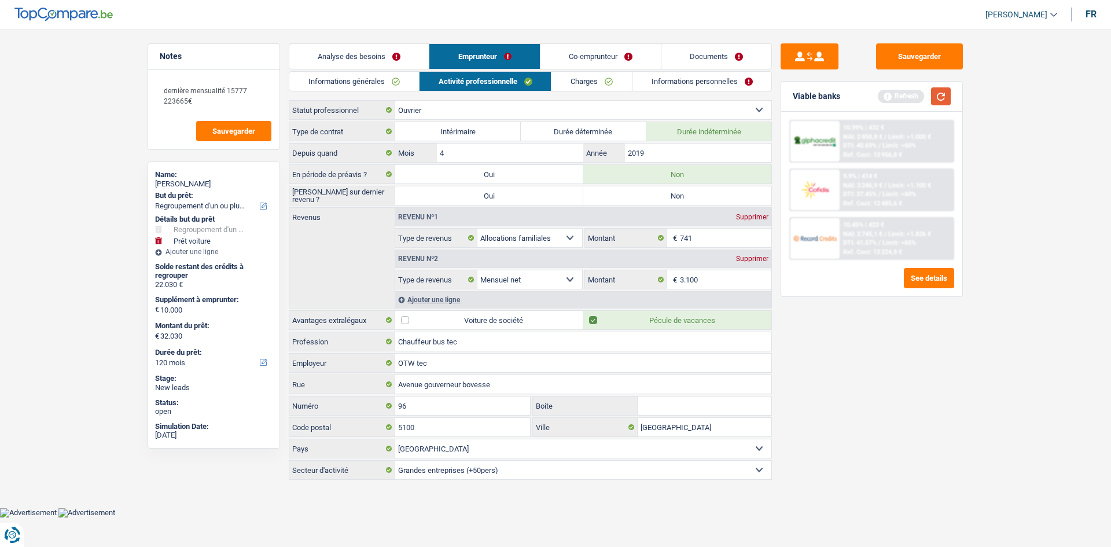
click at [941, 100] on button "button" at bounding box center [941, 96] width 20 height 18
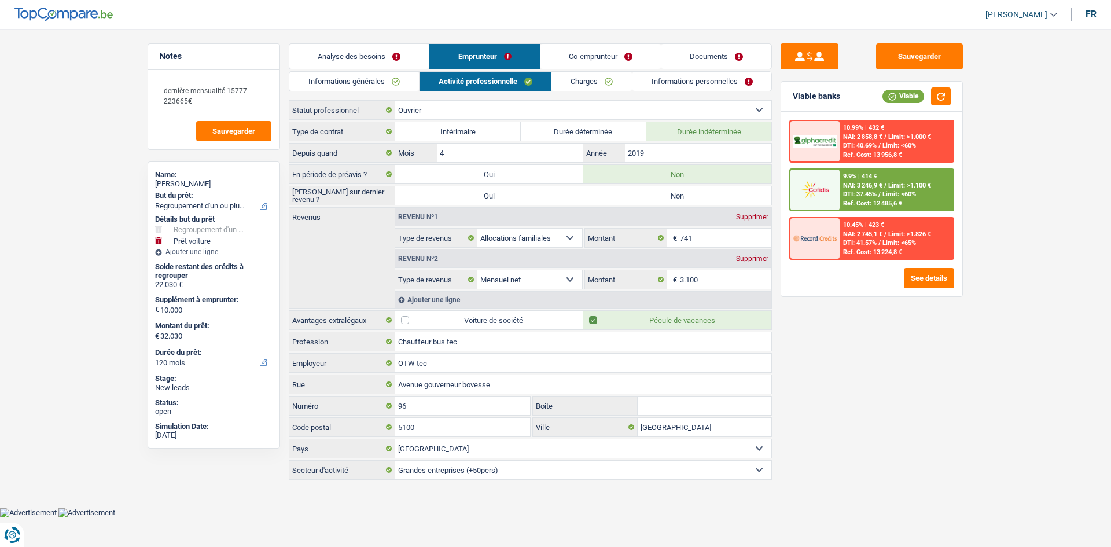
click at [779, 192] on div "Sauvegarder Viable banks Viable 10.99% | 432 € NAI: 2 858,8 € / Limit: >1.000 €…" at bounding box center [872, 284] width 200 height 482
click at [794, 295] on div "10.99% | 432 € NAI: 2 858,8 € / Limit: >1.000 € DTI: 40.69% / Limit: <60% Ref. …" at bounding box center [871, 204] width 181 height 185
click at [939, 97] on button "button" at bounding box center [941, 96] width 20 height 18
click at [428, 294] on div "Ajouter une ligne" at bounding box center [583, 299] width 376 height 17
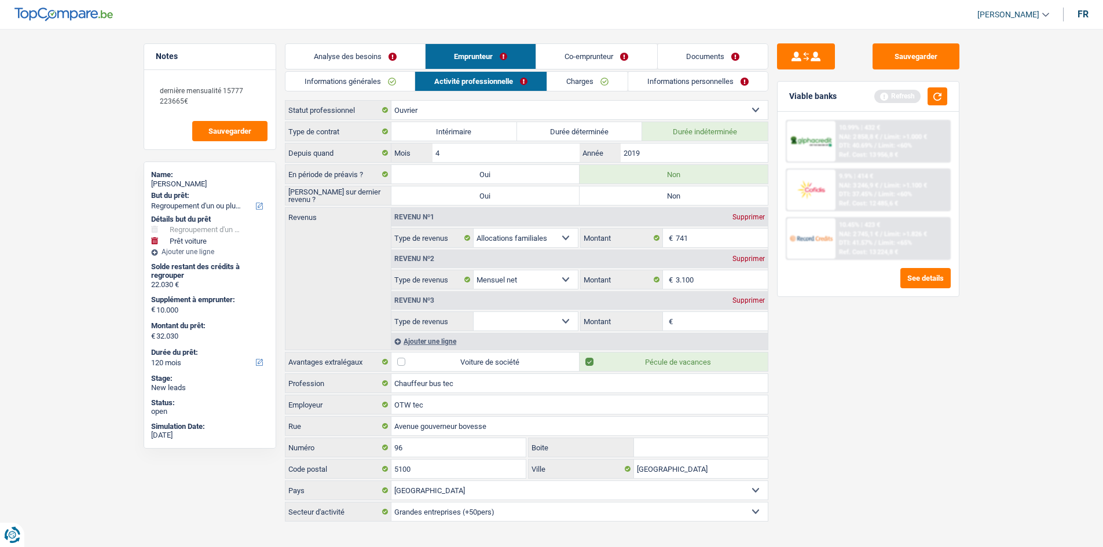
drag, startPoint x: 549, startPoint y: 305, endPoint x: 541, endPoint y: 318, distance: 15.9
click at [548, 306] on div "Revenu nº3 Supprimer" at bounding box center [579, 300] width 376 height 19
click at [541, 318] on select "Allocation d'handicap Allocations chômage Allocations familiales Chèques repas …" at bounding box center [525, 321] width 105 height 19
select select "mealVouchers"
click at [473, 312] on select "Allocation d'handicap Allocations chômage Allocations familiales Chèques repas …" at bounding box center [525, 321] width 105 height 19
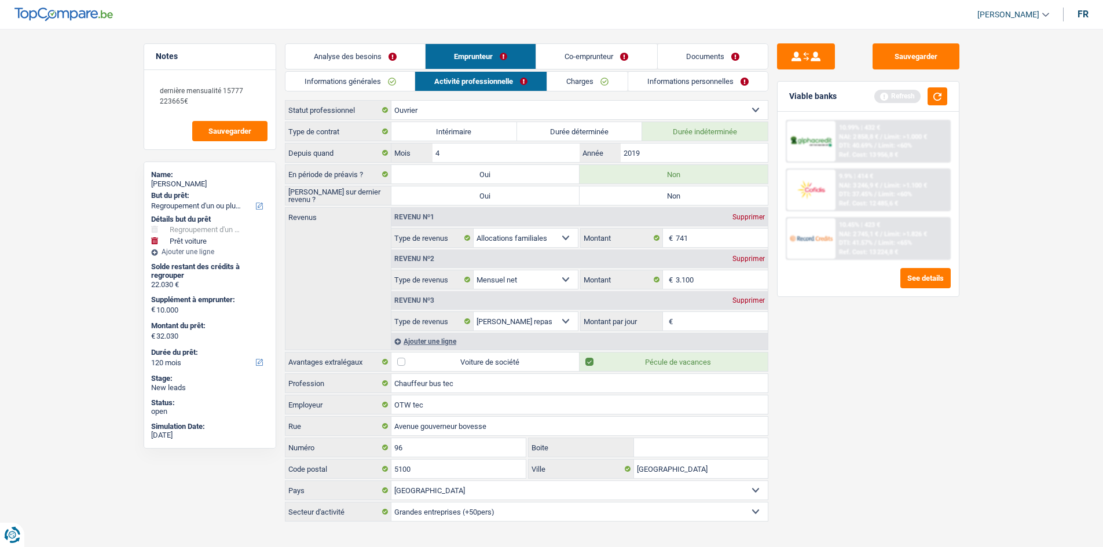
click at [698, 324] on input "Montant par jour" at bounding box center [721, 321] width 92 height 19
type input "5"
type input "8,0"
click at [822, 341] on div "Sauvegarder Viable banks Refresh 10.99% | 432 € NAI: 2 858,8 € / Limit: >1.000 …" at bounding box center [868, 284] width 200 height 482
click at [941, 91] on button "button" at bounding box center [937, 96] width 20 height 18
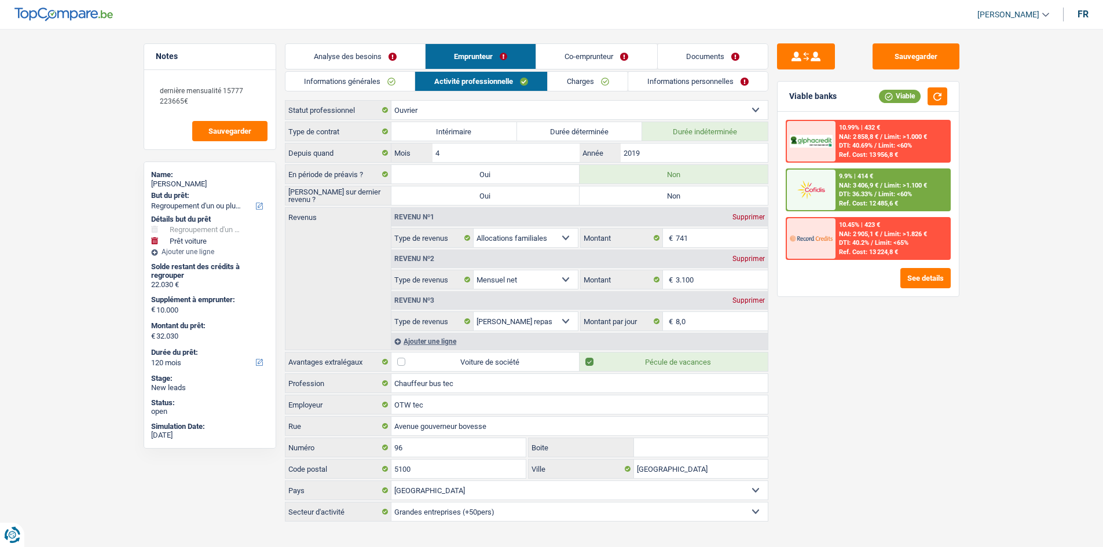
click at [750, 219] on div "Supprimer" at bounding box center [748, 217] width 38 height 7
select select "netSalary"
type input "3.100"
select select "mealVouchers"
type input "8,0"
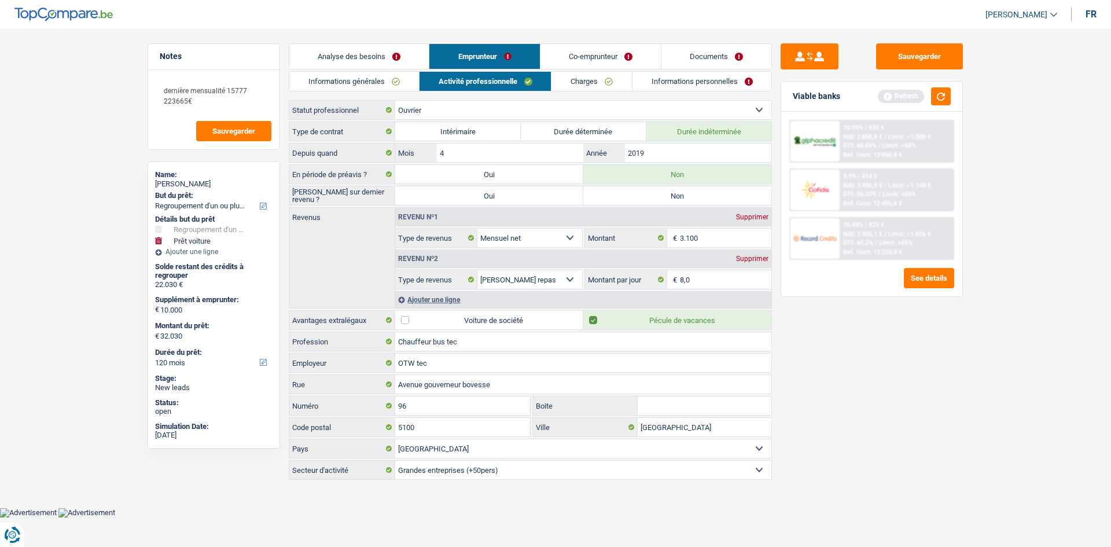
click at [591, 58] on link "Co-emprunteur" at bounding box center [601, 56] width 120 height 25
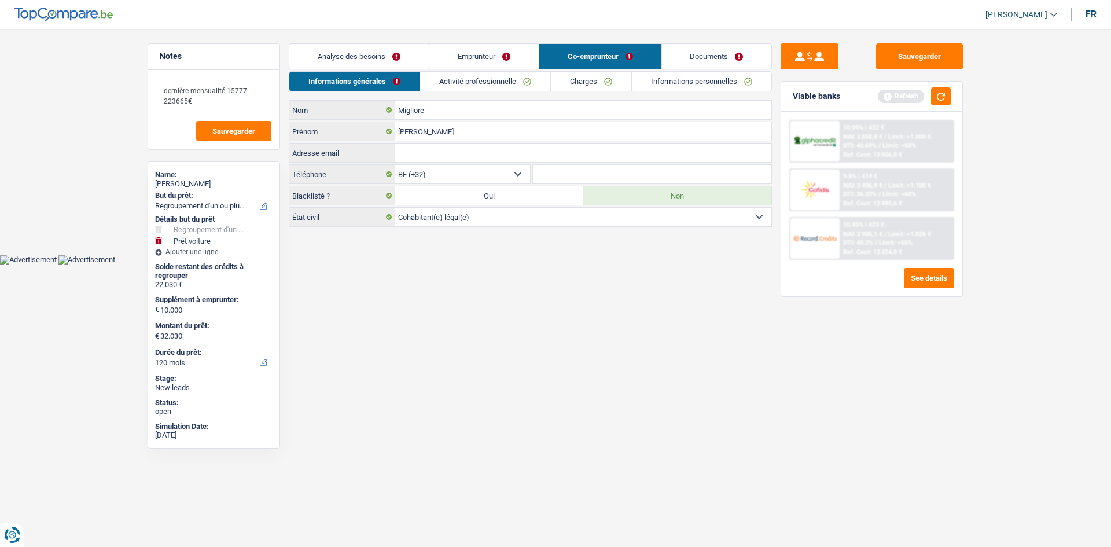
click at [441, 89] on link "Activité professionnelle" at bounding box center [485, 81] width 130 height 19
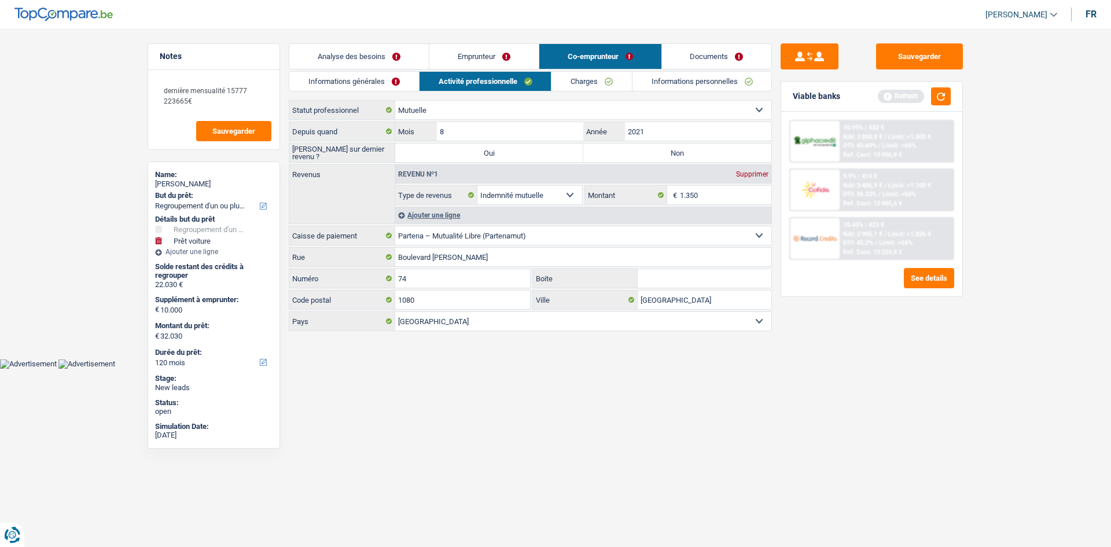
click at [428, 210] on div "Ajouter une ligne" at bounding box center [583, 215] width 376 height 17
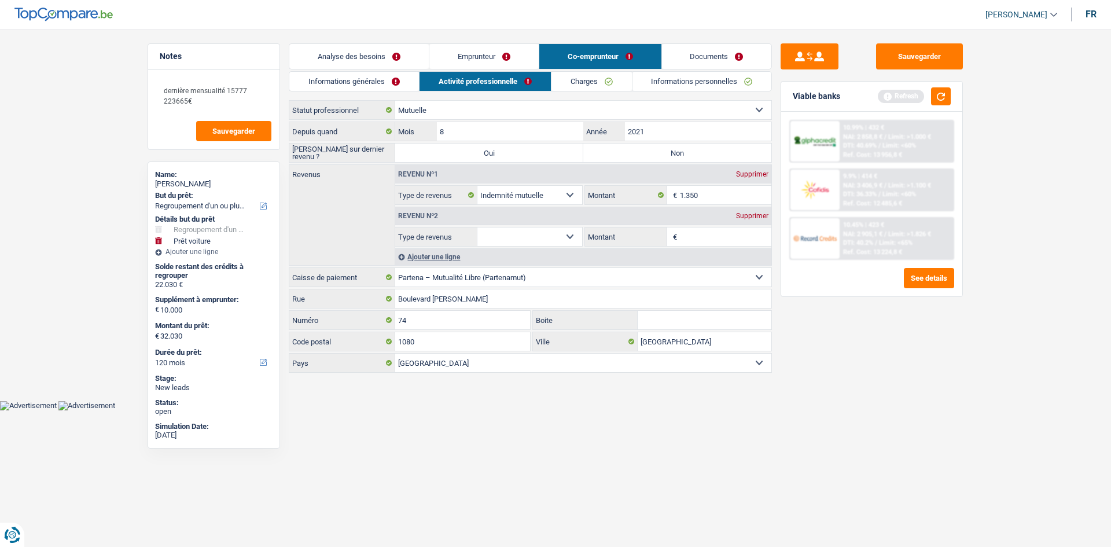
click at [512, 223] on div "Revenu nº2 Supprimer" at bounding box center [583, 216] width 376 height 19
click at [512, 237] on select "Allocation d'handicap Allocations chômage Allocations familiales Chèques repas …" at bounding box center [530, 236] width 105 height 19
select select "familyAllowances"
click at [478, 227] on select "Allocation d'handicap Allocations chômage Allocations familiales Chèques repas …" at bounding box center [530, 236] width 105 height 19
click at [696, 235] on input "Montant" at bounding box center [726, 236] width 92 height 19
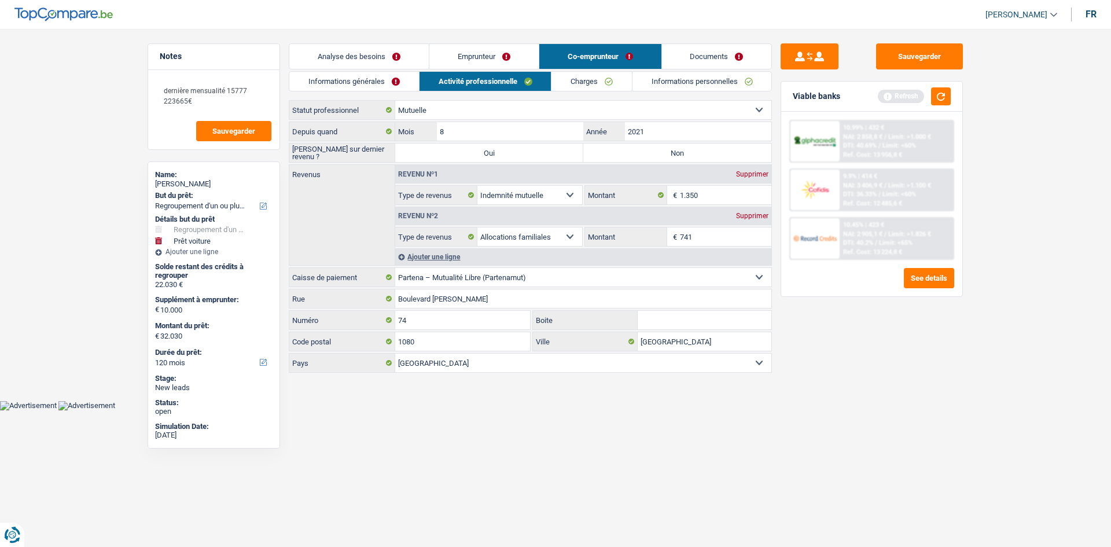
type input "741"
click at [833, 356] on div "Sauvegarder Viable banks Refresh 10.99% | 432 € NAI: 2 858,8 € / Limit: >1.000 …" at bounding box center [872, 284] width 200 height 482
click at [951, 92] on div "Viable banks Refresh" at bounding box center [871, 97] width 181 height 30
click at [949, 95] on button "button" at bounding box center [941, 96] width 20 height 18
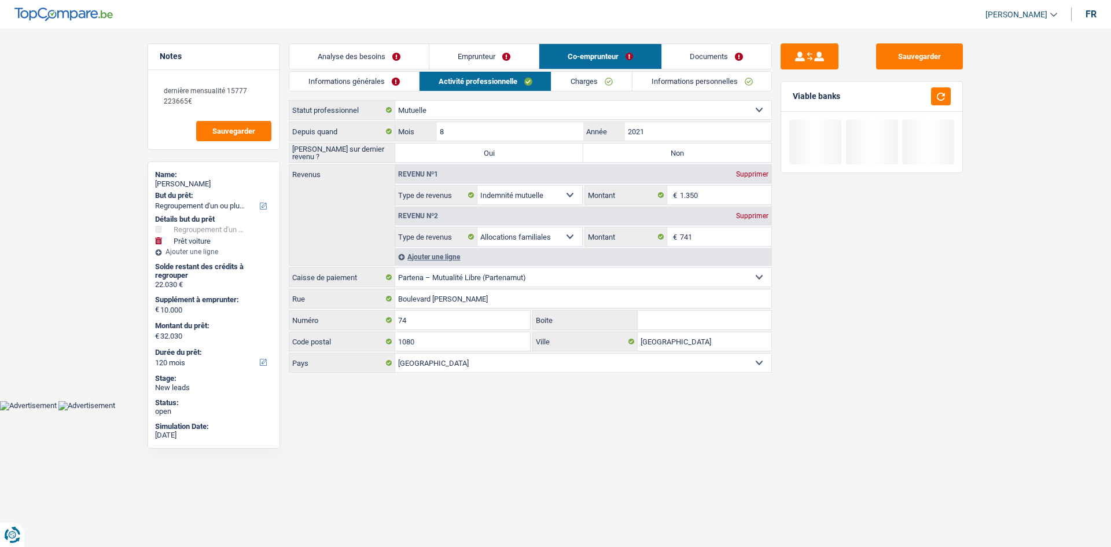
click at [546, 67] on link "Co-emprunteur" at bounding box center [600, 56] width 122 height 25
click at [527, 59] on link "Emprunteur" at bounding box center [483, 56] width 109 height 25
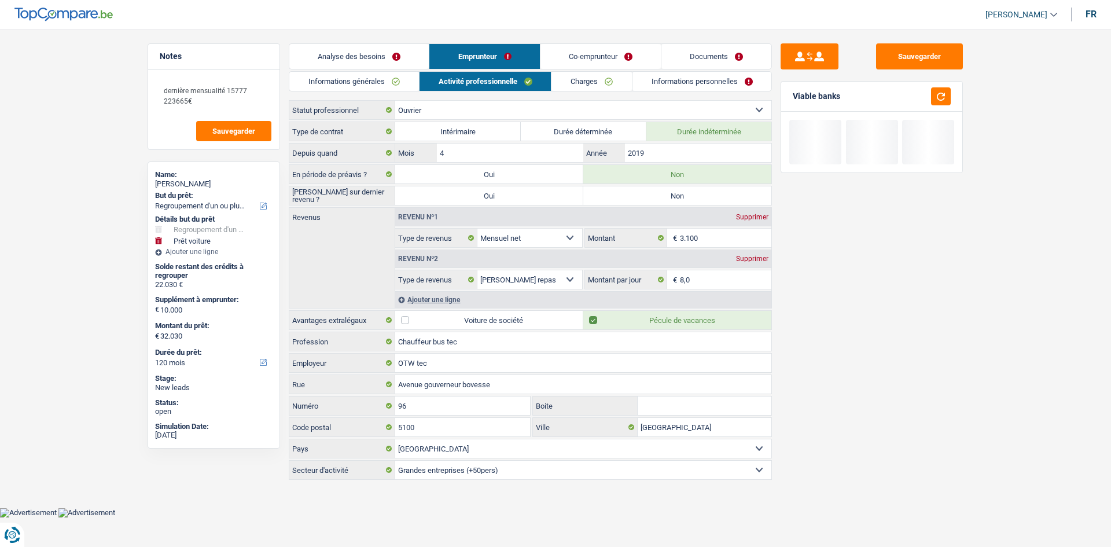
click at [583, 82] on link "Charges" at bounding box center [592, 81] width 80 height 19
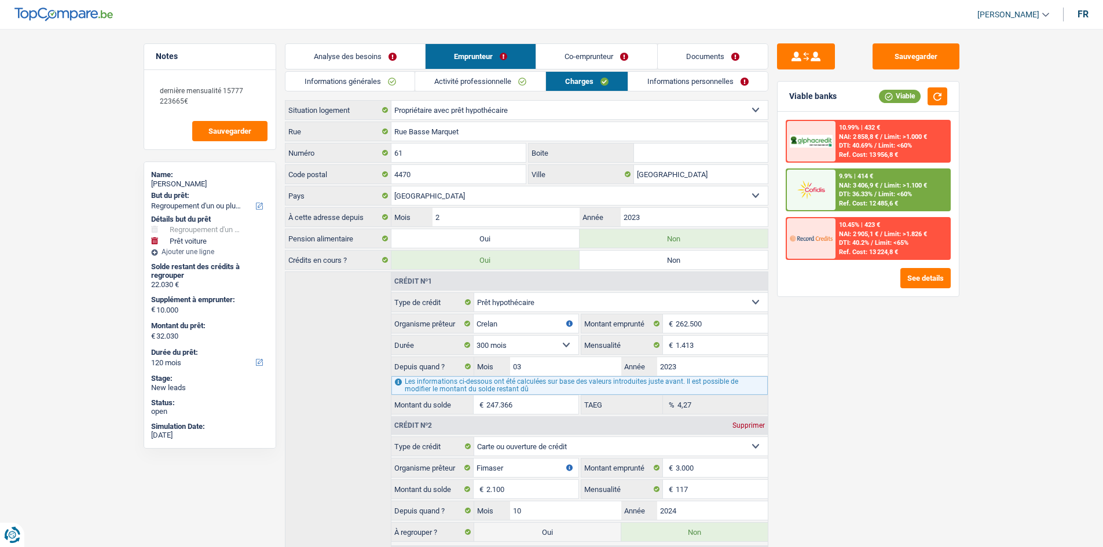
click at [859, 383] on div "Sauvegarder Viable banks Viable 10.99% | 432 € NAI: 2 858,8 € / Limit: >1.000 €…" at bounding box center [868, 284] width 200 height 482
click at [866, 365] on div "Sauvegarder Viable banks Viable 10.99% | 432 € NAI: 2 858,8 € / Limit: >1.000 €…" at bounding box center [868, 284] width 200 height 482
click at [667, 86] on link "Informations personnelles" at bounding box center [697, 81] width 139 height 19
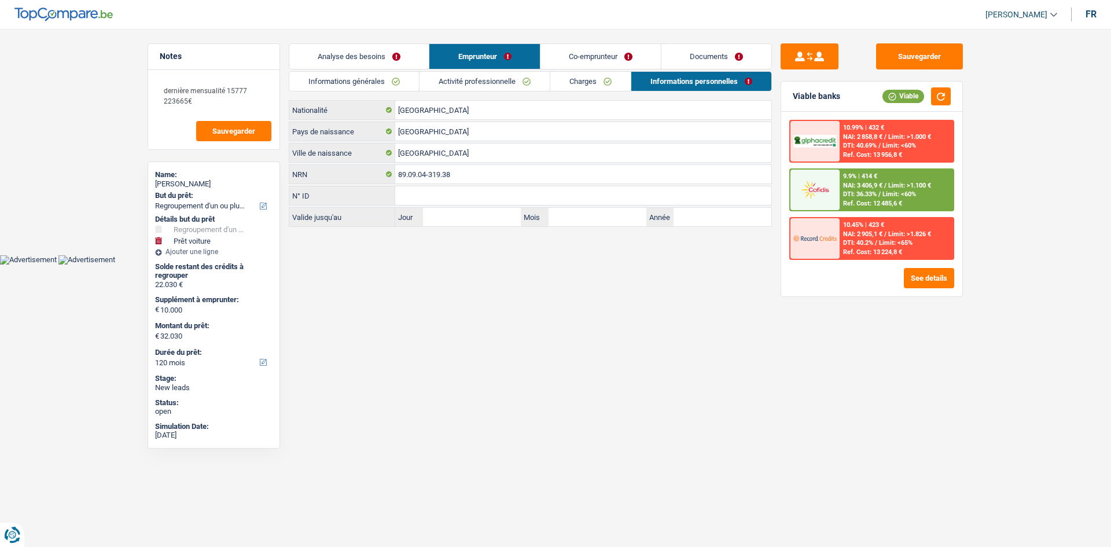
drag, startPoint x: 535, startPoint y: 351, endPoint x: 762, endPoint y: 274, distance: 239.0
click at [537, 265] on html "Vous avez le contrôle de vos données Nous utilisons des cookies, tout comme nos…" at bounding box center [555, 132] width 1111 height 265
click at [943, 99] on button "button" at bounding box center [941, 96] width 20 height 18
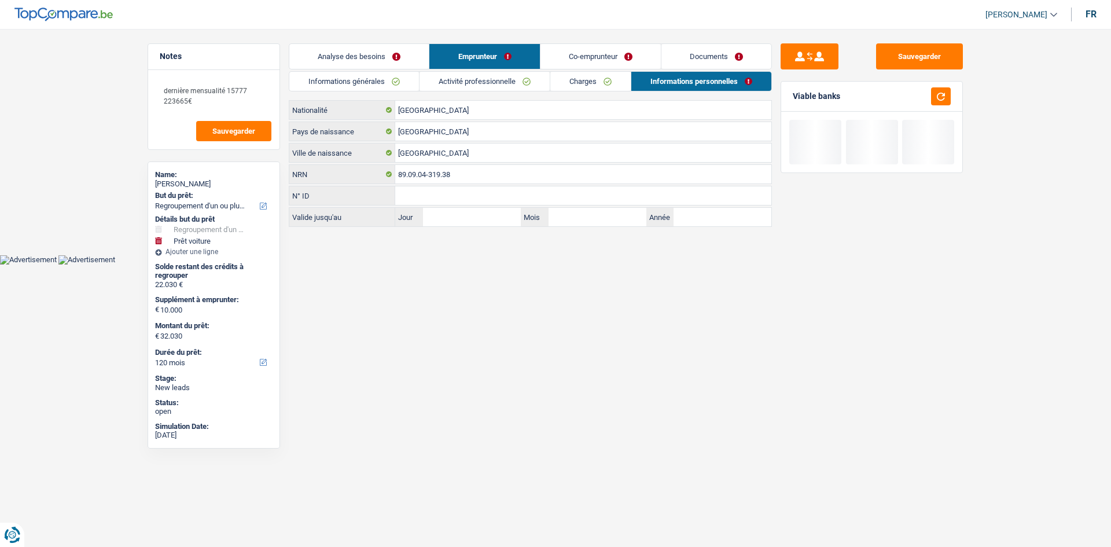
click at [593, 57] on link "Co-emprunteur" at bounding box center [601, 56] width 120 height 25
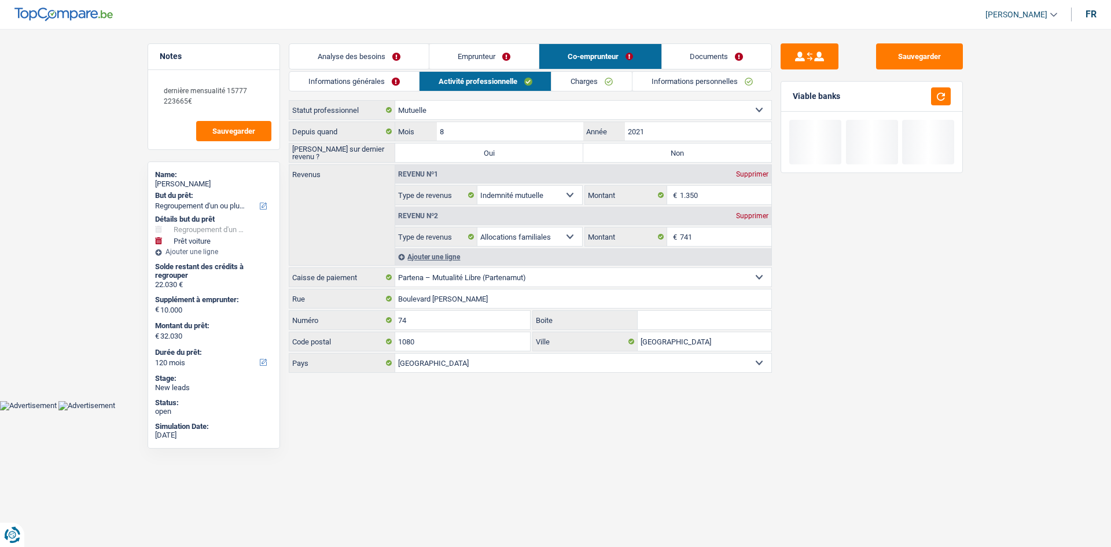
click at [360, 82] on link "Informations générales" at bounding box center [354, 81] width 130 height 19
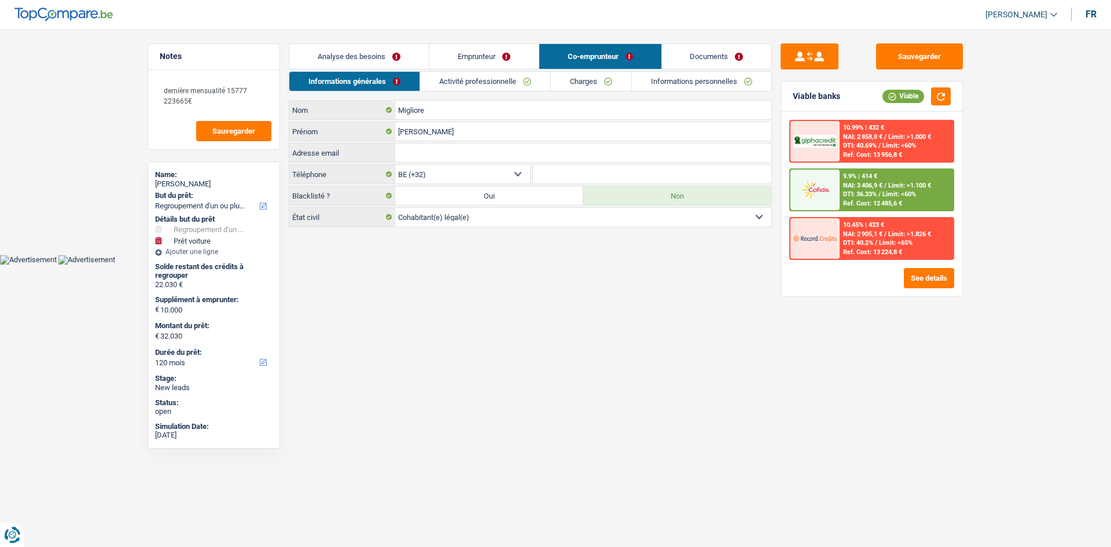
click at [460, 86] on link "Activité professionnelle" at bounding box center [485, 81] width 130 height 19
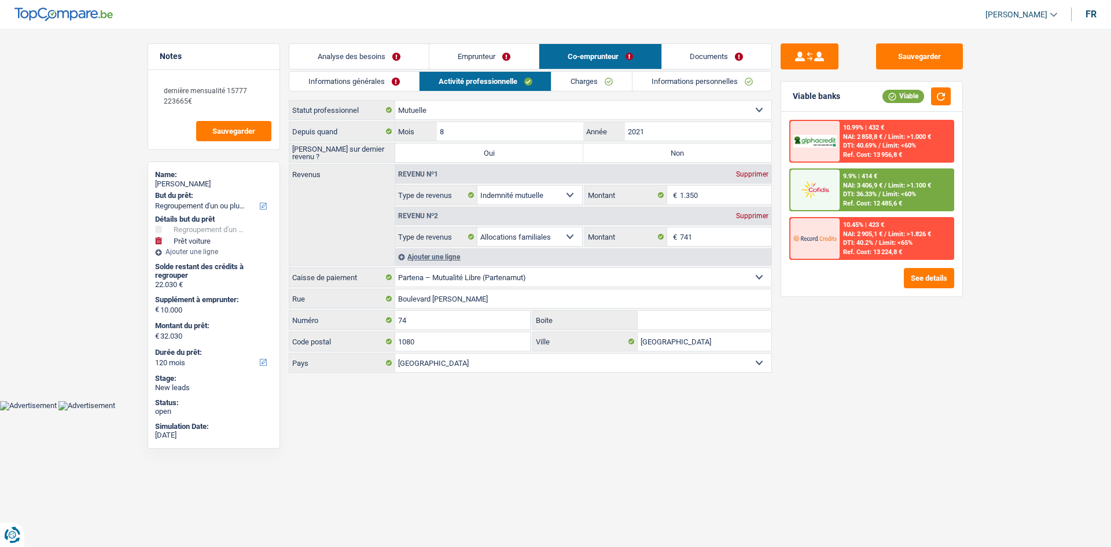
click at [700, 155] on label "Non" at bounding box center [677, 153] width 188 height 19
click at [700, 155] on input "Non" at bounding box center [677, 153] width 188 height 19
radio input "true"
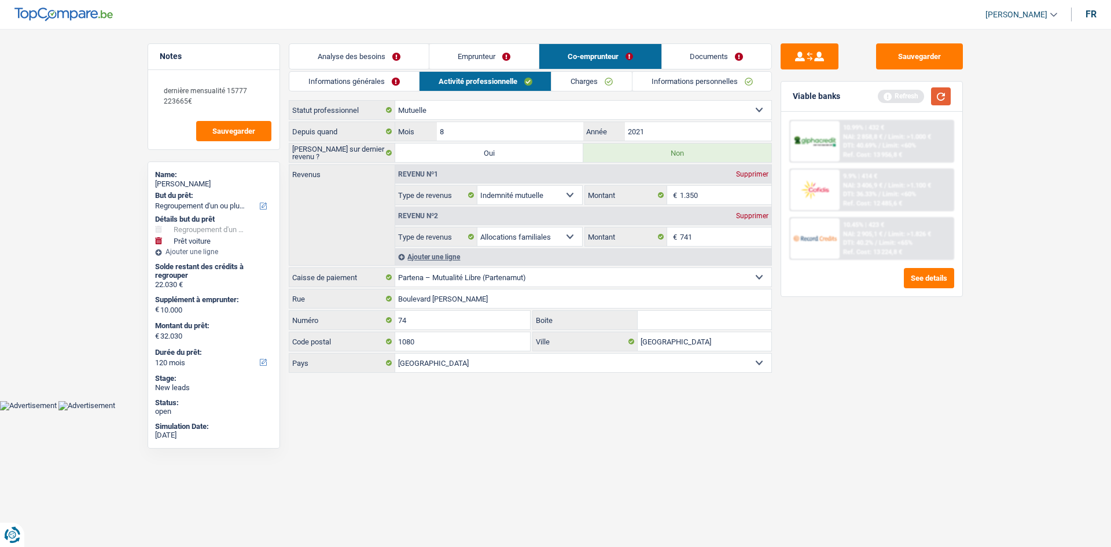
click at [940, 96] on button "button" at bounding box center [941, 96] width 20 height 18
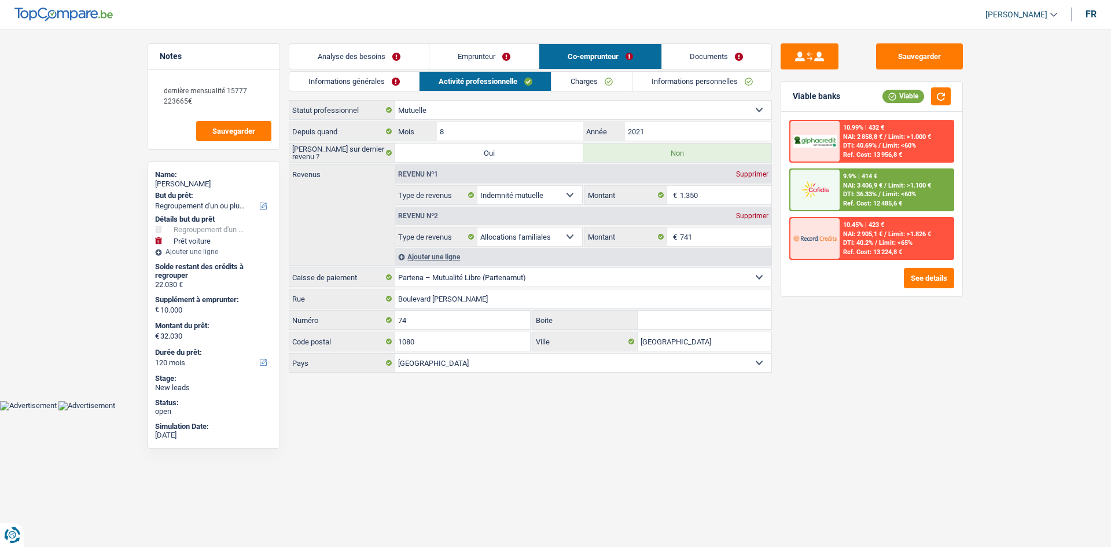
click at [871, 377] on div "Sauvegarder Viable banks Viable 10.99% | 432 € NAI: 2 858,8 € / Limit: >1.000 €…" at bounding box center [872, 284] width 200 height 482
click at [945, 98] on button "button" at bounding box center [941, 96] width 20 height 18
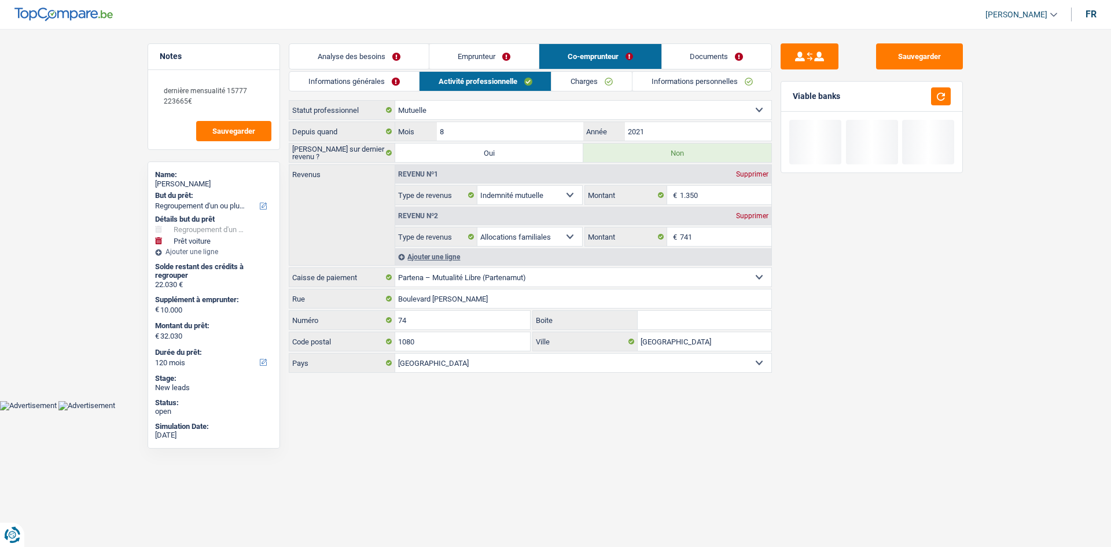
click at [478, 65] on link "Emprunteur" at bounding box center [483, 56] width 109 height 25
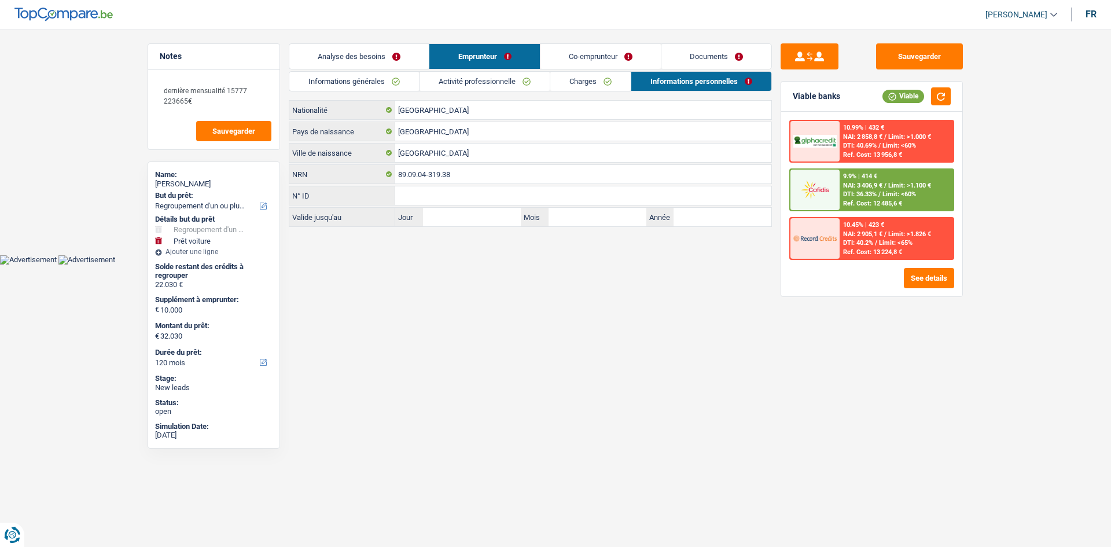
click at [389, 74] on link "Informations générales" at bounding box center [354, 81] width 130 height 19
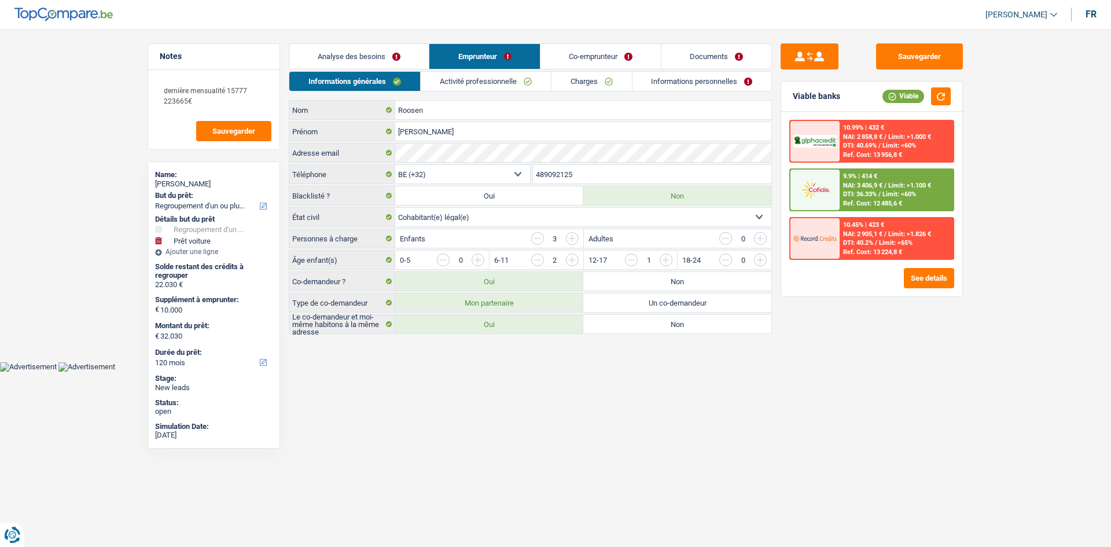
click at [490, 86] on link "Activité professionnelle" at bounding box center [486, 81] width 130 height 19
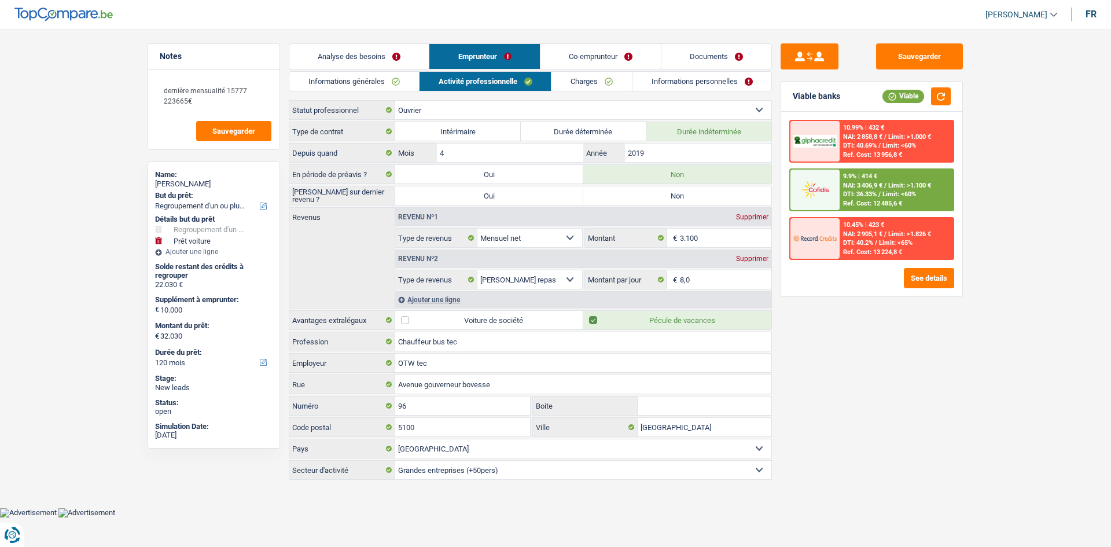
click at [777, 214] on div "Sauvegarder Viable banks Viable 10.99% | 432 € NAI: 2 858,8 € / Limit: >1.000 €…" at bounding box center [872, 284] width 200 height 482
click at [720, 189] on label "Non" at bounding box center [677, 195] width 188 height 19
click at [720, 189] on input "Non" at bounding box center [677, 195] width 188 height 19
radio input "true"
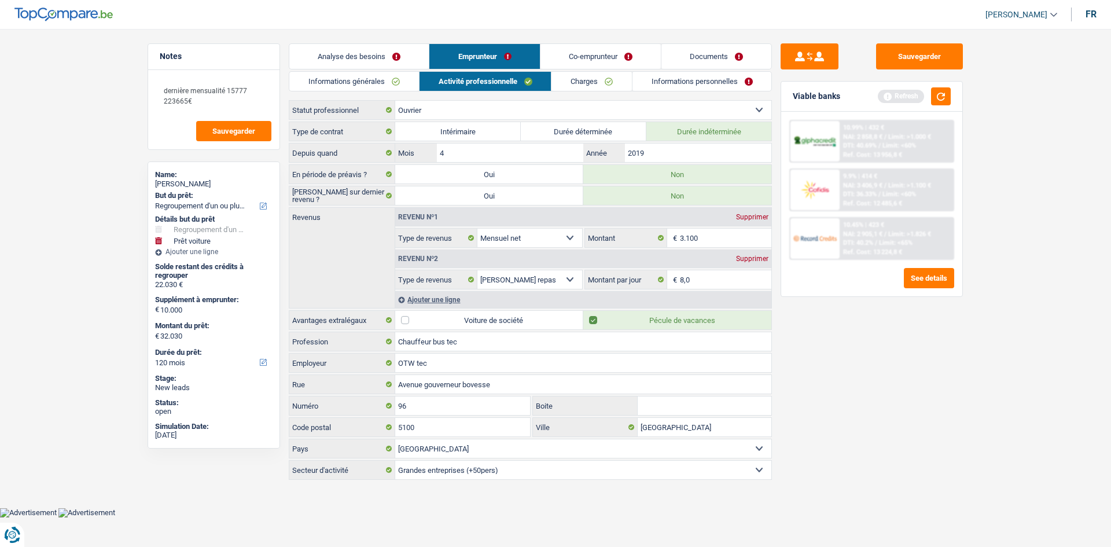
click at [581, 61] on link "Co-emprunteur" at bounding box center [601, 56] width 120 height 25
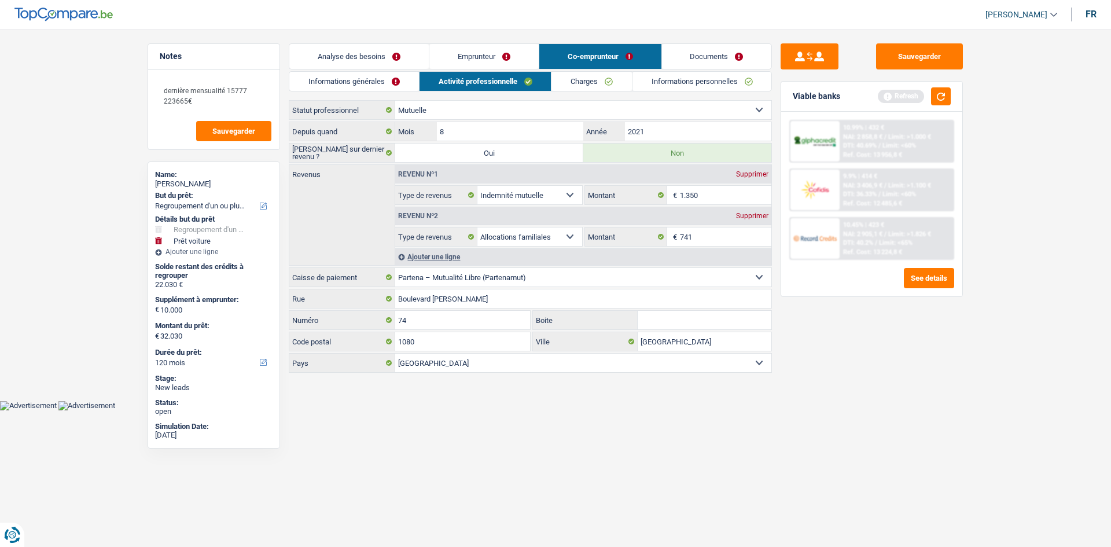
click at [611, 76] on link "Charges" at bounding box center [592, 81] width 80 height 19
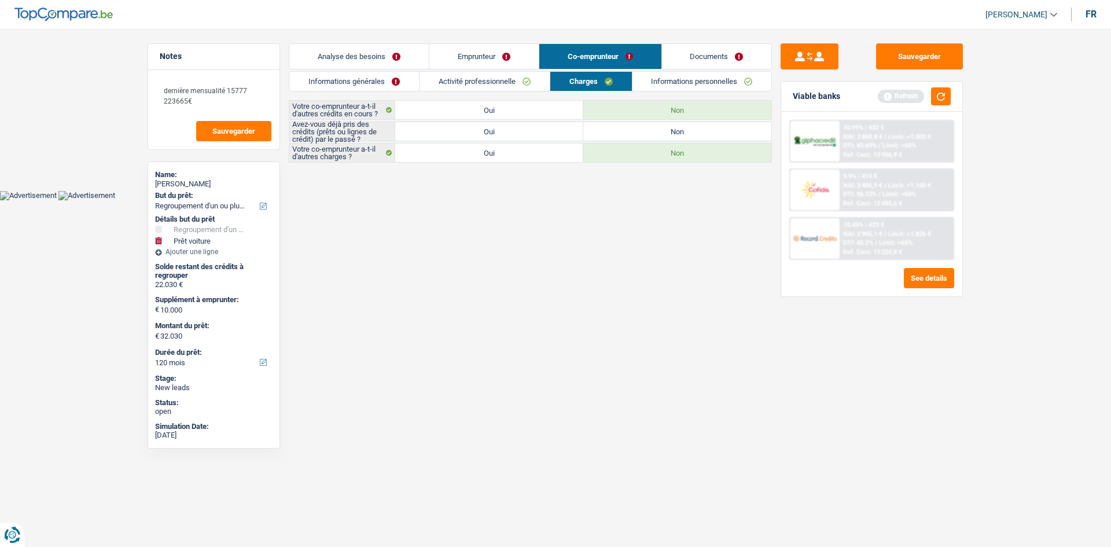
click at [396, 200] on html "Vous avez le contrôle de vos données Nous utilisons des cookies, tout comme nos…" at bounding box center [555, 100] width 1111 height 200
click at [446, 137] on label "Oui" at bounding box center [489, 131] width 188 height 19
click at [446, 137] on input "Oui" at bounding box center [489, 131] width 188 height 19
radio input "true"
click at [458, 200] on html "Vous avez le contrôle de vos données Nous utilisons des cookies, tout comme nos…" at bounding box center [555, 100] width 1111 height 200
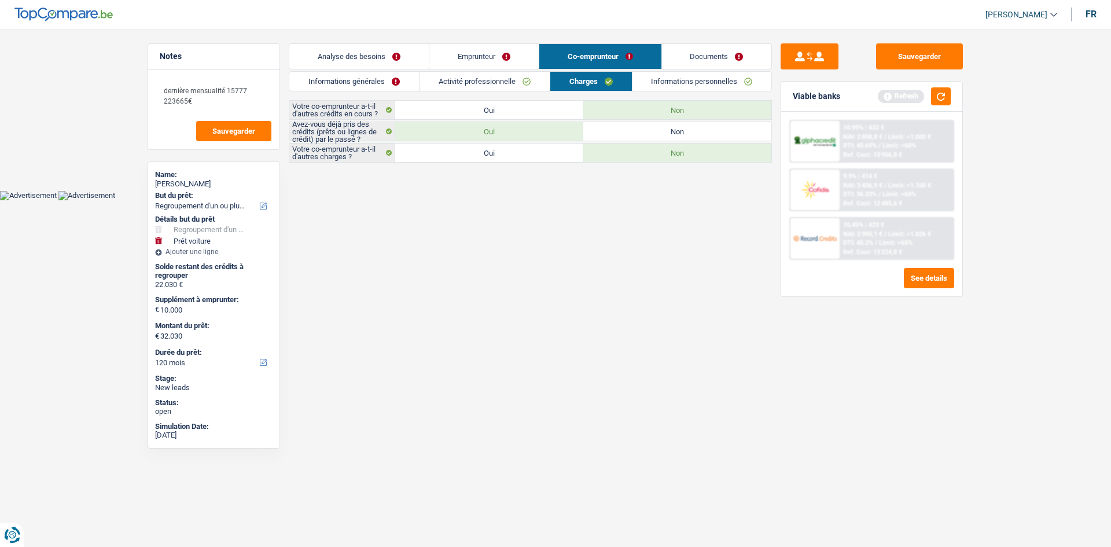
drag, startPoint x: 697, startPoint y: 83, endPoint x: 764, endPoint y: 95, distance: 68.2
click at [697, 83] on link "Informations personnelles" at bounding box center [702, 81] width 139 height 19
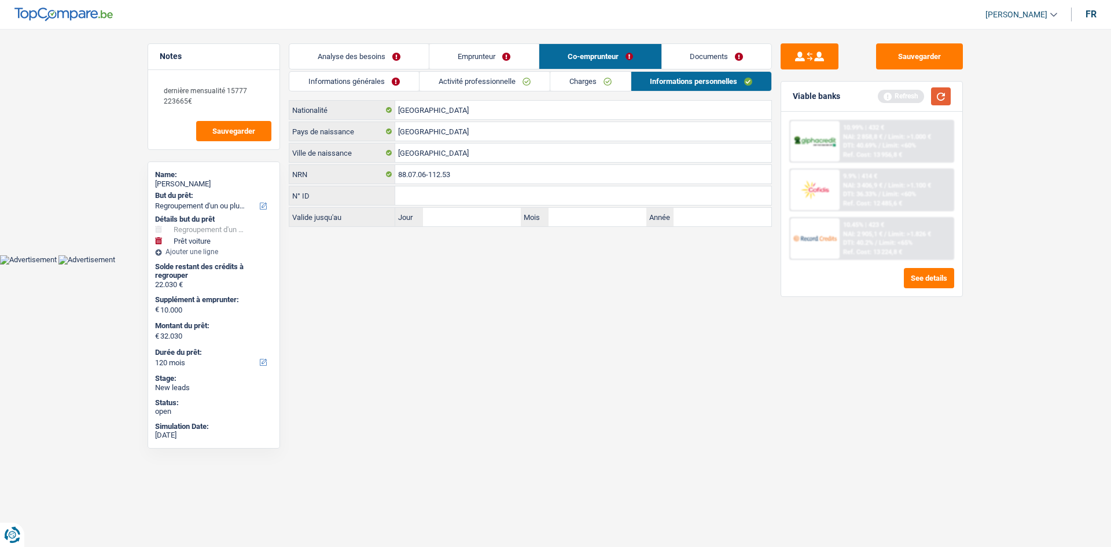
click at [943, 104] on button "button" at bounding box center [941, 96] width 20 height 18
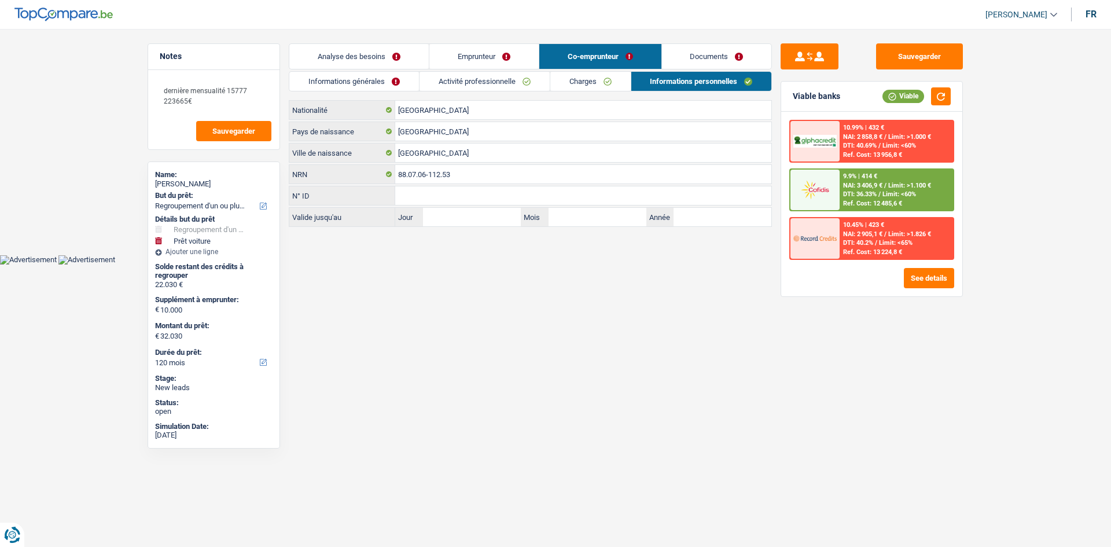
click at [715, 59] on link "Documents" at bounding box center [717, 56] width 110 height 25
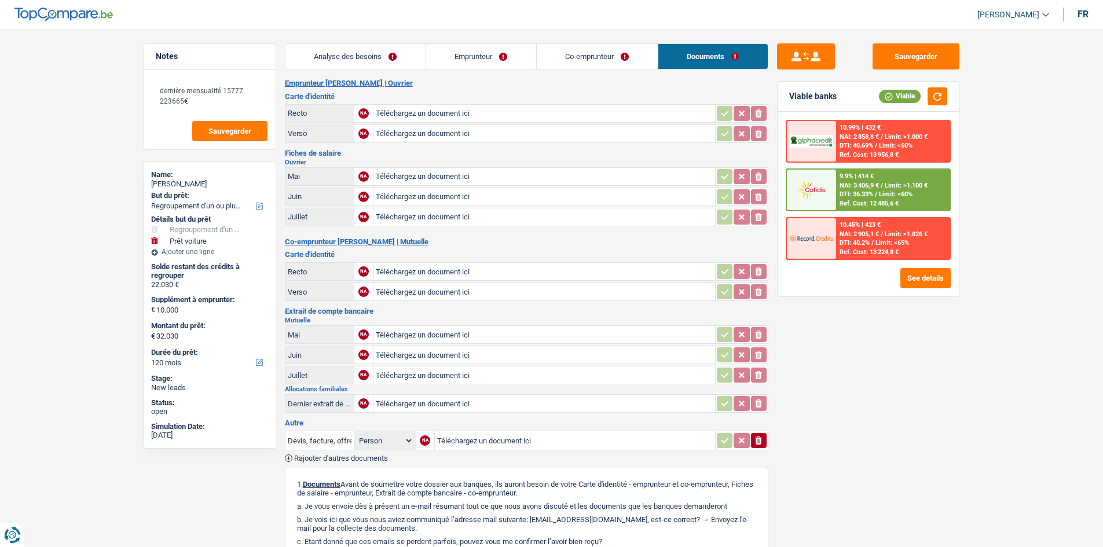
click at [346, 69] on li "Analyse des besoins" at bounding box center [355, 56] width 141 height 26
click at [347, 61] on link "Analyse des besoins" at bounding box center [355, 56] width 140 height 25
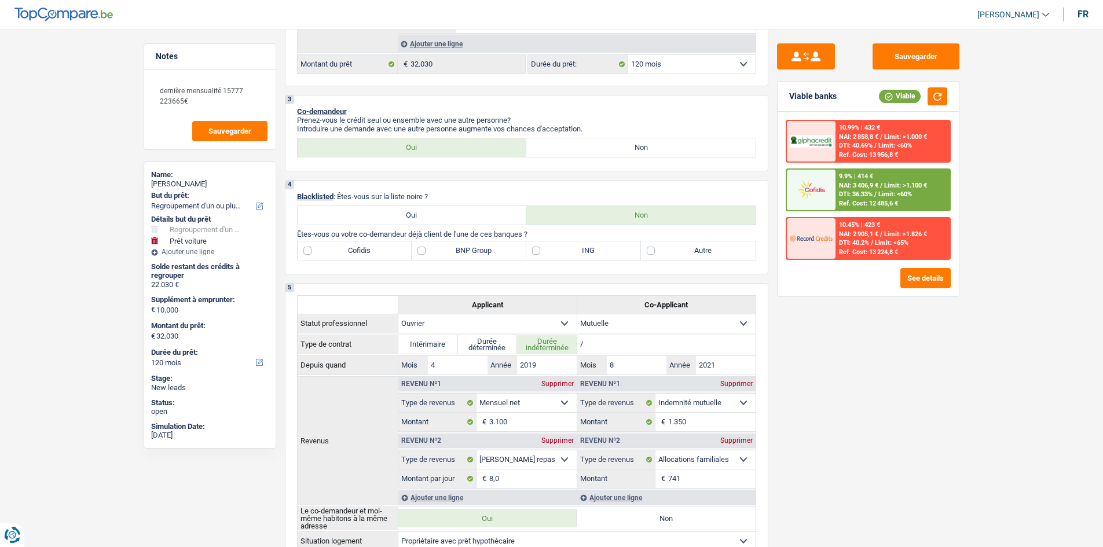
scroll to position [463, 0]
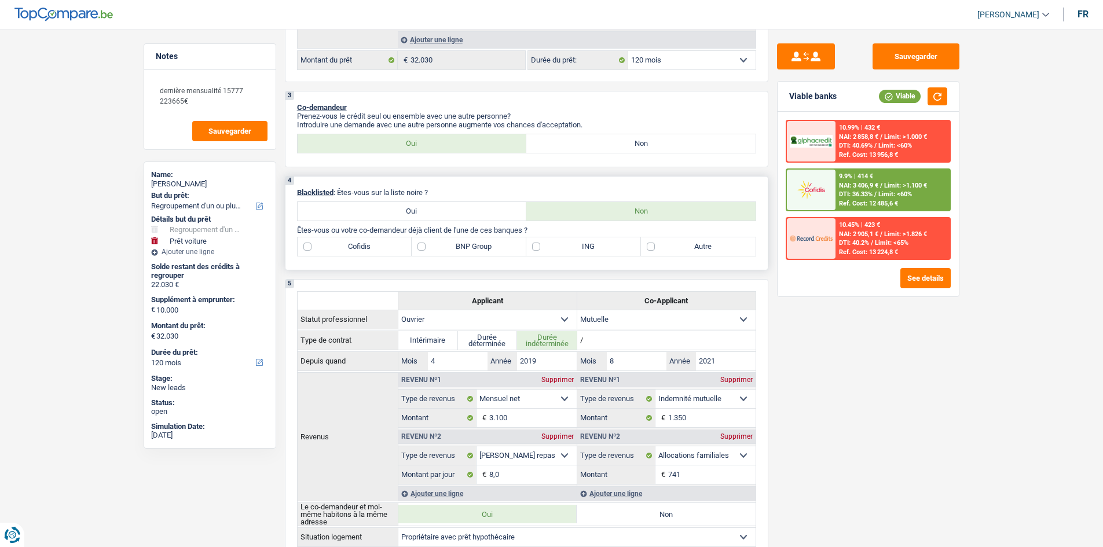
click at [396, 266] on div "4 Blacklisted : Êtes-vous sur la liste noire ? Oui Non Êtes-vous ou votre co-de…" at bounding box center [526, 223] width 483 height 94
click at [546, 252] on label "ING" at bounding box center [583, 246] width 115 height 19
click at [546, 252] on input "ING" at bounding box center [583, 246] width 115 height 19
checkbox input "true"
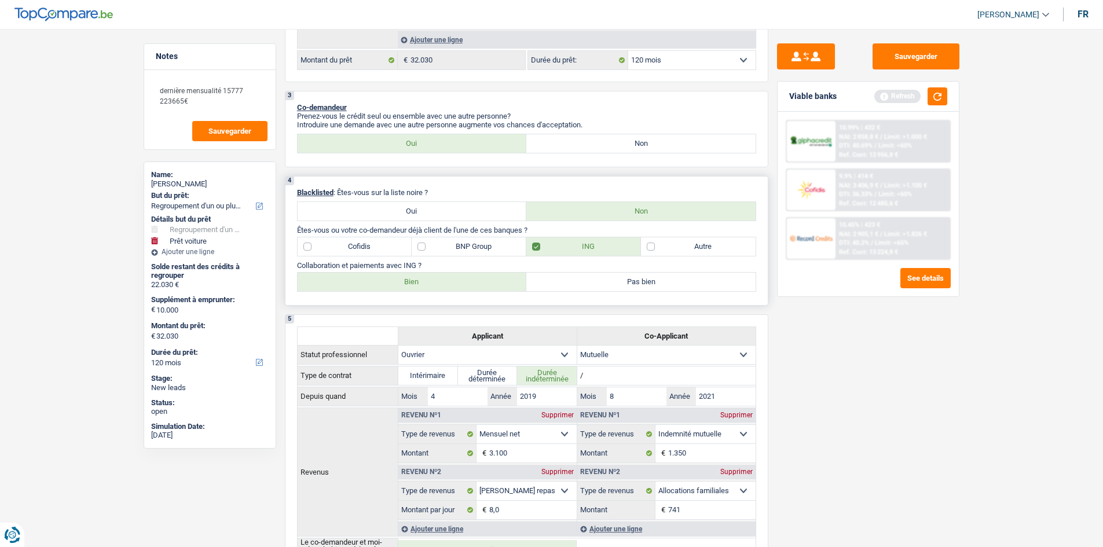
click at [405, 289] on label "Bien" at bounding box center [412, 282] width 229 height 19
click at [405, 289] on input "Bien" at bounding box center [412, 282] width 229 height 19
radio input "true"
click at [938, 93] on button "button" at bounding box center [937, 96] width 20 height 18
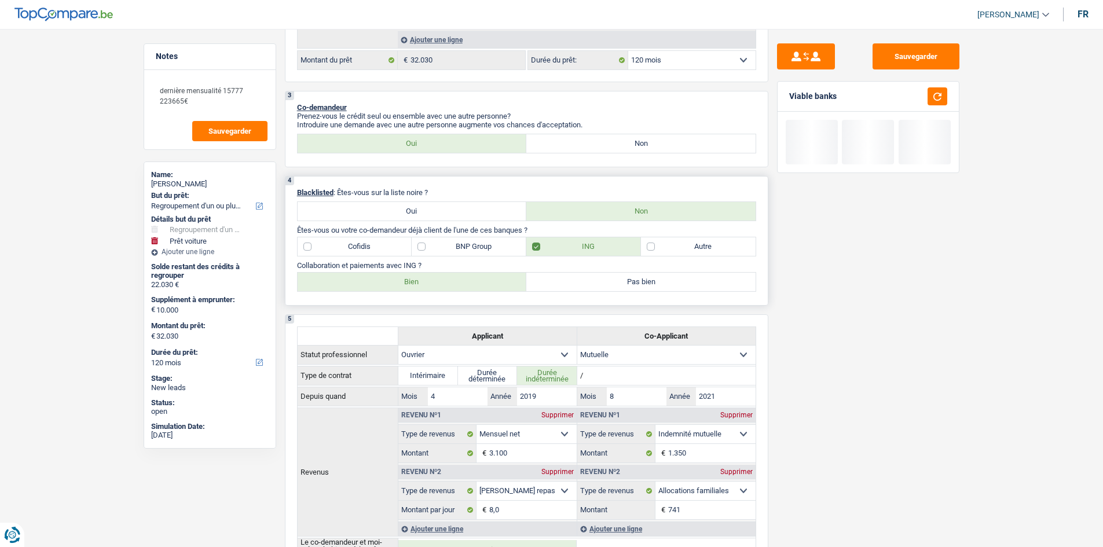
click at [664, 263] on p "Collaboration et paiements avec ING ?" at bounding box center [526, 265] width 459 height 9
click at [664, 247] on label "Autre" at bounding box center [698, 246] width 115 height 19
click at [664, 247] on input "Autre" at bounding box center [698, 246] width 115 height 19
checkbox input "true"
click at [829, 347] on div "Sauvegarder Viable banks" at bounding box center [868, 284] width 200 height 482
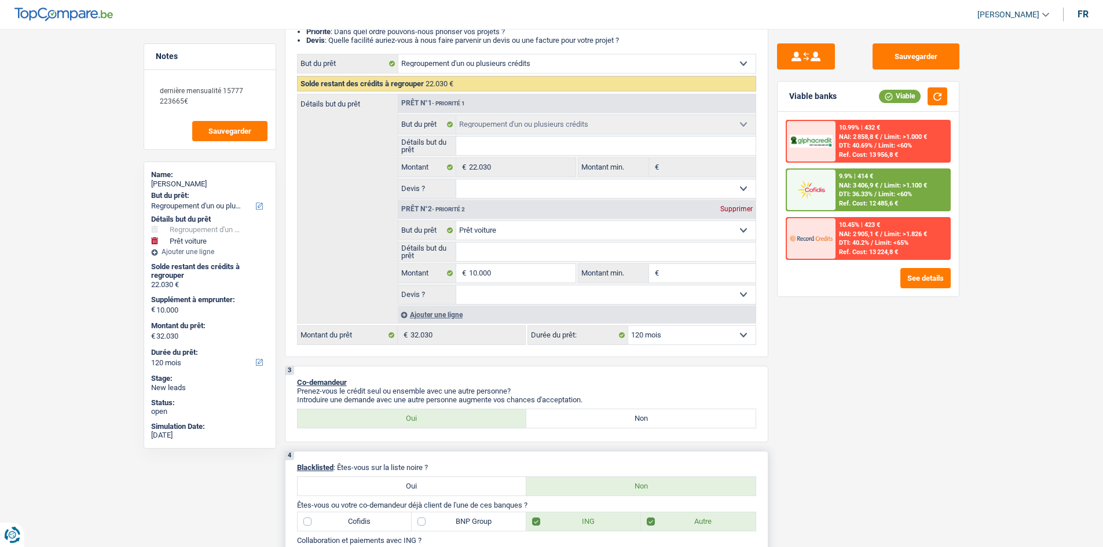
scroll to position [405, 0]
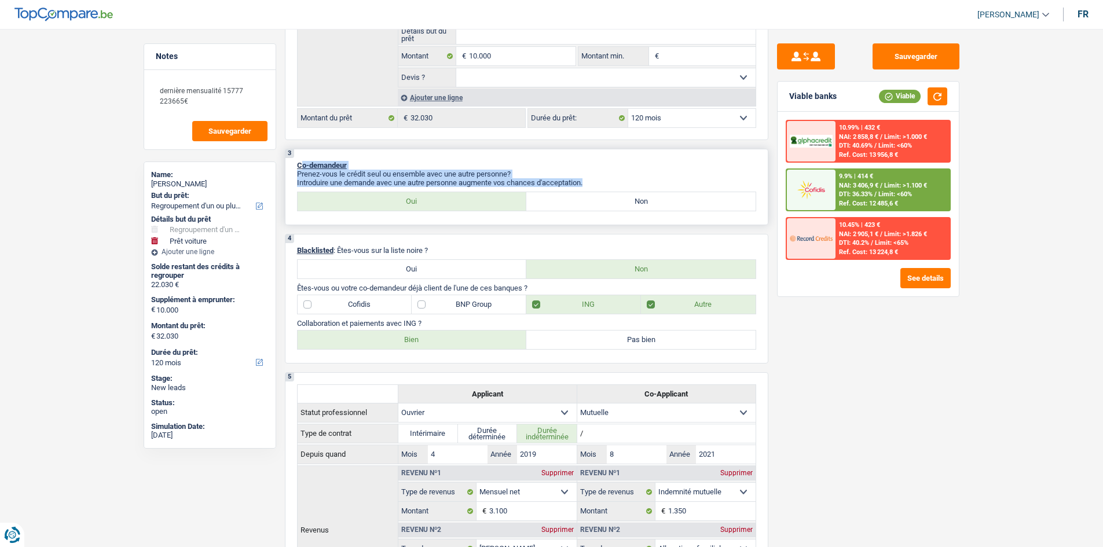
drag, startPoint x: 591, startPoint y: 178, endPoint x: 372, endPoint y: 160, distance: 219.5
click at [301, 157] on div "3 Co-demandeur Prenez-vous le crédit seul ou ensemble avec une autre personne? …" at bounding box center [526, 187] width 483 height 76
click at [627, 181] on p "Introduire une demande avec une autre personne augmente vos chances d'acceptati…" at bounding box center [526, 182] width 459 height 9
click at [825, 341] on div "Sauvegarder Viable banks Viable 10.99% | 432 € NAI: 2 858,8 € / Limit: >1.000 €…" at bounding box center [868, 284] width 200 height 482
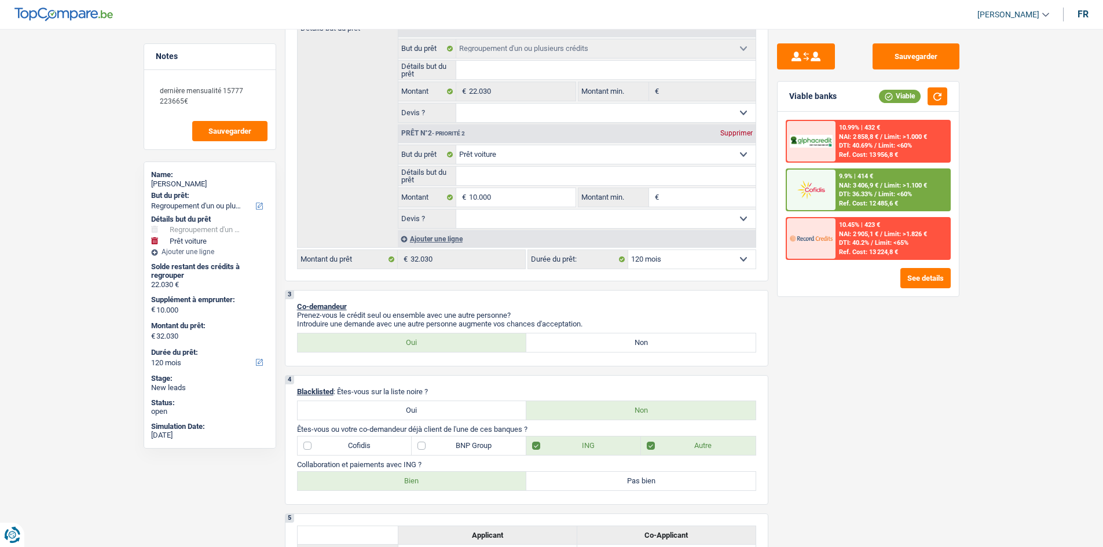
scroll to position [0, 0]
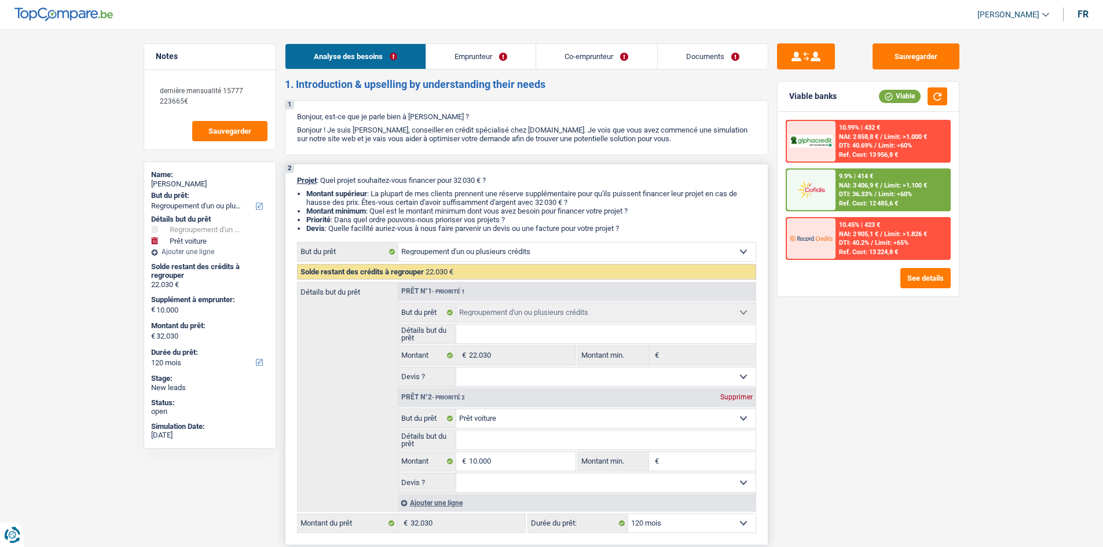
drag, startPoint x: 630, startPoint y: 227, endPoint x: 445, endPoint y: 227, distance: 185.2
click at [455, 213] on ul "Montant supérieur : La plupart de mes clients prennent une réserve supplémentai…" at bounding box center [526, 210] width 459 height 43
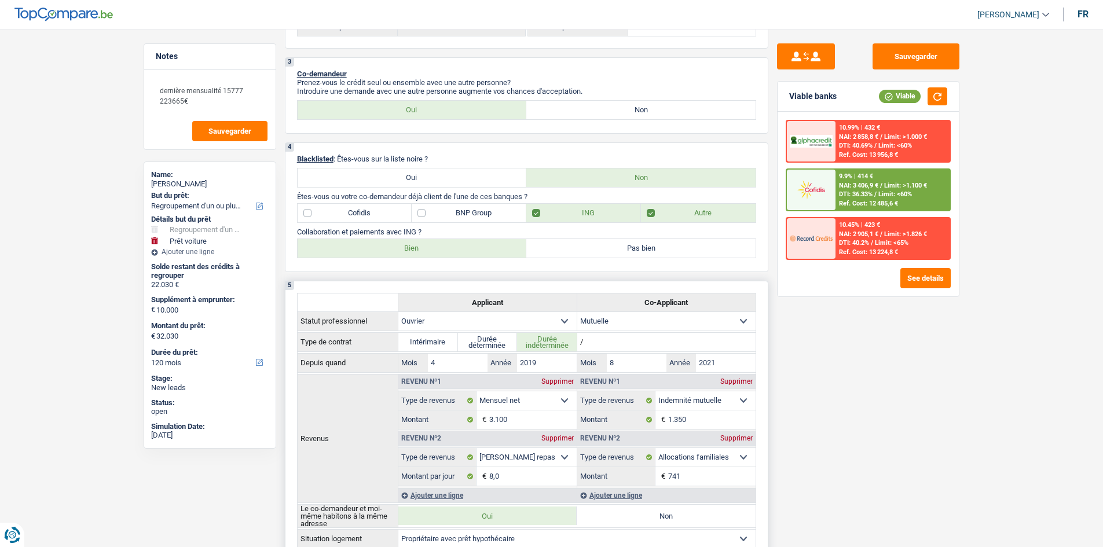
scroll to position [174, 0]
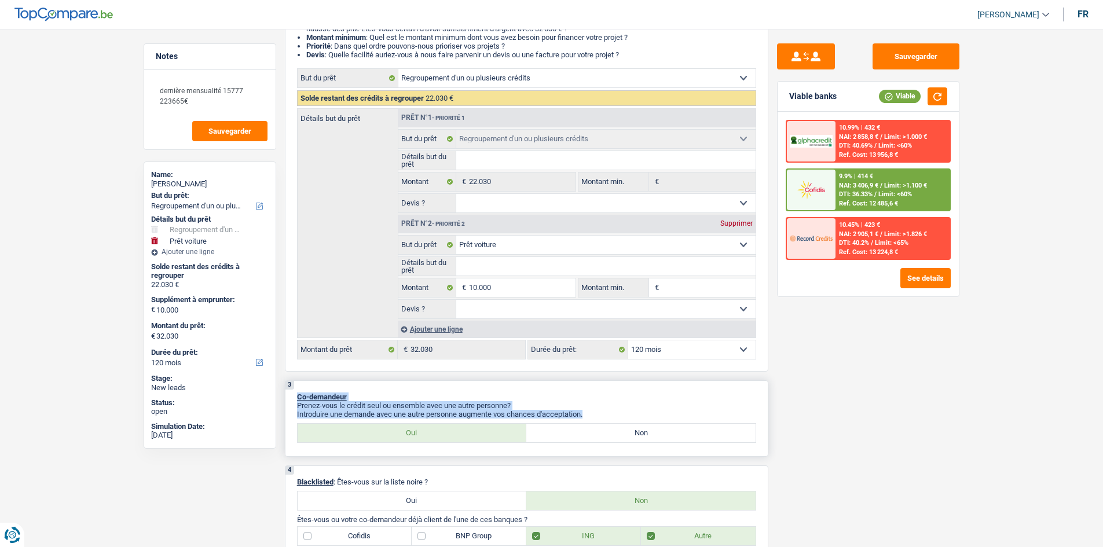
drag, startPoint x: 589, startPoint y: 416, endPoint x: 298, endPoint y: 393, distance: 292.0
click at [298, 393] on div "3 Co-demandeur Prenez-vous le crédit seul ou ensemble avec une autre personne? …" at bounding box center [526, 418] width 483 height 76
click at [298, 393] on span "Co-demandeur" at bounding box center [322, 396] width 50 height 9
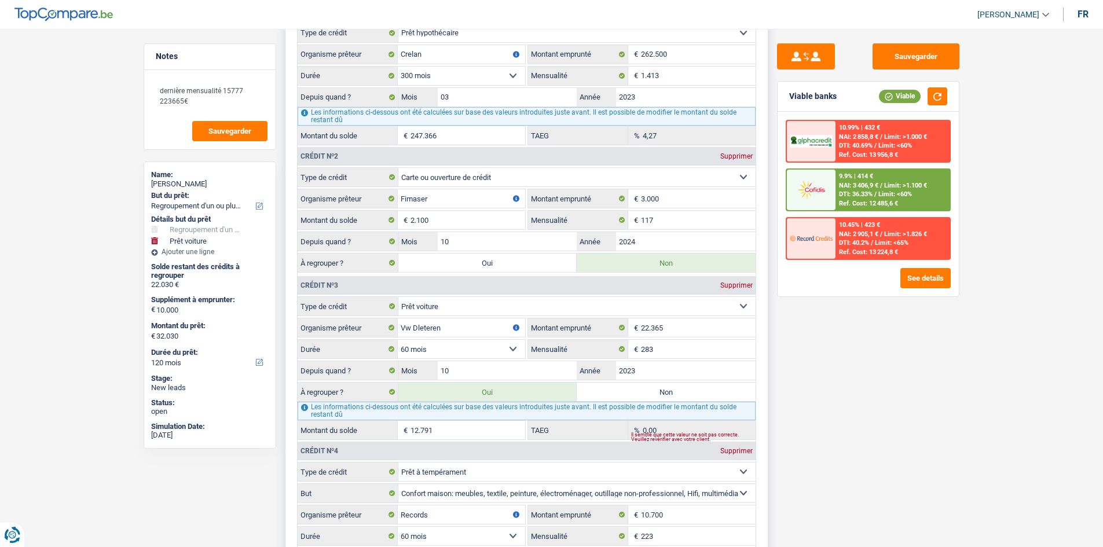
scroll to position [1158, 0]
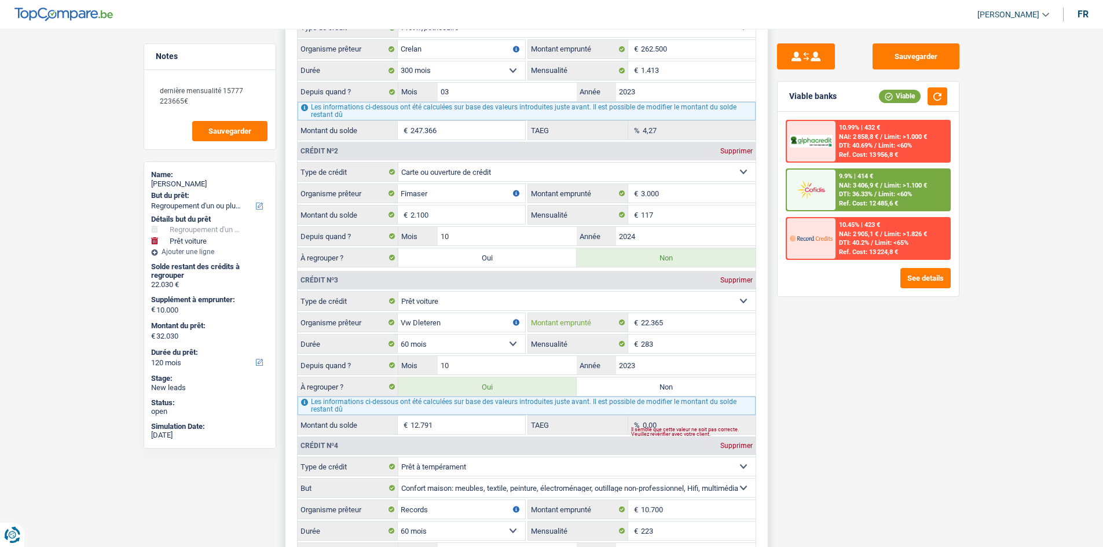
click at [677, 325] on input "22.365" at bounding box center [698, 322] width 115 height 19
drag, startPoint x: 688, startPoint y: 323, endPoint x: 619, endPoint y: 327, distance: 69.0
click at [619, 327] on div "22.365 € Montant emprunté" at bounding box center [641, 322] width 227 height 19
select select
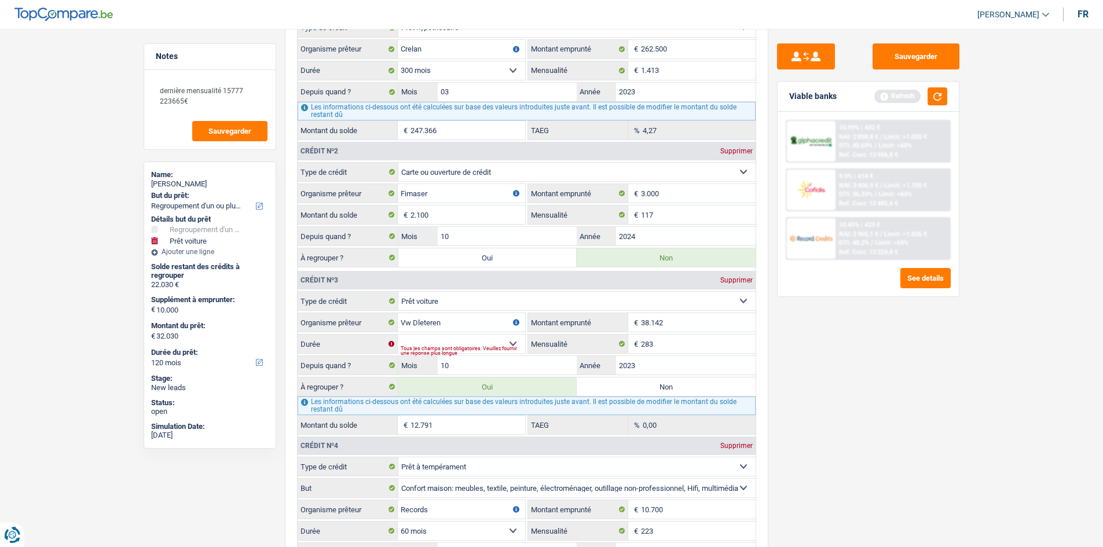
type input "38.142"
click at [880, 372] on div "Sauvegarder Viable banks Refresh 10.99% | 432 € NAI: 2 858,8 € / Limit: >1.000 …" at bounding box center [868, 284] width 200 height 482
click at [941, 94] on button "button" at bounding box center [937, 96] width 20 height 18
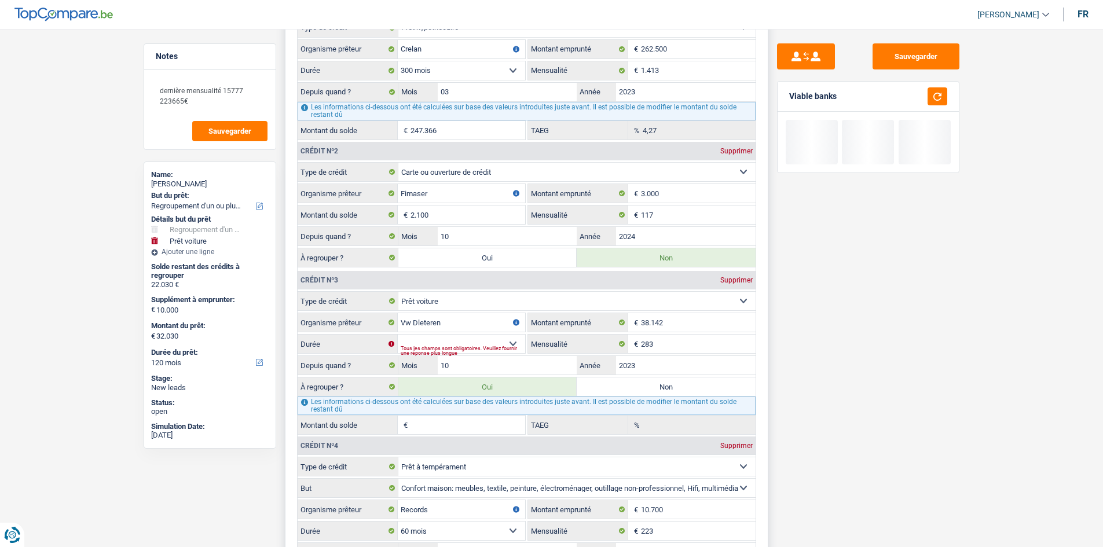
click at [470, 351] on div "Tous les champs sont obligatoires. Veuillez fournir une réponse plus longue" at bounding box center [463, 350] width 124 height 5
click at [469, 340] on select "12 mois 18 mois 24 mois 30 mois 36 mois 42 mois 48 mois 60 mois 72 mois 84 mois…" at bounding box center [461, 344] width 127 height 19
select select "60"
click at [398, 335] on select "12 mois 18 mois 24 mois 30 mois 36 mois 42 mois 48 mois 60 mois 72 mois 84 mois…" at bounding box center [461, 344] width 127 height 19
type input "36.931"
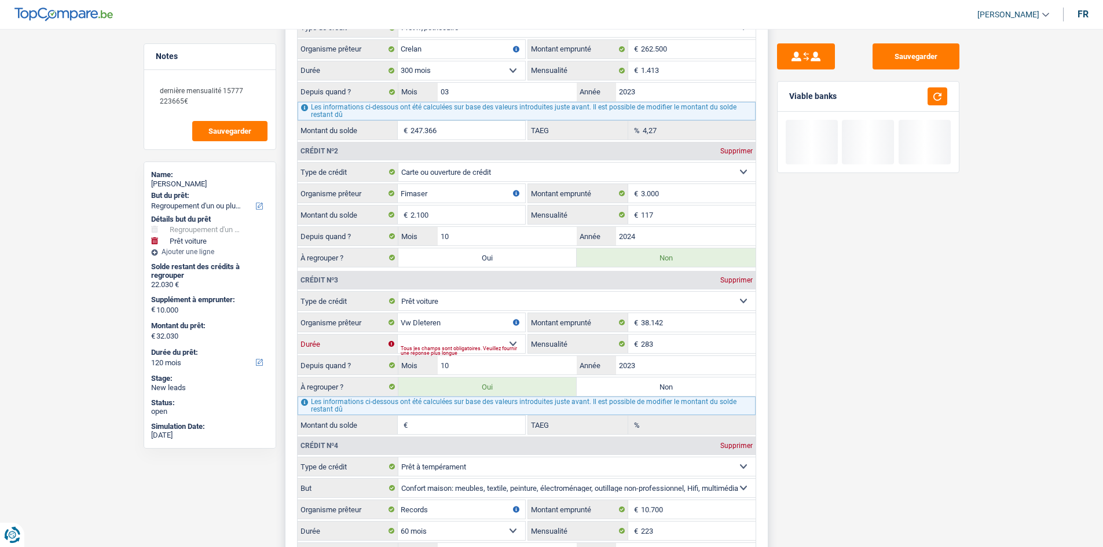
select select "120"
type input "26.931"
type input "36.931"
select select "120"
type input "17.692"
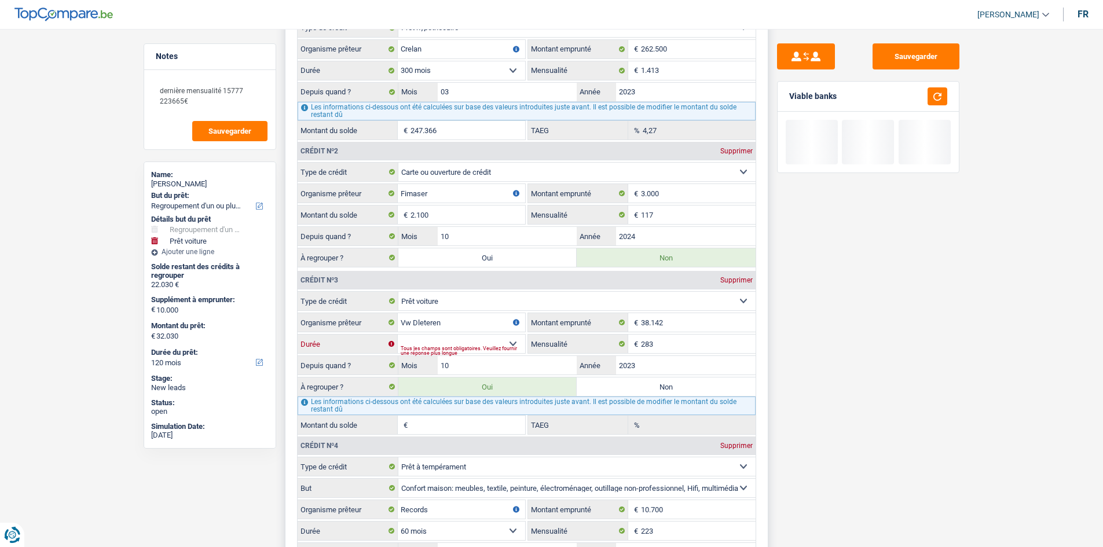
type input "0,00"
type input "26.931"
type input "36.931"
select select "120"
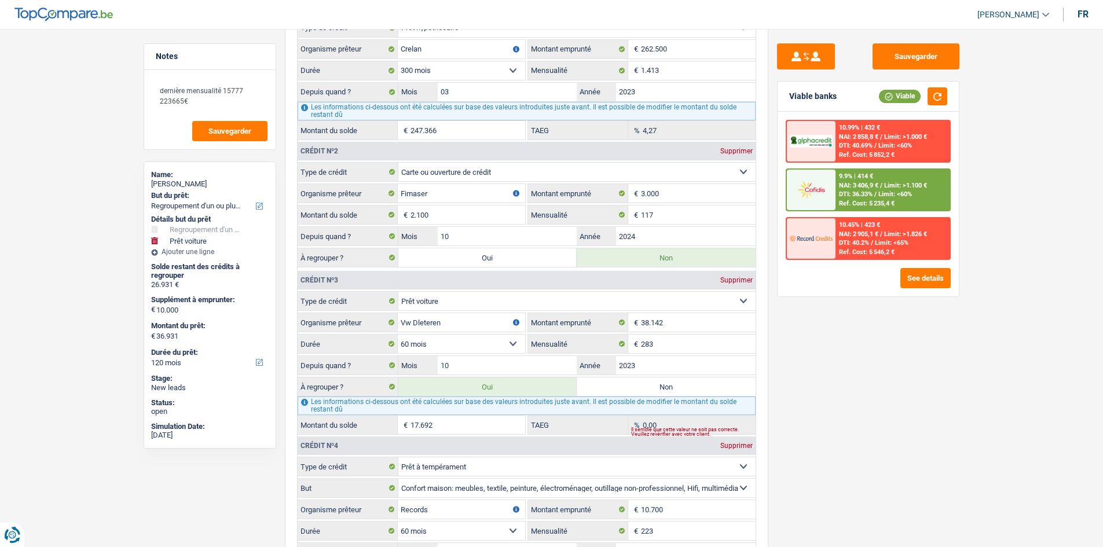
click at [838, 416] on div "Sauvegarder Viable banks Viable 10.99% | 432 € NAI: 2 858,8 € / Limit: >1.000 €…" at bounding box center [868, 284] width 200 height 482
click at [830, 405] on div "Sauvegarder Viable banks Viable 10.99% | 432 € NAI: 2 858,8 € / Limit: >1.000 €…" at bounding box center [868, 284] width 200 height 482
click at [811, 435] on div "Sauvegarder Viable banks Viable 10.99% | 432 € NAI: 2 858,8 € / Limit: >1.000 €…" at bounding box center [868, 284] width 200 height 482
click at [935, 96] on button "button" at bounding box center [937, 96] width 20 height 18
click at [511, 263] on label "Oui" at bounding box center [487, 257] width 179 height 19
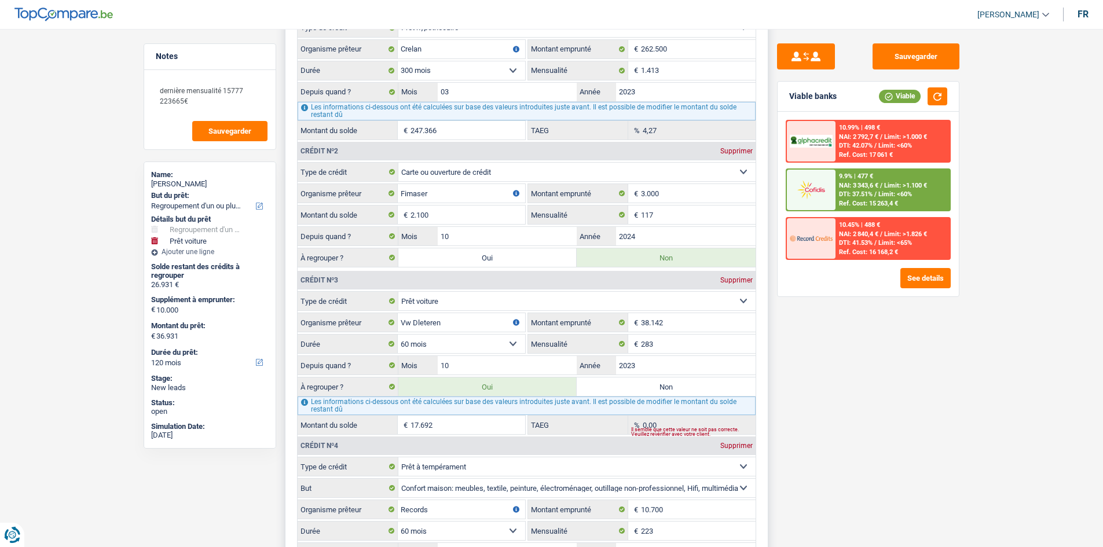
click at [511, 263] on input "Oui" at bounding box center [487, 257] width 179 height 19
radio input "true"
type input "39.031"
type input "29.031"
type input "39.031"
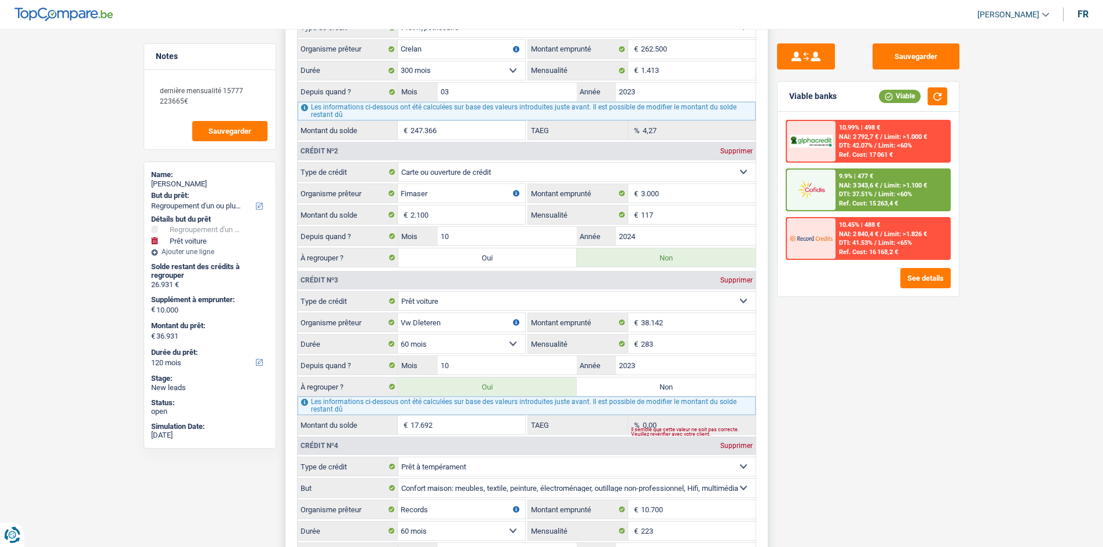
radio input "false"
type input "29.031"
type input "39.031"
select select "144"
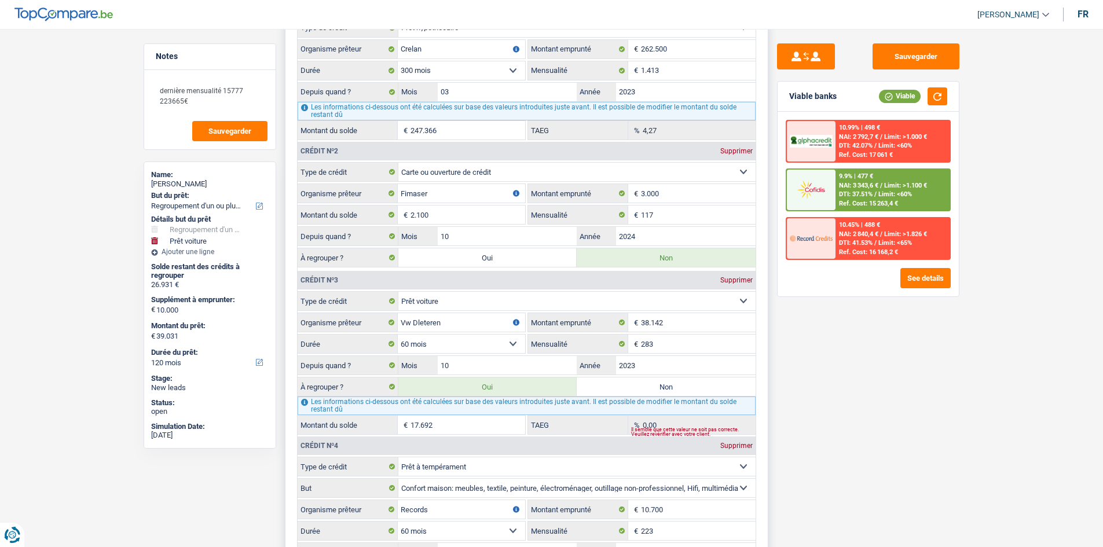
select select "144"
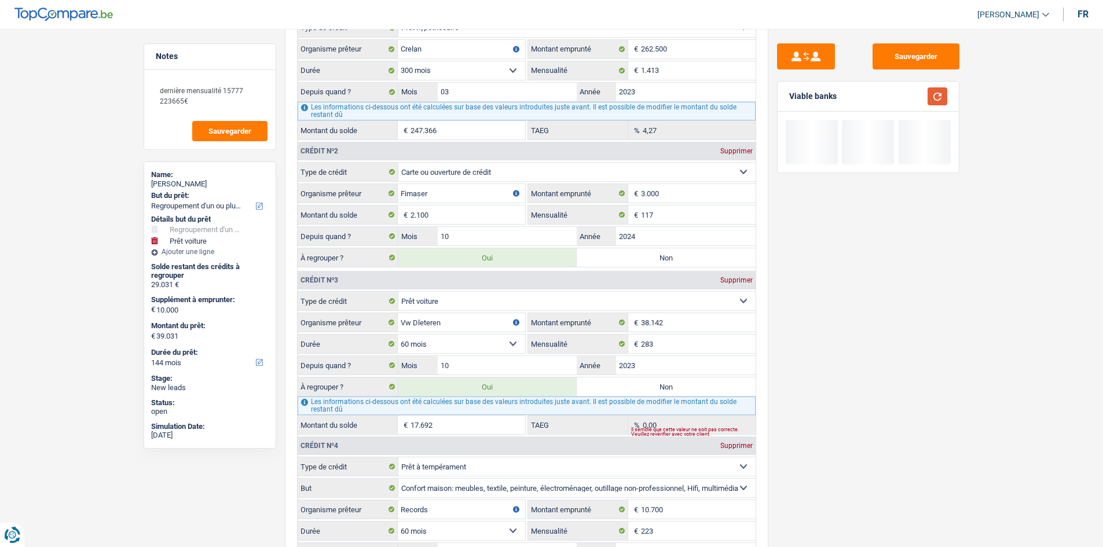
click at [943, 90] on button "button" at bounding box center [937, 96] width 20 height 18
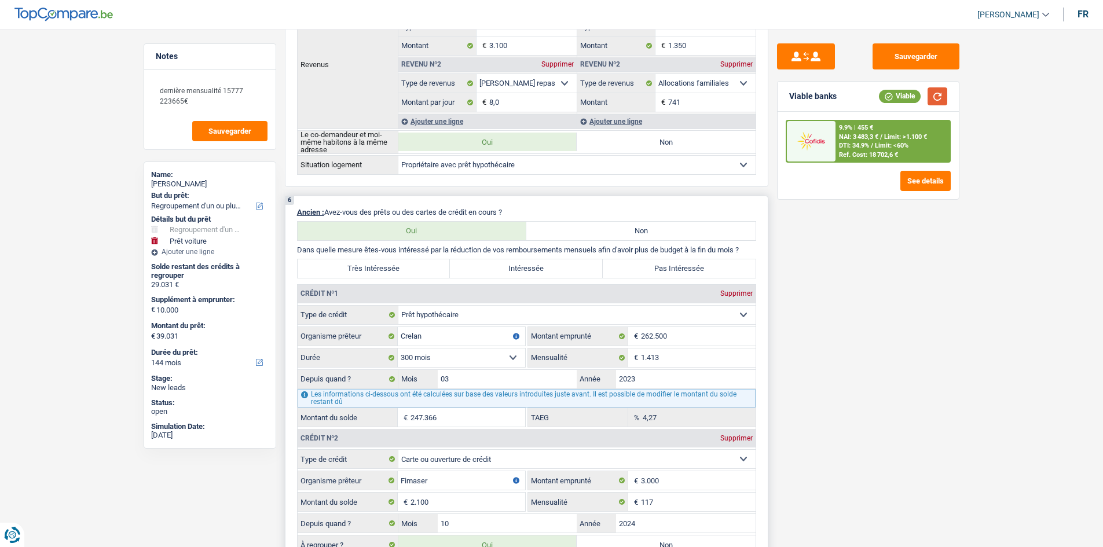
scroll to position [926, 0]
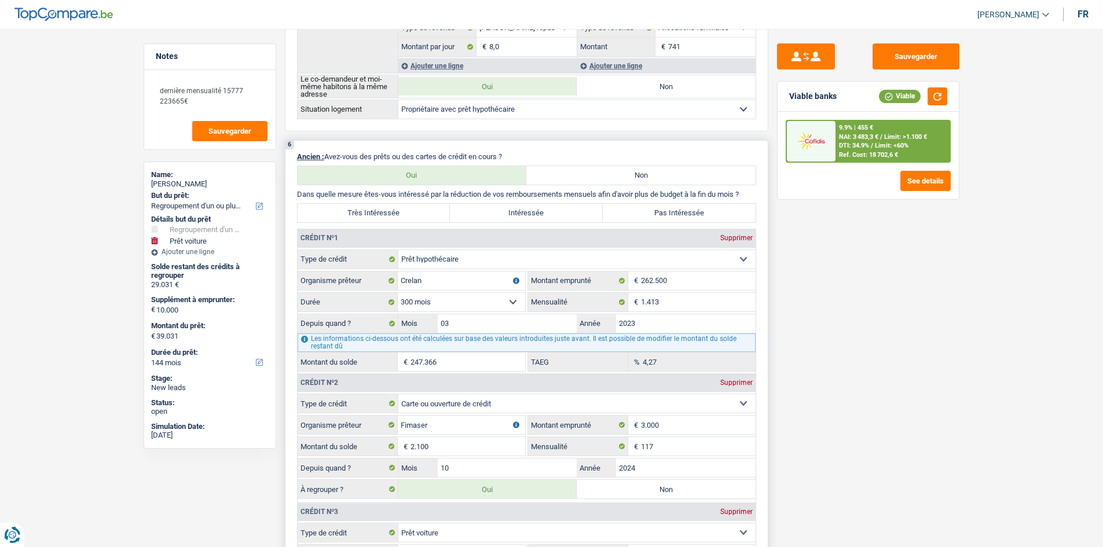
click at [539, 210] on label "Intéressée" at bounding box center [526, 213] width 153 height 19
click at [539, 210] on input "Intéressée" at bounding box center [526, 213] width 153 height 19
radio input "true"
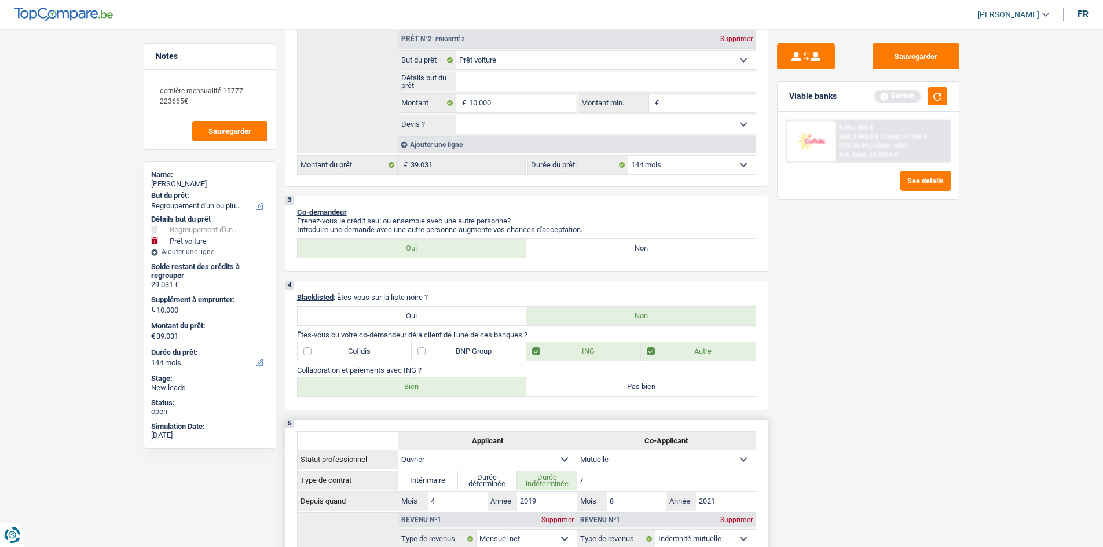
scroll to position [174, 0]
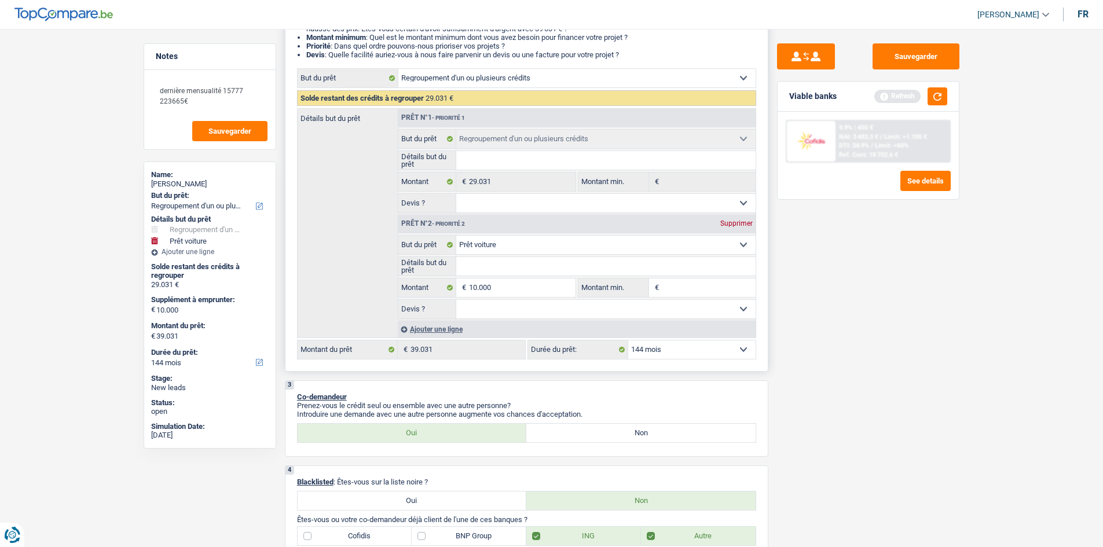
click at [730, 222] on div "Supprimer" at bounding box center [736, 223] width 38 height 7
type input "0"
type input "29.031"
select select "120"
type input "29.031"
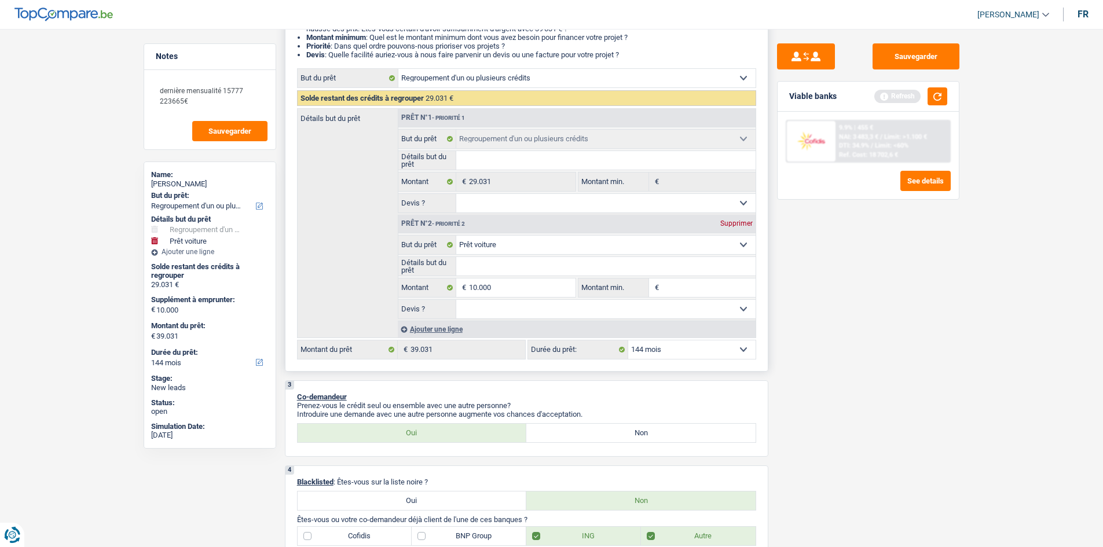
select select "120"
type input "29.031"
select select "120"
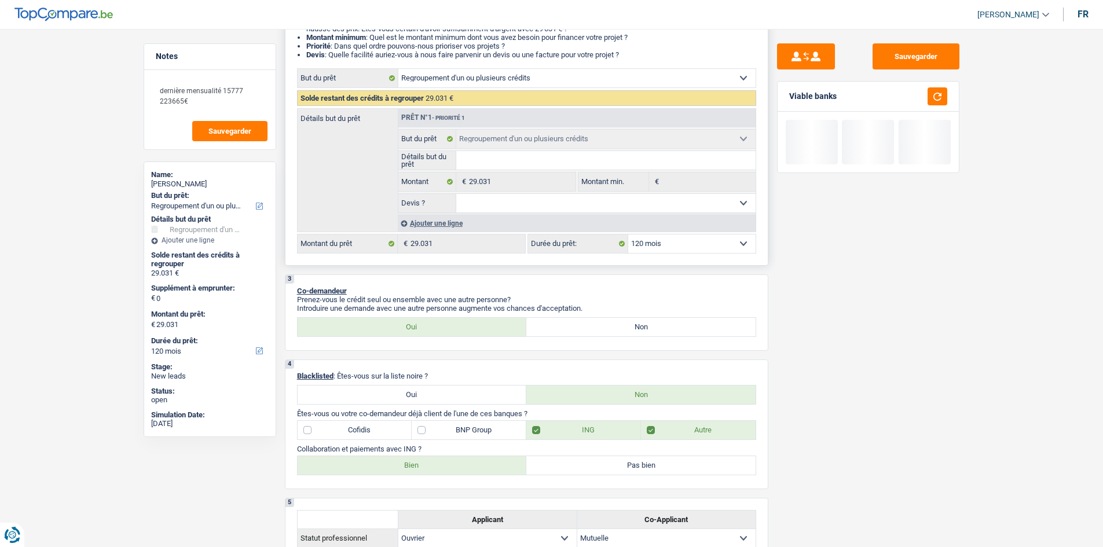
click at [858, 316] on div "Sauvegarder Viable banks" at bounding box center [868, 284] width 200 height 482
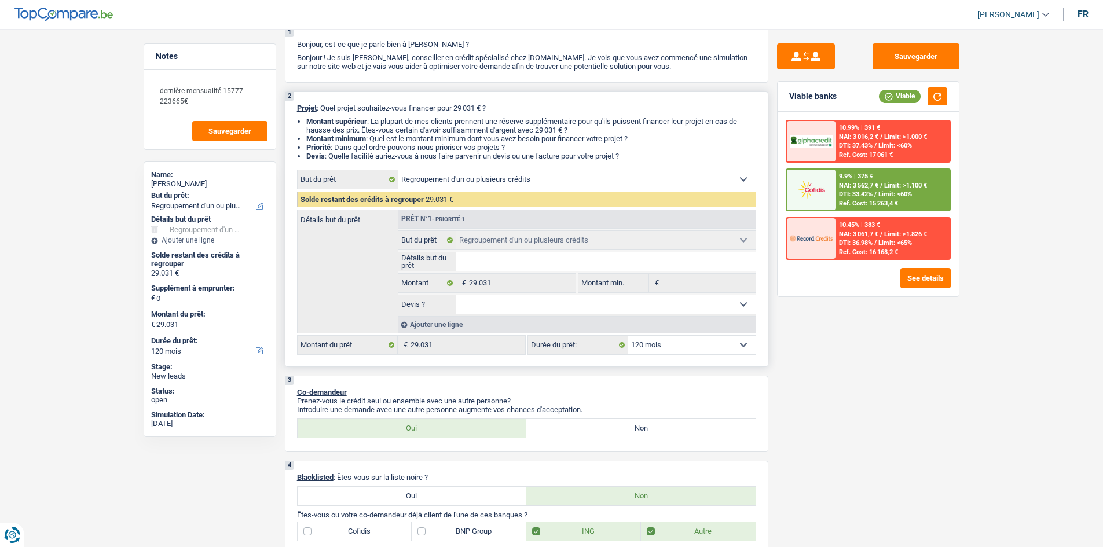
scroll to position [0, 0]
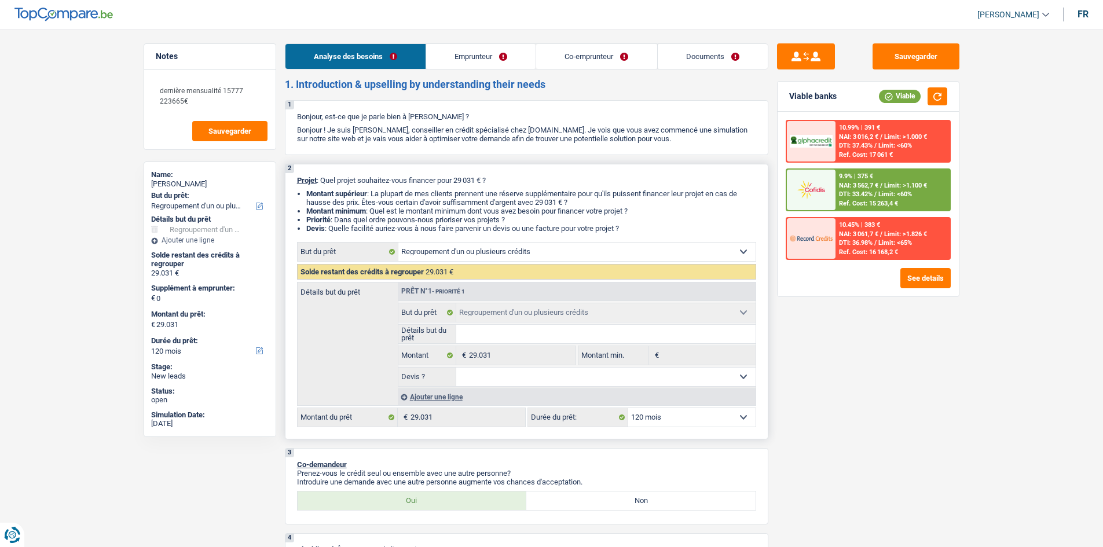
drag, startPoint x: 627, startPoint y: 227, endPoint x: 292, endPoint y: 180, distance: 339.0
click at [292, 180] on div "2 Projet : Quel projet souhaitez-vous financer pour 29 031 € ? Montant supérieu…" at bounding box center [526, 302] width 483 height 276
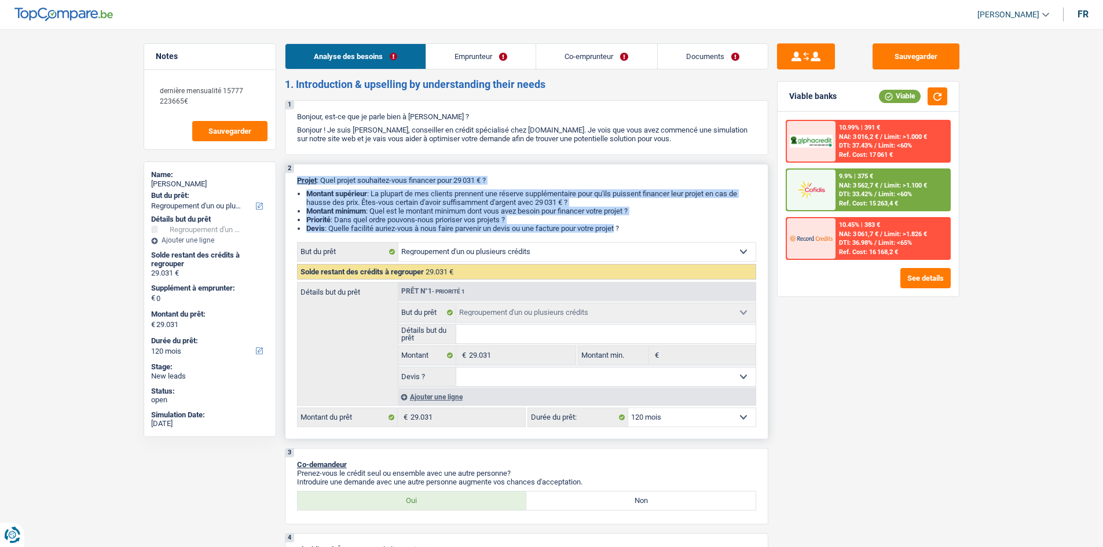
drag, startPoint x: 297, startPoint y: 178, endPoint x: 615, endPoint y: 225, distance: 321.9
click at [615, 225] on div "2 Projet : Quel projet souhaitez-vous financer pour 29 031 € ? Montant supérieu…" at bounding box center [526, 302] width 483 height 276
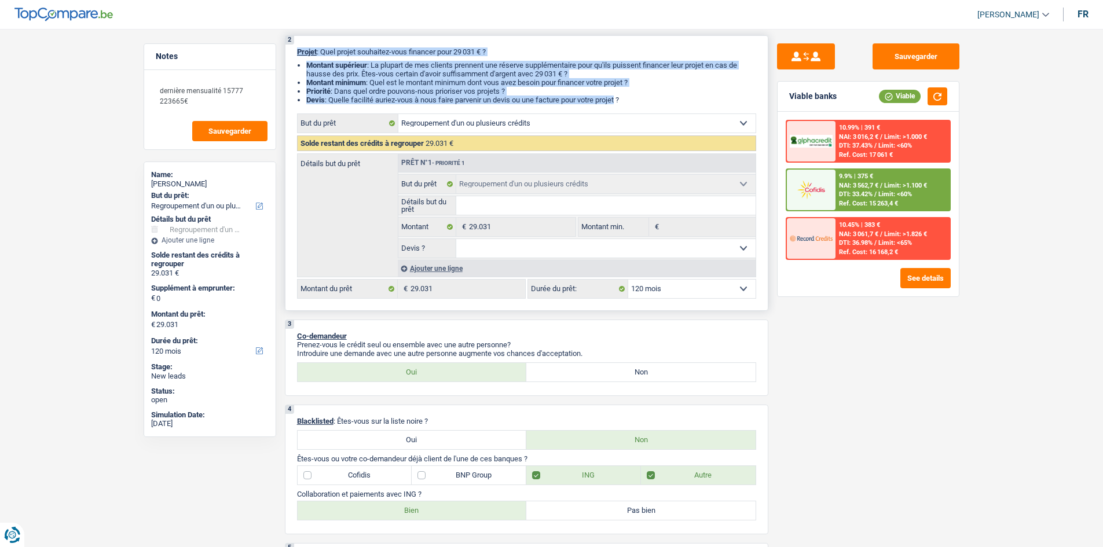
scroll to position [232, 0]
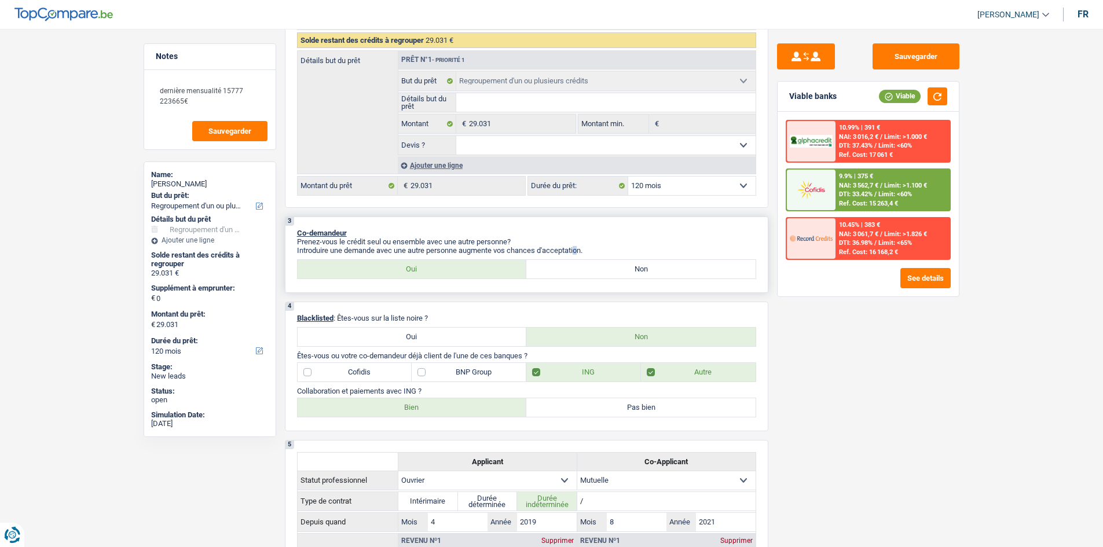
click at [579, 247] on p "Introduire une demande avec une autre personne augmente vos chances d'acceptati…" at bounding box center [526, 250] width 459 height 9
drag, startPoint x: 600, startPoint y: 247, endPoint x: 313, endPoint y: 230, distance: 287.0
click at [313, 230] on div "3 Co-demandeur Prenez-vous le crédit seul ou ensemble avec une autre personne? …" at bounding box center [526, 254] width 483 height 76
click at [537, 236] on p "Co-demandeur" at bounding box center [526, 233] width 459 height 9
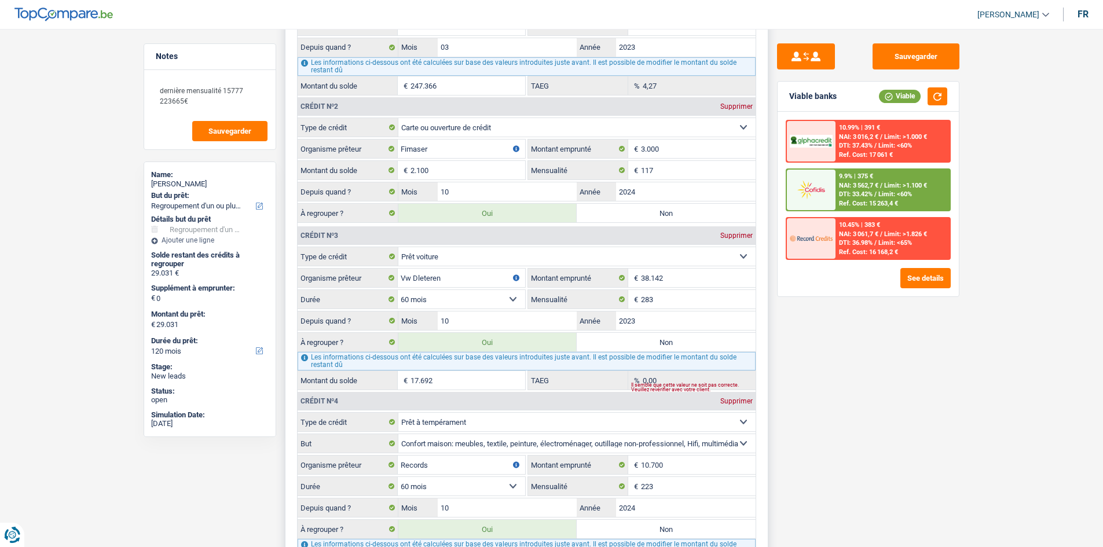
scroll to position [1158, 0]
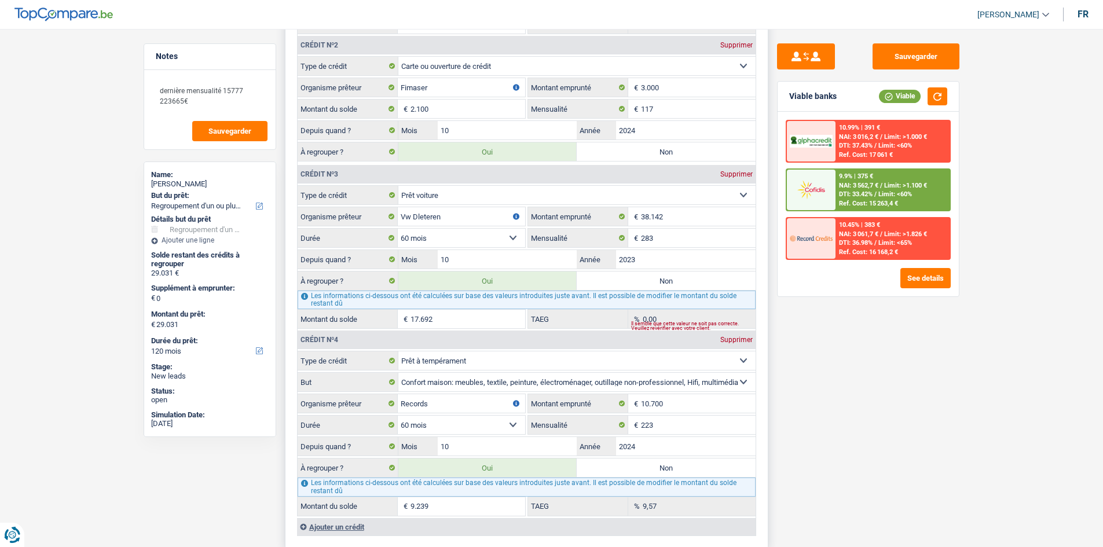
click at [444, 321] on input "17.692" at bounding box center [467, 319] width 115 height 19
type input "1.769"
type input "13.108"
select select "60"
type input "13.108"
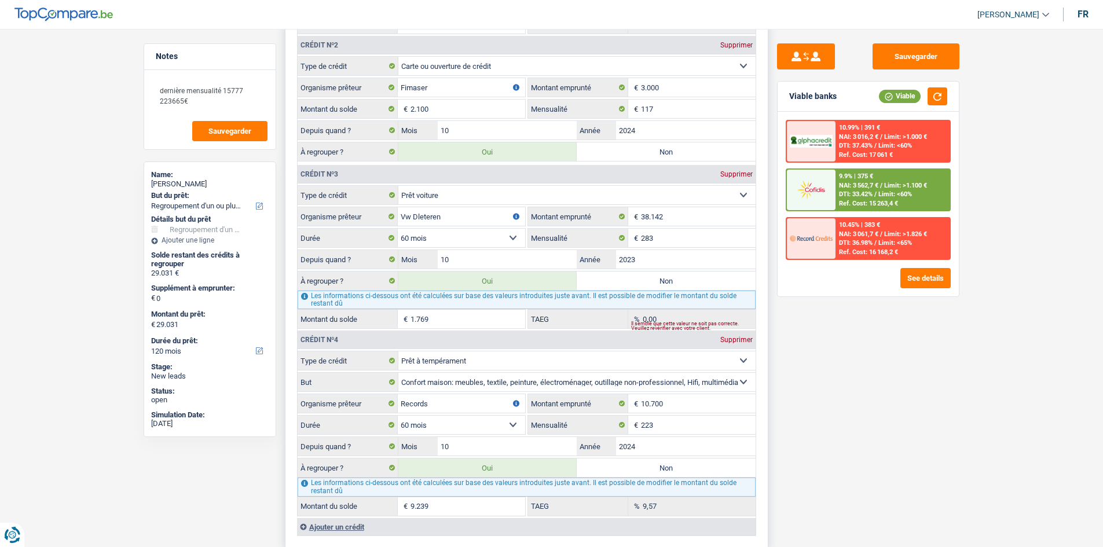
type input "13.108"
select select "60"
type input "13.108"
select select "60"
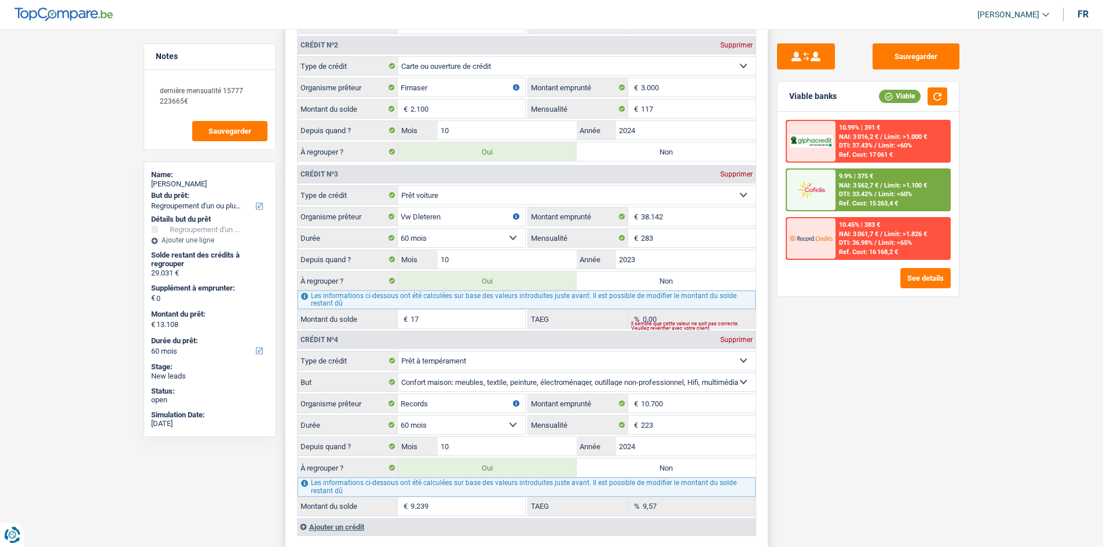
type input "1"
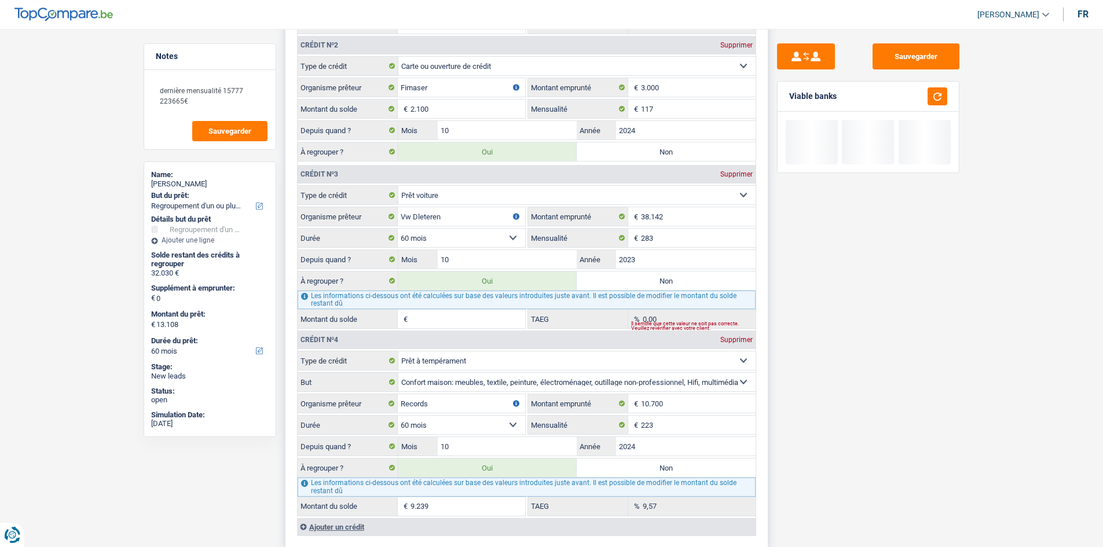
type input "32.030"
select select "120"
type input "32.030"
select select "120"
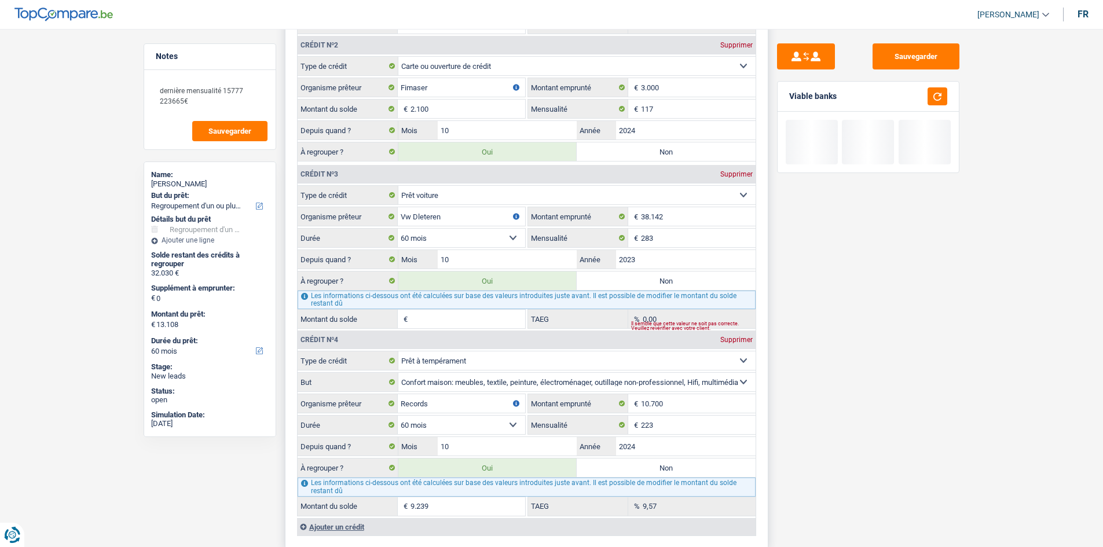
type input "32.030"
select select "120"
type input "8"
type input "11.347"
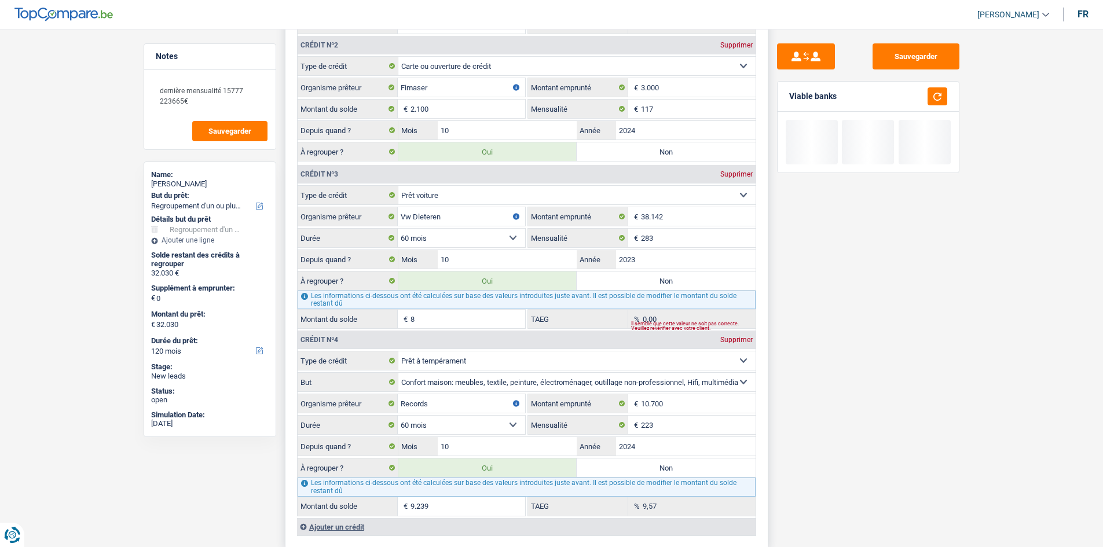
select select "60"
type input "11.347"
select select "60"
type input "11.347"
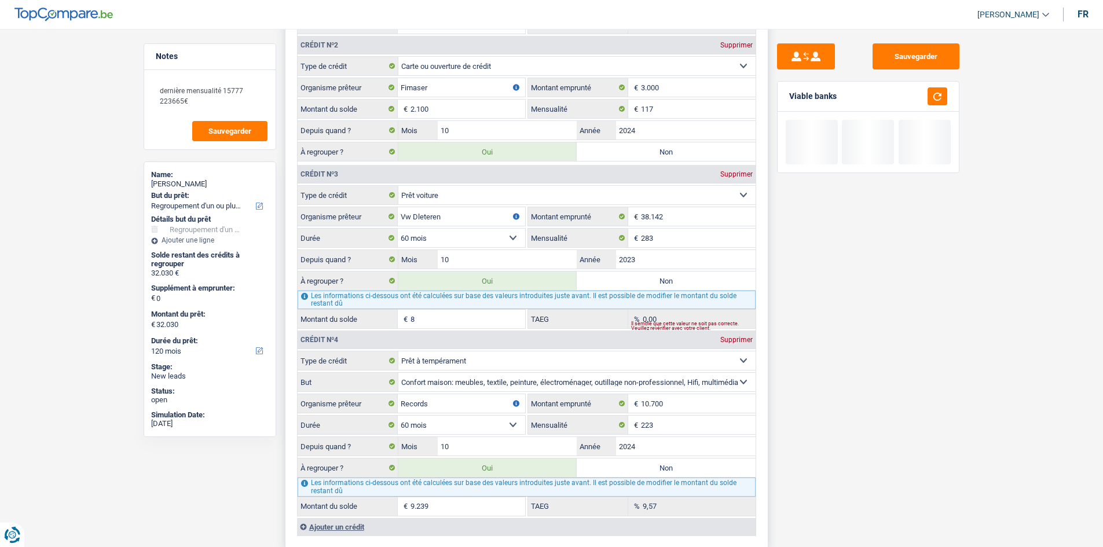
type input "11.347"
select select "60"
type input "81"
type input "11.420"
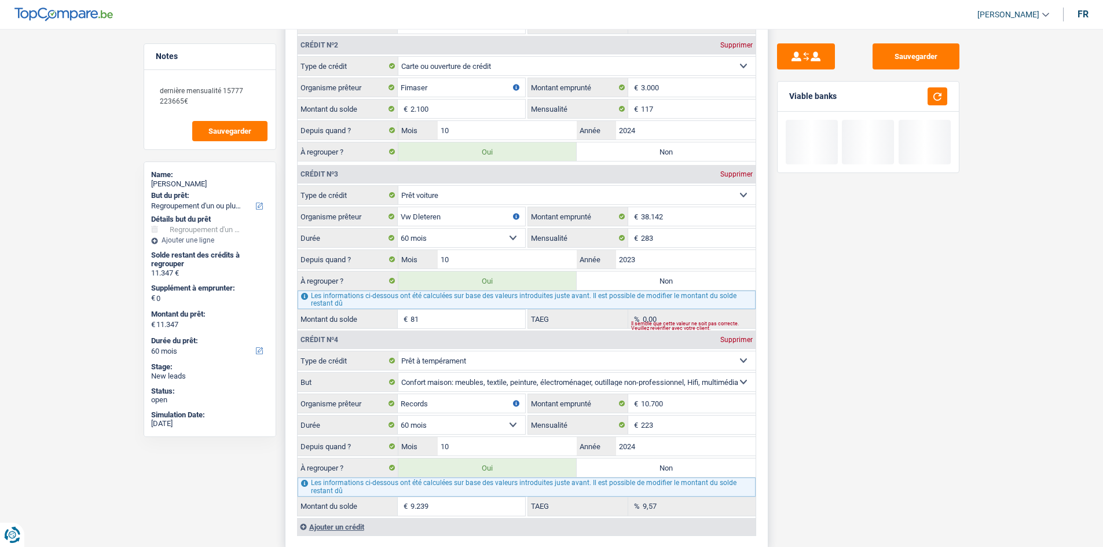
type input "11.420"
type input "8"
type input "11.347"
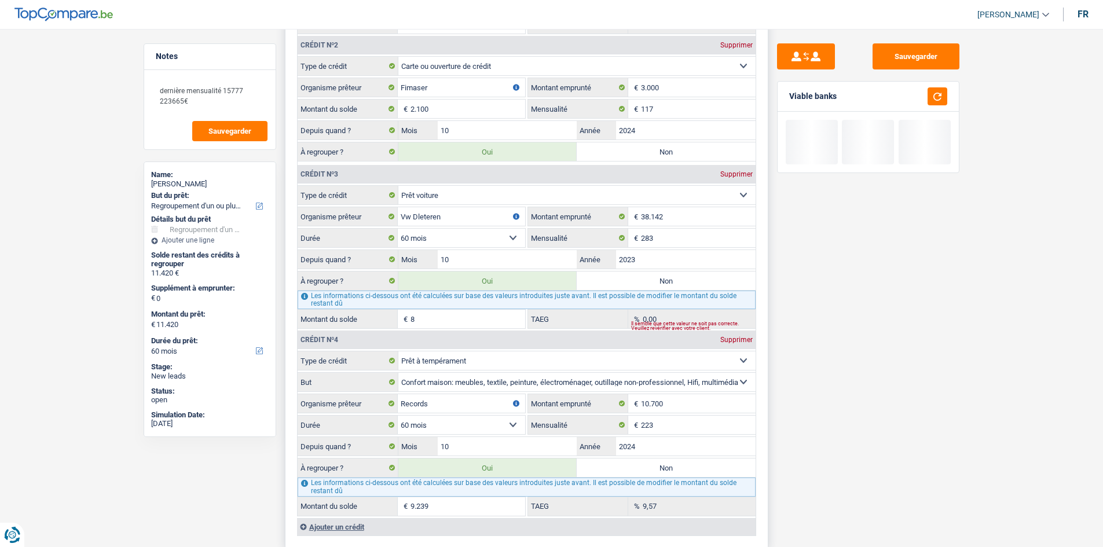
type input "11.347"
type input "32.030"
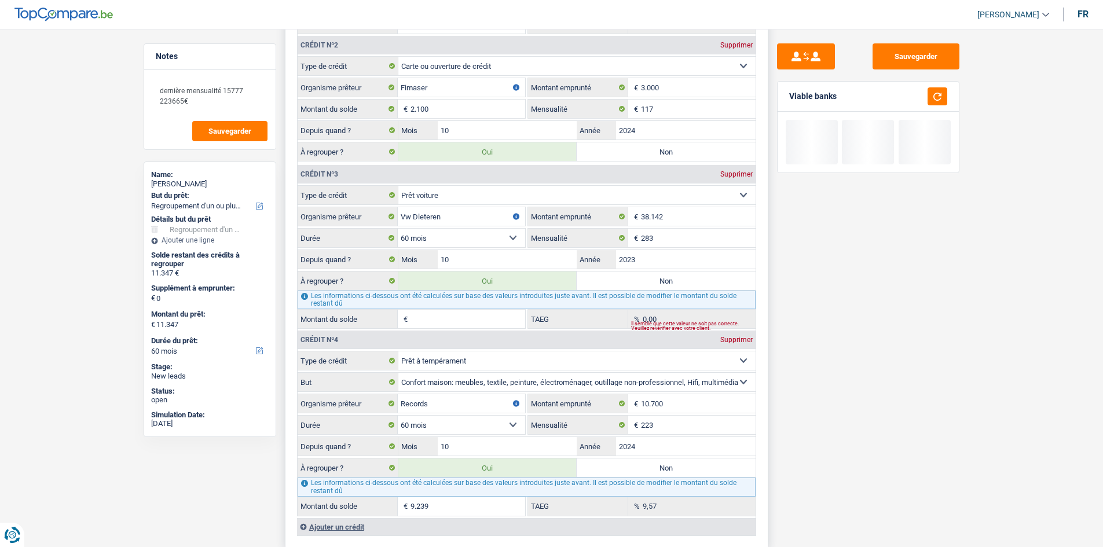
type input "32.030"
select select "120"
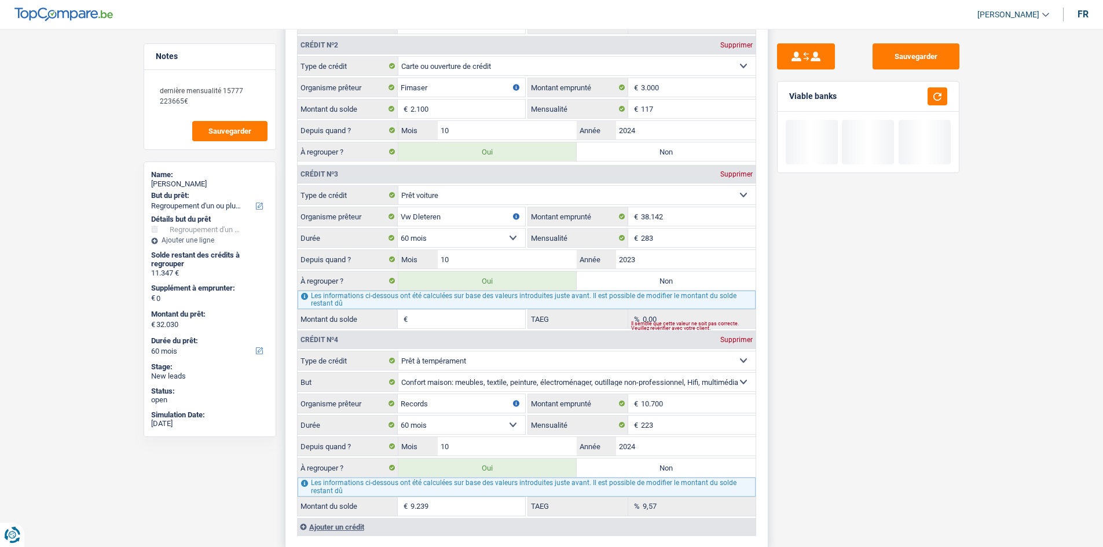
select select "120"
type input "1"
type input "11.340"
select select "60"
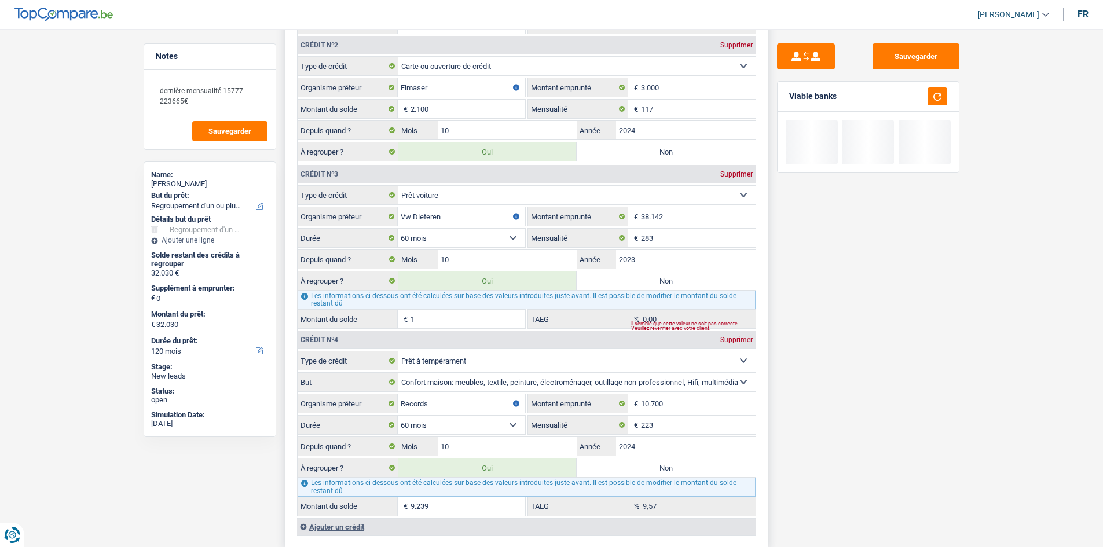
type input "11.340"
select select "60"
type input "11.340"
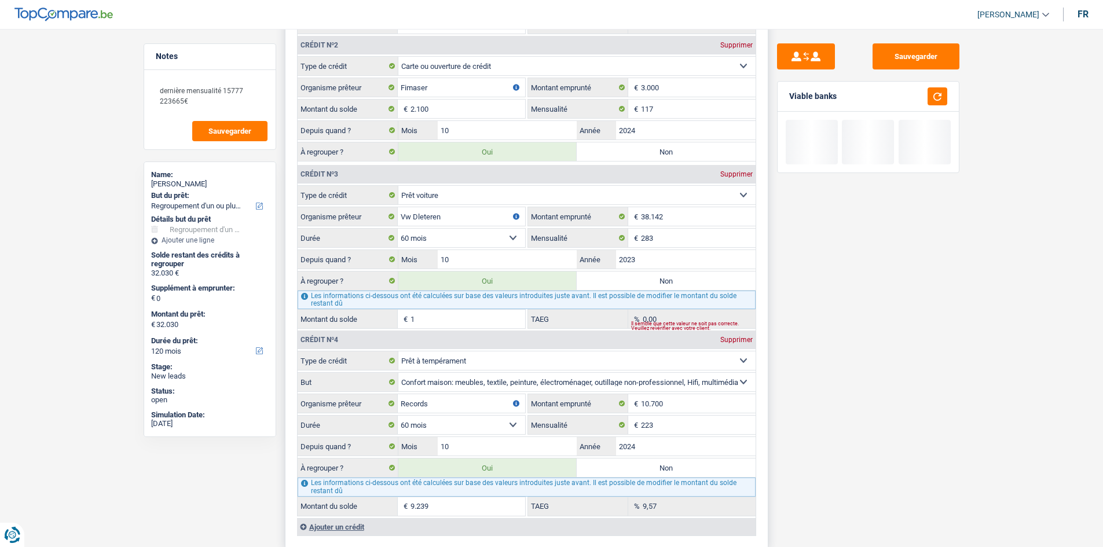
select select "60"
type input "18"
type input "11.357"
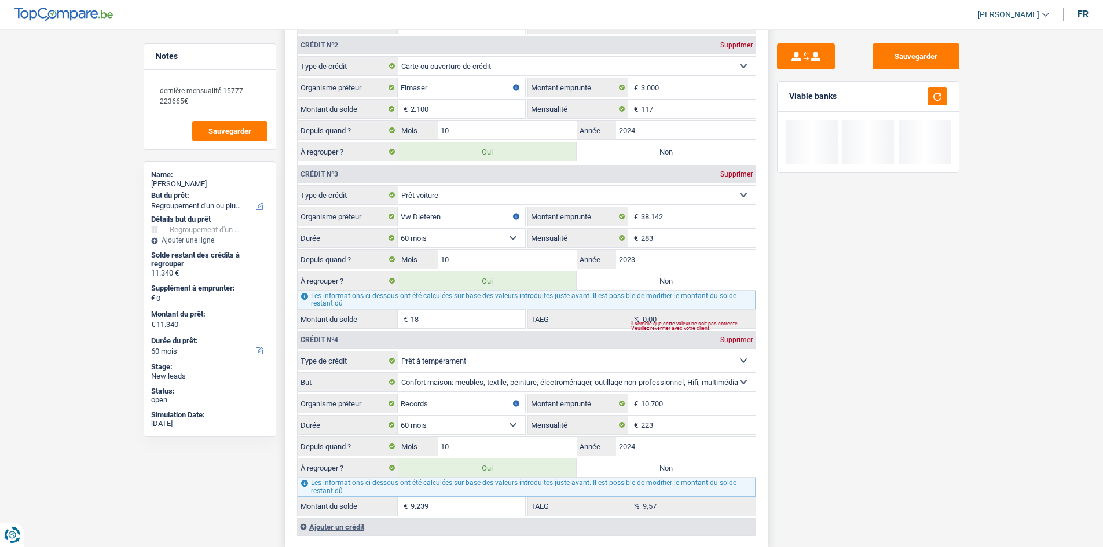
type input "11.357"
type input "181"
type input "11.520"
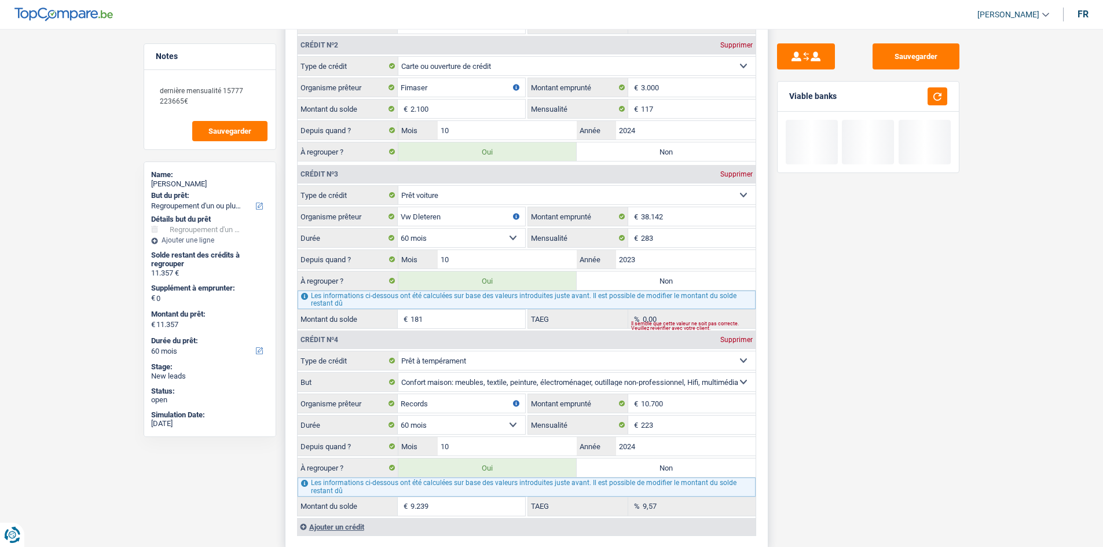
type input "11.520"
type input "1.814"
type input "13.153"
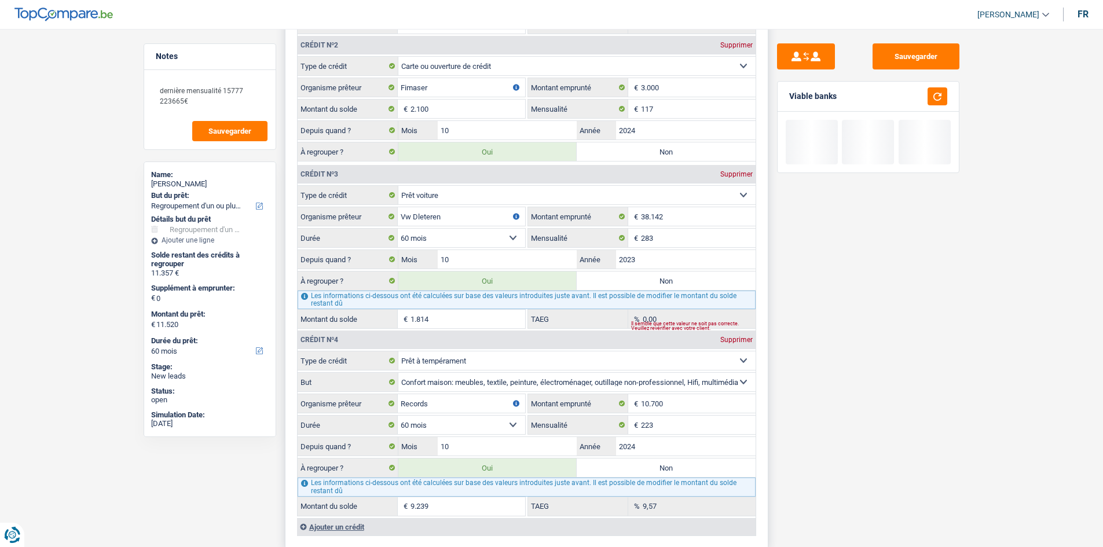
type input "13.153"
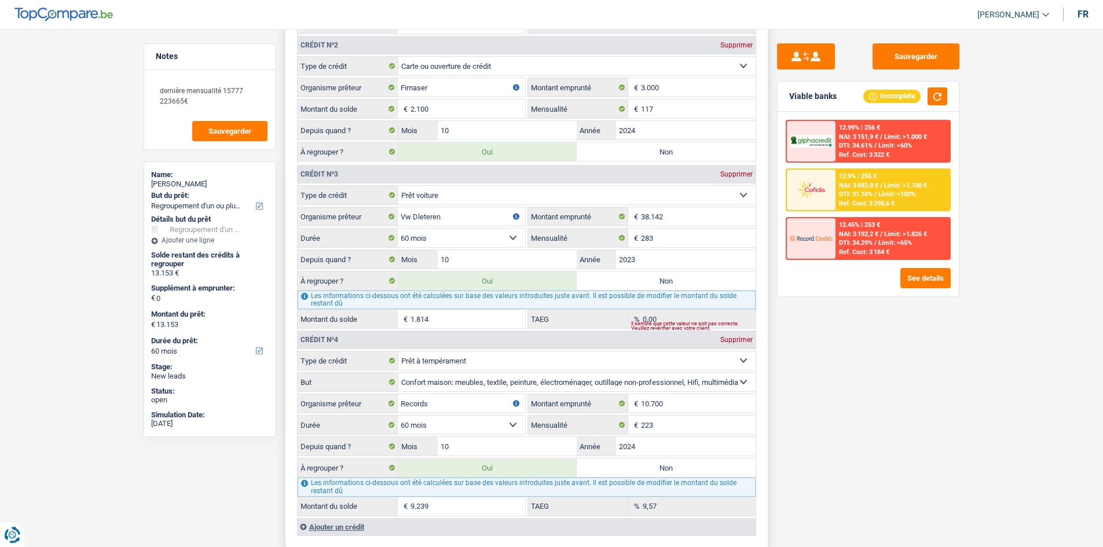
type input "18.144"
type input "29.483"
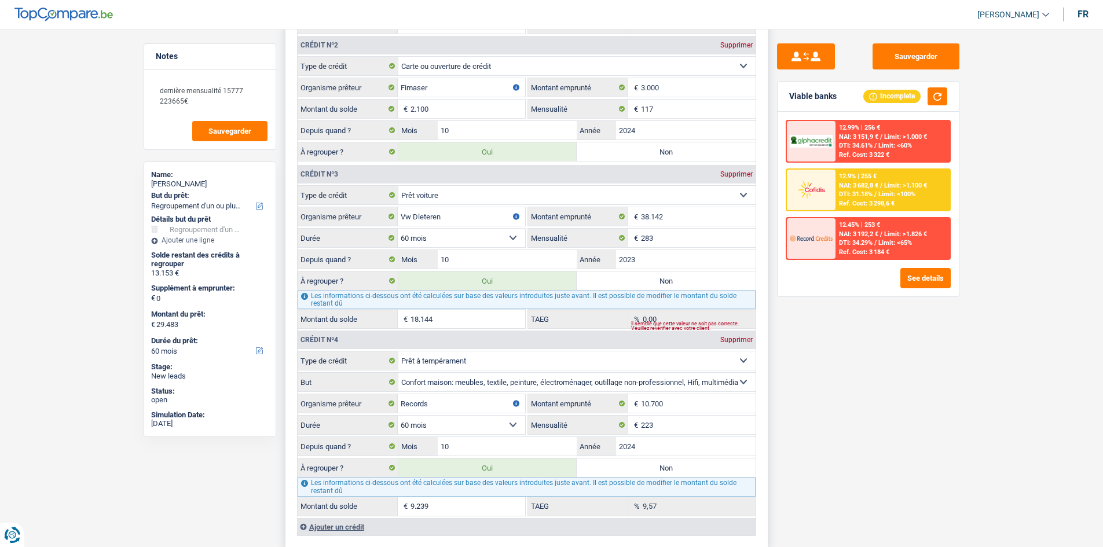
type input "29.483"
select select "120"
type input "18.144"
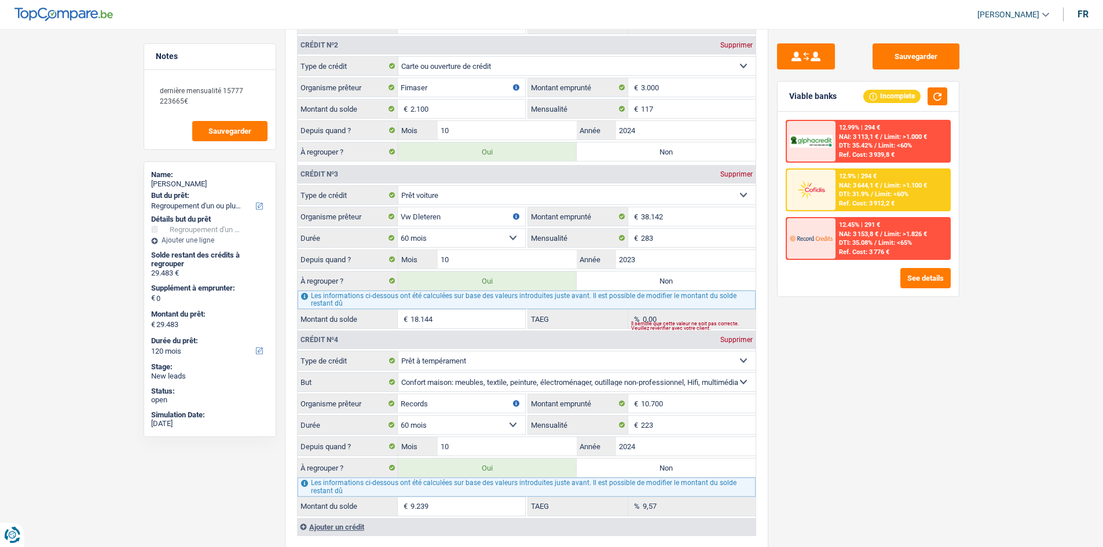
click at [844, 432] on div "Sauvegarder Viable banks Incomplete 12.99% | 294 € NAI: 3 113,1 € / Limit: >1.0…" at bounding box center [868, 284] width 200 height 482
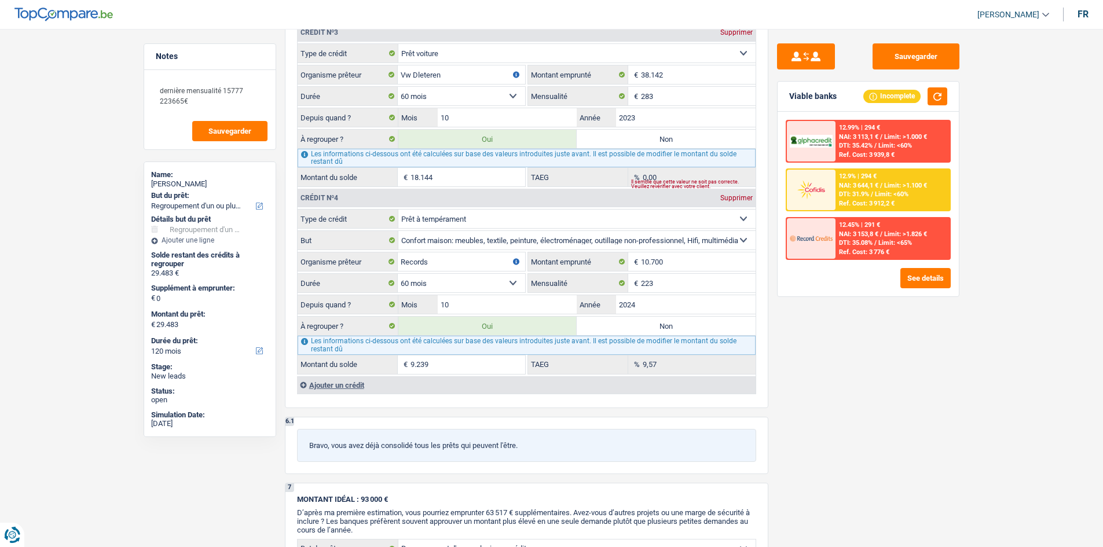
scroll to position [1331, 0]
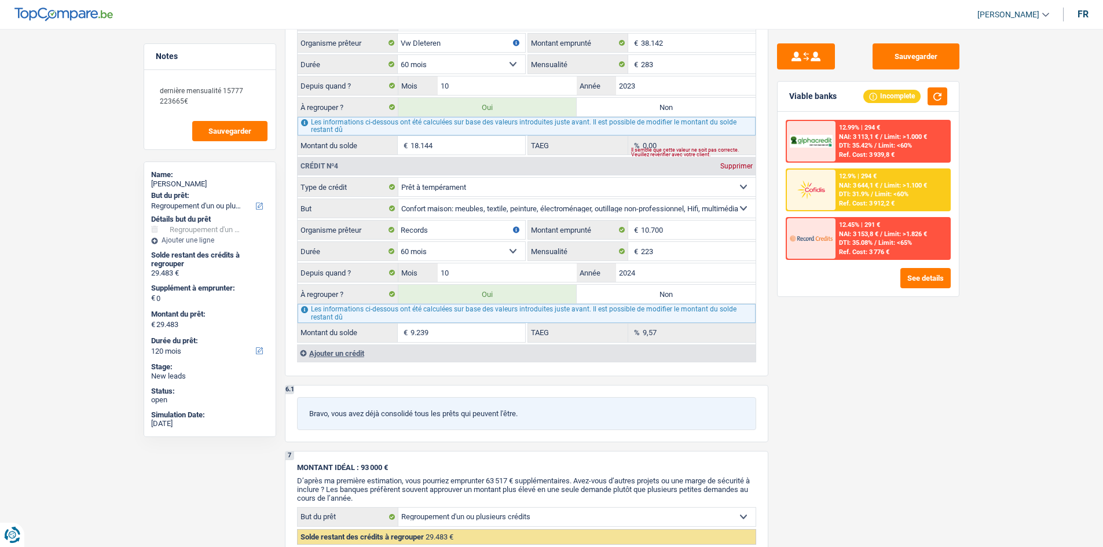
click at [858, 407] on div "Sauvegarder Viable banks Incomplete 12.99% | 294 € NAI: 3 113,1 € / Limit: >1.0…" at bounding box center [868, 284] width 200 height 482
click at [937, 96] on button "button" at bounding box center [937, 96] width 20 height 18
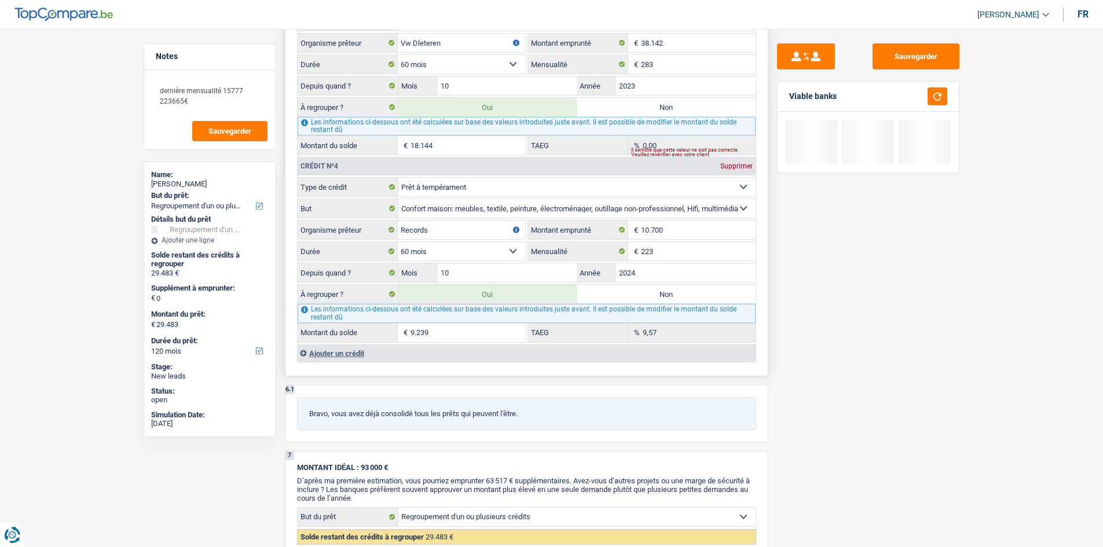
click at [472, 336] on input "9.239" at bounding box center [467, 333] width 115 height 19
type input "923"
type input "21.167"
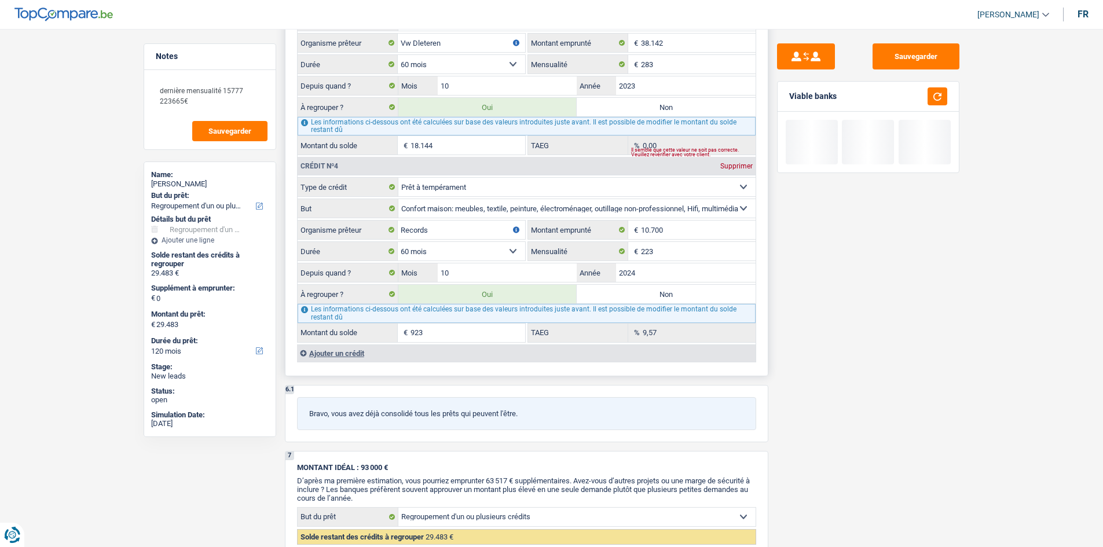
type input "21.167"
type input "92"
type input "20.336"
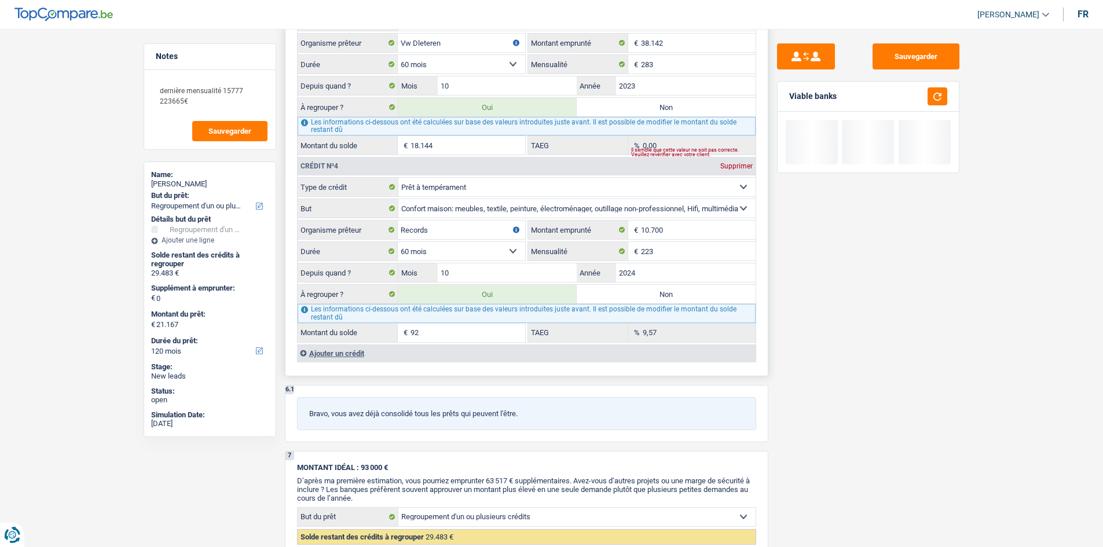
type input "20.336"
type input "9"
type input "20.253"
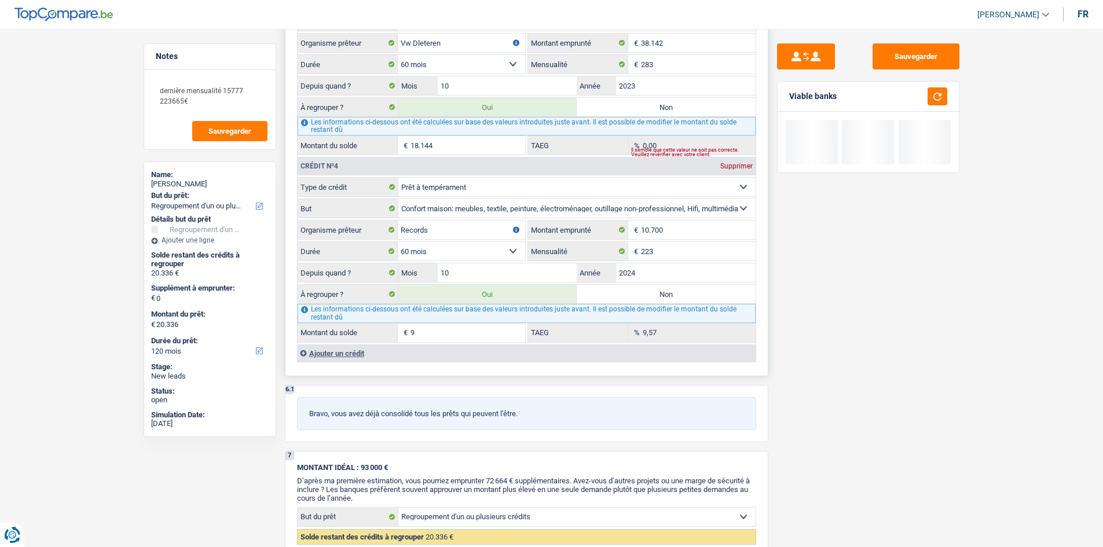
type input "20.253"
type input "32.030"
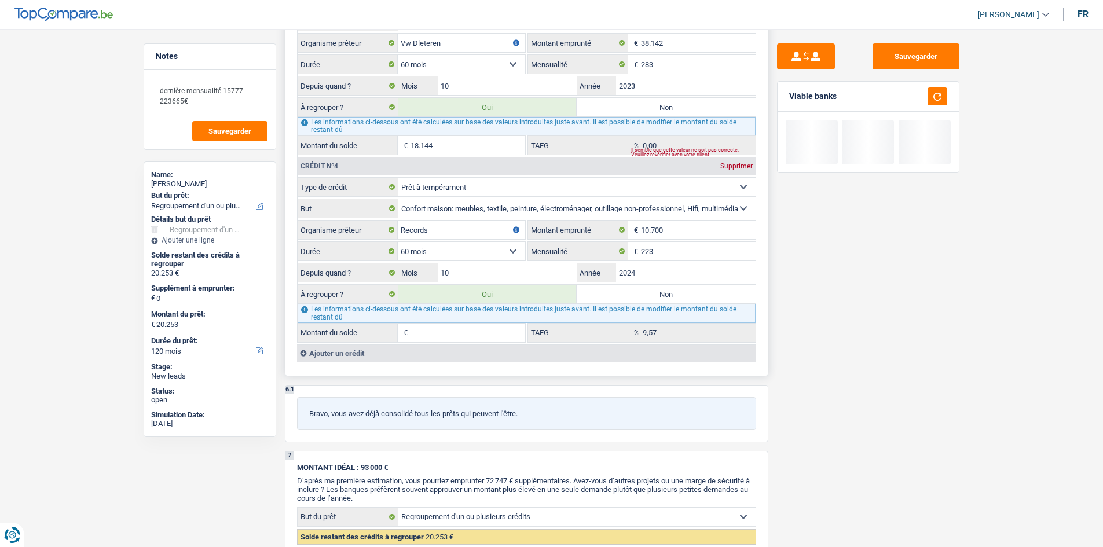
type input "32.030"
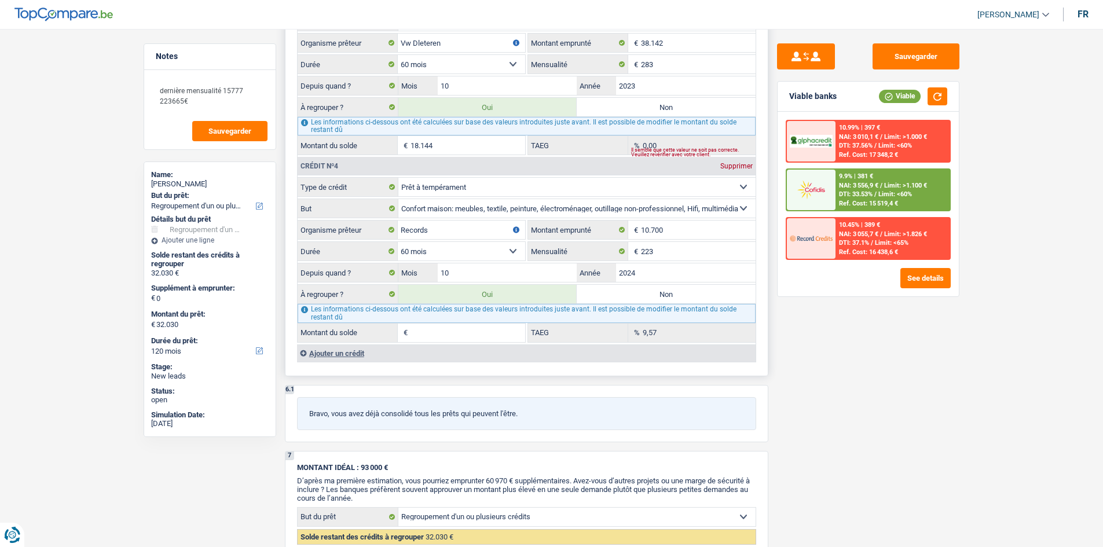
type input "6"
type input "20.250"
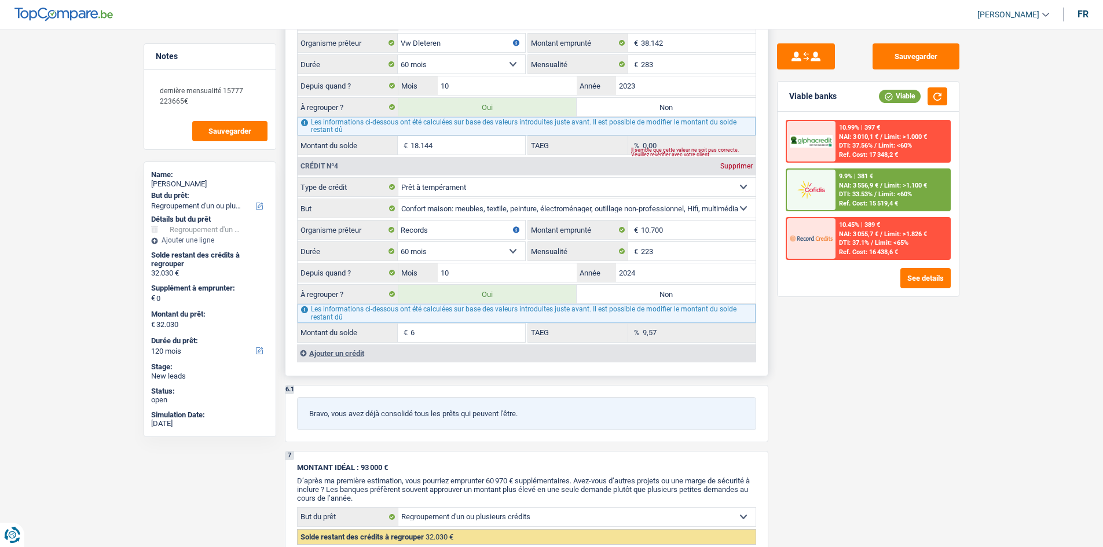
type input "20.250"
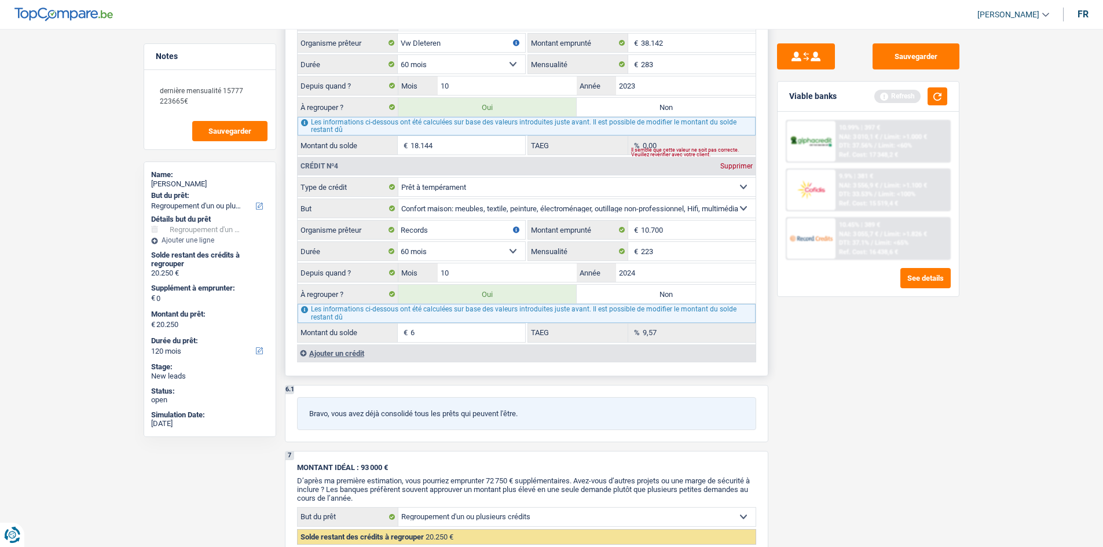
type input "68"
type input "20.312"
click at [905, 446] on div "Sauvegarder Viable banks Refresh 10.99% | 397 € NAI: 3 010,1 € / Limit: >1.000 …" at bounding box center [868, 284] width 200 height 482
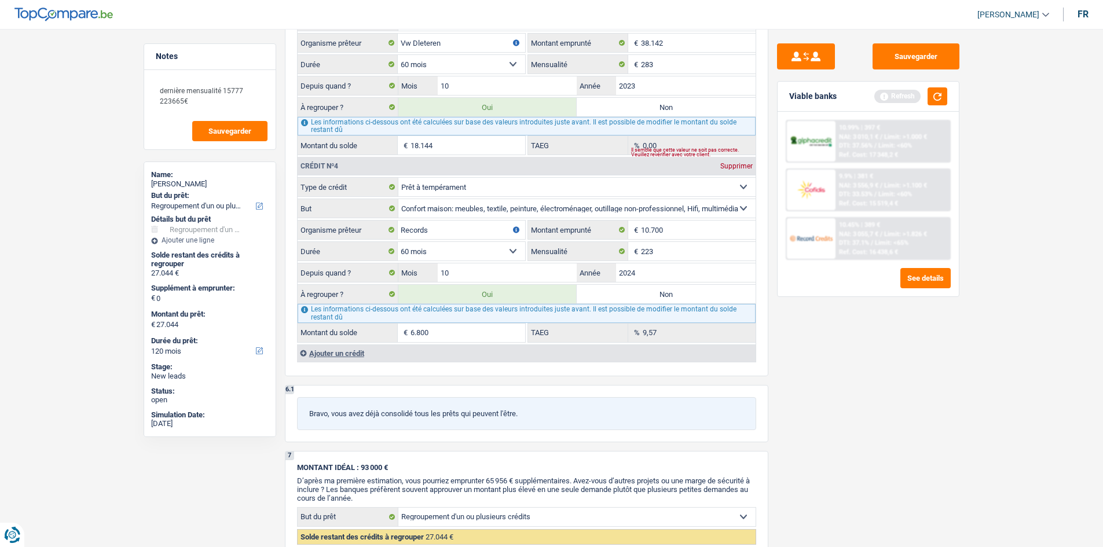
click at [935, 86] on div "Viable banks Refresh" at bounding box center [867, 97] width 181 height 30
click at [936, 95] on button "button" at bounding box center [937, 96] width 20 height 18
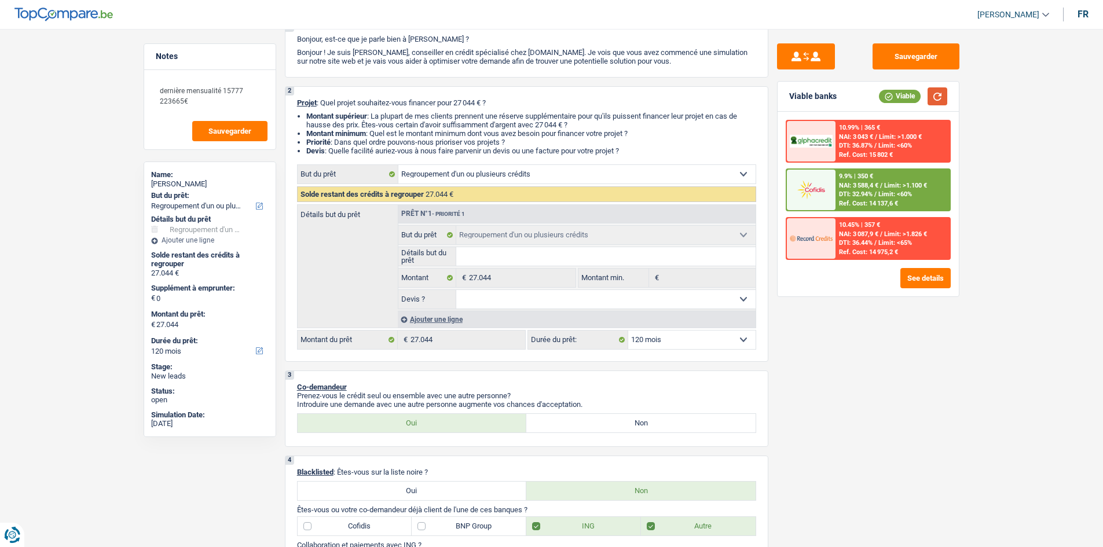
scroll to position [232, 0]
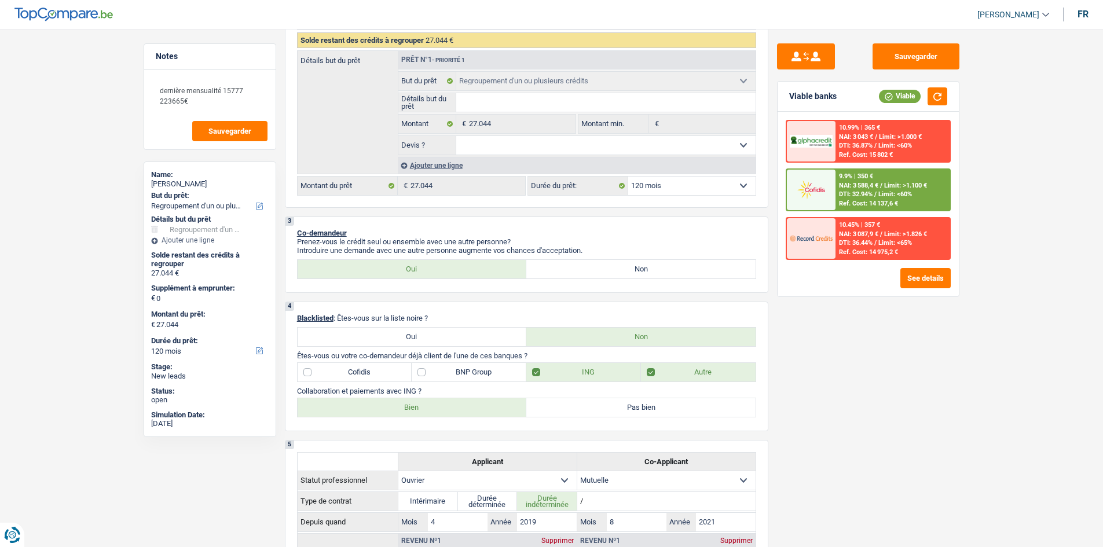
click at [456, 170] on div "Ajouter une ligne" at bounding box center [577, 165] width 358 height 17
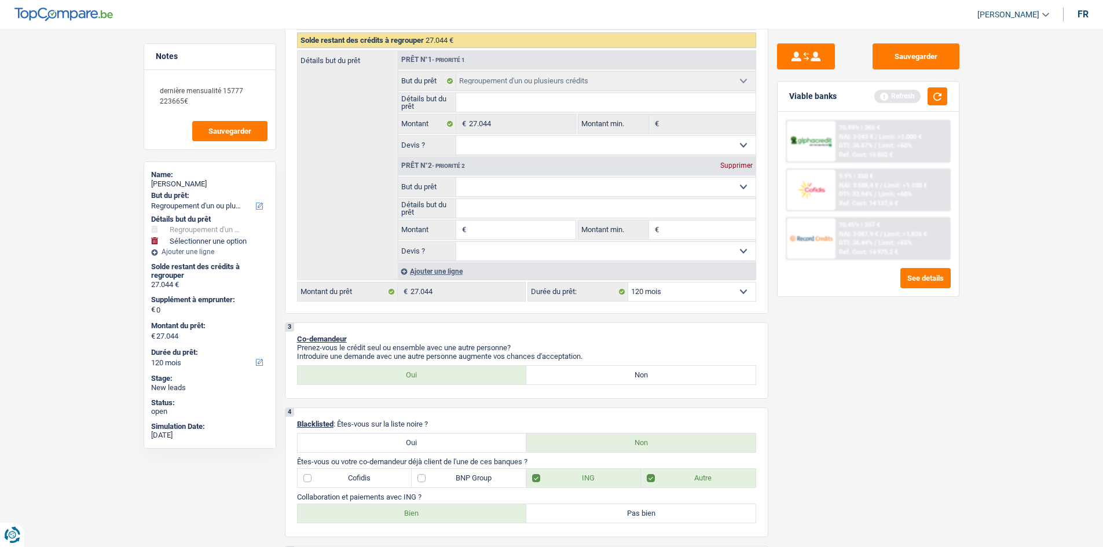
click at [495, 225] on input "Montant" at bounding box center [522, 230] width 106 height 19
click at [938, 103] on button "button" at bounding box center [937, 96] width 20 height 18
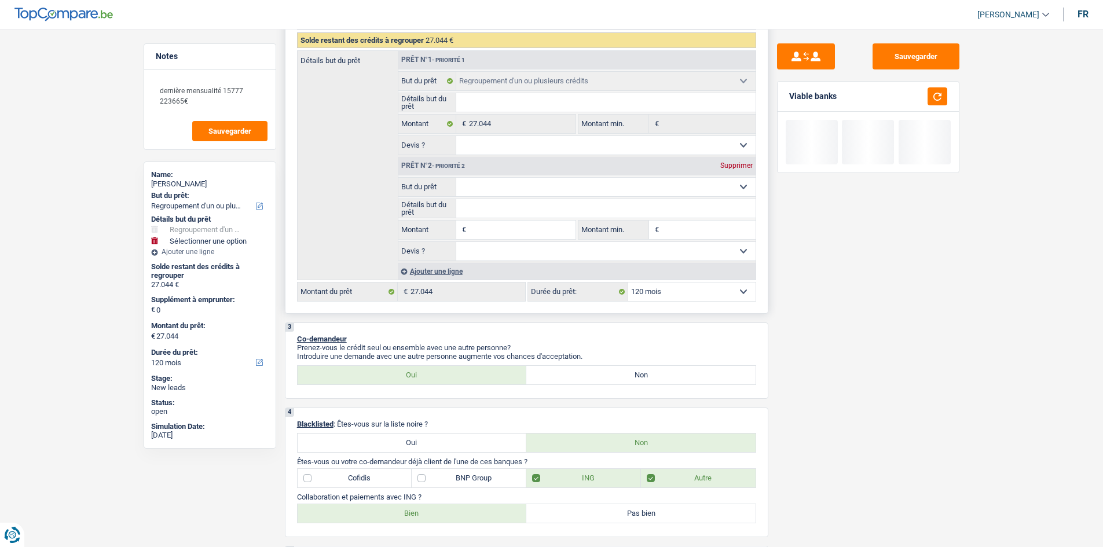
click at [491, 233] on input "Montant" at bounding box center [522, 230] width 106 height 19
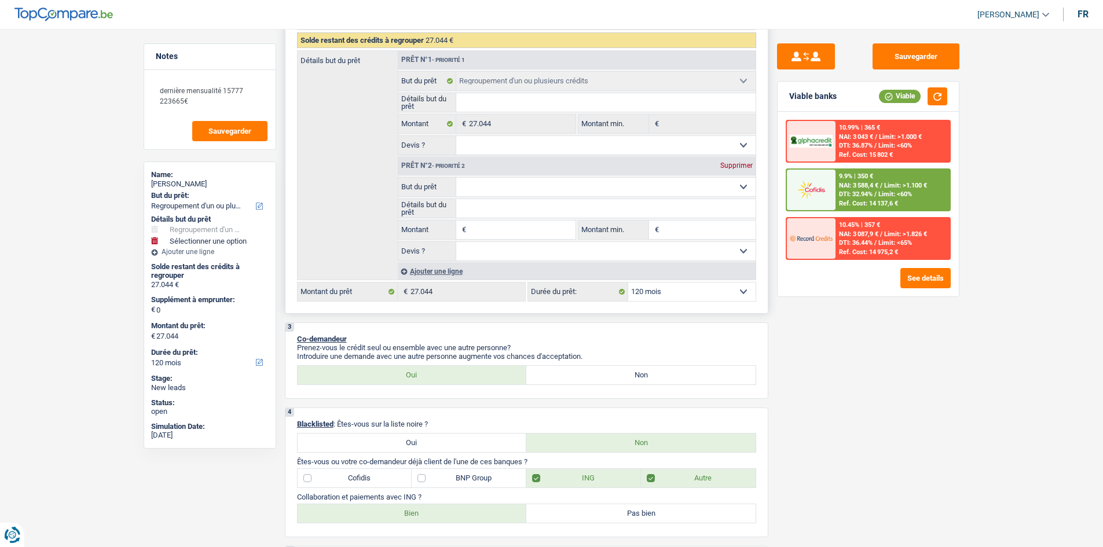
click at [500, 228] on input "Montant" at bounding box center [522, 230] width 106 height 19
click at [520, 225] on input "Montant" at bounding box center [522, 230] width 106 height 19
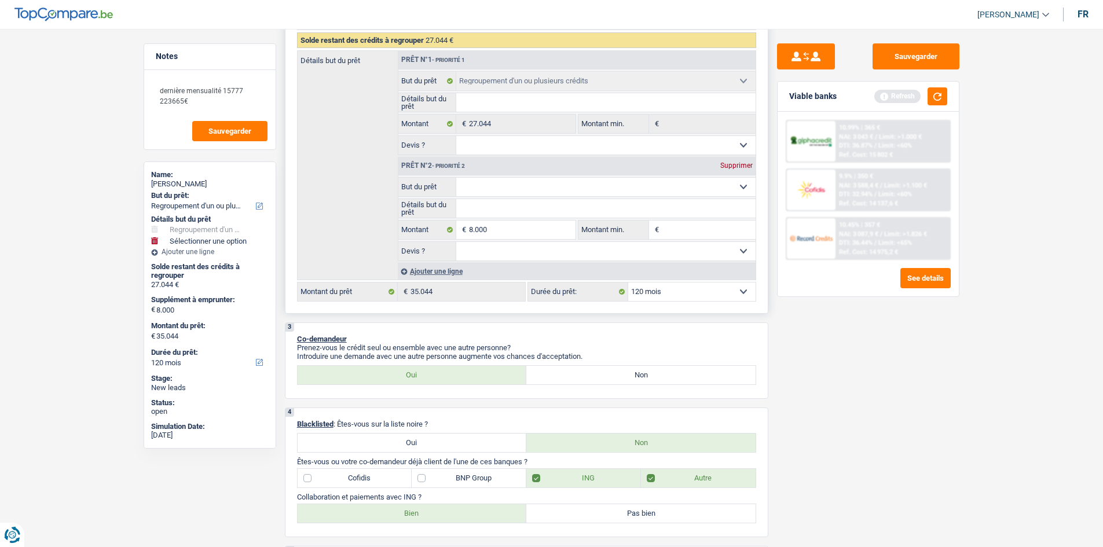
click at [737, 227] on input "Montant min." at bounding box center [709, 230] width 94 height 19
click at [945, 92] on button "button" at bounding box center [937, 96] width 20 height 18
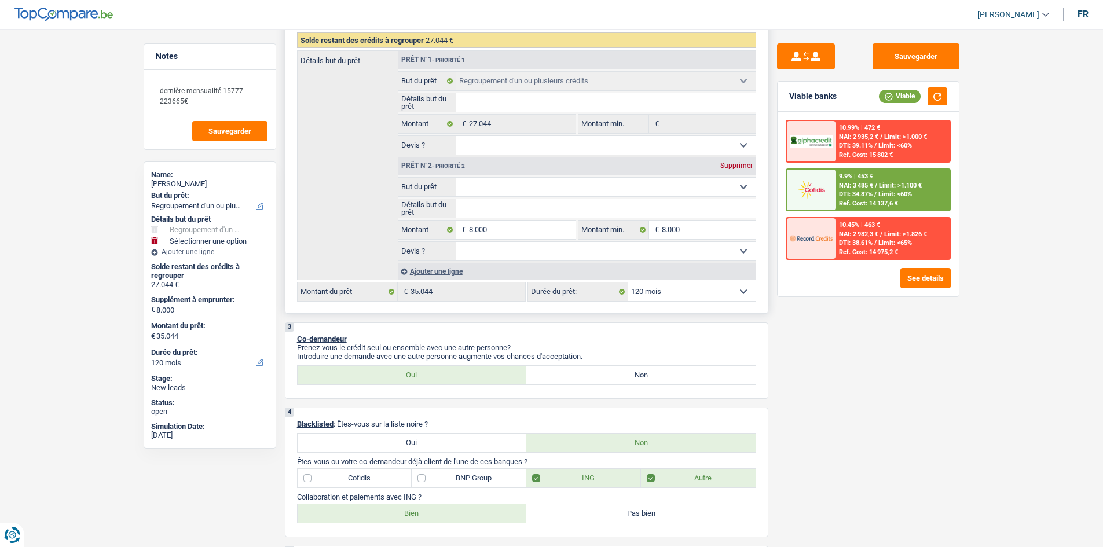
click at [532, 186] on select "Confort maison: meubles, textile, peinture, électroménager, outillage non-profe…" at bounding box center [605, 187] width 299 height 19
click at [456, 178] on select "Confort maison: meubles, textile, peinture, électroménager, outillage non-profe…" at bounding box center [605, 187] width 299 height 19
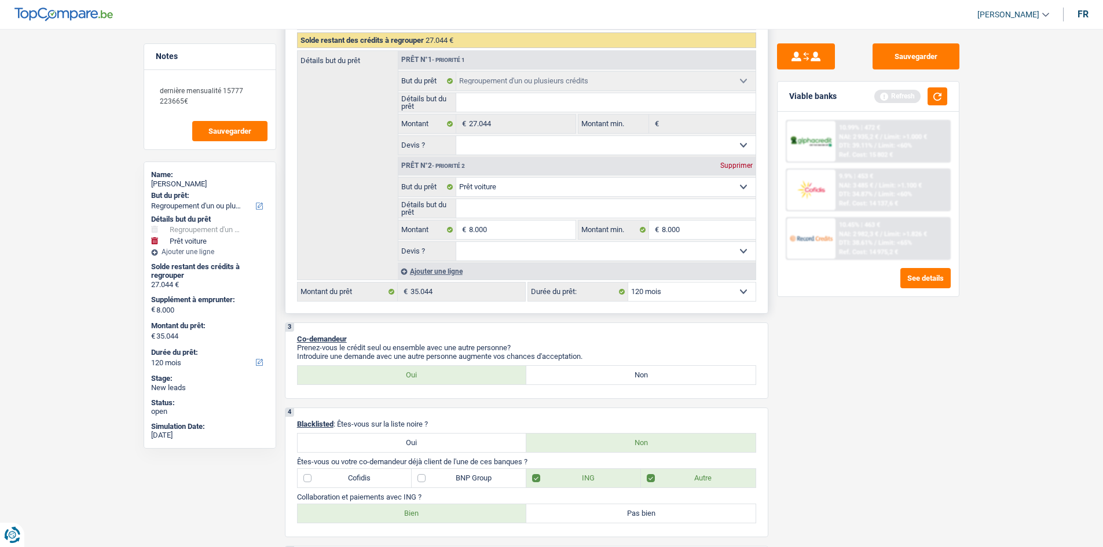
click at [500, 200] on input "Détails but du prêt" at bounding box center [605, 208] width 299 height 19
click at [513, 252] on select "Oui Non Non répondu Sélectionner une option" at bounding box center [605, 251] width 299 height 19
click at [454, 341] on p "Co-demandeur" at bounding box center [526, 339] width 459 height 9
click at [943, 99] on button "button" at bounding box center [937, 96] width 20 height 18
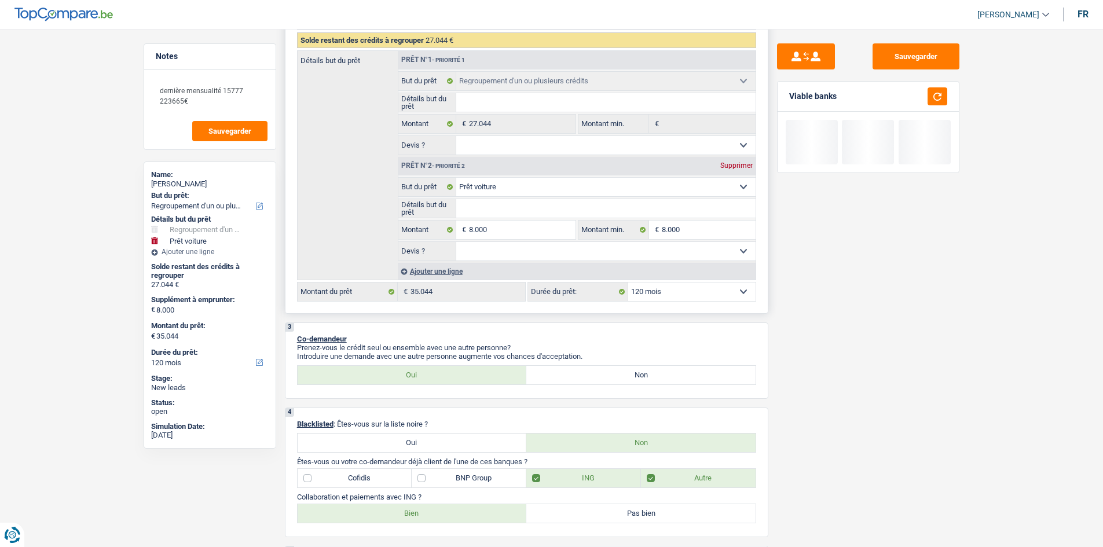
click at [663, 296] on select "12 mois 18 mois 24 mois 30 mois 36 mois 42 mois 48 mois 60 mois 72 mois 84 mois…" at bounding box center [691, 291] width 127 height 19
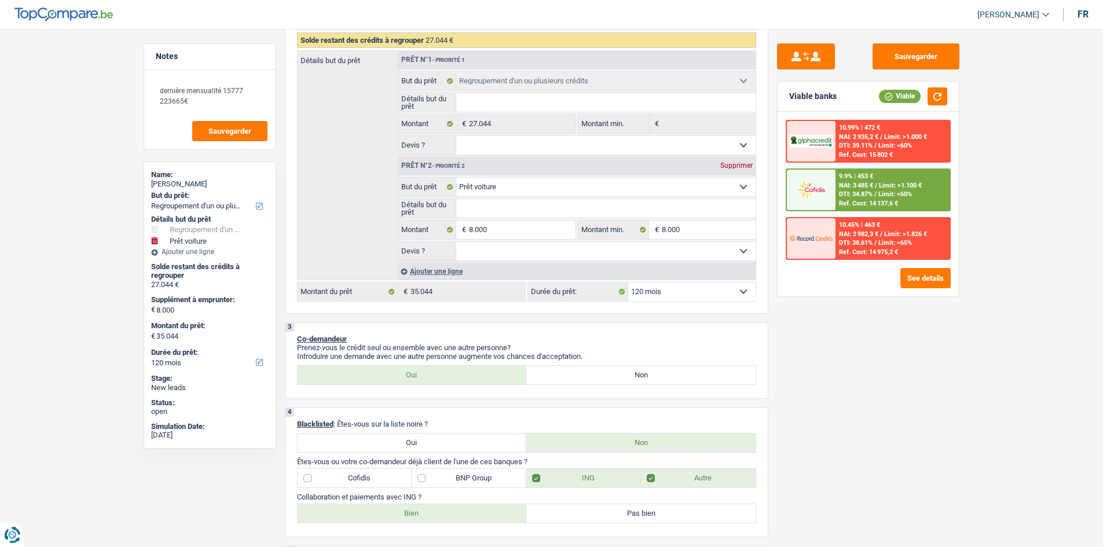
click at [813, 425] on div "Sauvegarder Viable banks Viable 10.99% | 472 € NAI: 2 935,2 € / Limit: >1.000 €…" at bounding box center [868, 284] width 200 height 482
drag, startPoint x: 593, startPoint y: 352, endPoint x: 298, endPoint y: 330, distance: 296.0
click at [298, 330] on div "3 Co-demandeur Prenez-vous le crédit seul ou ensemble avec une autre personne? …" at bounding box center [526, 360] width 483 height 76
click at [410, 333] on div "3 Co-demandeur Prenez-vous le crédit seul ou ensemble avec une autre personne? …" at bounding box center [526, 360] width 483 height 76
click at [846, 192] on span "DTI: 34.87%" at bounding box center [856, 194] width 34 height 8
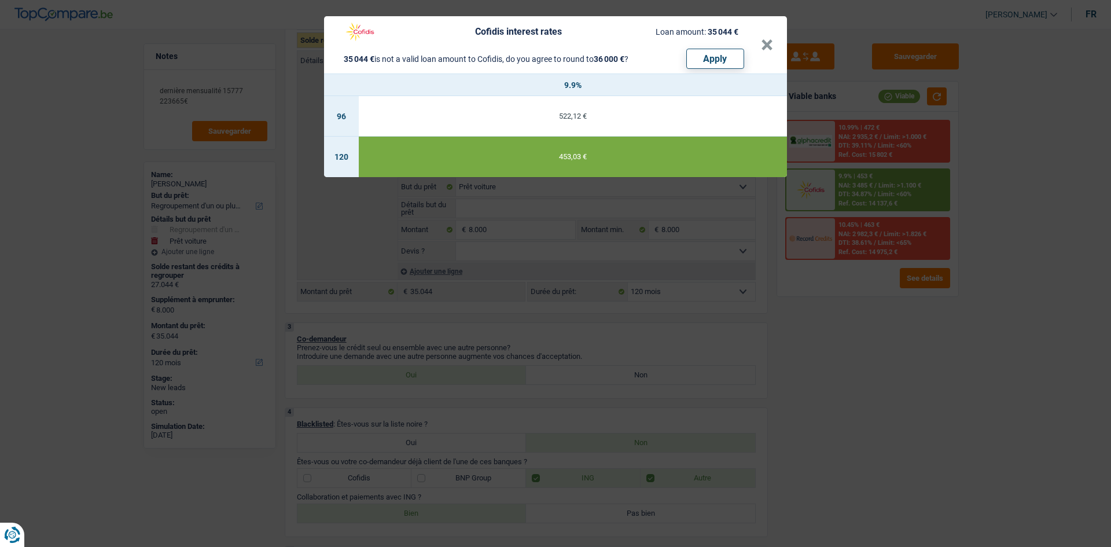
click at [666, 357] on div "Cofidis interest rates Loan amount: 35 044 € 35 044 € is not a valid loan amoun…" at bounding box center [555, 273] width 1111 height 547
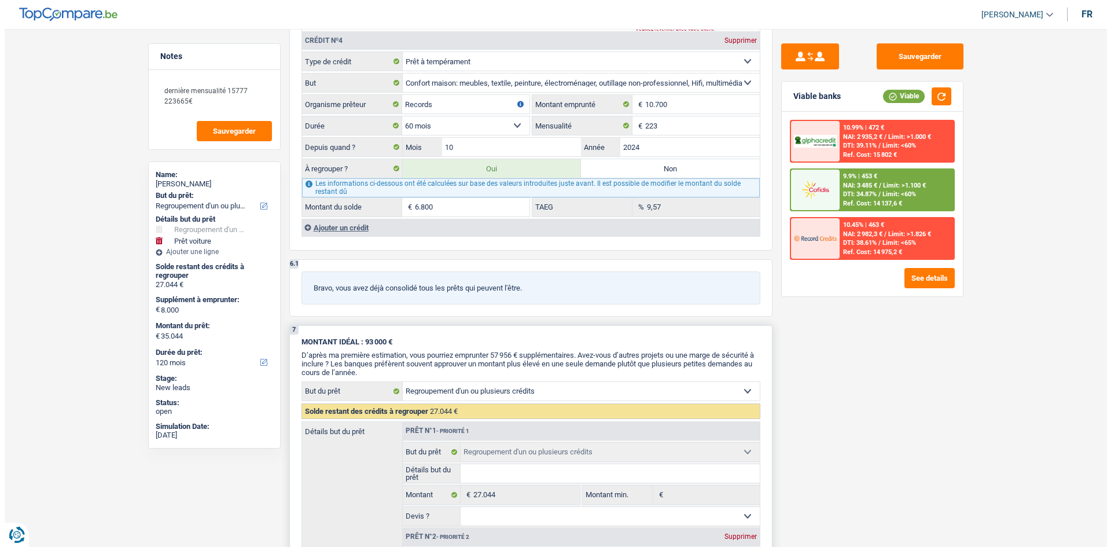
scroll to position [1505, 0]
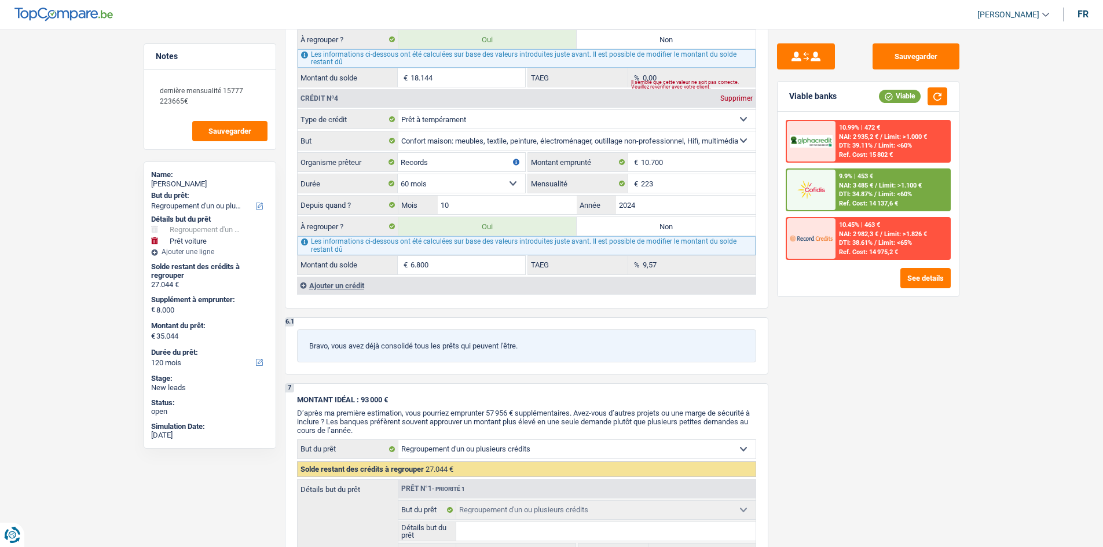
click at [858, 187] on span "NAI: 3 485 €" at bounding box center [856, 186] width 34 height 8
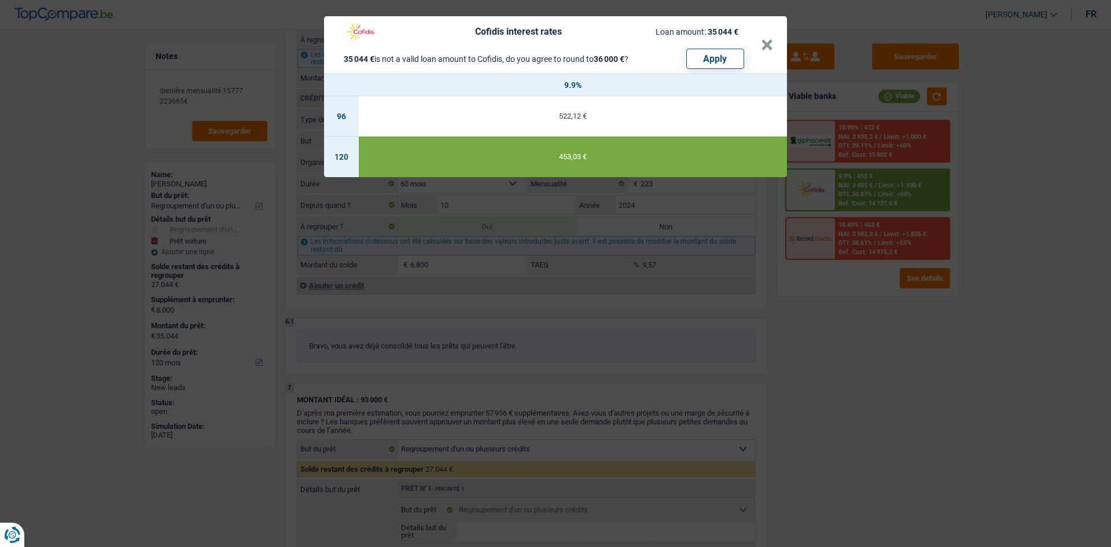
click at [686, 307] on div "Cofidis interest rates Loan amount: 35 044 € 35 044 € is not a valid loan amoun…" at bounding box center [555, 273] width 1111 height 547
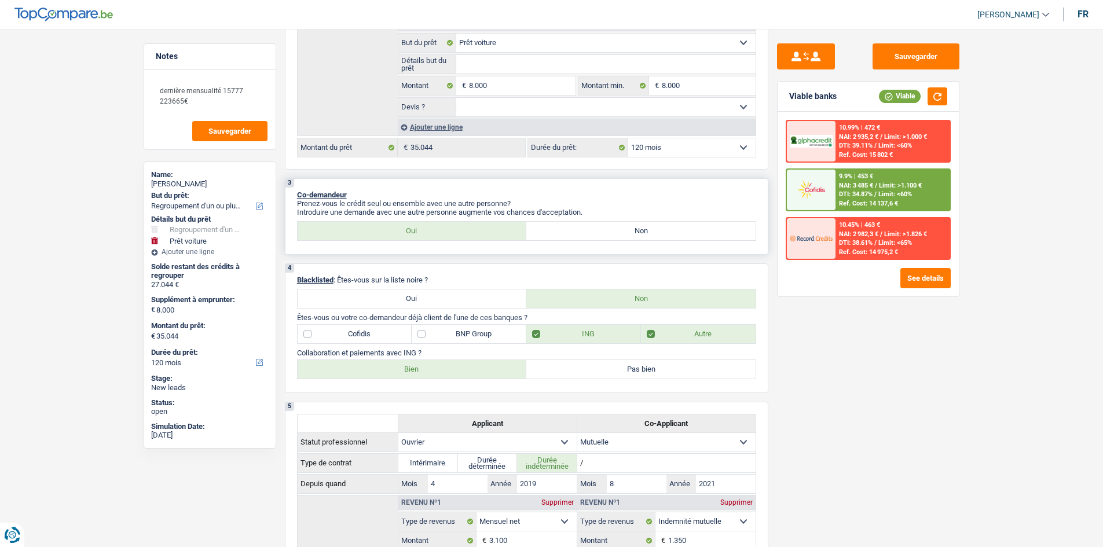
scroll to position [232, 0]
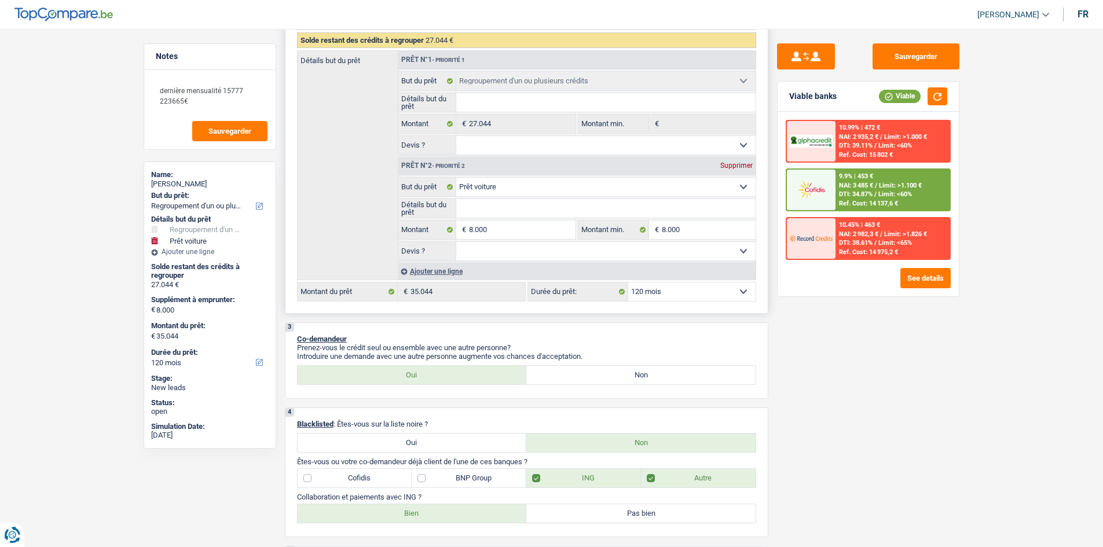
click at [674, 290] on select "12 mois 18 mois 24 mois 30 mois 36 mois 42 mois 48 mois 60 mois 72 mois 84 mois…" at bounding box center [691, 291] width 127 height 19
drag, startPoint x: 874, startPoint y: 399, endPoint x: 864, endPoint y: 381, distance: 20.0
click at [874, 399] on div "Sauvegarder Viable banks Viable 10.99% | 472 € NAI: 2 935,2 € / Limit: >1.000 €…" at bounding box center [868, 284] width 200 height 482
click at [840, 191] on span "DTI: 34.87%" at bounding box center [856, 194] width 34 height 8
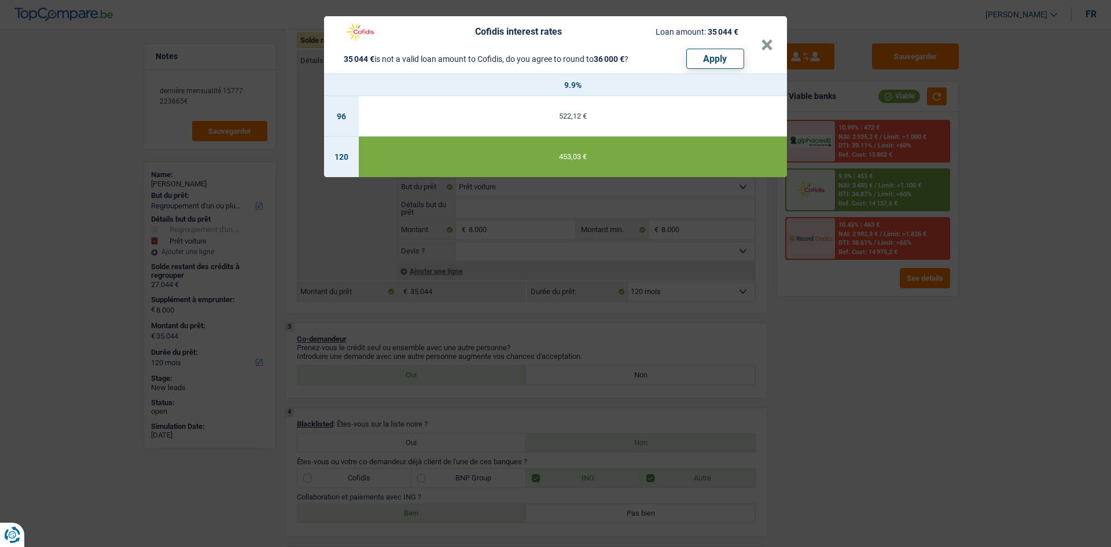
click at [790, 315] on div "Cofidis interest rates Loan amount: 35 044 € 35 044 € is not a valid loan amoun…" at bounding box center [555, 273] width 1111 height 547
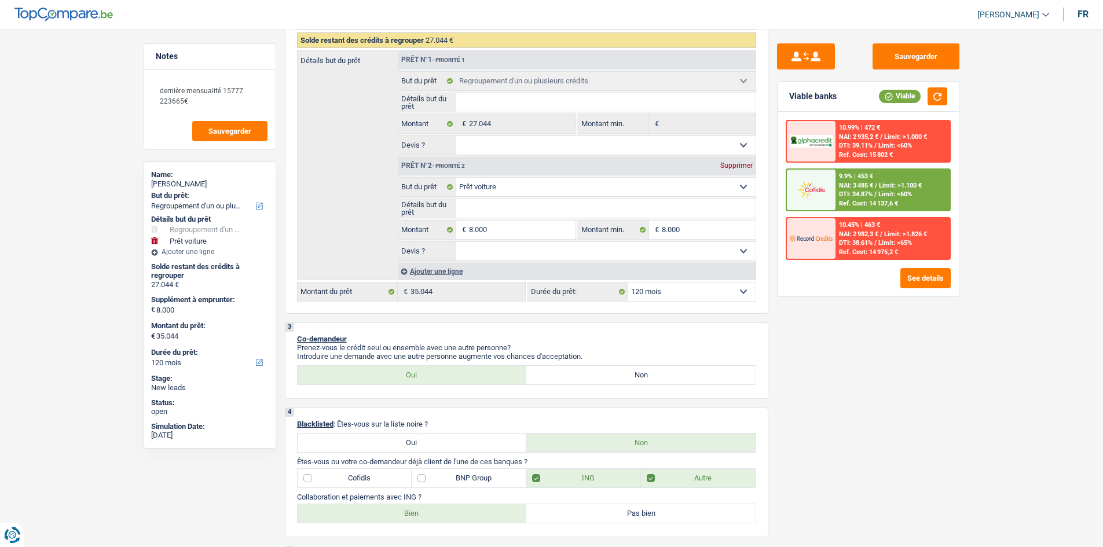
click at [809, 190] on img at bounding box center [810, 189] width 43 height 21
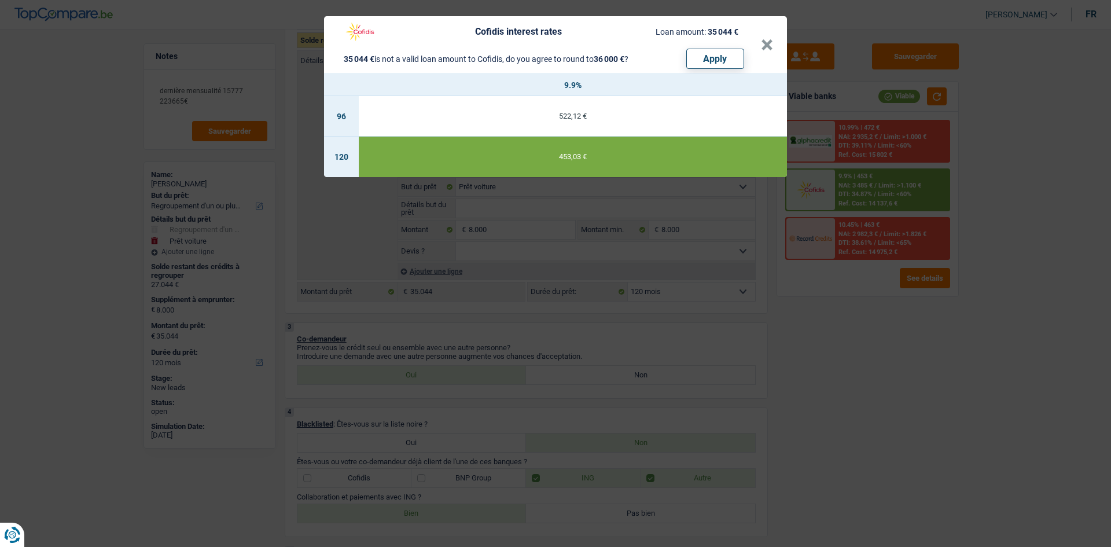
click at [695, 309] on div "Cofidis interest rates Loan amount: 35 044 € 35 044 € is not a valid loan amoun…" at bounding box center [555, 273] width 1111 height 547
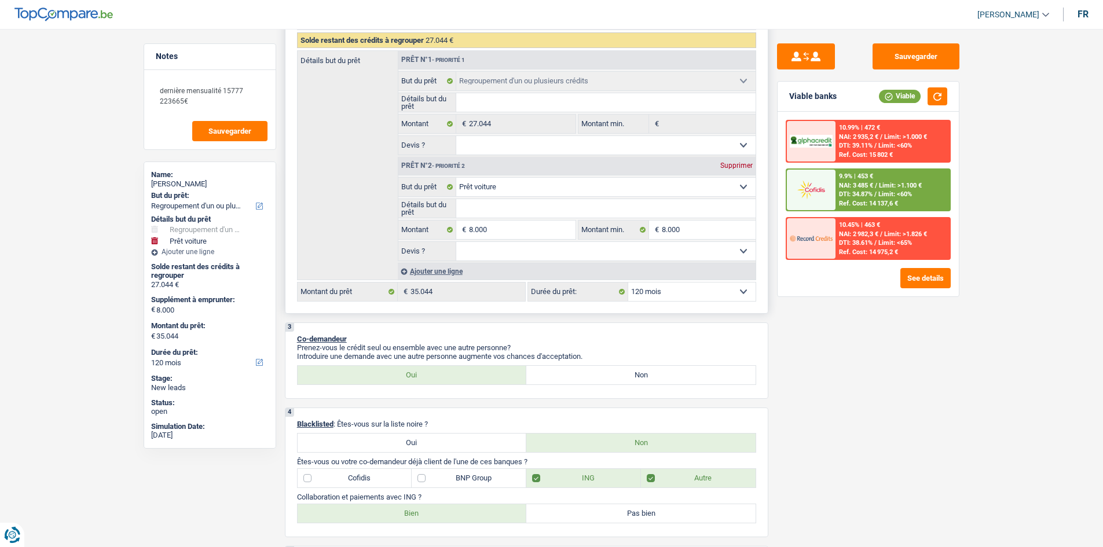
click at [673, 292] on select "12 mois 18 mois 24 mois 30 mois 36 mois 42 mois 48 mois 60 mois 72 mois 84 mois…" at bounding box center [691, 291] width 127 height 19
click at [628, 282] on select "12 mois 18 mois 24 mois 30 mois 36 mois 42 mois 48 mois 60 mois 72 mois 84 mois…" at bounding box center [691, 291] width 127 height 19
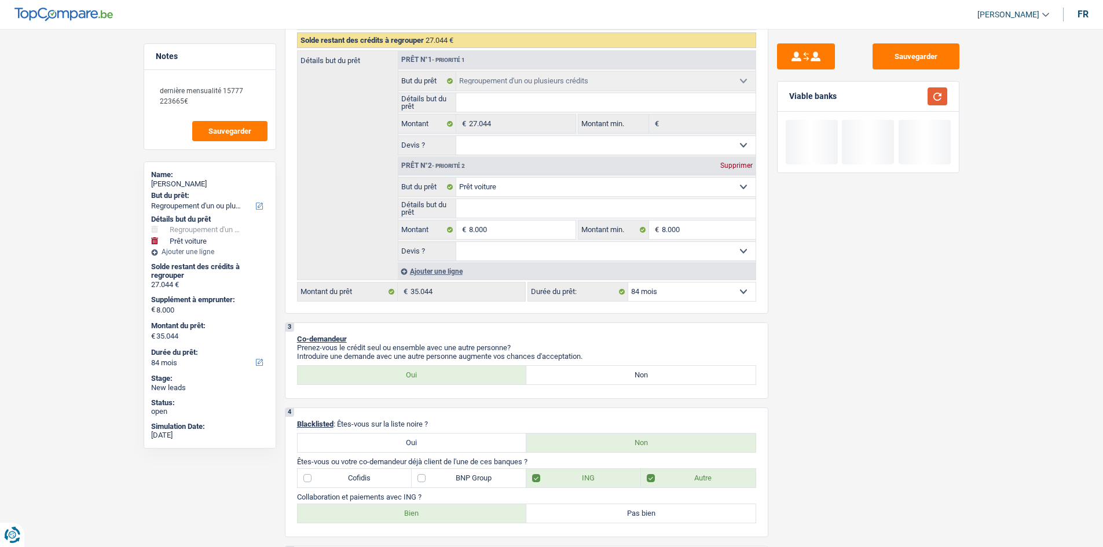
click at [929, 93] on button "button" at bounding box center [937, 96] width 20 height 18
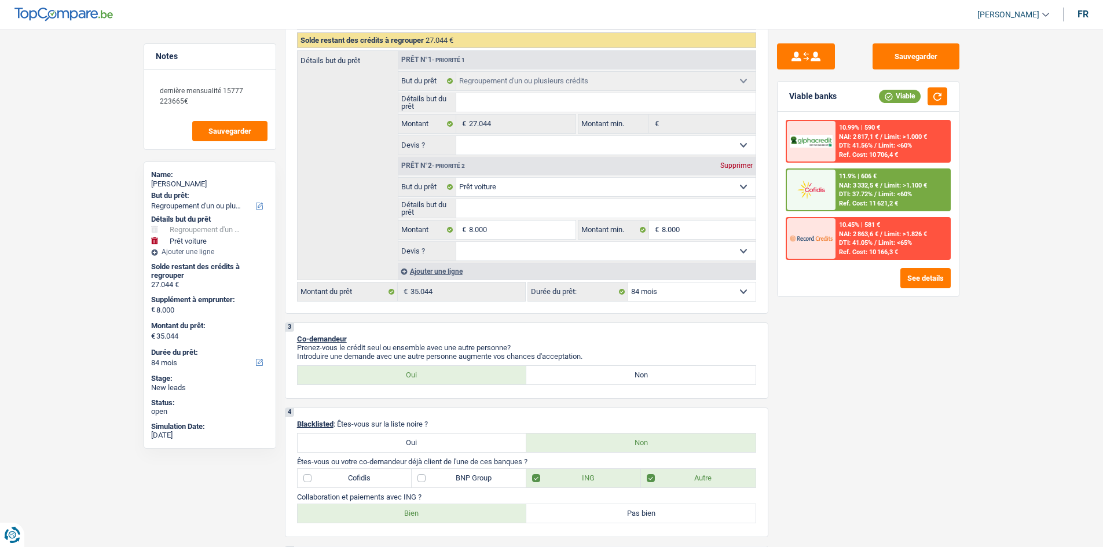
click at [816, 182] on img at bounding box center [810, 189] width 43 height 21
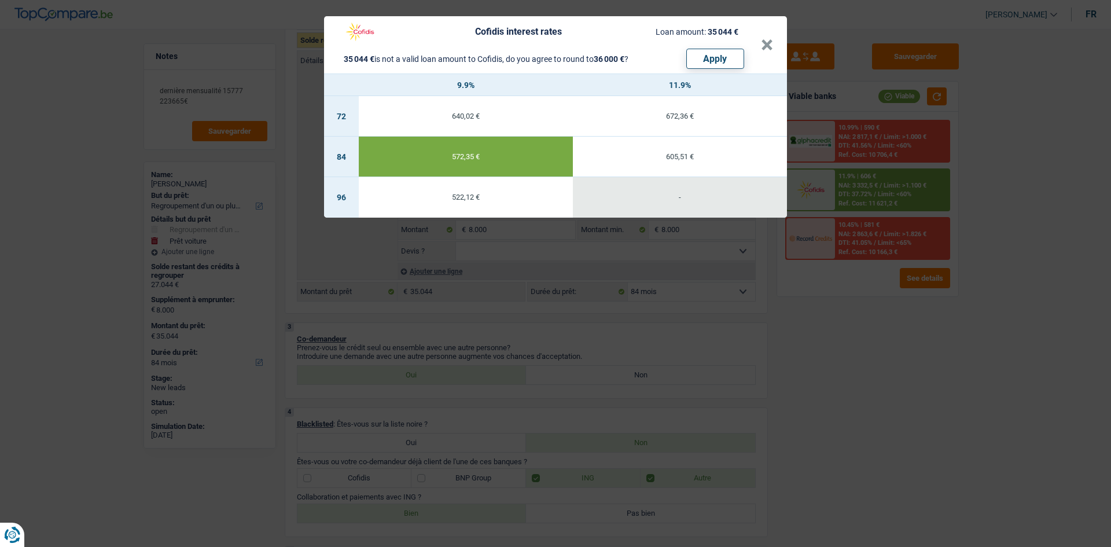
click at [574, 348] on div "Cofidis interest rates Loan amount: 35 044 € 35 044 € is not a valid loan amoun…" at bounding box center [555, 273] width 1111 height 547
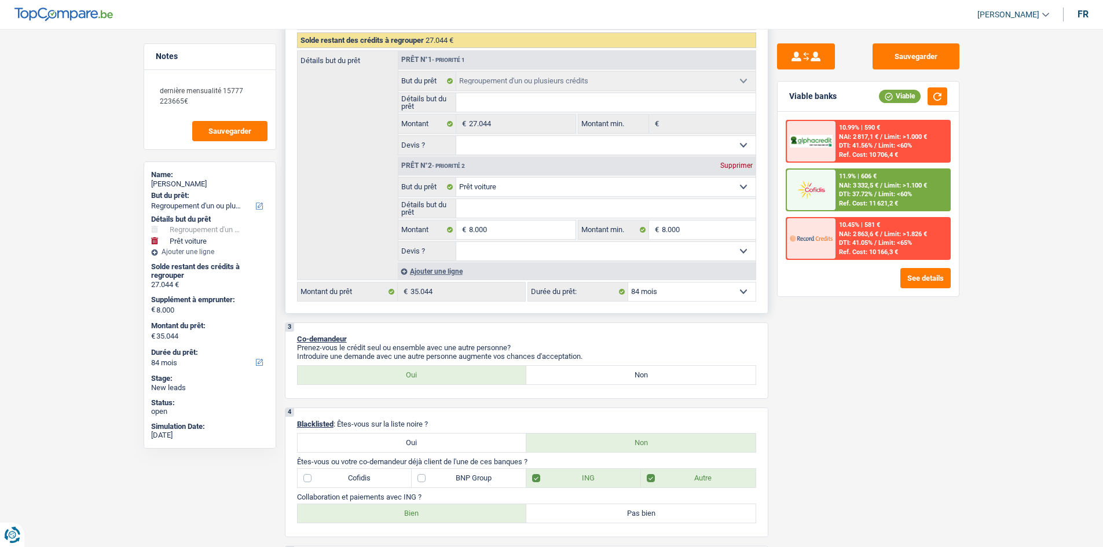
click at [649, 293] on select "12 mois 18 mois 24 mois 30 mois 36 mois 42 mois 48 mois 60 mois 72 mois 84 mois…" at bounding box center [691, 291] width 127 height 19
click at [628, 282] on select "12 mois 18 mois 24 mois 30 mois 36 mois 42 mois 48 mois 60 mois 72 mois 84 mois…" at bounding box center [691, 291] width 127 height 19
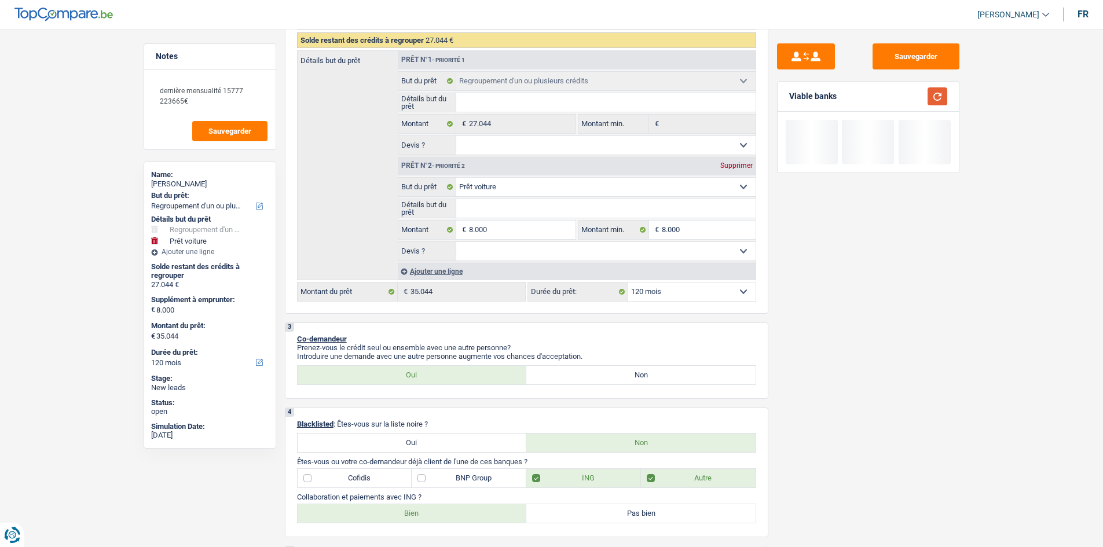
click at [938, 94] on button "button" at bounding box center [937, 96] width 20 height 18
click at [634, 352] on p "Introduire une demande avec une autre personne augmente vos chances d'acceptati…" at bounding box center [526, 356] width 459 height 9
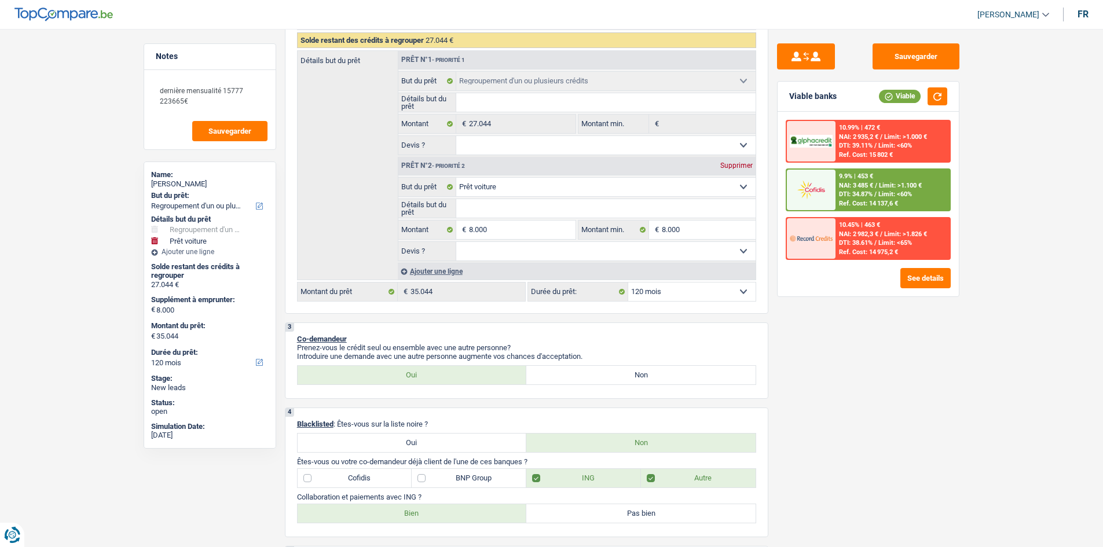
click at [847, 182] on span "NAI: 3 485 €" at bounding box center [856, 186] width 34 height 8
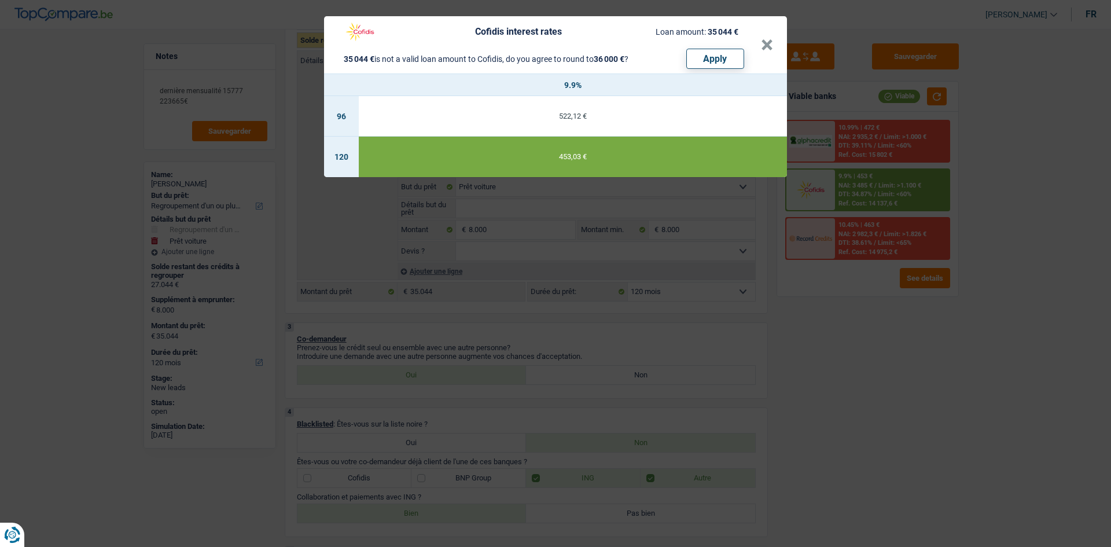
click at [581, 355] on div "Cofidis interest rates Loan amount: 35 044 € 35 044 € is not a valid loan amoun…" at bounding box center [555, 273] width 1111 height 547
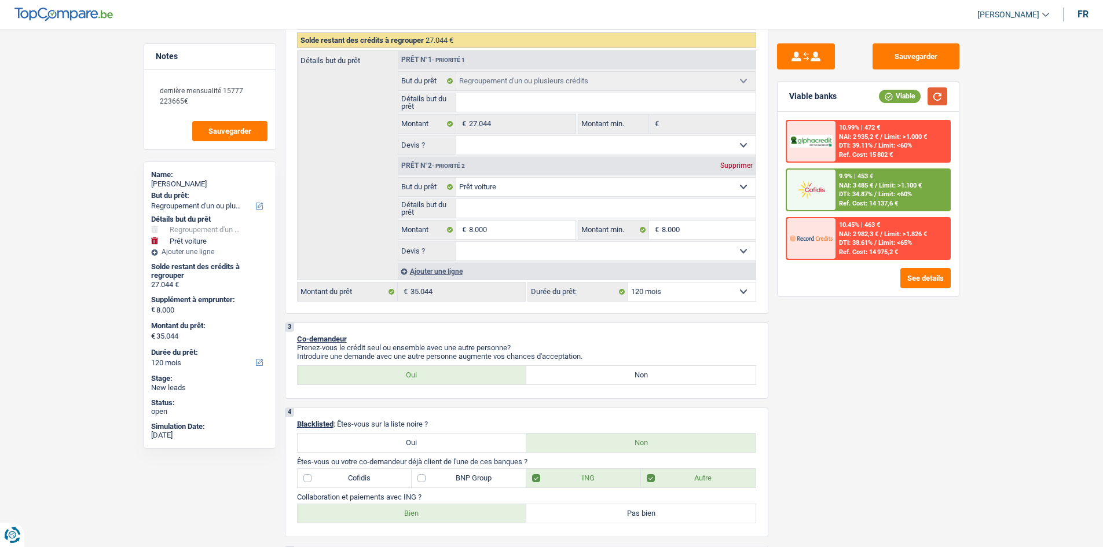
click at [939, 91] on button "button" at bounding box center [937, 96] width 20 height 18
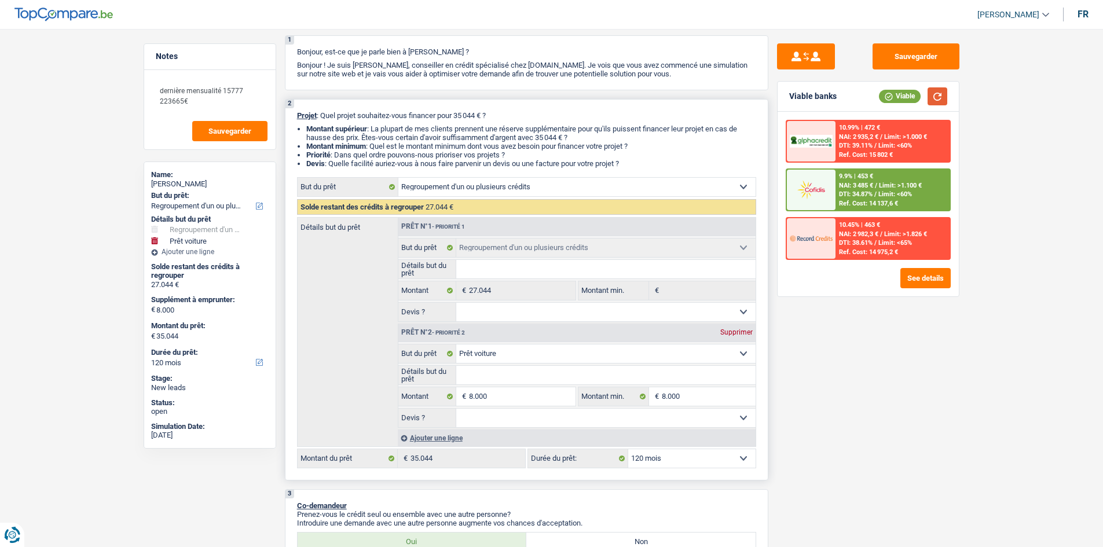
scroll to position [0, 0]
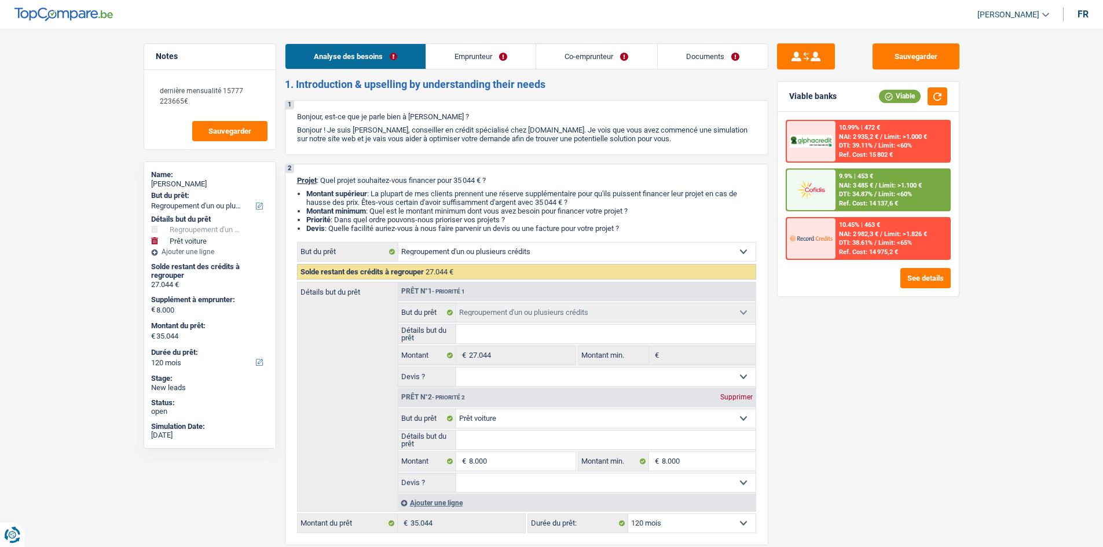
click at [678, 61] on link "Documents" at bounding box center [713, 56] width 110 height 25
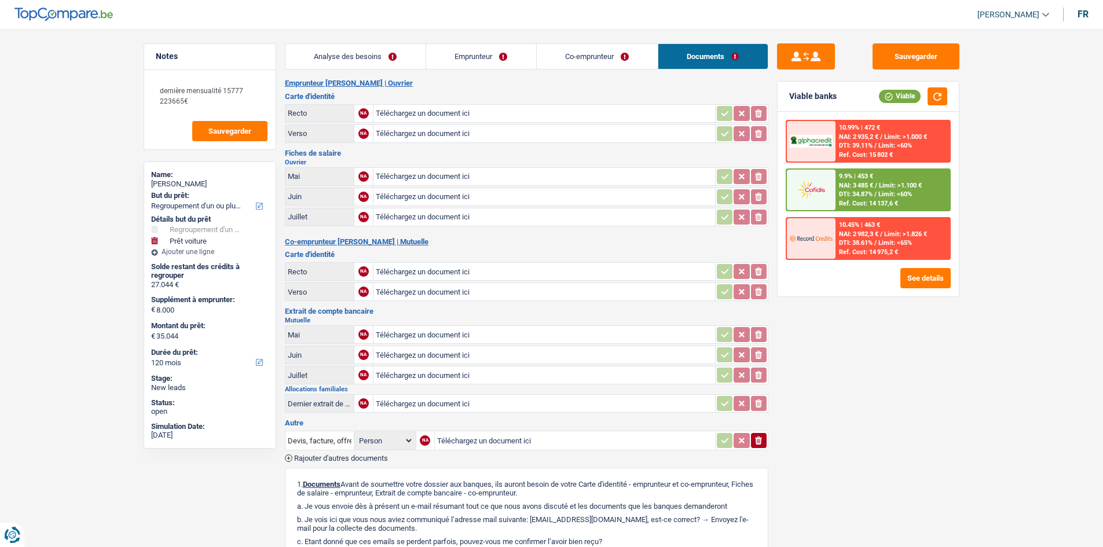
click at [490, 75] on div "Analyse des besoins Emprunteur Co-emprunteur Documents 1. Introduction & upsell…" at bounding box center [526, 365] width 483 height 645
click at [485, 63] on link "Emprunteur" at bounding box center [481, 56] width 110 height 25
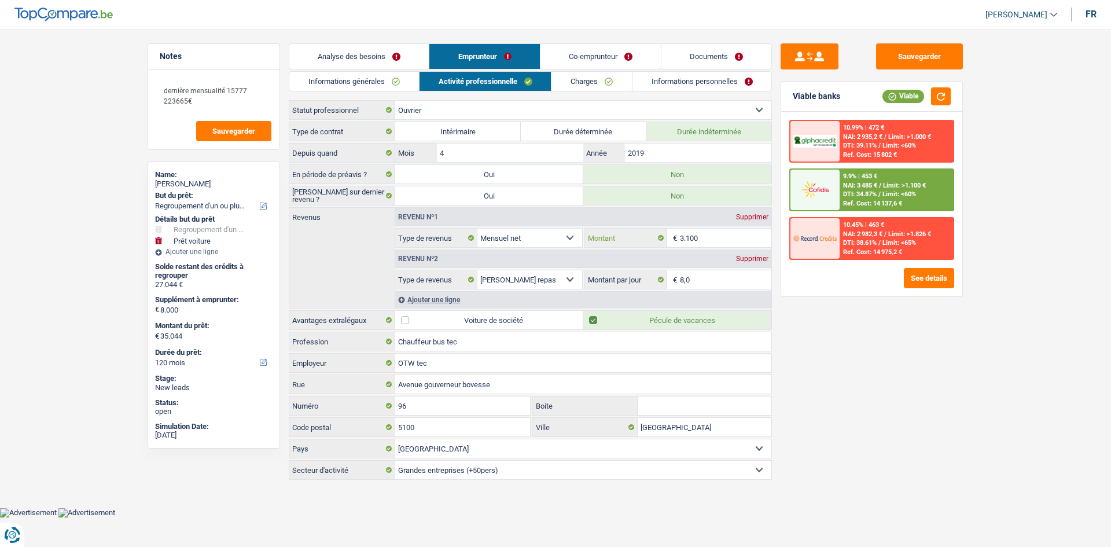
click at [714, 244] on input "3.100" at bounding box center [726, 238] width 92 height 19
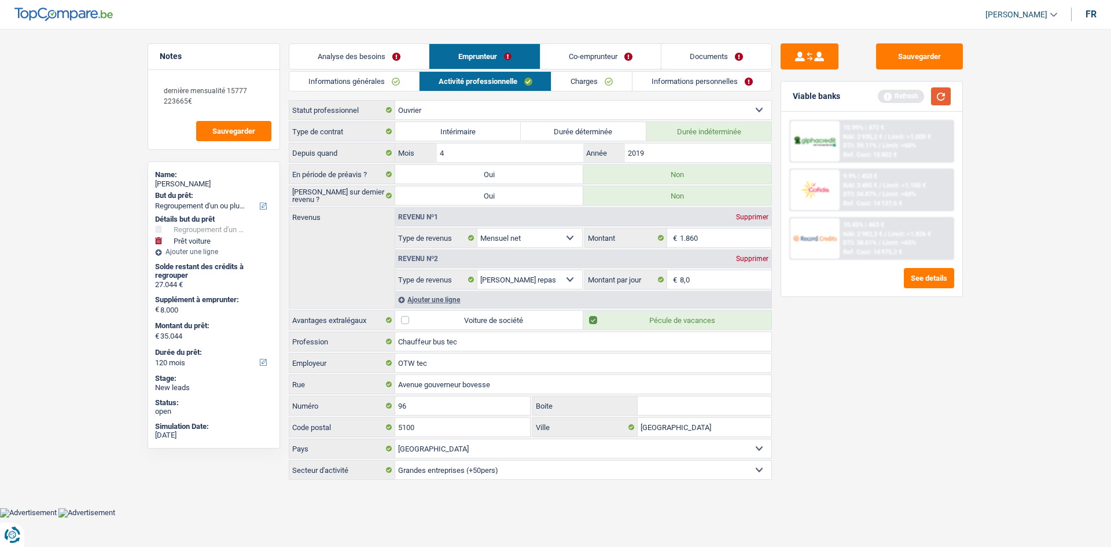
click at [941, 91] on button "button" at bounding box center [941, 96] width 20 height 18
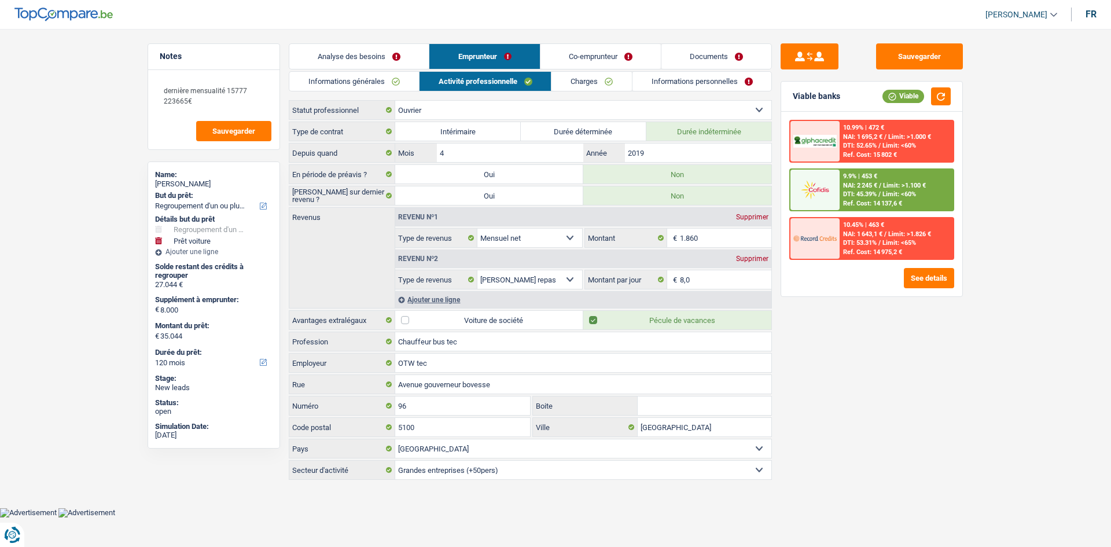
click at [480, 110] on select "Ouvrier Employé privé Employé public Invalide Indépendant Pensionné Chômeur Mut…" at bounding box center [583, 110] width 376 height 19
click at [207, 102] on textarea "dernière mensualité 15777 223665€" at bounding box center [213, 95] width 115 height 35
click at [210, 102] on textarea "dernière mensualité 15777 223665€" at bounding box center [213, 95] width 115 height 35
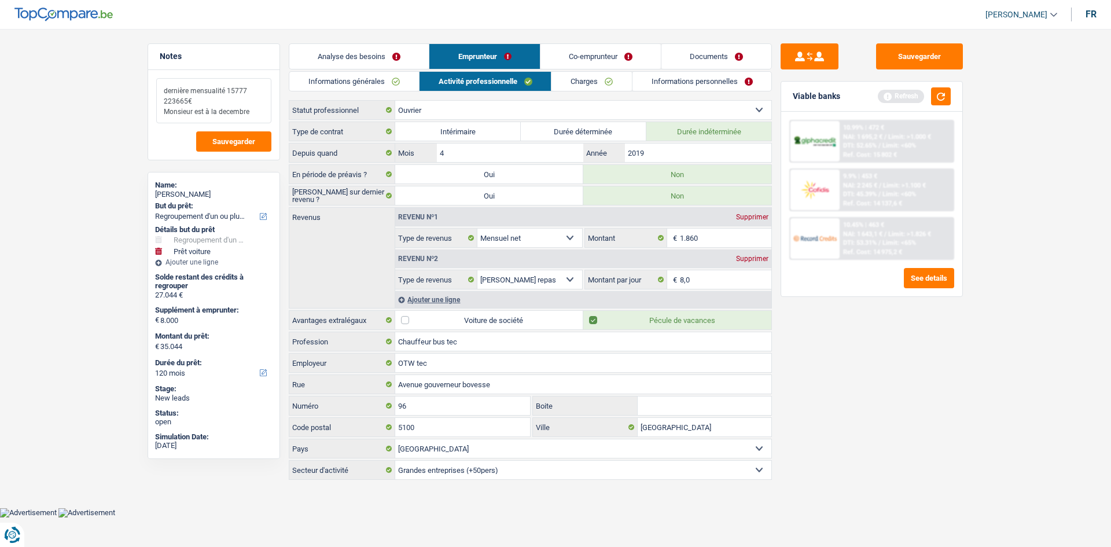
drag, startPoint x: 251, startPoint y: 108, endPoint x: 219, endPoint y: 117, distance: 32.4
click at [219, 117] on textarea "dernière mensualité 15777 223665€ Monsieur est à la decembre" at bounding box center [213, 100] width 115 height 45
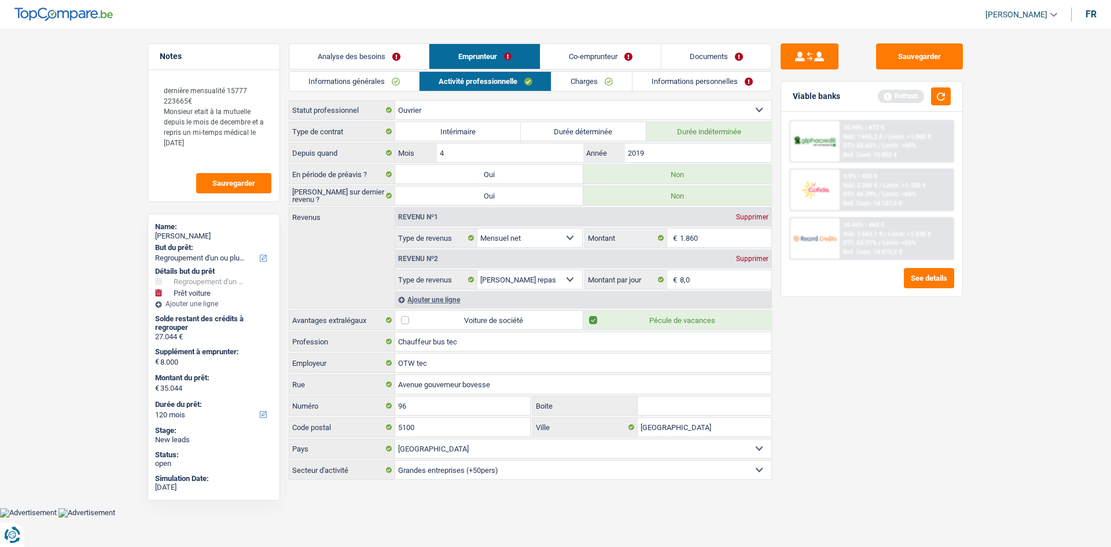
click at [814, 340] on div "Sauvegarder Viable banks Refresh 10.99% | 472 € NAI: 1 695,2 € / Limit: >1.000 …" at bounding box center [872, 284] width 200 height 482
click at [716, 238] on input "1.860" at bounding box center [726, 238] width 92 height 19
click at [432, 302] on div "Ajouter une ligne" at bounding box center [583, 299] width 376 height 17
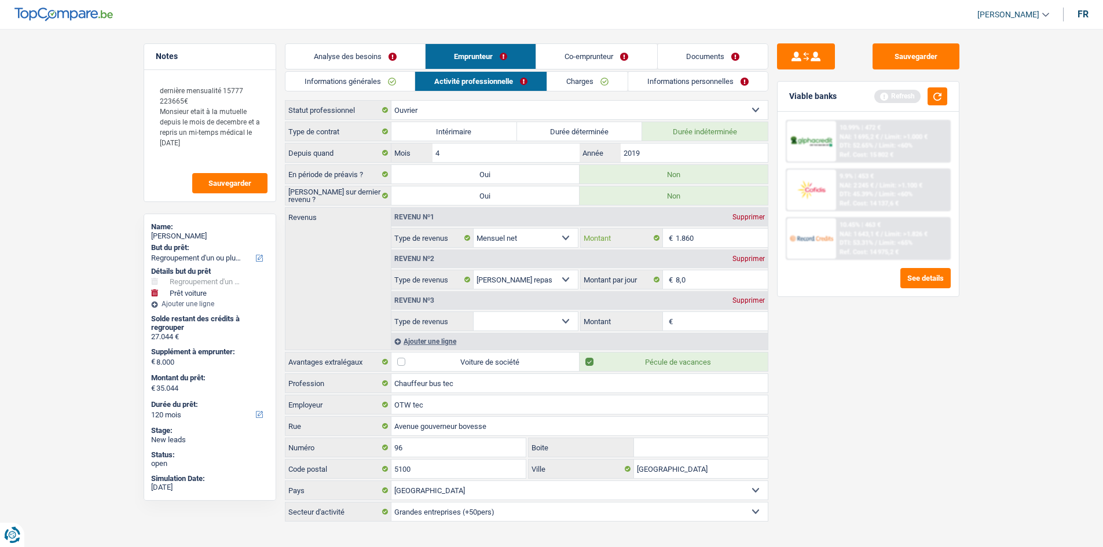
click at [710, 232] on input "1.860" at bounding box center [721, 238] width 92 height 19
click at [518, 325] on select "Allocation d'handicap Allocations chômage Allocations familiales Chèques repas …" at bounding box center [525, 321] width 105 height 19
click at [473, 312] on select "Allocation d'handicap Allocations chômage Allocations familiales Chèques repas …" at bounding box center [525, 321] width 105 height 19
click at [685, 321] on input "Montant" at bounding box center [721, 321] width 92 height 19
click at [718, 222] on div "Revenu nº1 Supprimer" at bounding box center [579, 217] width 376 height 19
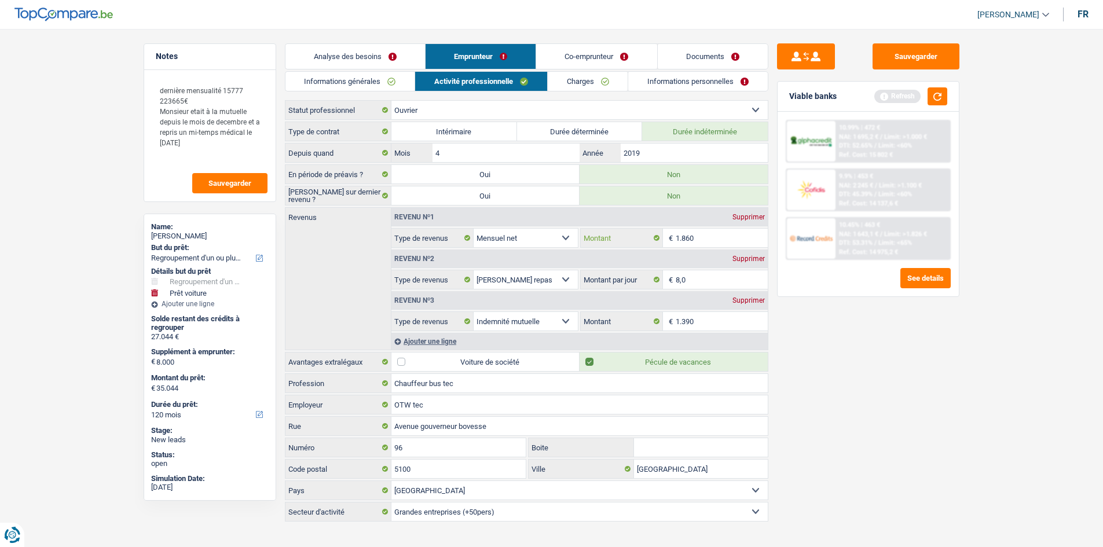
click at [714, 237] on input "1.860" at bounding box center [721, 238] width 92 height 19
drag, startPoint x: 834, startPoint y: 397, endPoint x: 927, endPoint y: 170, distance: 245.1
click at [835, 397] on div "Sauvegarder Viable banks Refresh 10.99% | 472 € NAI: 1 695,2 € / Limit: >1.000 …" at bounding box center [868, 284] width 200 height 482
click at [943, 94] on button "button" at bounding box center [937, 96] width 20 height 18
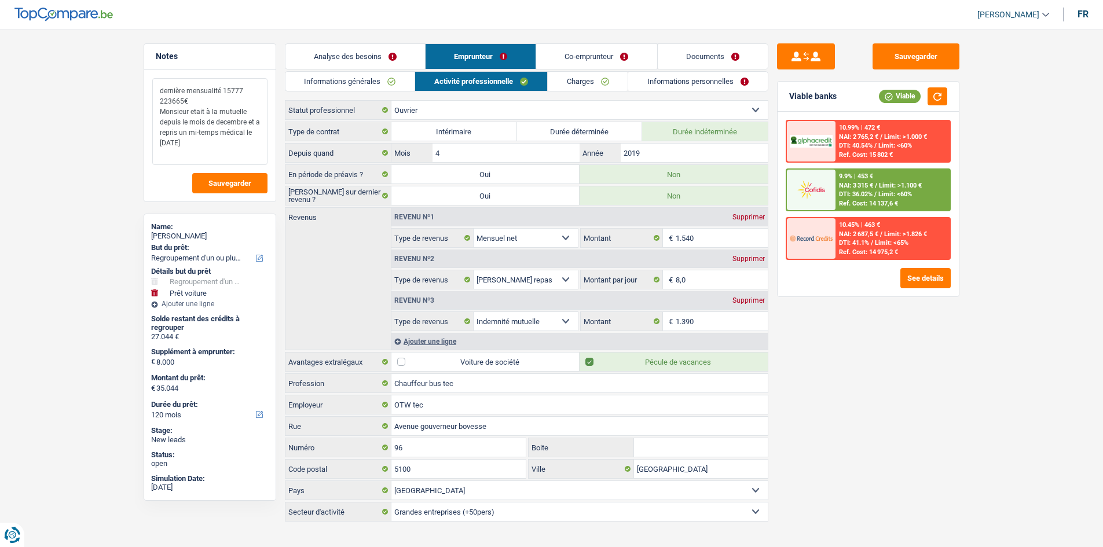
drag, startPoint x: 189, startPoint y: 100, endPoint x: 150, endPoint y: 90, distance: 40.2
click at [150, 90] on div "dernière mensualité 15777 223665€ Monsieur etait à la mutuelle depuis le mois d…" at bounding box center [209, 135] width 131 height 131
click at [175, 91] on textarea "dernière mensualité 15777 223665€ Monsieur etait à la mutuelle depuis le mois d…" at bounding box center [209, 121] width 115 height 87
click at [201, 144] on textarea "dernière mensualité 15777 223665€ Monsieur etait à la mutuelle depuis le mois d…" at bounding box center [209, 121] width 115 height 87
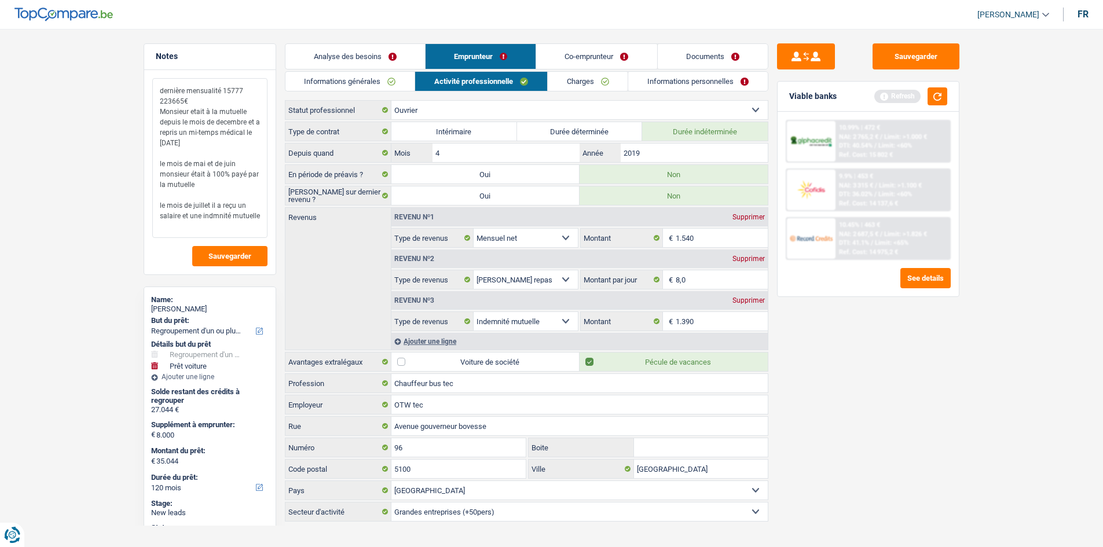
click at [200, 188] on textarea "dernière mensualité 15777 223665€ Monsieur etait à la mutuelle depuis le mois d…" at bounding box center [209, 158] width 115 height 160
click at [205, 185] on textarea "dernière mensualité 15777 223665€ Monsieur etait à la mutuelle depuis le mois d…" at bounding box center [209, 158] width 115 height 160
click at [218, 216] on textarea "dernière mensualité 15777 223665€ Monsieur etait à la mutuelle depuis le mois d…" at bounding box center [209, 158] width 115 height 160
click at [807, 381] on div "Sauvegarder Viable banks Refresh 10.99% | 472 € NAI: 2 765,2 € / Limit: >1.000 …" at bounding box center [868, 284] width 200 height 482
click at [934, 98] on button "button" at bounding box center [937, 96] width 20 height 18
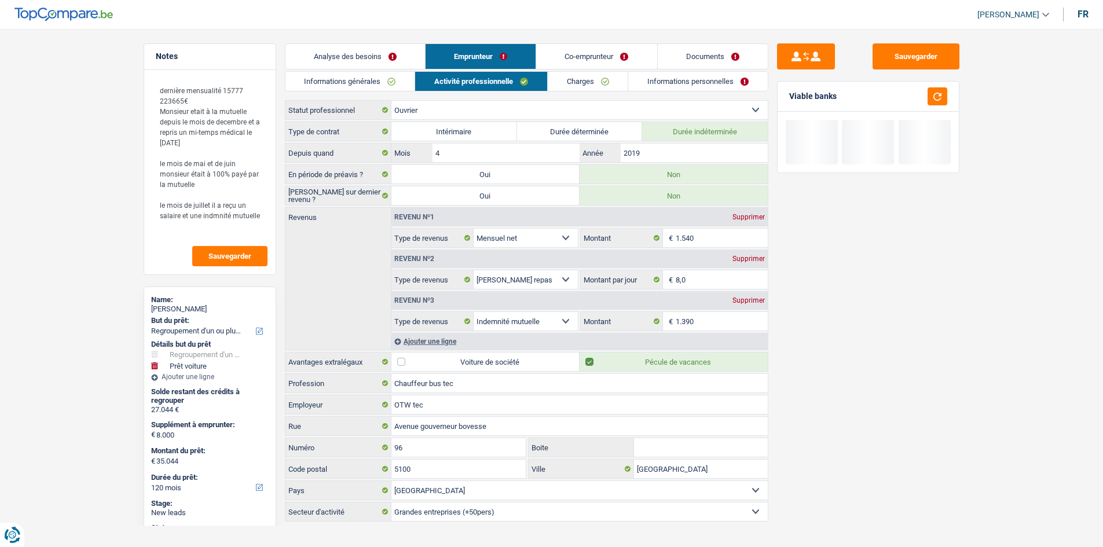
click at [704, 77] on link "Informations personnelles" at bounding box center [697, 81] width 139 height 19
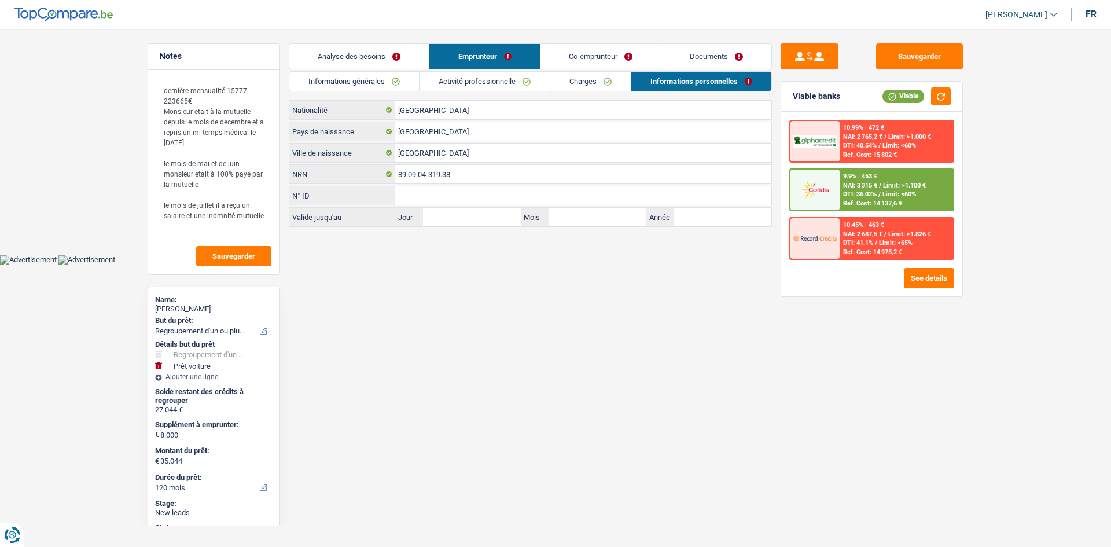
click at [704, 63] on link "Documents" at bounding box center [717, 56] width 110 height 25
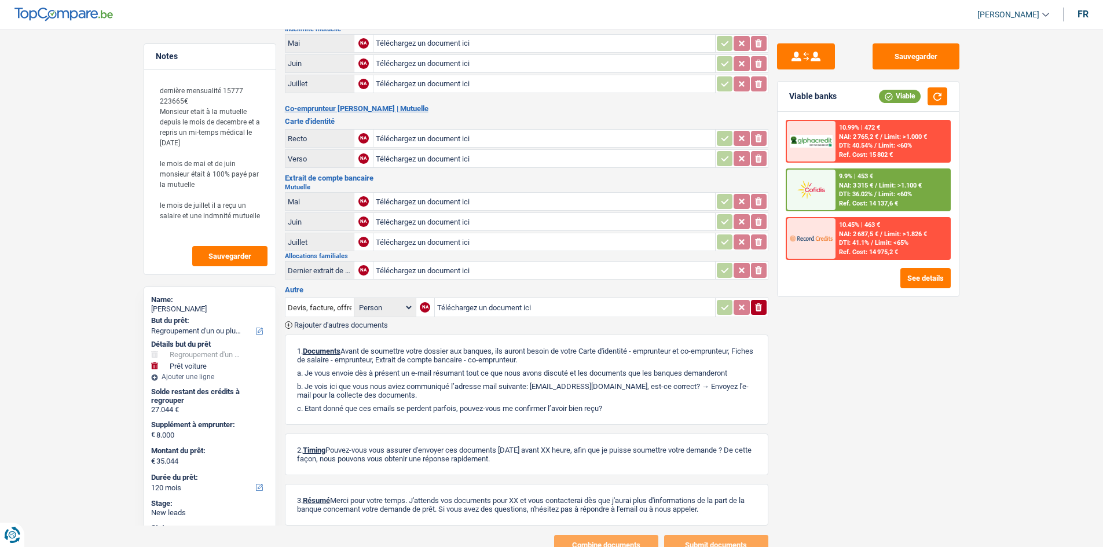
scroll to position [259, 0]
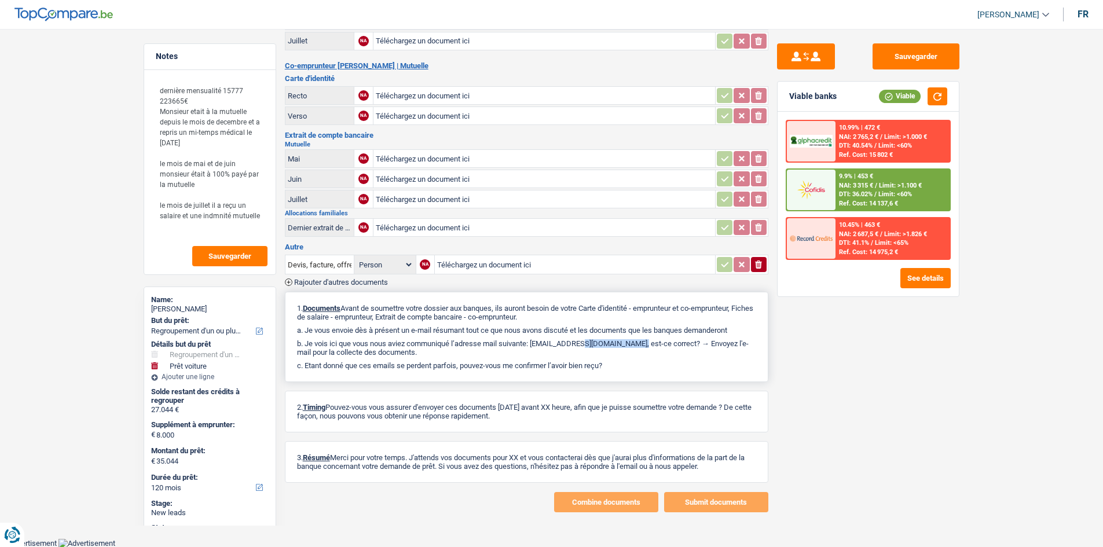
drag, startPoint x: 534, startPoint y: 344, endPoint x: 589, endPoint y: 341, distance: 55.7
click at [589, 341] on p "b. Je vois ici que vous nous aviez communiqué l’adresse mail suivante: [EMAIL_…" at bounding box center [526, 347] width 459 height 17
copy p "[EMAIL_ADDRESS][DOMAIN_NAME]"
click at [894, 61] on button "Sauvegarder" at bounding box center [915, 56] width 87 height 26
click at [159, 93] on textarea "dernière mensualité 15777 223665€ Monsieur etait à la mutuelle depuis le mois d…" at bounding box center [209, 158] width 115 height 160
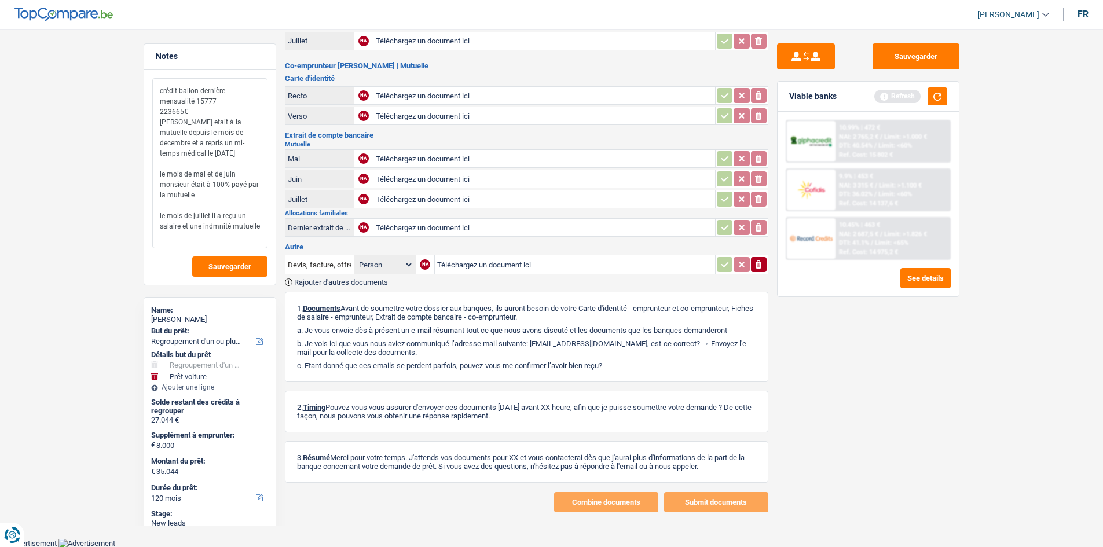
click at [215, 100] on textarea "crédit ballon dernière mensualité 15777 223665€ [PERSON_NAME] etait à la mutuel…" at bounding box center [209, 163] width 115 height 170
drag, startPoint x: 190, startPoint y: 109, endPoint x: 145, endPoint y: 110, distance: 45.2
click at [145, 110] on div "crédit ballon dernière mensualité 15777€ 223665€ [PERSON_NAME] etait à la mutue…" at bounding box center [209, 177] width 131 height 215
click at [937, 102] on button "button" at bounding box center [937, 96] width 20 height 18
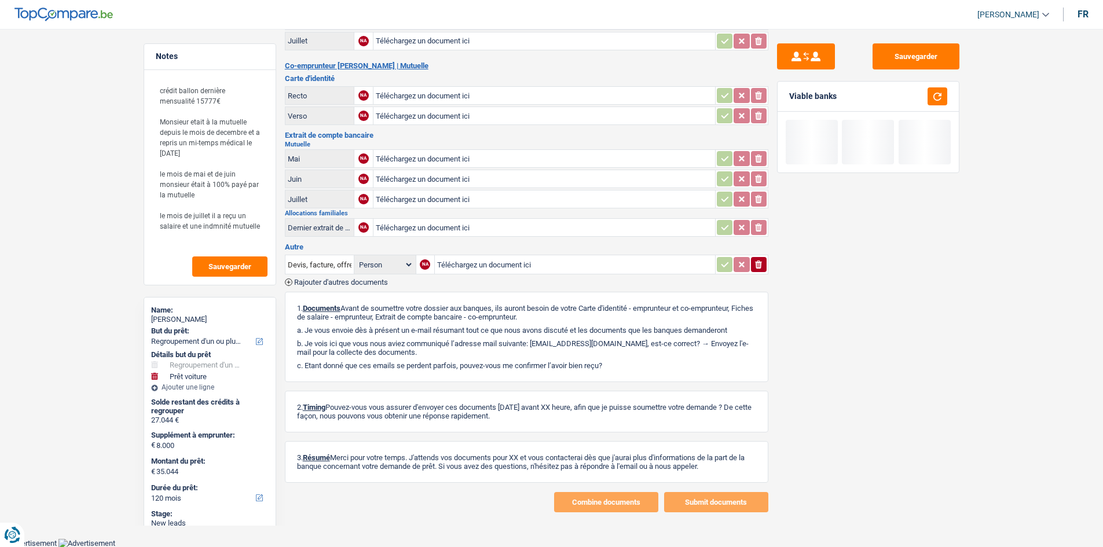
click at [912, 43] on div "Sauvegarder Viable banks" at bounding box center [868, 148] width 200 height 728
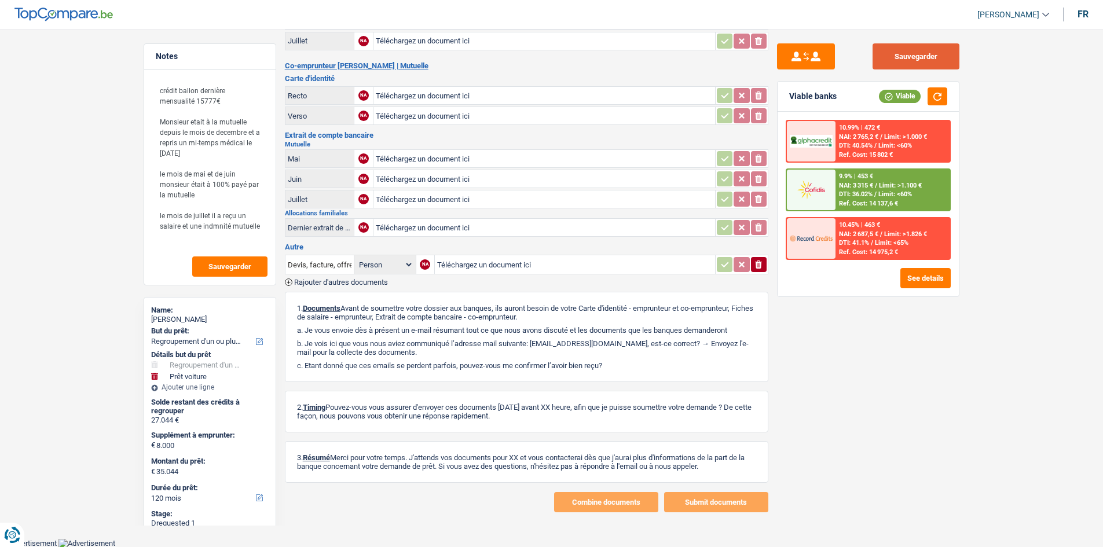
click at [907, 53] on button "Sauvegarder" at bounding box center [915, 56] width 87 height 26
click at [899, 52] on button "Sauvegarder" at bounding box center [915, 56] width 87 height 26
